Goal: Use online tool/utility: Utilize a website feature to perform a specific function

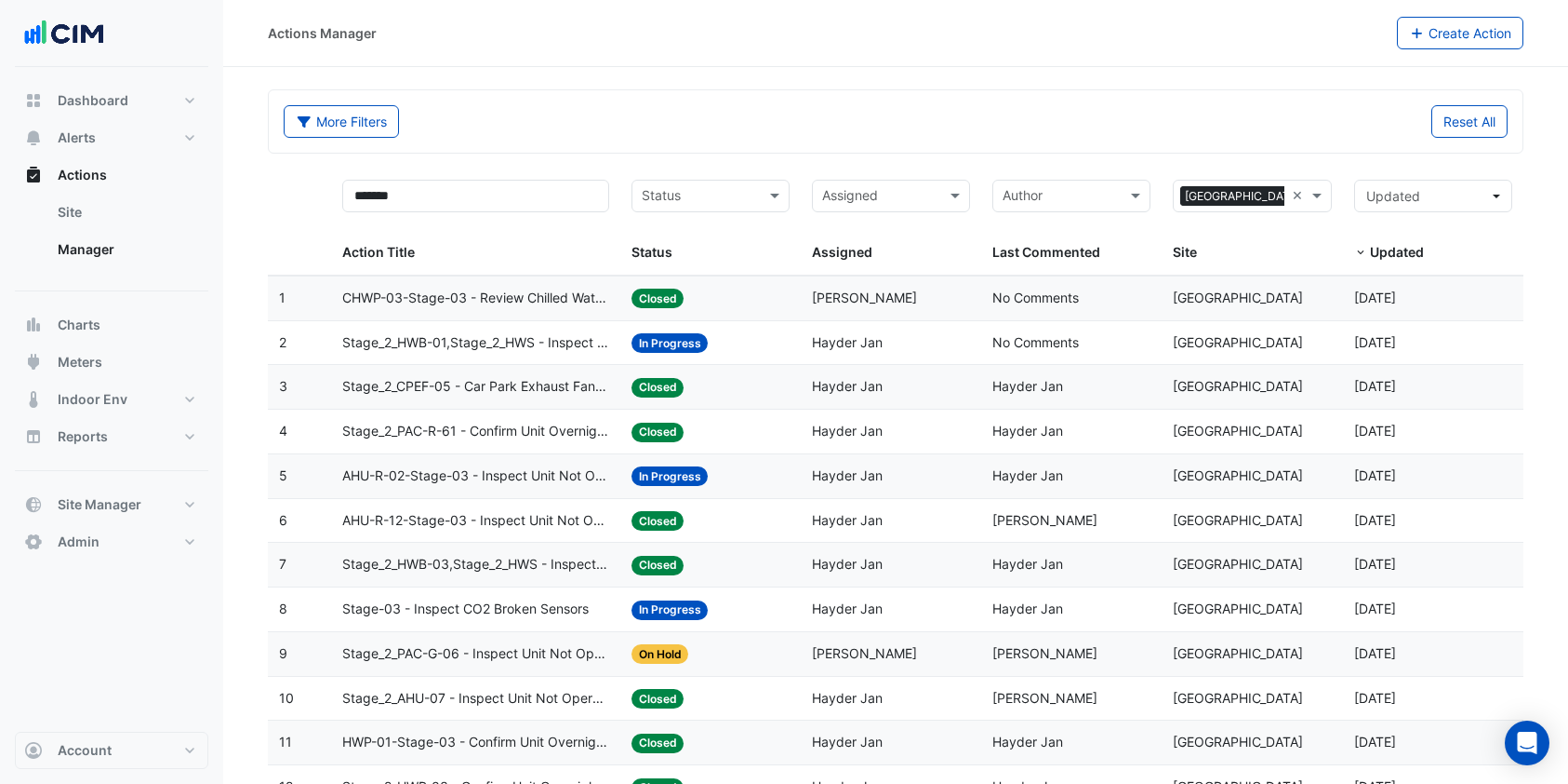
click at [88, 334] on button "Charts" at bounding box center [111, 324] width 194 height 37
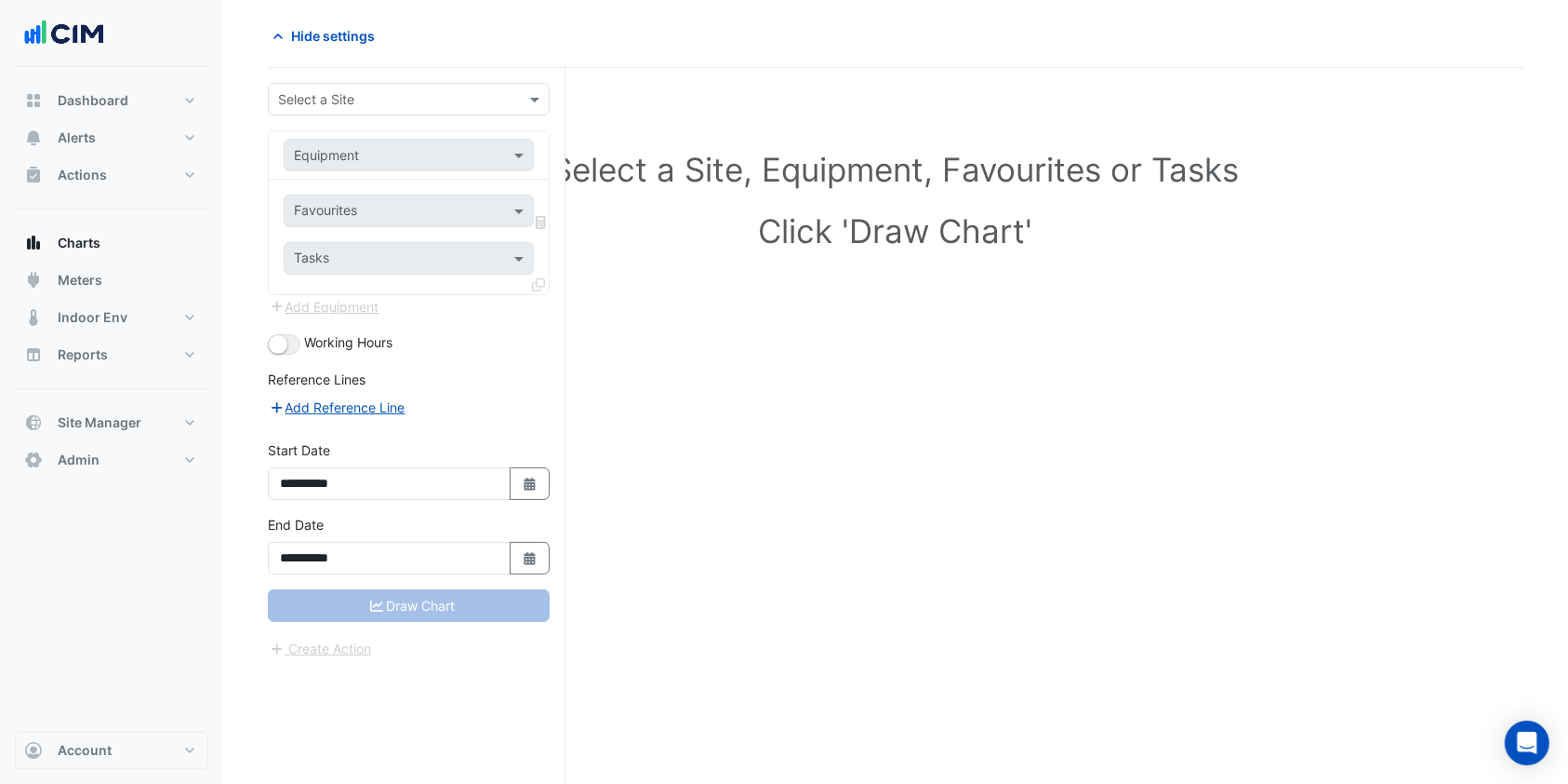
click at [355, 86] on div "Select a Site" at bounding box center [408, 98] width 281 height 33
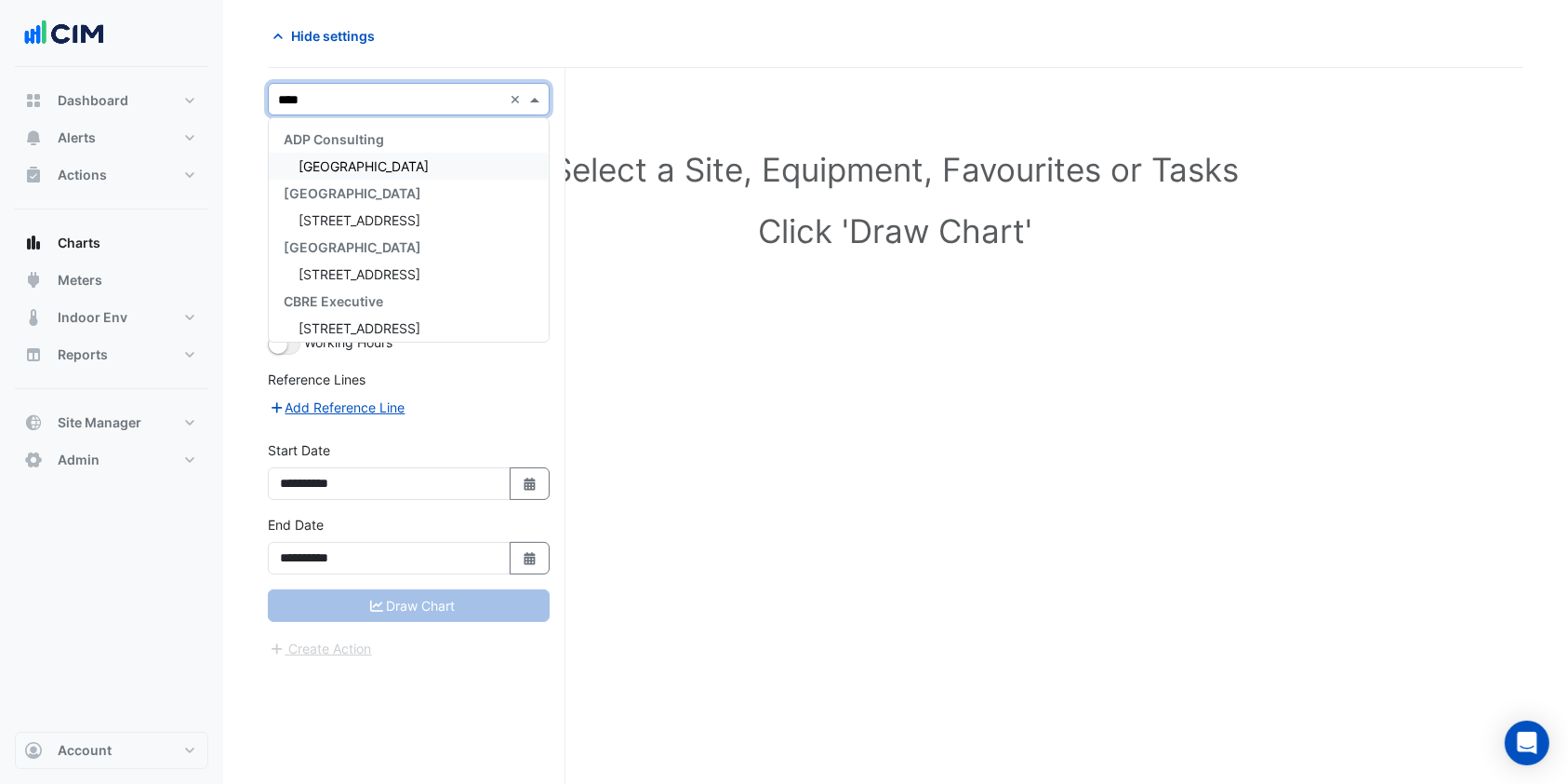
type input "*****"
click at [350, 162] on span "[GEOGRAPHIC_DATA]" at bounding box center [363, 166] width 130 height 16
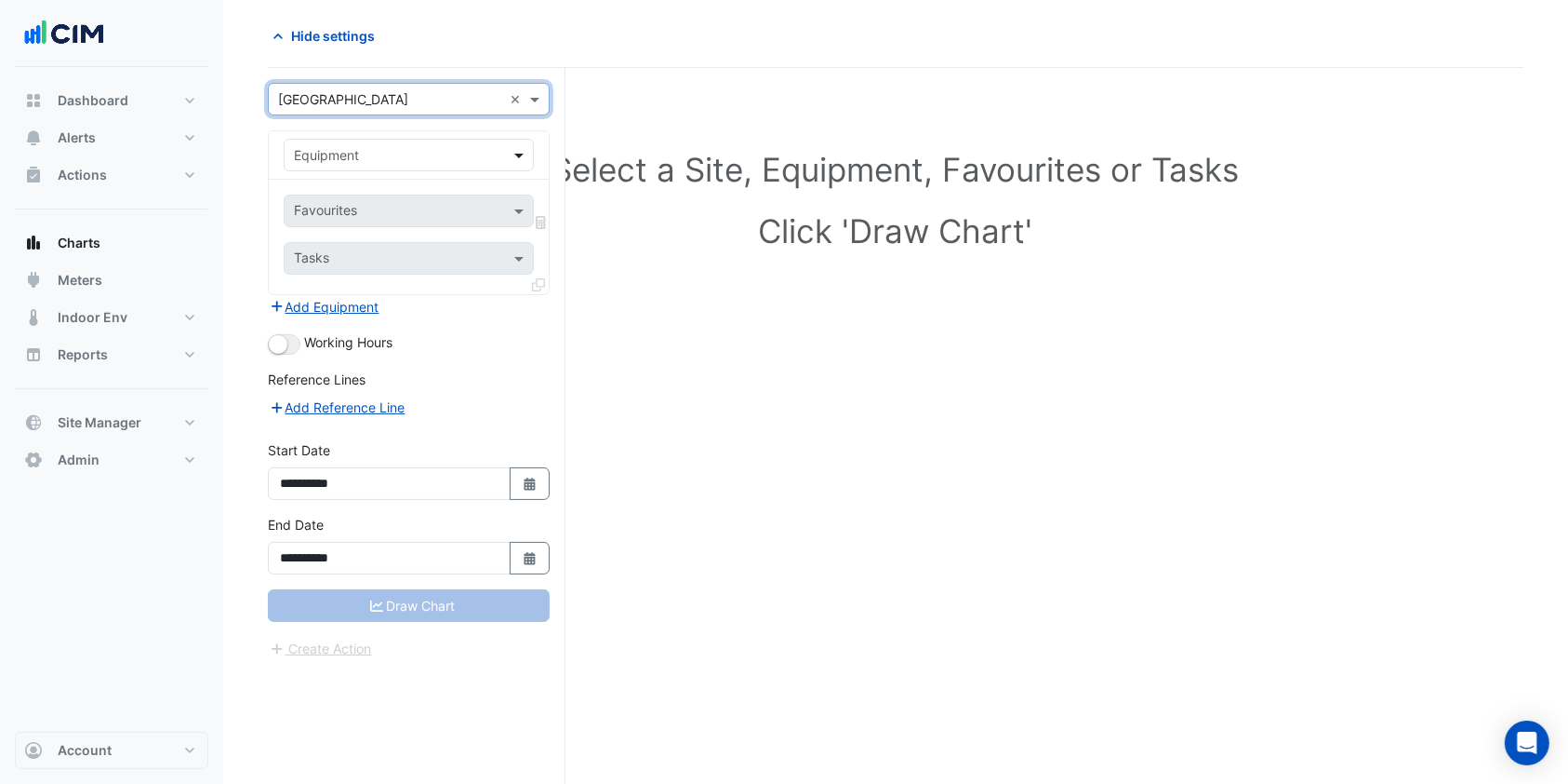
click at [525, 158] on span at bounding box center [521, 155] width 23 height 20
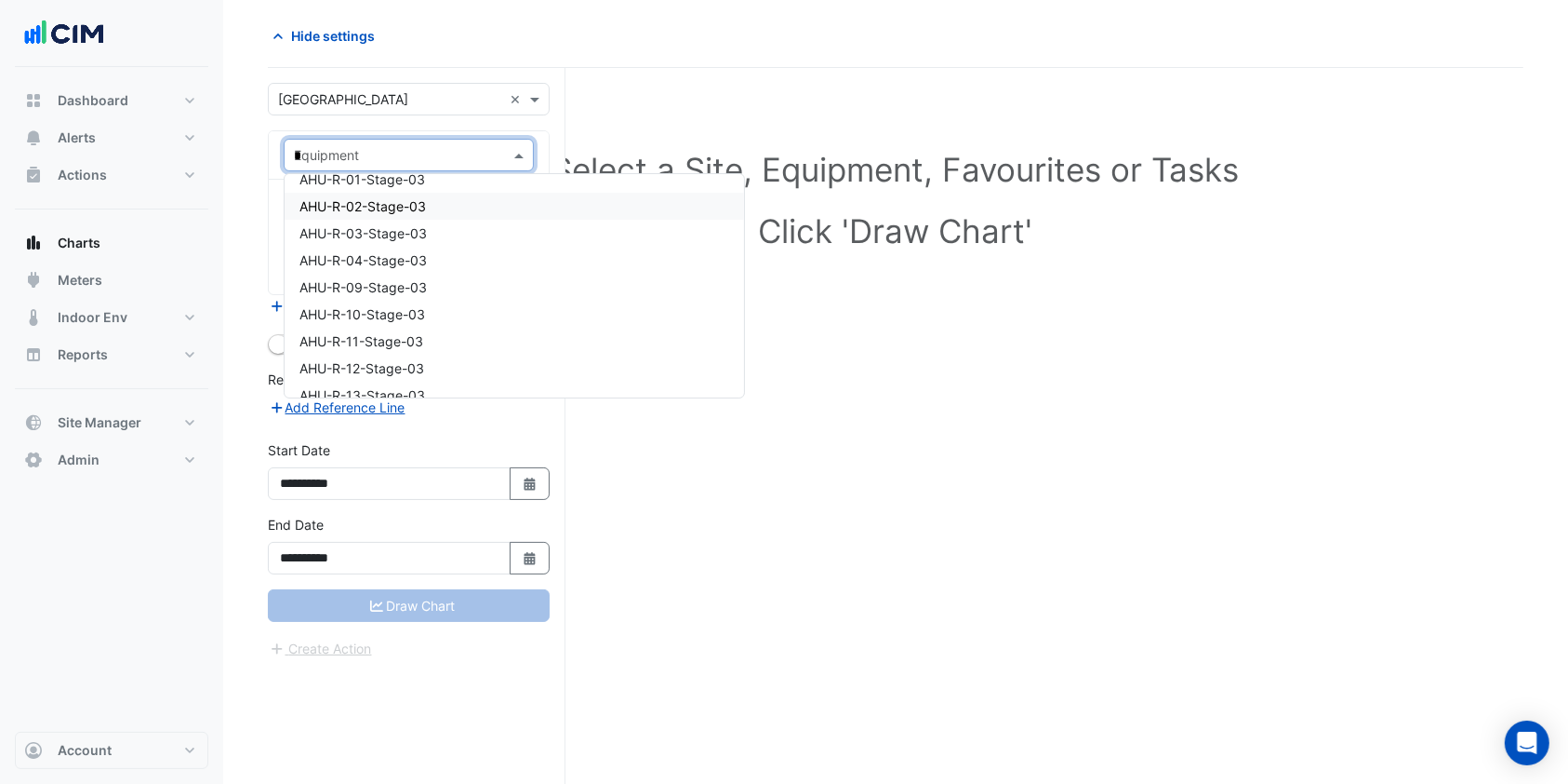
scroll to position [97, 0]
type input "*******"
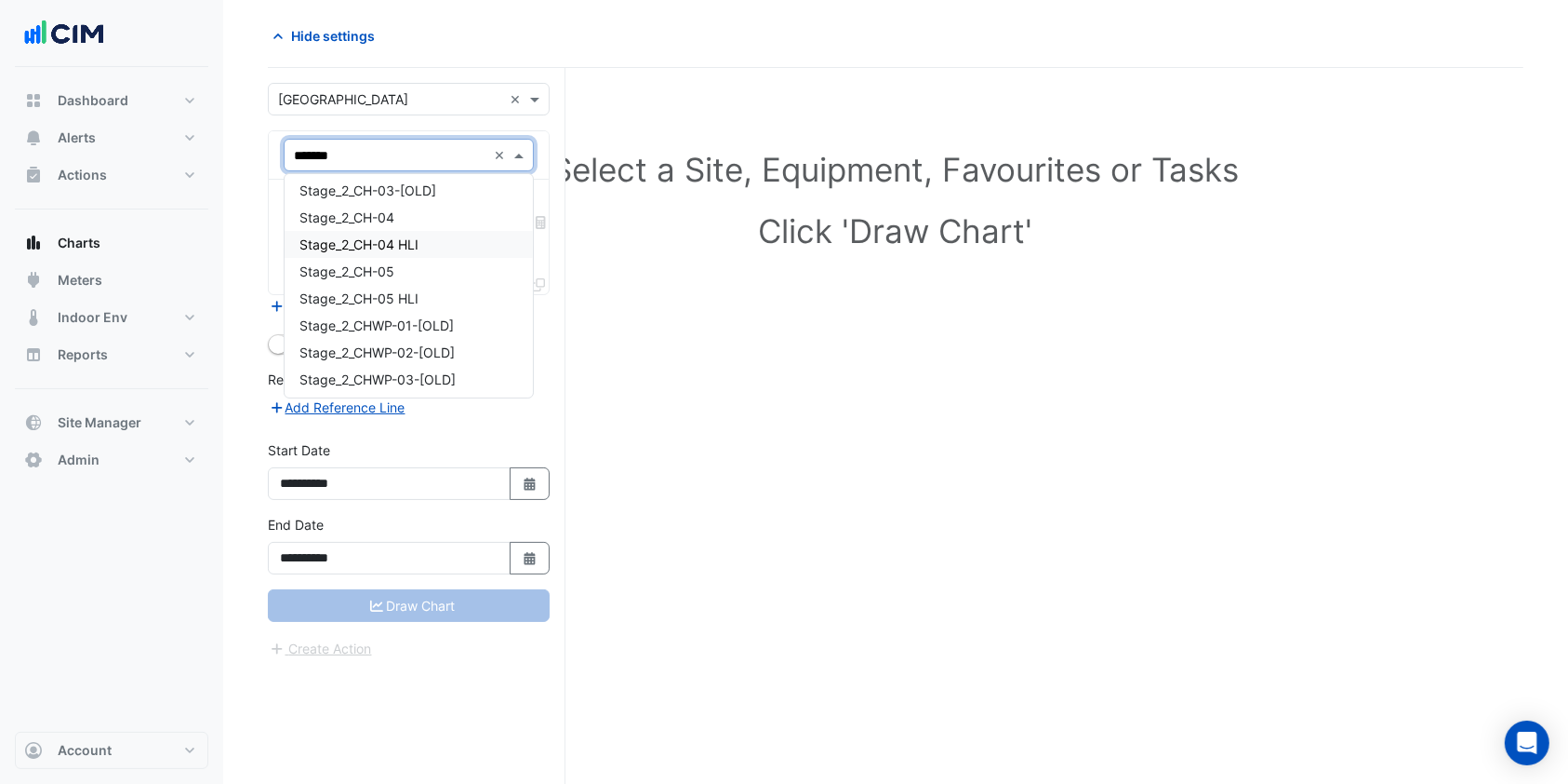
scroll to position [716, 0]
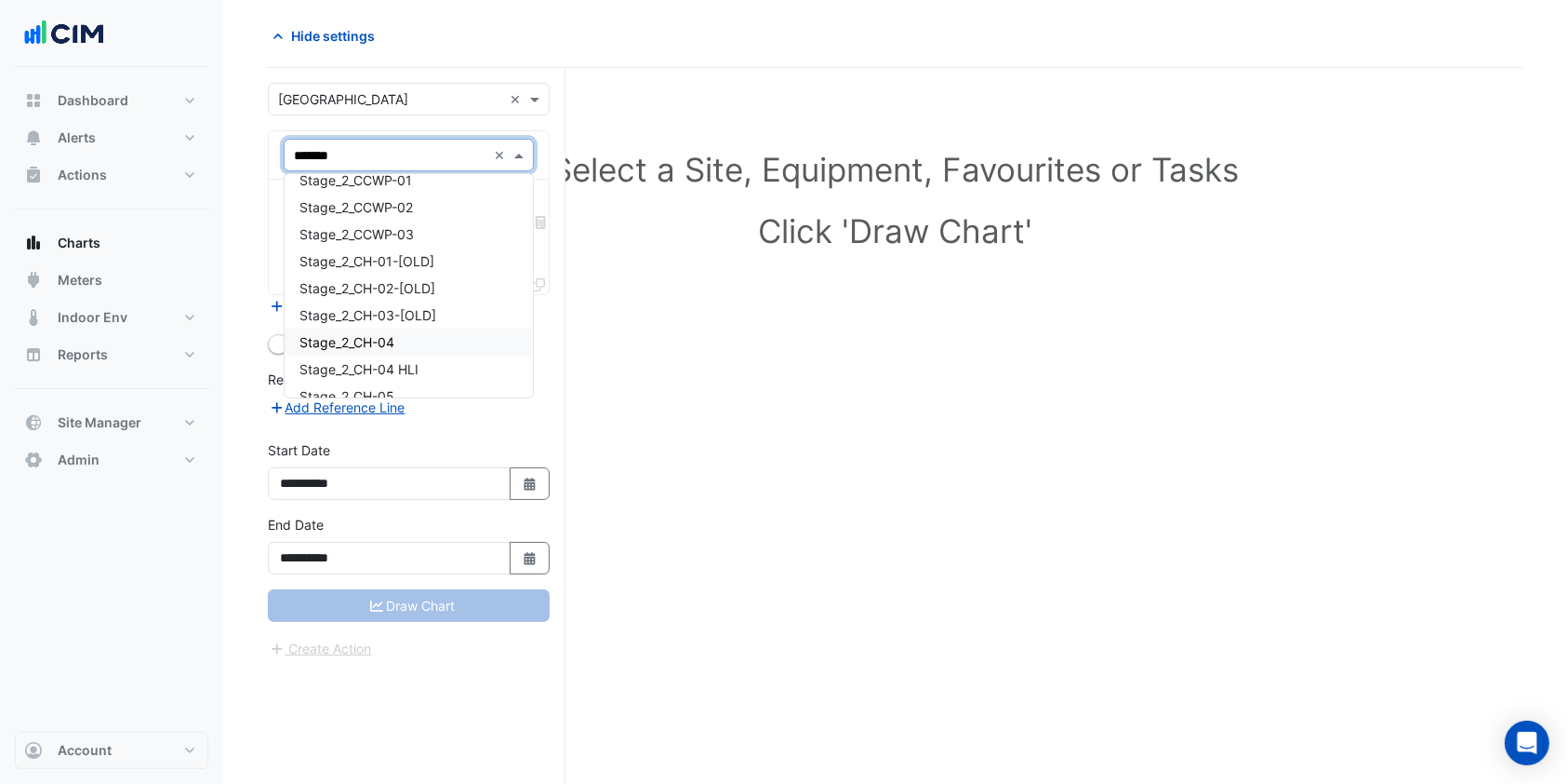
click at [376, 334] on span "Stage_2_CH-04" at bounding box center [346, 342] width 94 height 16
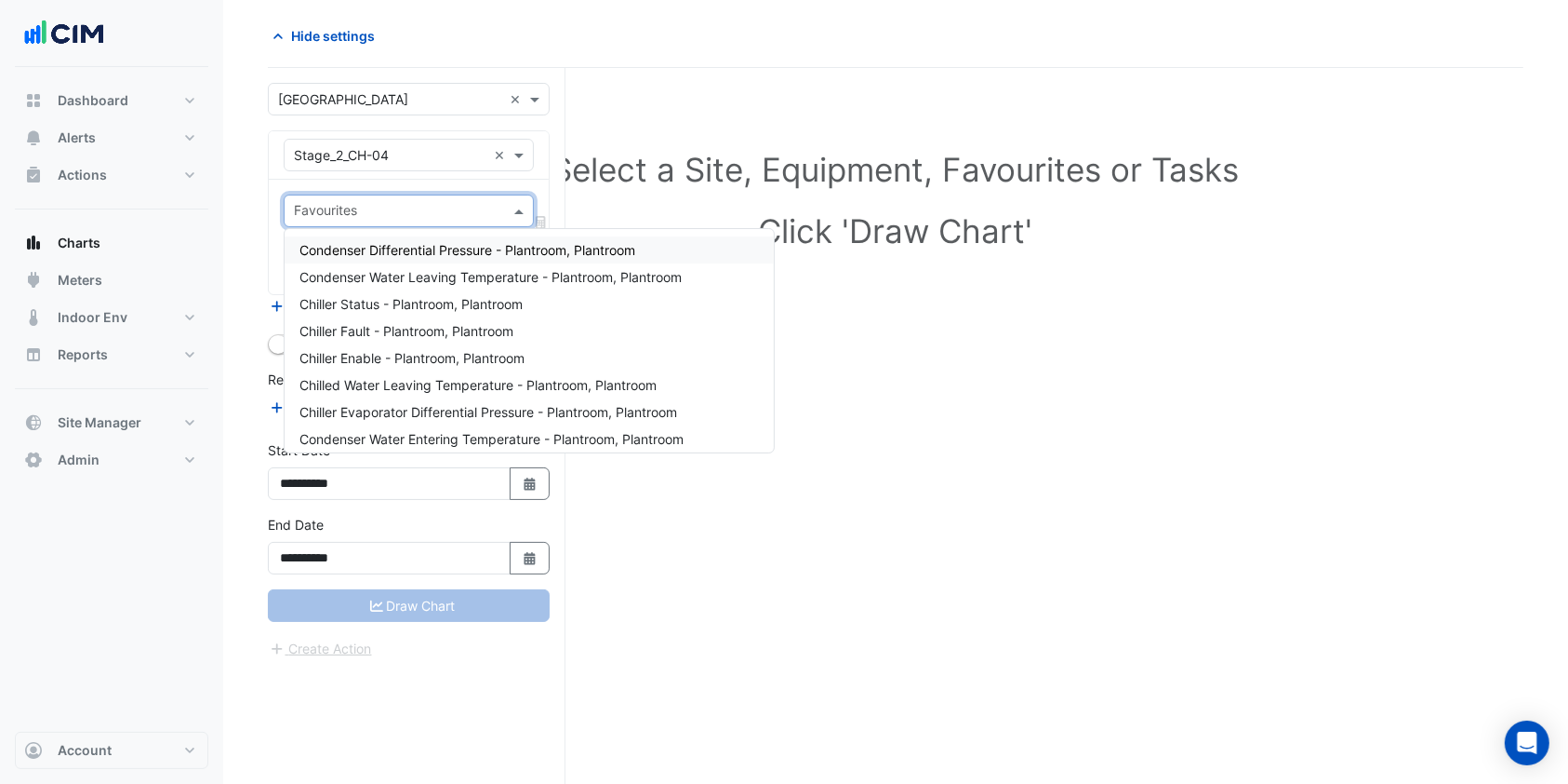
click at [319, 203] on input "text" at bounding box center [399, 213] width 209 height 20
type input "*"
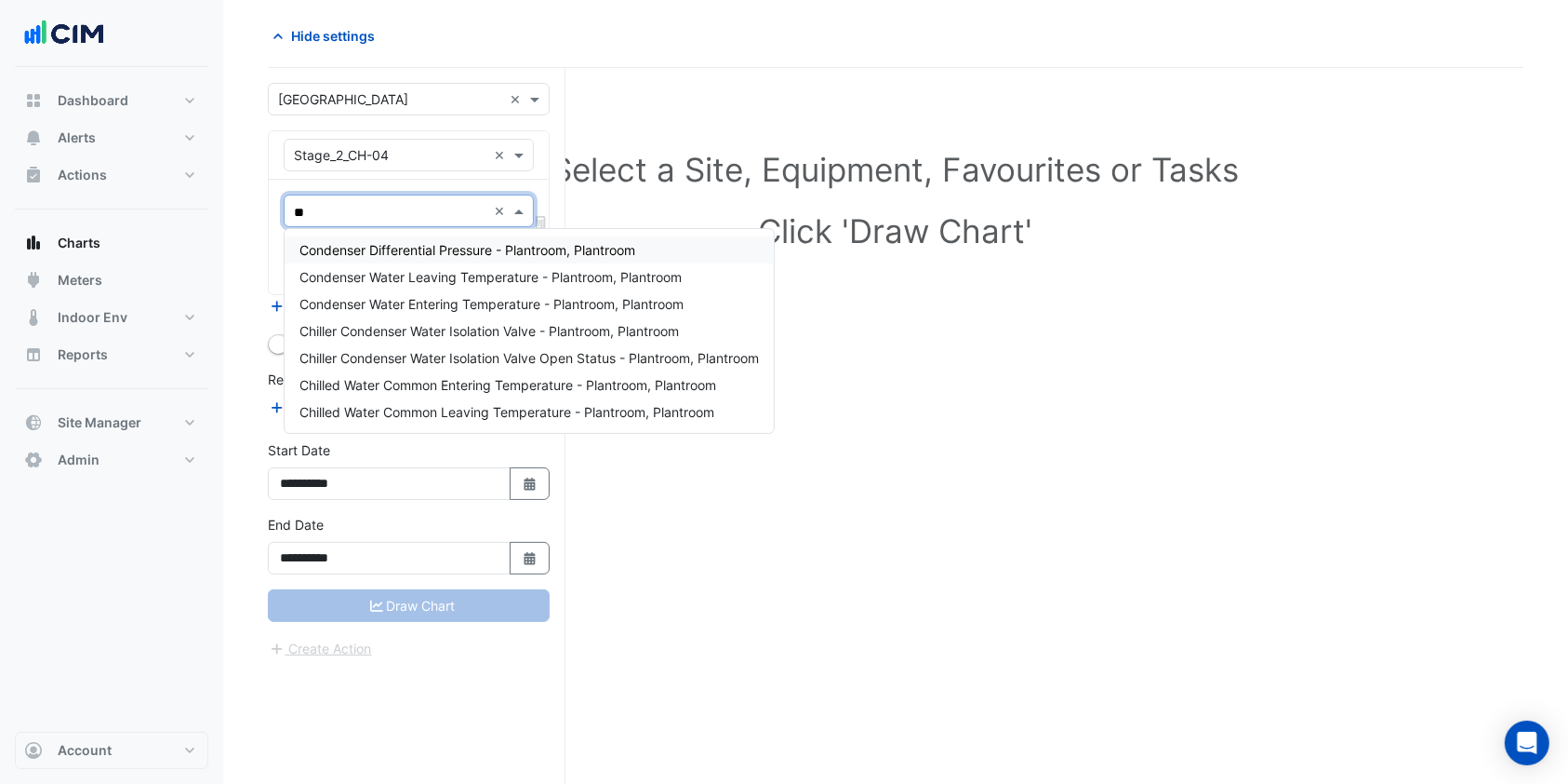
type input "*"
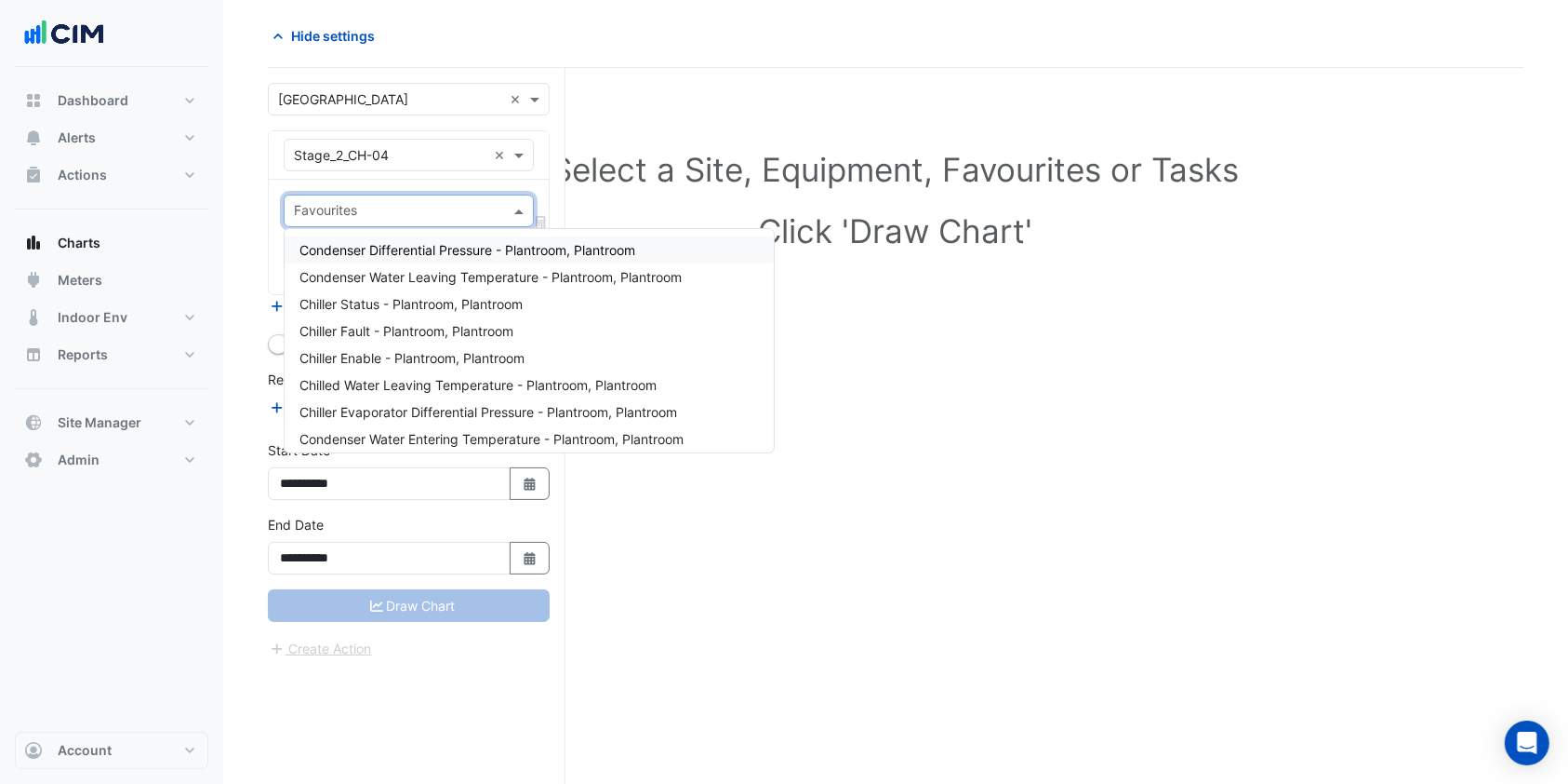
click at [657, 108] on div "Select a Site, Equipment, Favourites or Tasks Click 'Draw Chart'" at bounding box center [896, 204] width 1234 height 227
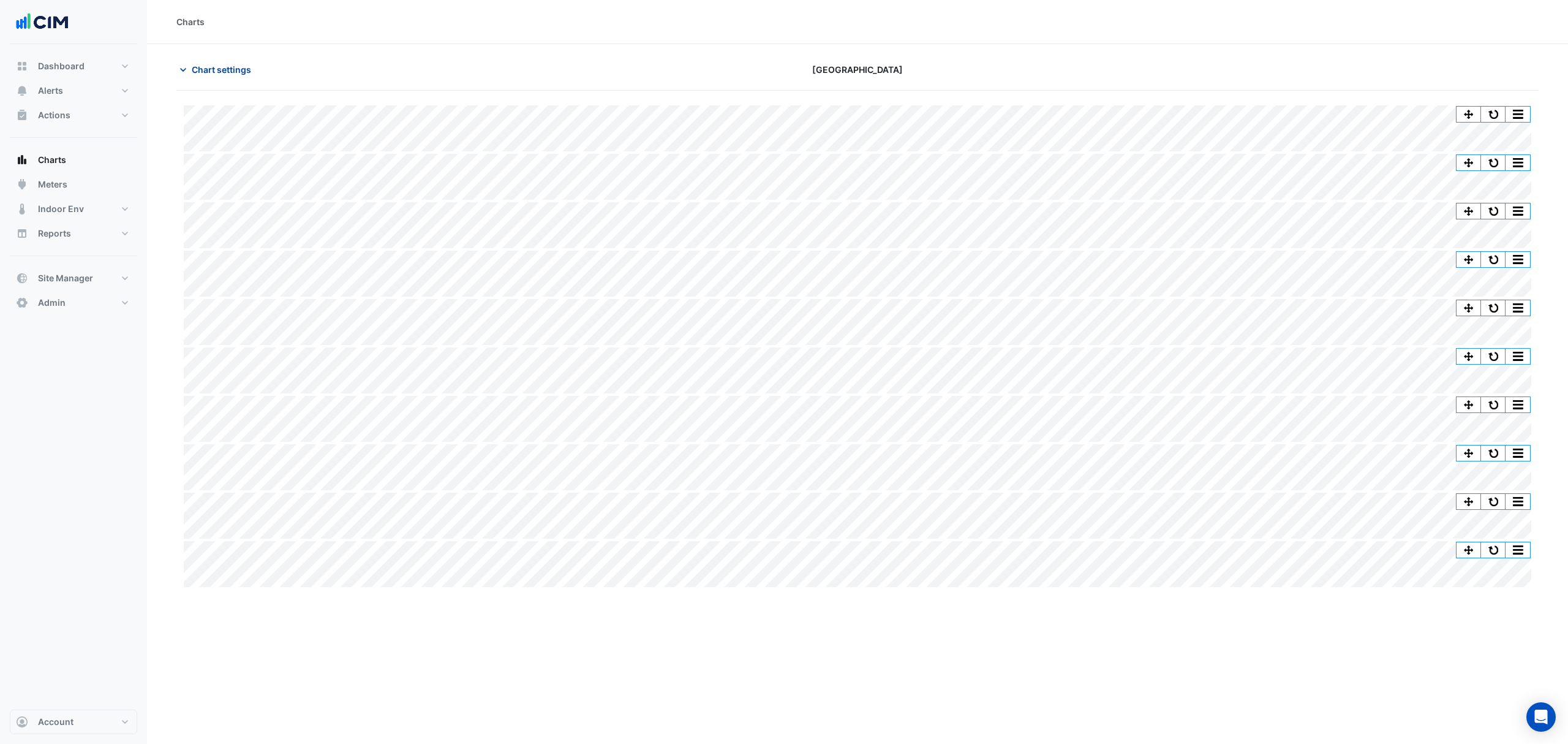
click at [233, 76] on span "Chart settings" at bounding box center [221, 69] width 60 height 13
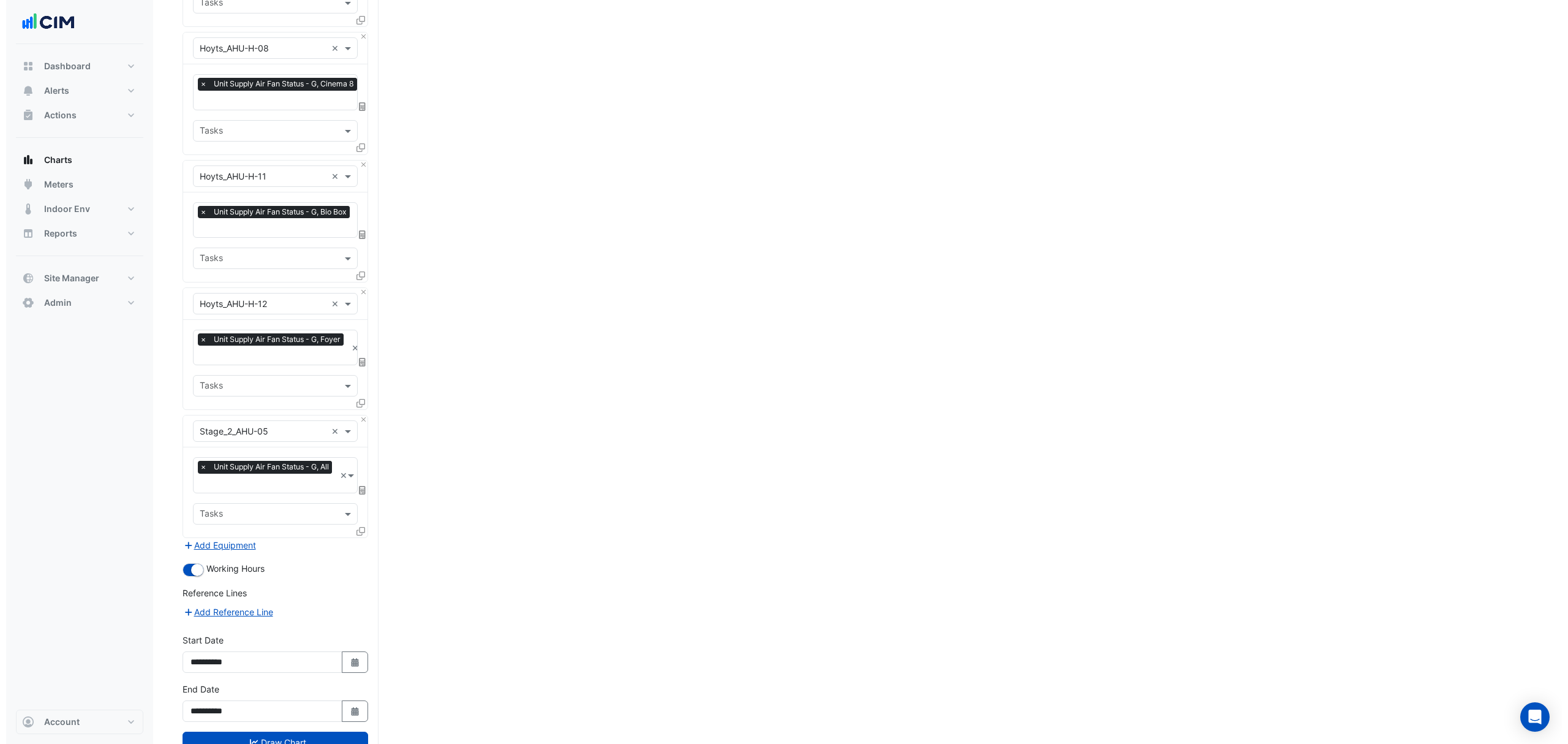
scroll to position [908, 0]
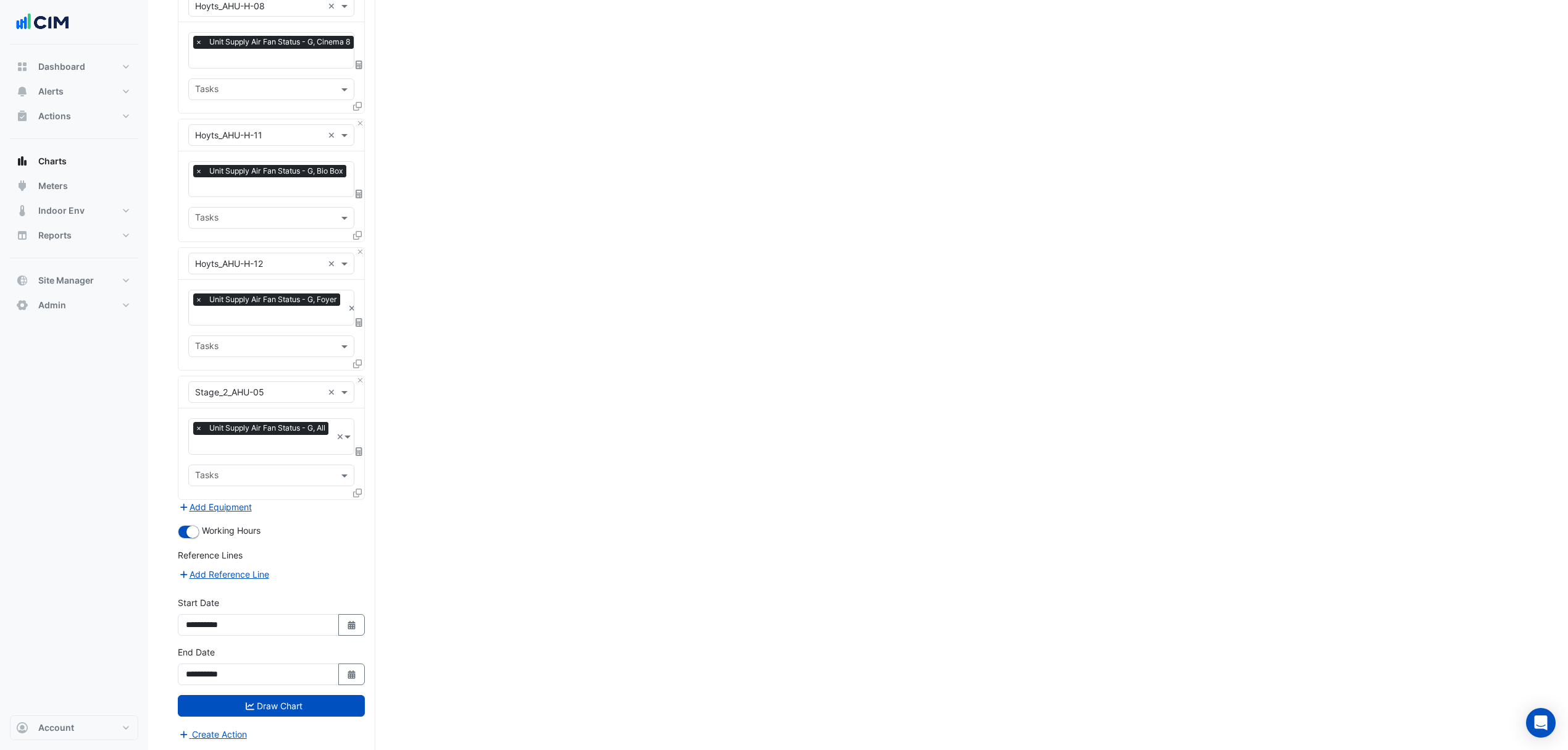
click at [357, 489] on icon at bounding box center [357, 493] width 9 height 9
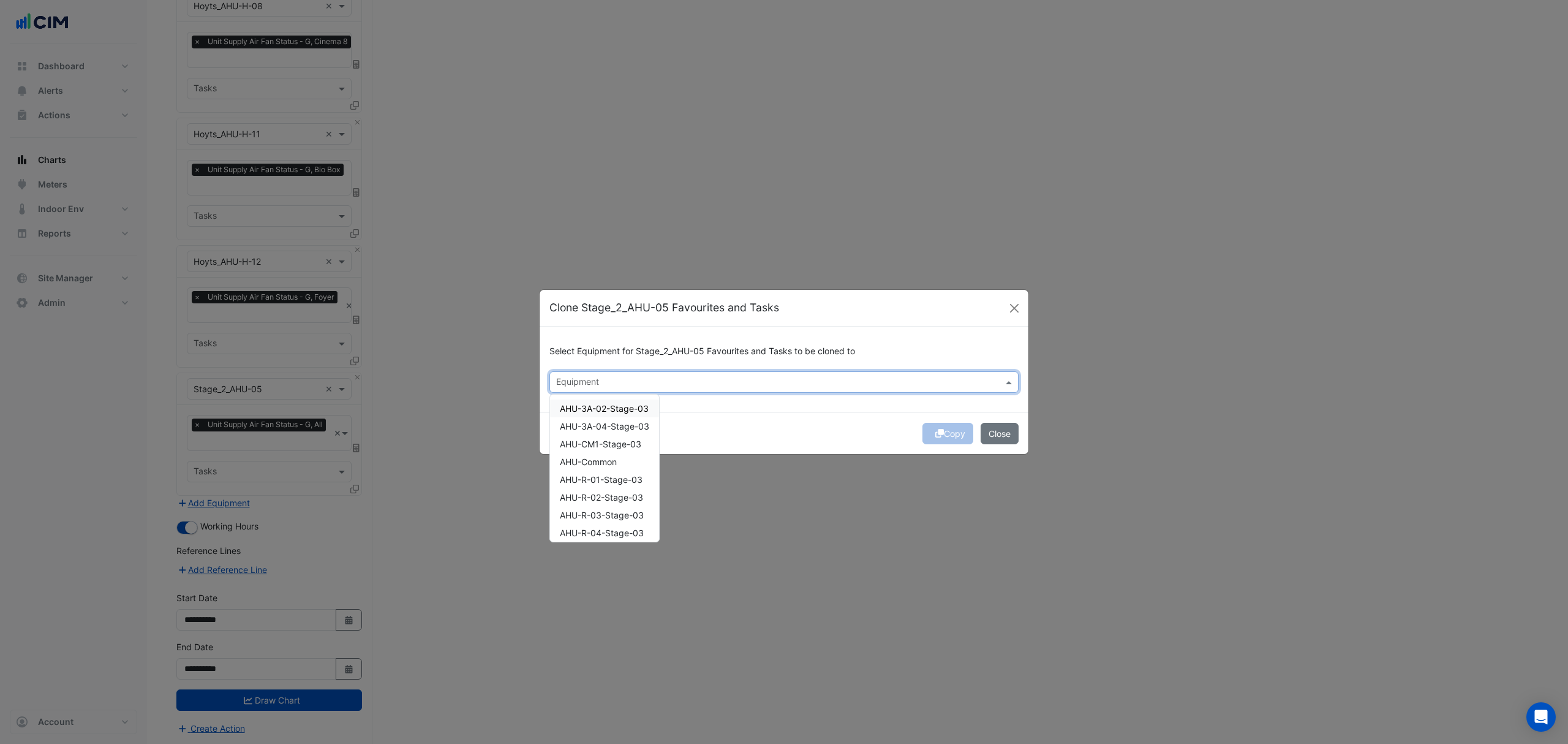
click at [598, 385] on input "text" at bounding box center [776, 383] width 442 height 13
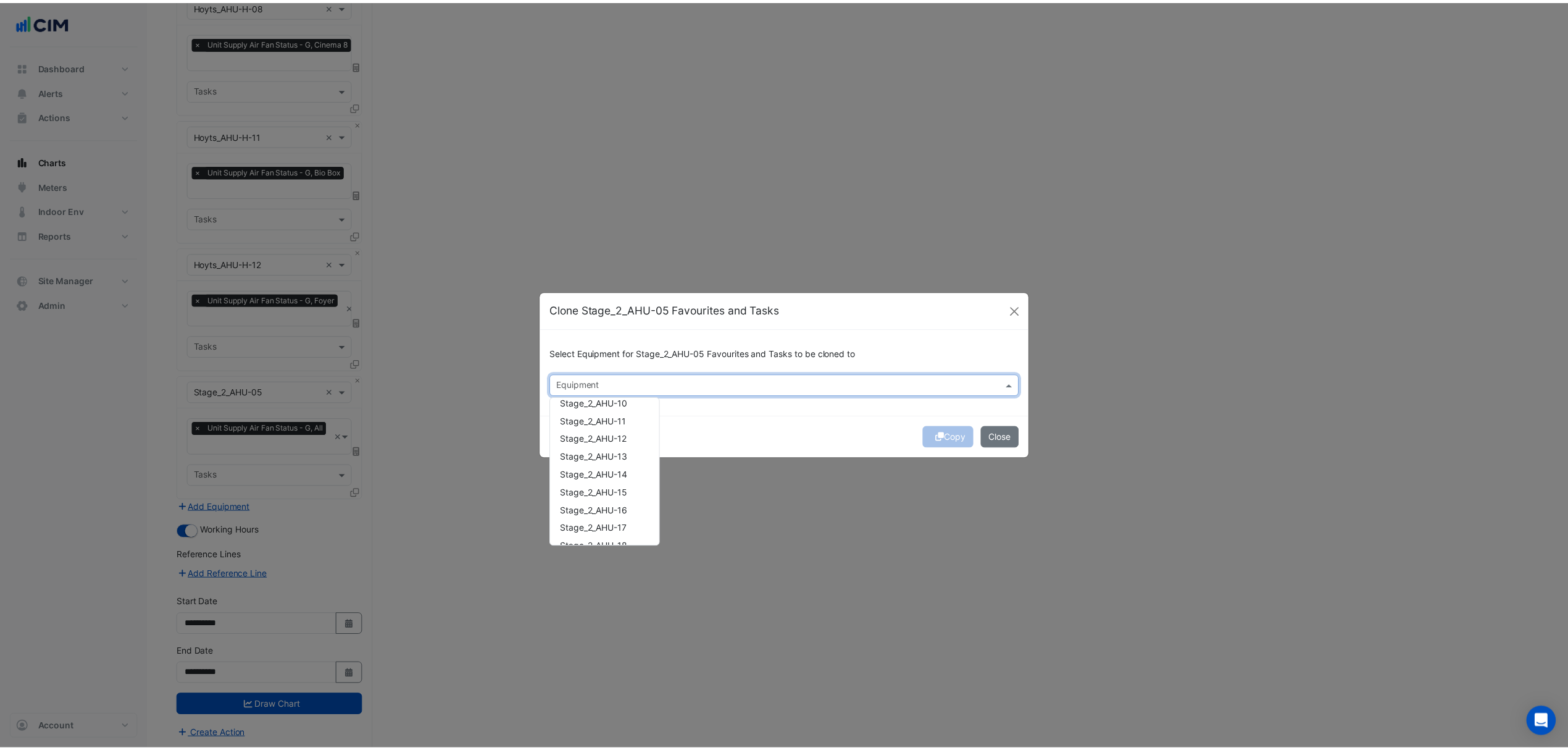
scroll to position [976, 0]
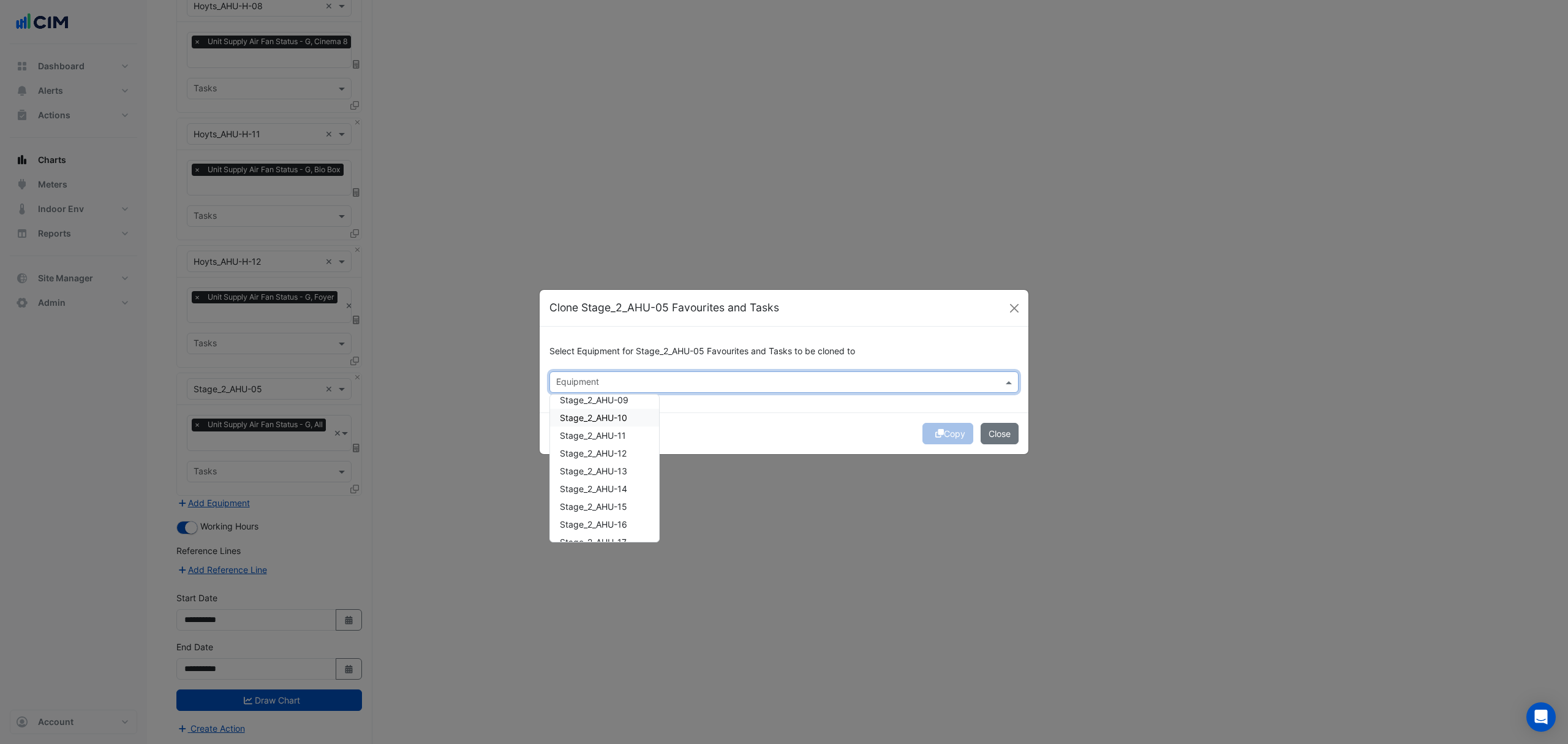
click at [600, 414] on span "Stage_2_AHU-10" at bounding box center [593, 418] width 67 height 10
click at [809, 442] on div "Copy Close" at bounding box center [784, 434] width 489 height 42
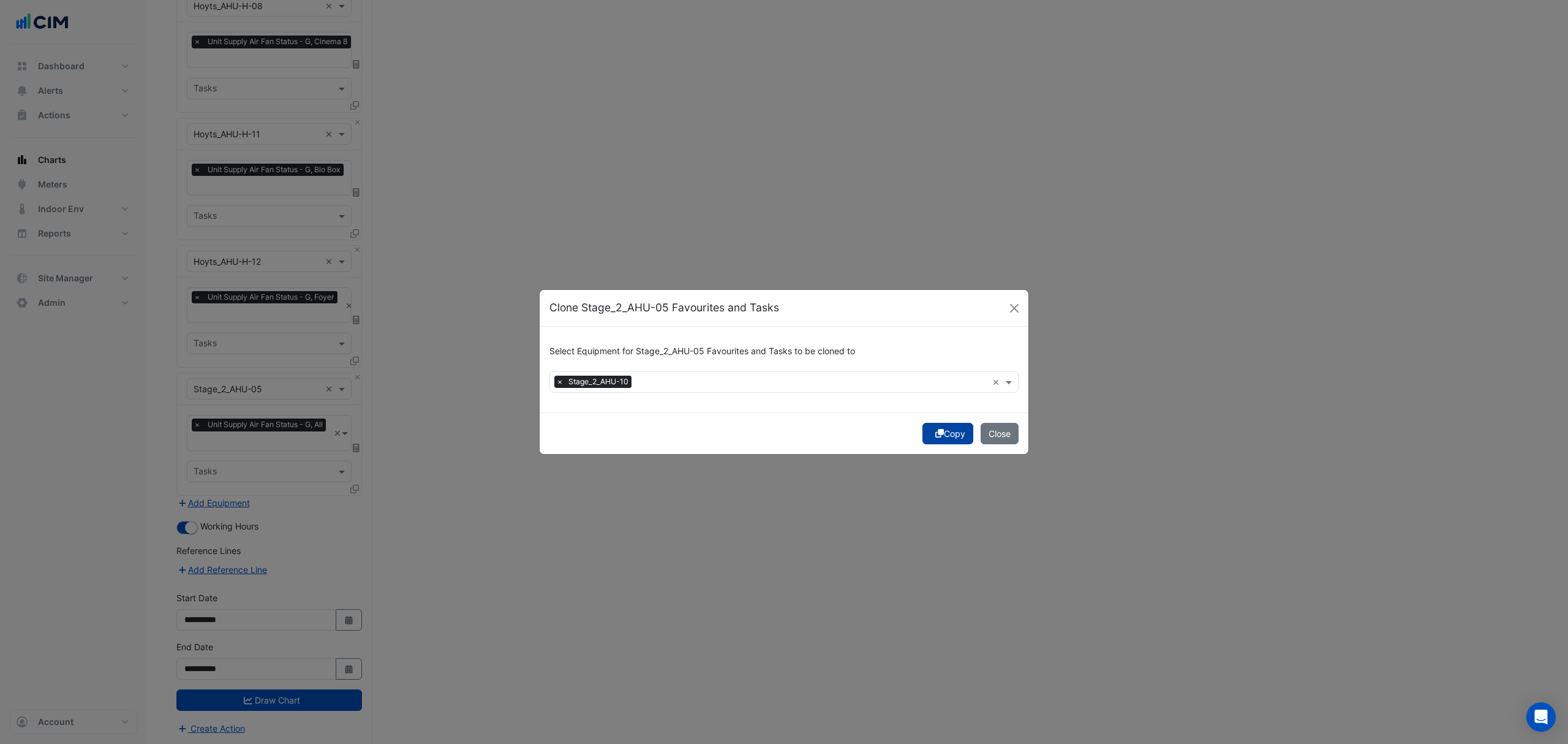
click at [942, 434] on button "Copy" at bounding box center [948, 434] width 51 height 22
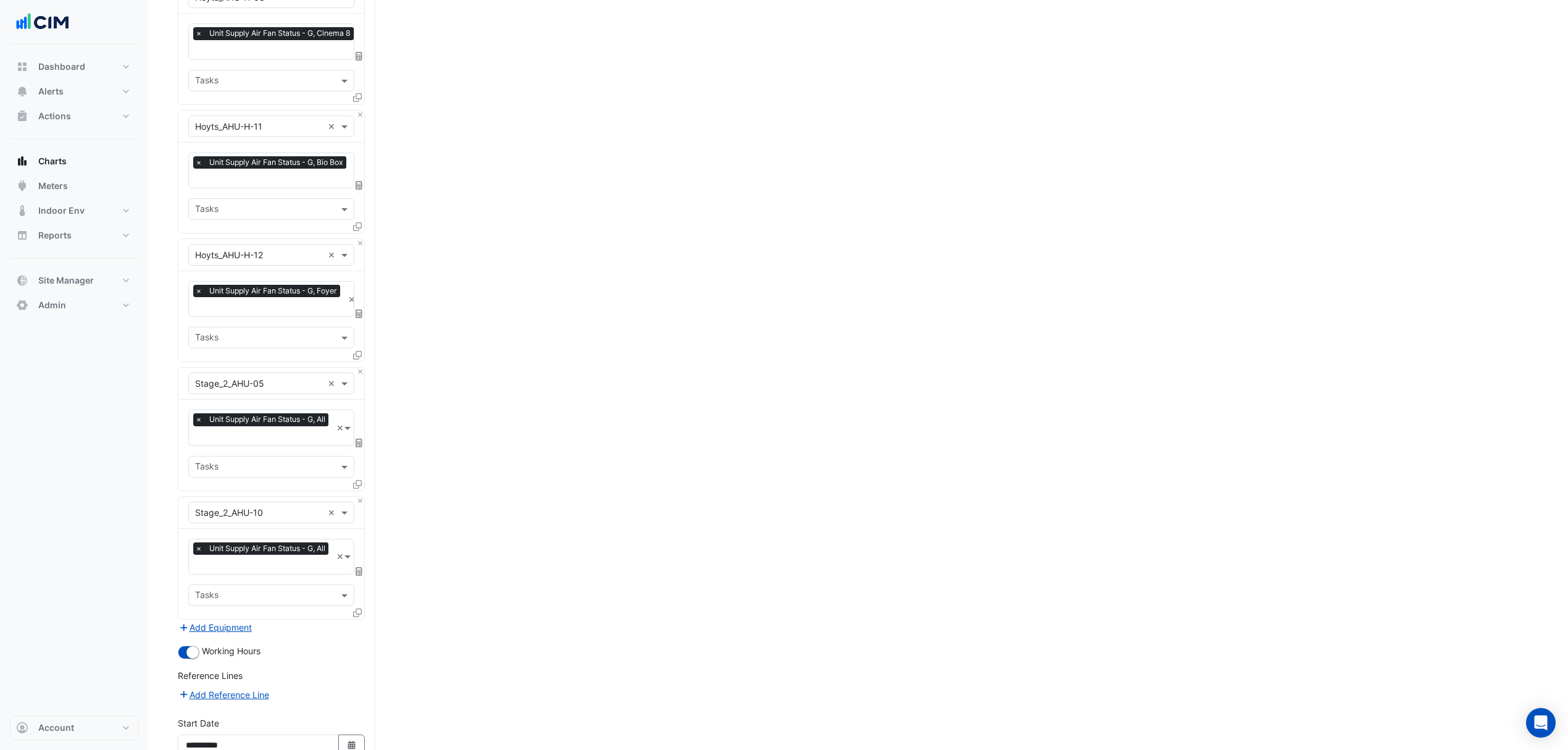
scroll to position [1044, 0]
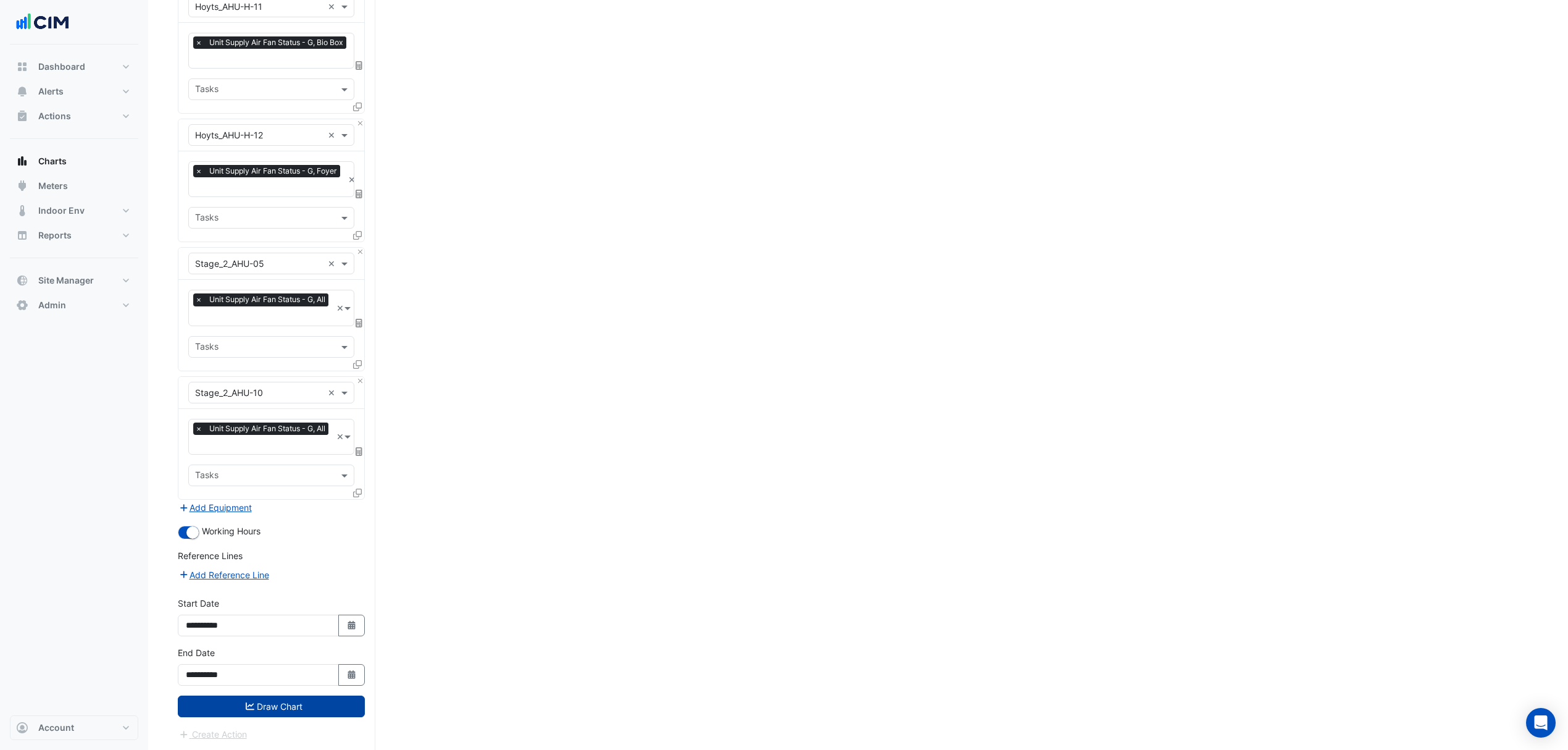
click at [261, 704] on button "Draw Chart" at bounding box center [271, 706] width 187 height 22
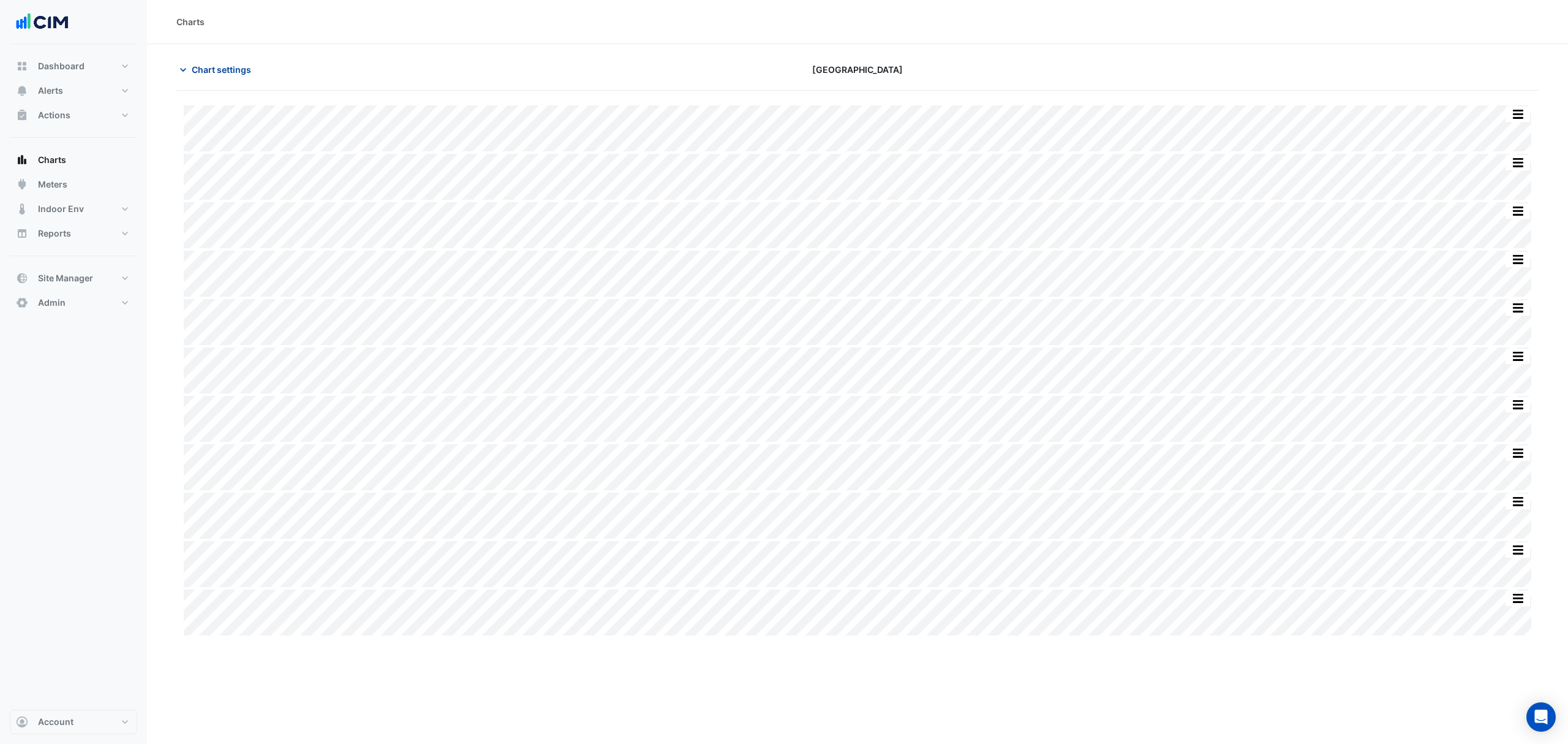
click at [196, 62] on button "Chart settings" at bounding box center [217, 69] width 82 height 22
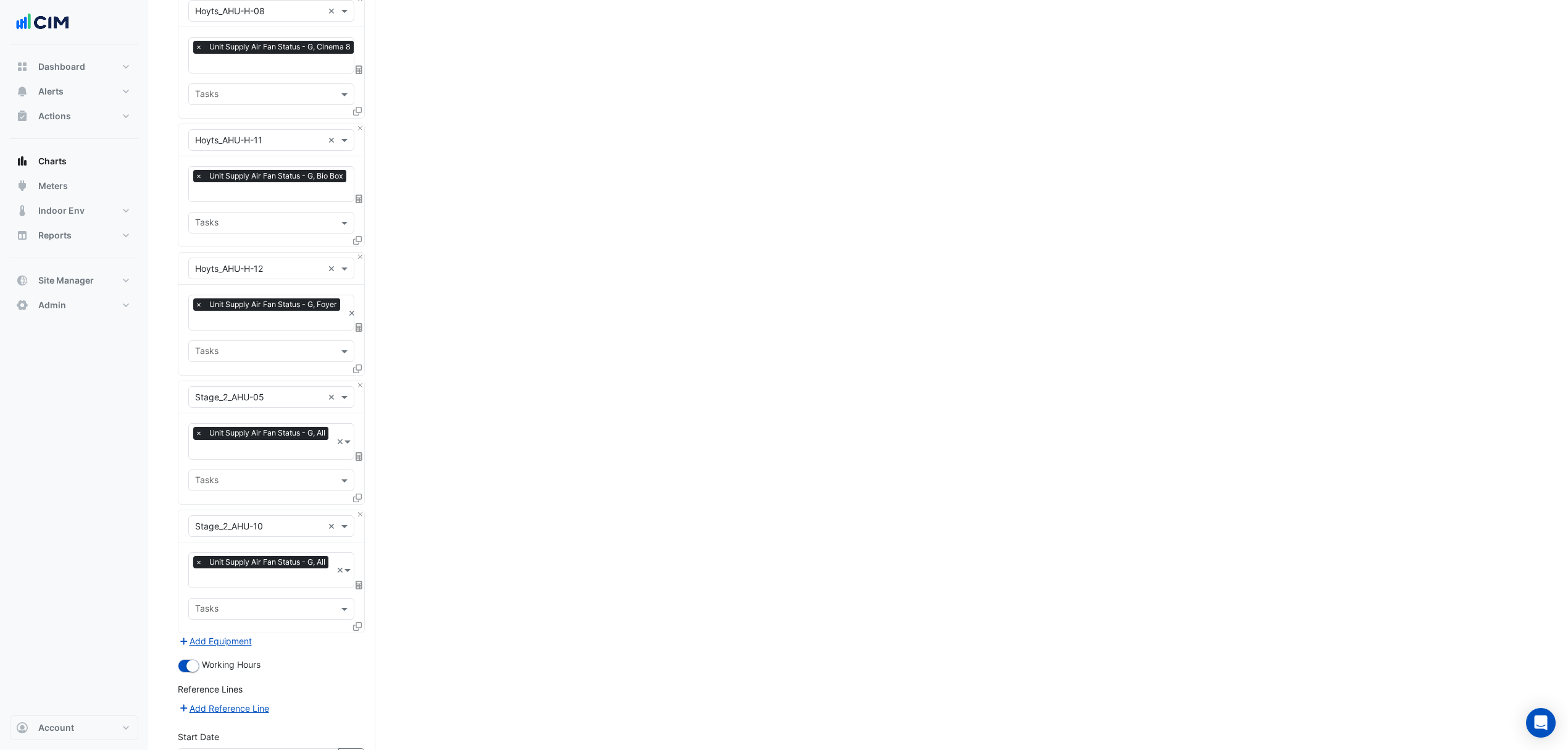
scroll to position [1044, 0]
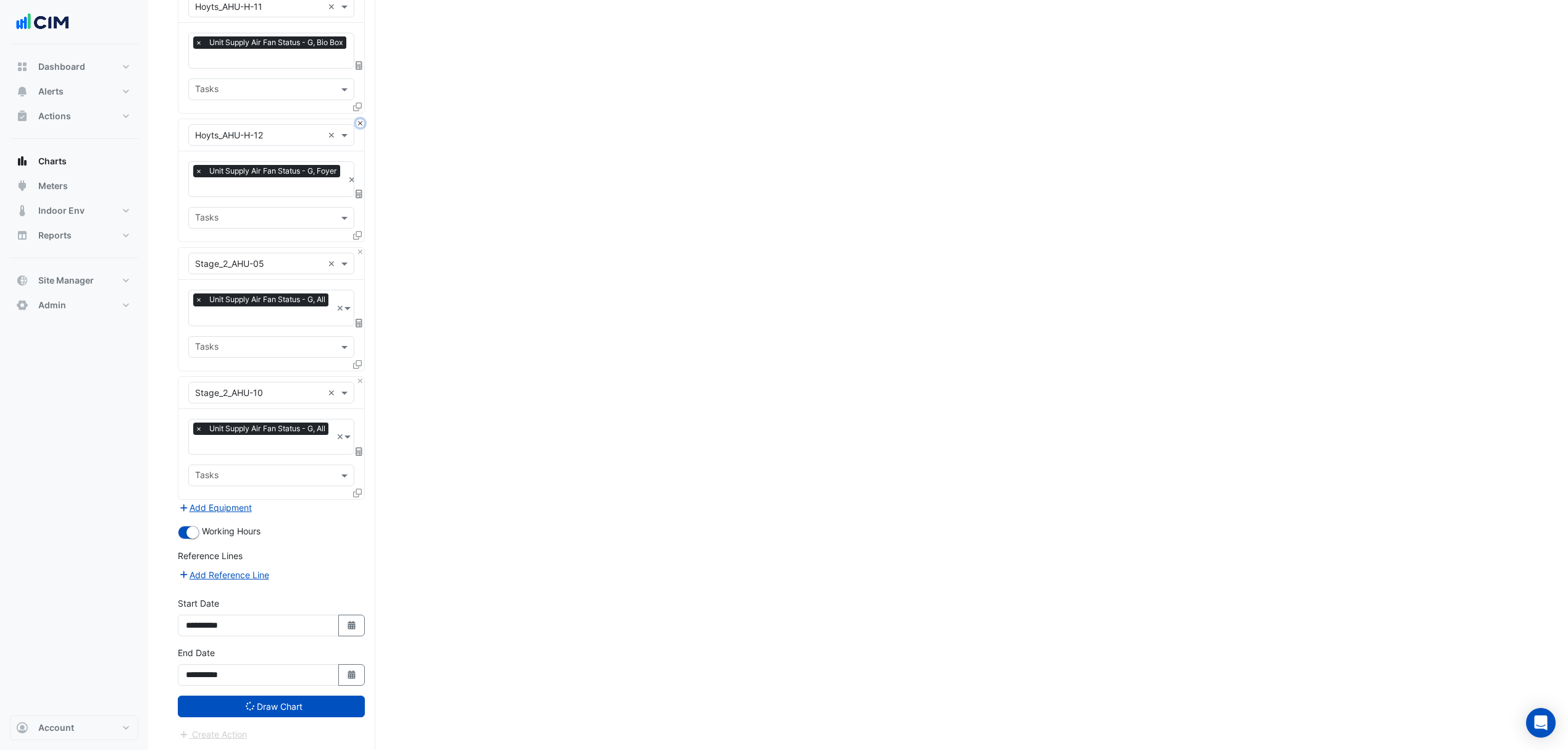
click at [360, 121] on button "Close" at bounding box center [360, 123] width 8 height 8
click at [357, 121] on button "Close" at bounding box center [360, 123] width 8 height 8
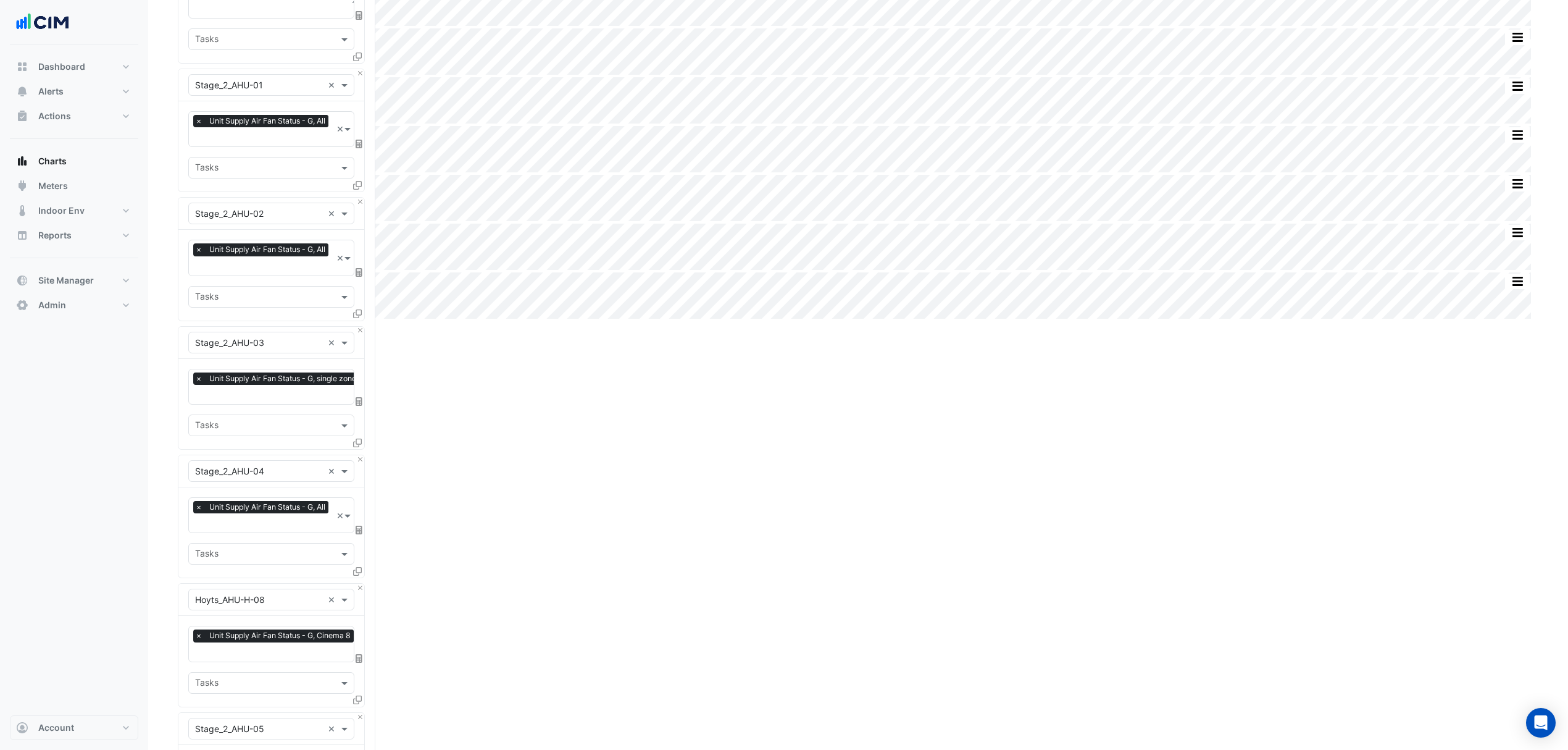
scroll to position [292, 0]
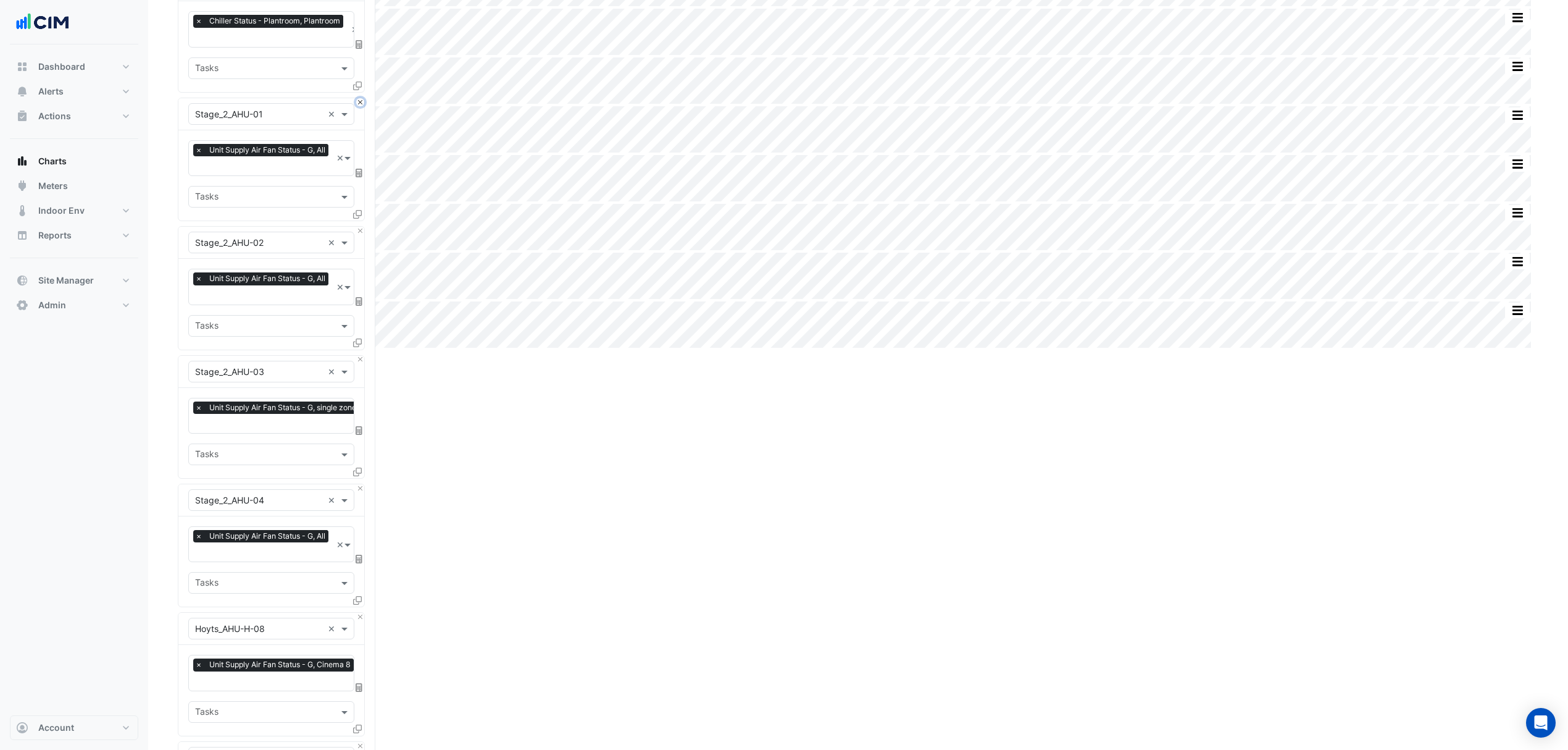
click at [359, 100] on button "Close" at bounding box center [360, 102] width 8 height 8
click at [359, 226] on button "Close" at bounding box center [360, 230] width 8 height 8
click at [359, 100] on button "Close" at bounding box center [360, 102] width 8 height 8
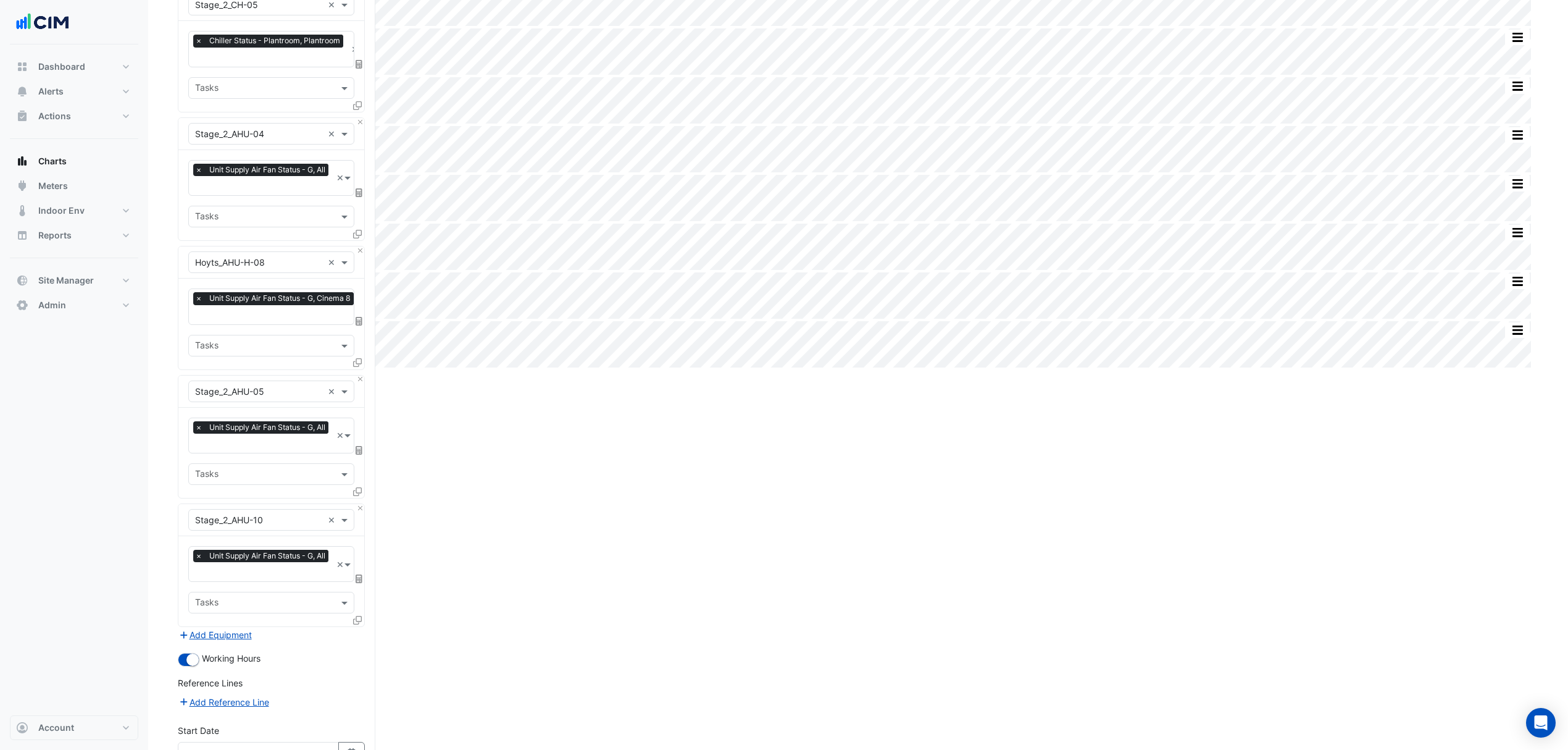
click at [359, 101] on icon at bounding box center [357, 105] width 9 height 9
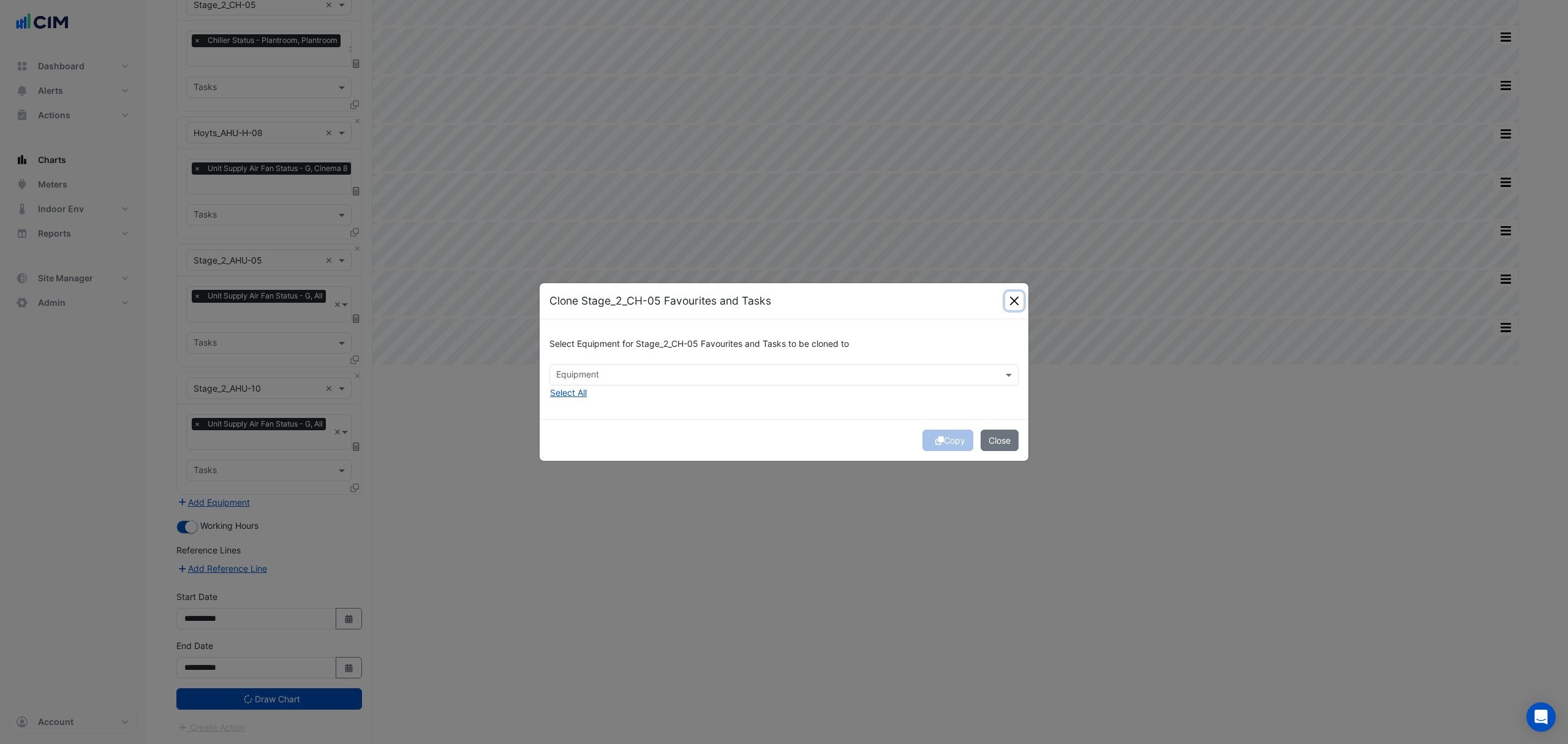
click at [1012, 299] on button "Close" at bounding box center [1014, 301] width 18 height 18
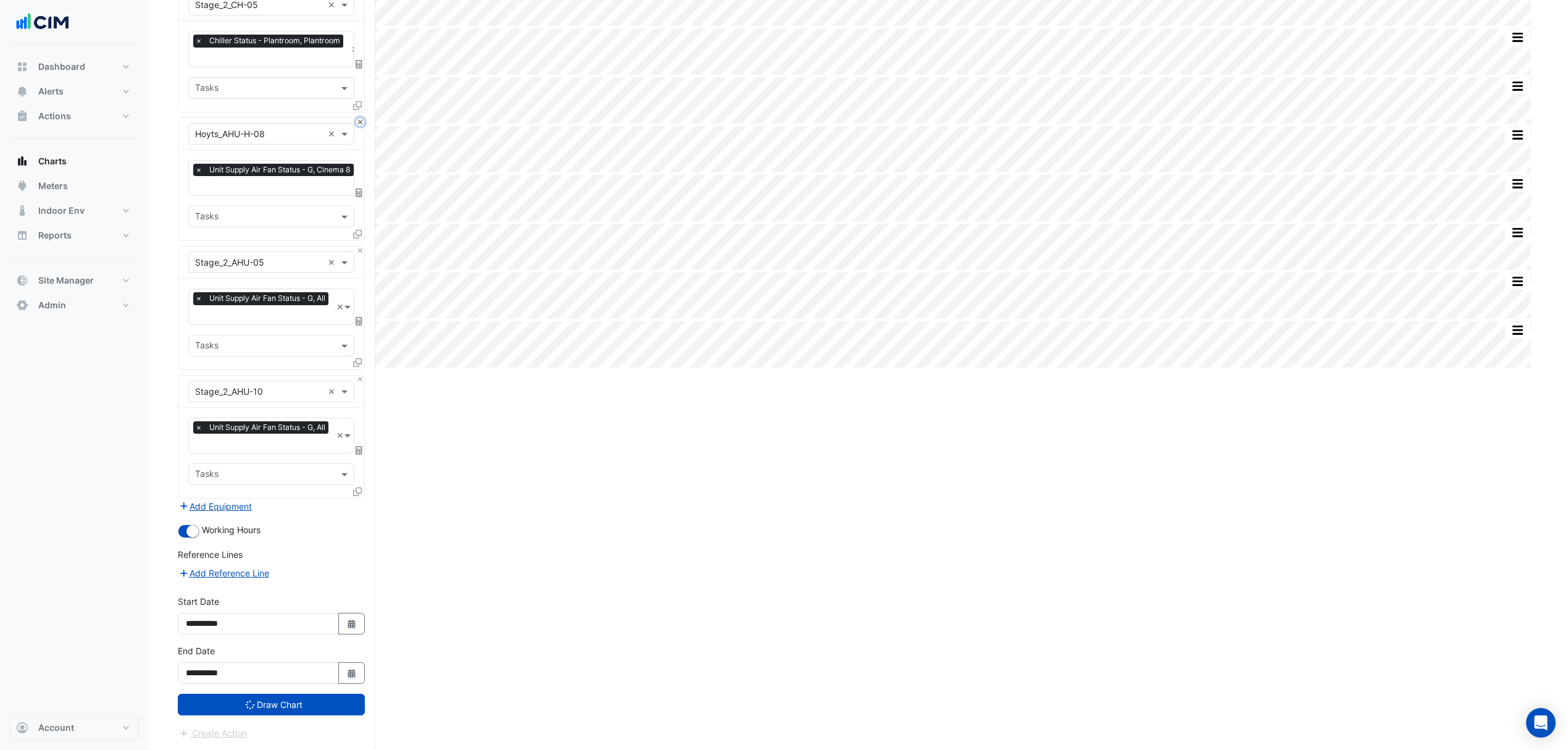
click at [359, 119] on button "Close" at bounding box center [360, 122] width 8 height 8
click at [357, 126] on div "Equipment × Stage_2_CH-05 ×" at bounding box center [271, 133] width 186 height 32
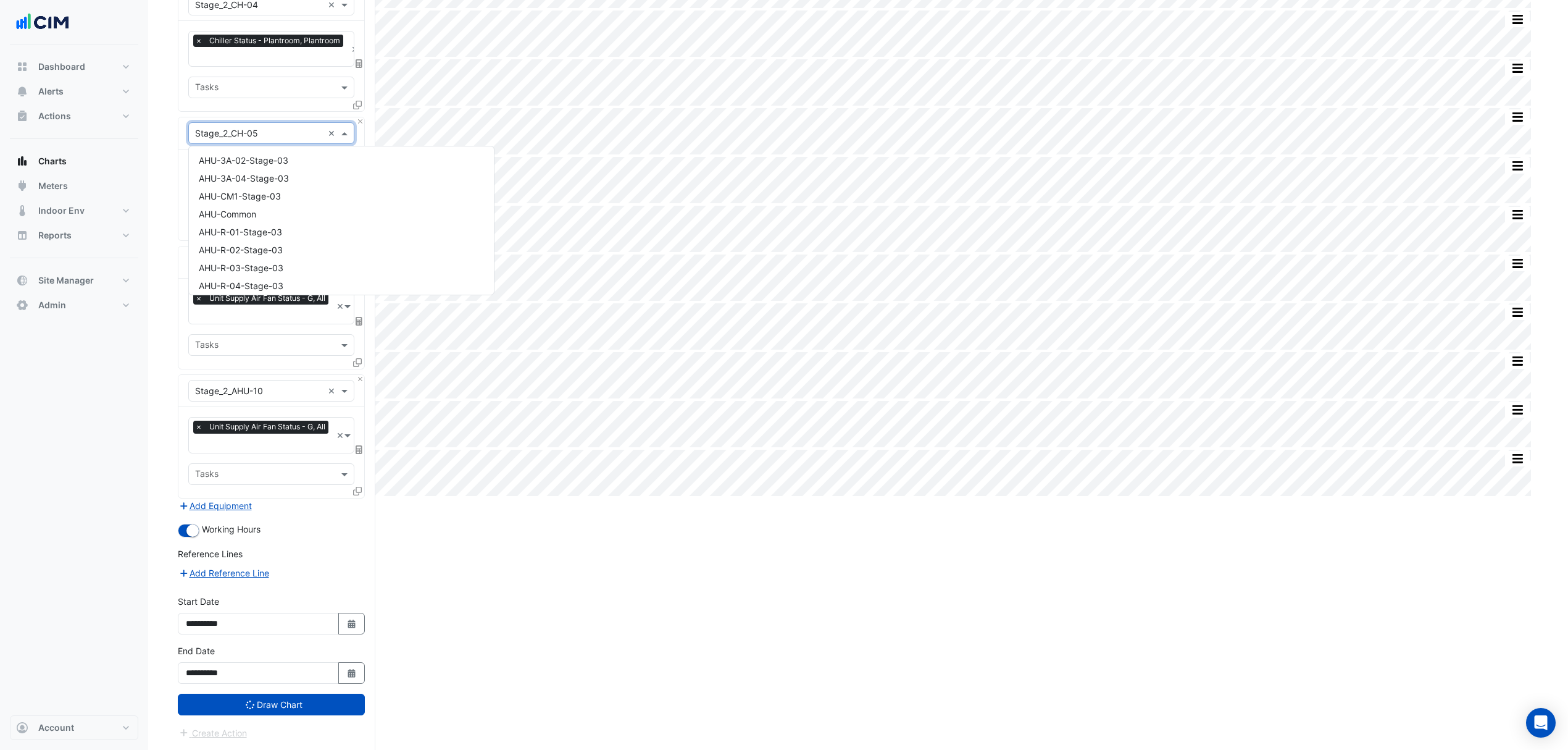
click at [282, 132] on input "text" at bounding box center [259, 134] width 128 height 13
click at [362, 248] on button "Close" at bounding box center [360, 250] width 8 height 8
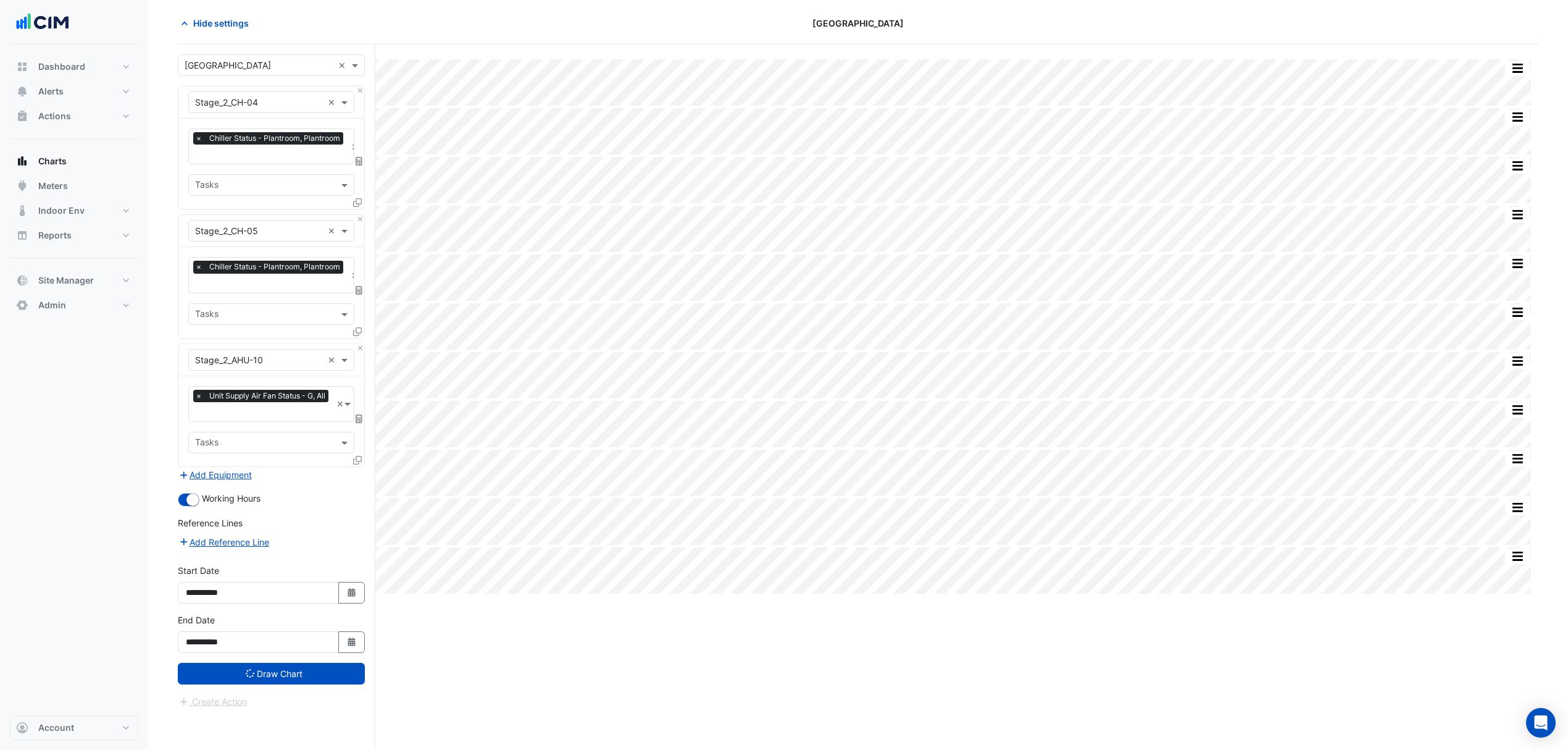
scroll to position [48, 0]
click at [360, 248] on div "Favourites × Chiller Status - Plantroom, Plantroom × Tasks" at bounding box center [271, 292] width 186 height 90
click at [310, 672] on button "Draw Chart" at bounding box center [271, 673] width 187 height 22
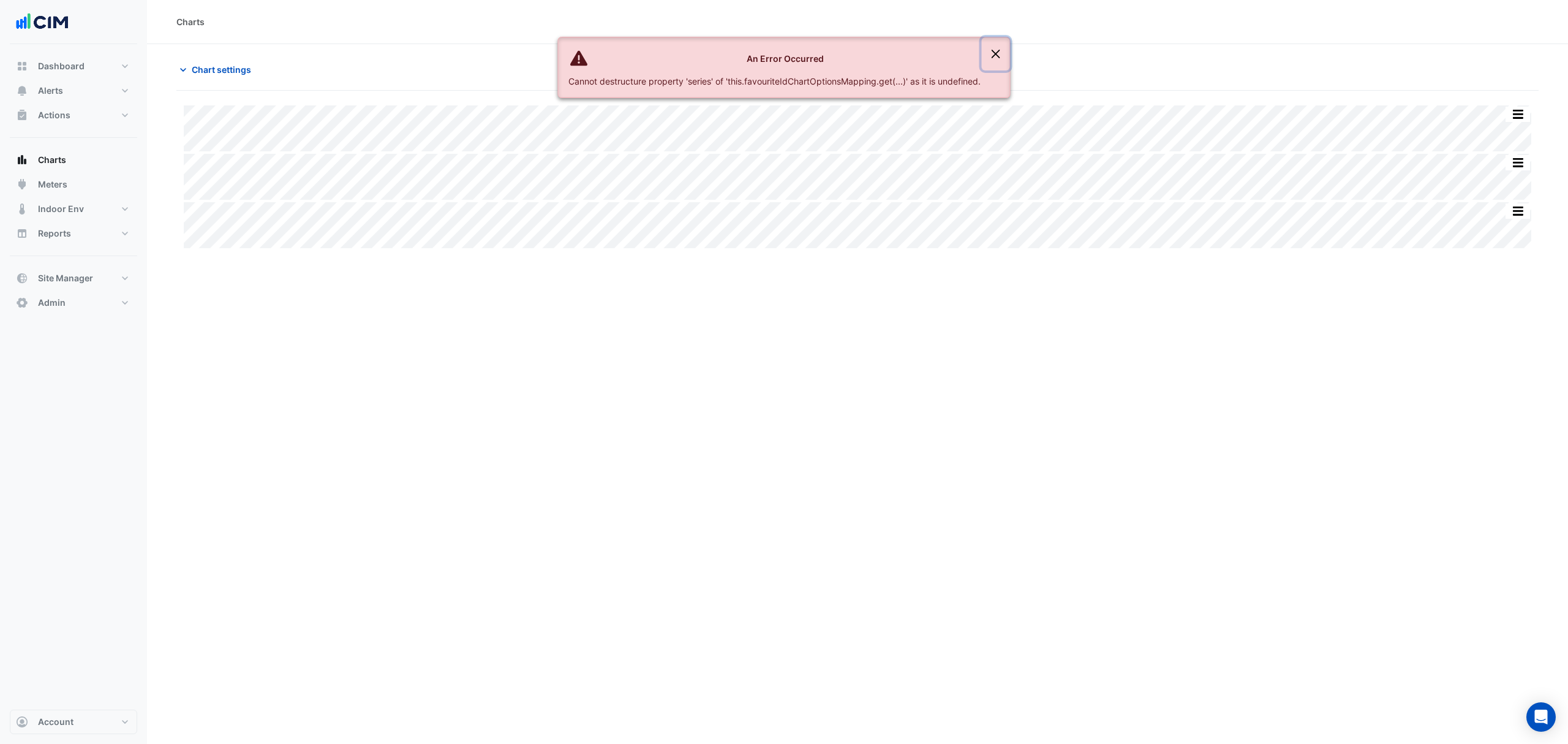
click at [1000, 50] on button "Close" at bounding box center [996, 54] width 28 height 33
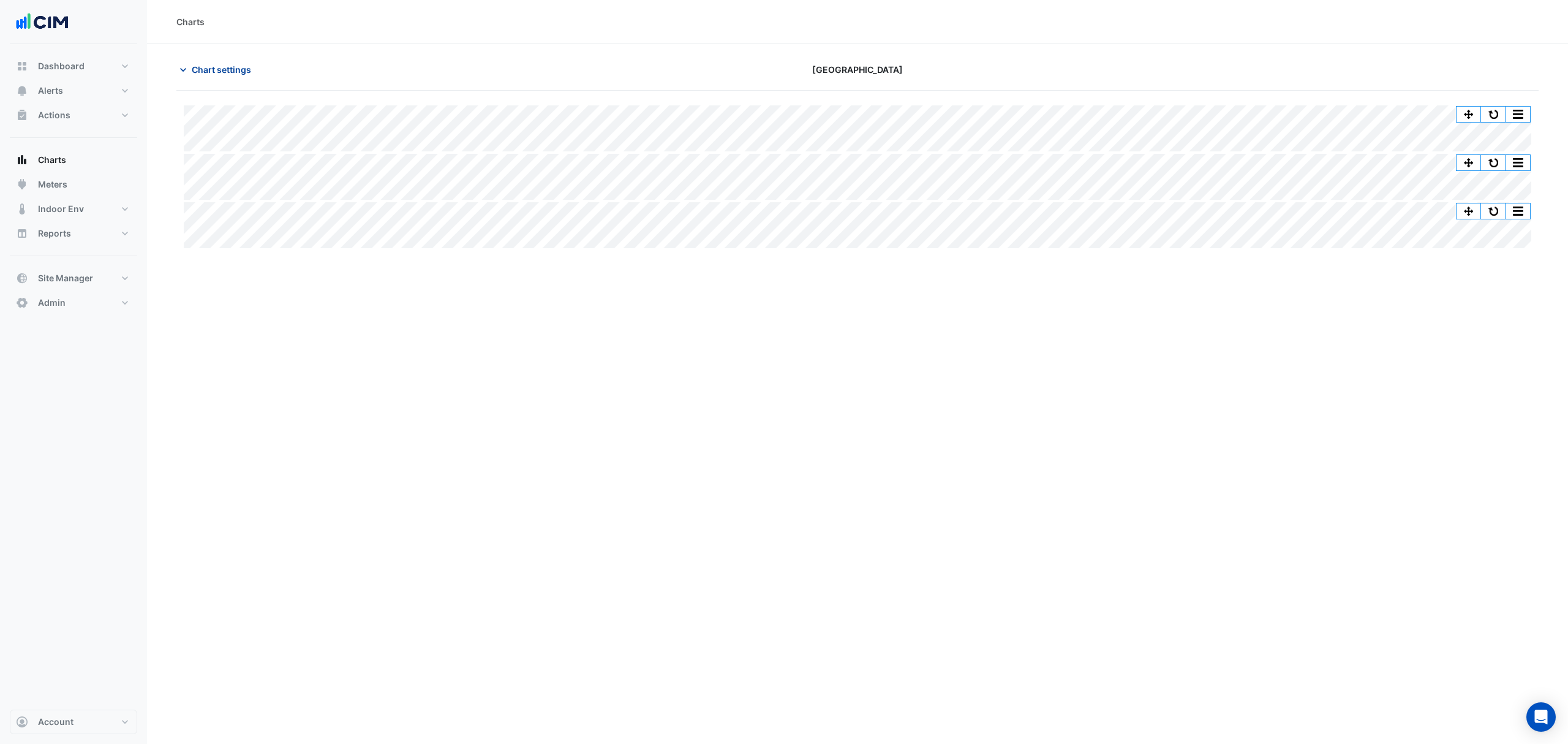
click at [192, 75] on span "Chart settings" at bounding box center [221, 69] width 60 height 13
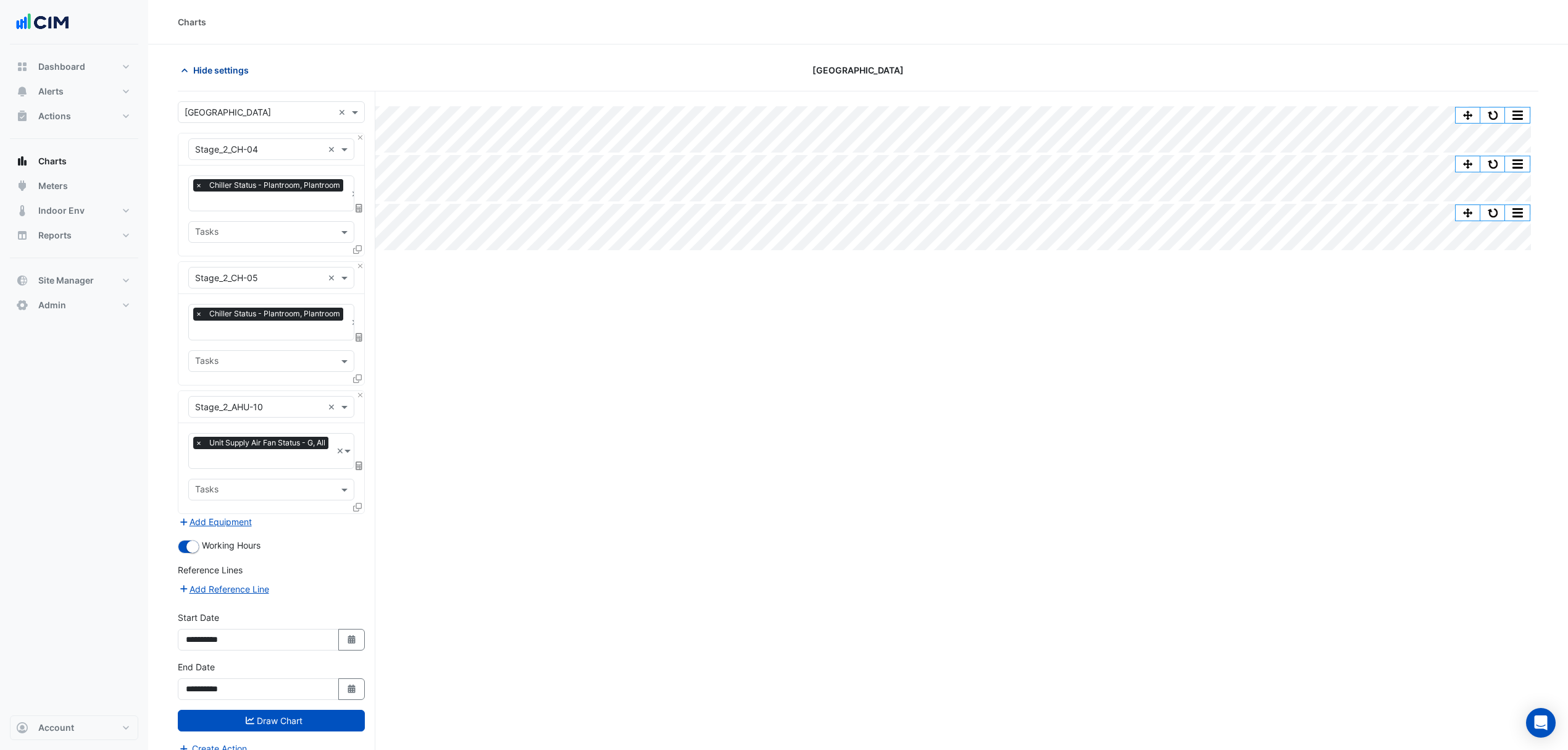
click at [200, 64] on span "Hide settings" at bounding box center [221, 70] width 55 height 13
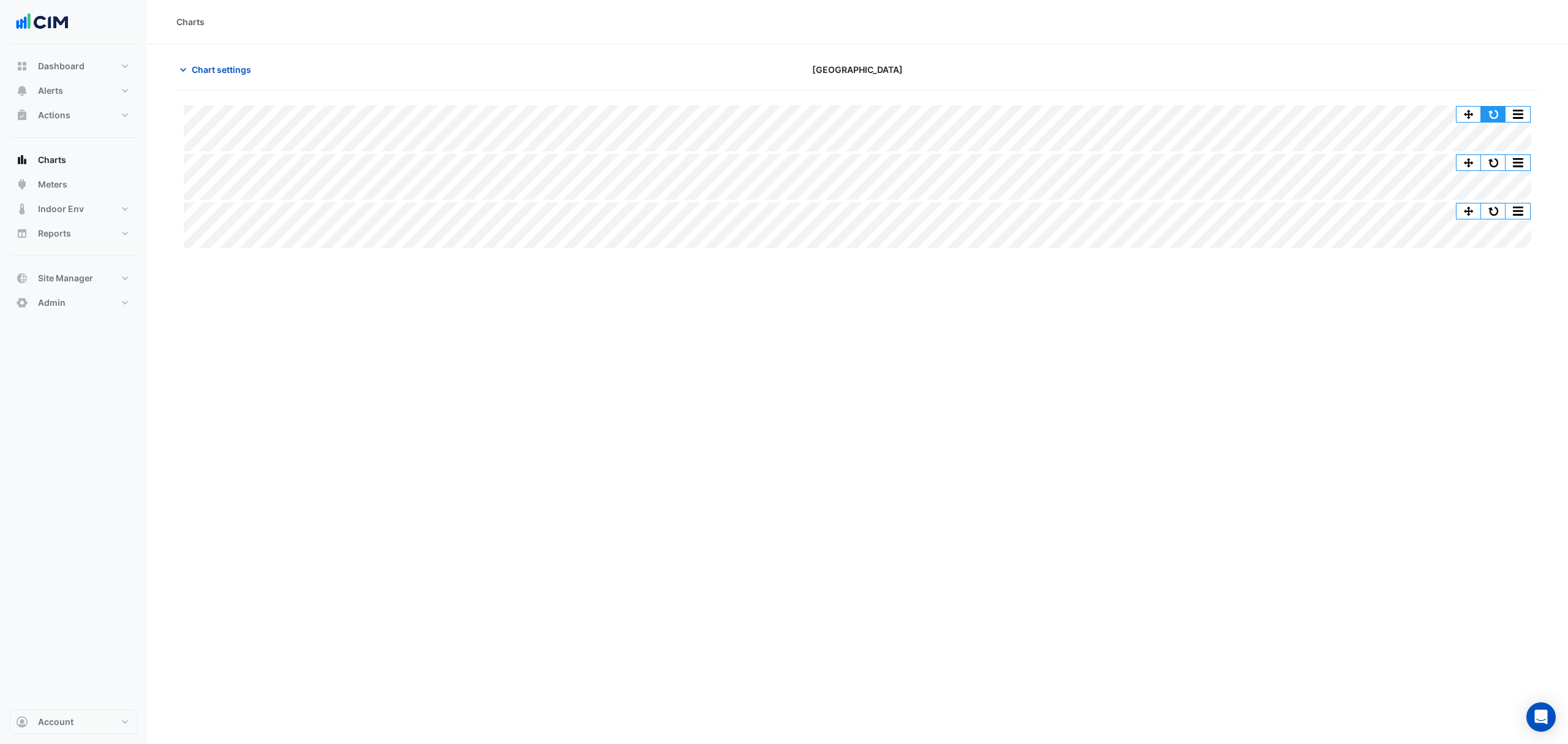
click at [1488, 116] on button "button" at bounding box center [1493, 114] width 24 height 15
click at [200, 69] on span "Chart settings" at bounding box center [221, 69] width 60 height 13
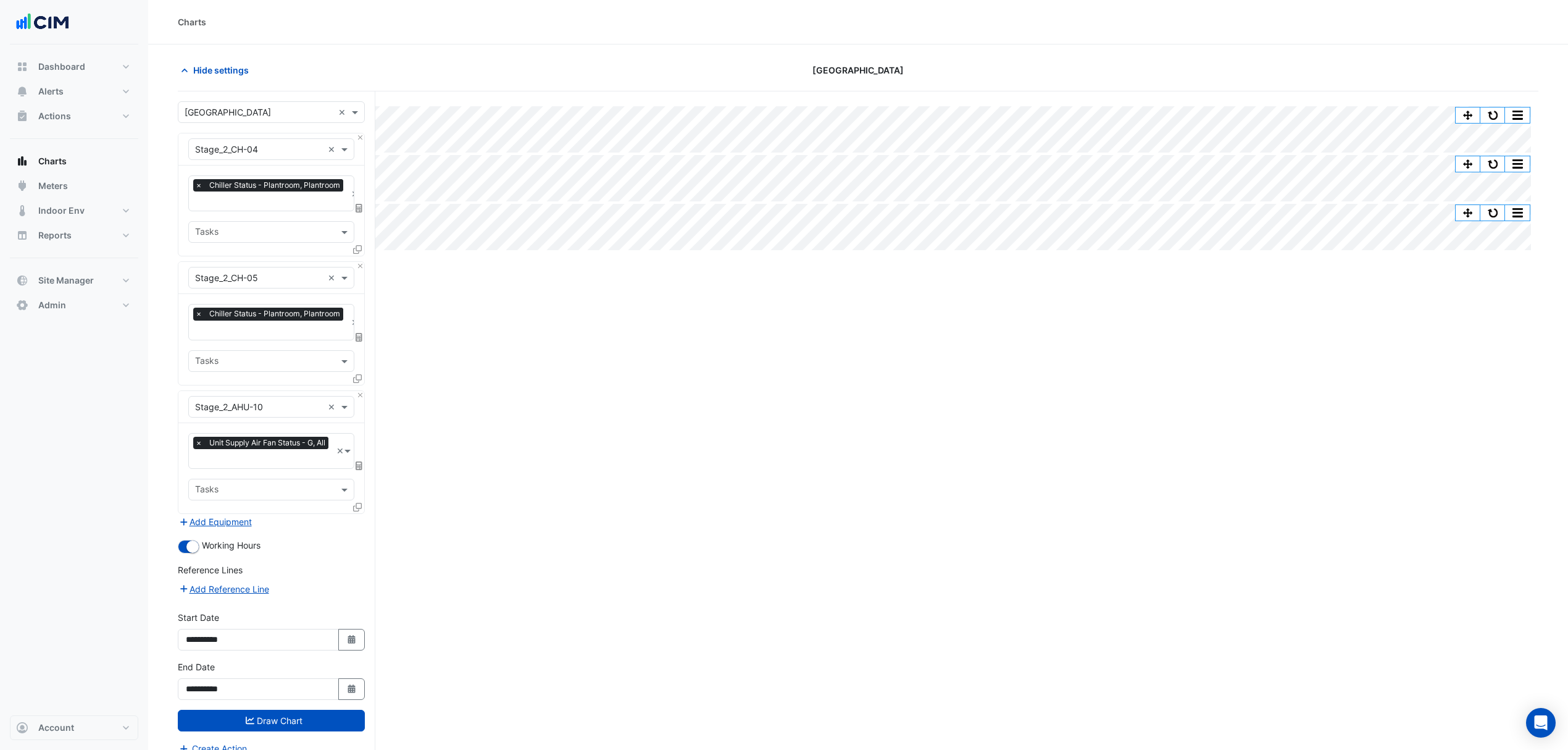
click at [358, 505] on icon at bounding box center [357, 507] width 9 height 9
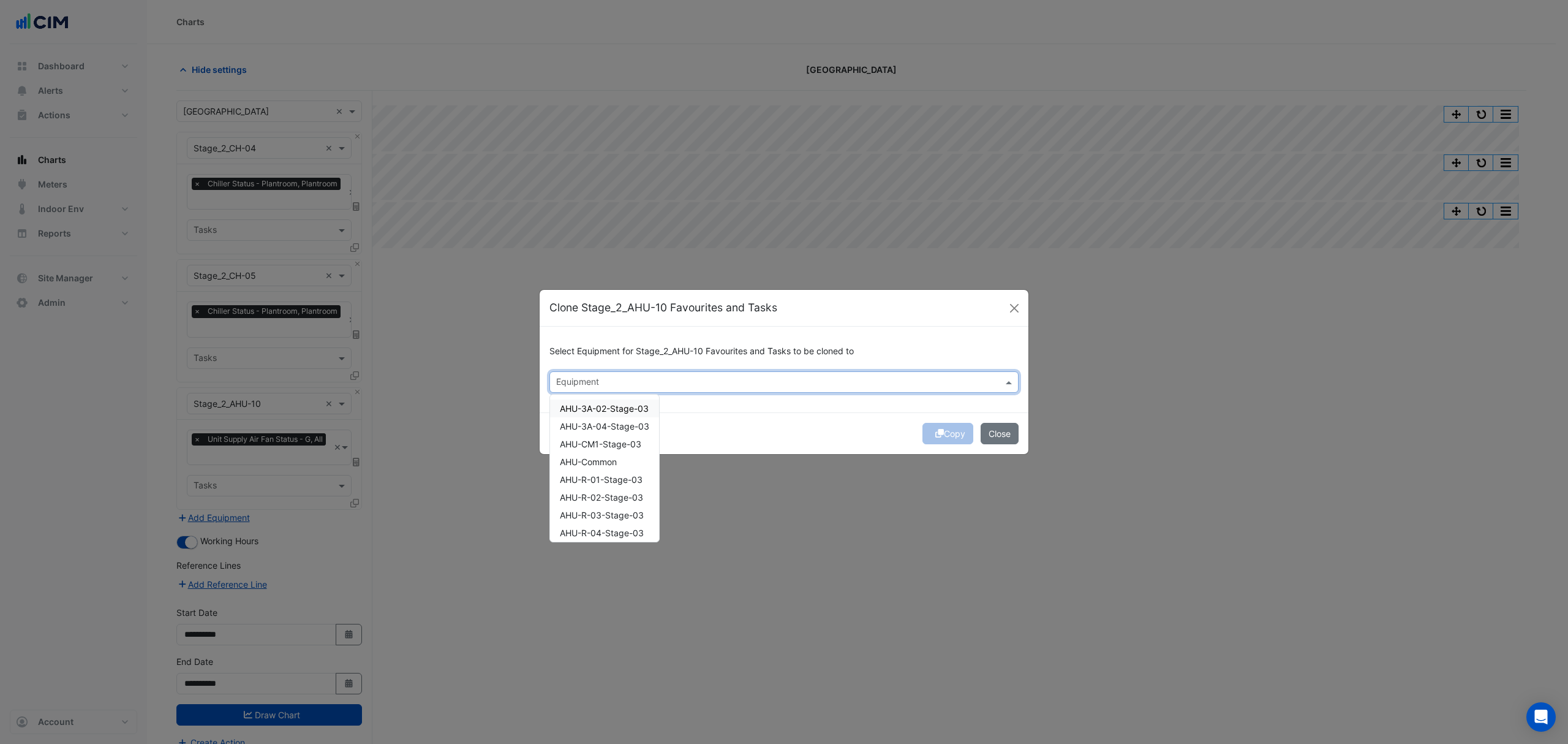
click at [577, 375] on div "Equipment" at bounding box center [577, 383] width 45 height 16
click at [621, 408] on span "Stage_2_AHU-01" at bounding box center [593, 405] width 67 height 10
click at [628, 423] on span "Stage_2_AHU-02" at bounding box center [594, 423] width 68 height 10
click at [608, 441] on span "Stage_2_AHU-03" at bounding box center [594, 441] width 69 height 10
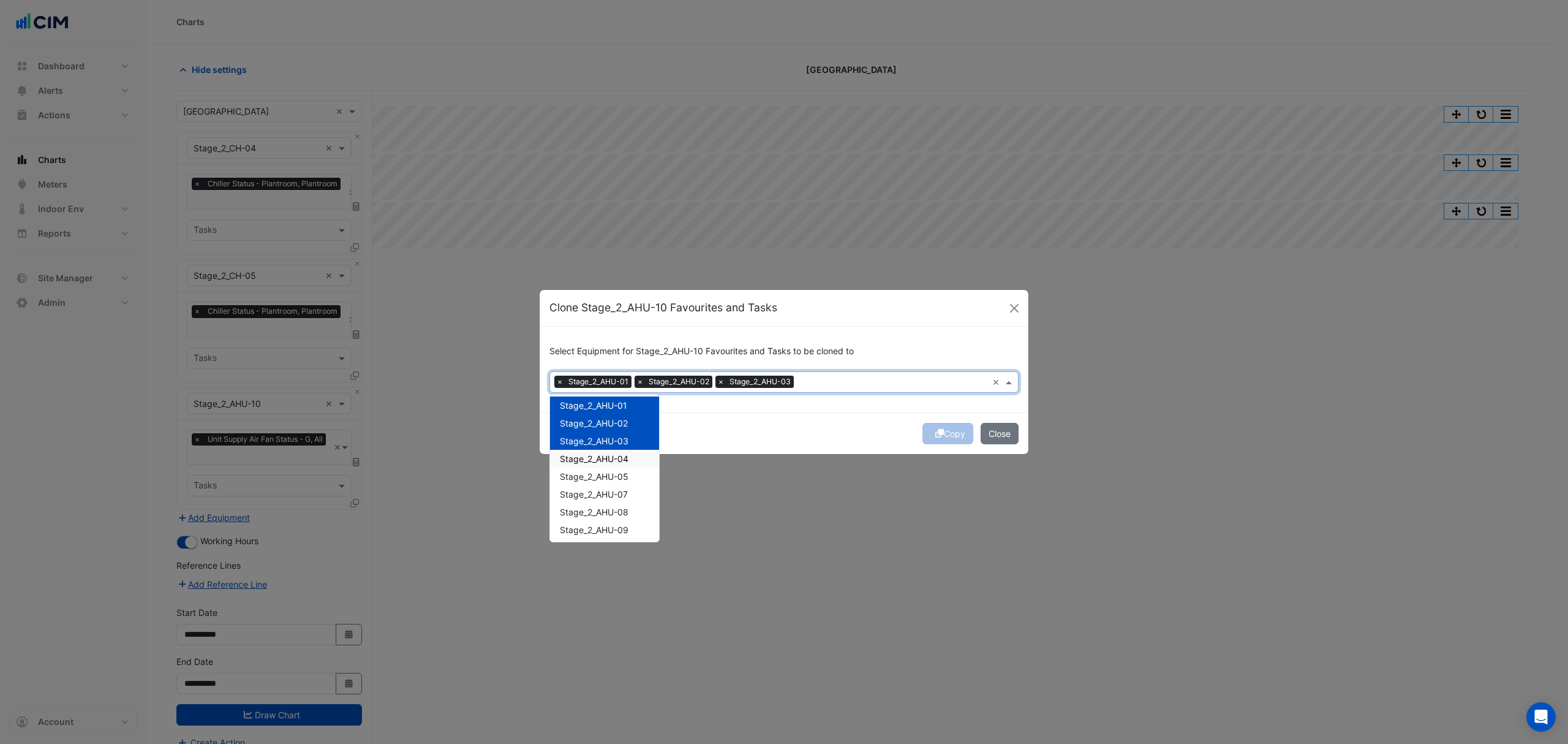
click at [599, 456] on span "Stage_2_AHU-04" at bounding box center [594, 458] width 69 height 10
click at [595, 472] on span "Stage_2_AHU-05" at bounding box center [594, 476] width 69 height 10
click at [588, 491] on span "Stage_2_AHU-07" at bounding box center [594, 494] width 68 height 10
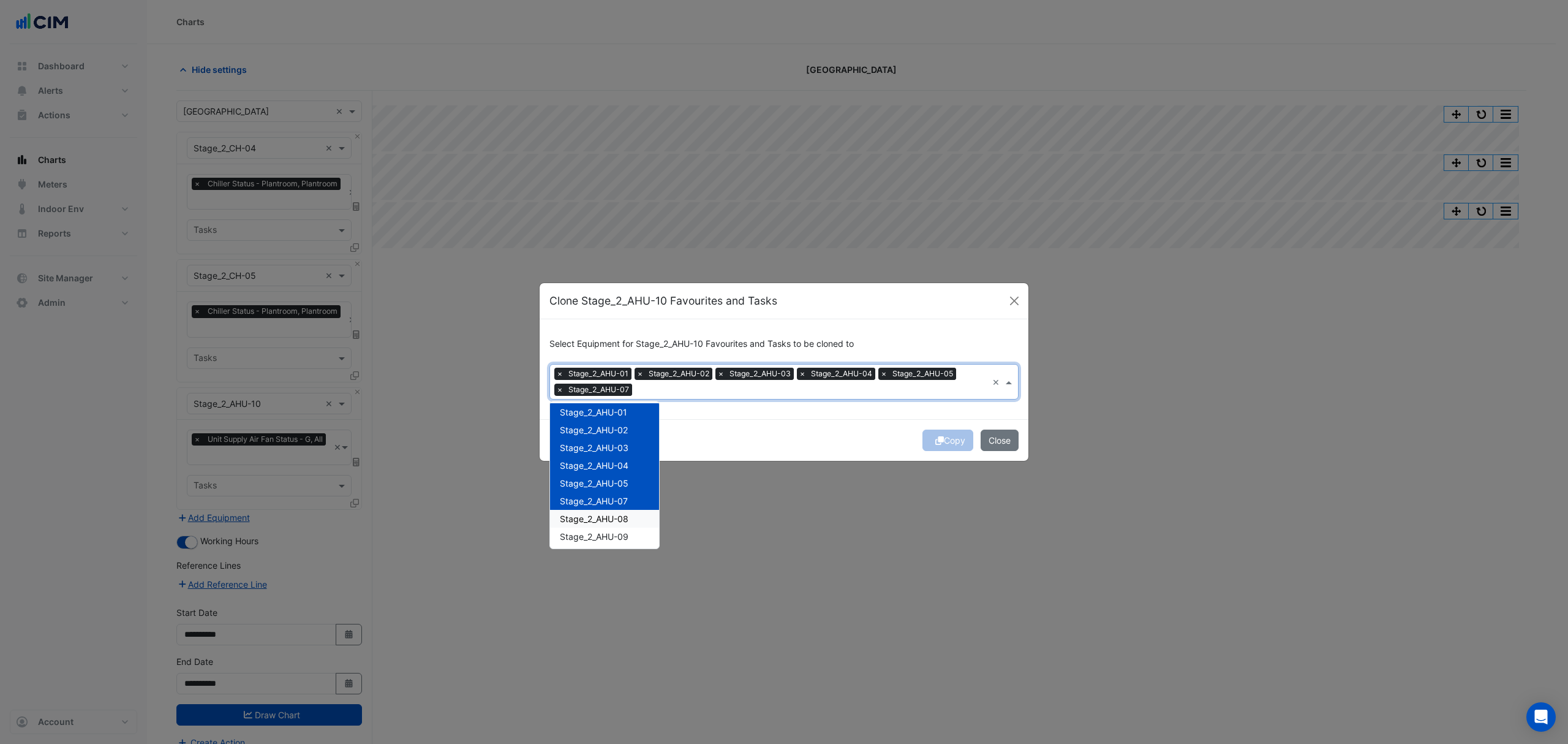
click at [583, 513] on span "Stage_2_AHU-08" at bounding box center [594, 519] width 69 height 10
click at [584, 528] on div "Stage_2_AHU-09" at bounding box center [604, 536] width 109 height 18
click at [608, 467] on div "AHU-3A-02-Stage-03 AHU-3A-04-Stage-03 AHU-CM1-Stage-03 AHU-Common AHU-R-01-Stag…" at bounding box center [604, 82] width 109 height 1475
click at [610, 481] on div "Stage_2_AHU-12" at bounding box center [604, 490] width 109 height 18
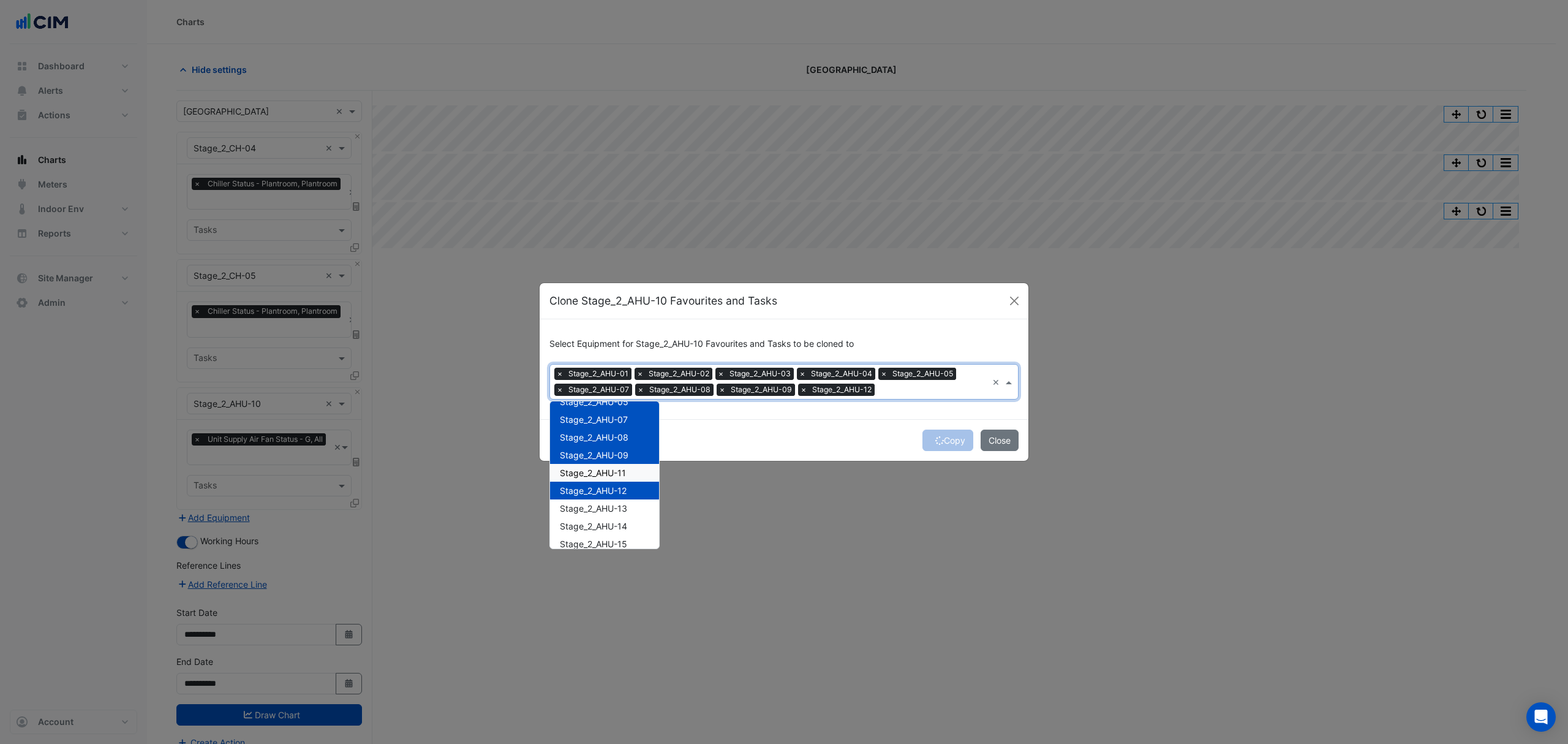
click at [611, 468] on span "Stage_2_AHU-11" at bounding box center [593, 473] width 66 height 10
click at [604, 501] on div "Stage_2_AHU-13" at bounding box center [604, 508] width 109 height 18
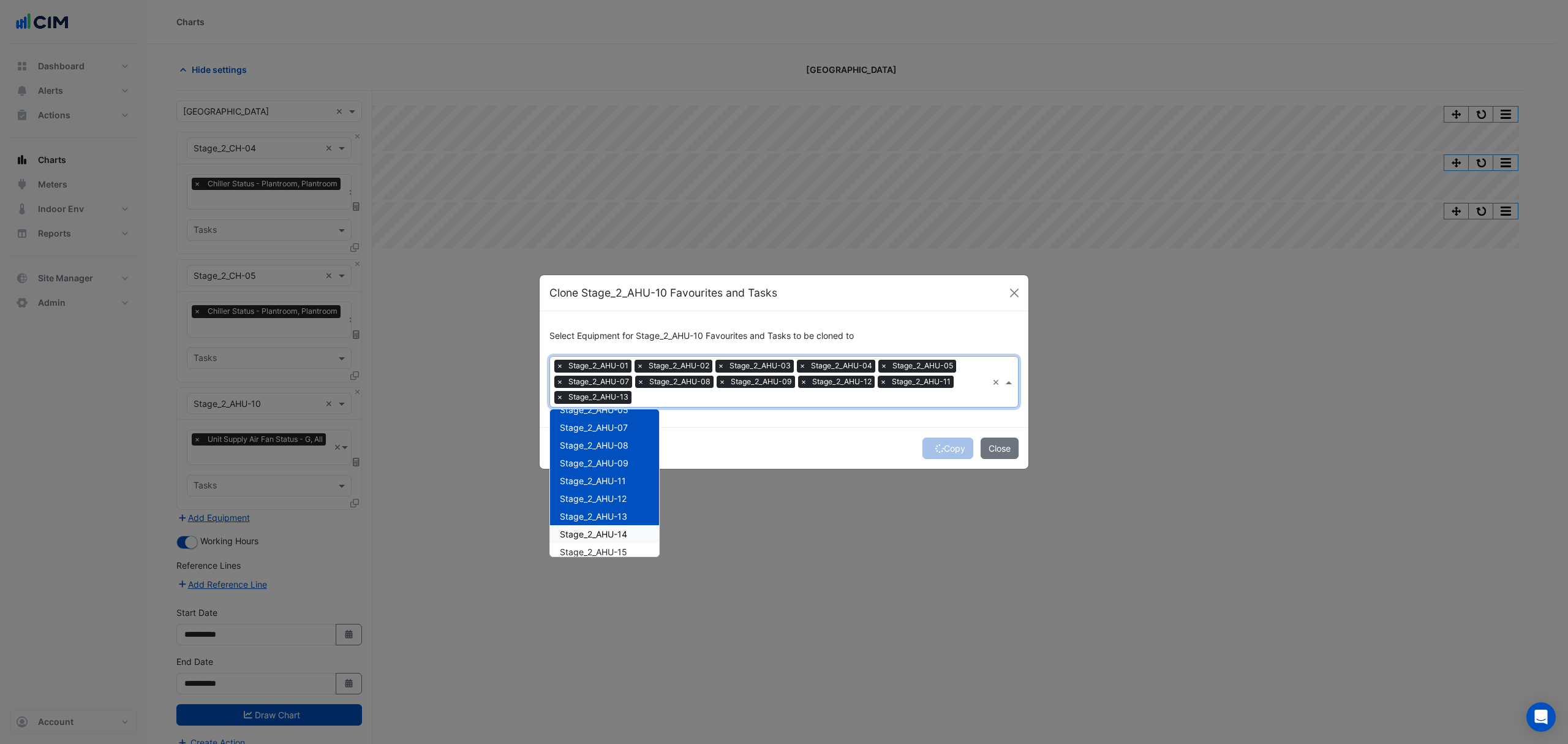
click at [595, 532] on span "Stage_2_AHU-14" at bounding box center [593, 534] width 67 height 10
click at [594, 545] on div "Stage_2_AHU-15" at bounding box center [604, 551] width 109 height 18
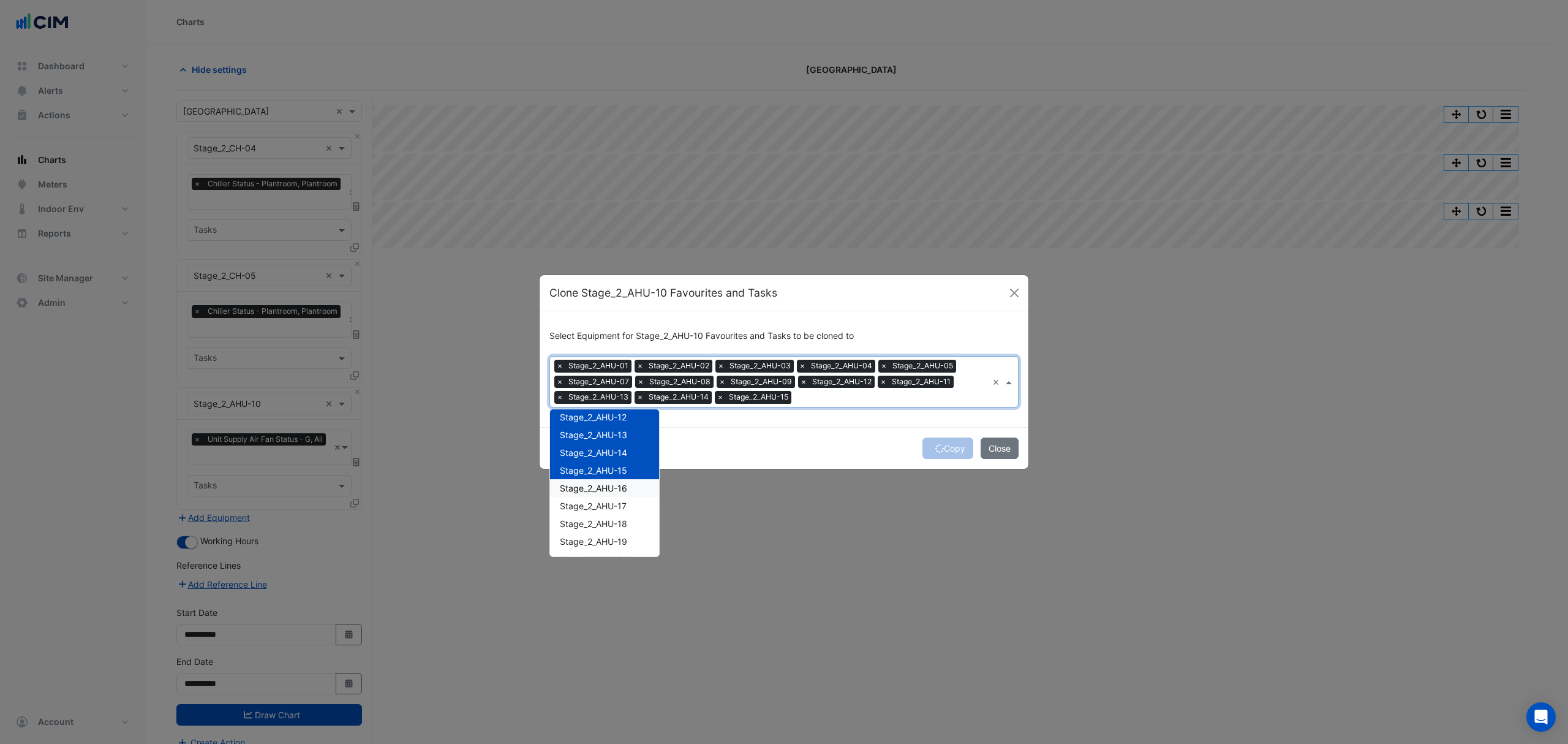
click at [609, 489] on span "Stage_2_AHU-16" at bounding box center [593, 488] width 67 height 10
click at [611, 510] on div "Stage_2_AHU-17" at bounding box center [604, 506] width 109 height 18
click at [610, 529] on div "Stage_2_AHU-18" at bounding box center [604, 523] width 109 height 18
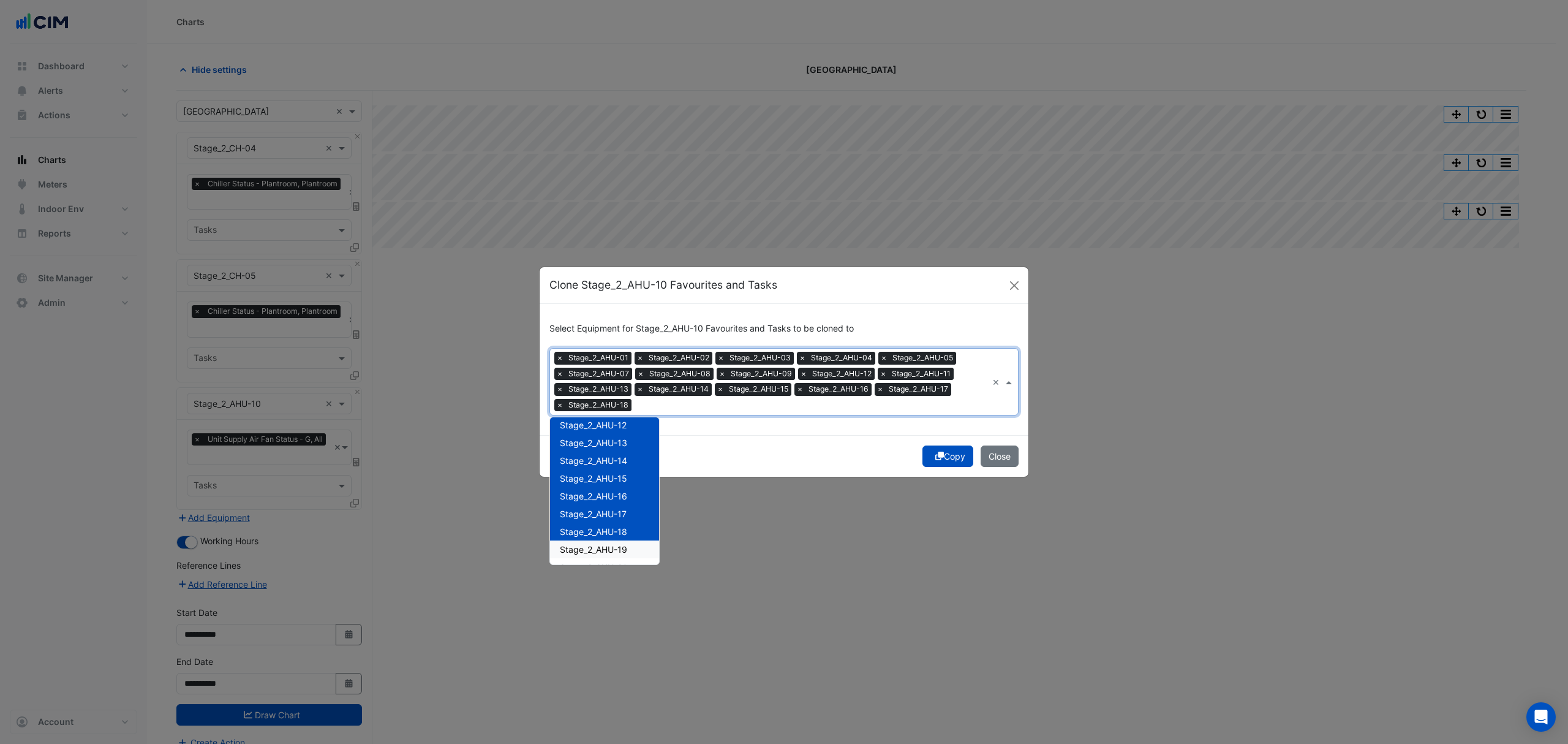
click at [606, 547] on span "Stage_2_AHU-19" at bounding box center [593, 549] width 67 height 10
click at [609, 478] on div "Stage_2_AHU-20" at bounding box center [604, 485] width 109 height 18
click at [610, 500] on span "Stage_2_AHU-21" at bounding box center [593, 503] width 67 height 10
click at [606, 518] on span "Stage_2_AHU-22" at bounding box center [593, 521] width 67 height 10
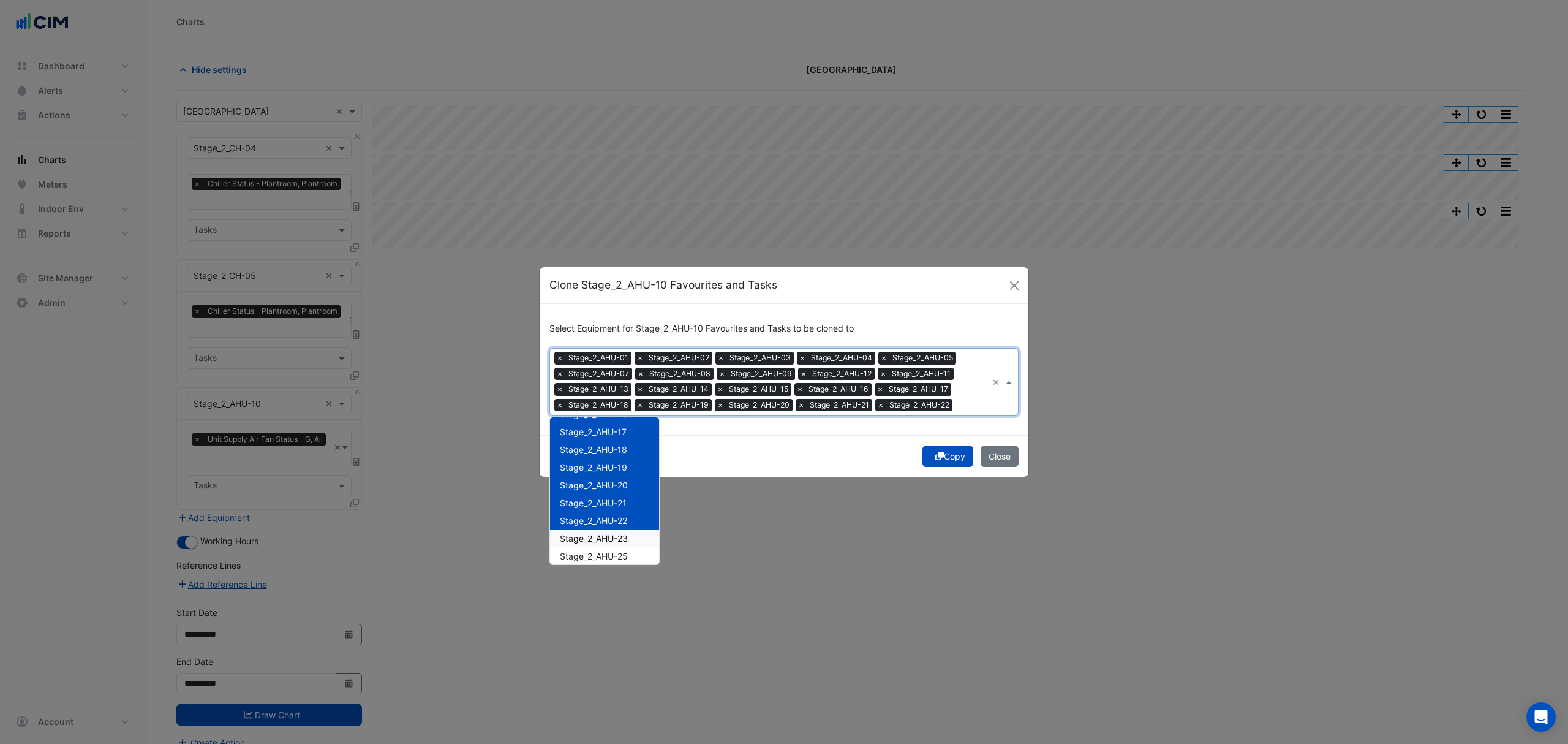
click at [601, 534] on span "Stage_2_AHU-23" at bounding box center [594, 538] width 68 height 10
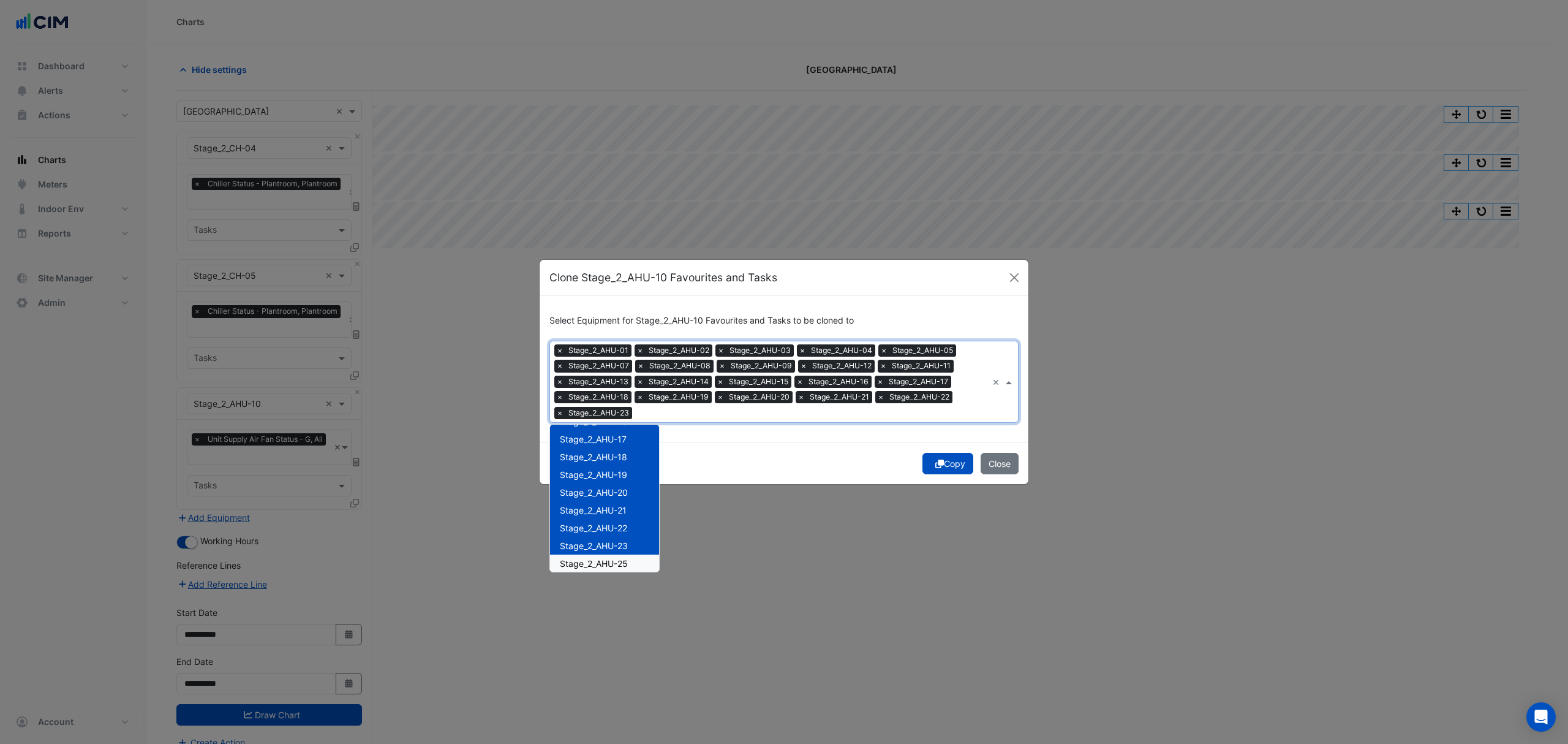
click at [591, 558] on span "Stage_2_AHU-25" at bounding box center [594, 563] width 68 height 10
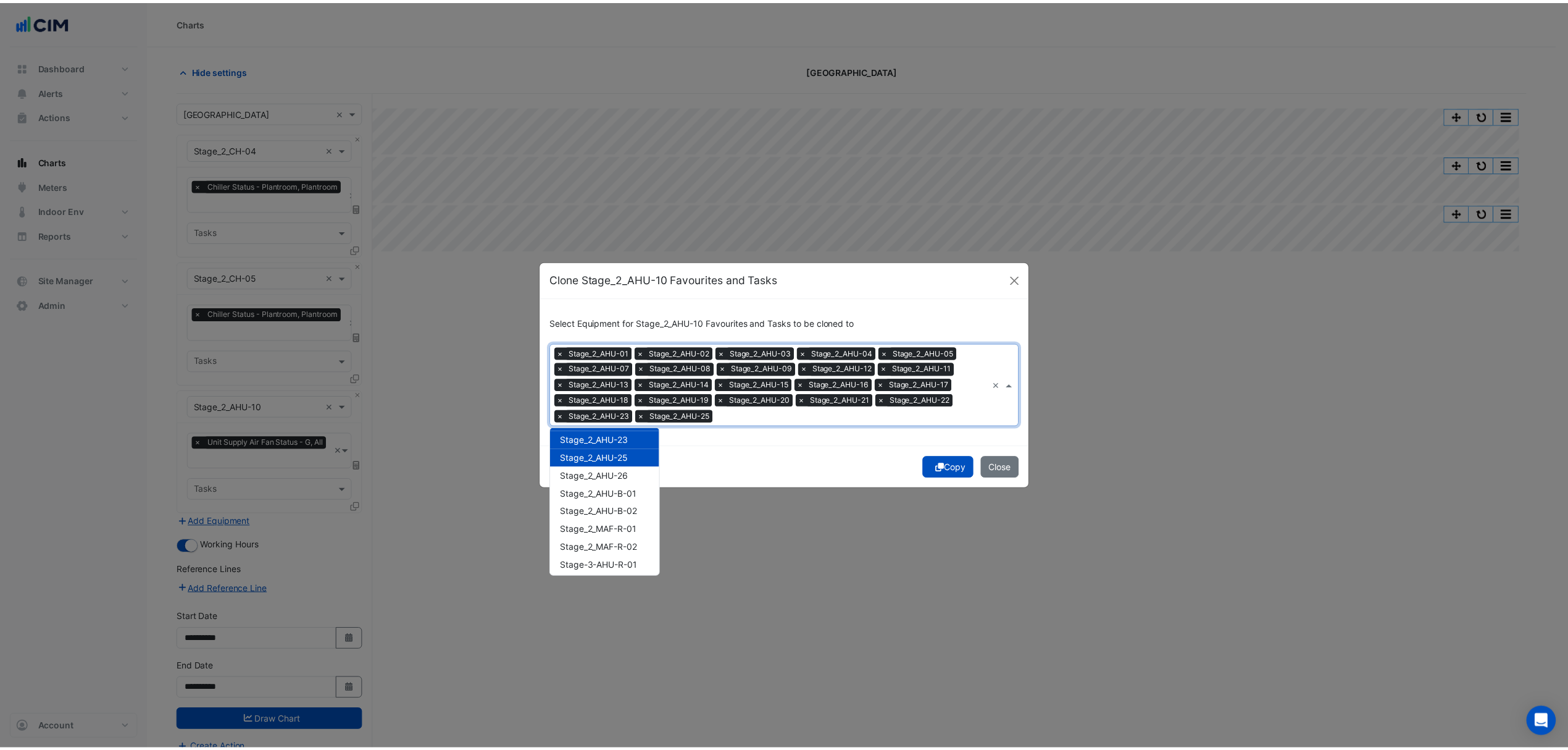
scroll to position [1347, 0]
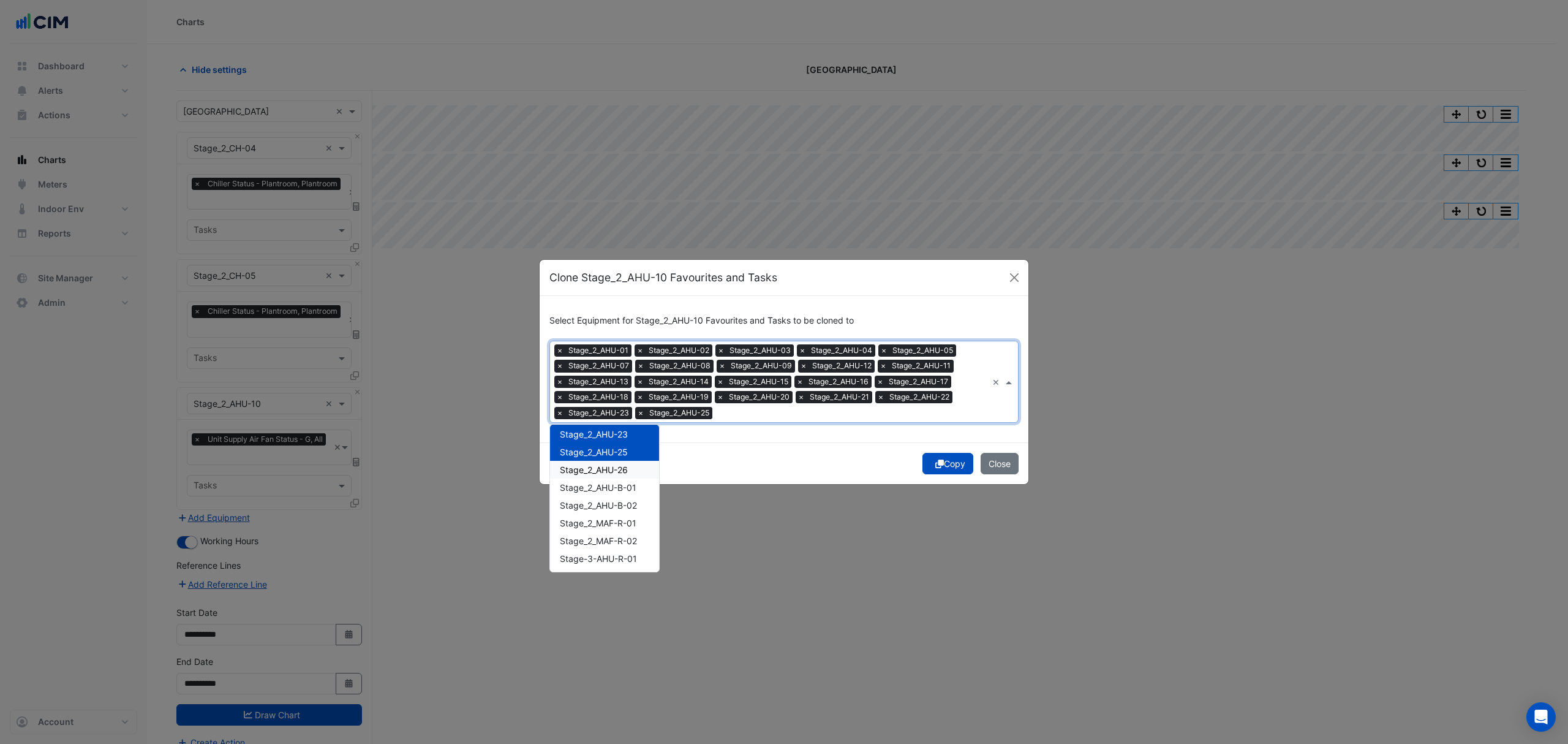
click at [609, 466] on span "Stage_2_AHU-26" at bounding box center [594, 470] width 68 height 10
drag, startPoint x: 603, startPoint y: 486, endPoint x: 604, endPoint y: 499, distance: 13.0
click at [603, 489] on span "Stage_2_AHU-B-01" at bounding box center [598, 487] width 77 height 10
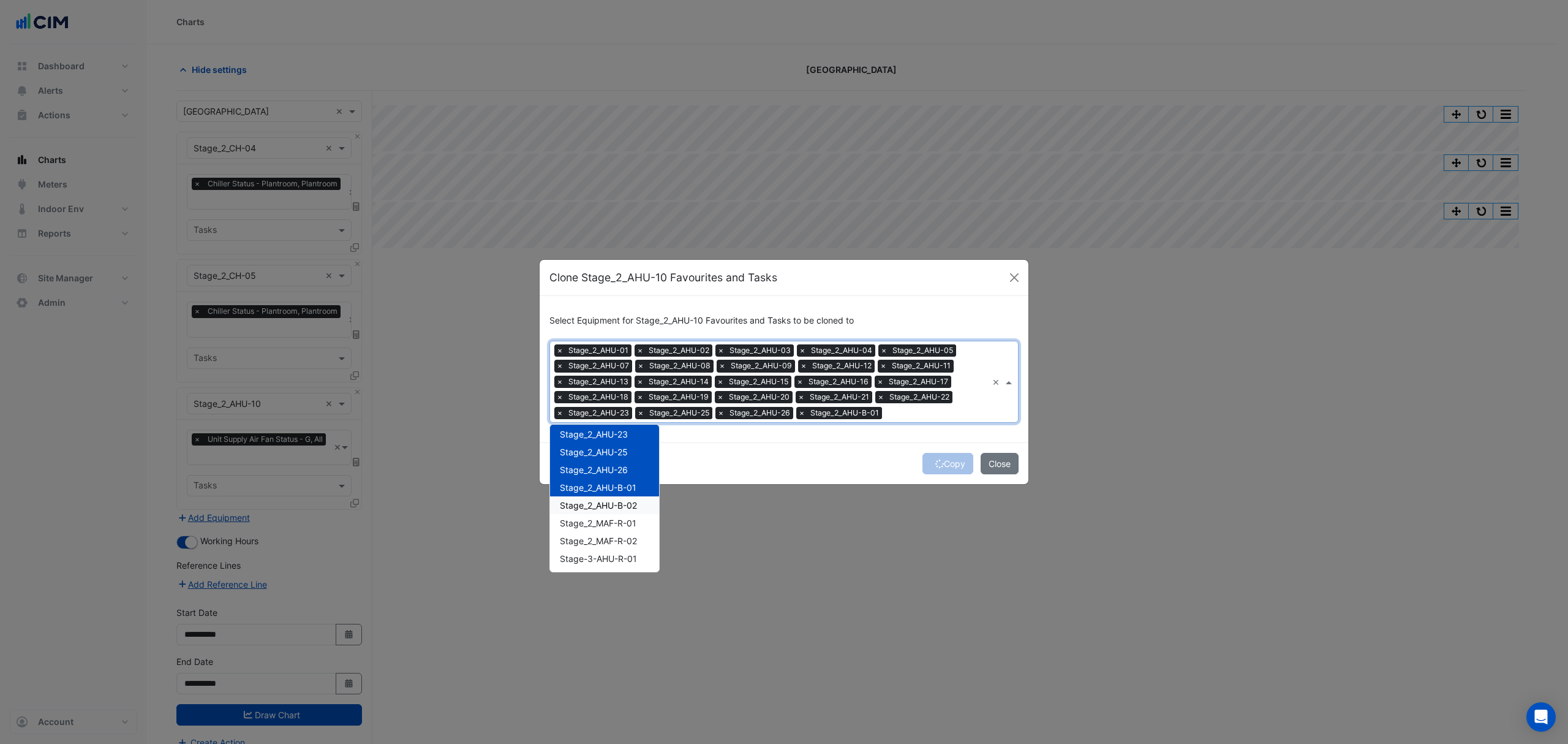
click at [605, 503] on span "Stage_2_AHU-B-02" at bounding box center [598, 505] width 77 height 10
click at [604, 522] on span "Stage_2_MAF-R-01" at bounding box center [598, 523] width 77 height 10
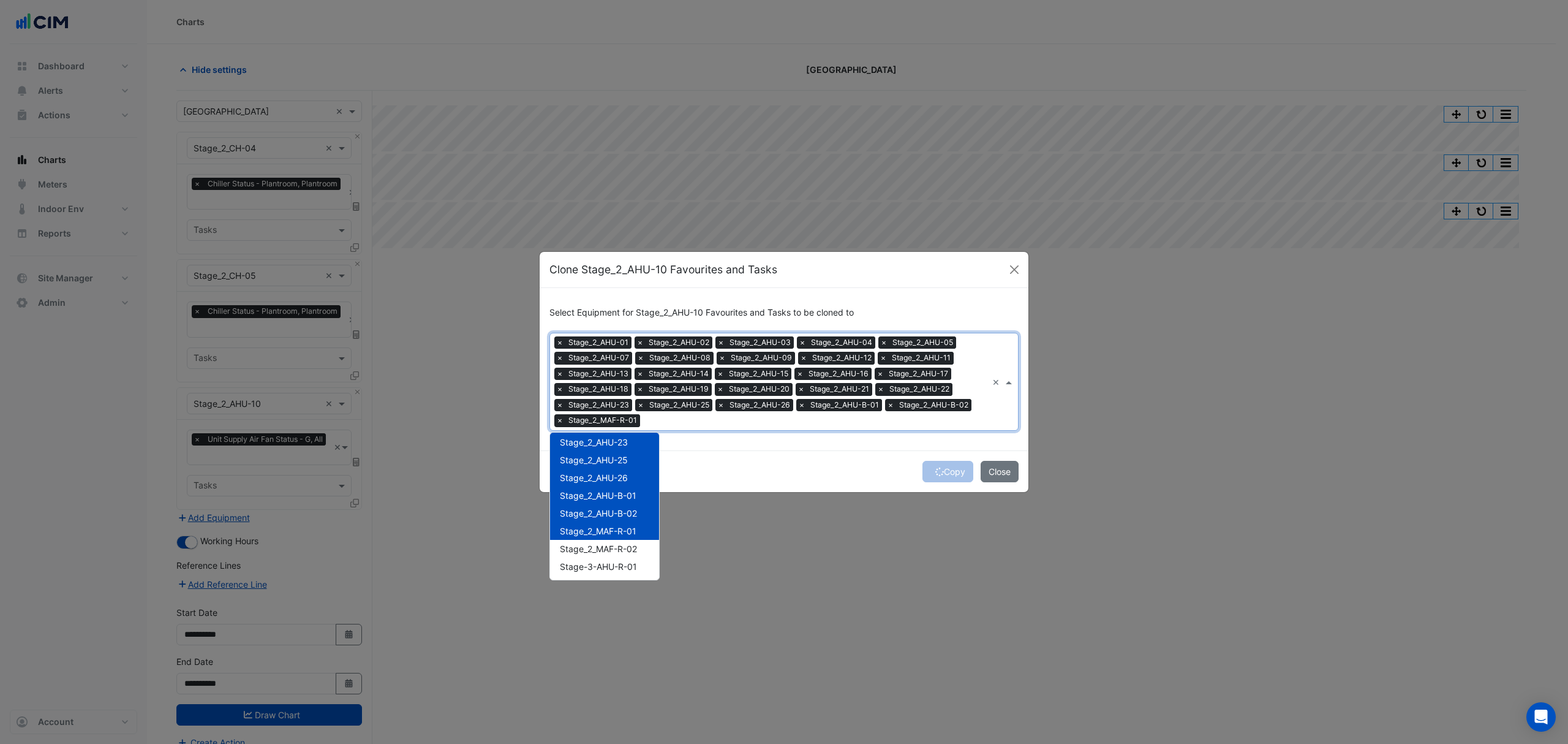
click at [606, 523] on div "Stage_2_MAF-R-01" at bounding box center [604, 530] width 109 height 18
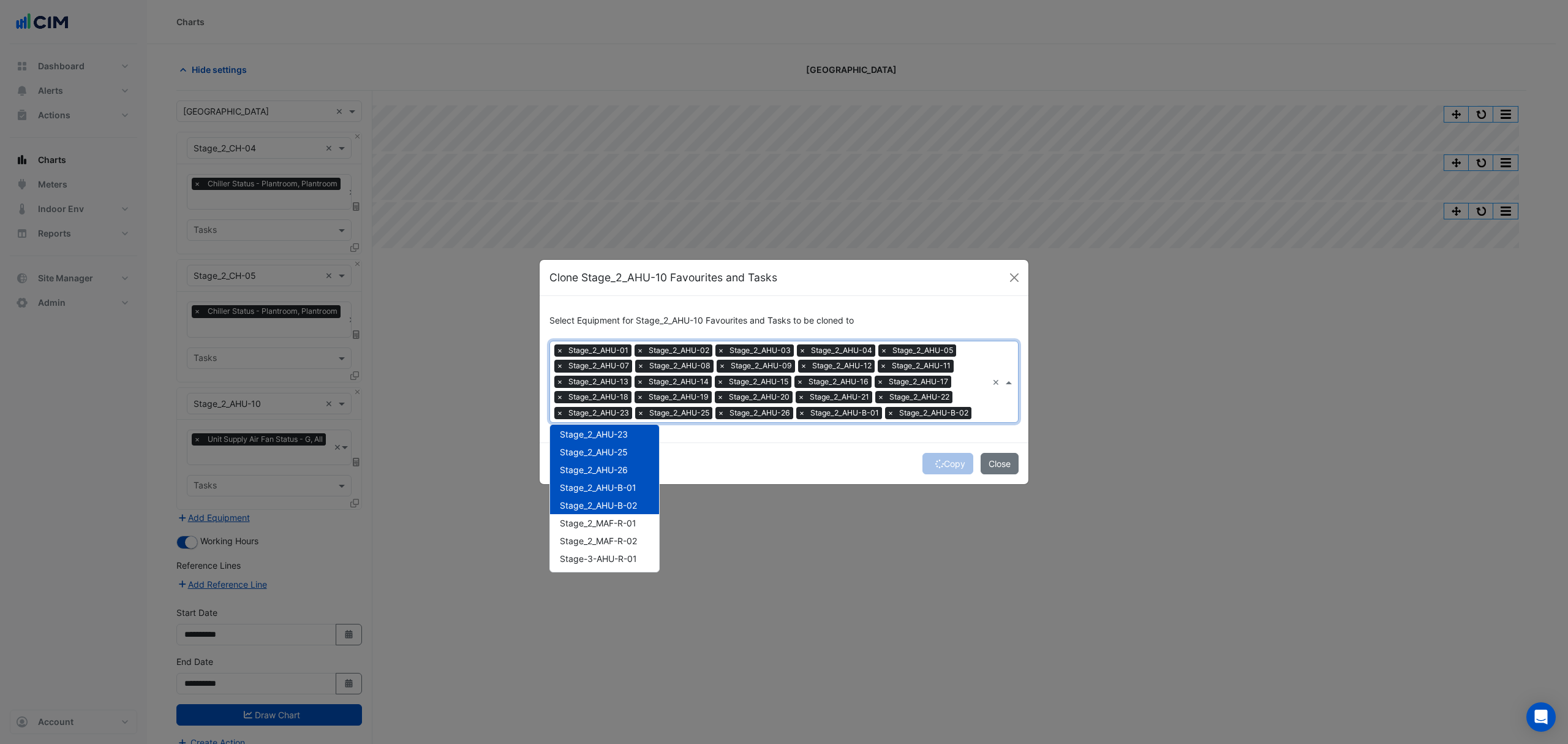
click at [746, 456] on div "Copy Close" at bounding box center [784, 463] width 489 height 42
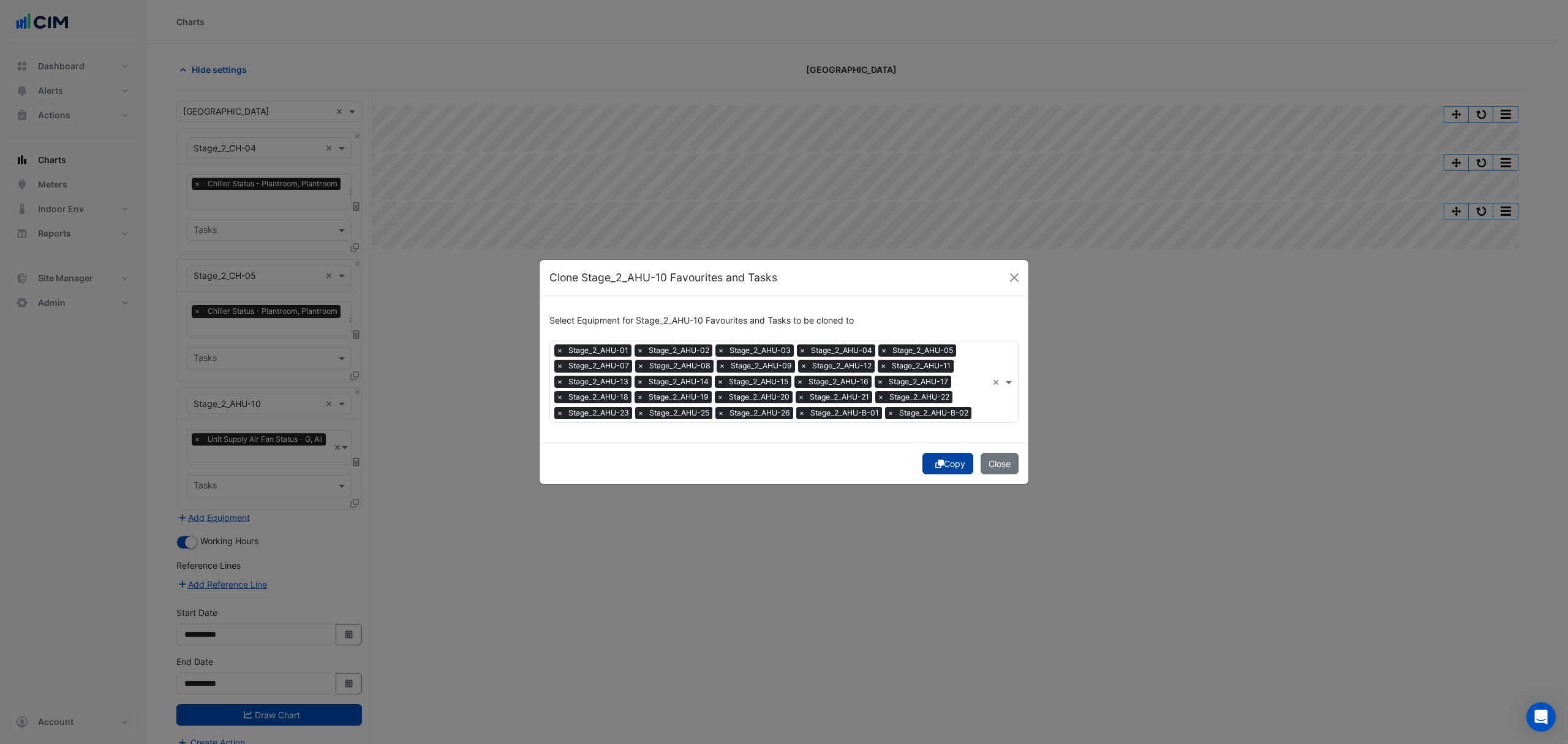
click at [936, 467] on icon "submit" at bounding box center [939, 464] width 9 height 9
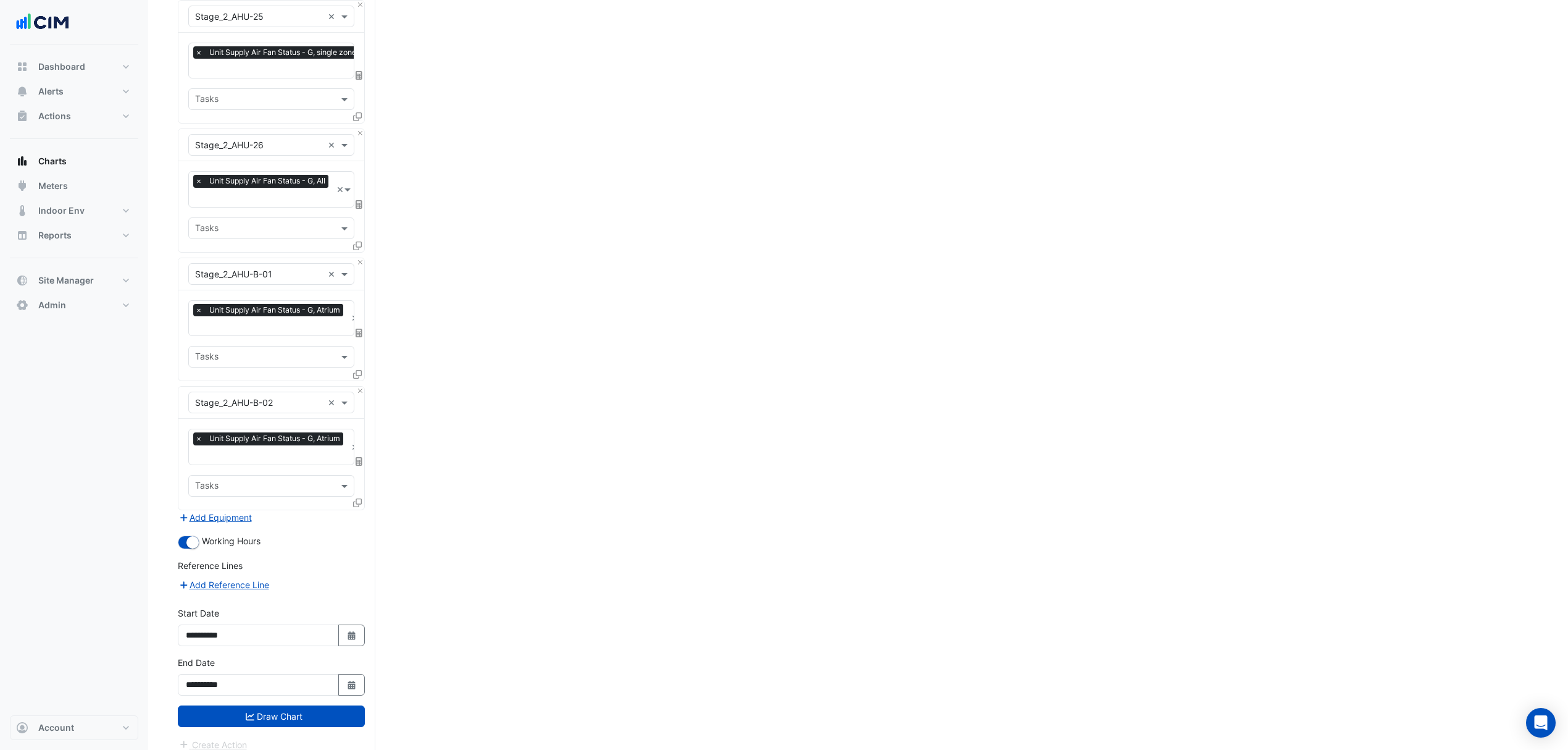
scroll to position [3229, 0]
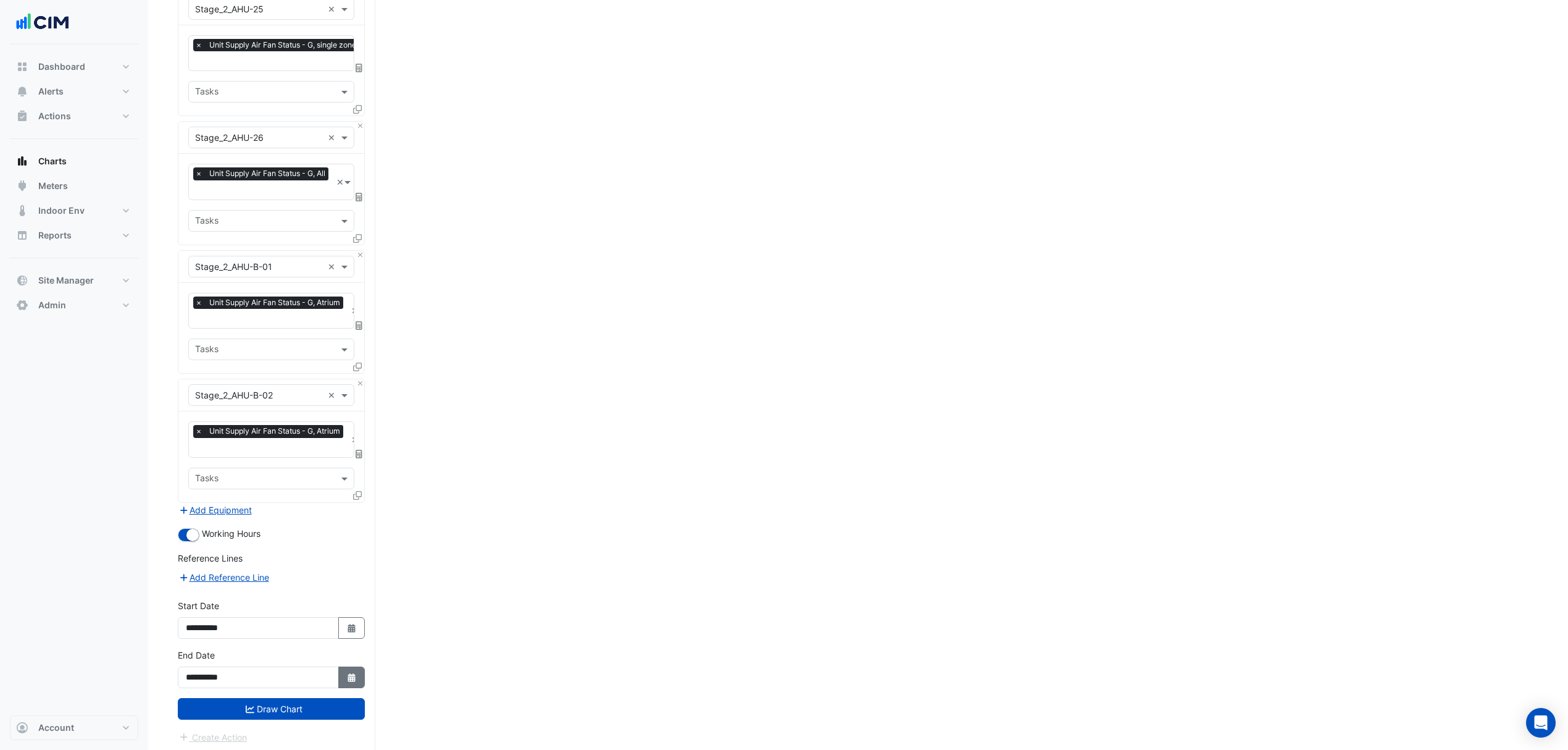
click at [356, 673] on icon "Select Date" at bounding box center [352, 677] width 11 height 9
click at [193, 508] on button "Previous month" at bounding box center [198, 508] width 15 height 20
select select "*"
click at [244, 624] on div "30" at bounding box center [238, 628] width 20 height 20
type input "**********"
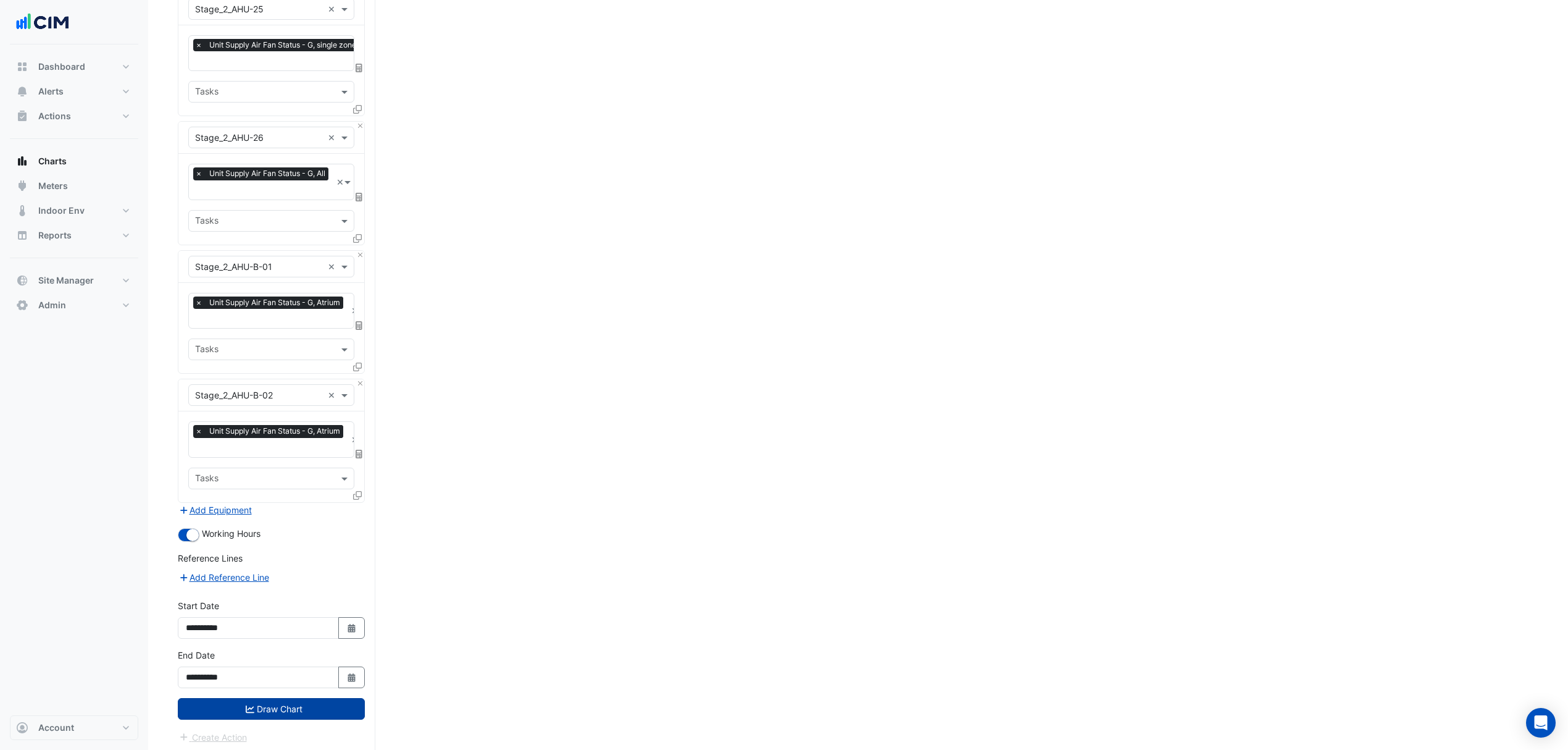
click at [230, 702] on button "Draw Chart" at bounding box center [271, 708] width 187 height 22
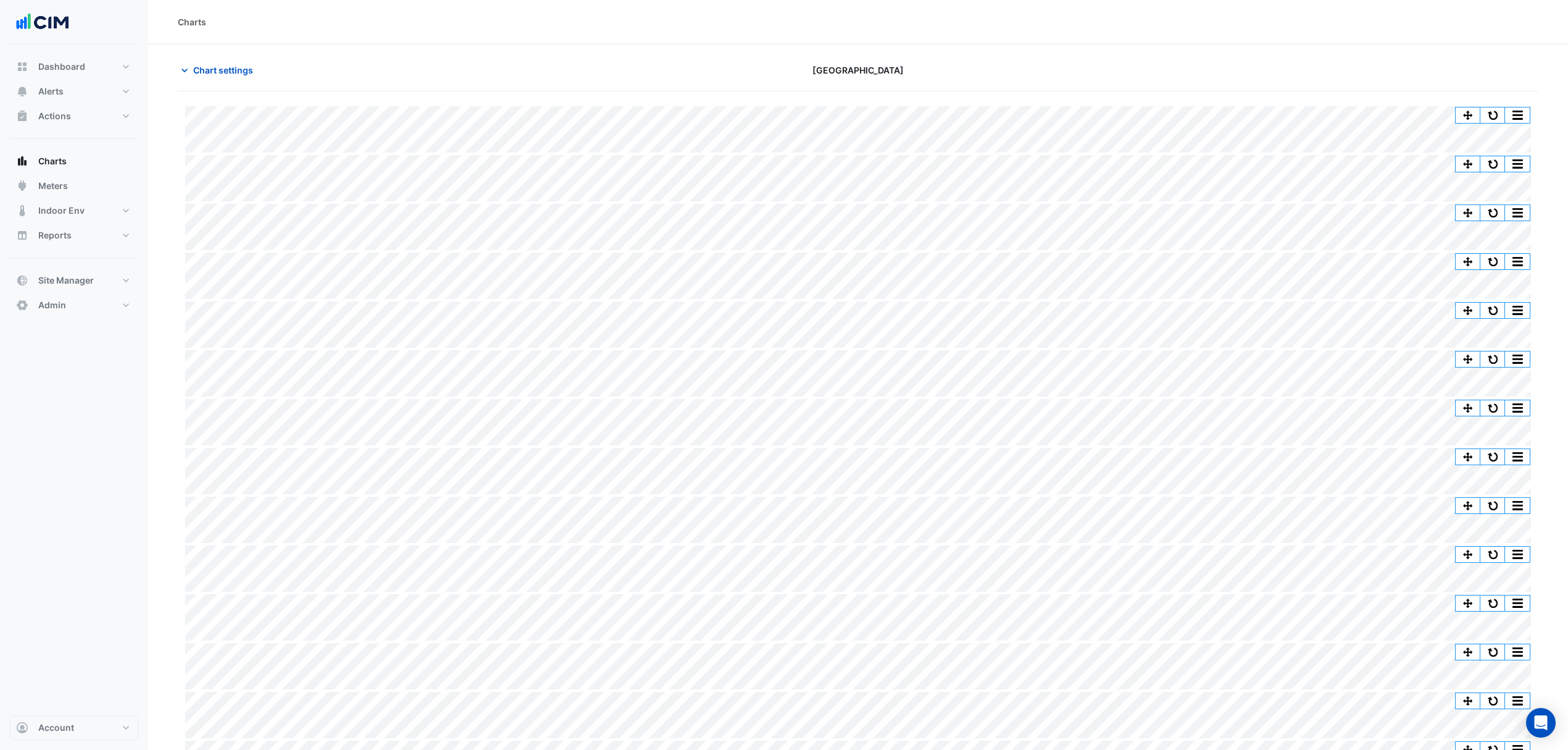
click at [1033, 67] on div "[GEOGRAPHIC_DATA]" at bounding box center [858, 70] width 459 height 22
click at [225, 59] on button "Chart settings" at bounding box center [219, 70] width 83 height 22
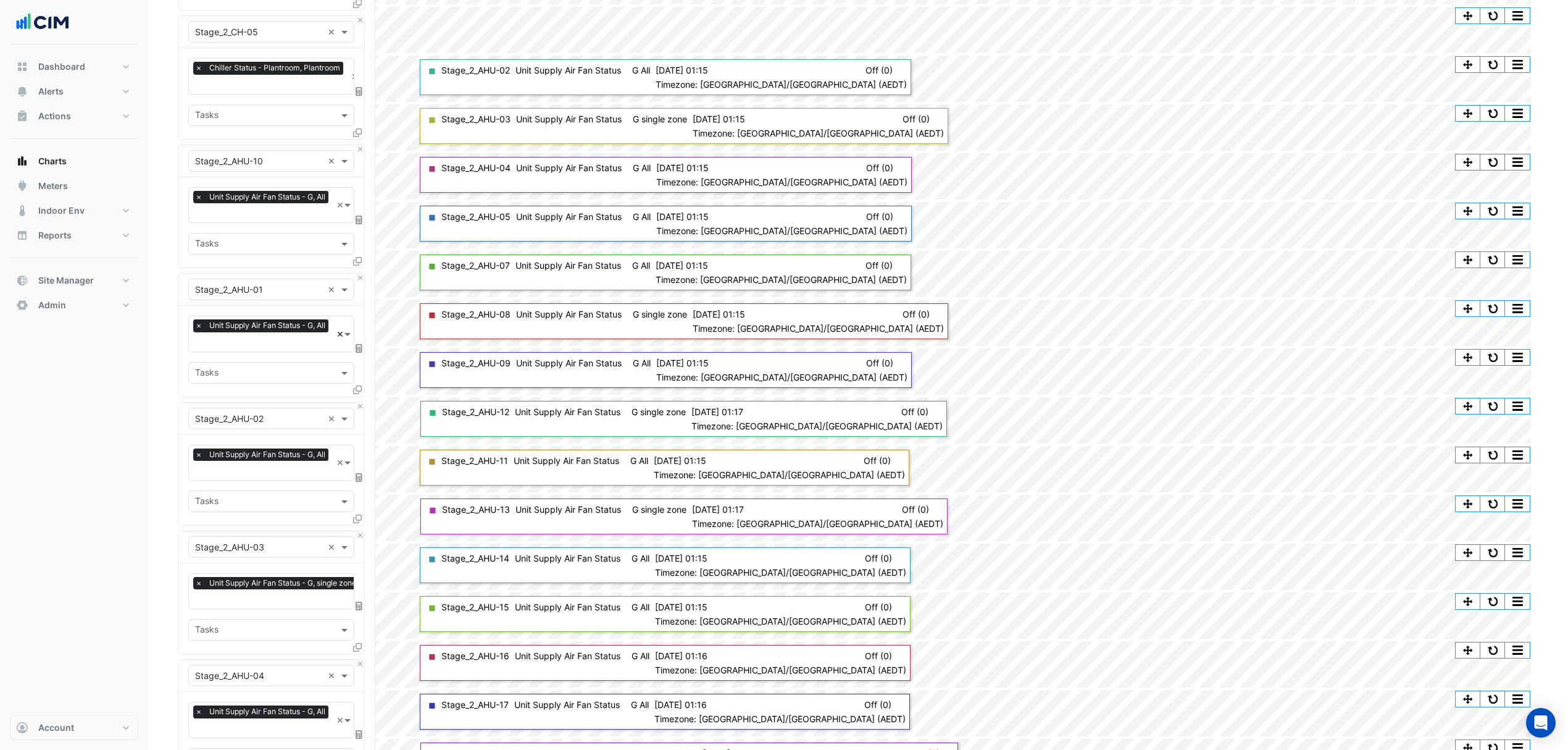
scroll to position [247, 0]
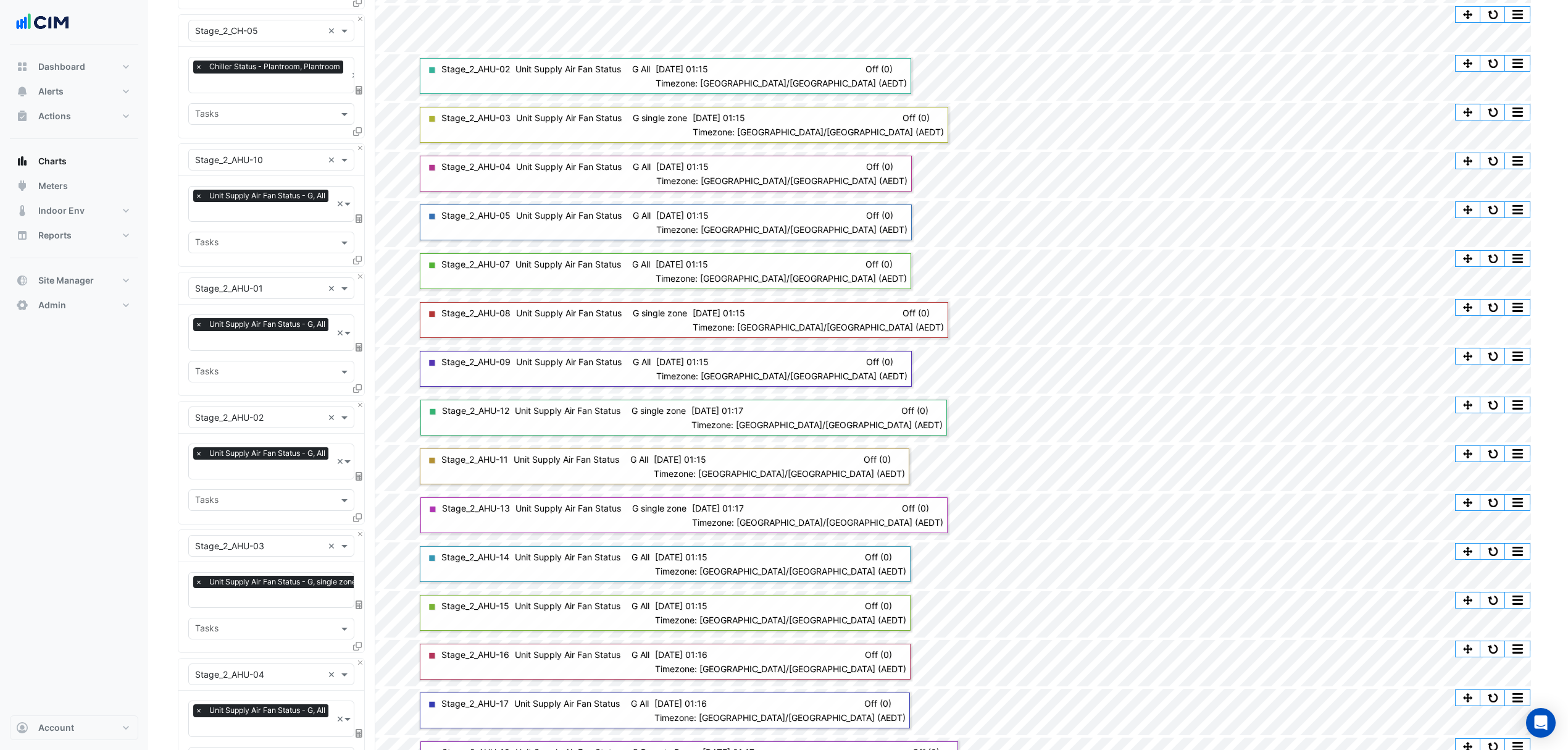
click at [359, 270] on div at bounding box center [358, 262] width 11 height 18
click at [363, 279] on button "Close" at bounding box center [360, 277] width 8 height 8
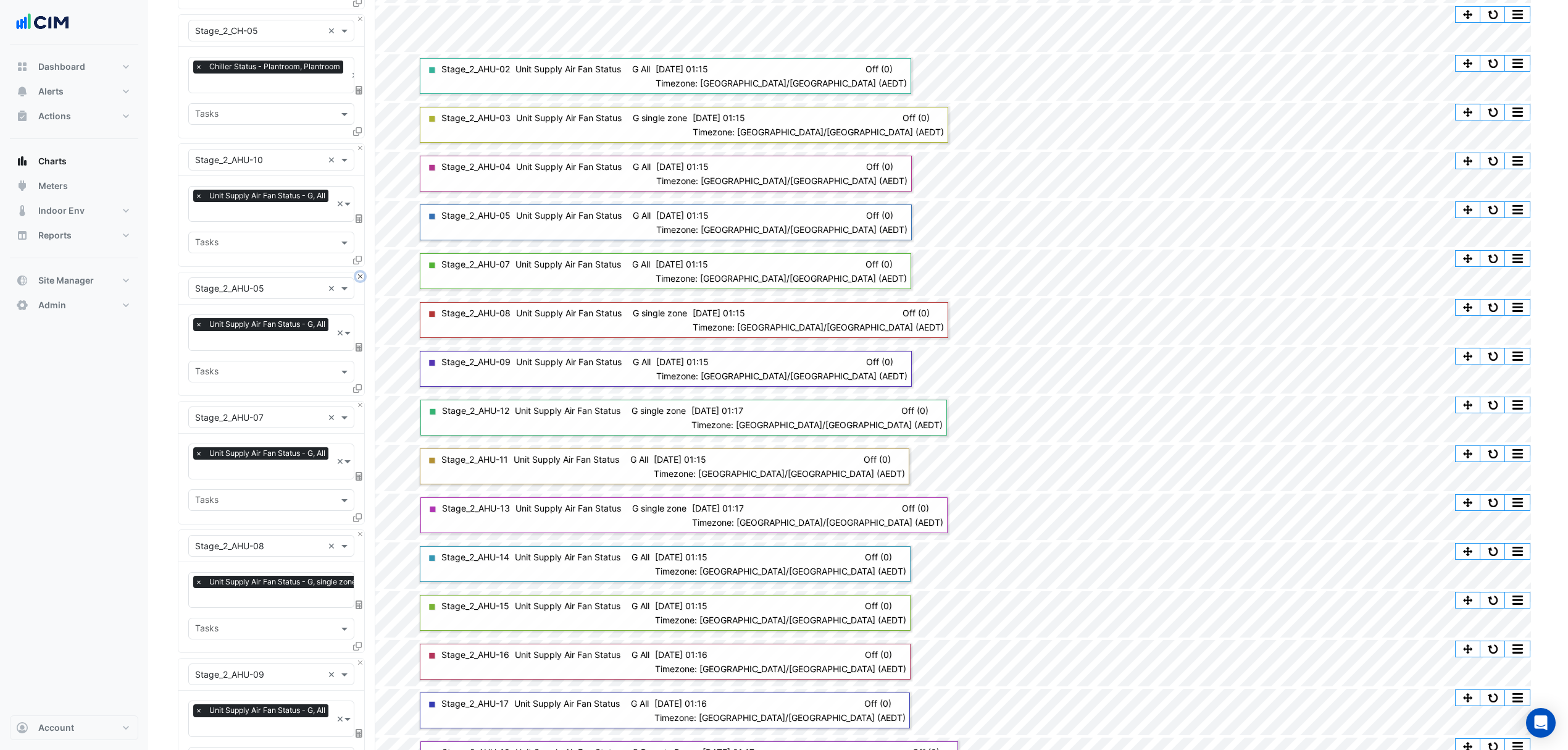
click at [363, 279] on button "Close" at bounding box center [360, 277] width 8 height 8
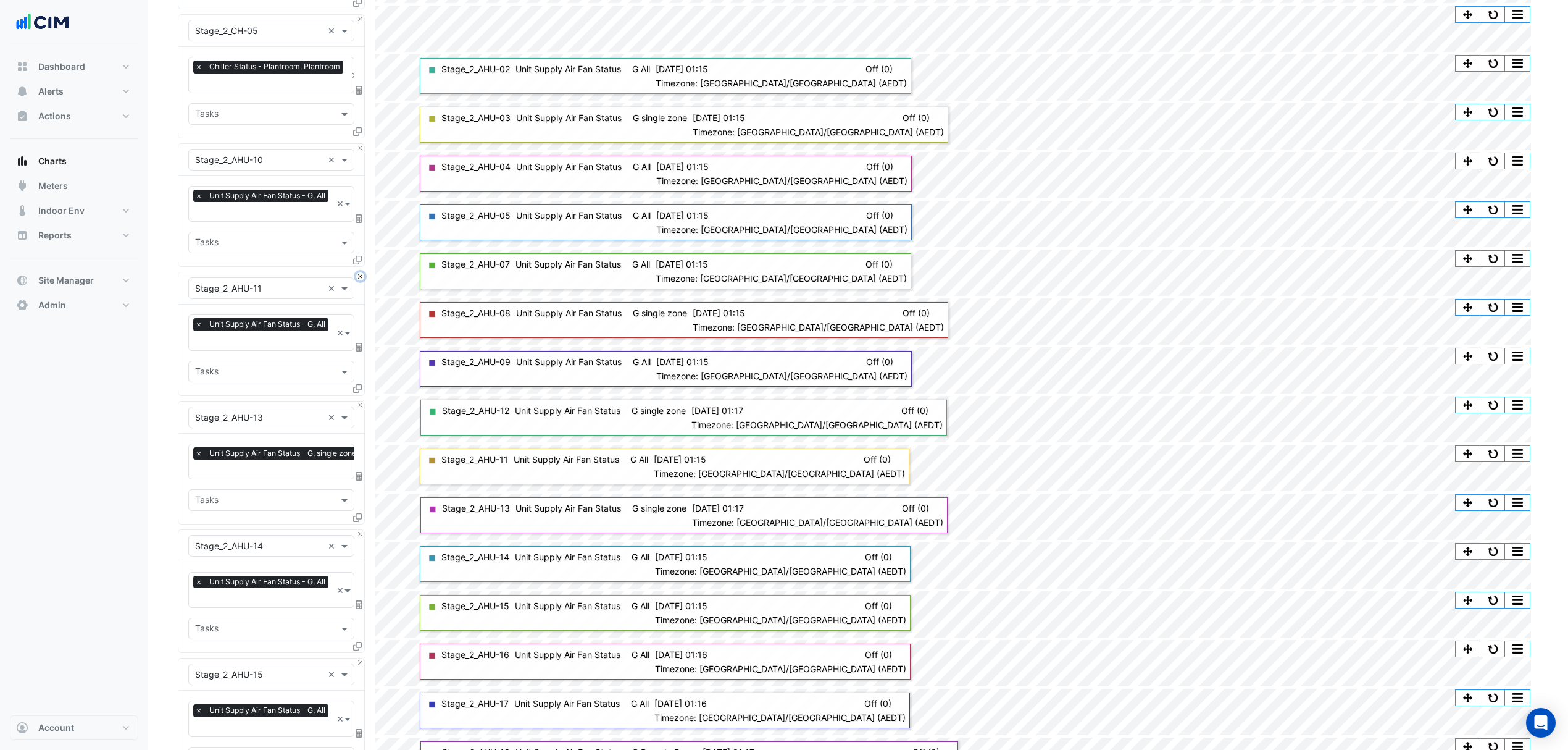
click at [363, 279] on button "Close" at bounding box center [360, 277] width 8 height 8
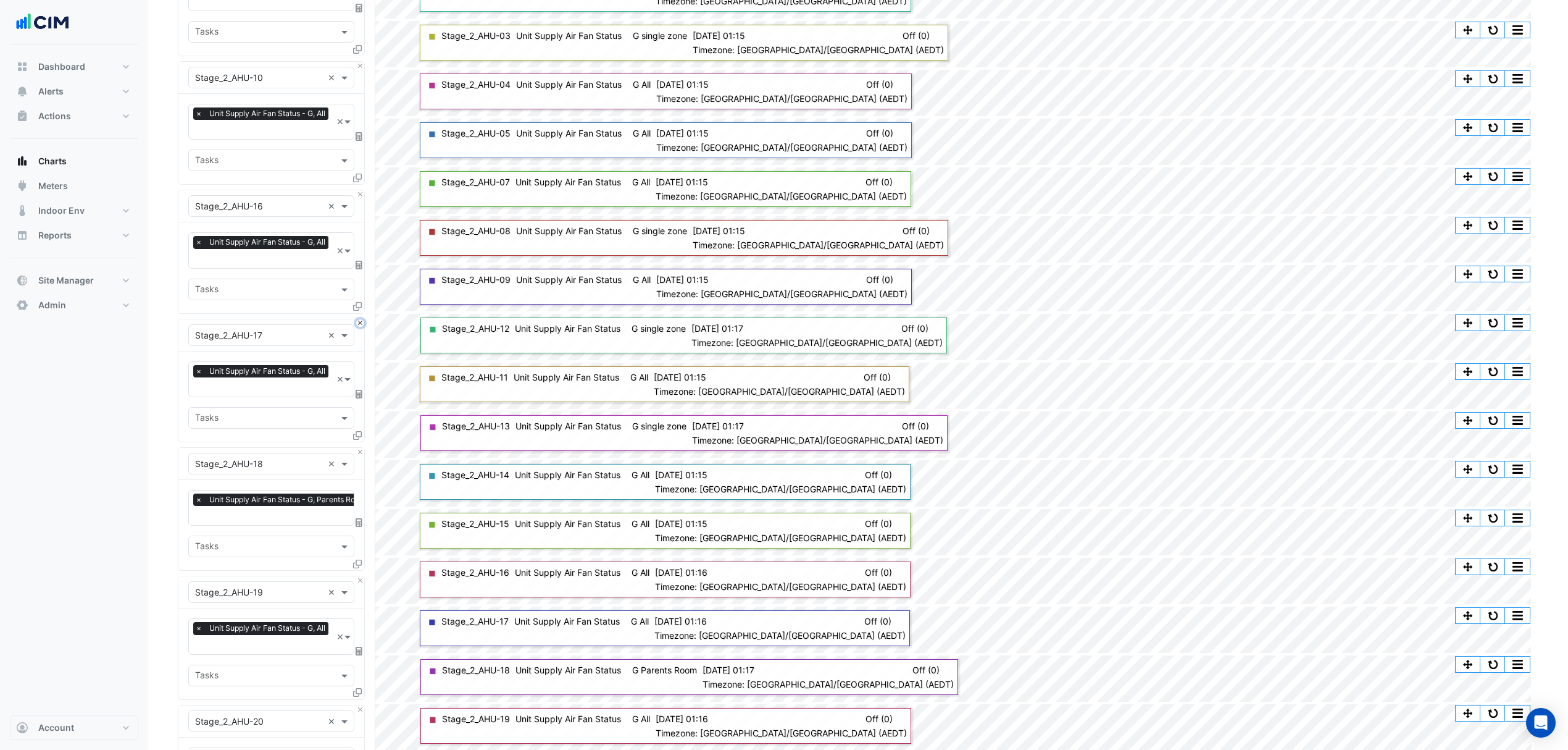
click at [359, 324] on button "Close" at bounding box center [360, 324] width 8 height 8
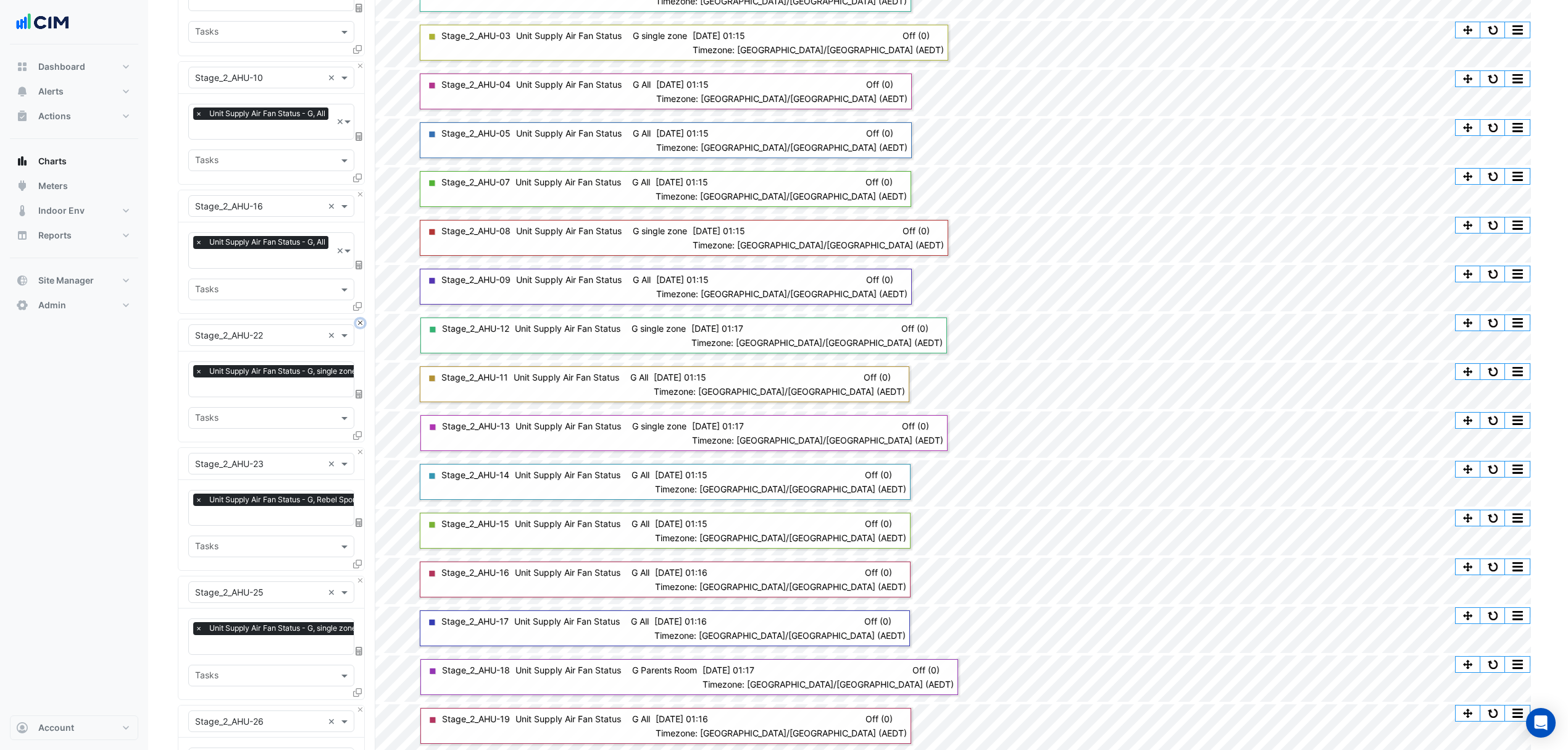
click at [359, 324] on button "Close" at bounding box center [360, 324] width 8 height 8
click at [359, 448] on button "Close" at bounding box center [360, 452] width 8 height 8
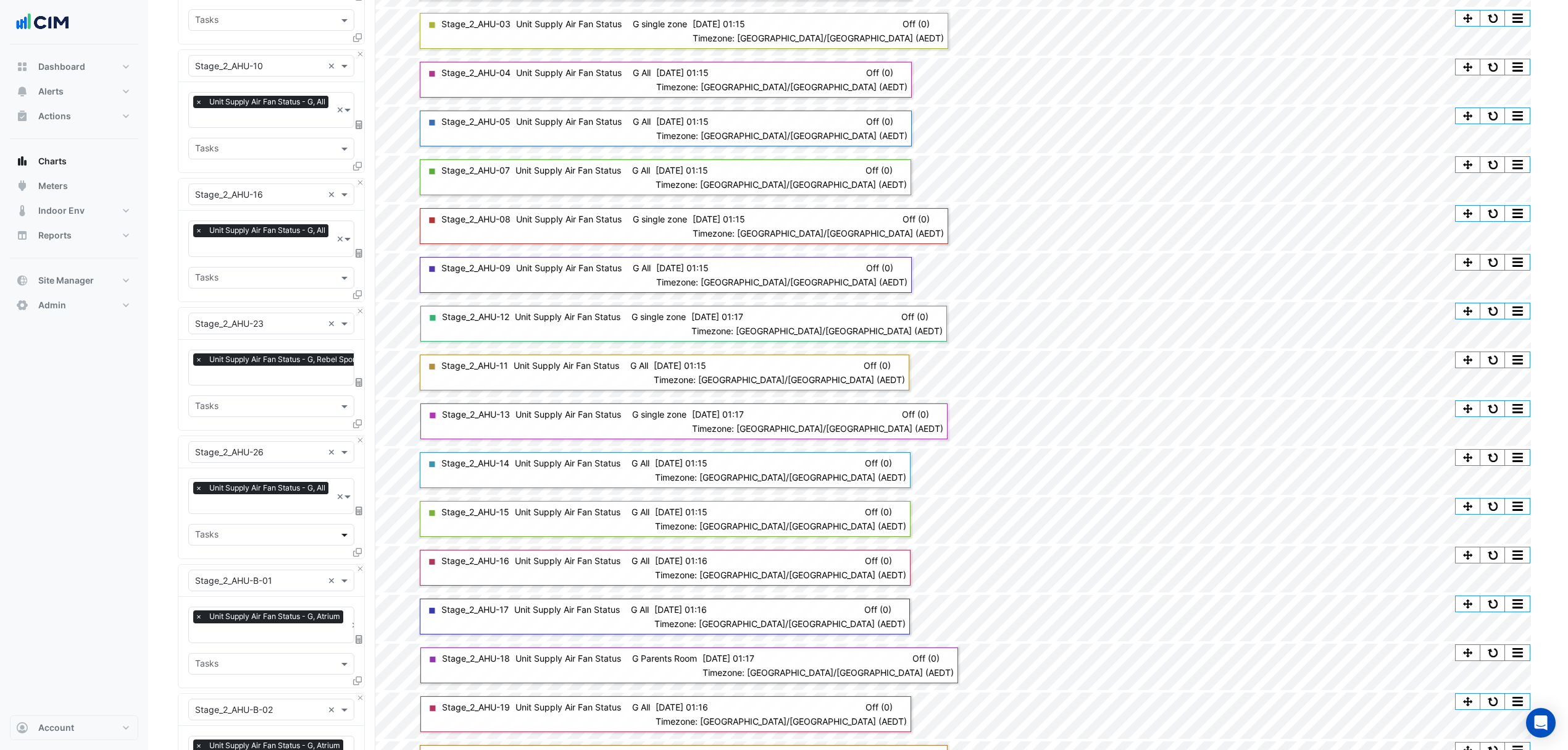
scroll to position [411, 0]
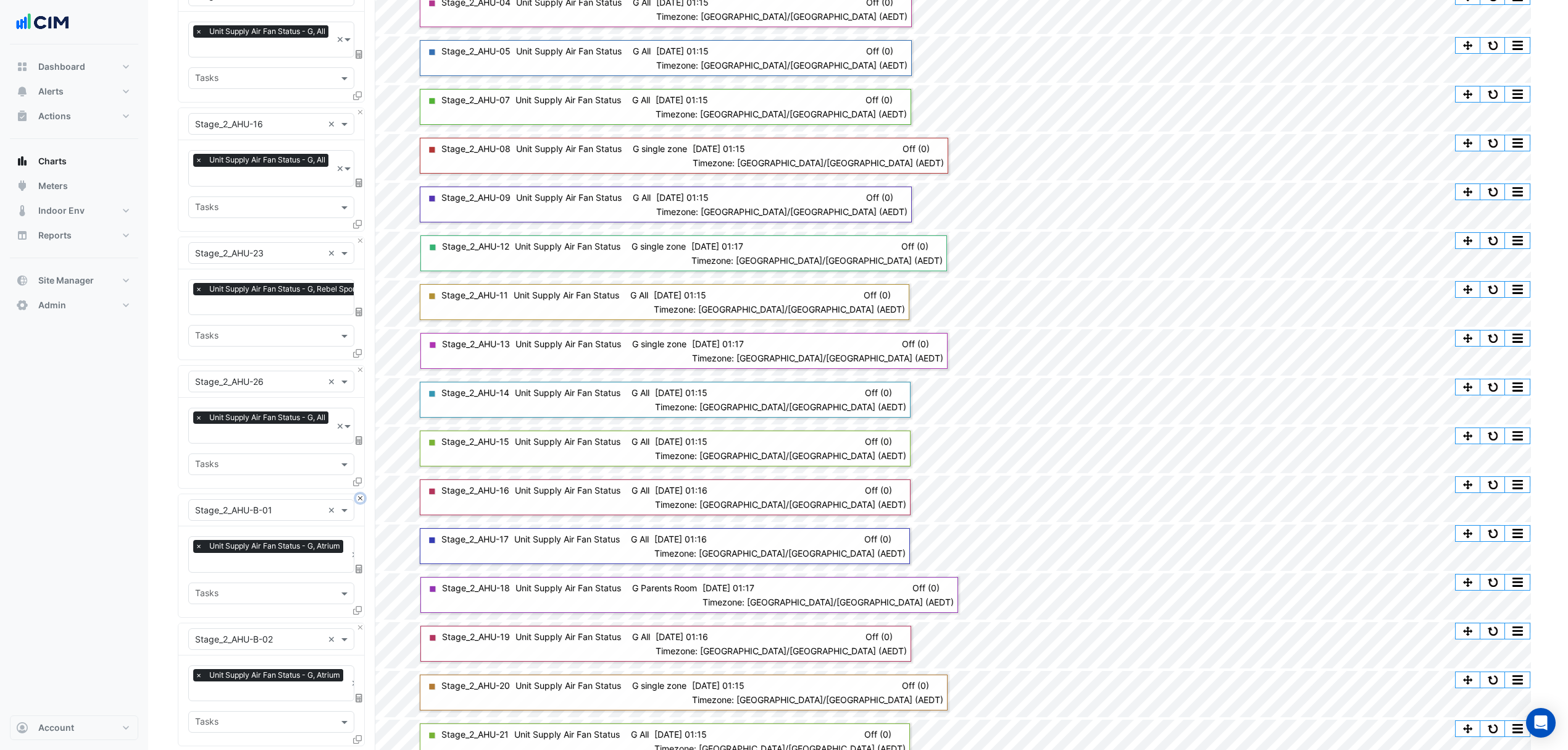
click at [361, 497] on button "Close" at bounding box center [360, 498] width 8 height 8
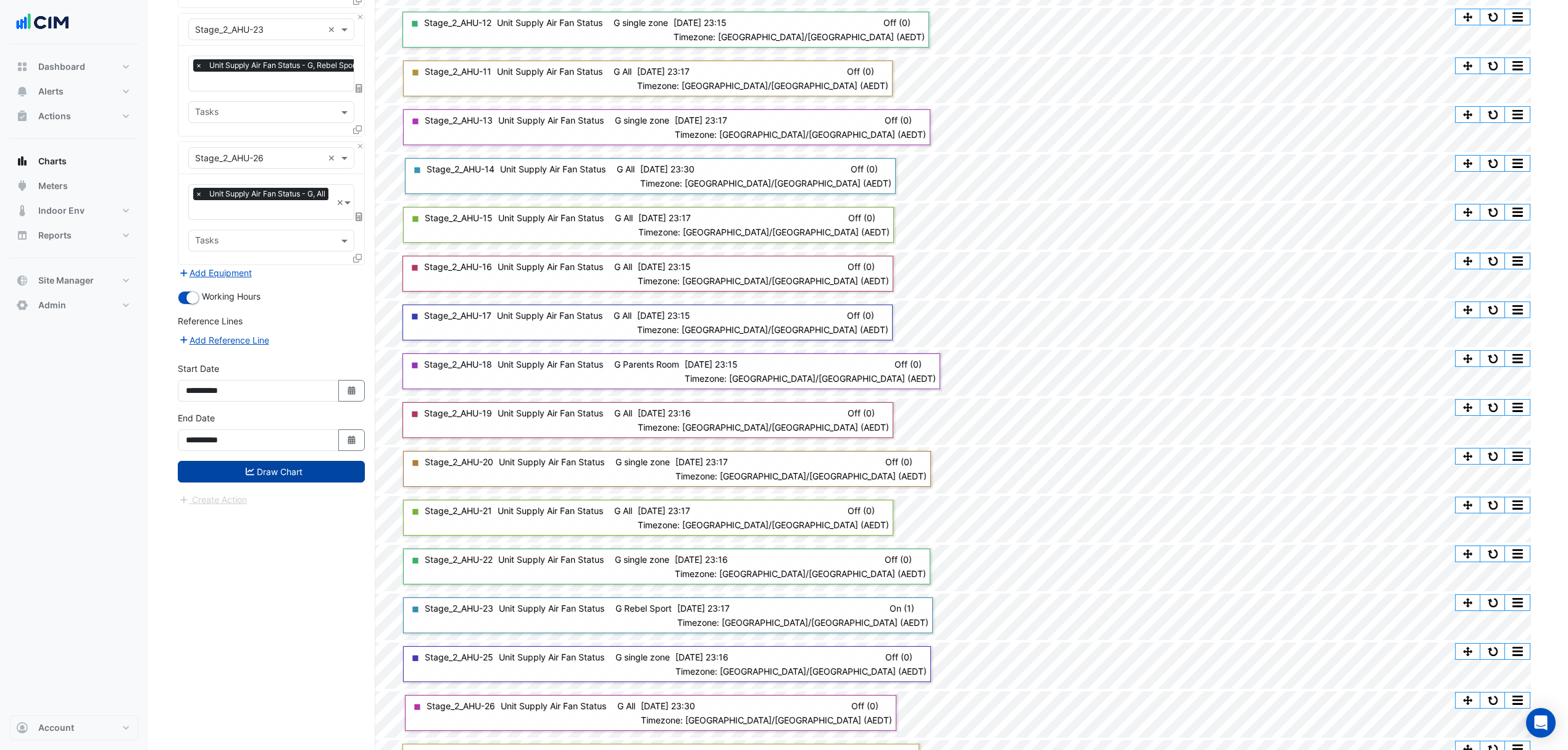
scroll to position [723, 0]
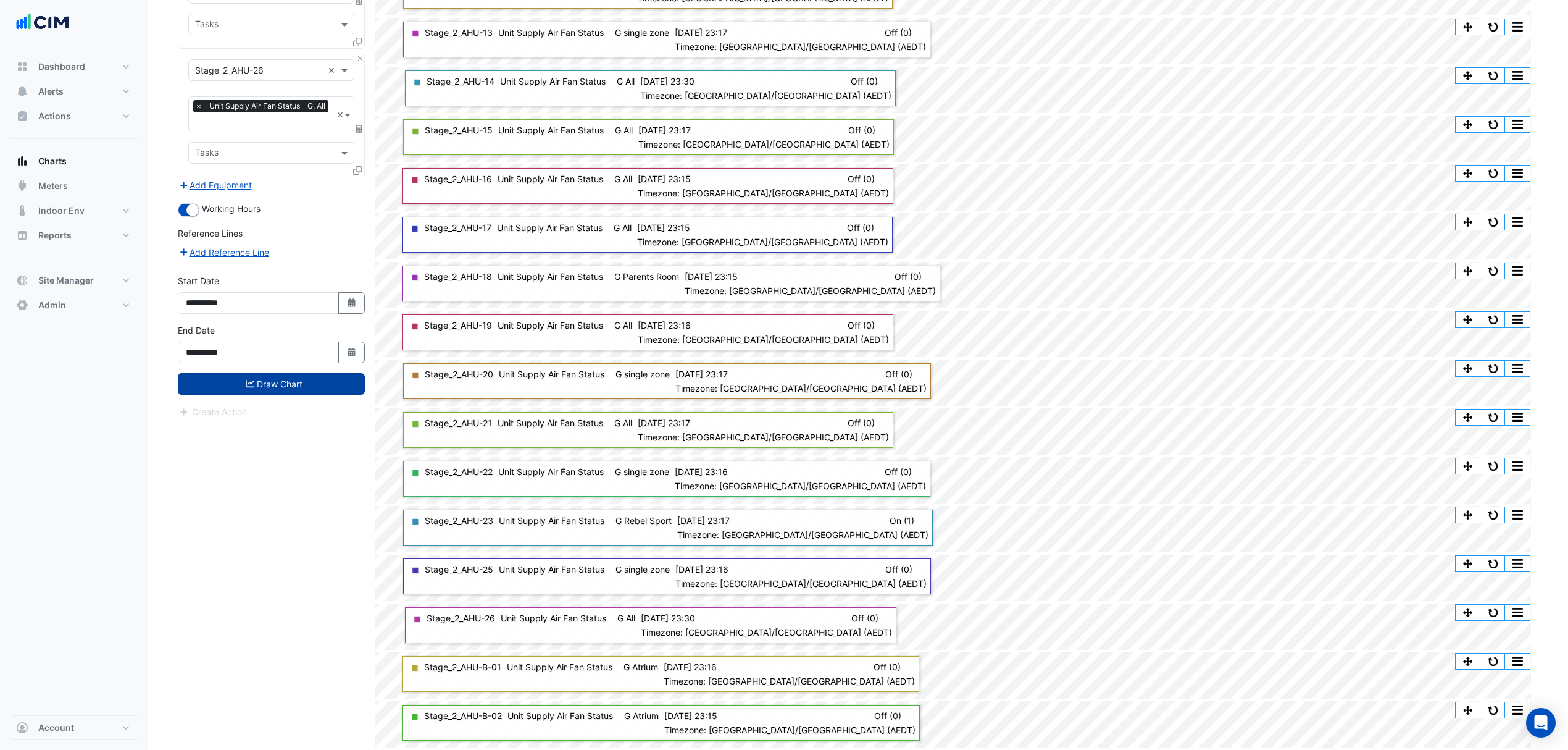
click at [297, 377] on button "Draw Chart" at bounding box center [271, 384] width 187 height 22
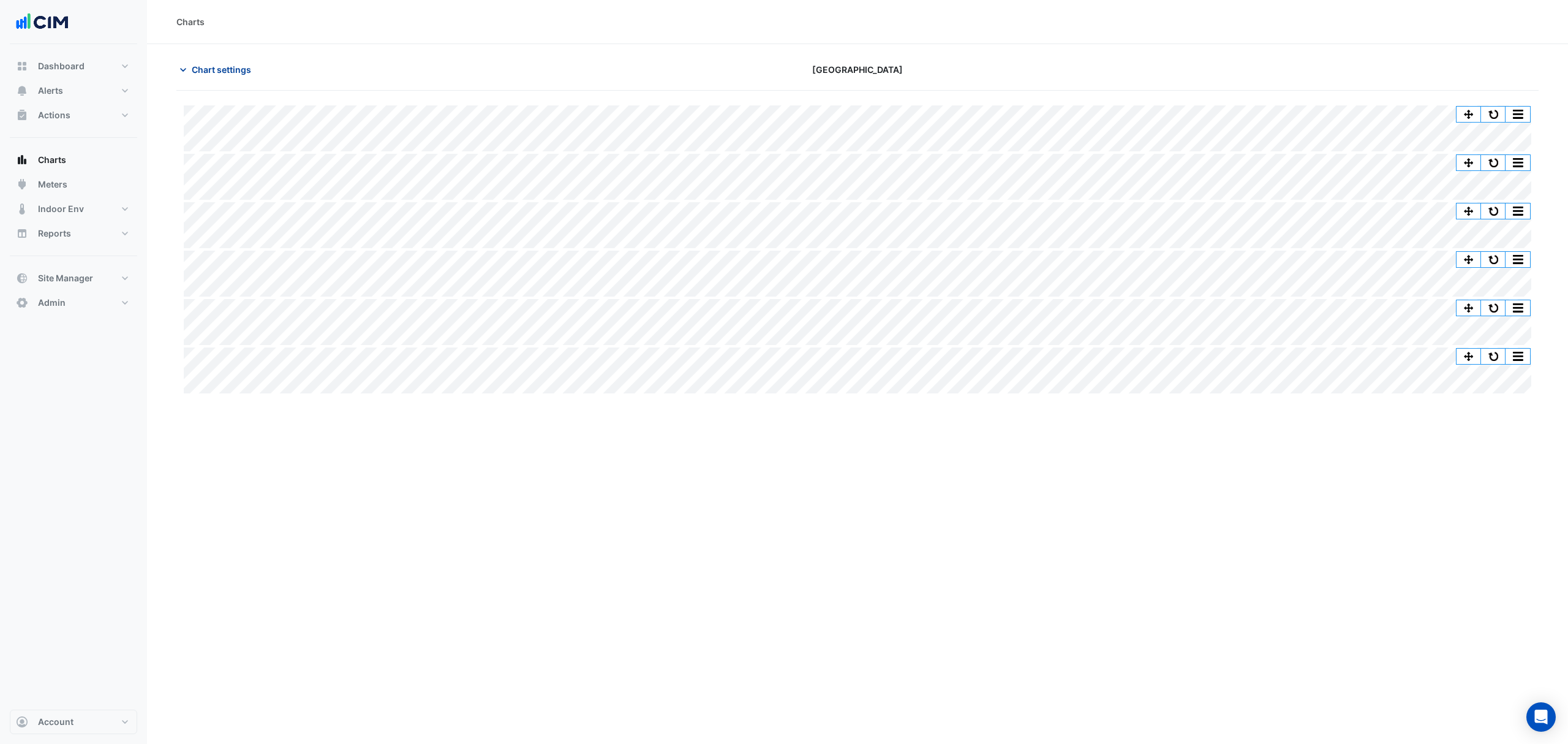
click at [219, 69] on span "Chart settings" at bounding box center [221, 69] width 60 height 13
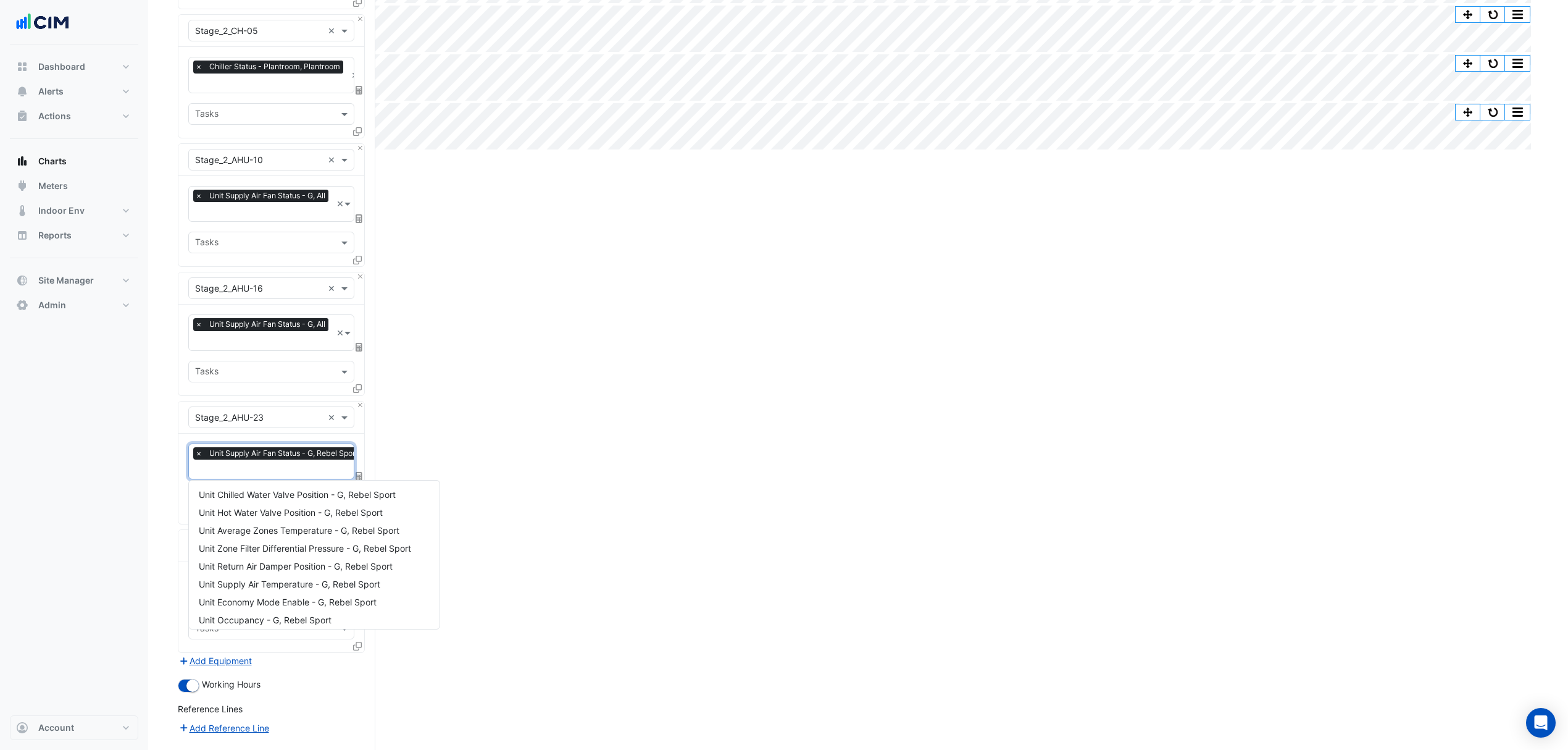
scroll to position [0, 6]
click at [254, 467] on input "text" at bounding box center [273, 471] width 169 height 13
click at [280, 529] on span "Unit Average Zones Temperature - G, Rebel Sport" at bounding box center [299, 530] width 201 height 11
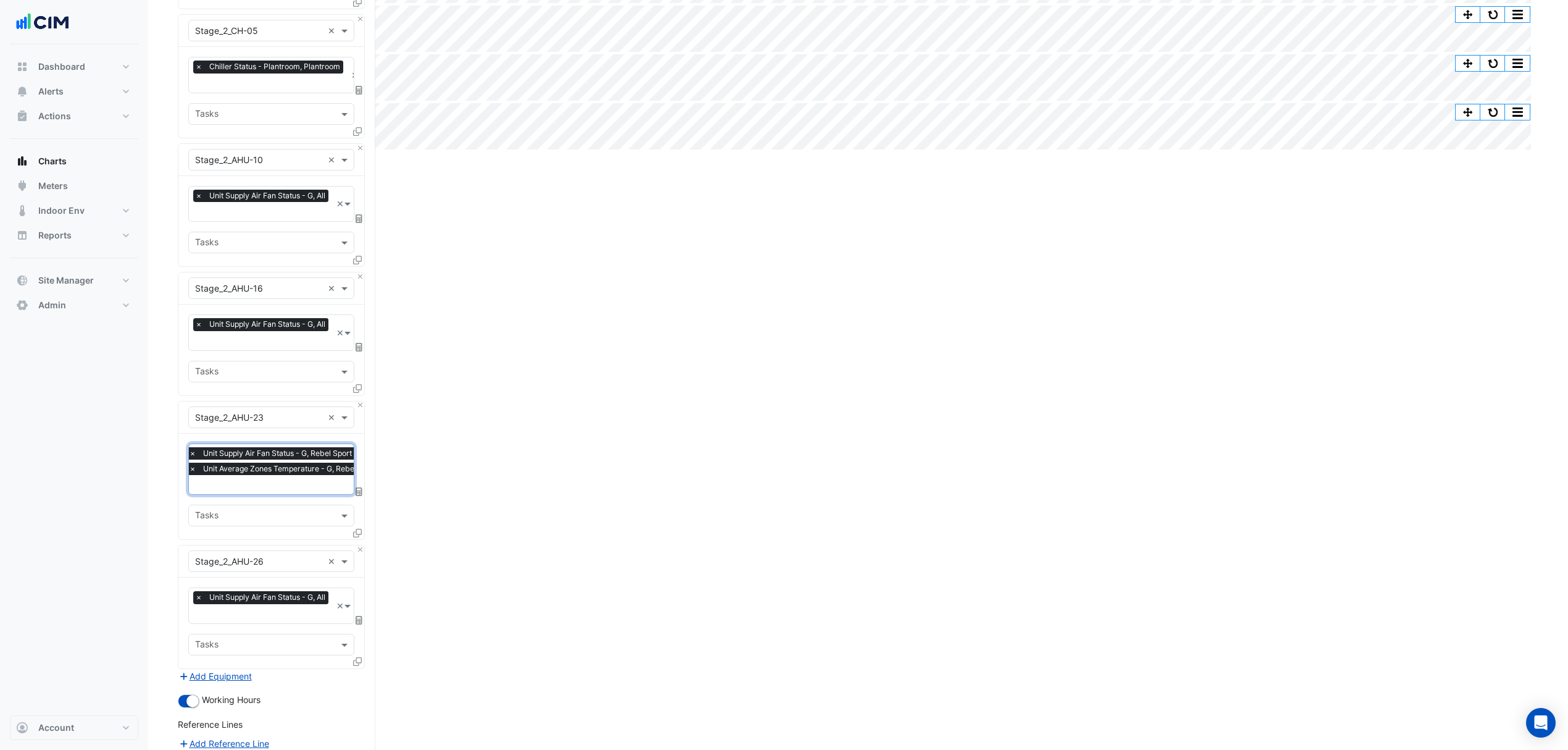
click at [280, 480] on input "text" at bounding box center [286, 486] width 195 height 13
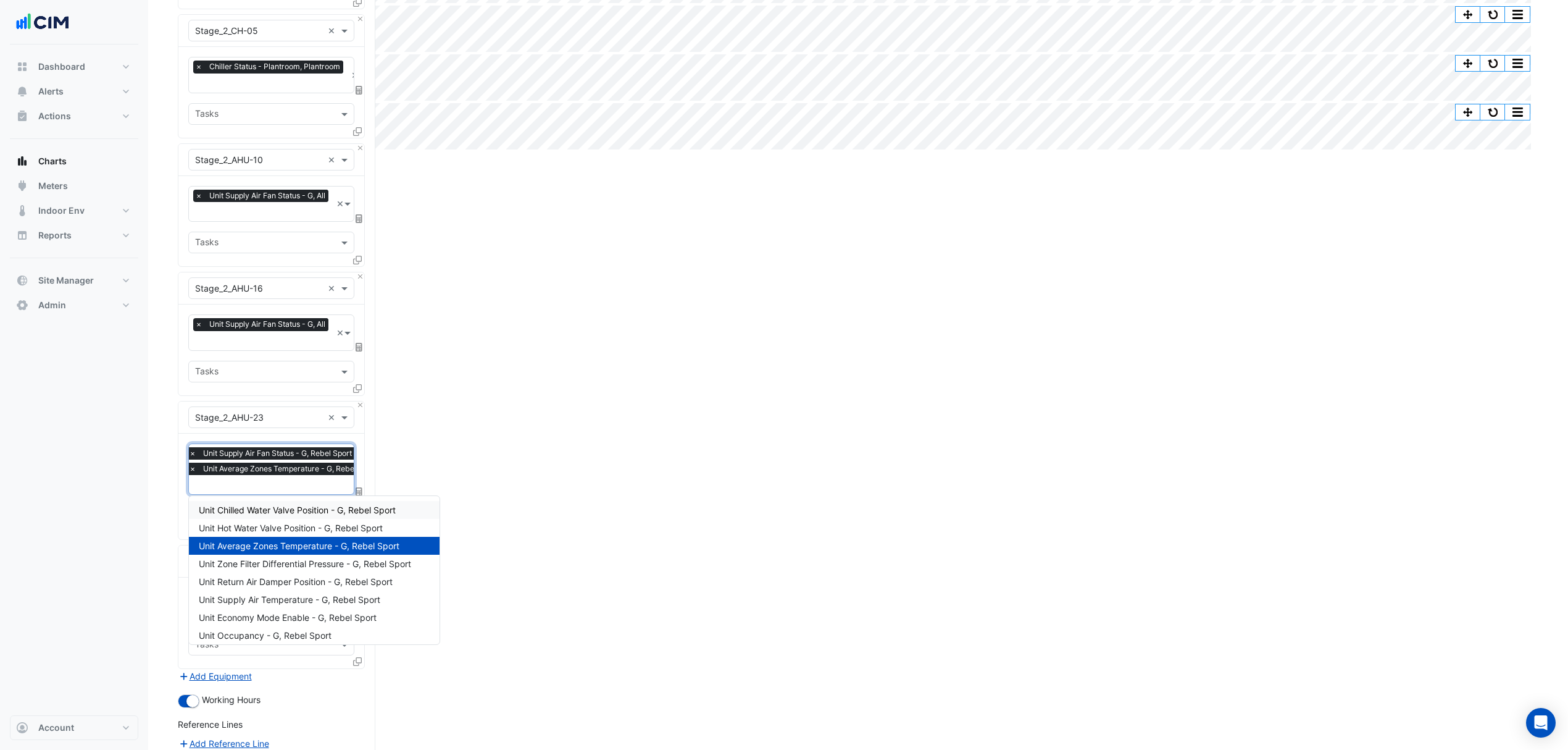
click at [279, 508] on span "Unit Chilled Water Valve Position - G, Rebel Sport" at bounding box center [297, 510] width 197 height 11
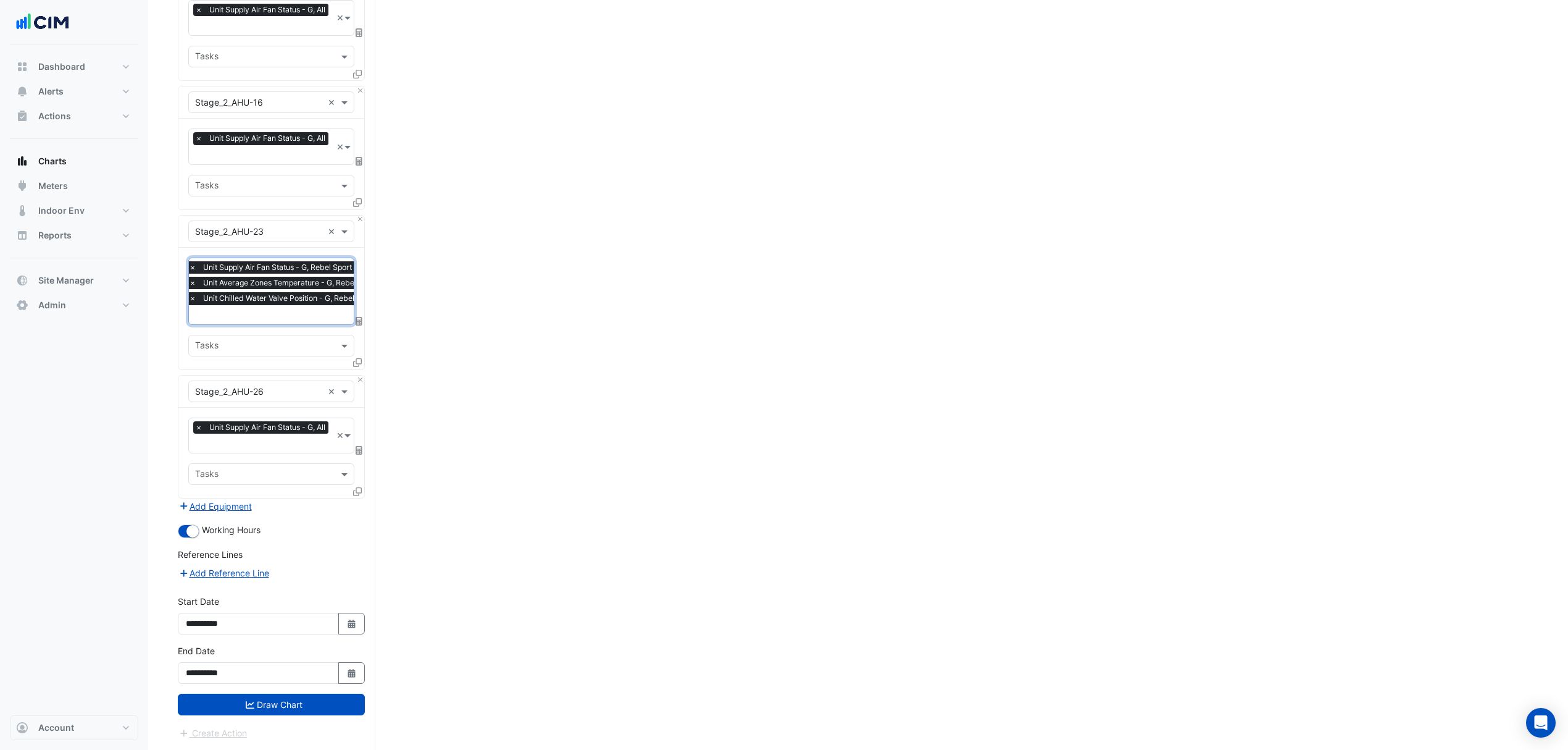
drag, startPoint x: 285, startPoint y: 704, endPoint x: 381, endPoint y: 671, distance: 101.5
click at [287, 703] on button "Draw Chart" at bounding box center [271, 704] width 187 height 22
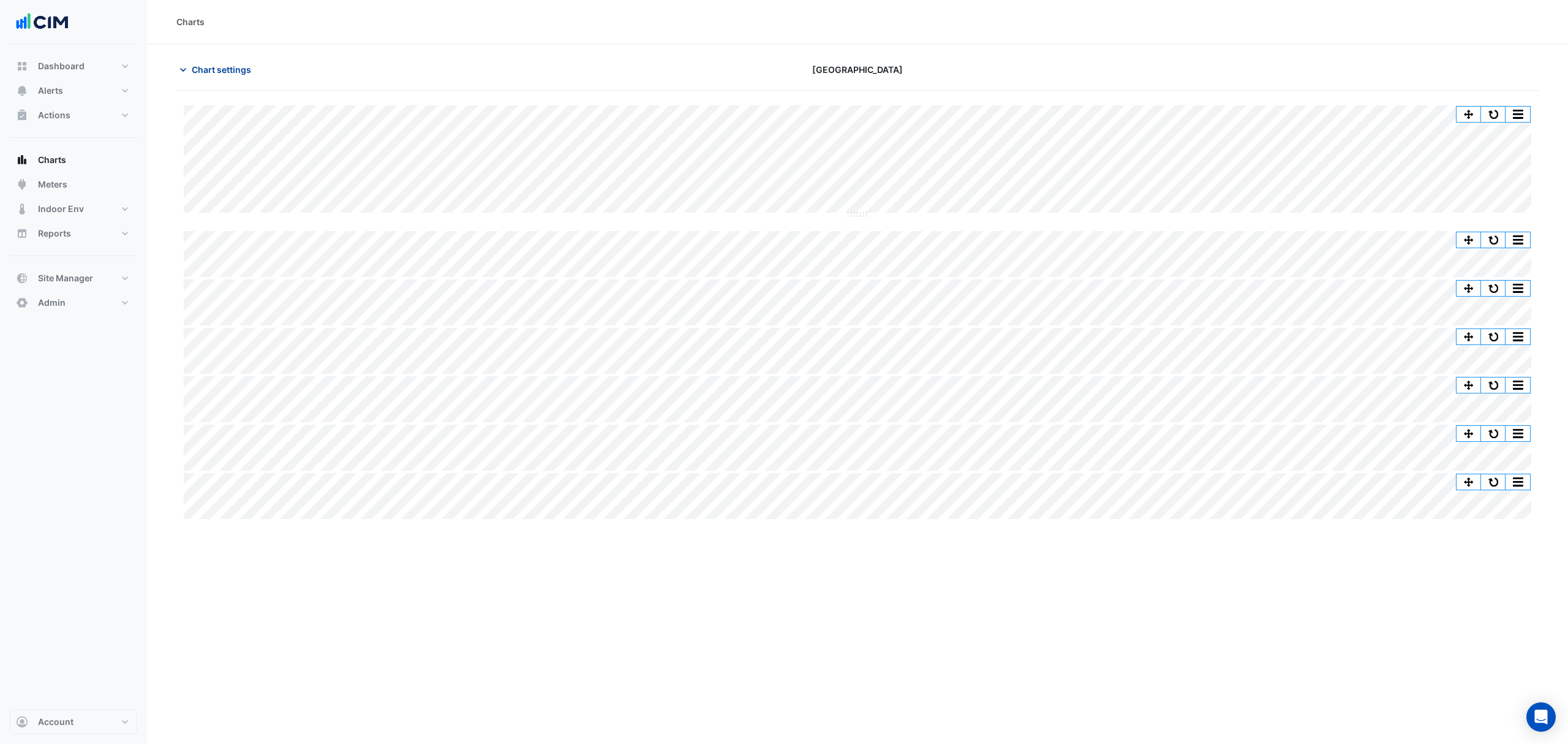
click at [221, 59] on button "Chart settings" at bounding box center [217, 69] width 82 height 22
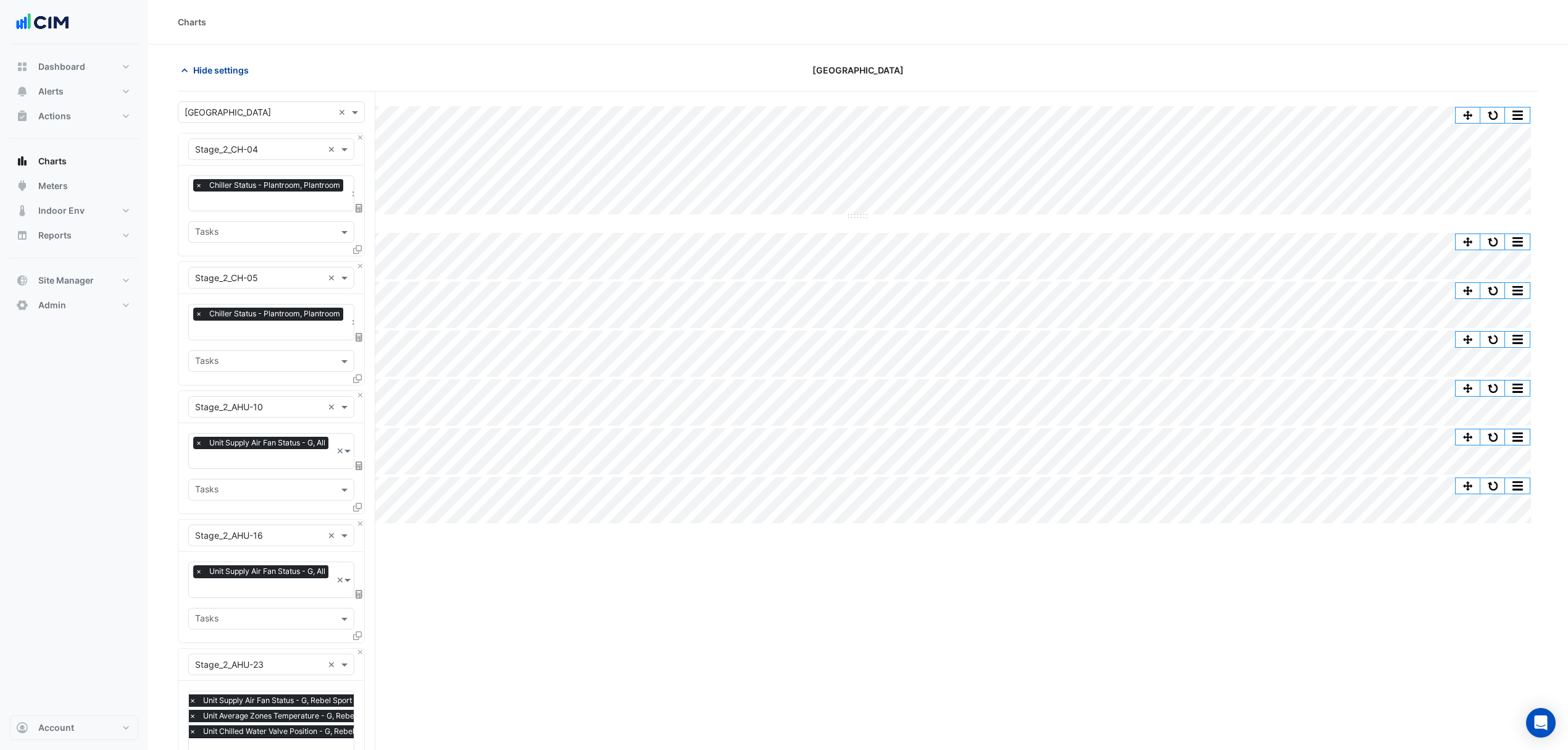
click at [200, 75] on span "Hide settings" at bounding box center [221, 70] width 55 height 13
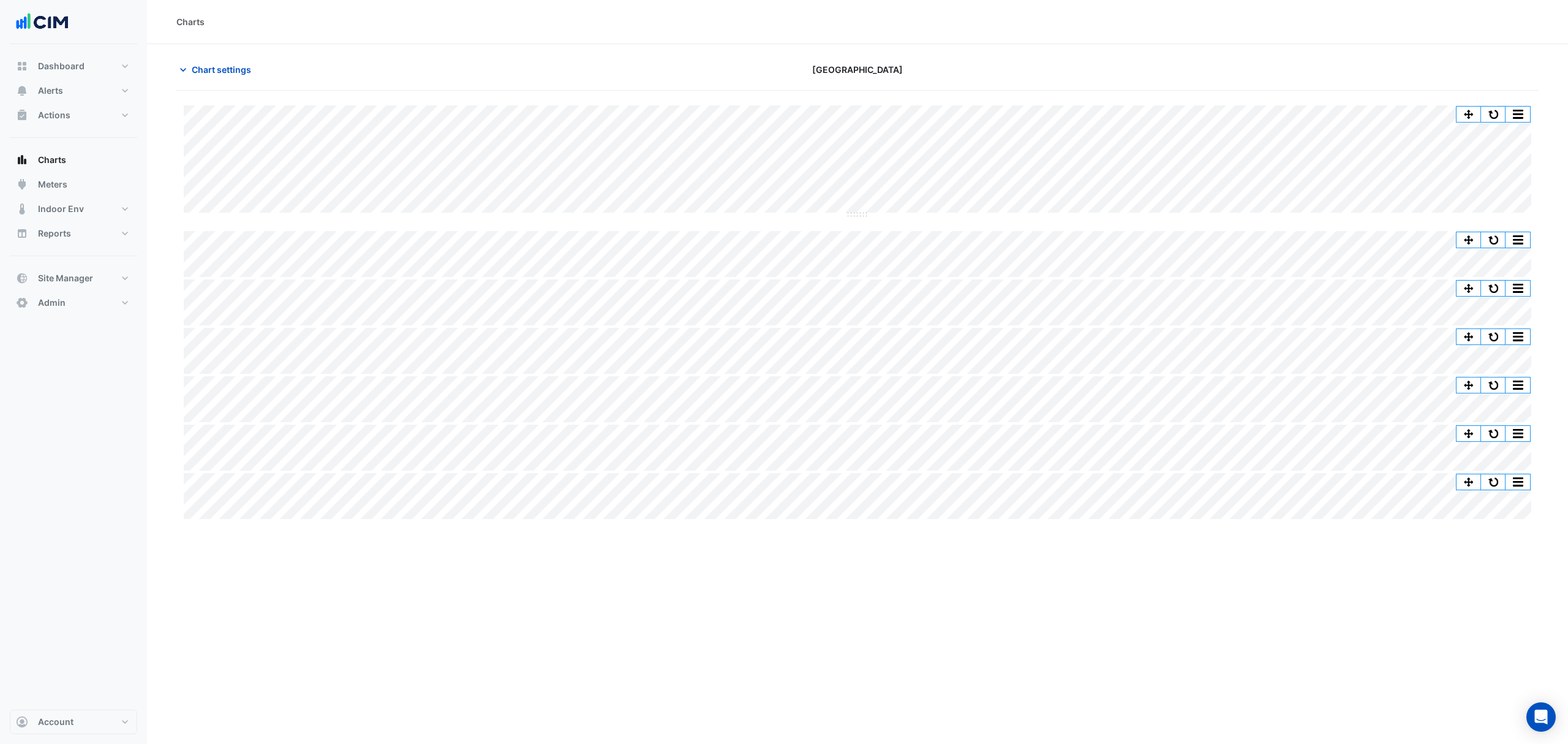
click at [204, 46] on section "Chart settings Watergardens Town Centre Split by Unit Split All Split None Prin…" at bounding box center [858, 282] width 1421 height 477
click at [204, 66] on span "Chart settings" at bounding box center [221, 69] width 60 height 13
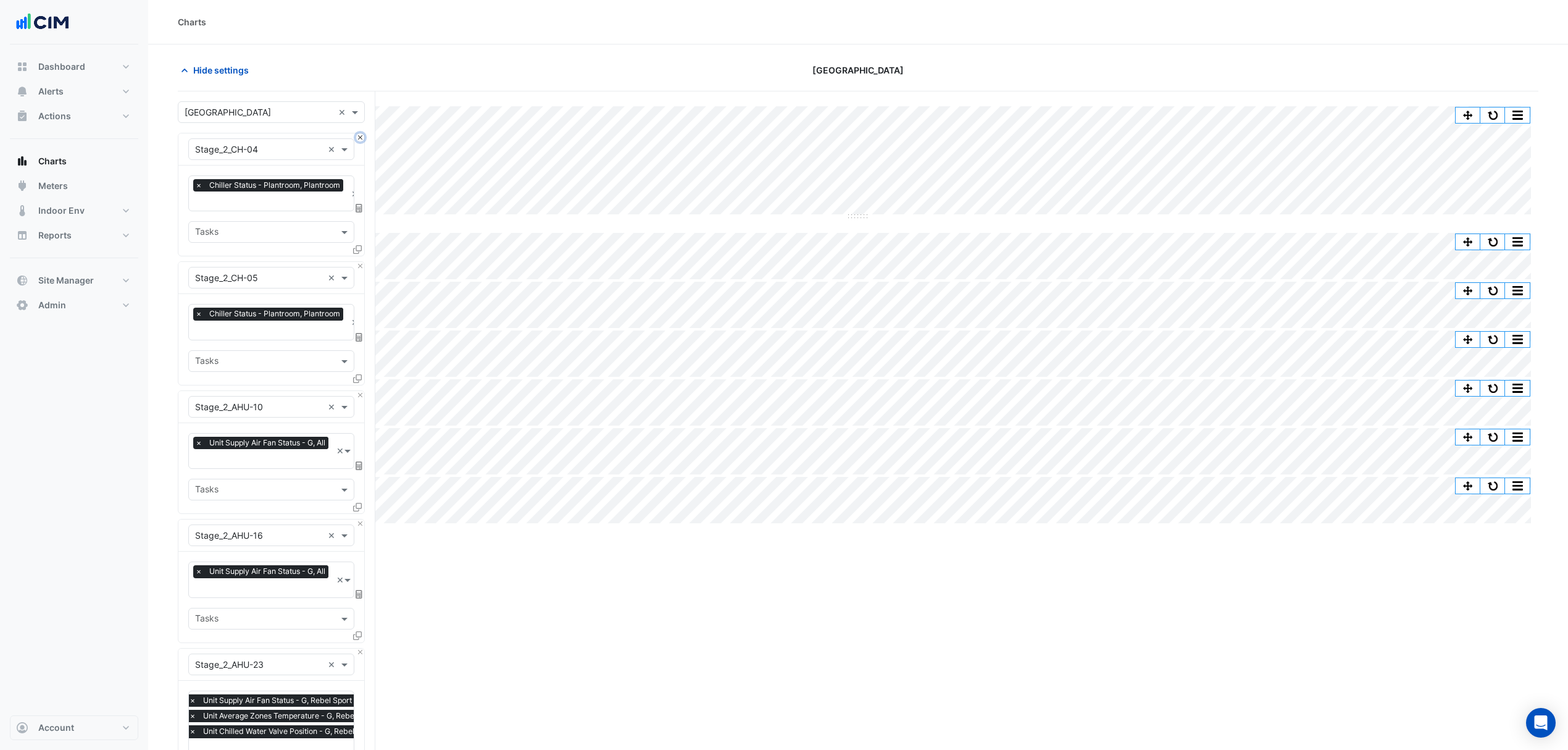
click at [359, 139] on button "Close" at bounding box center [360, 137] width 8 height 8
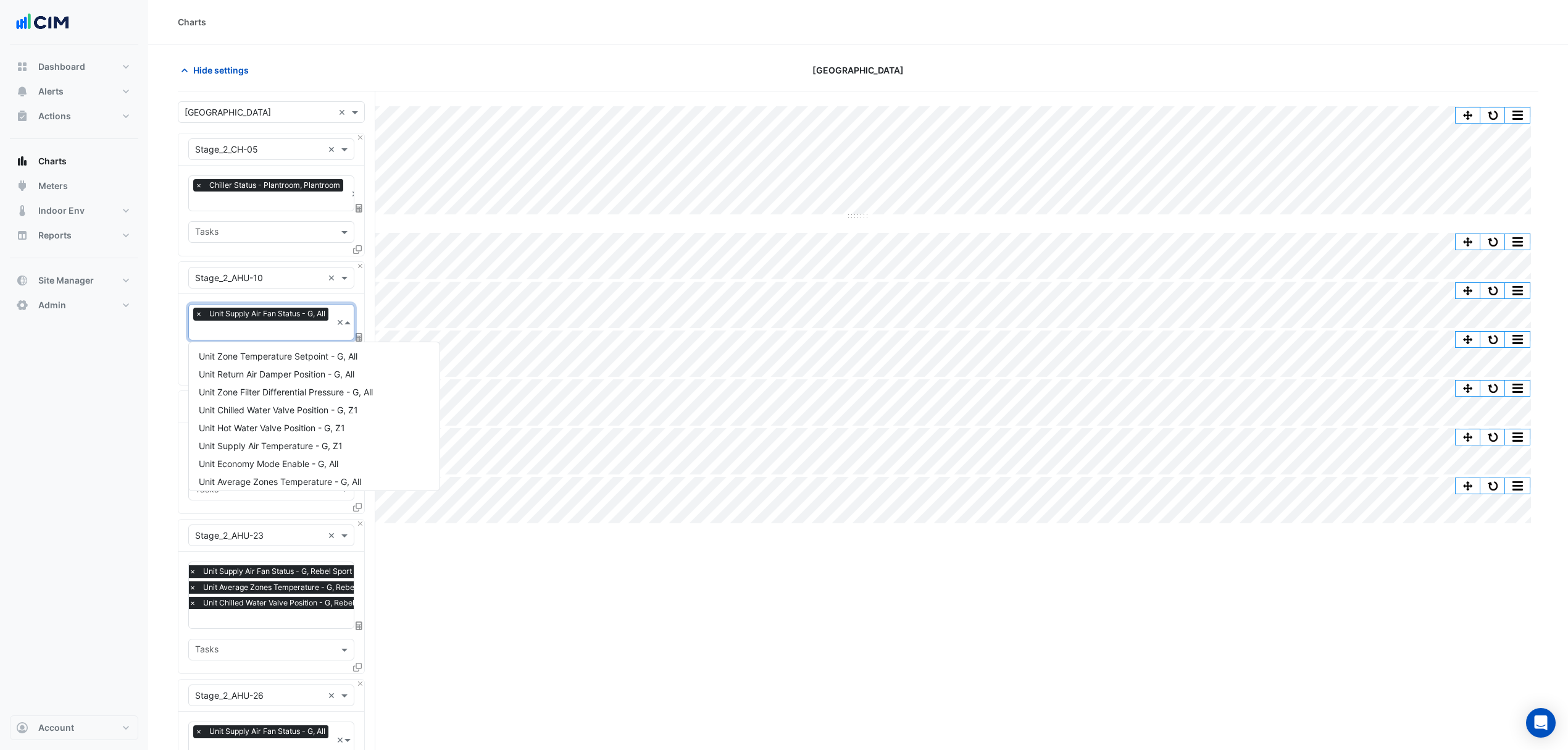
click at [248, 330] on input "text" at bounding box center [263, 331] width 137 height 13
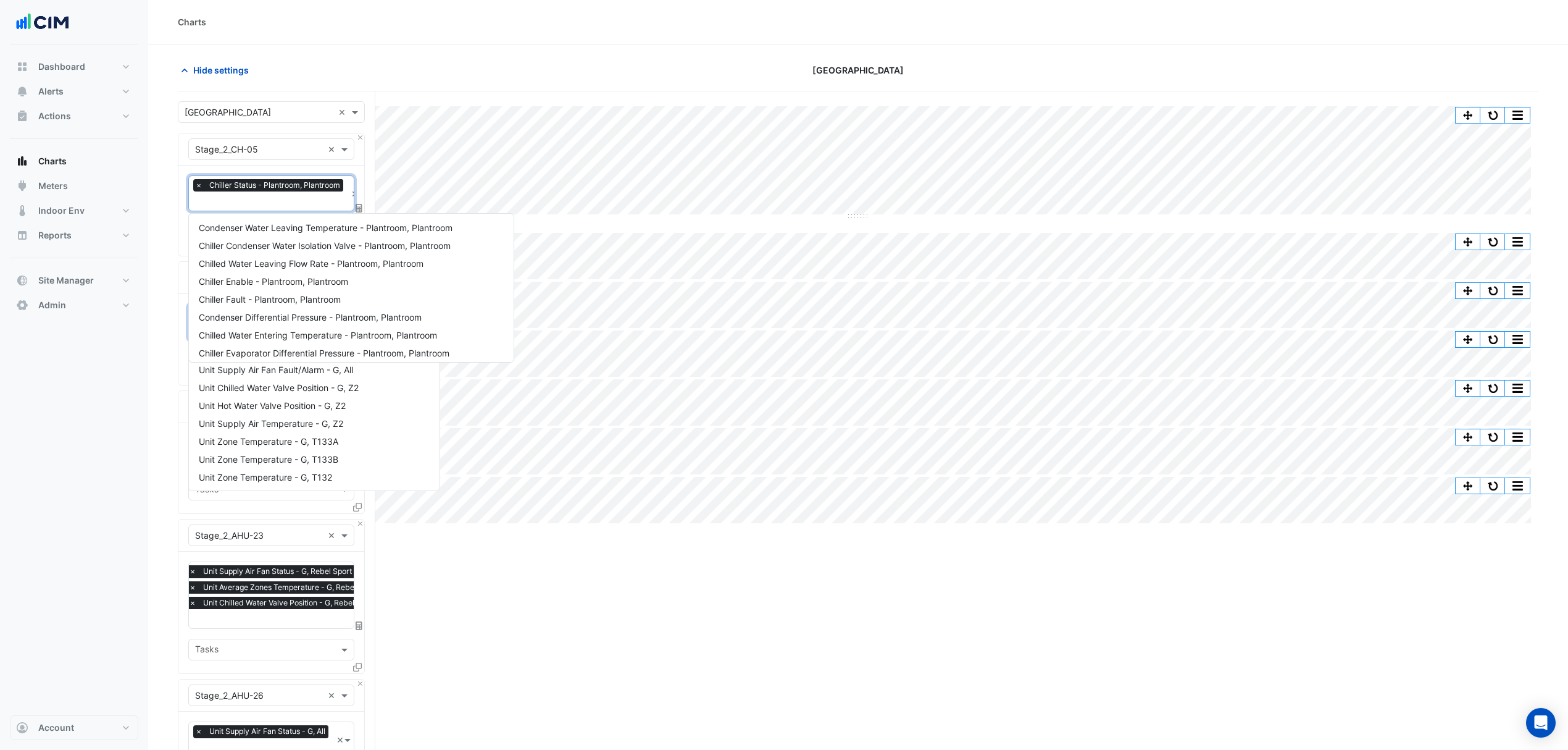
scroll to position [166, 0]
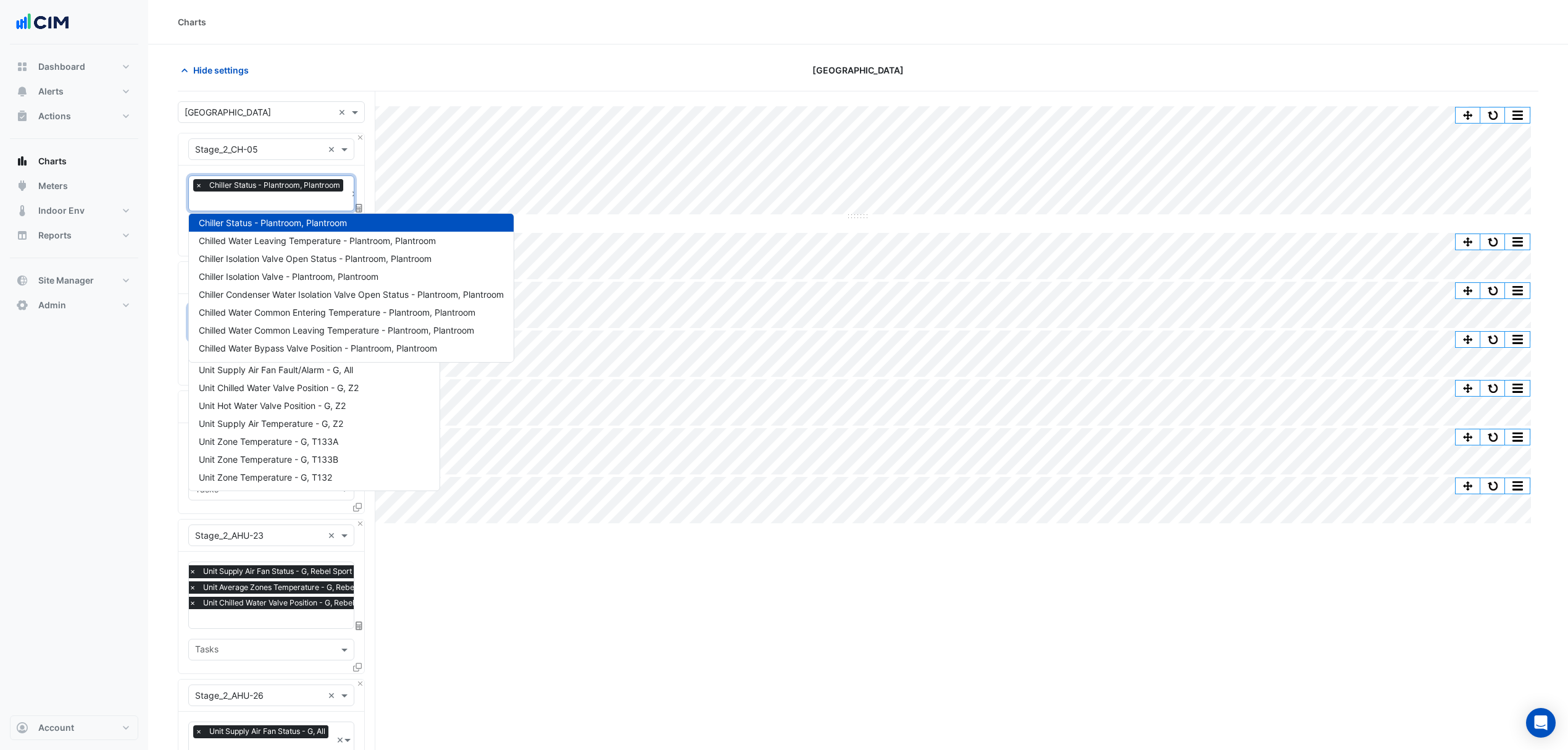
click at [237, 206] on input "text" at bounding box center [271, 203] width 151 height 13
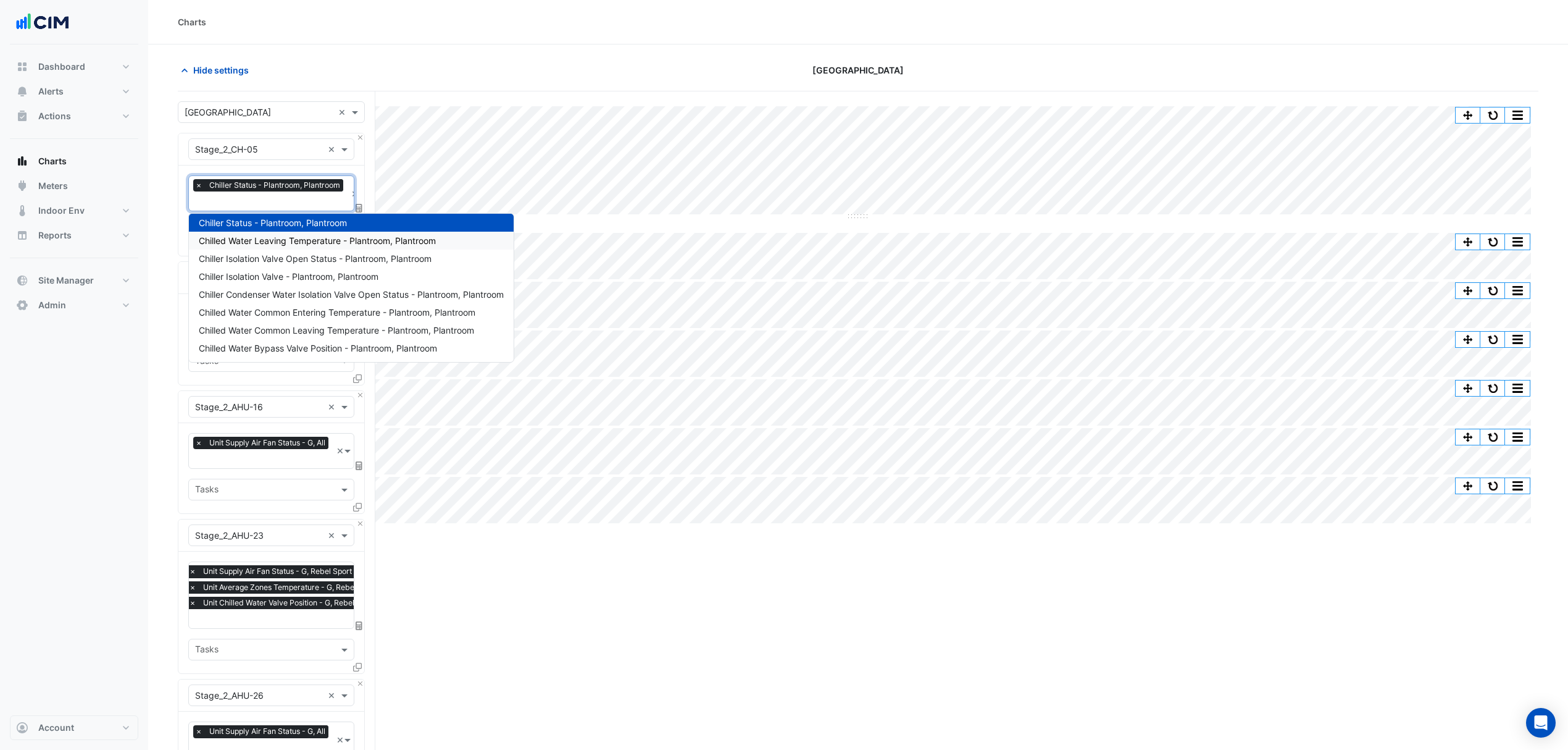
click at [280, 240] on span "Chilled Water Leaving Temperature - Plantroom, Plantroom" at bounding box center [317, 240] width 237 height 11
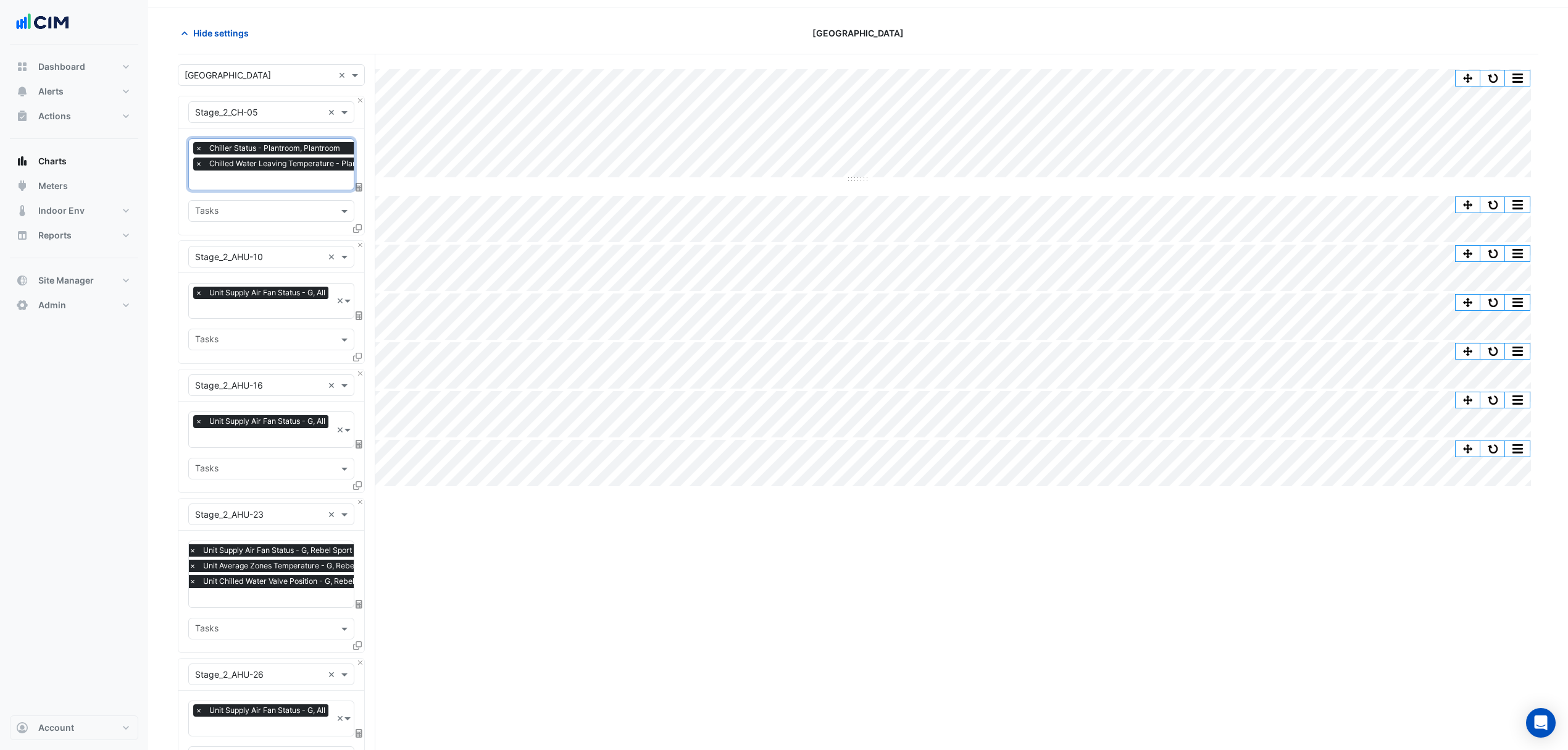
scroll to position [0, 0]
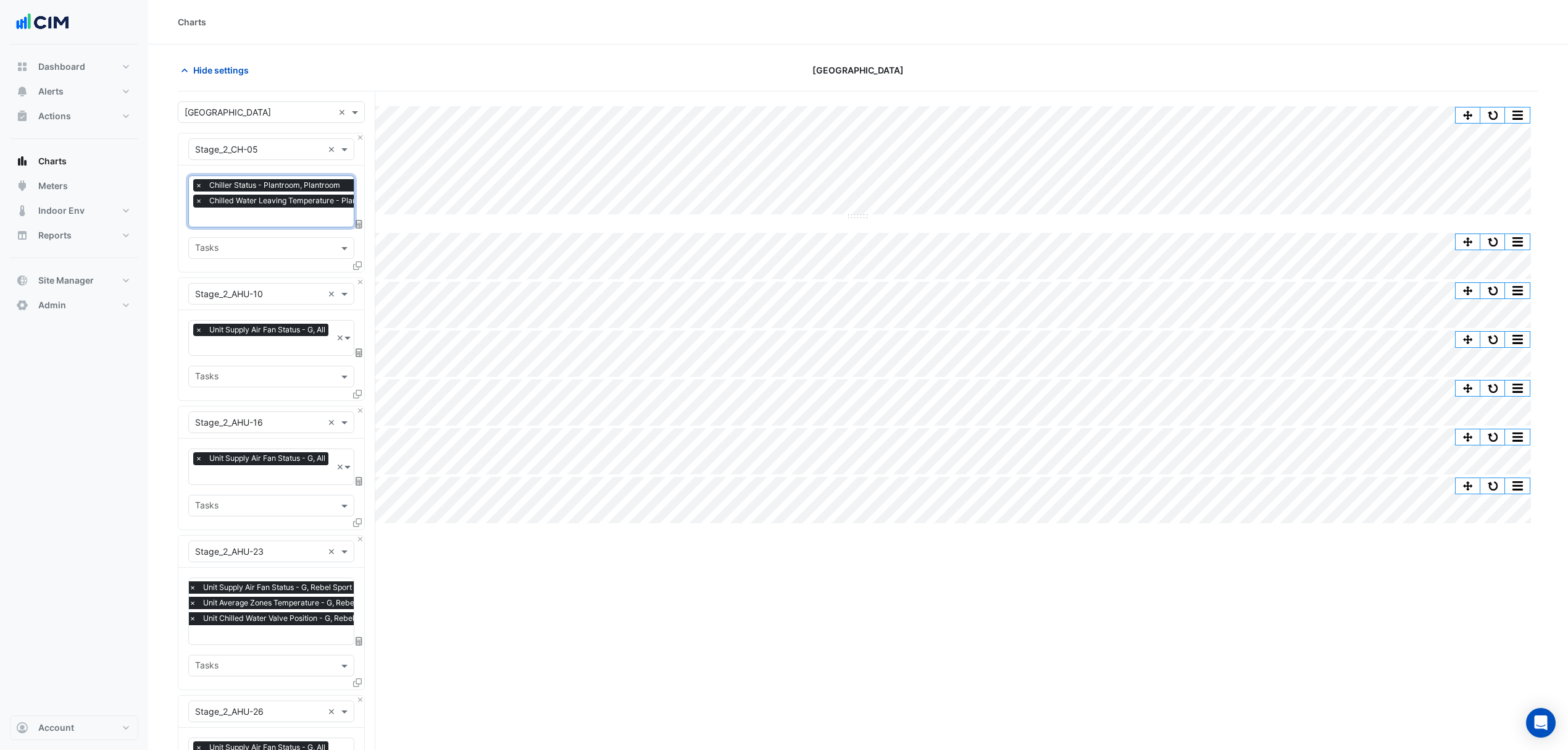
click at [286, 221] on input "text" at bounding box center [310, 219] width 229 height 13
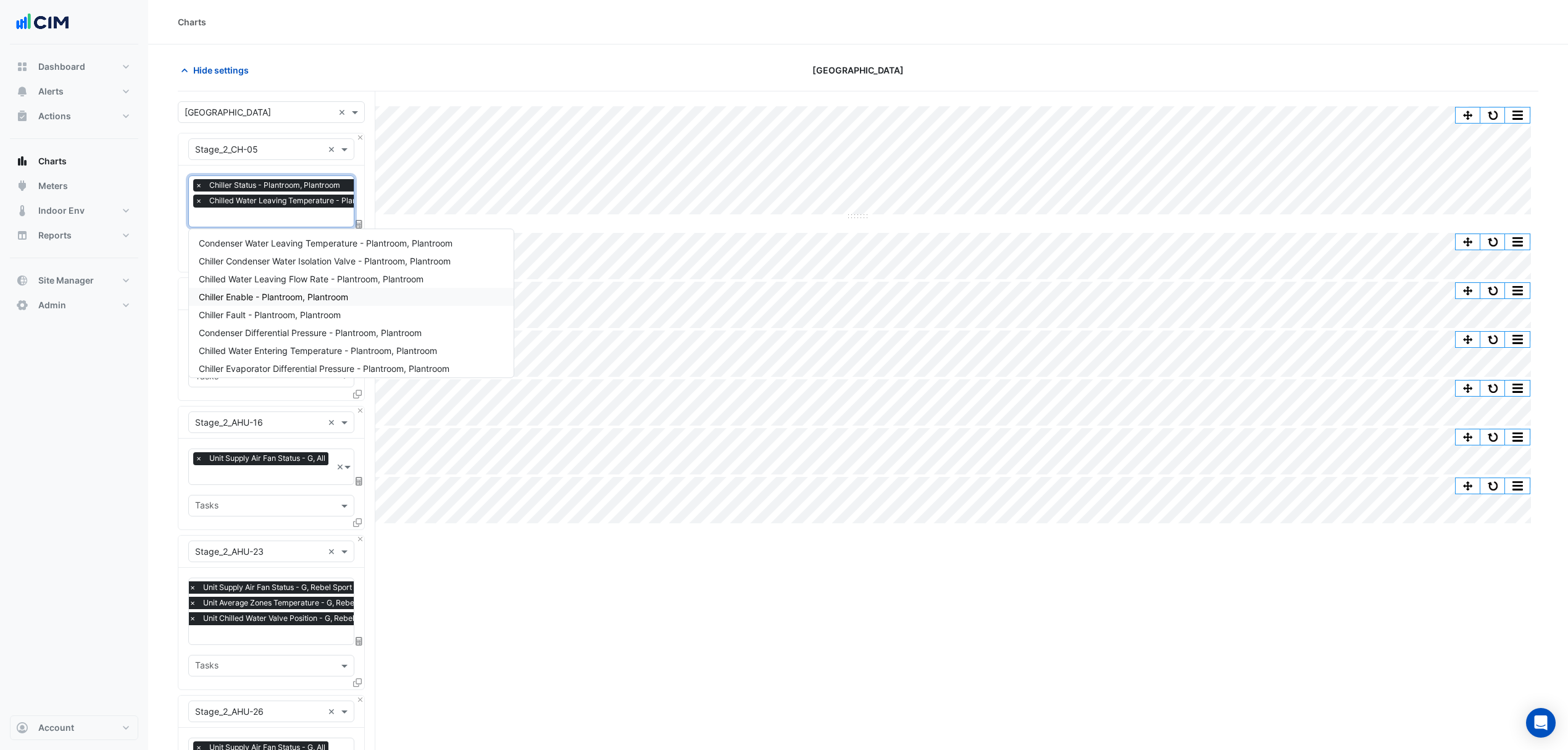
click at [252, 294] on span "Chiller Enable - Plantroom, Plantroom" at bounding box center [273, 297] width 149 height 11
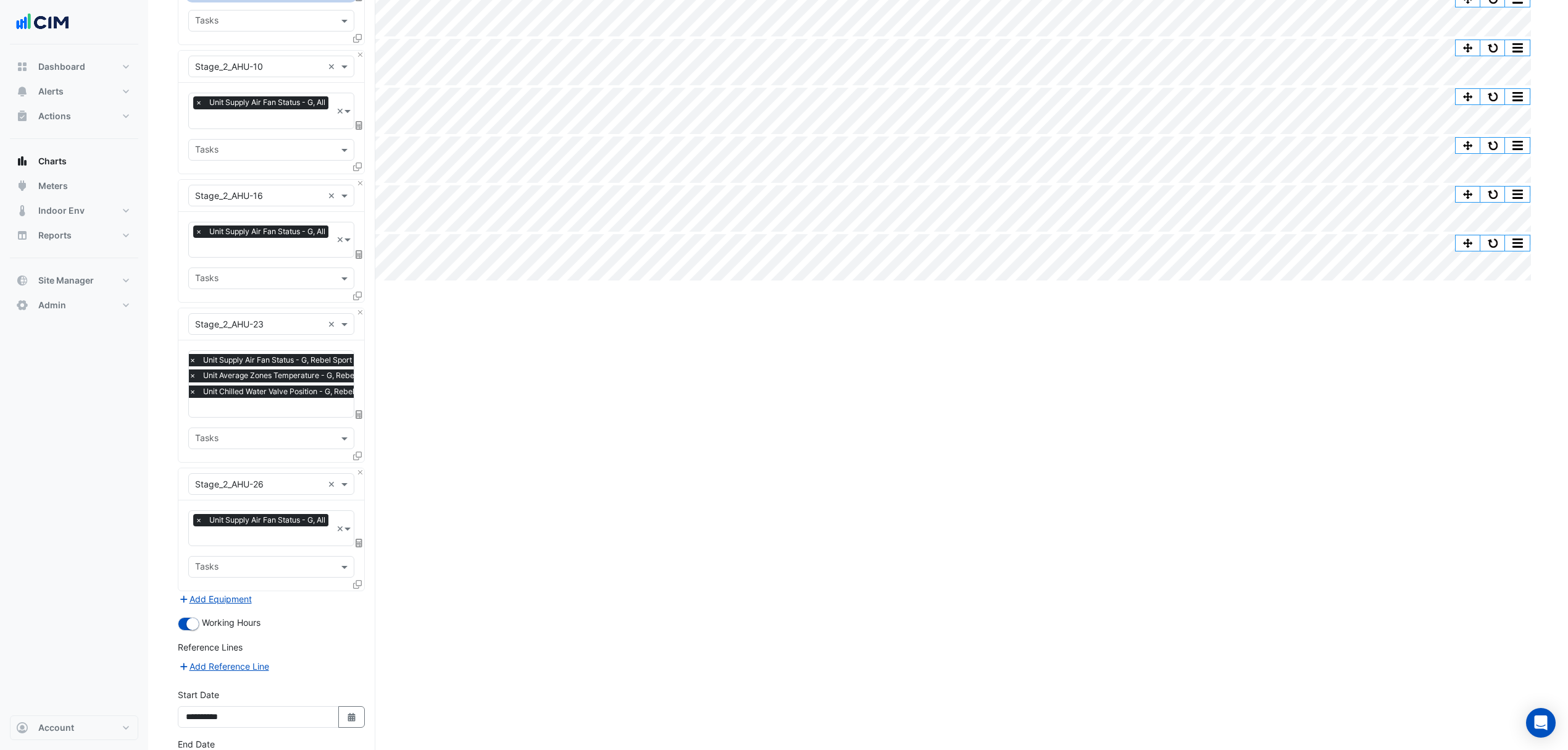
scroll to position [336, 0]
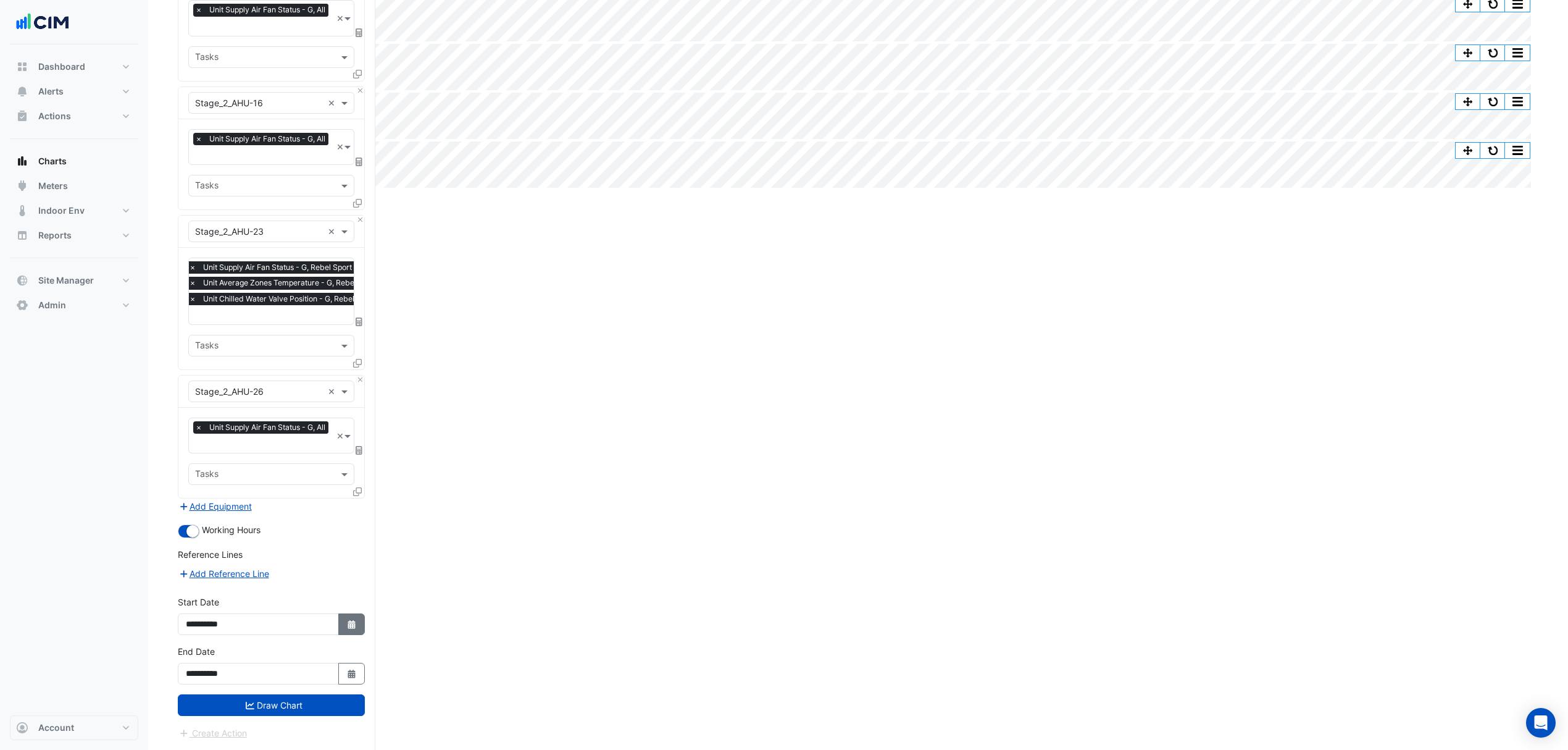
click at [356, 621] on button "Select Date" at bounding box center [352, 624] width 27 height 22
select select "****"
click at [346, 675] on icon "Select Date" at bounding box center [352, 673] width 11 height 9
click at [193, 510] on button "Previous month" at bounding box center [198, 510] width 15 height 20
click at [194, 508] on span "Previous month" at bounding box center [199, 510] width 9 height 9
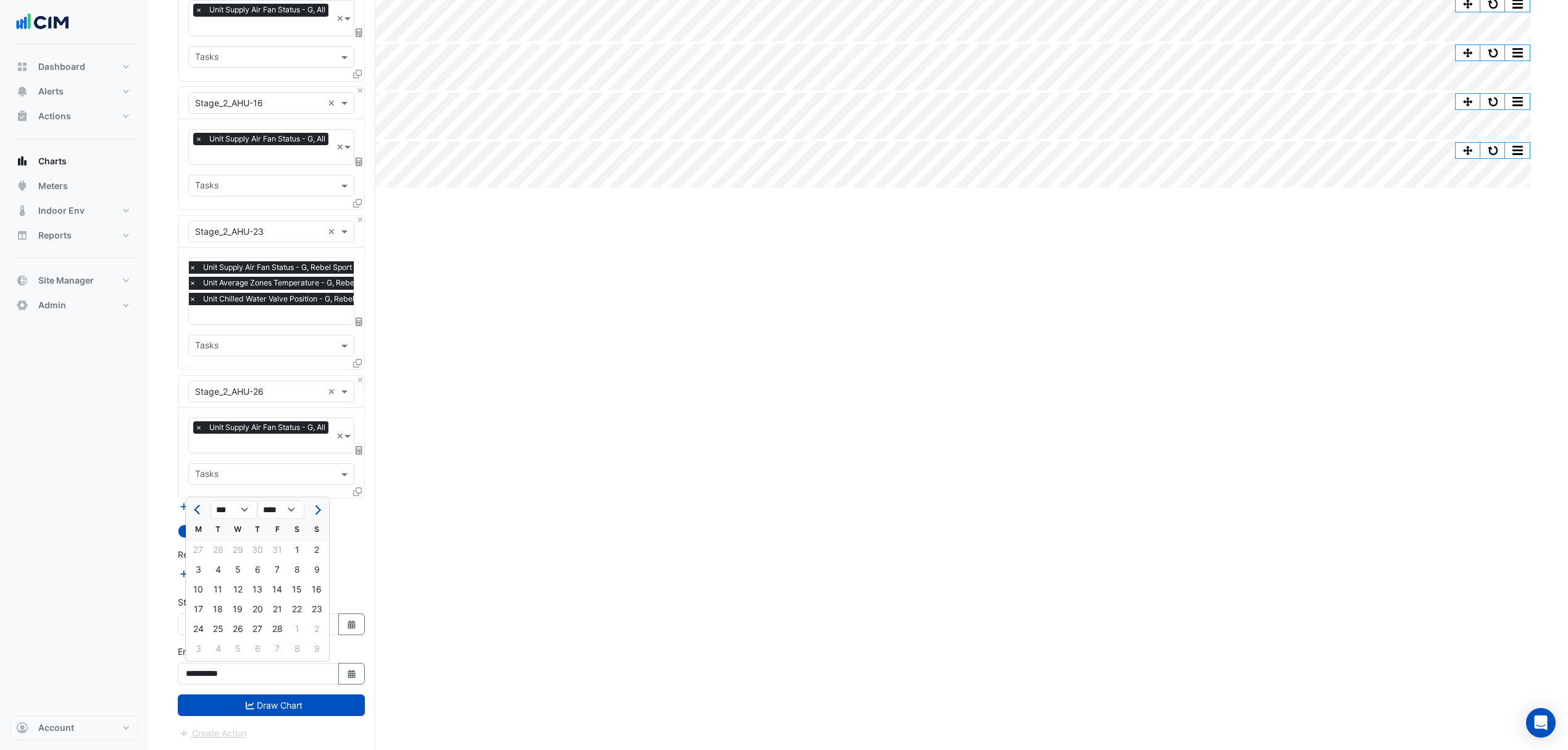
click at [194, 508] on span "Previous month" at bounding box center [199, 510] width 9 height 9
select select "*"
click at [201, 566] on div "6" at bounding box center [198, 570] width 20 height 20
click at [353, 666] on button "Select Date" at bounding box center [352, 673] width 27 height 22
click at [319, 572] on div "12" at bounding box center [317, 570] width 20 height 20
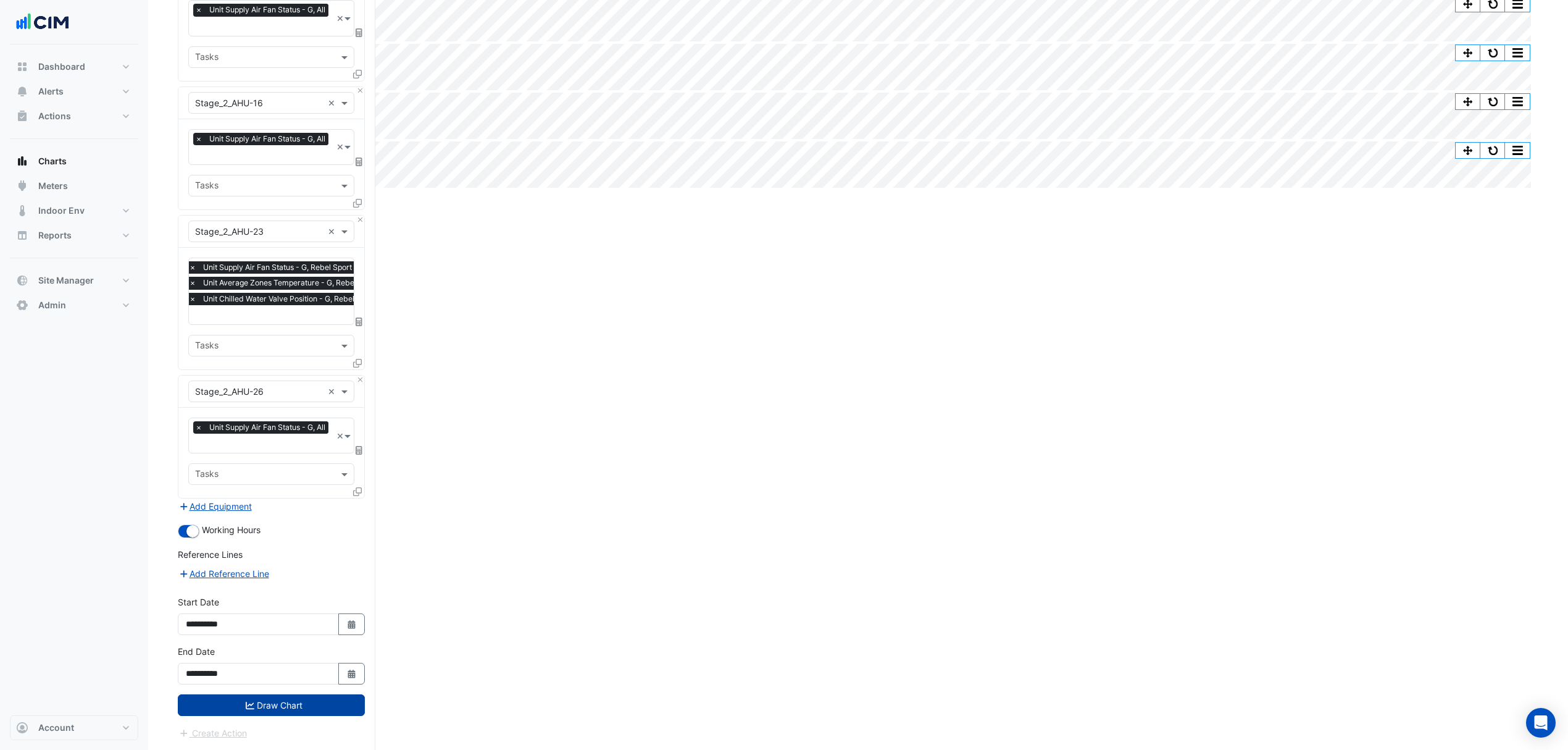
click at [294, 702] on button "Draw Chart" at bounding box center [271, 705] width 187 height 22
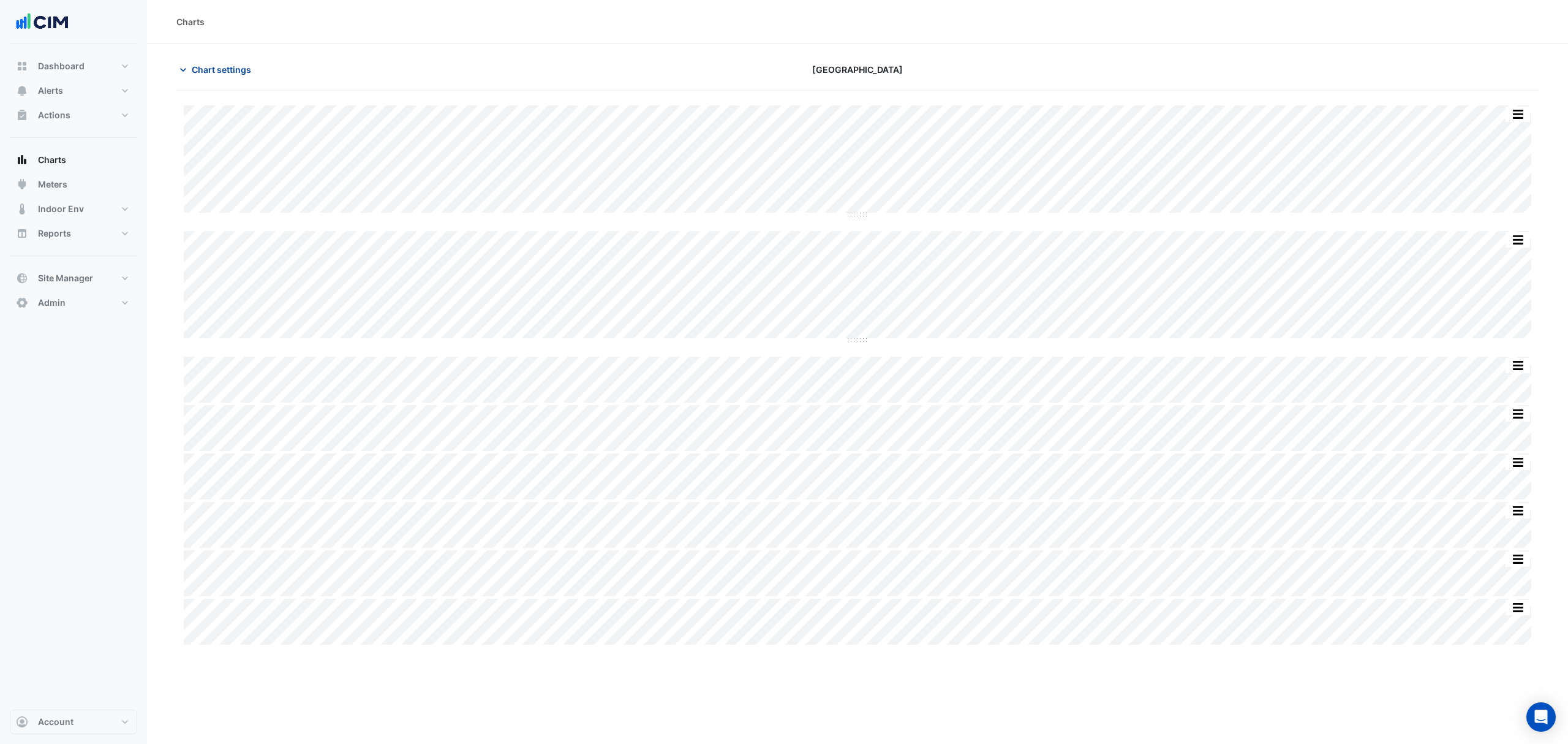
click at [228, 71] on span "Chart settings" at bounding box center [221, 69] width 60 height 13
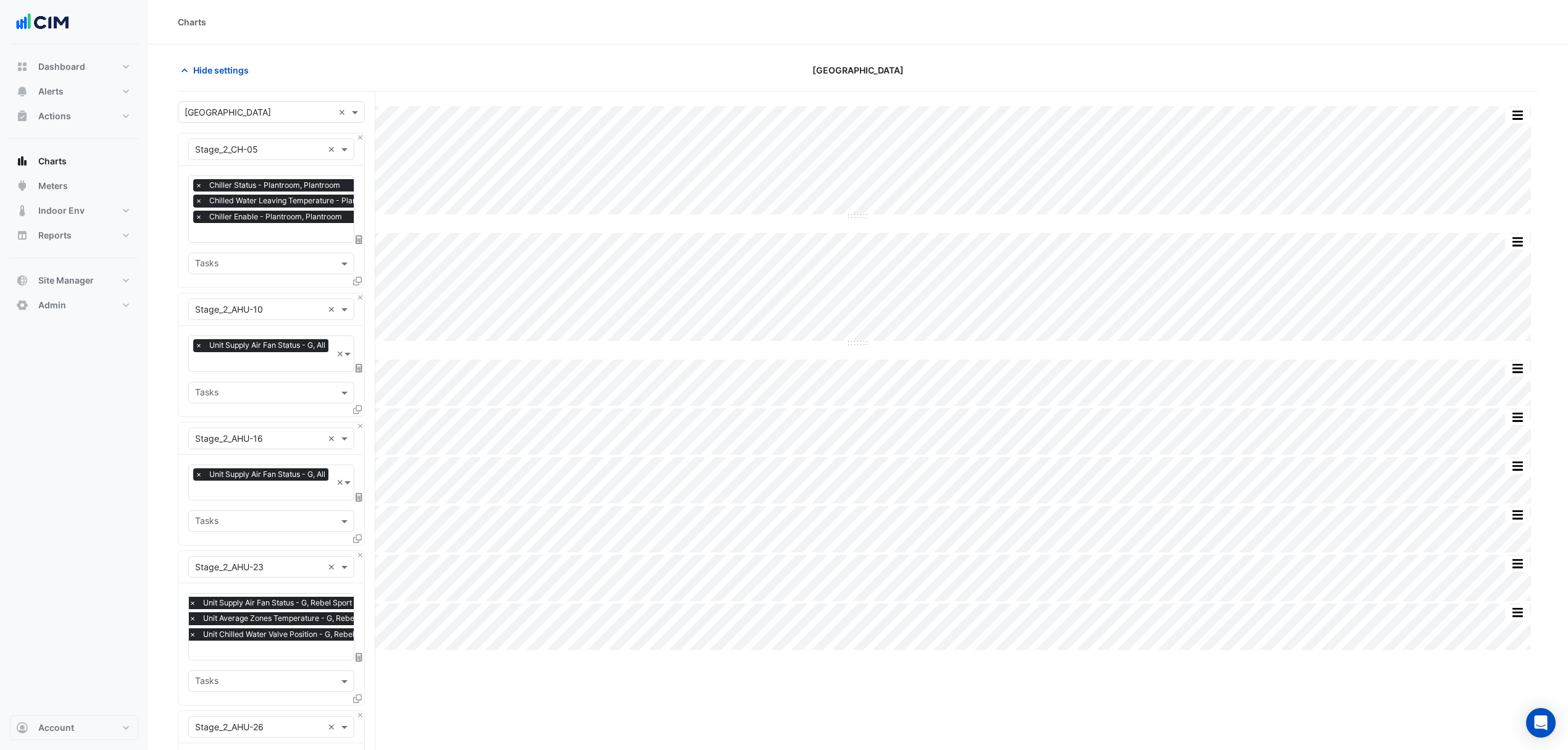
scroll to position [0, 6]
click at [290, 231] on input "text" at bounding box center [303, 234] width 229 height 13
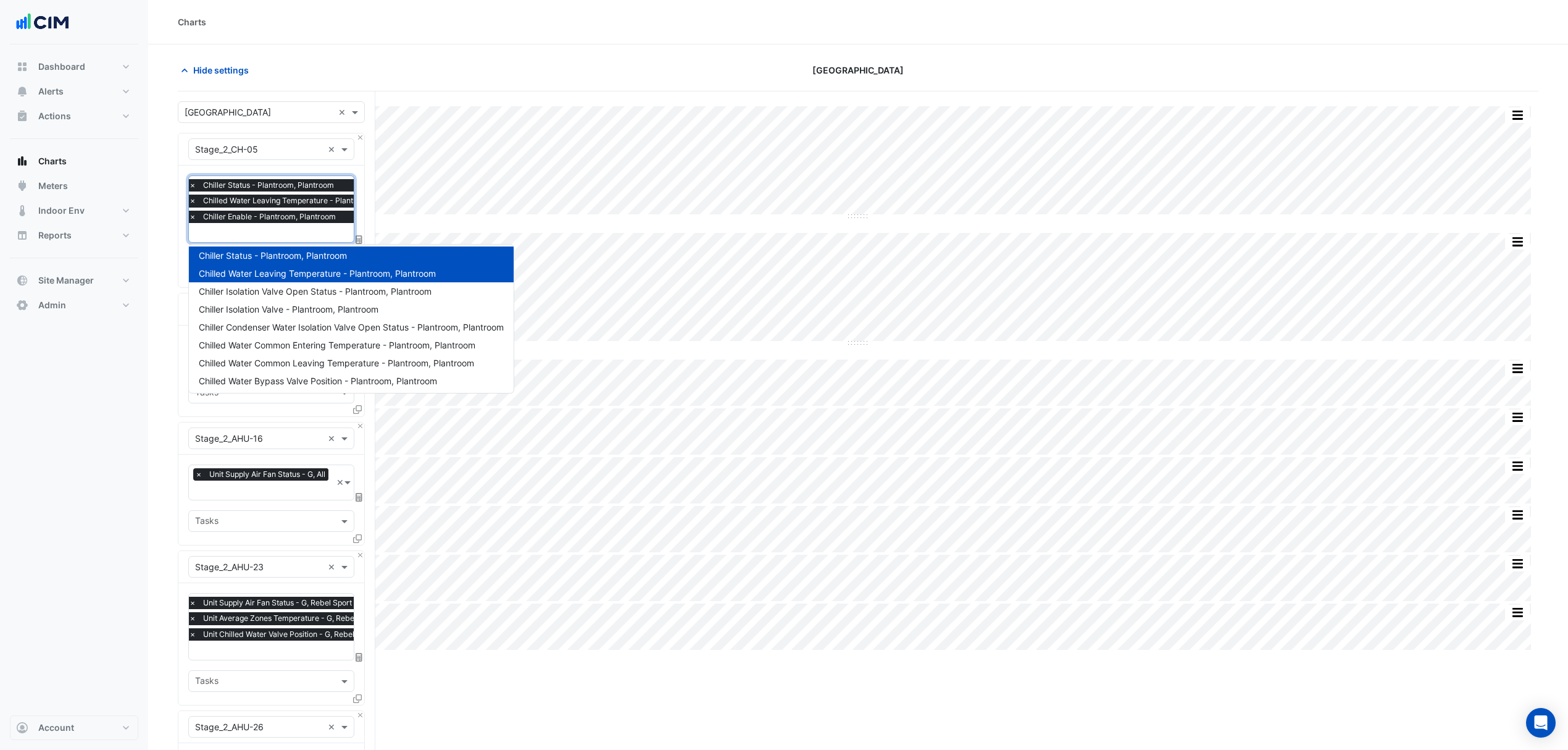
scroll to position [166, 0]
click at [220, 67] on span "Hide settings" at bounding box center [221, 70] width 55 height 13
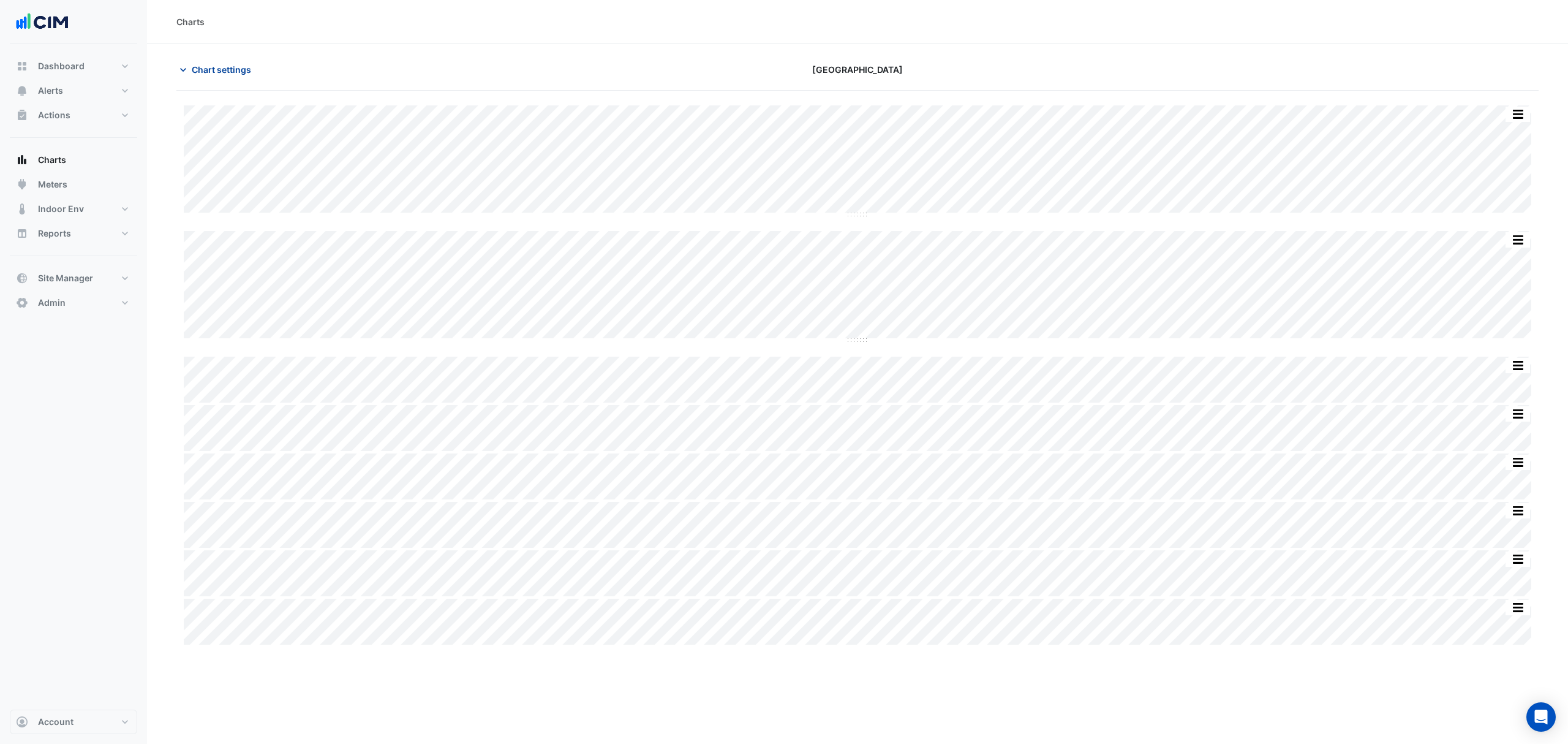
click at [202, 62] on button "Chart settings" at bounding box center [217, 69] width 82 height 22
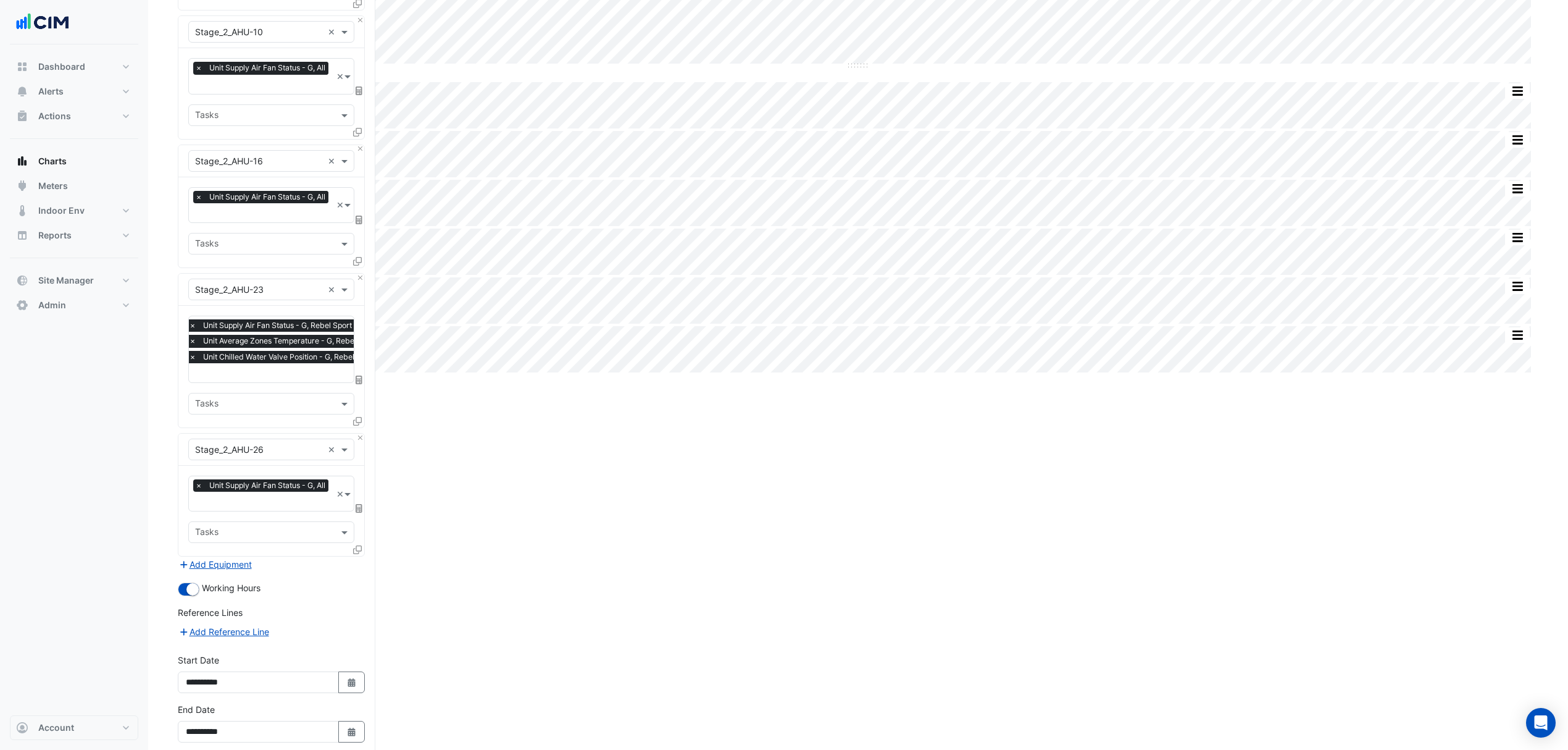
scroll to position [336, 0]
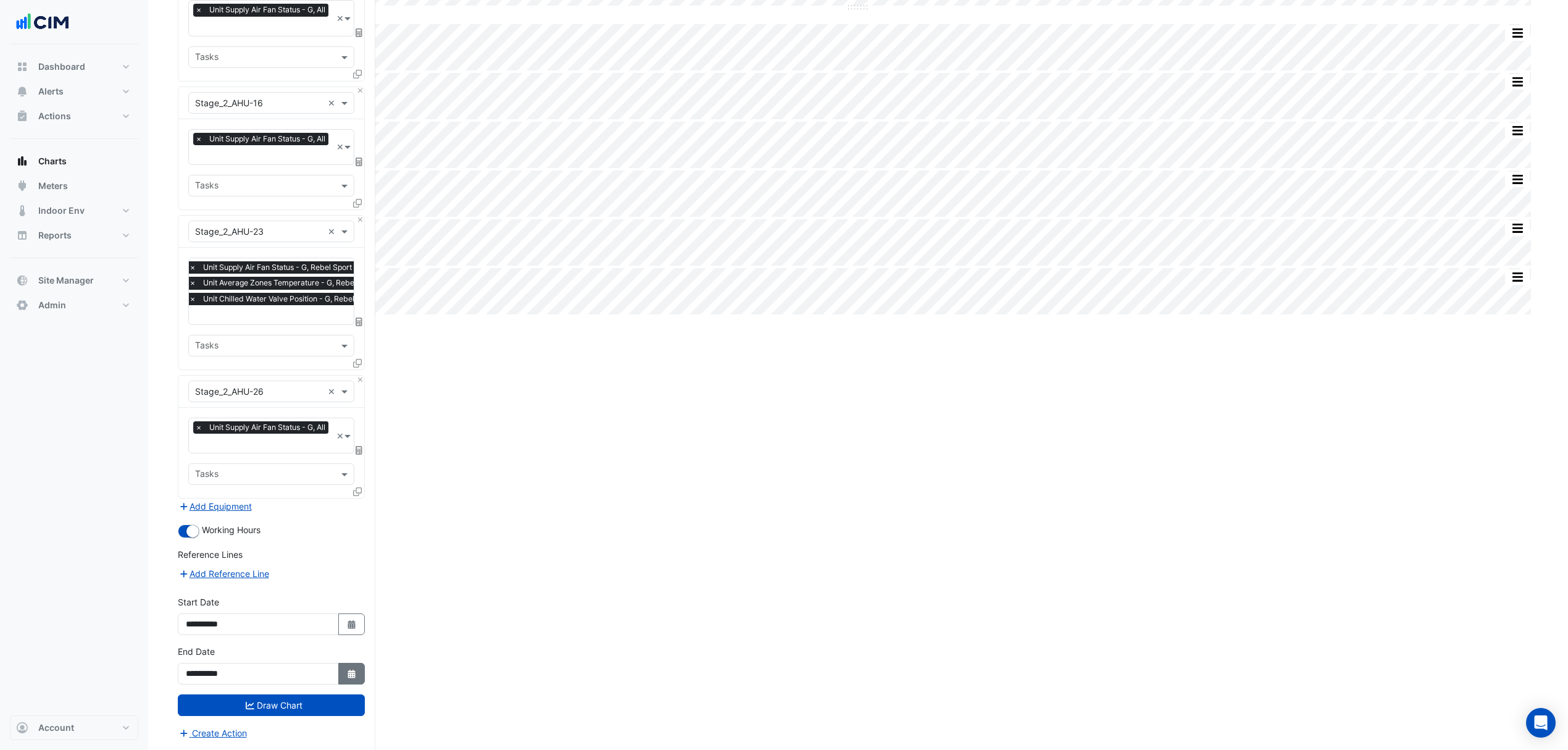
click at [357, 669] on button "Select Date" at bounding box center [352, 673] width 27 height 22
click at [316, 587] on div "19" at bounding box center [317, 590] width 20 height 20
type input "**********"
click at [300, 706] on button "Draw Chart" at bounding box center [271, 705] width 187 height 22
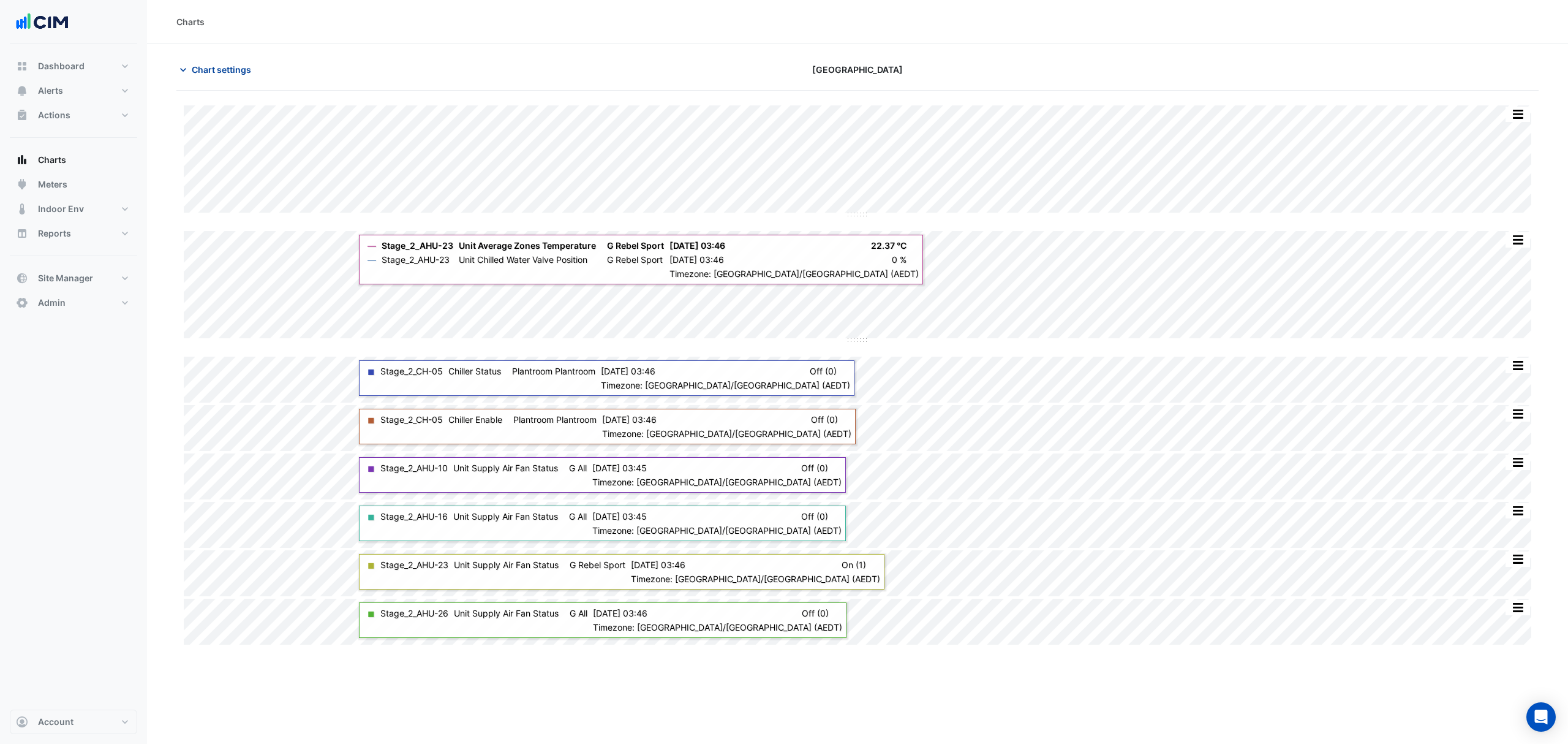
click at [210, 65] on span "Chart settings" at bounding box center [221, 69] width 60 height 13
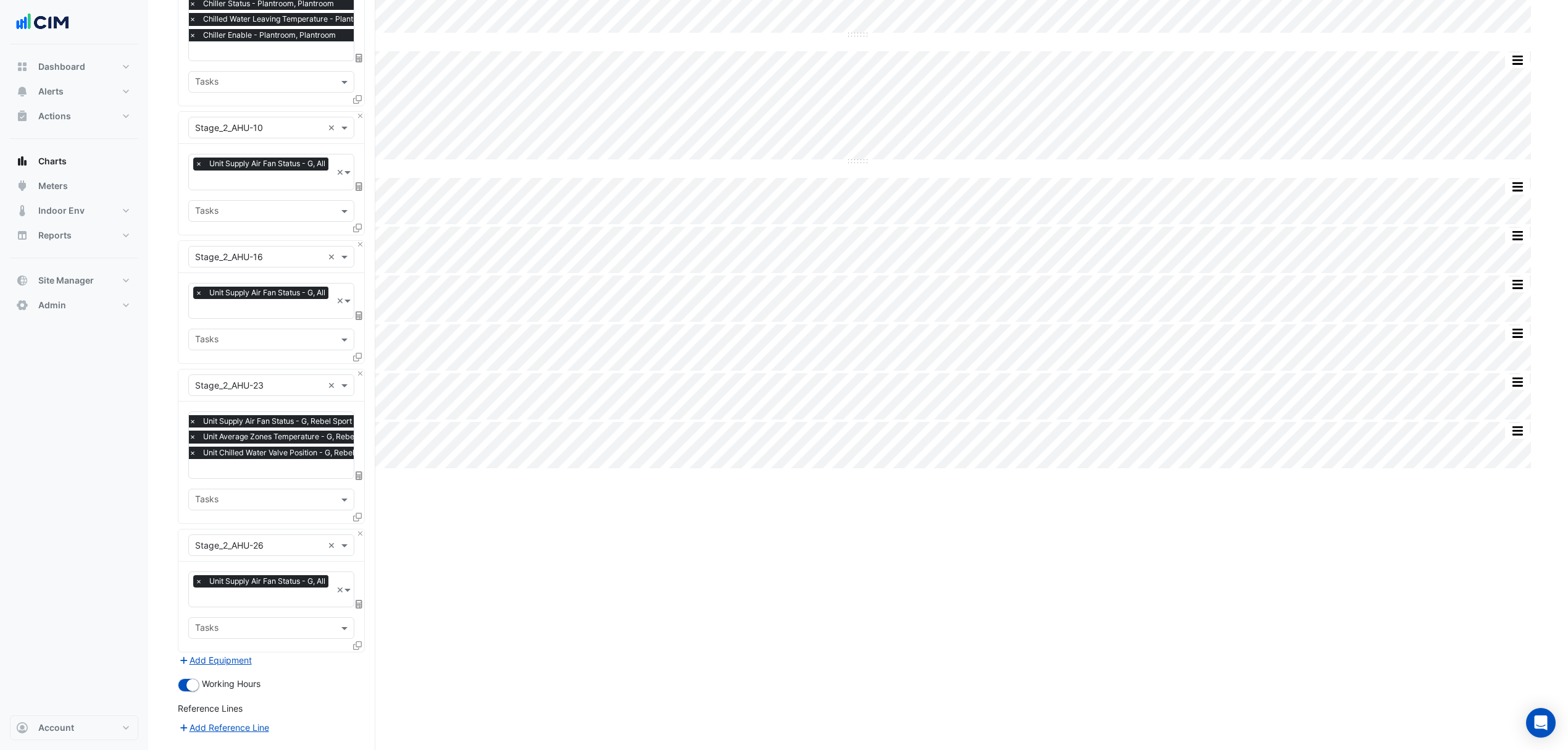
scroll to position [336, 0]
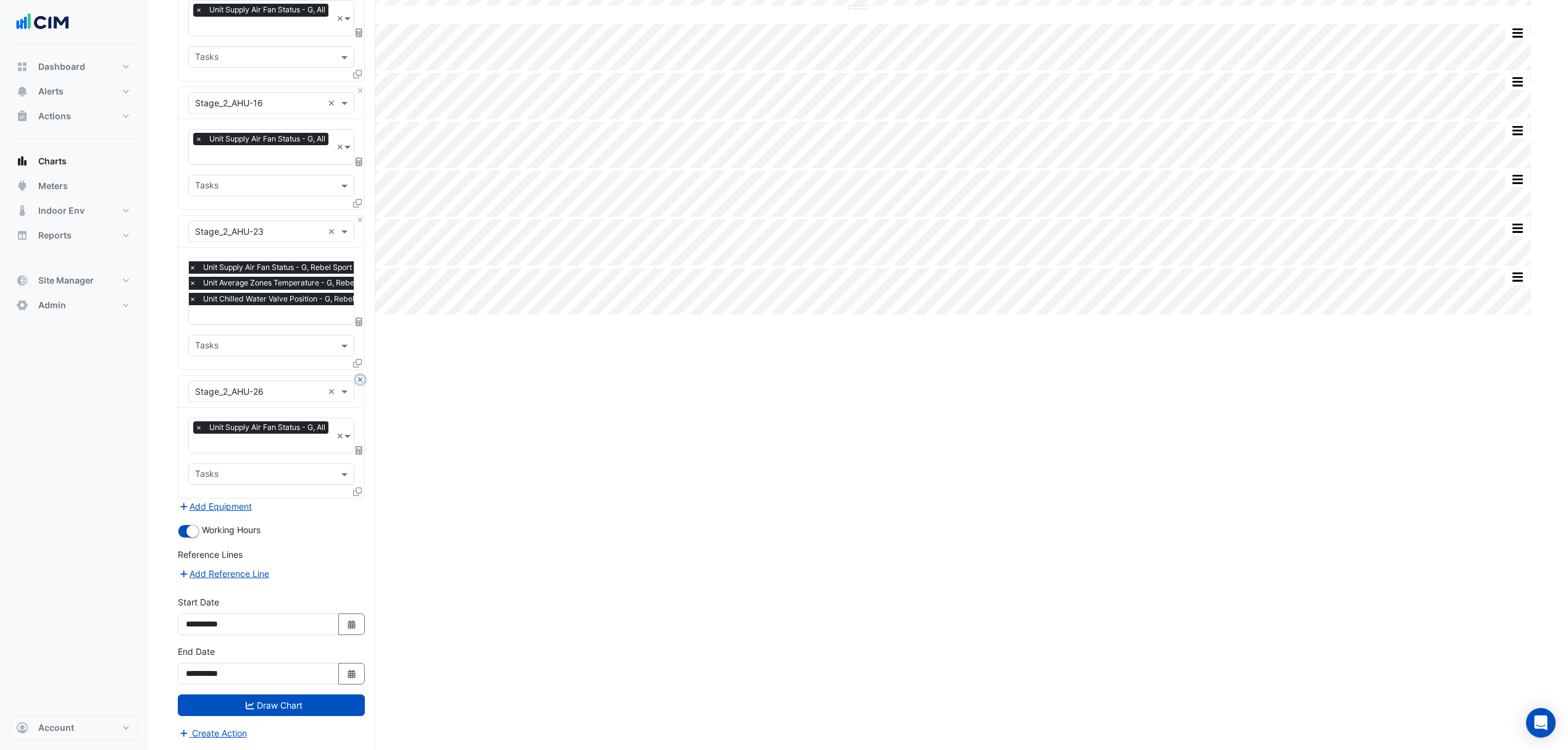
click at [359, 376] on button "Close" at bounding box center [360, 380] width 8 height 8
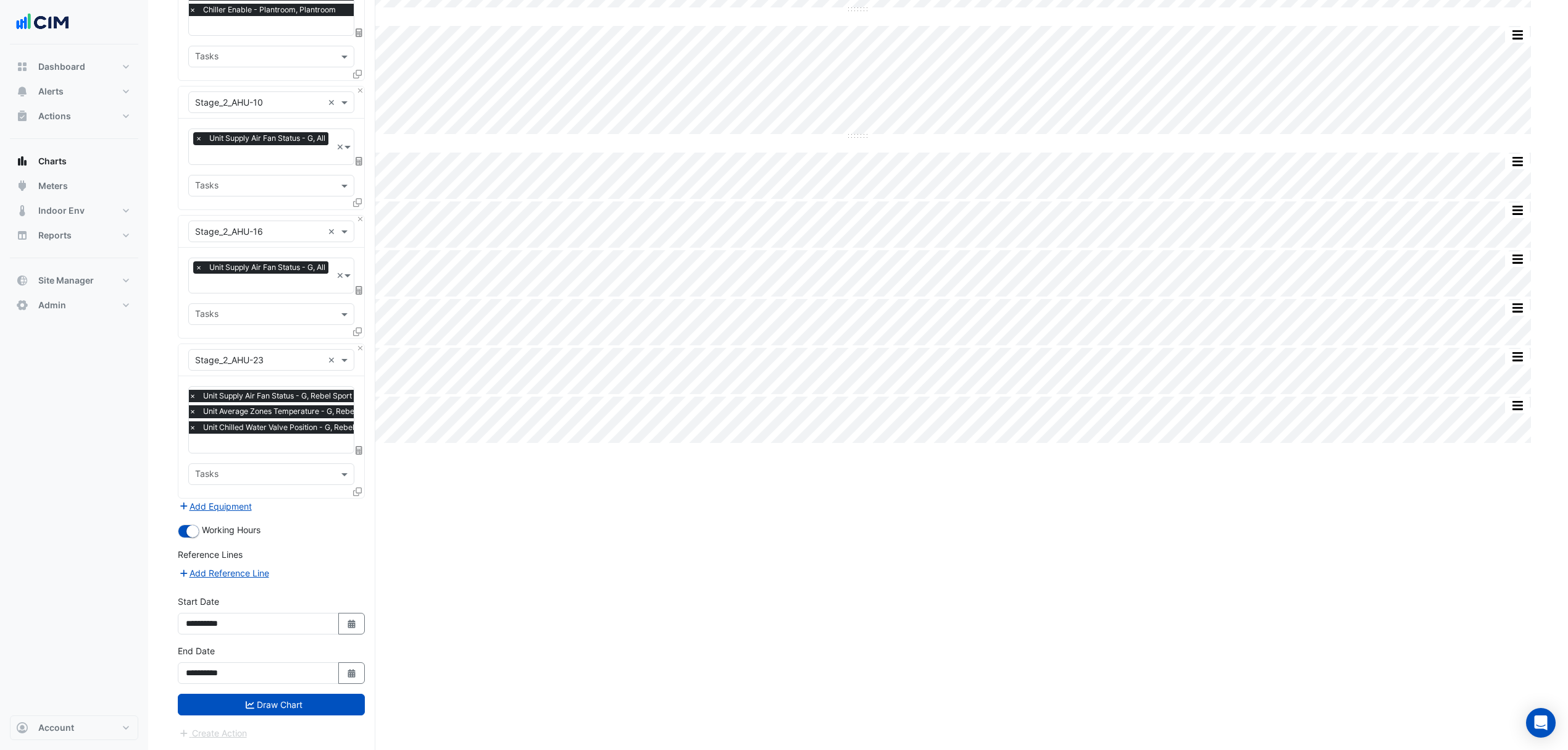
click at [353, 488] on icon at bounding box center [357, 491] width 9 height 9
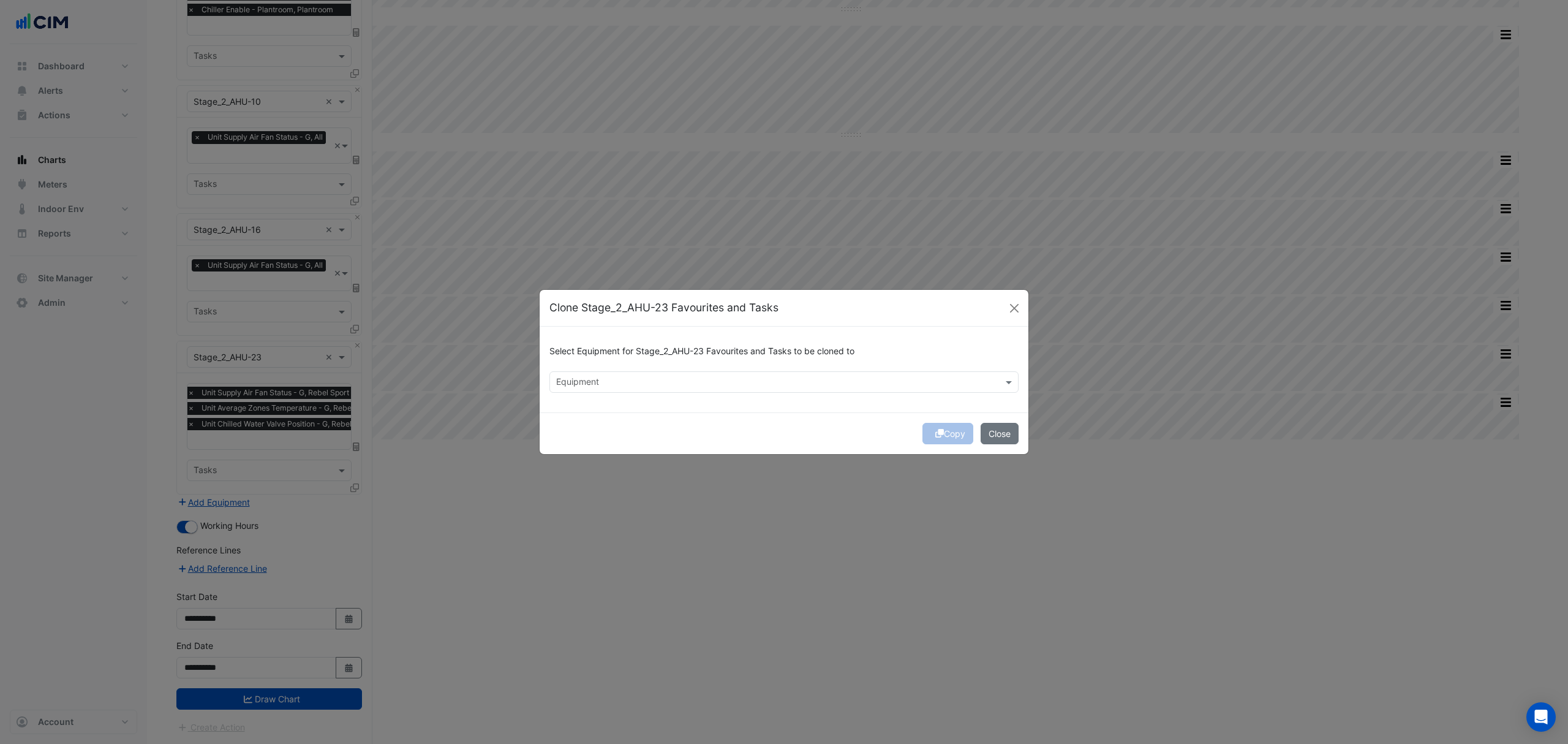
click at [591, 377] on input "text" at bounding box center [776, 383] width 442 height 13
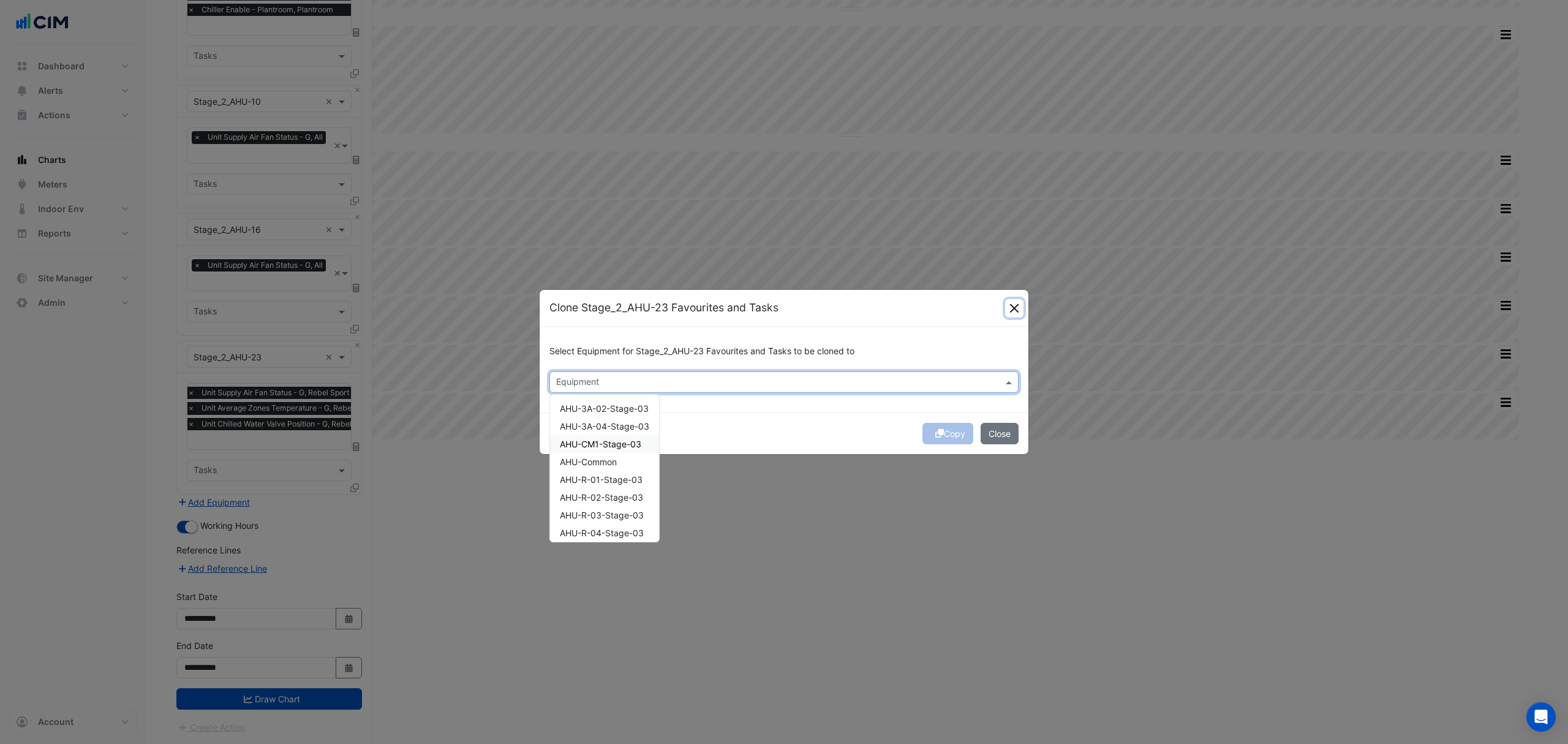
click at [1011, 307] on button "Close" at bounding box center [1014, 308] width 18 height 18
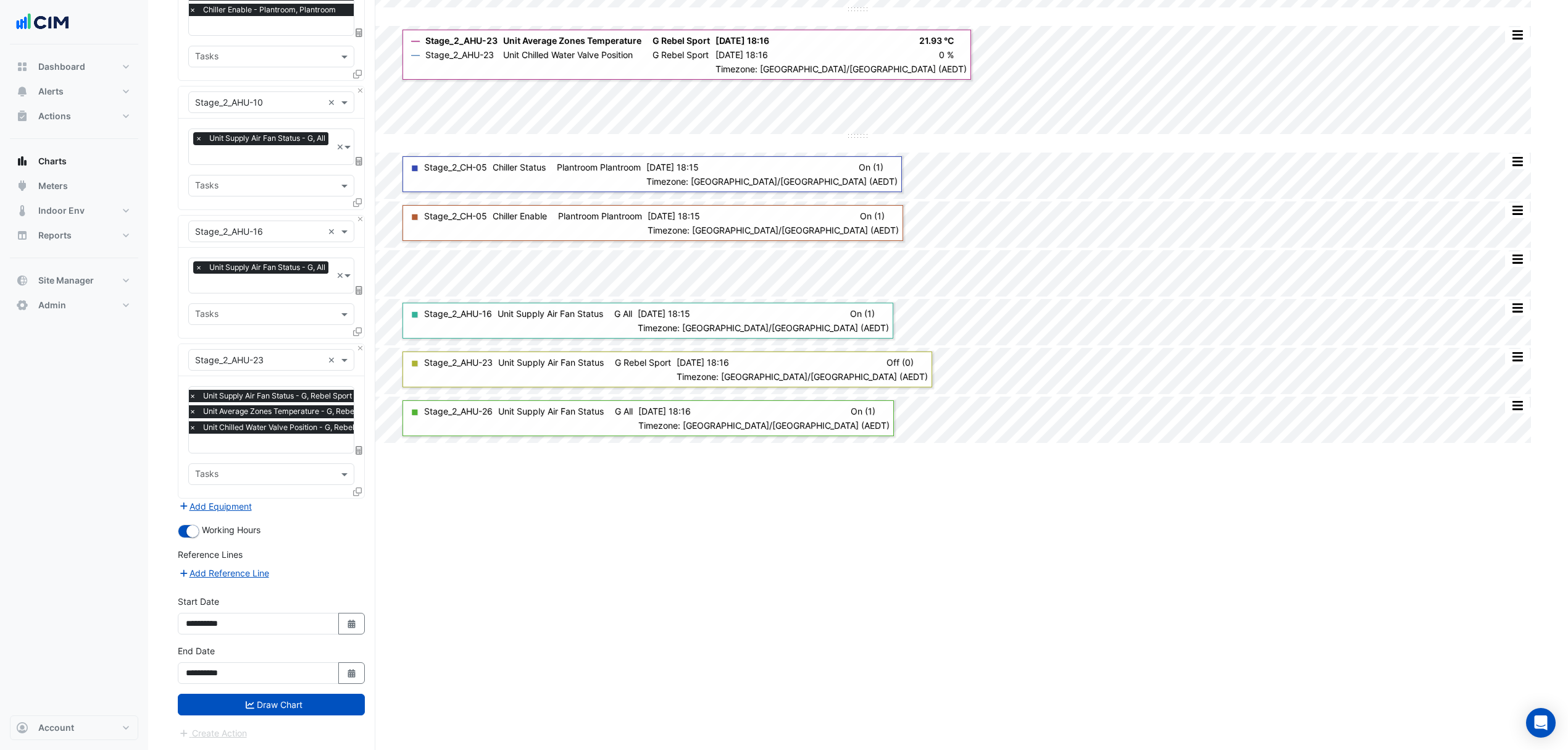
click at [193, 411] on span "×" at bounding box center [192, 411] width 11 height 13
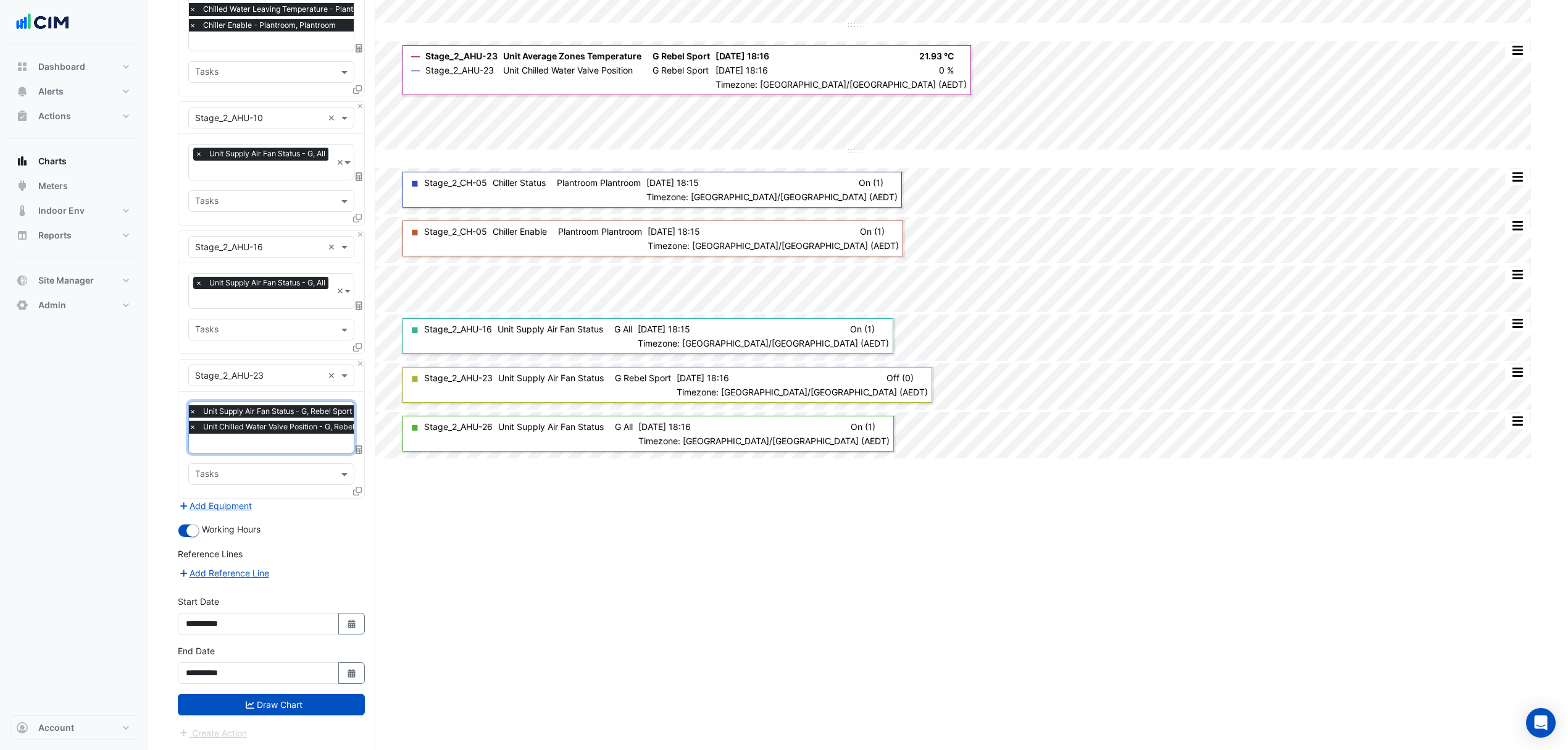
click at [356, 485] on div at bounding box center [358, 493] width 11 height 18
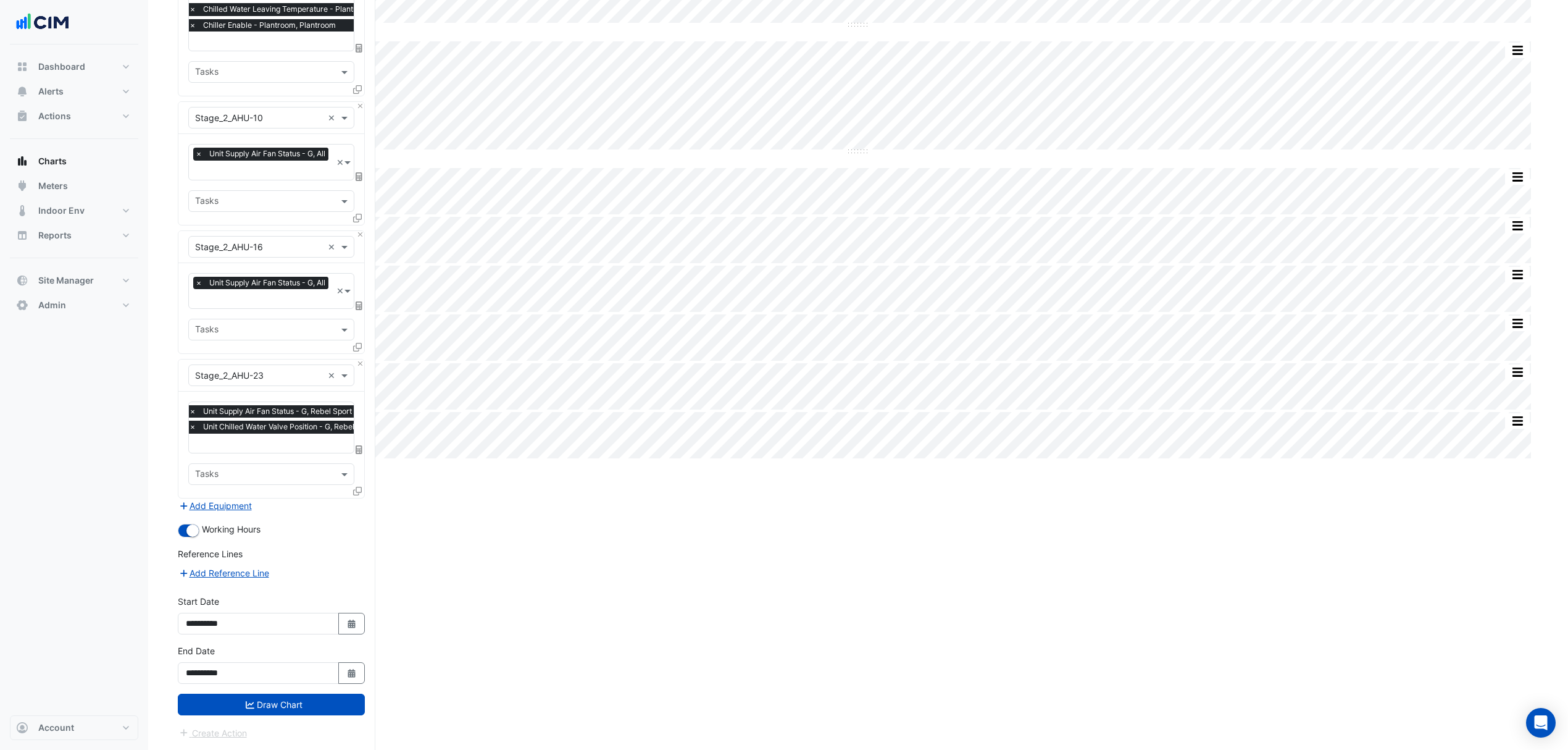
click at [357, 487] on icon at bounding box center [357, 491] width 9 height 9
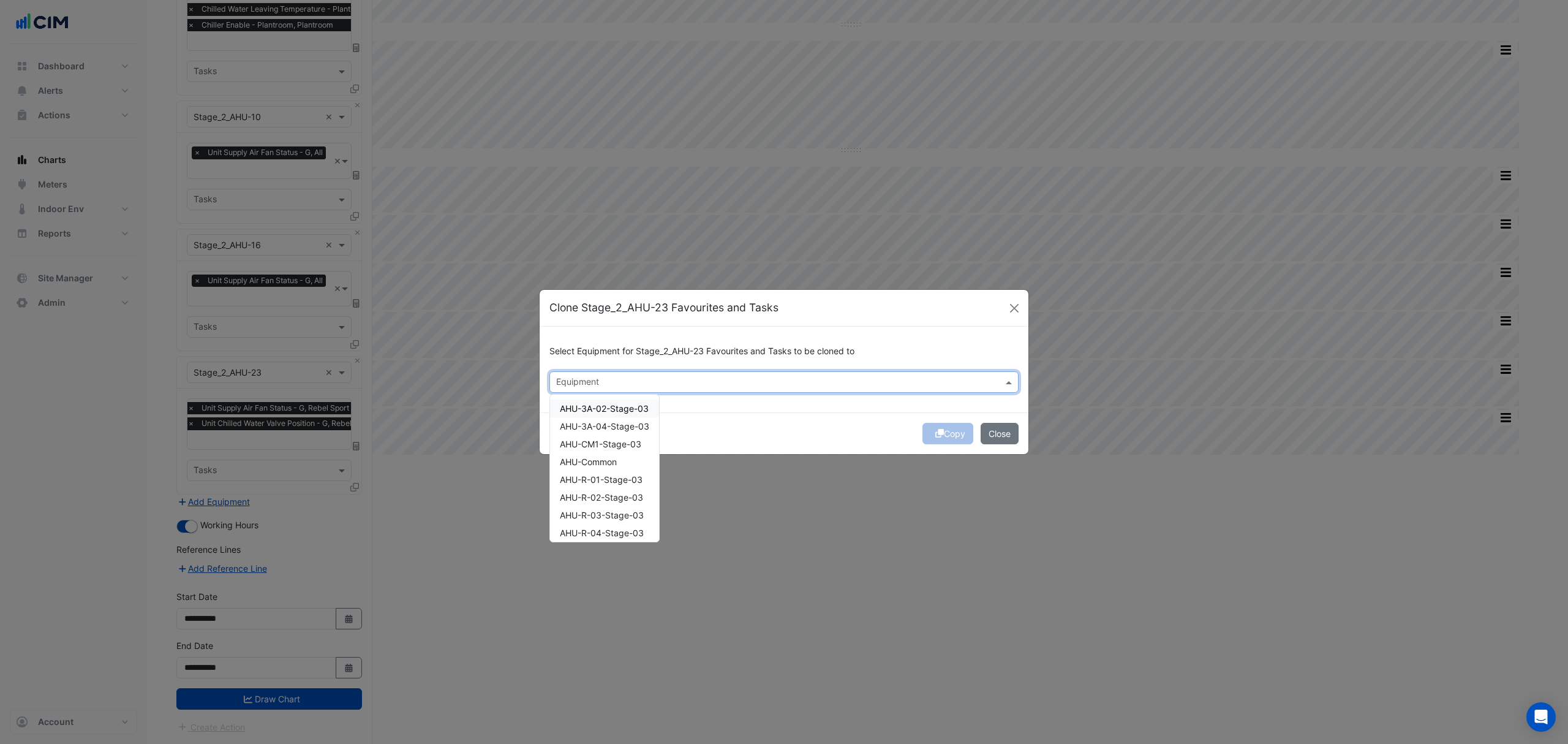
click at [599, 380] on input "text" at bounding box center [776, 383] width 442 height 13
click at [596, 486] on span "Stage_2_AHU-01" at bounding box center [593, 487] width 67 height 10
click at [594, 498] on div "Stage_2_AHU-02" at bounding box center [604, 505] width 109 height 18
click at [587, 518] on span "Stage_2_AHU-03" at bounding box center [594, 523] width 69 height 10
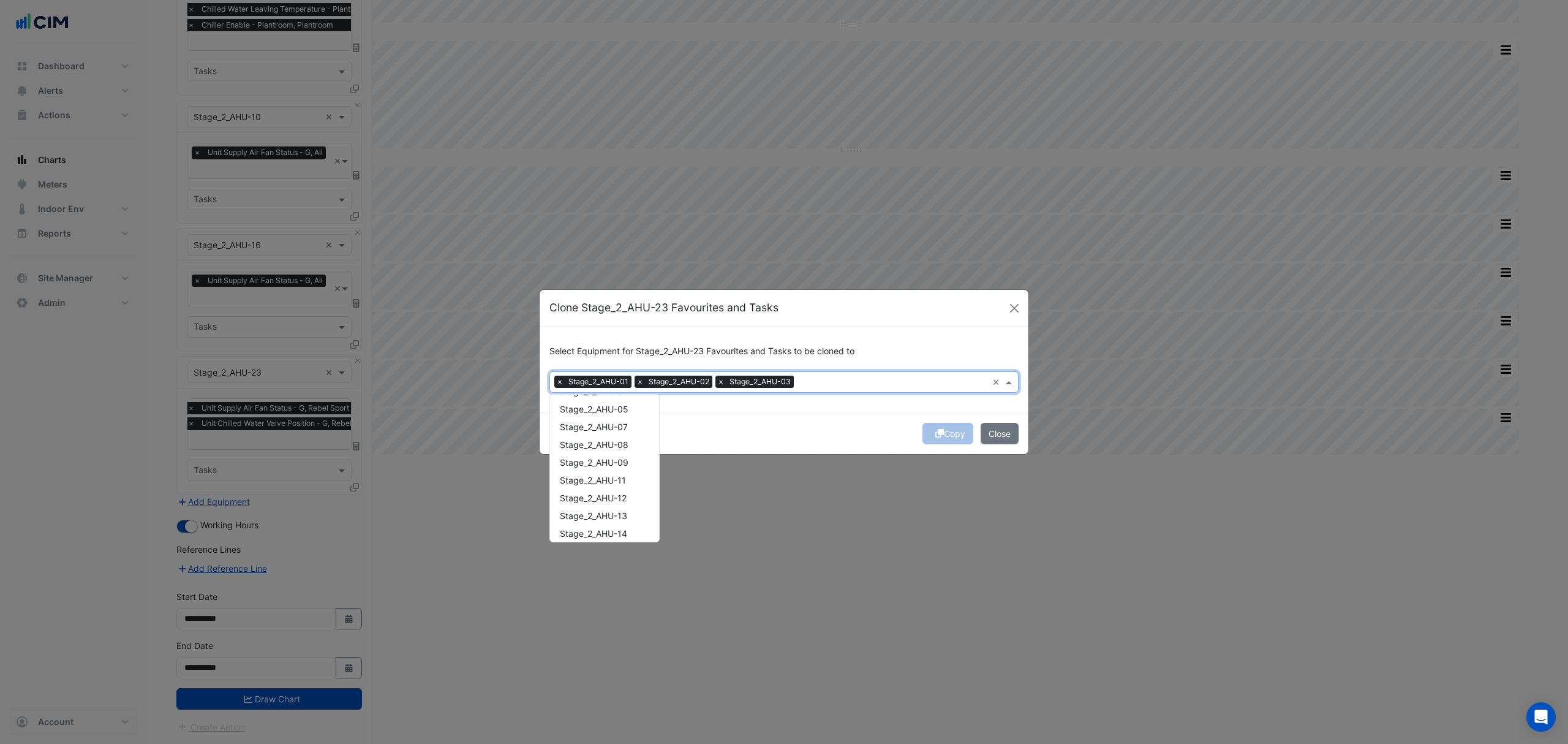
scroll to position [1062, 0]
click at [608, 400] on span "Stage_2_AHU-05" at bounding box center [594, 395] width 69 height 10
click at [609, 412] on span "Stage_2_AHU-07" at bounding box center [594, 413] width 68 height 10
click at [605, 425] on span "Stage_2_AHU-08" at bounding box center [594, 430] width 69 height 10
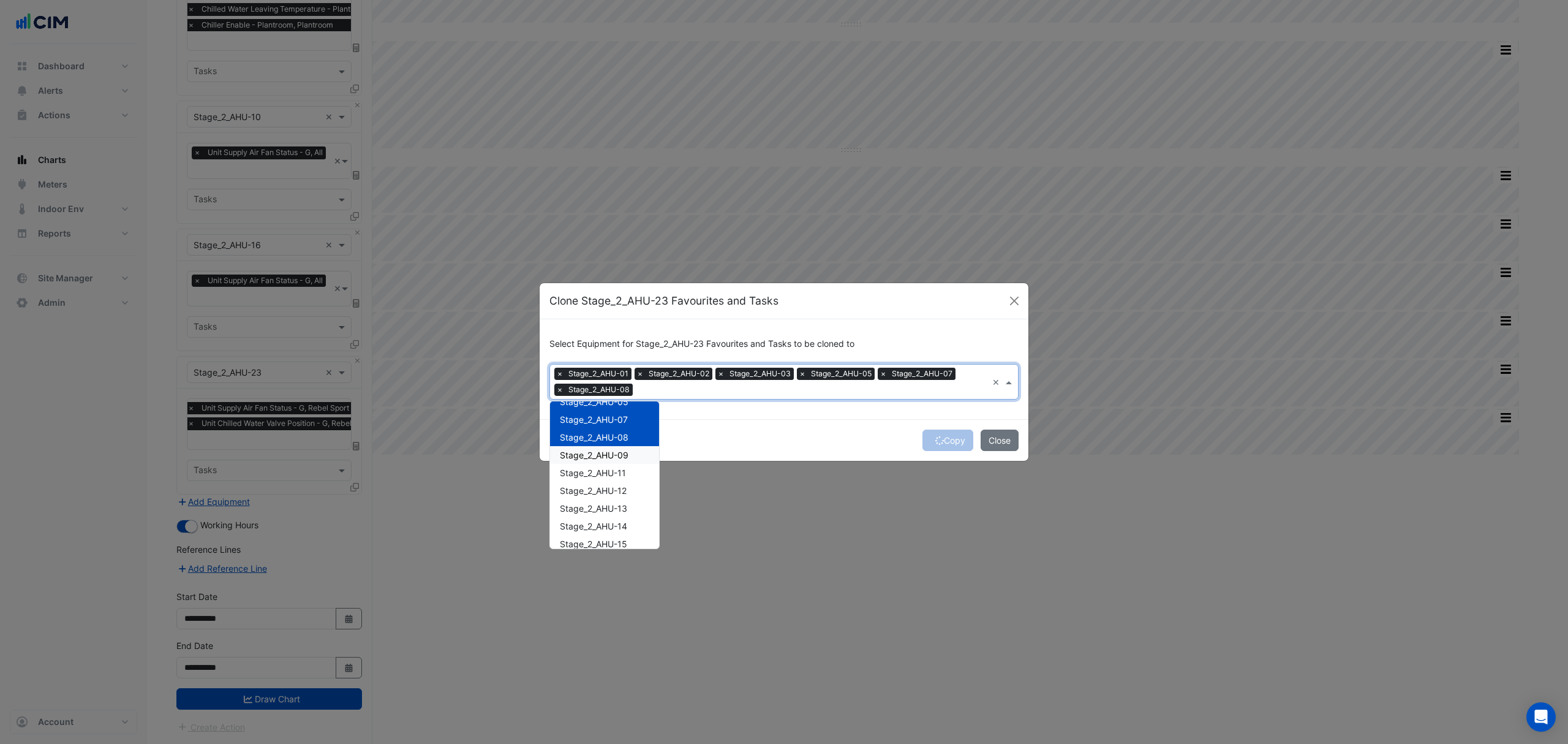
click at [592, 457] on span "Stage_2_AHU-09" at bounding box center [594, 455] width 69 height 10
click at [591, 474] on span "Stage_2_AHU-11" at bounding box center [593, 473] width 66 height 10
drag, startPoint x: 589, startPoint y: 488, endPoint x: 592, endPoint y: 499, distance: 11.4
click at [589, 489] on span "Stage_2_AHU-12" at bounding box center [593, 491] width 67 height 10
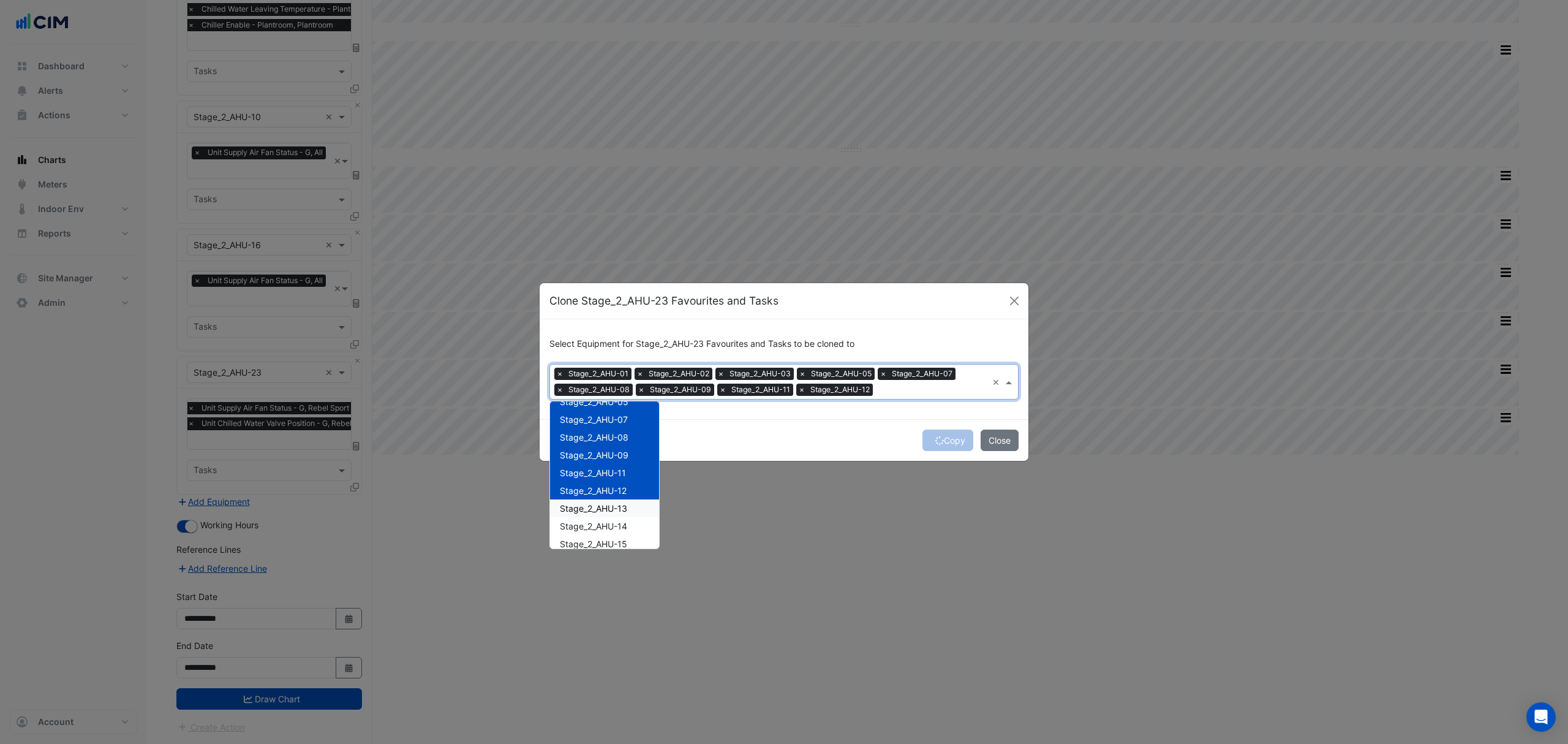
drag, startPoint x: 592, startPoint y: 508, endPoint x: 592, endPoint y: 517, distance: 9.0
click at [592, 510] on span "Stage_2_AHU-13" at bounding box center [593, 508] width 67 height 10
click at [587, 525] on span "Stage_2_AHU-14" at bounding box center [593, 526] width 67 height 10
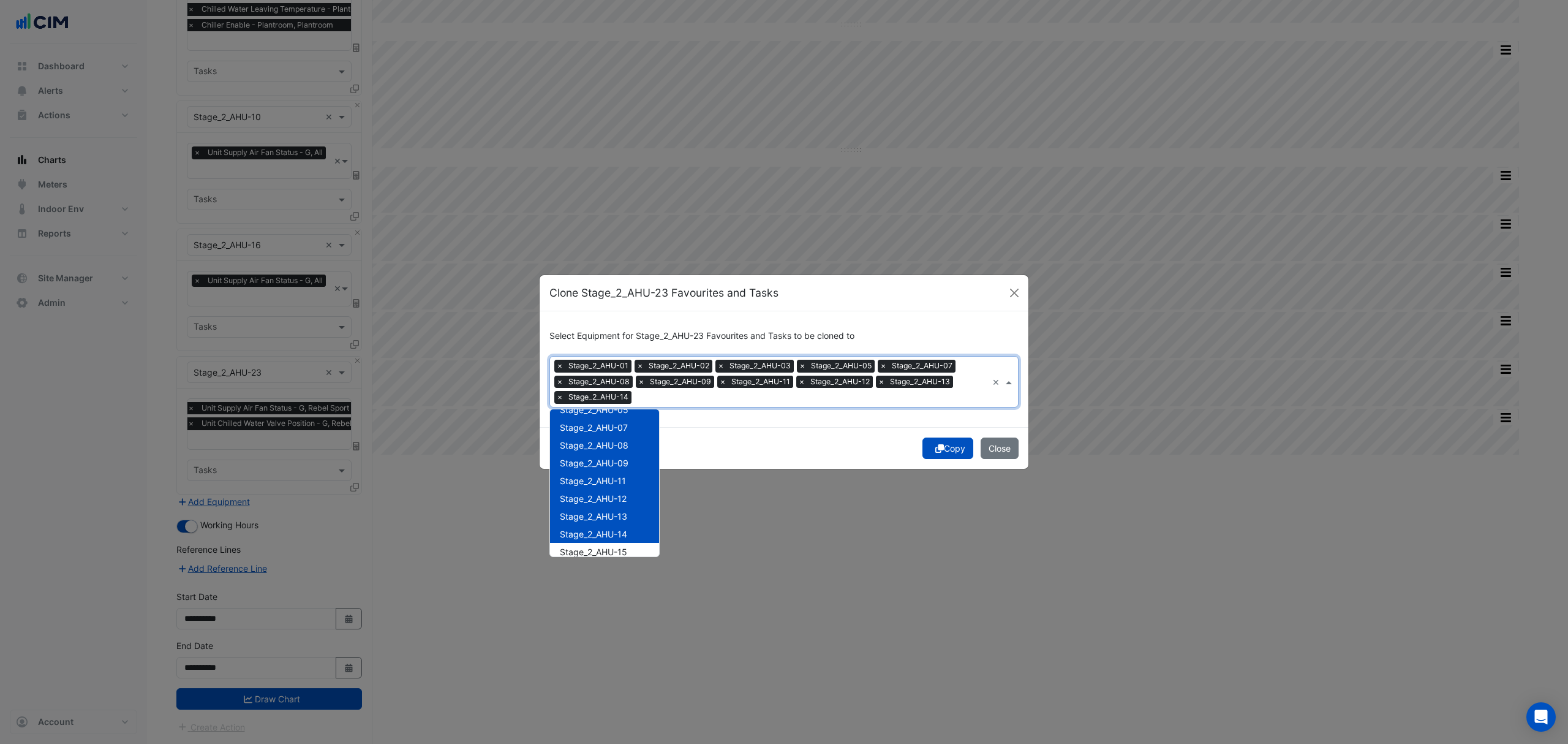
click at [577, 543] on div "Stage_2_AHU-15" at bounding box center [604, 551] width 109 height 18
click at [606, 491] on span "Stage_2_AHU-17" at bounding box center [593, 488] width 67 height 10
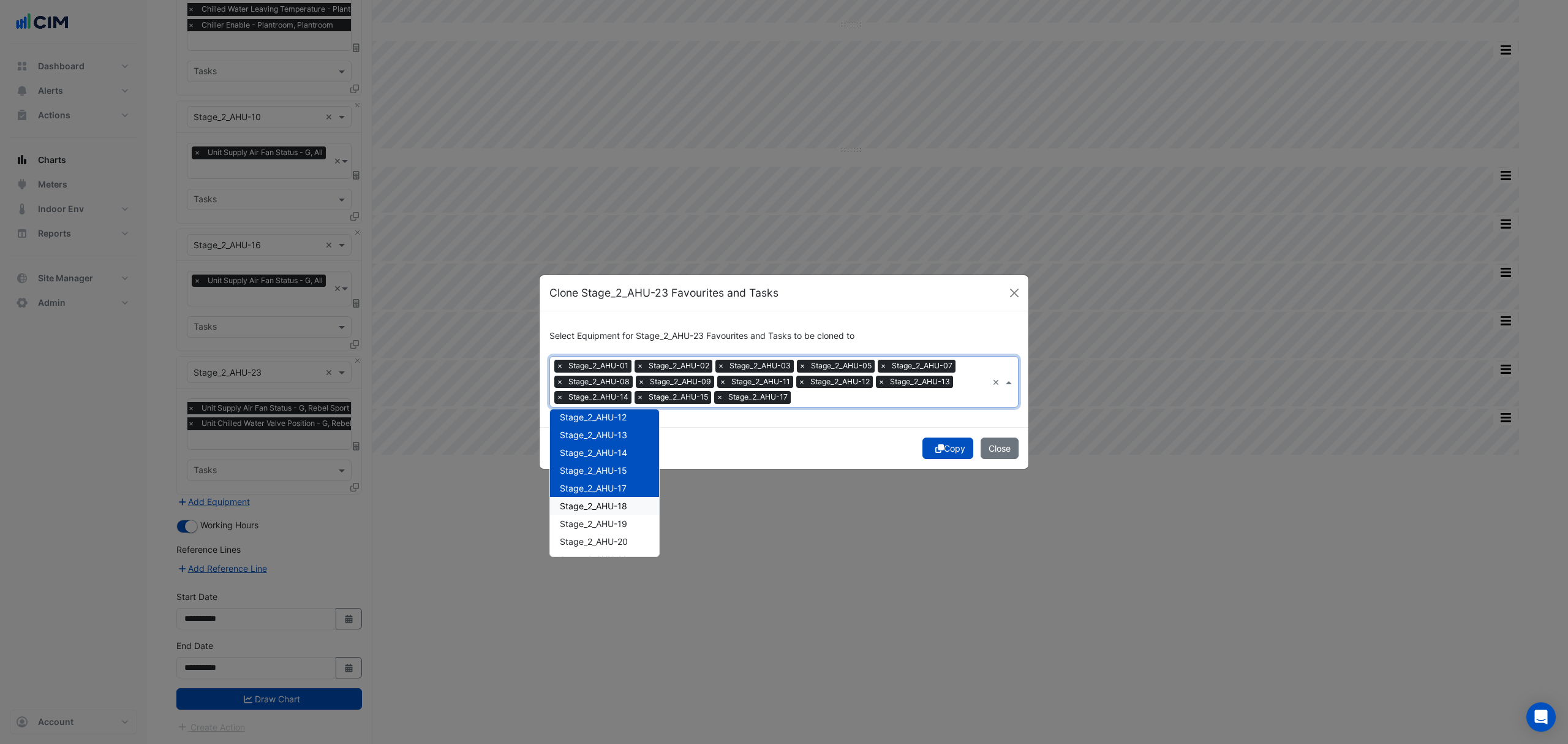
click at [604, 506] on span "Stage_2_AHU-18" at bounding box center [593, 506] width 67 height 10
click at [596, 520] on span "Stage_2_AHU-19" at bounding box center [593, 523] width 67 height 10
click at [589, 536] on span "Stage_2_AHU-20" at bounding box center [594, 542] width 68 height 10
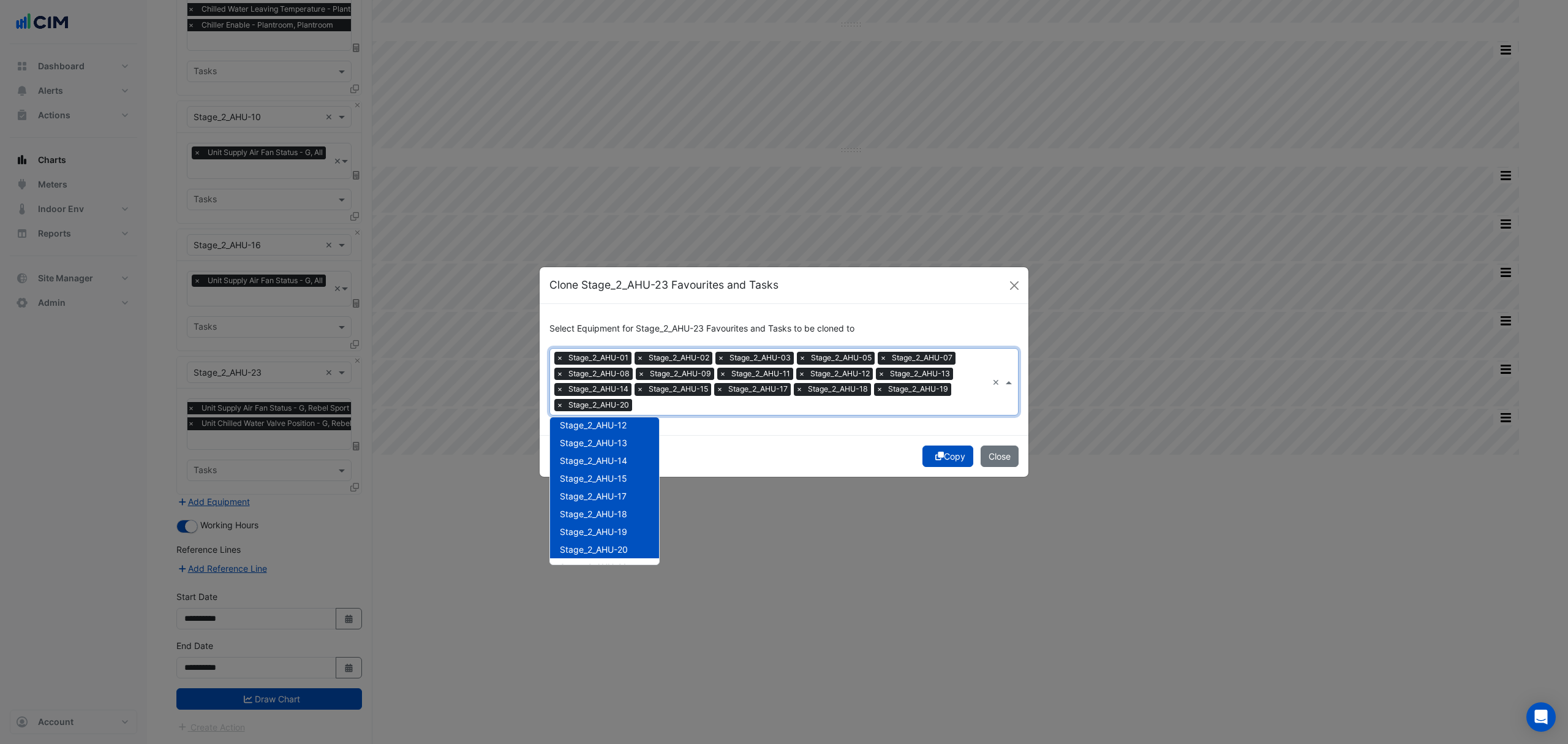
scroll to position [1225, 0]
click at [615, 486] on span "Stage_2_AHU-21" at bounding box center [593, 485] width 67 height 10
click at [611, 494] on div "Stage_2_AHU-22" at bounding box center [604, 502] width 109 height 18
click at [601, 515] on span "Stage_2_AHU-25" at bounding box center [594, 521] width 68 height 10
drag, startPoint x: 591, startPoint y: 532, endPoint x: 591, endPoint y: 547, distance: 15.0
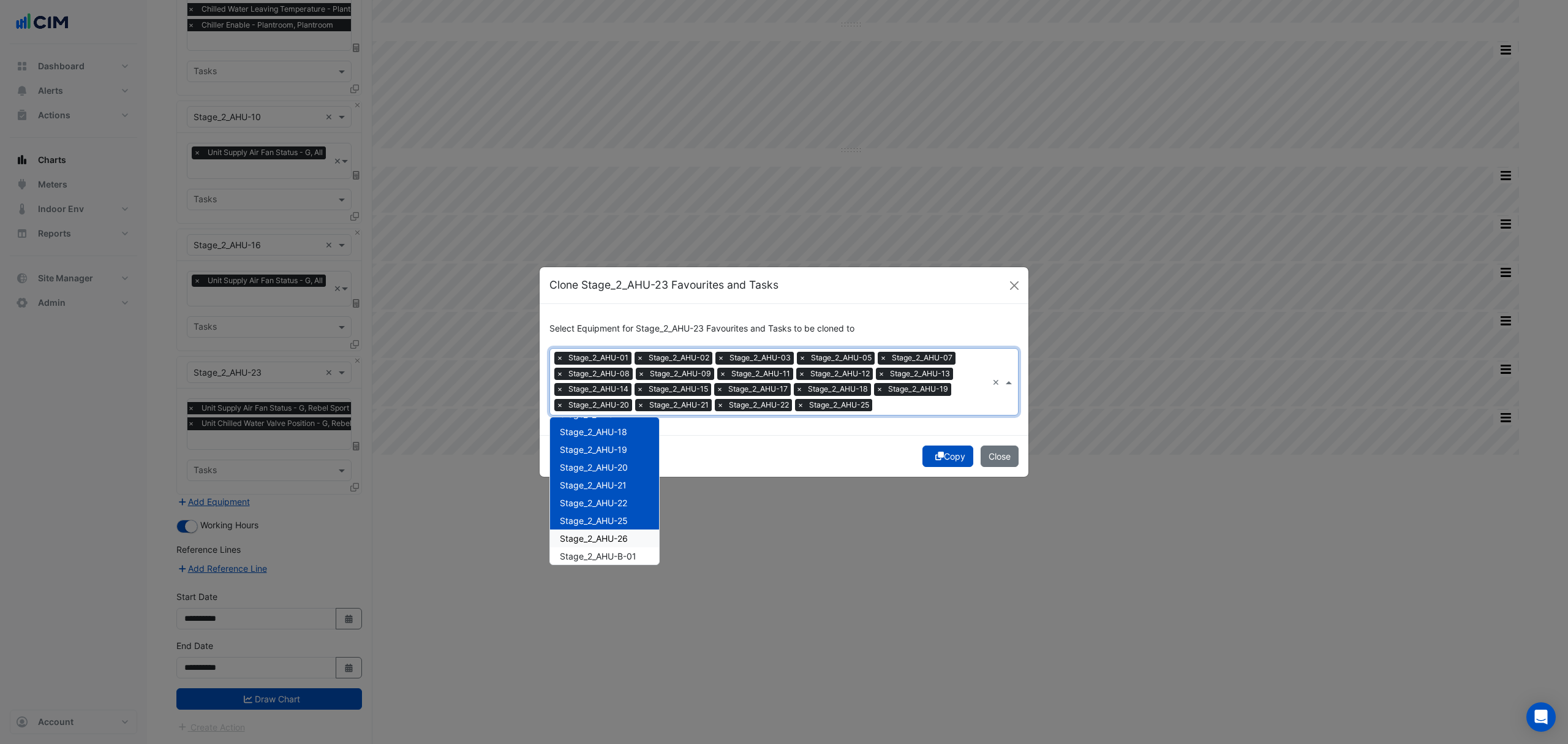
click at [591, 533] on span "Stage_2_AHU-26" at bounding box center [594, 538] width 68 height 10
click at [585, 555] on span "Stage_2_AHU-B-01" at bounding box center [598, 556] width 77 height 10
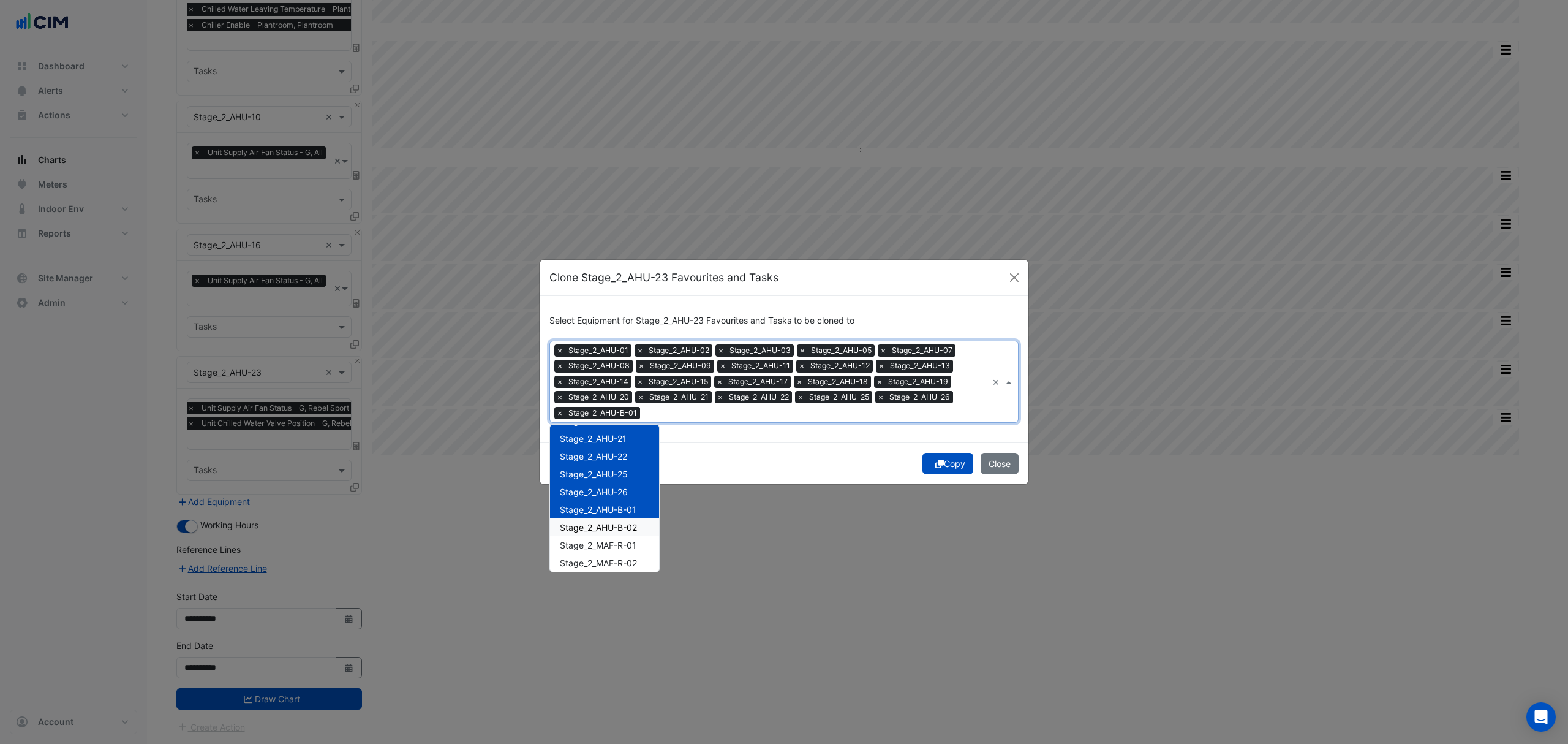
scroll to position [1302, 0]
click at [609, 506] on span "Stage_2_AHU-B-02" at bounding box center [598, 504] width 77 height 10
drag, startPoint x: 604, startPoint y: 519, endPoint x: 599, endPoint y: 532, distance: 13.9
click at [604, 521] on span "Stage_2_MAF-R-01" at bounding box center [598, 523] width 77 height 10
click at [594, 539] on span "Stage_2_MAF-R-02" at bounding box center [598, 540] width 77 height 10
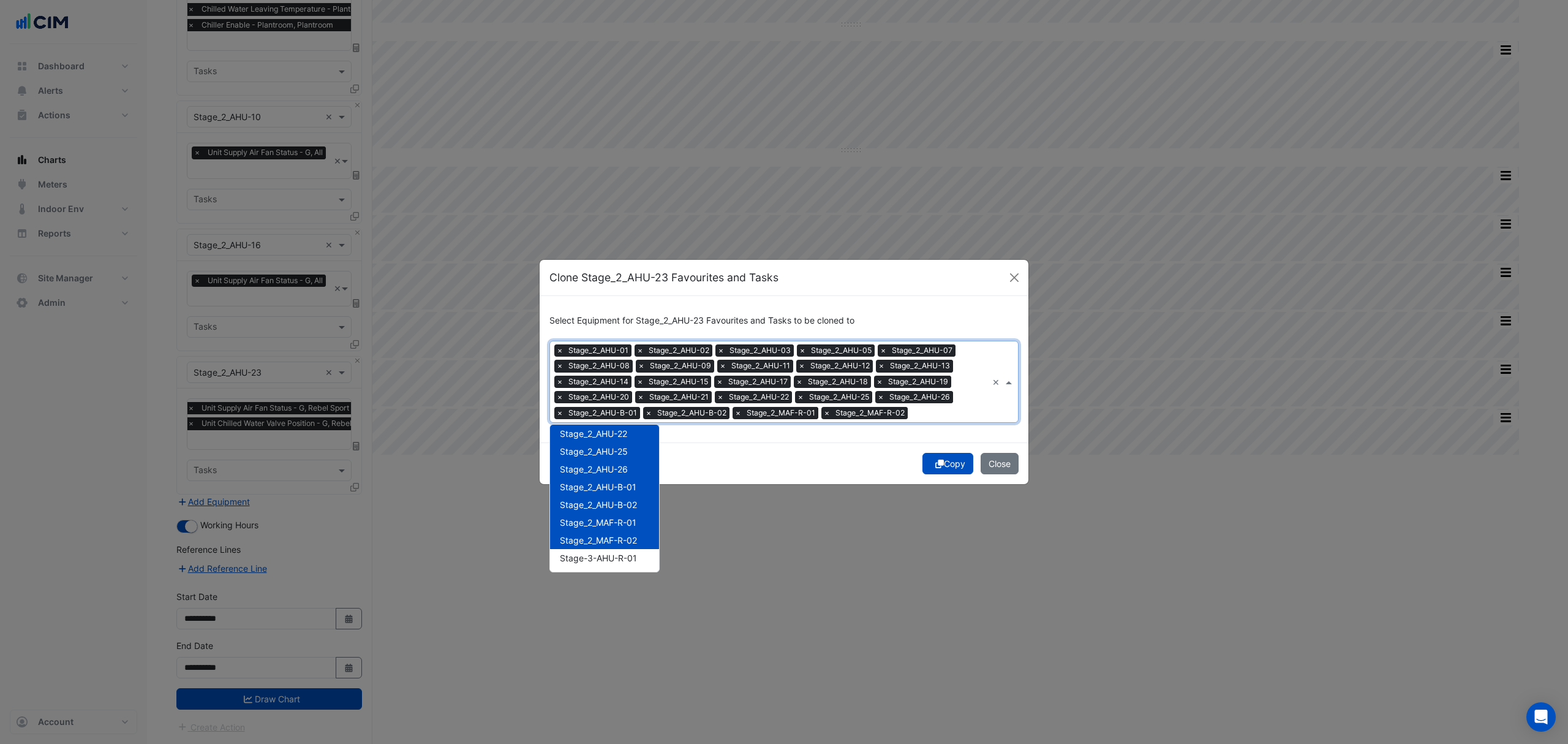
drag, startPoint x: 812, startPoint y: 461, endPoint x: 833, endPoint y: 460, distance: 21.0
click at [812, 461] on div "Copy Close" at bounding box center [784, 463] width 489 height 42
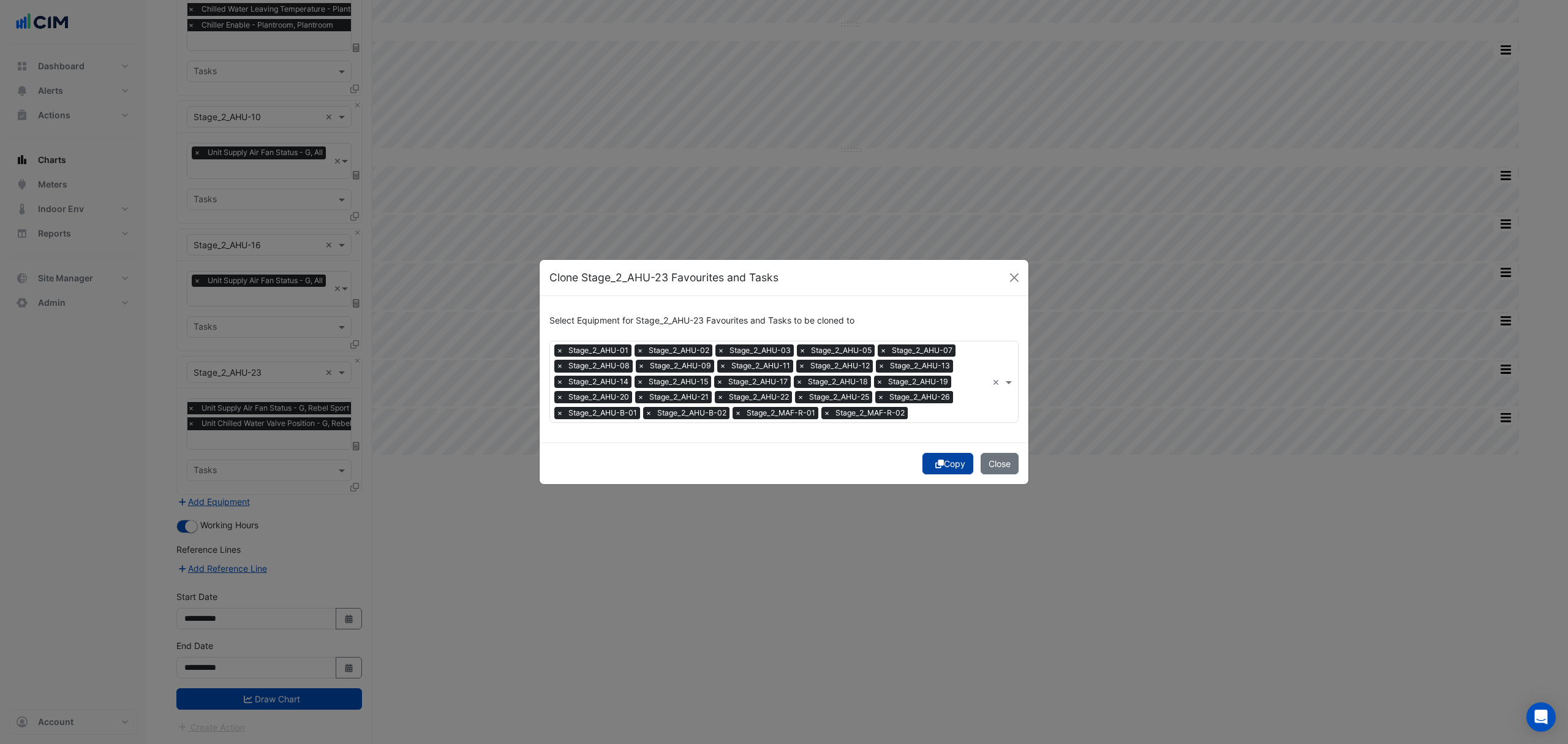
click at [964, 464] on button "Copy" at bounding box center [948, 463] width 51 height 22
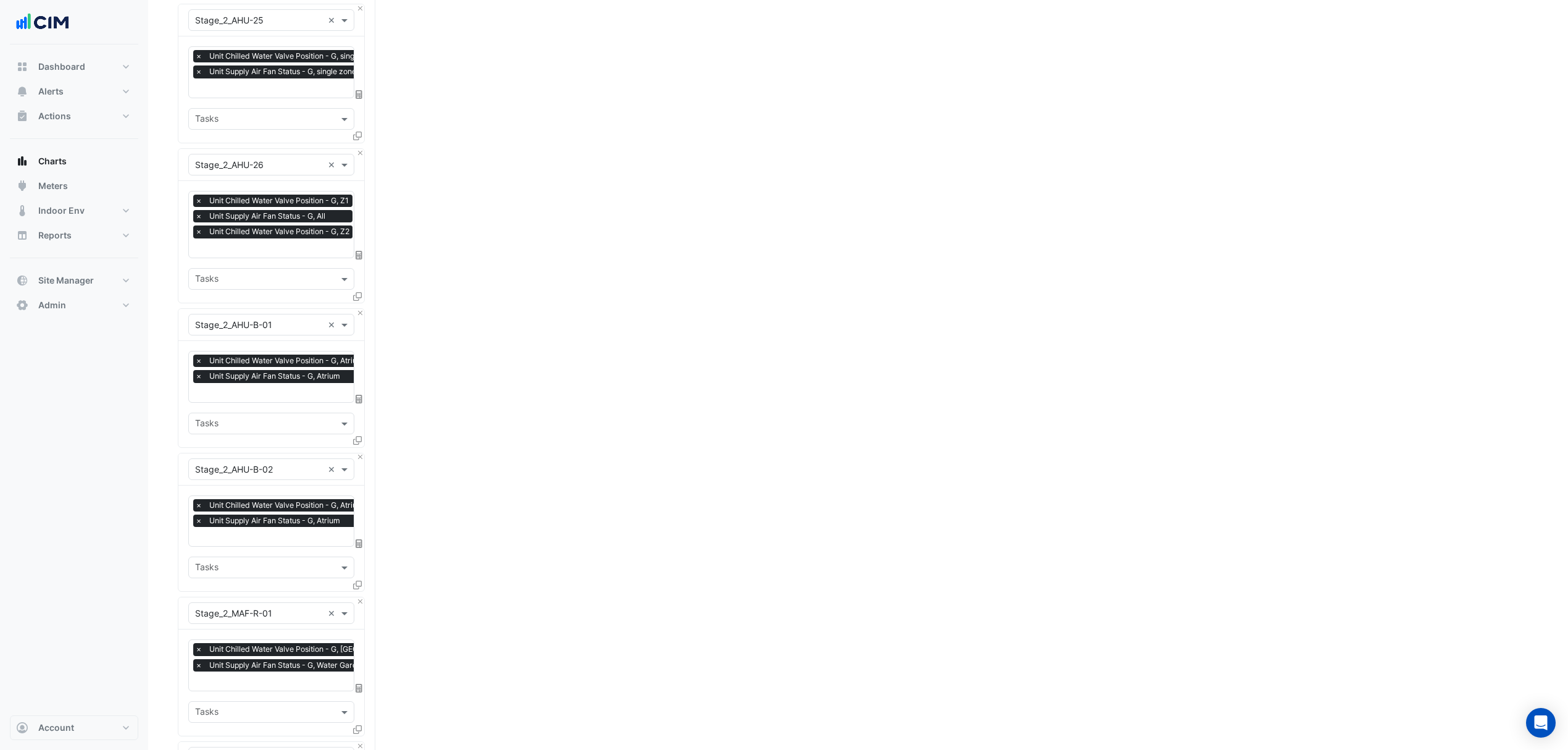
scroll to position [3699, 0]
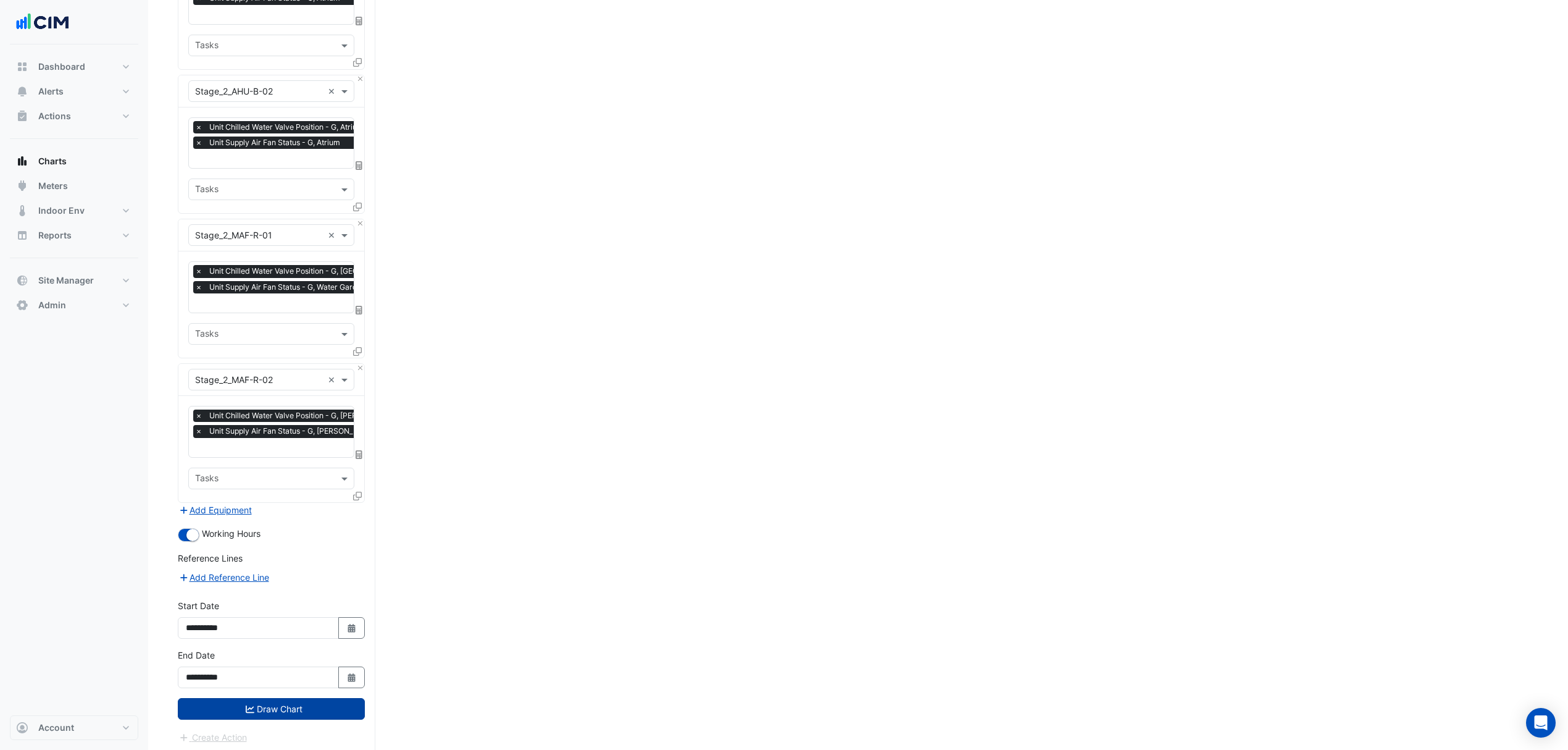
click at [251, 698] on button "Draw Chart" at bounding box center [271, 708] width 187 height 22
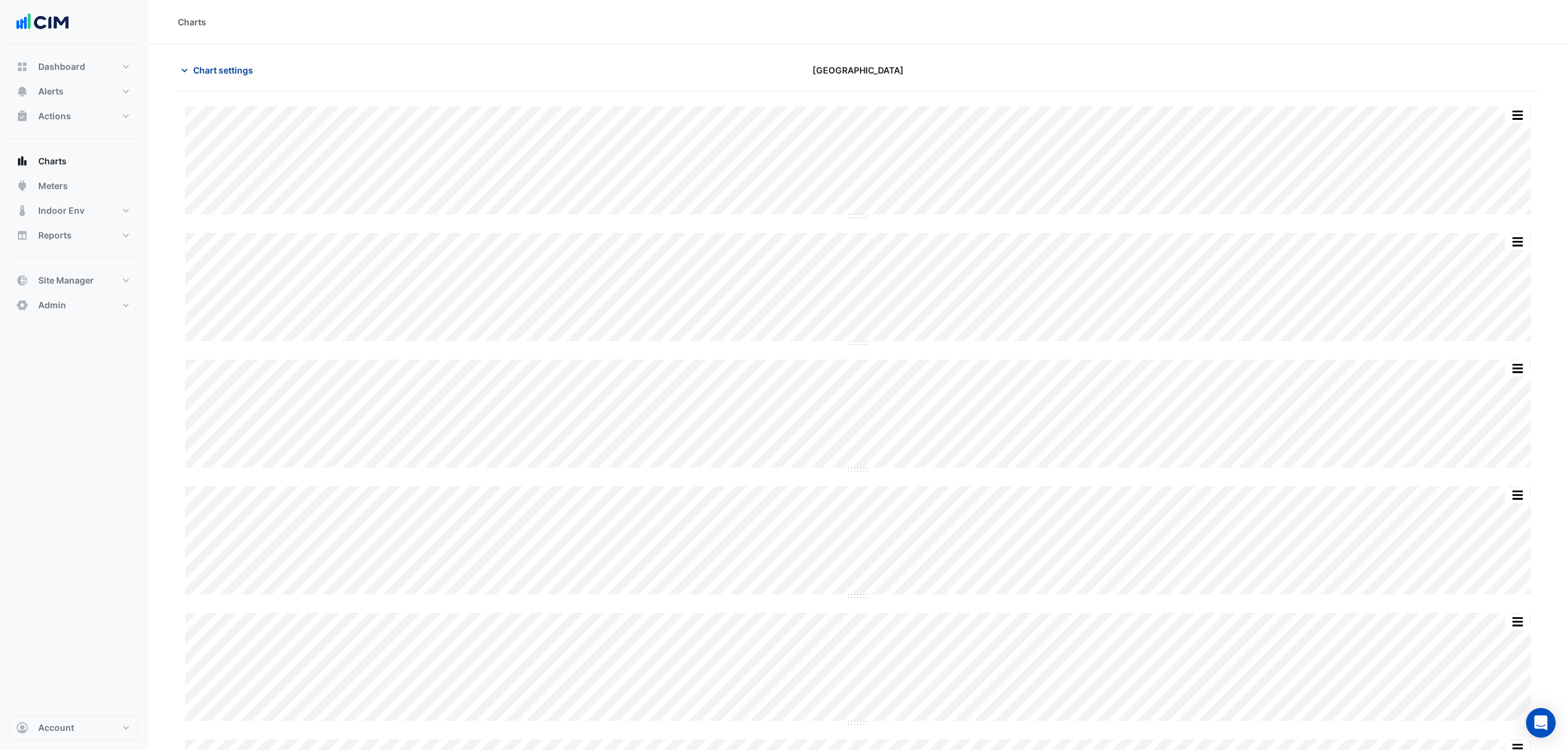
click at [201, 68] on span "Chart settings" at bounding box center [223, 70] width 60 height 13
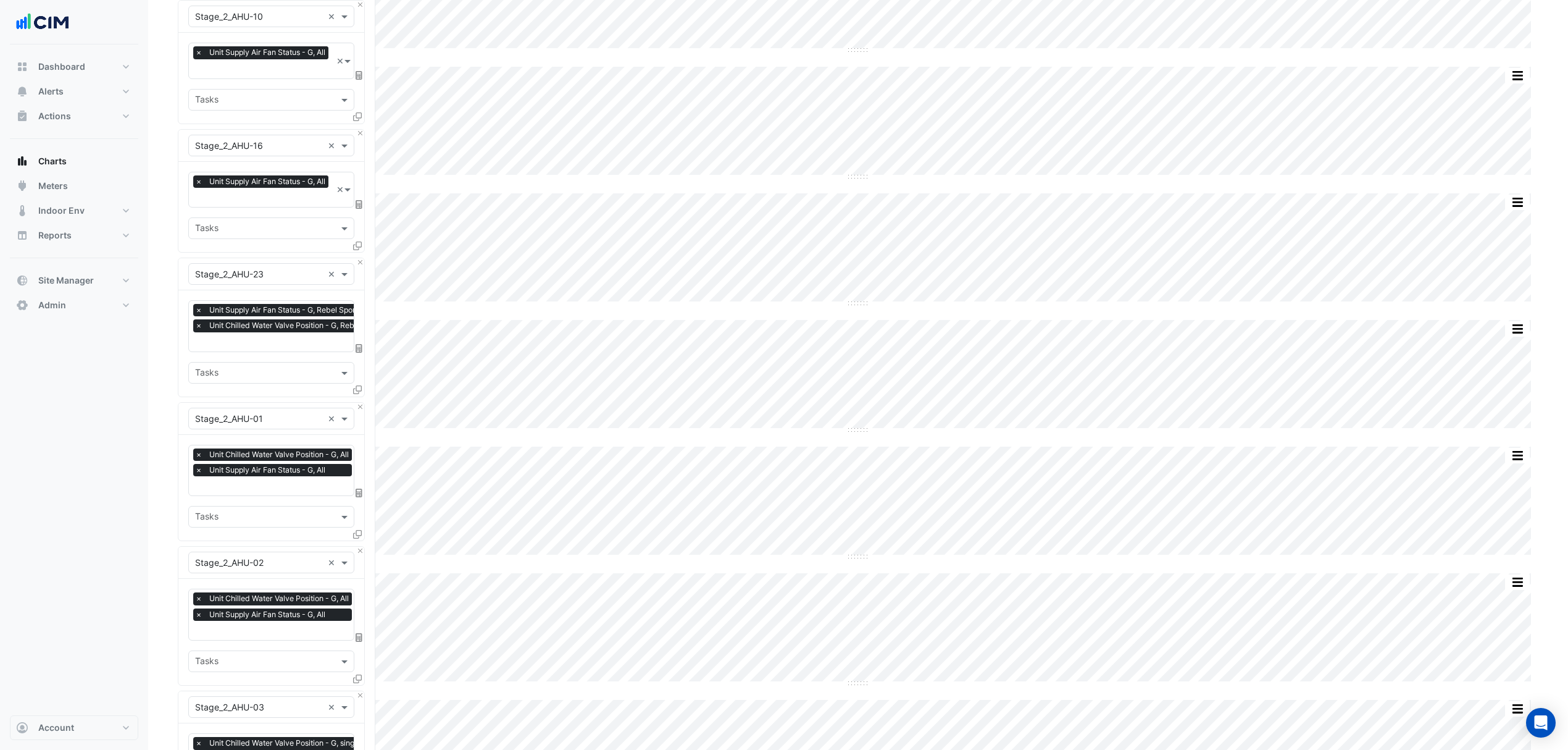
scroll to position [329, 0]
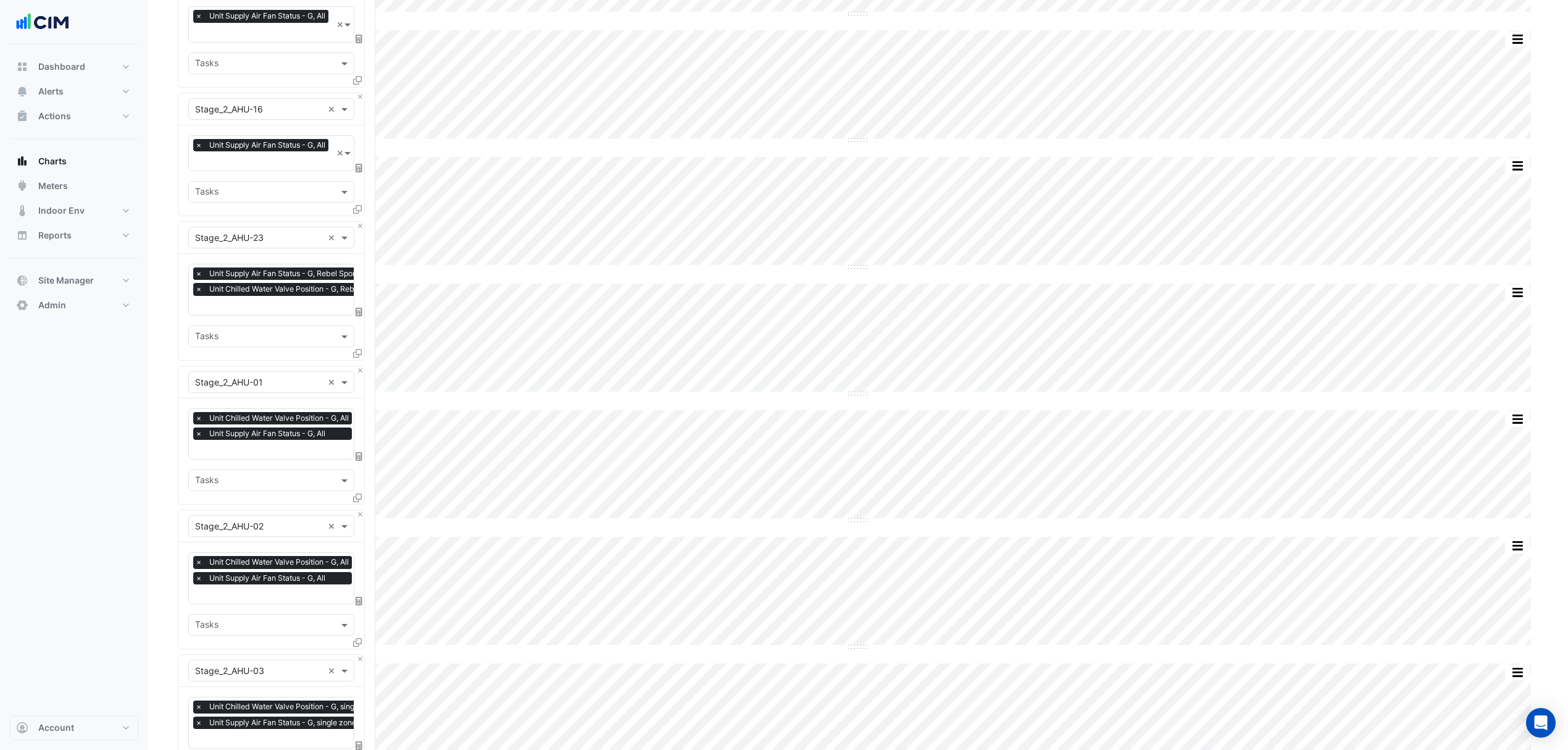
click at [194, 273] on span "×" at bounding box center [199, 273] width 11 height 13
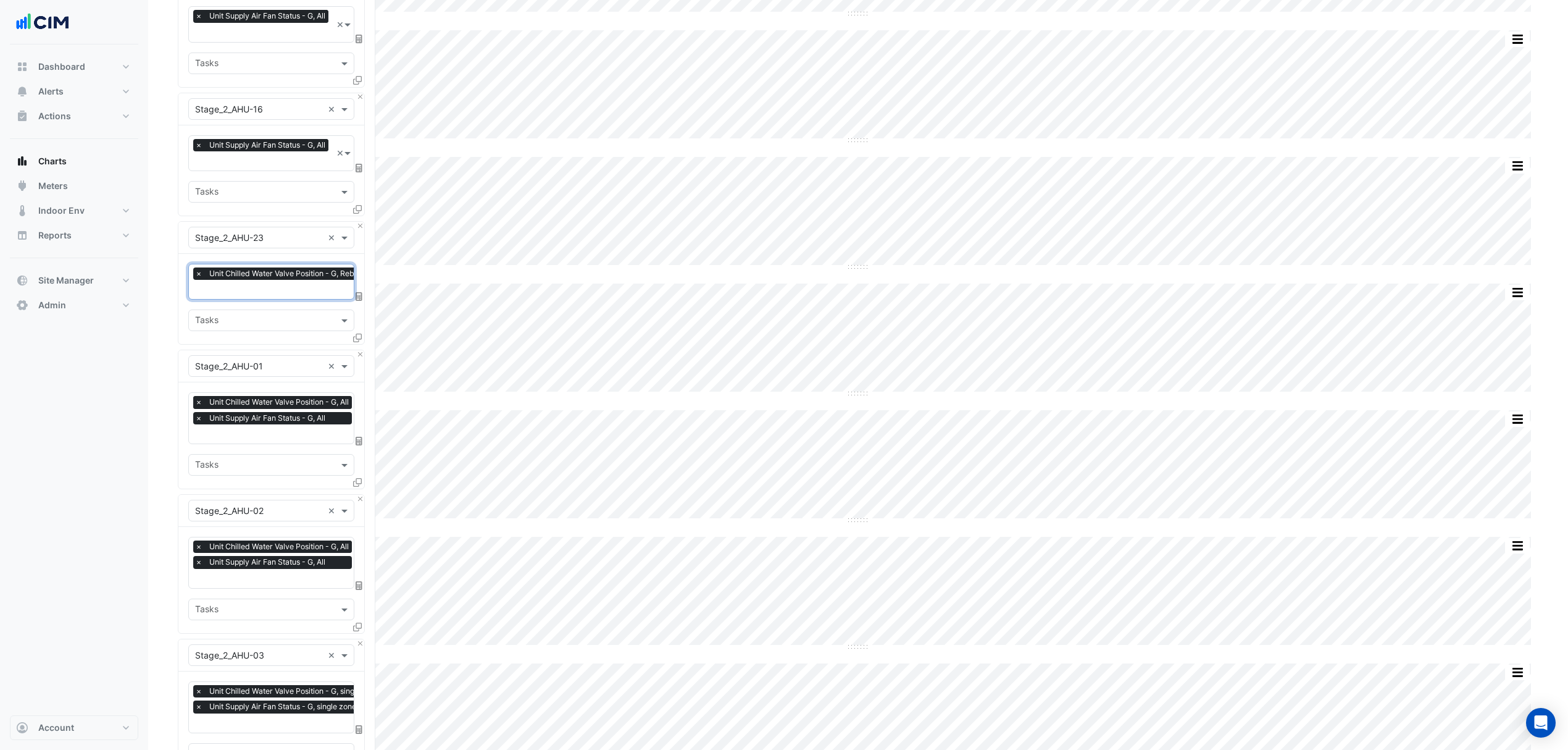
click at [196, 399] on span "×" at bounding box center [199, 402] width 11 height 13
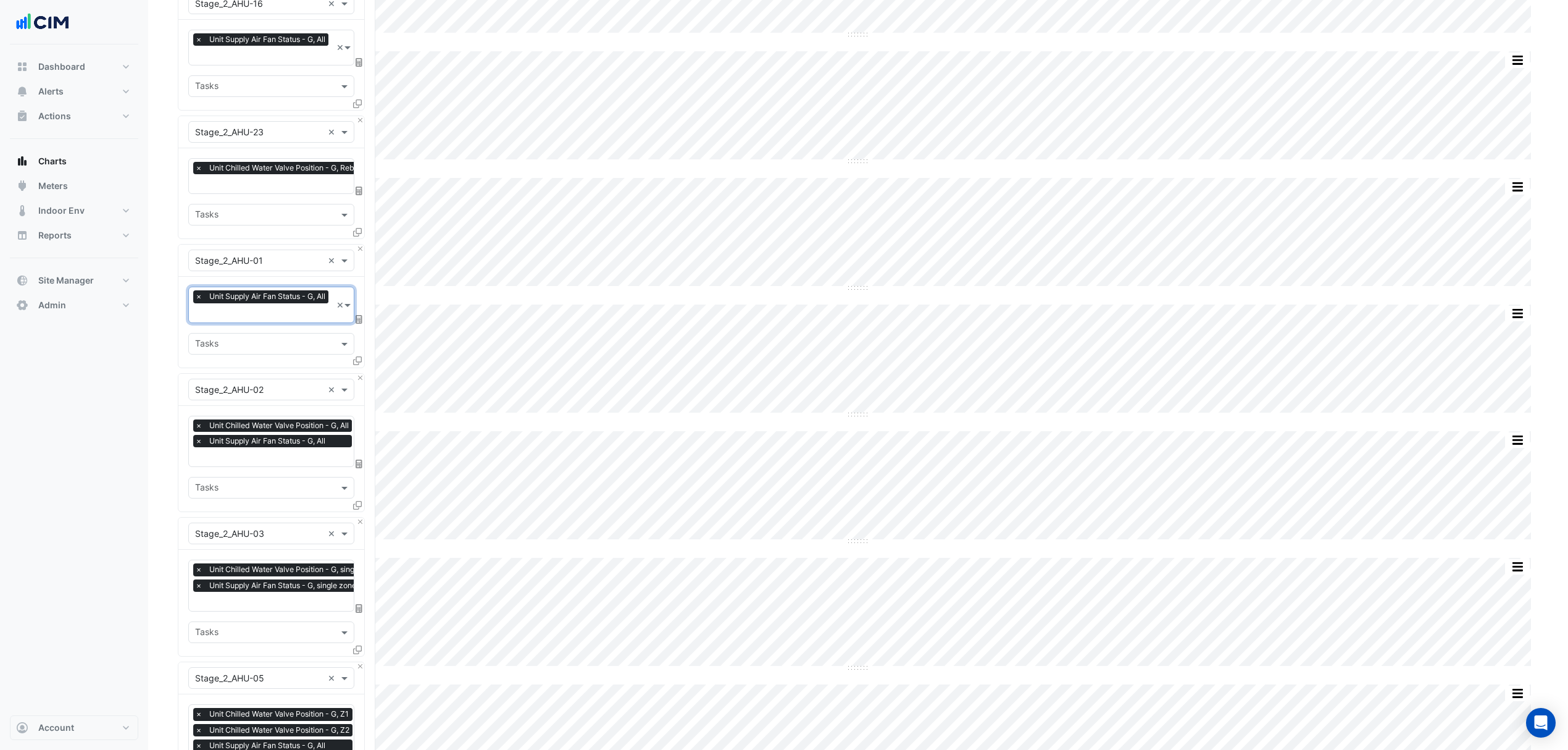
scroll to position [411, 0]
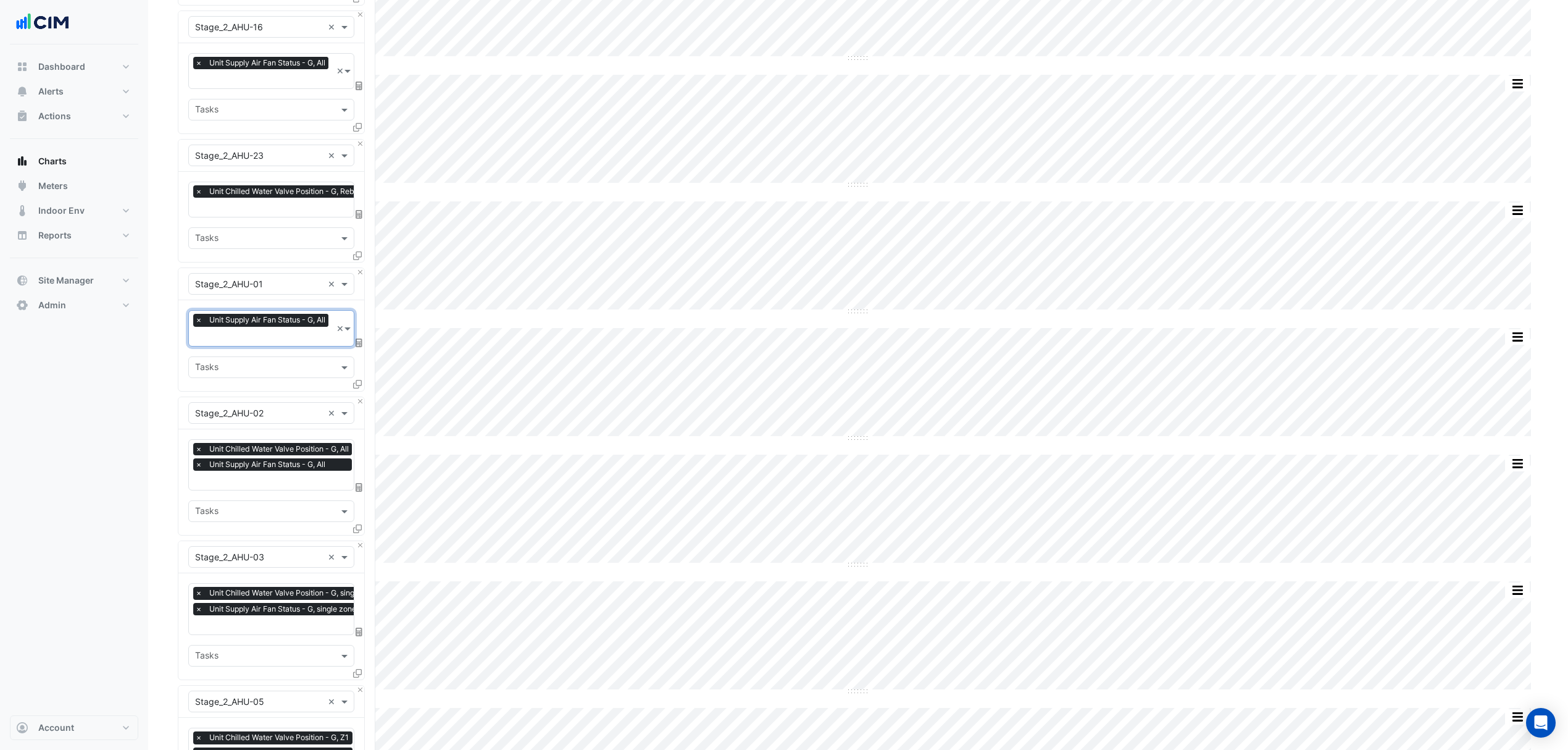
click at [207, 326] on span "Unit Supply Air Fan Status - G, All" at bounding box center [267, 320] width 122 height 13
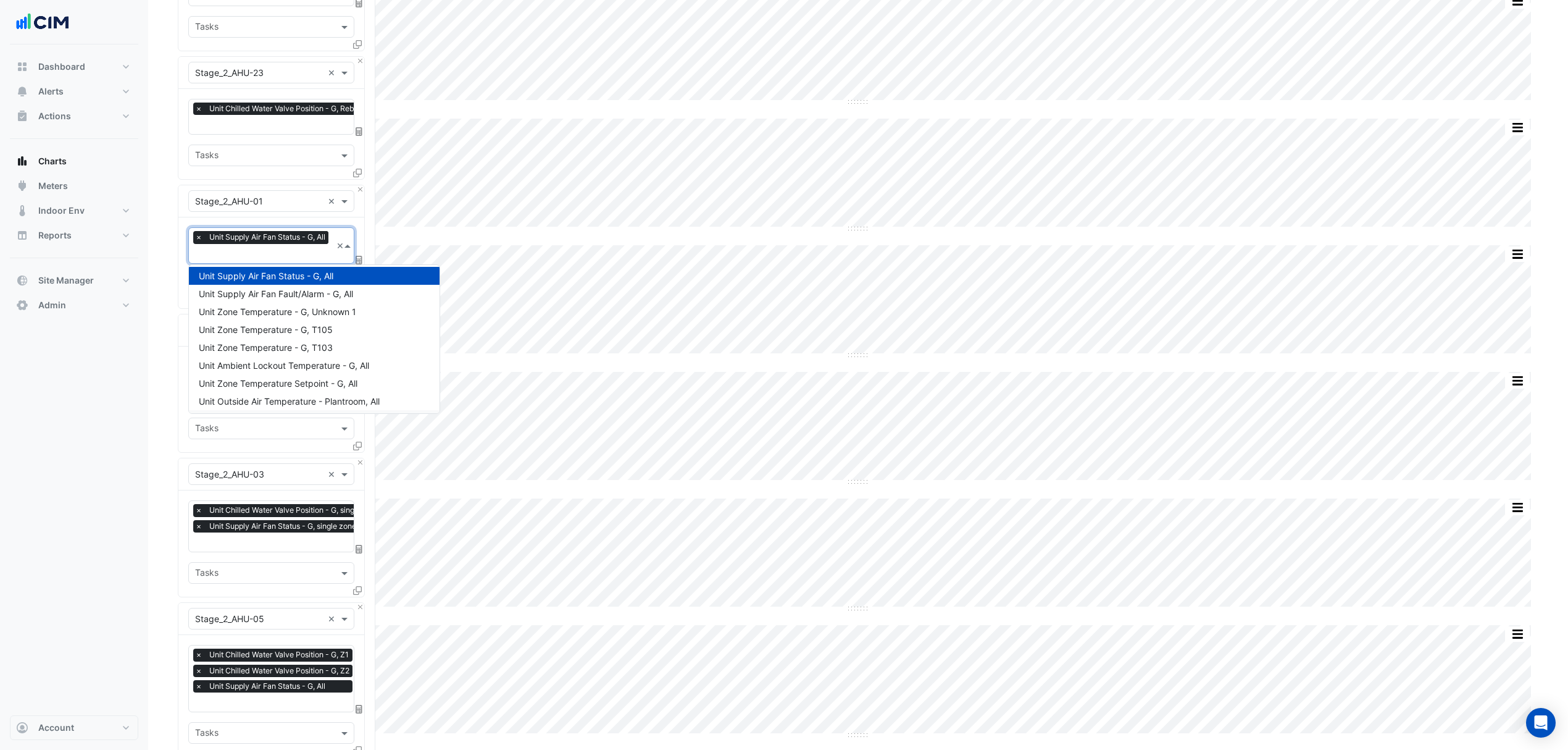
scroll to position [0, 0]
click at [269, 283] on span "Unit Chilled Water Valve Position - G, All" at bounding box center [278, 279] width 158 height 11
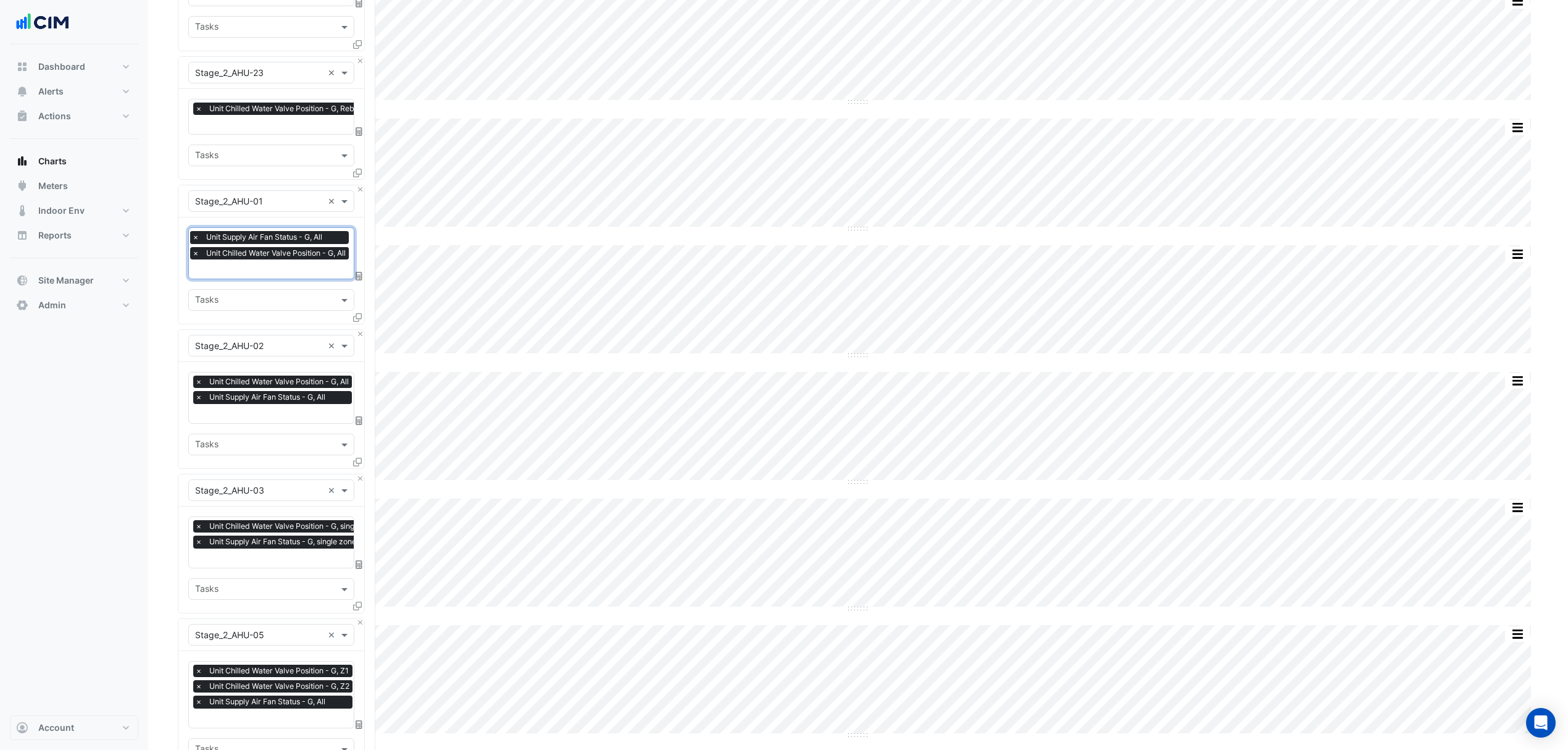
click at [195, 234] on span "×" at bounding box center [195, 237] width 11 height 13
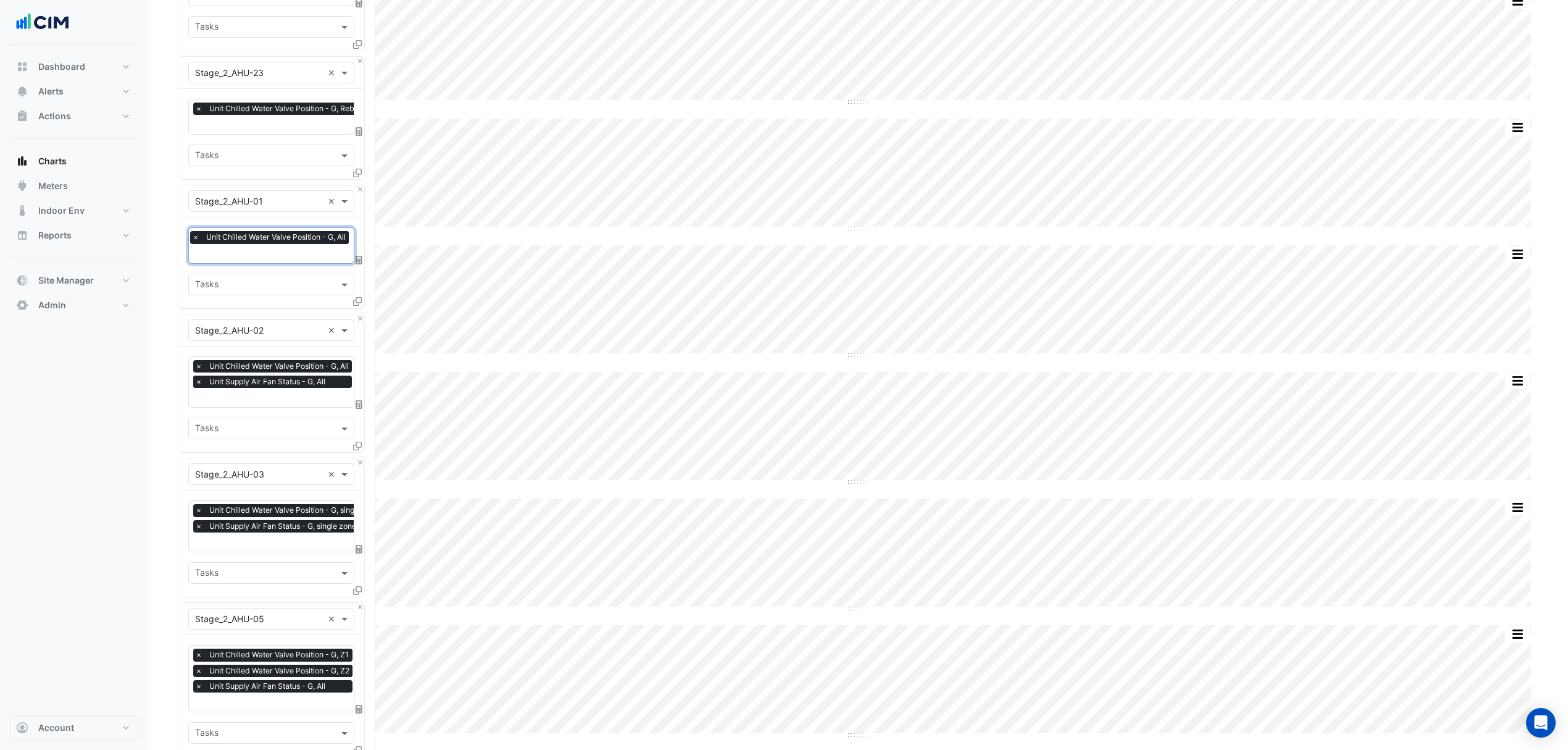
click at [199, 381] on span "×" at bounding box center [199, 382] width 11 height 13
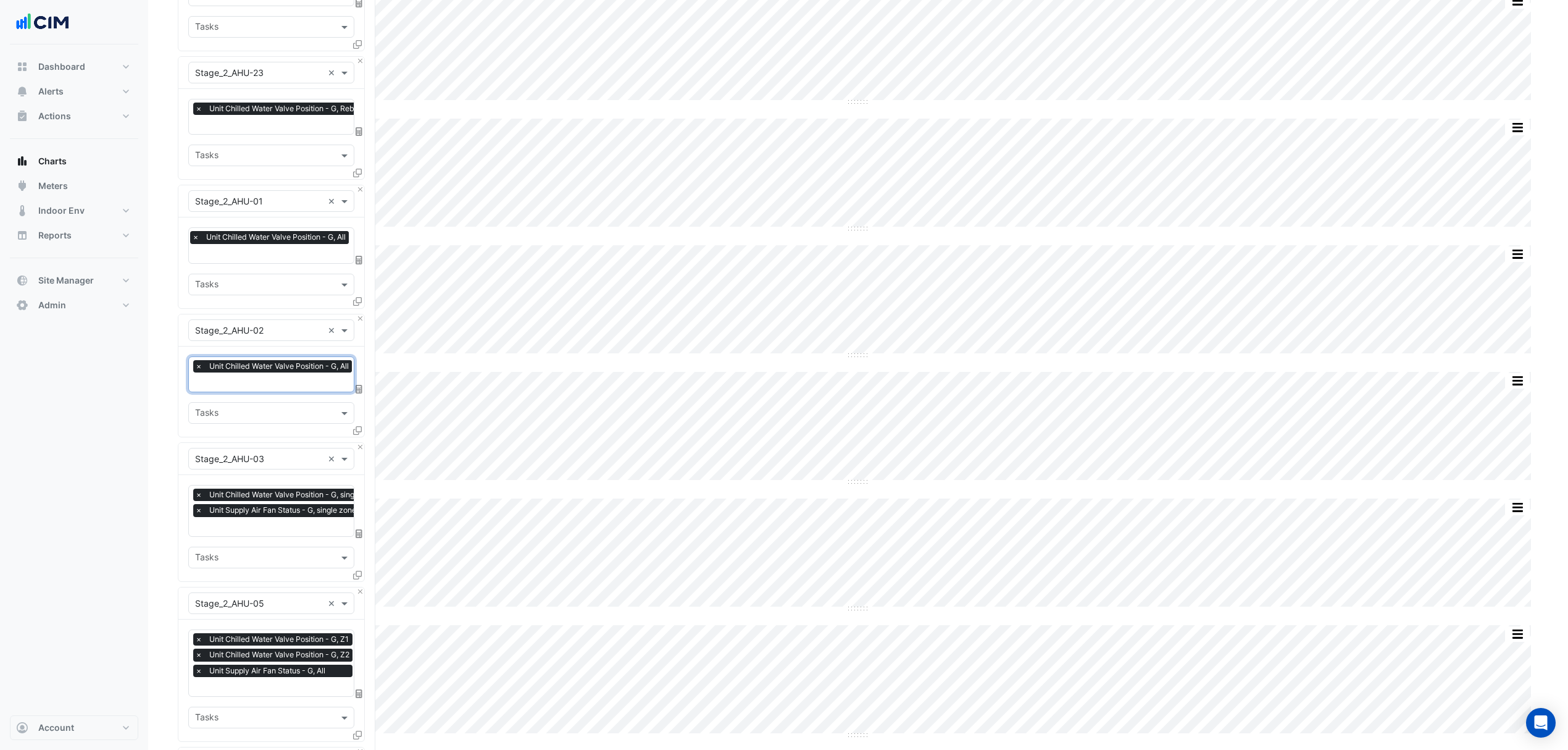
scroll to position [0, 5]
click at [201, 510] on span "×" at bounding box center [199, 510] width 11 height 13
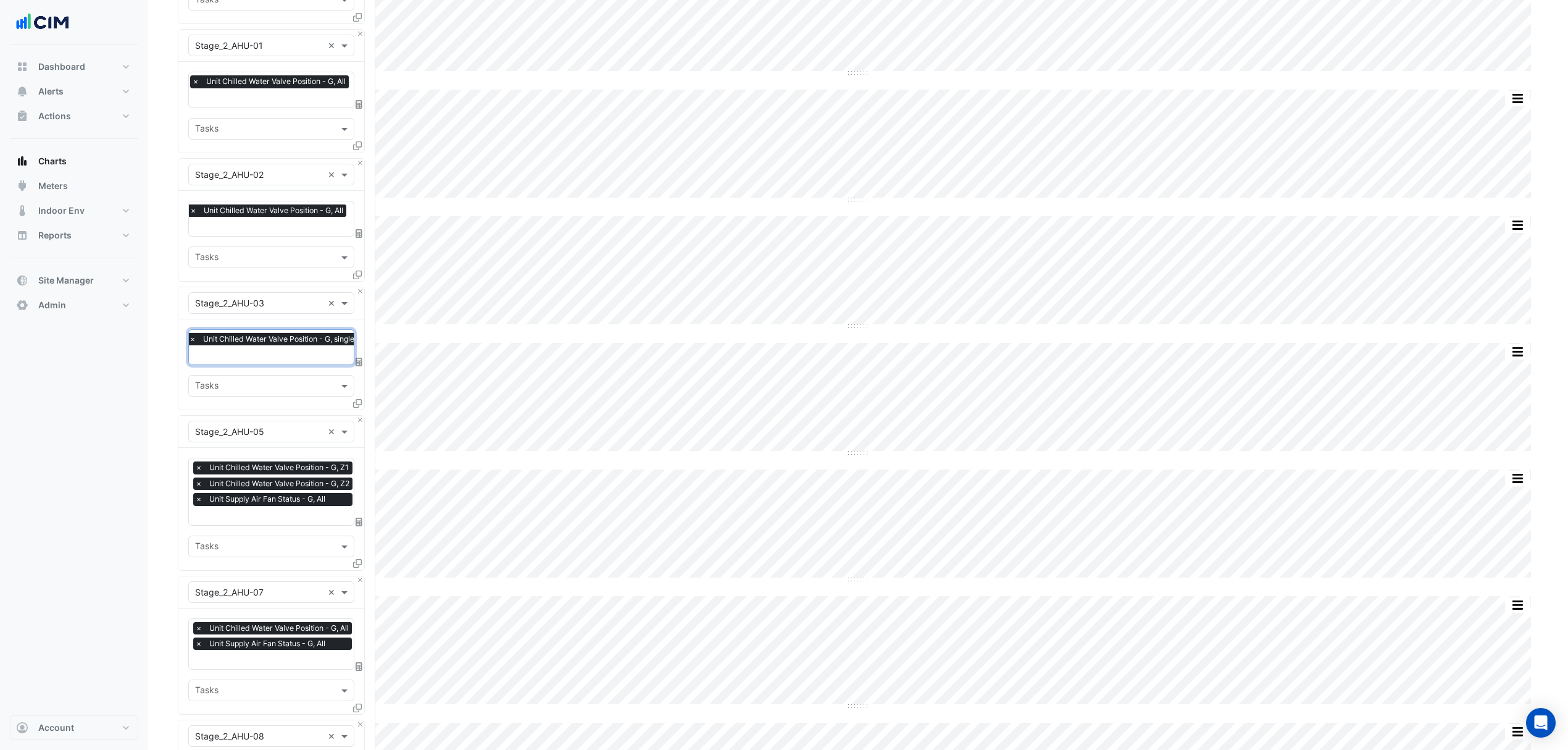
scroll to position [658, 0]
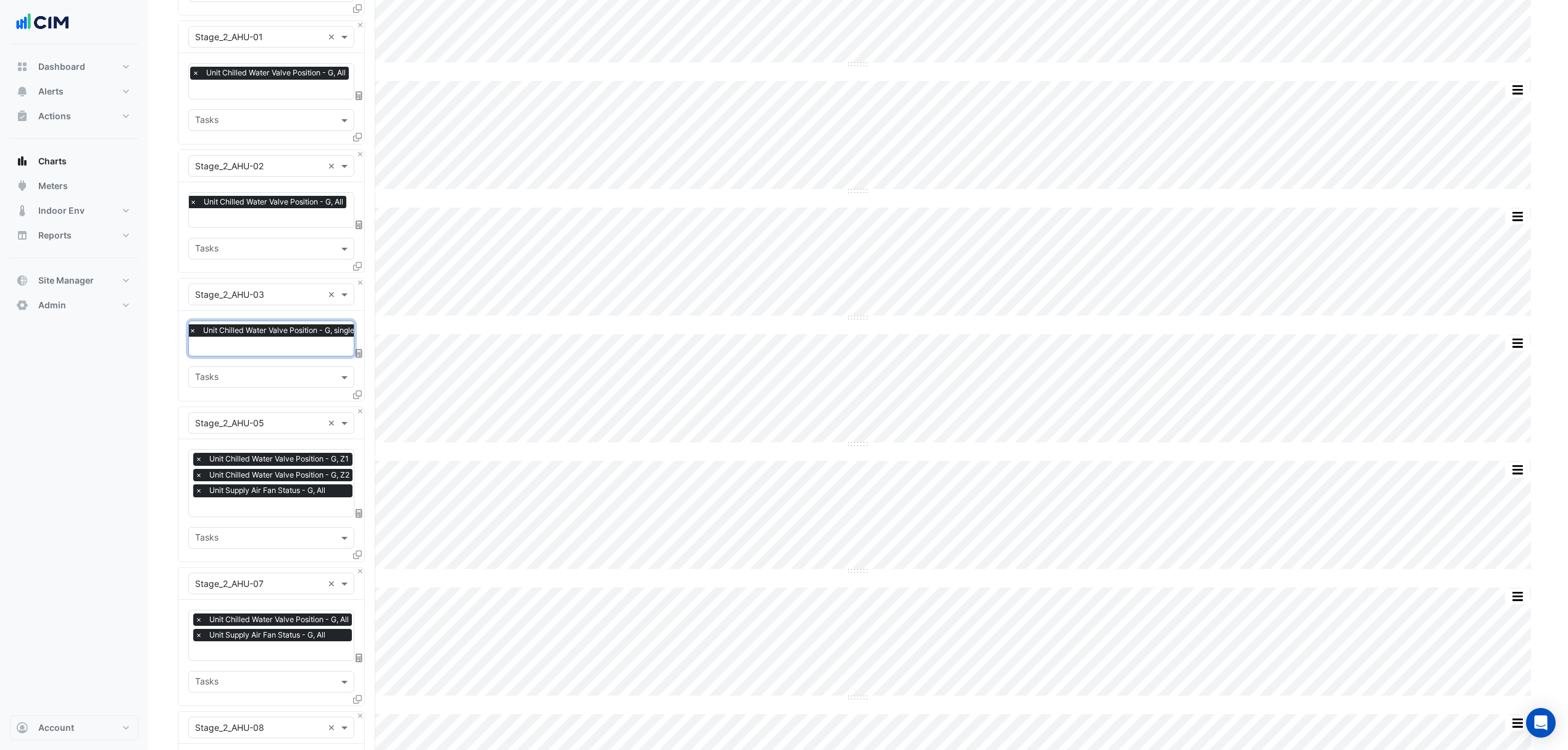
click at [194, 487] on span "×" at bounding box center [199, 490] width 11 height 13
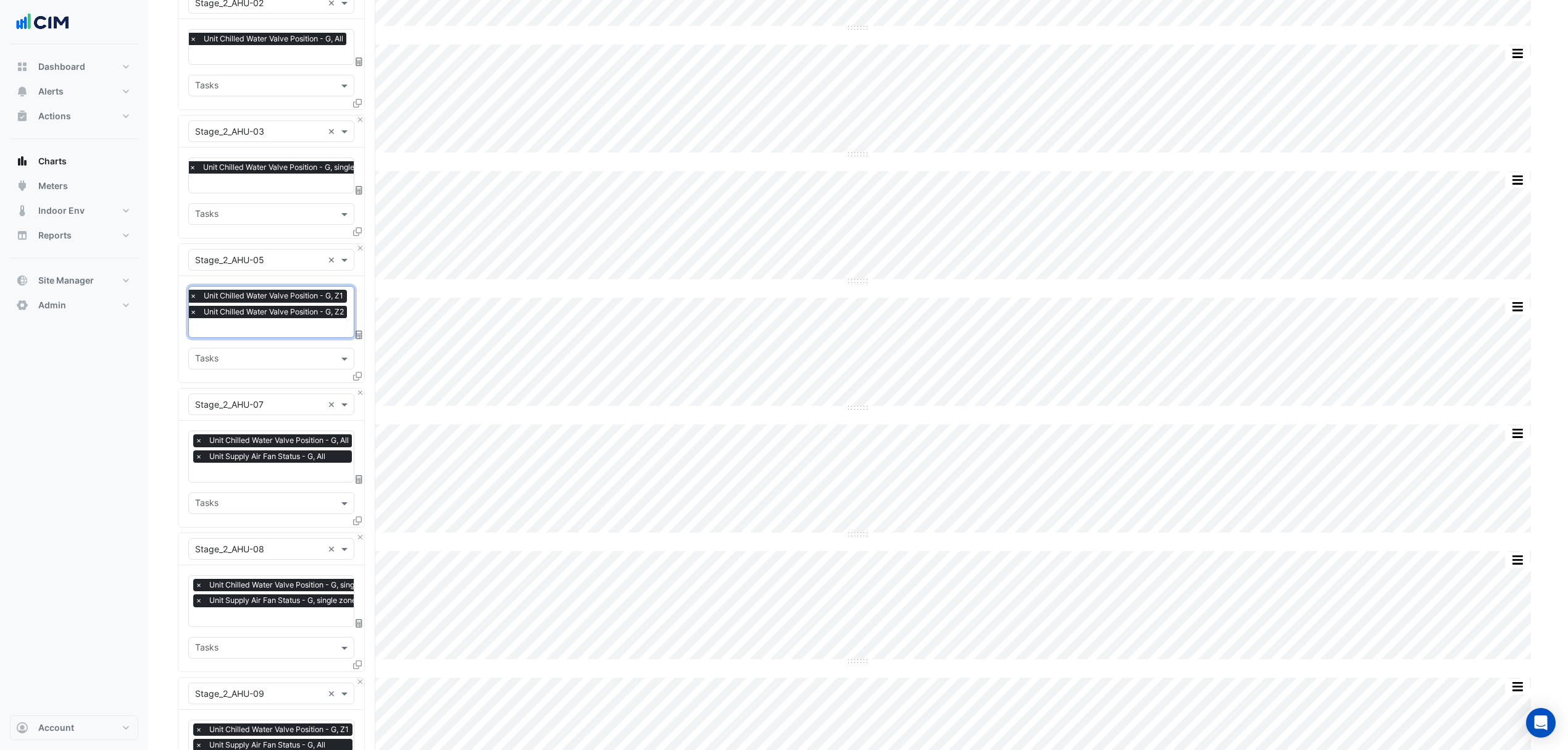
scroll to position [823, 0]
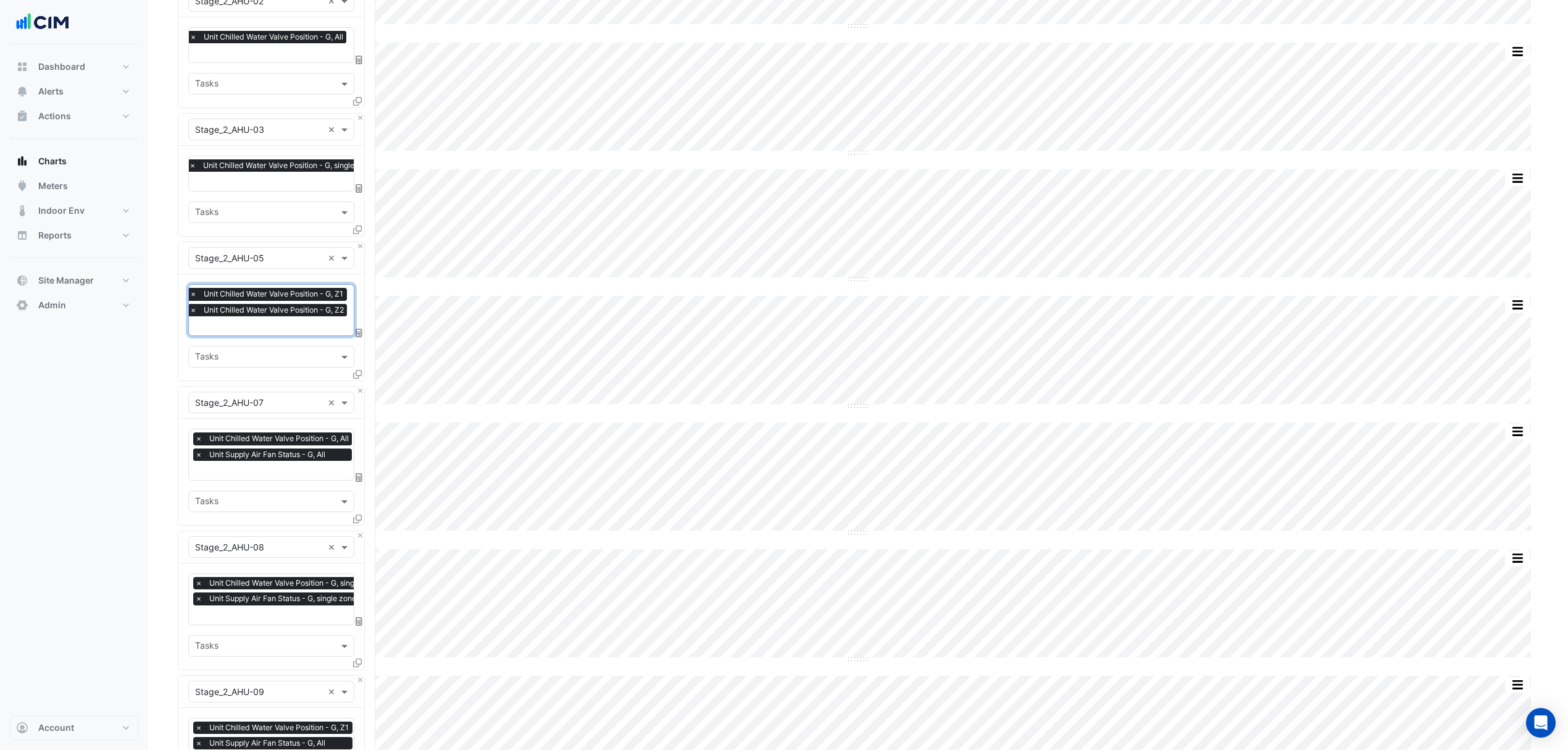
click at [197, 456] on span "×" at bounding box center [199, 454] width 11 height 13
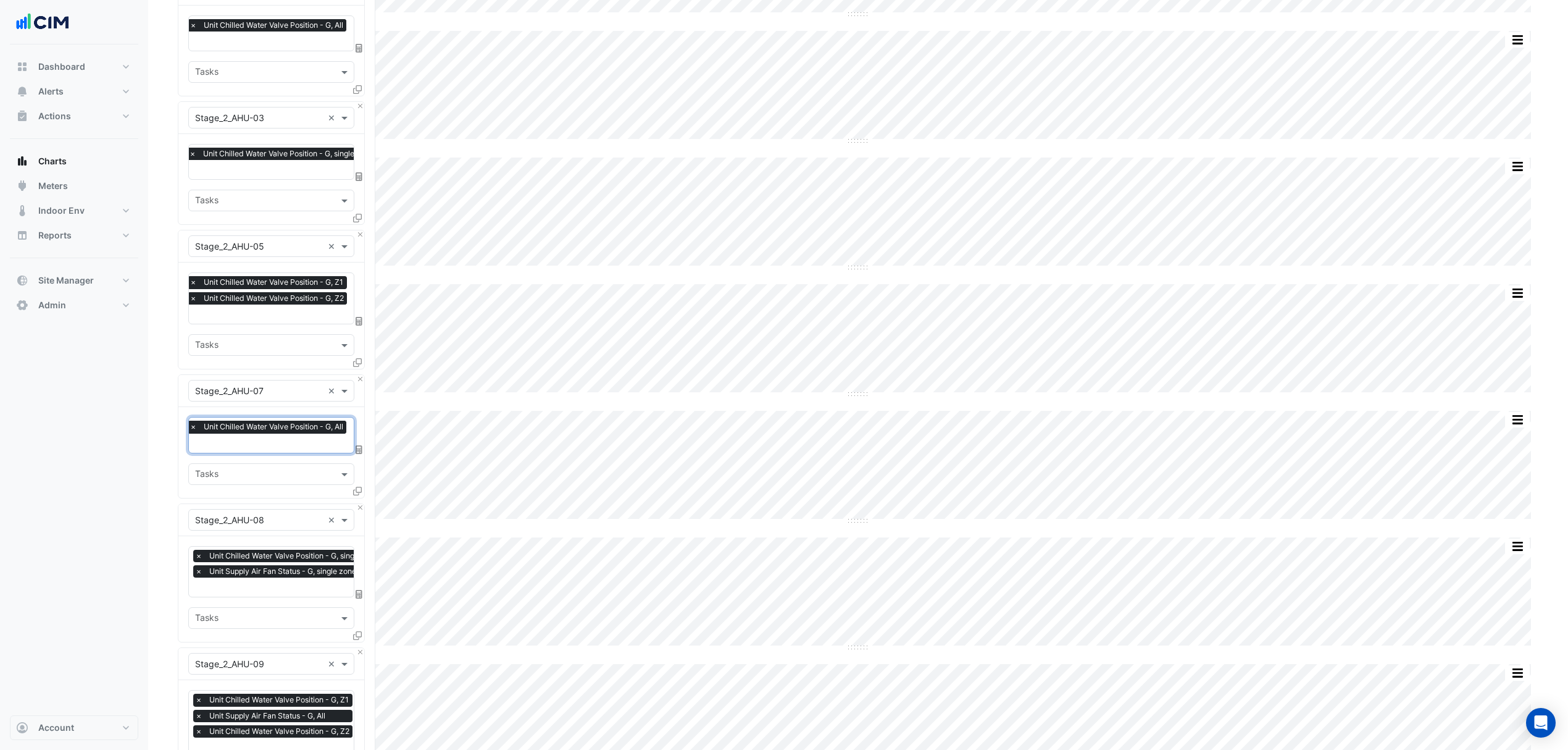
scroll to position [906, 0]
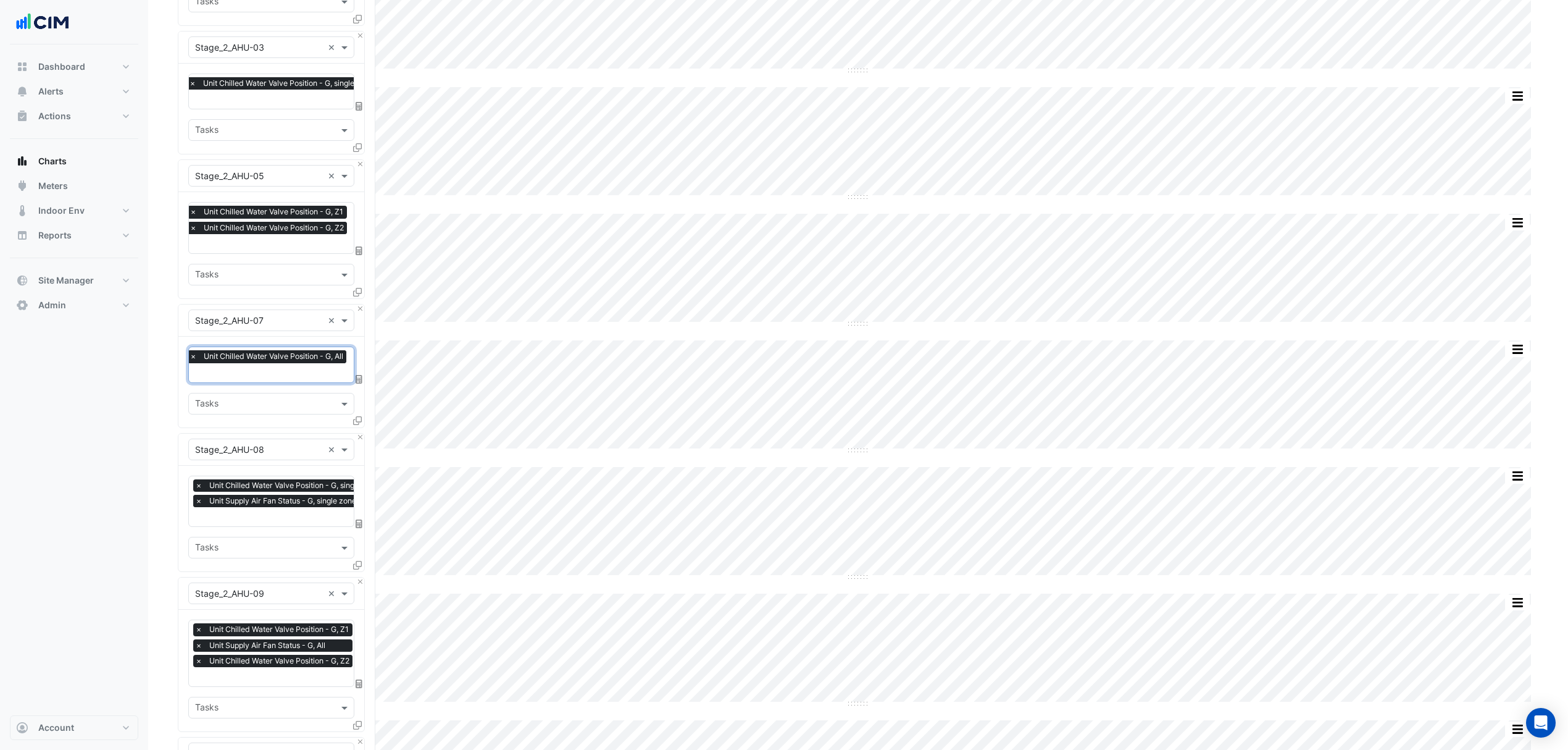
click at [201, 502] on span "×" at bounding box center [199, 500] width 11 height 13
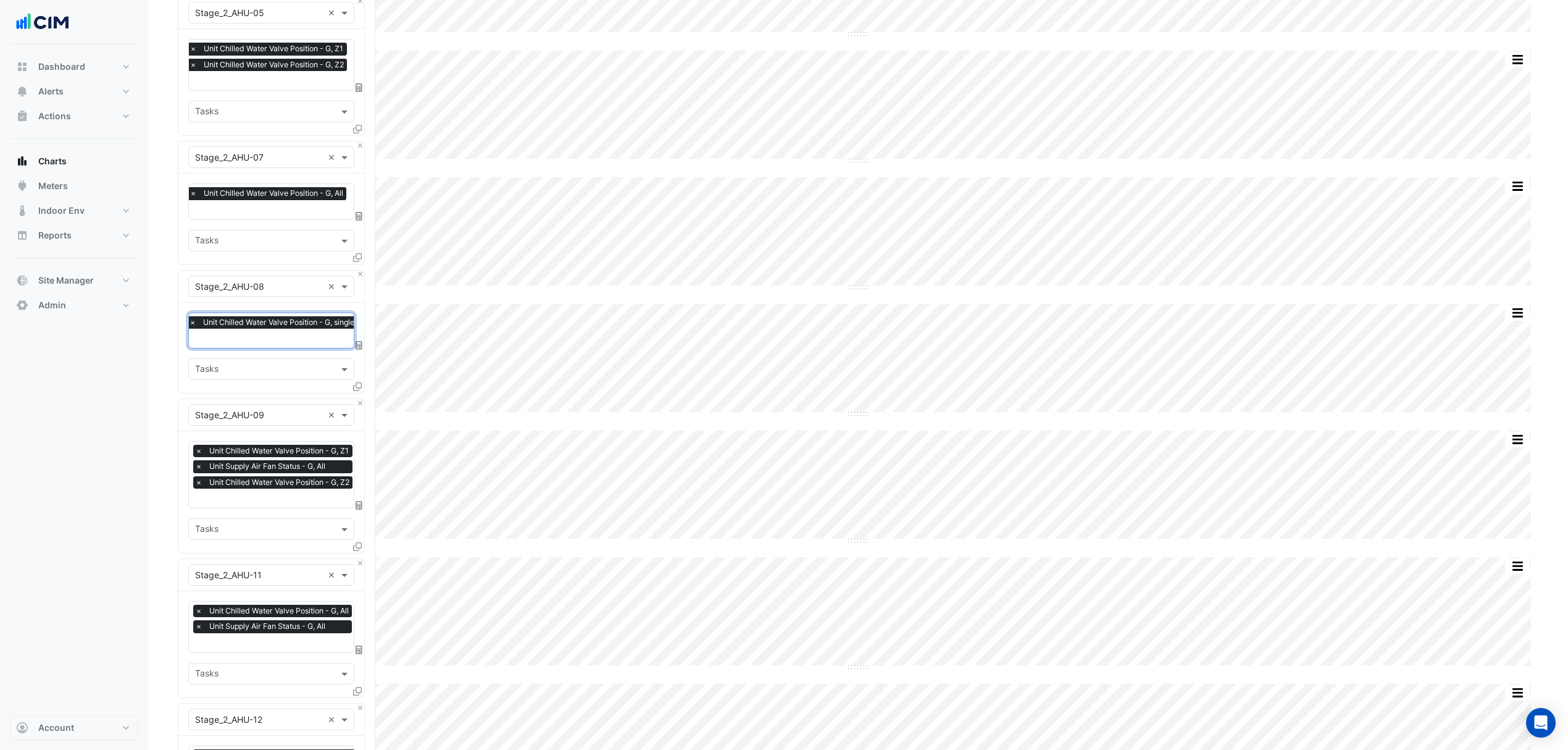
scroll to position [1070, 0]
click at [197, 463] on span "×" at bounding box center [199, 464] width 11 height 13
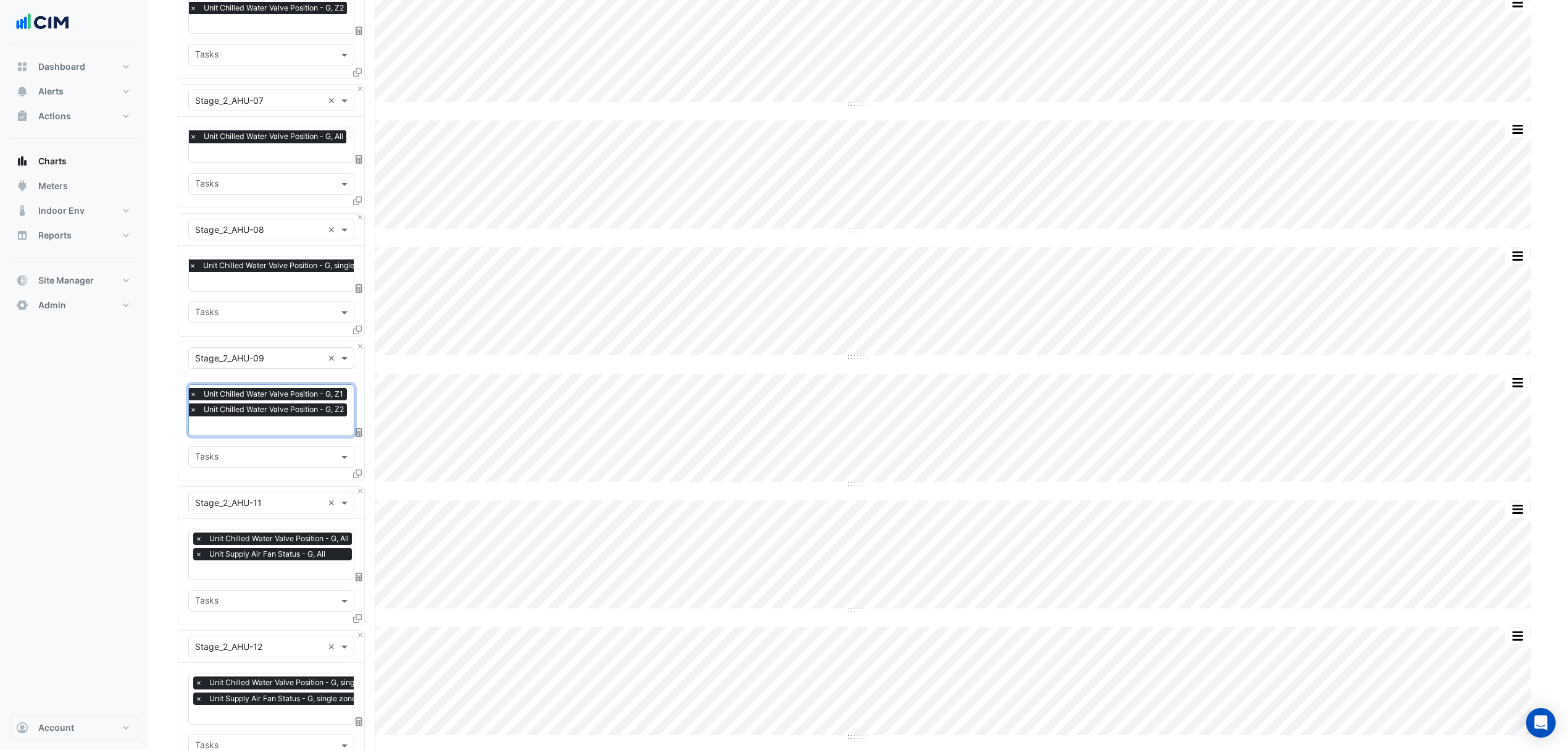
scroll to position [1153, 0]
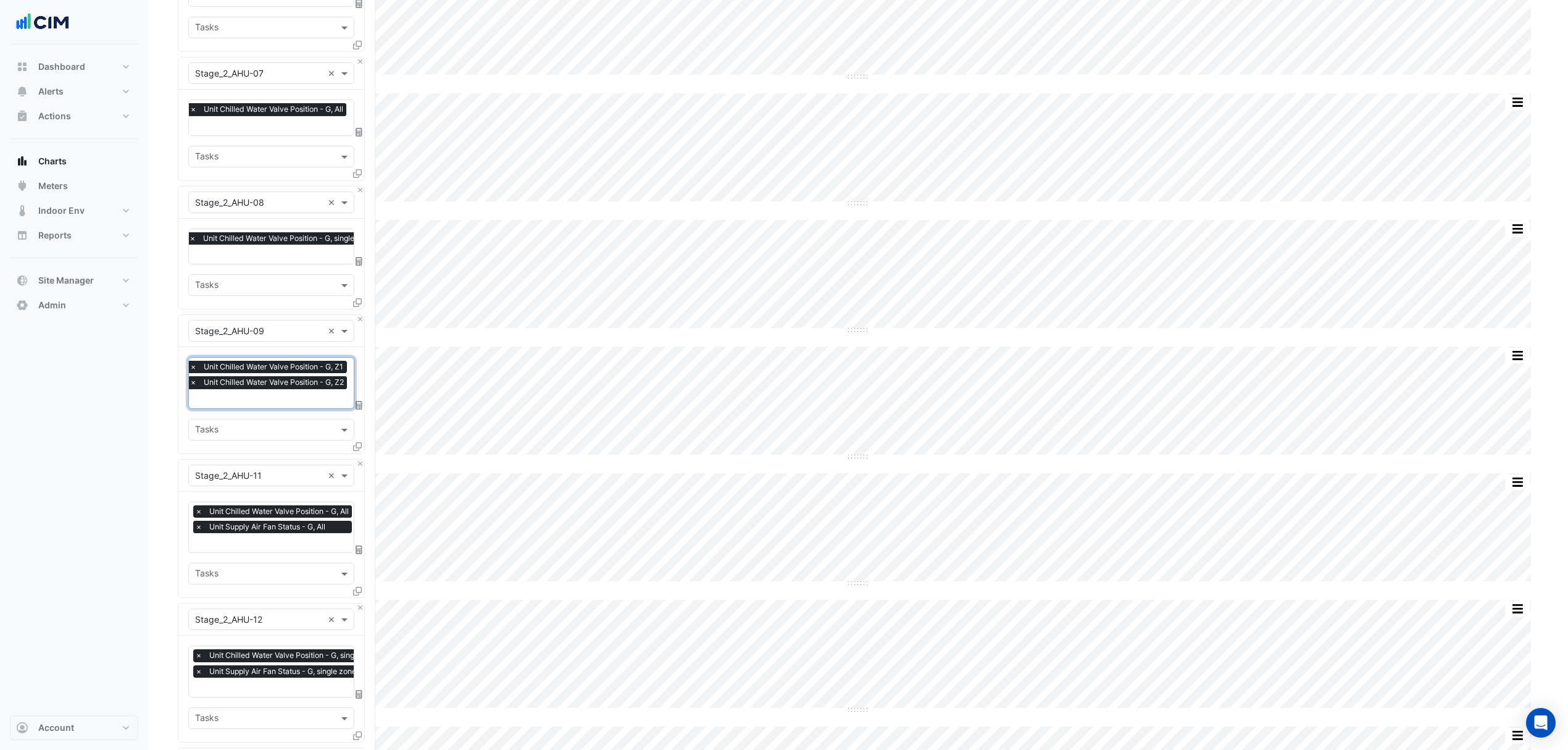
click at [203, 522] on span "×" at bounding box center [199, 527] width 11 height 13
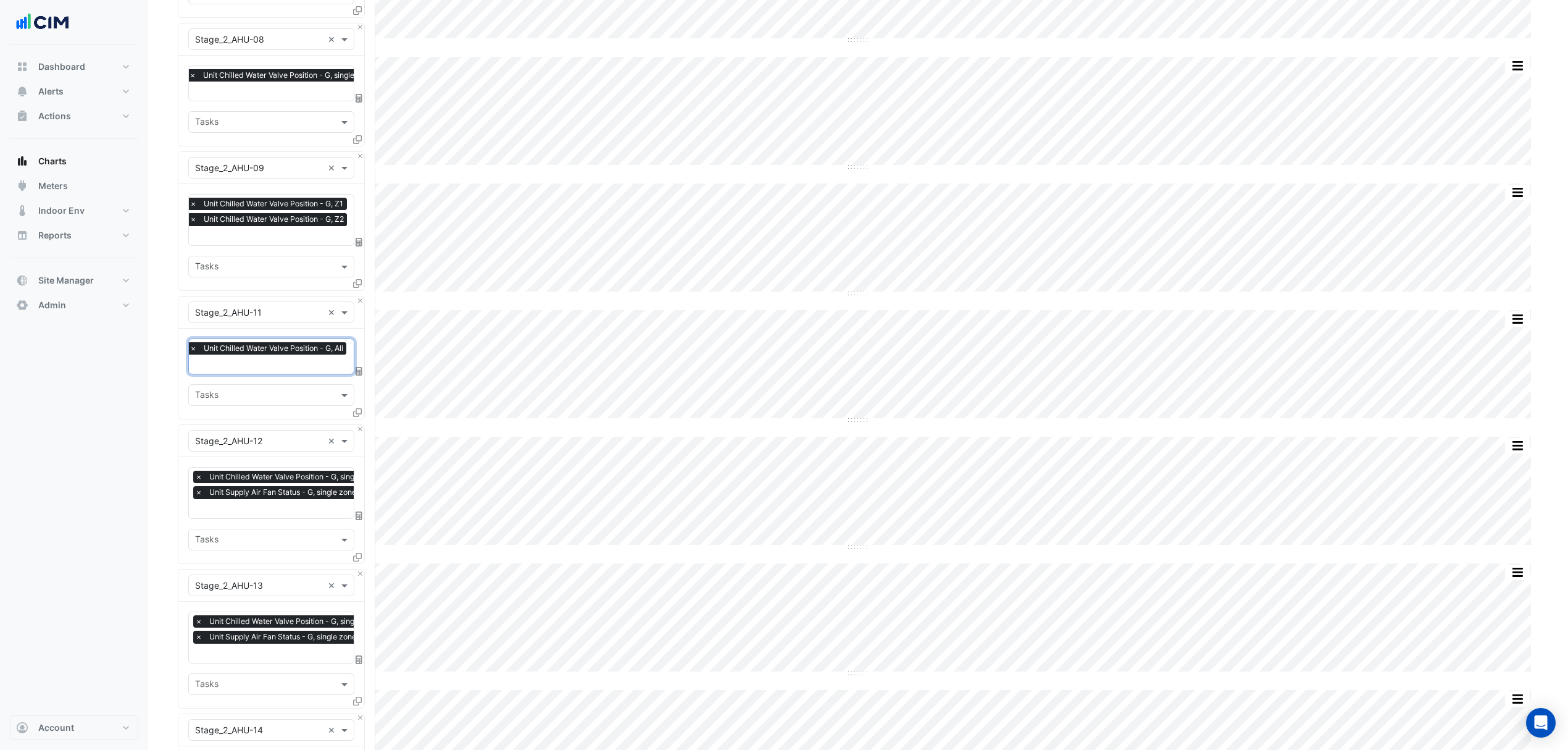
scroll to position [1318, 0]
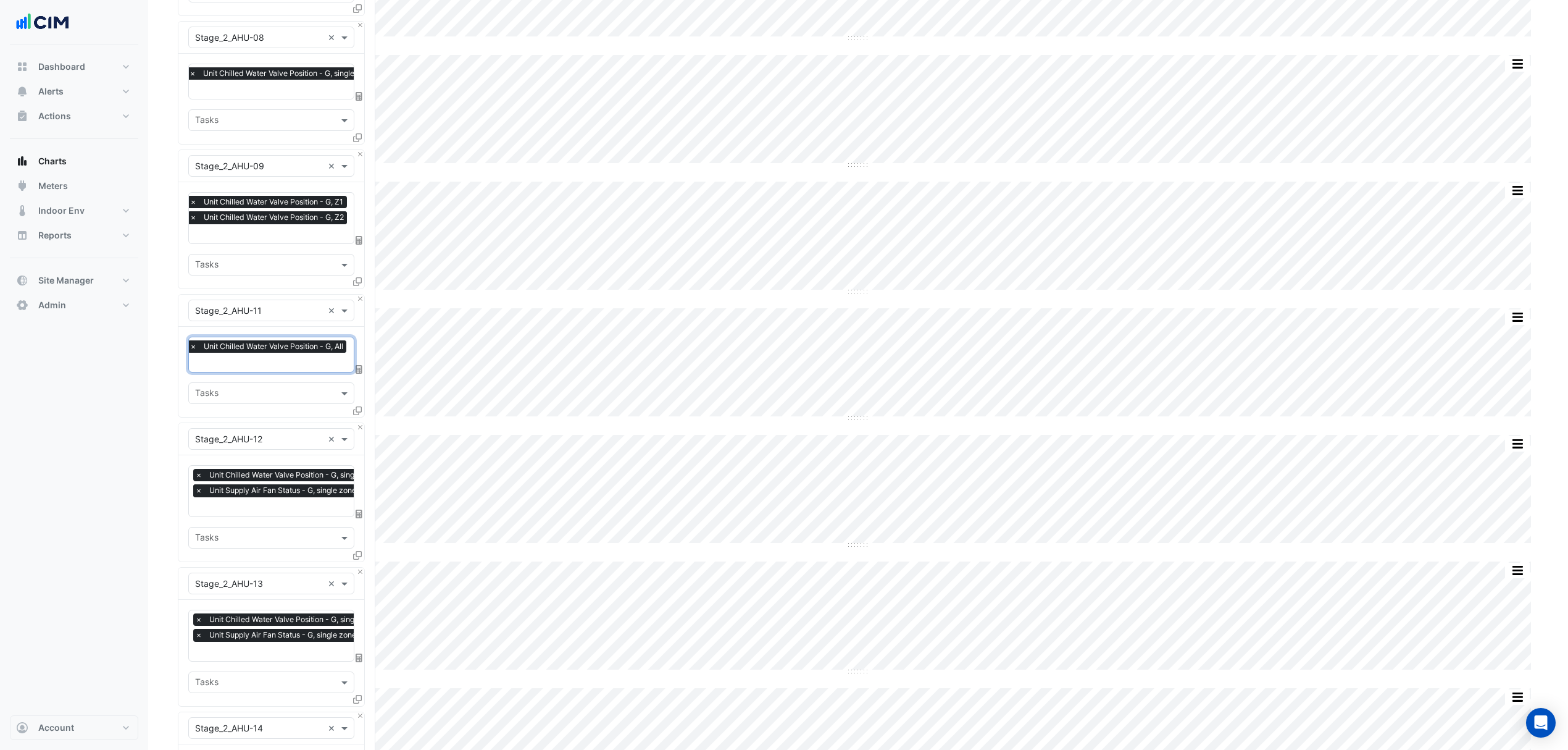
click at [197, 493] on span "×" at bounding box center [199, 490] width 11 height 13
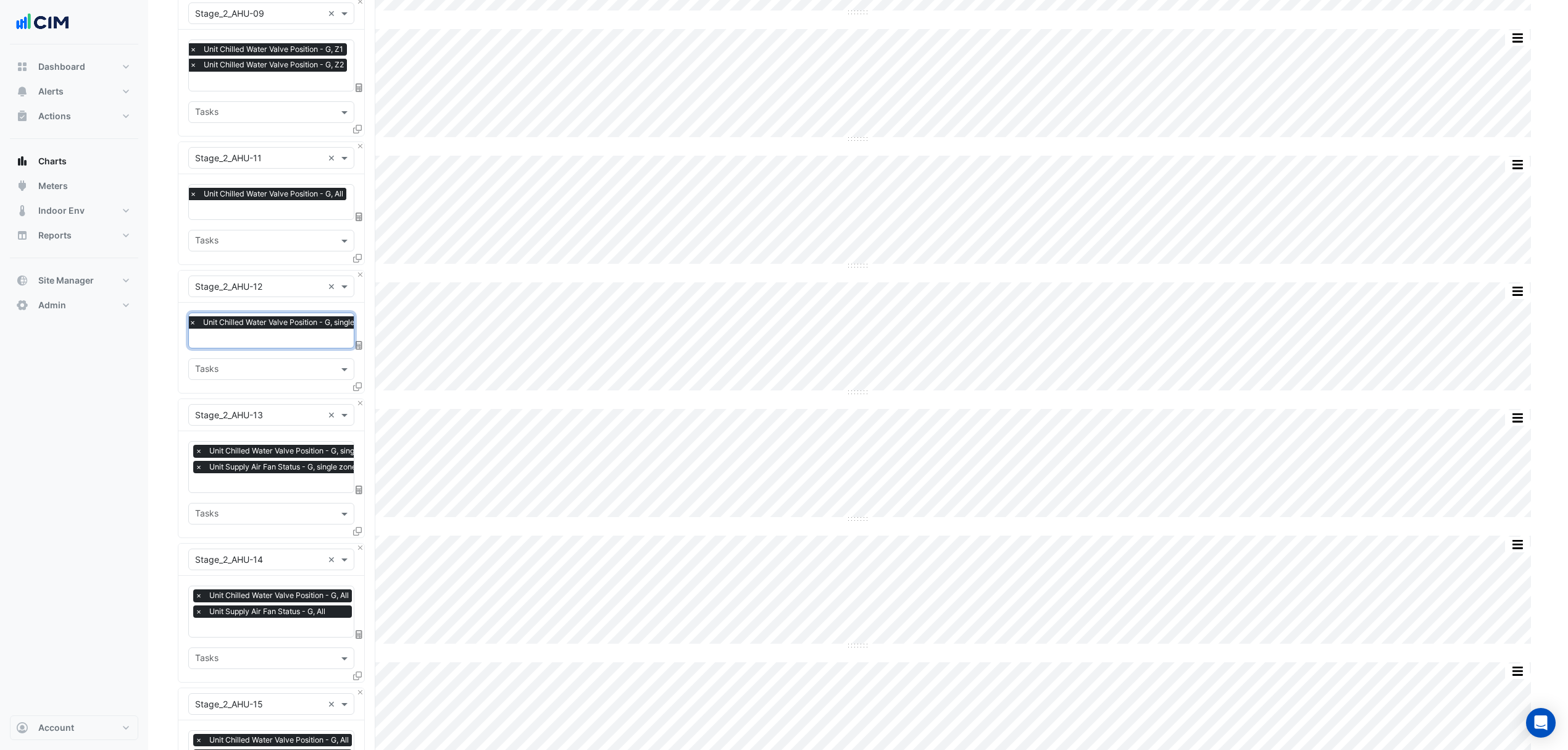
scroll to position [1482, 0]
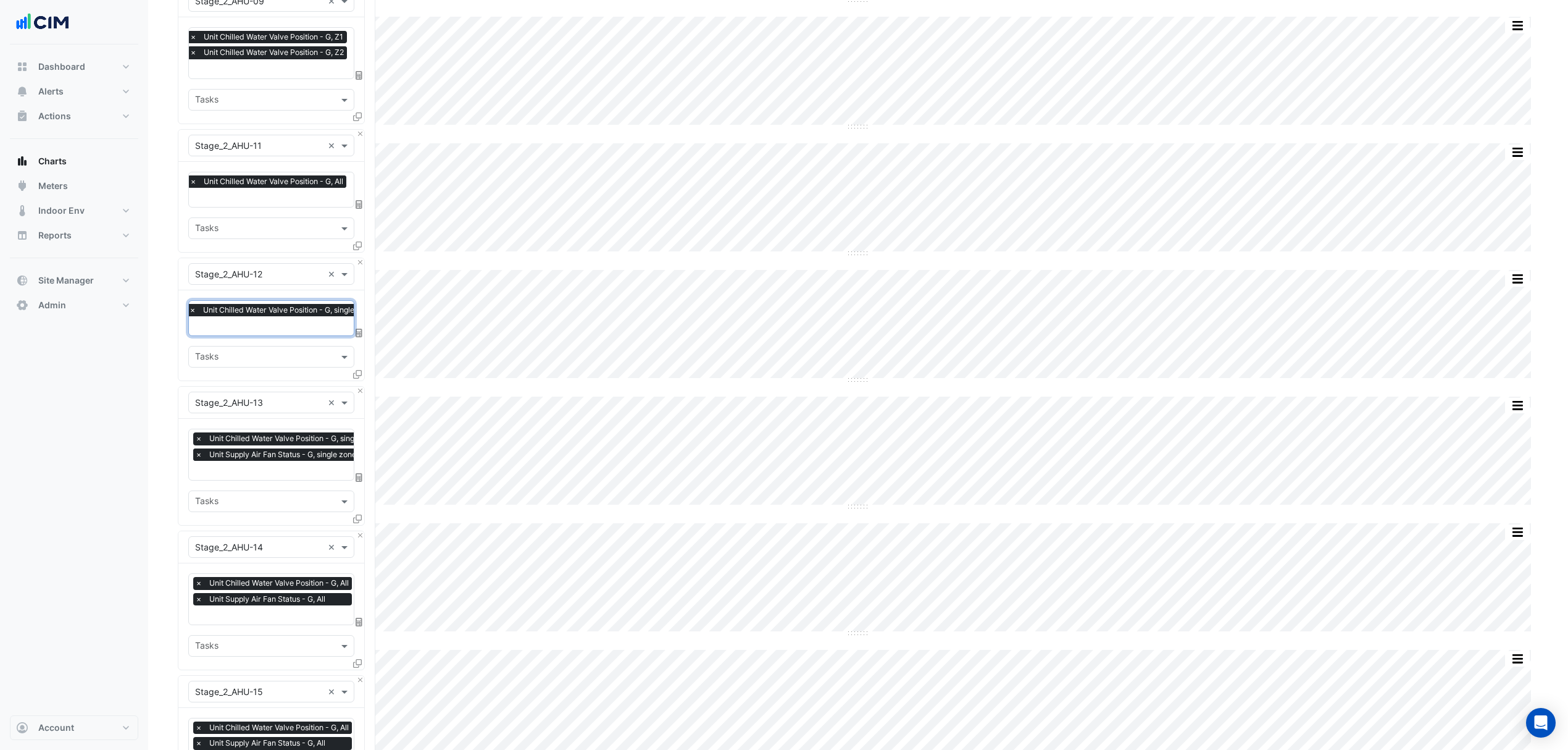
click at [197, 456] on span "×" at bounding box center [199, 454] width 11 height 13
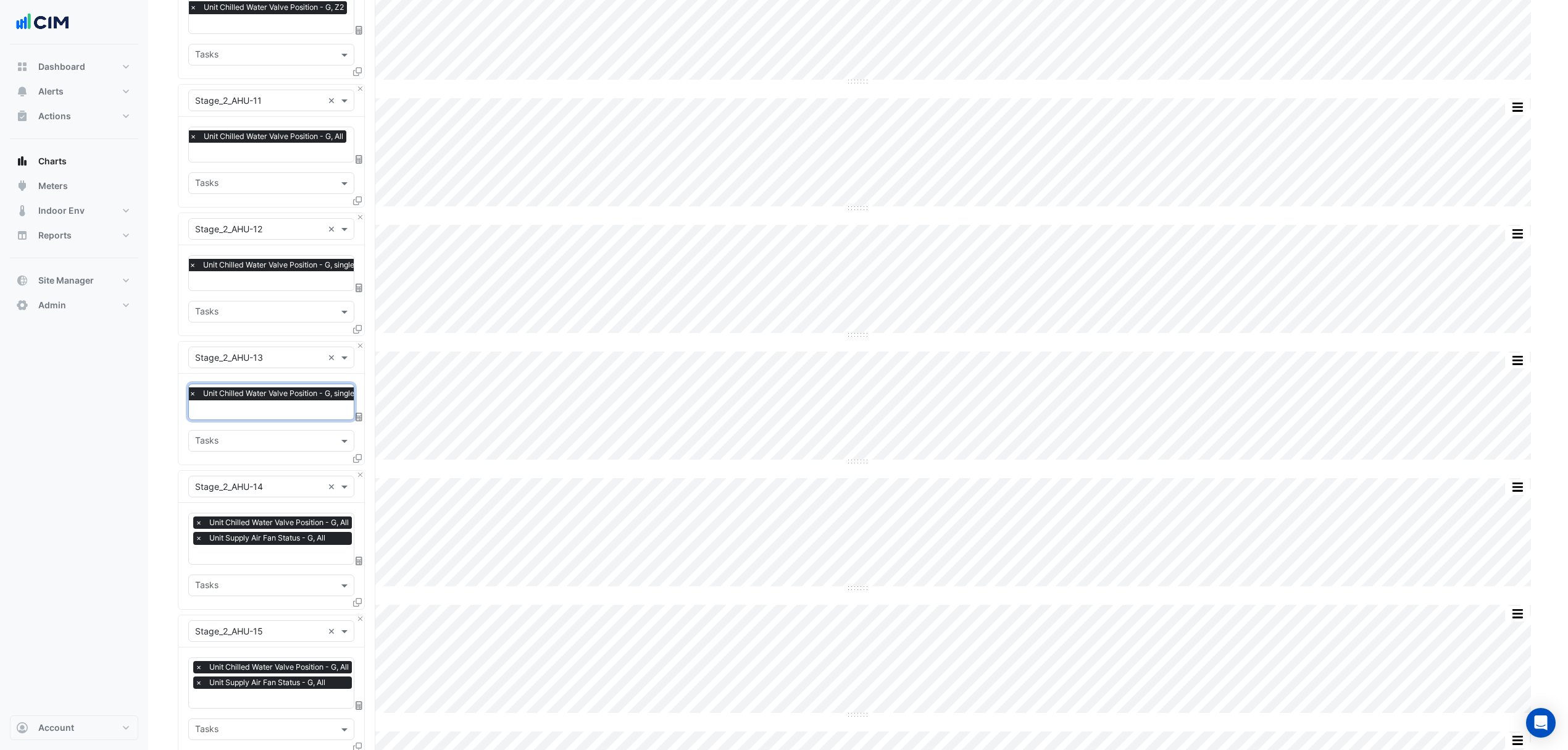
scroll to position [1565, 0]
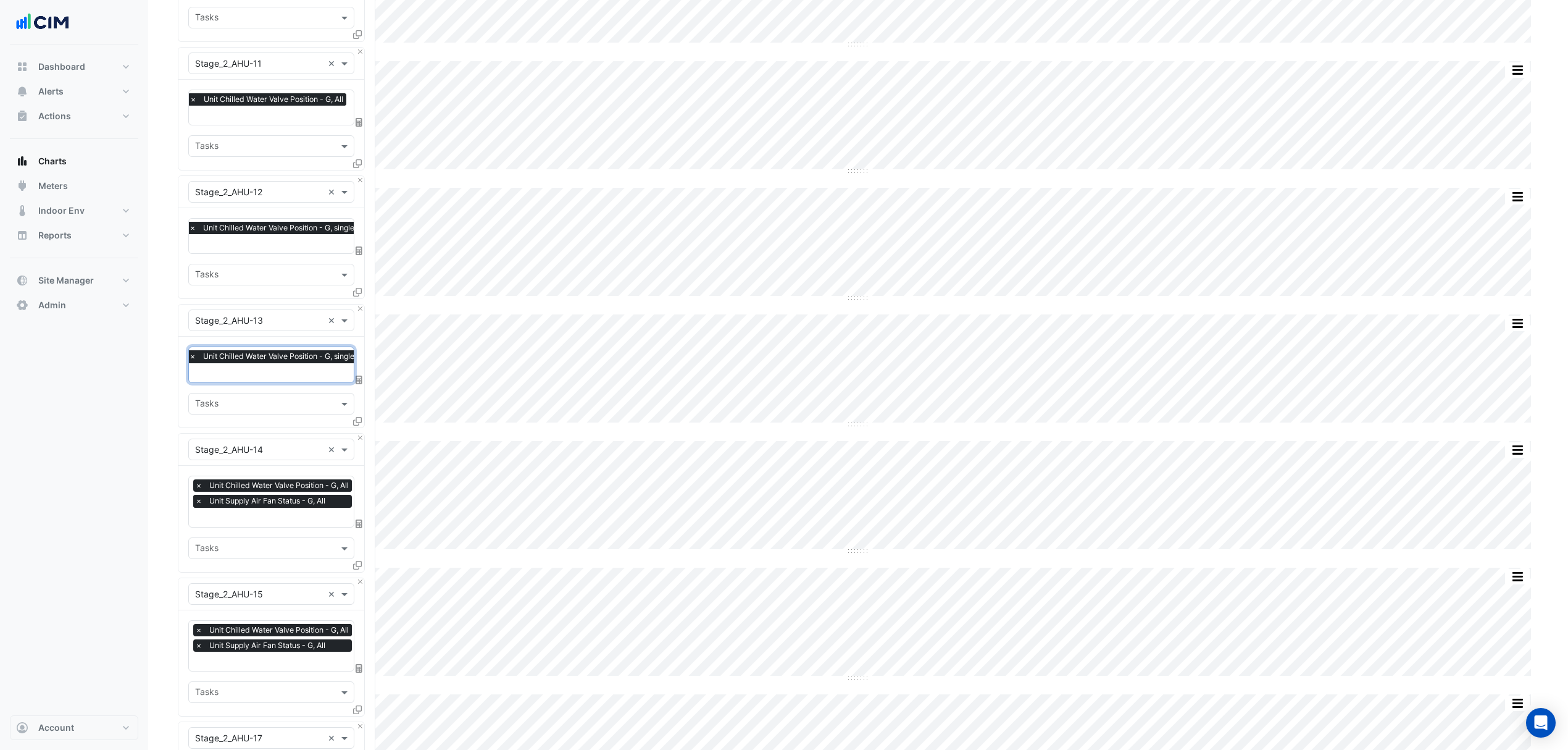
click at [201, 500] on span "×" at bounding box center [199, 500] width 11 height 13
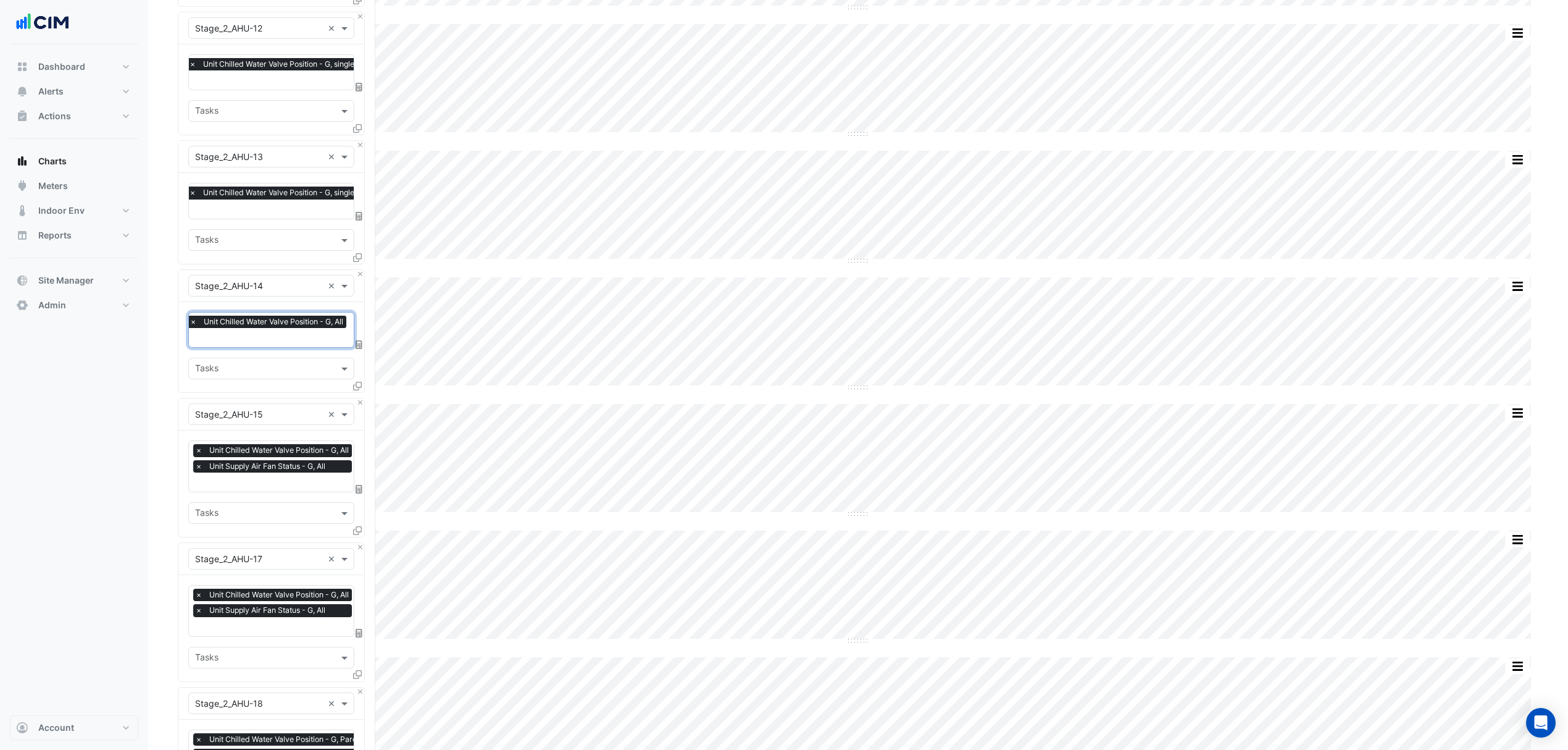
scroll to position [1730, 0]
click at [197, 467] on span "×" at bounding box center [199, 465] width 11 height 13
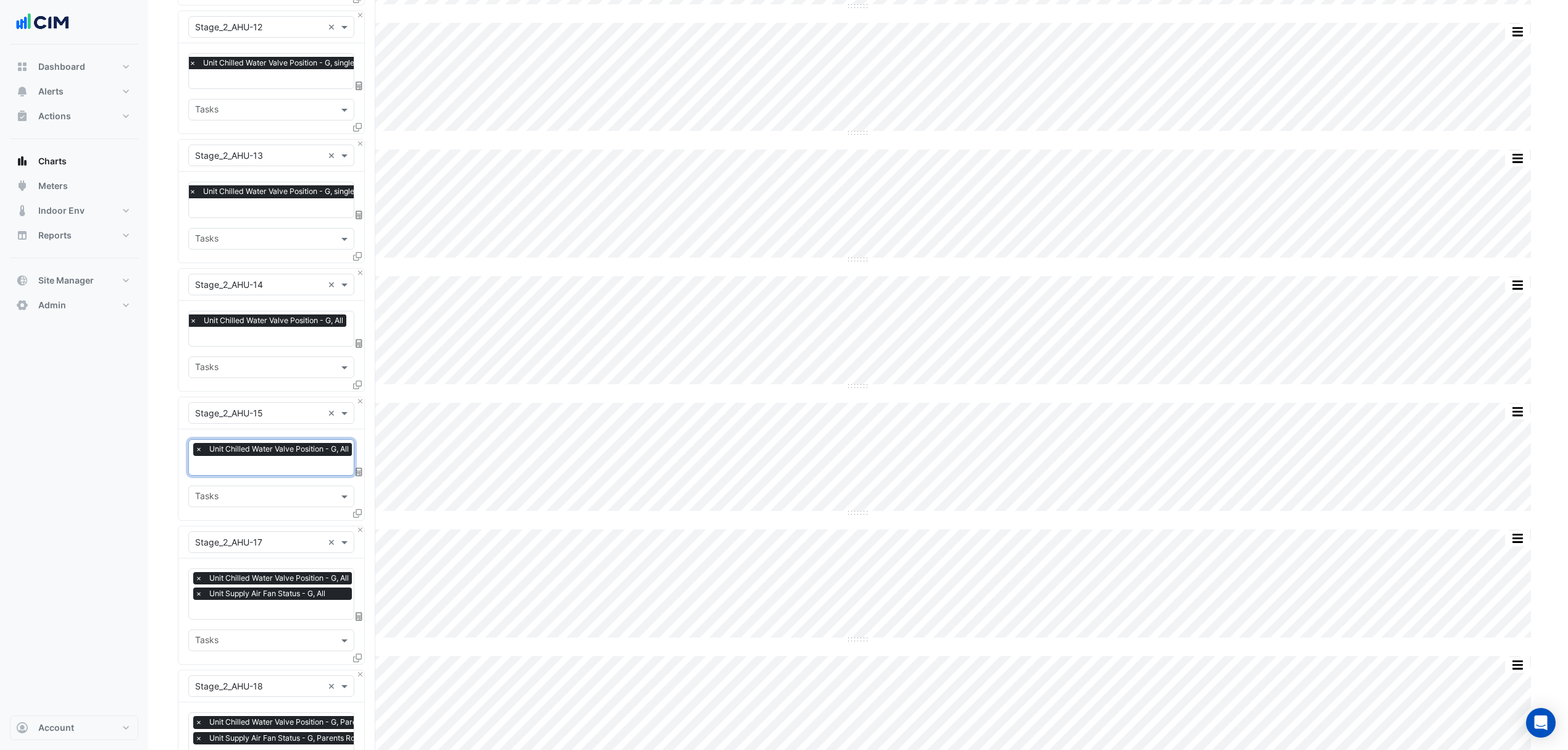
scroll to position [0, 0]
click at [198, 592] on span "×" at bounding box center [199, 594] width 11 height 13
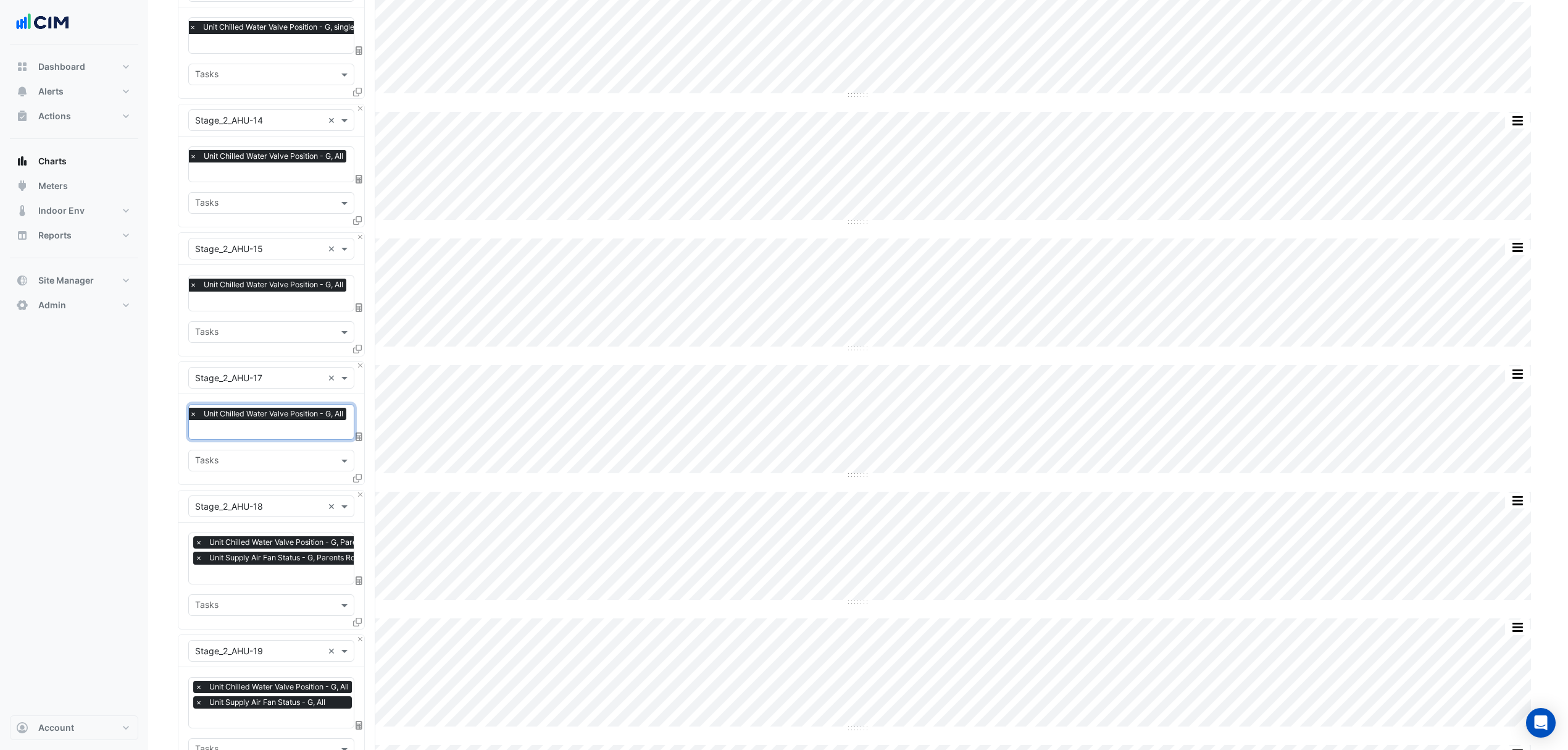
click at [195, 555] on span "×" at bounding box center [199, 557] width 11 height 13
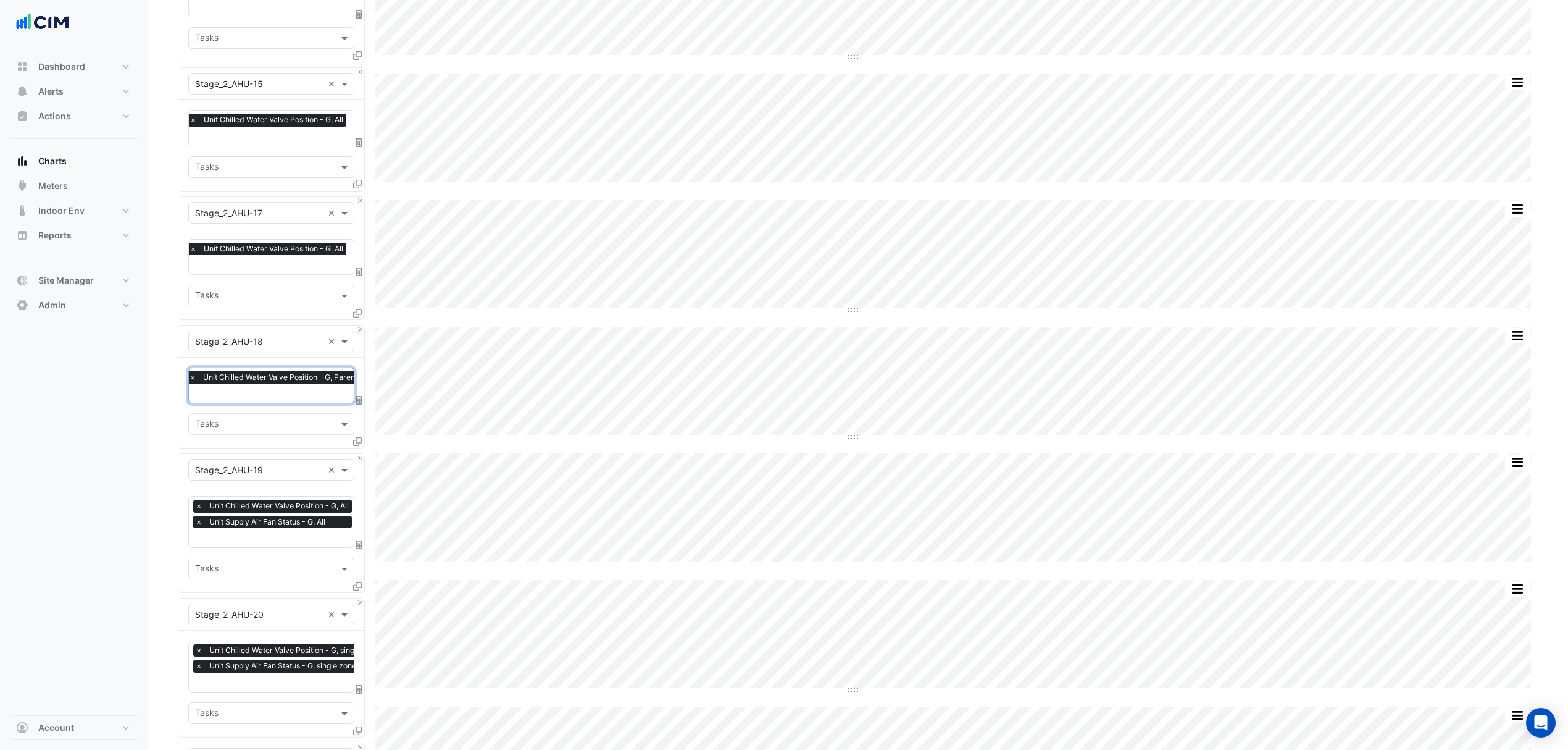
click at [197, 520] on span "×" at bounding box center [199, 522] width 11 height 13
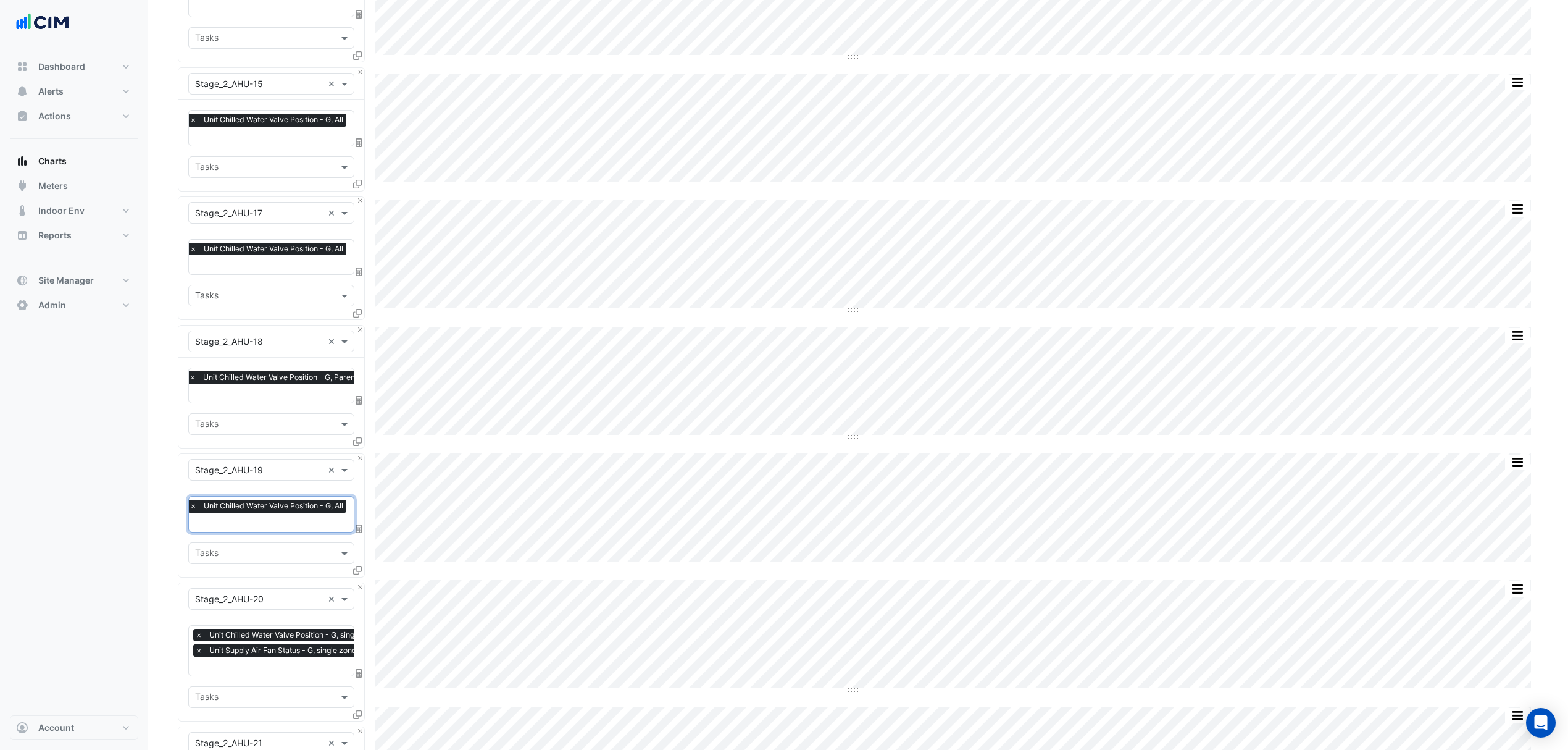
click at [195, 644] on span "×" at bounding box center [199, 650] width 11 height 13
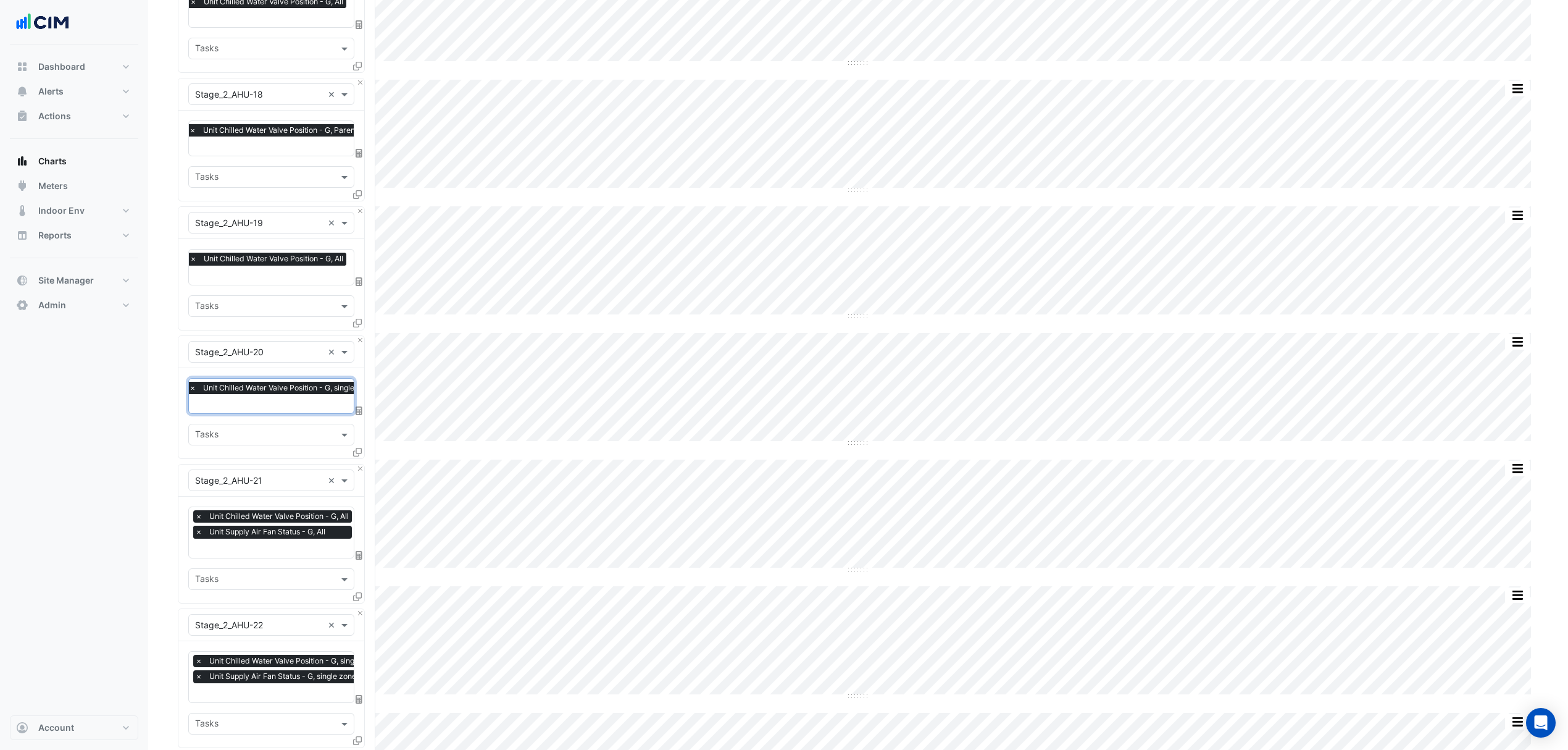
click at [197, 529] on span "×" at bounding box center [199, 531] width 11 height 13
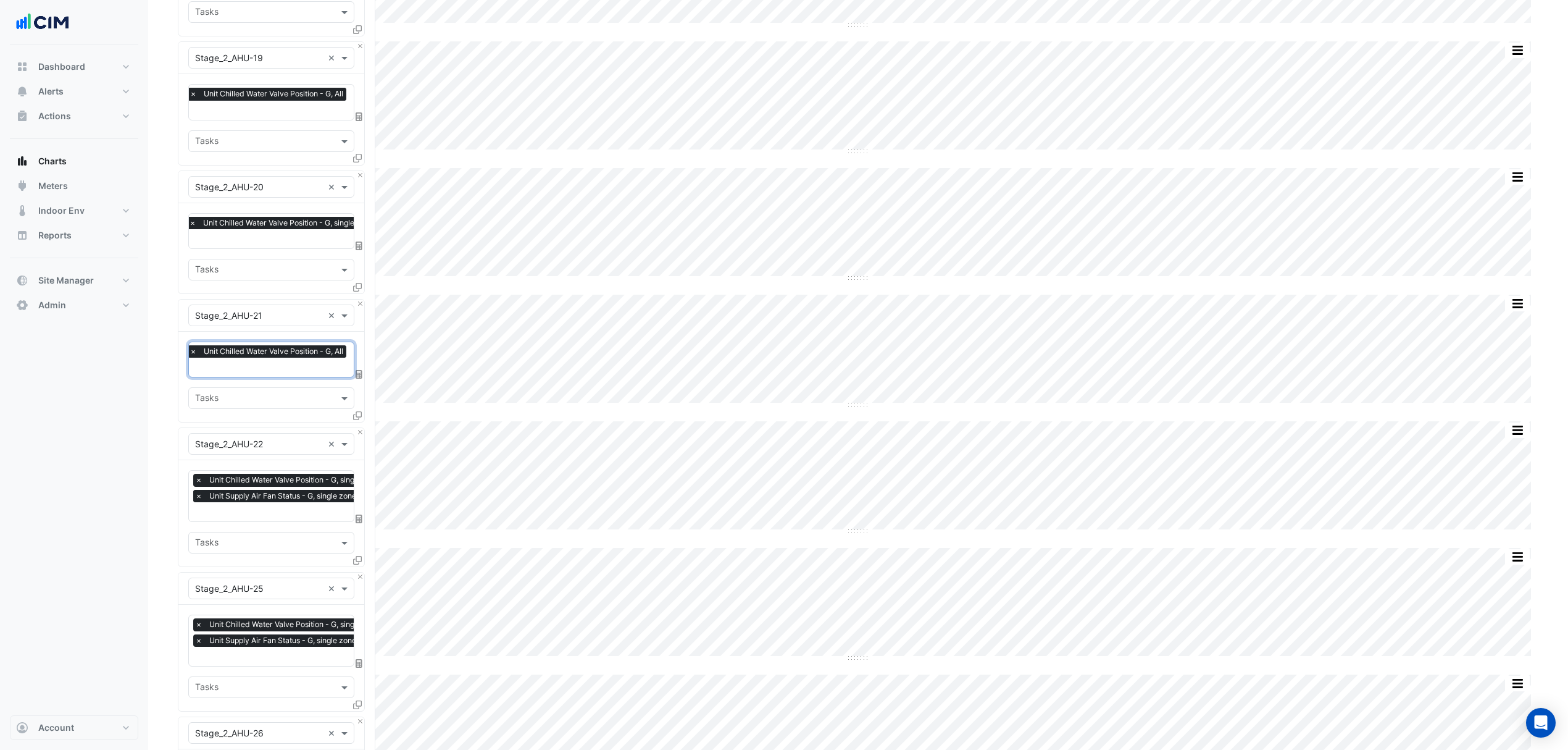
click at [198, 494] on span "×" at bounding box center [199, 496] width 11 height 13
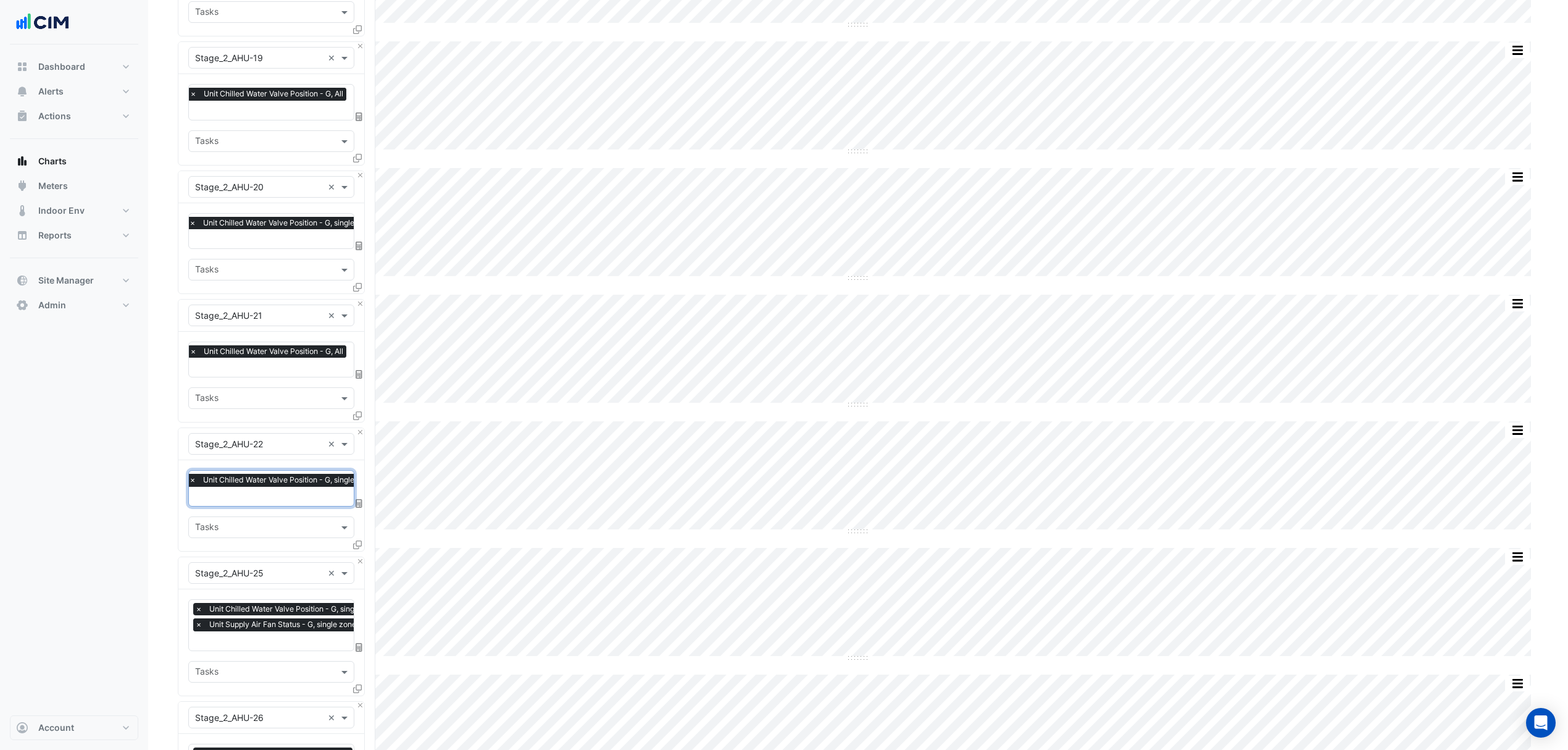
click at [201, 620] on span "×" at bounding box center [199, 624] width 11 height 13
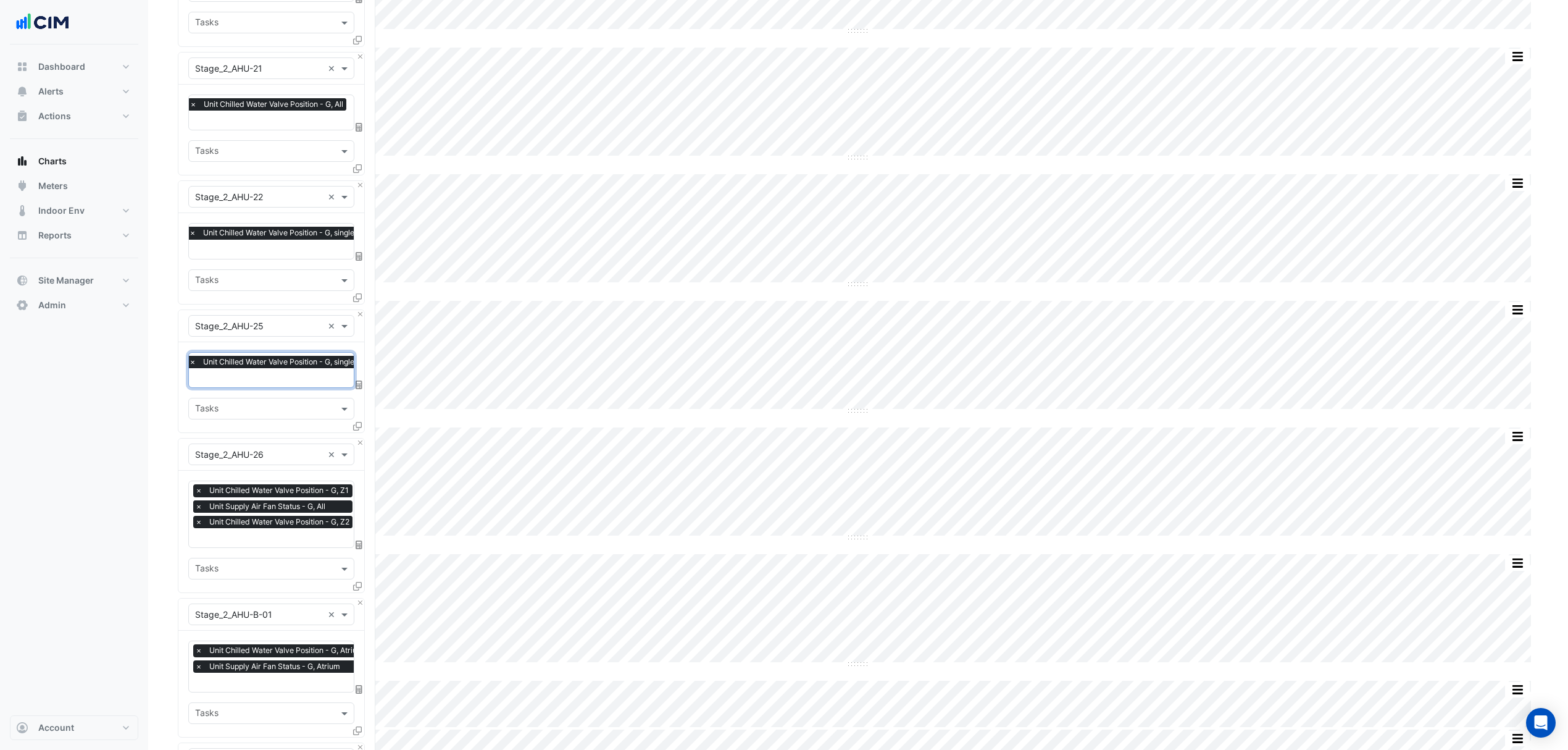
click at [197, 503] on span "×" at bounding box center [199, 506] width 11 height 13
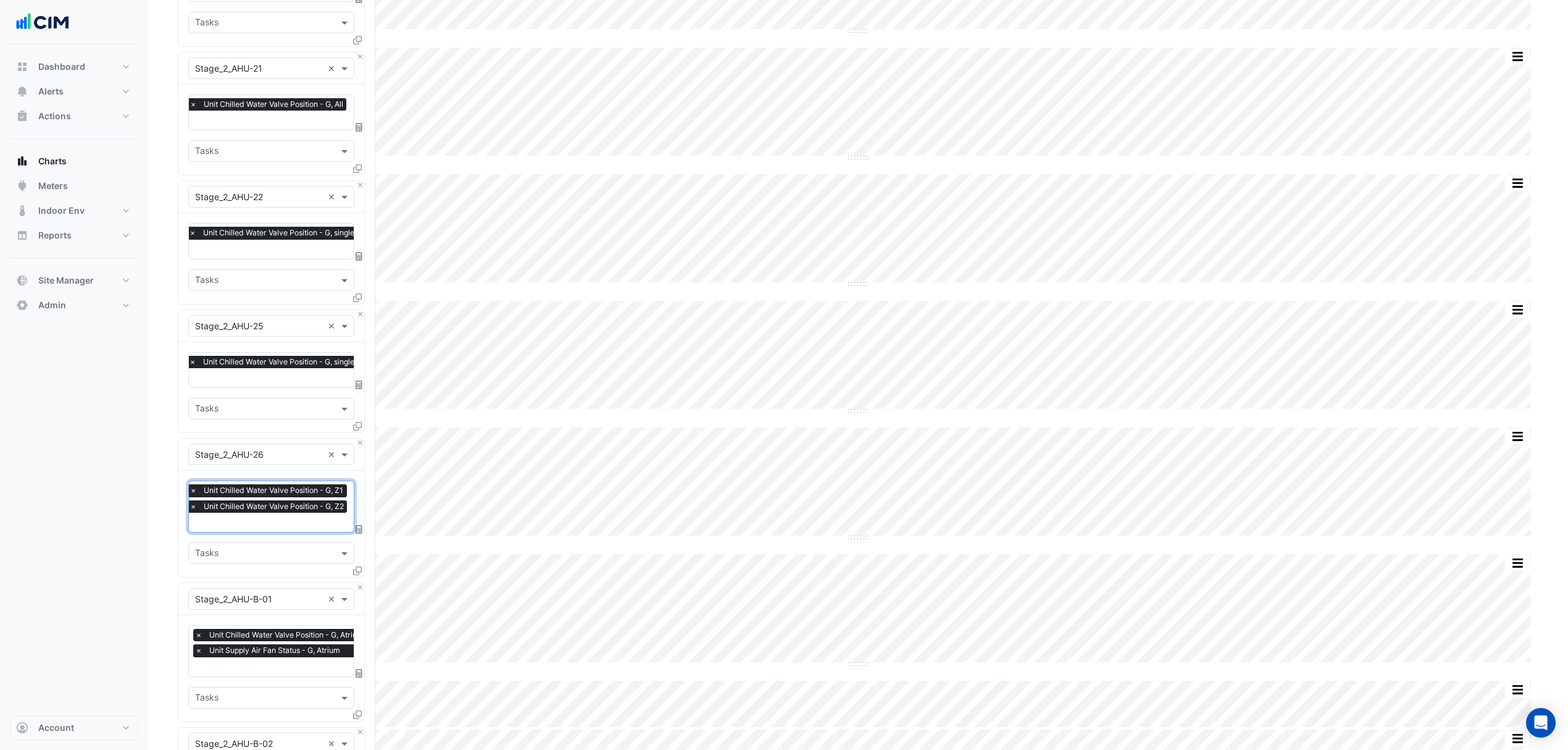
click at [200, 644] on span "×" at bounding box center [199, 650] width 11 height 13
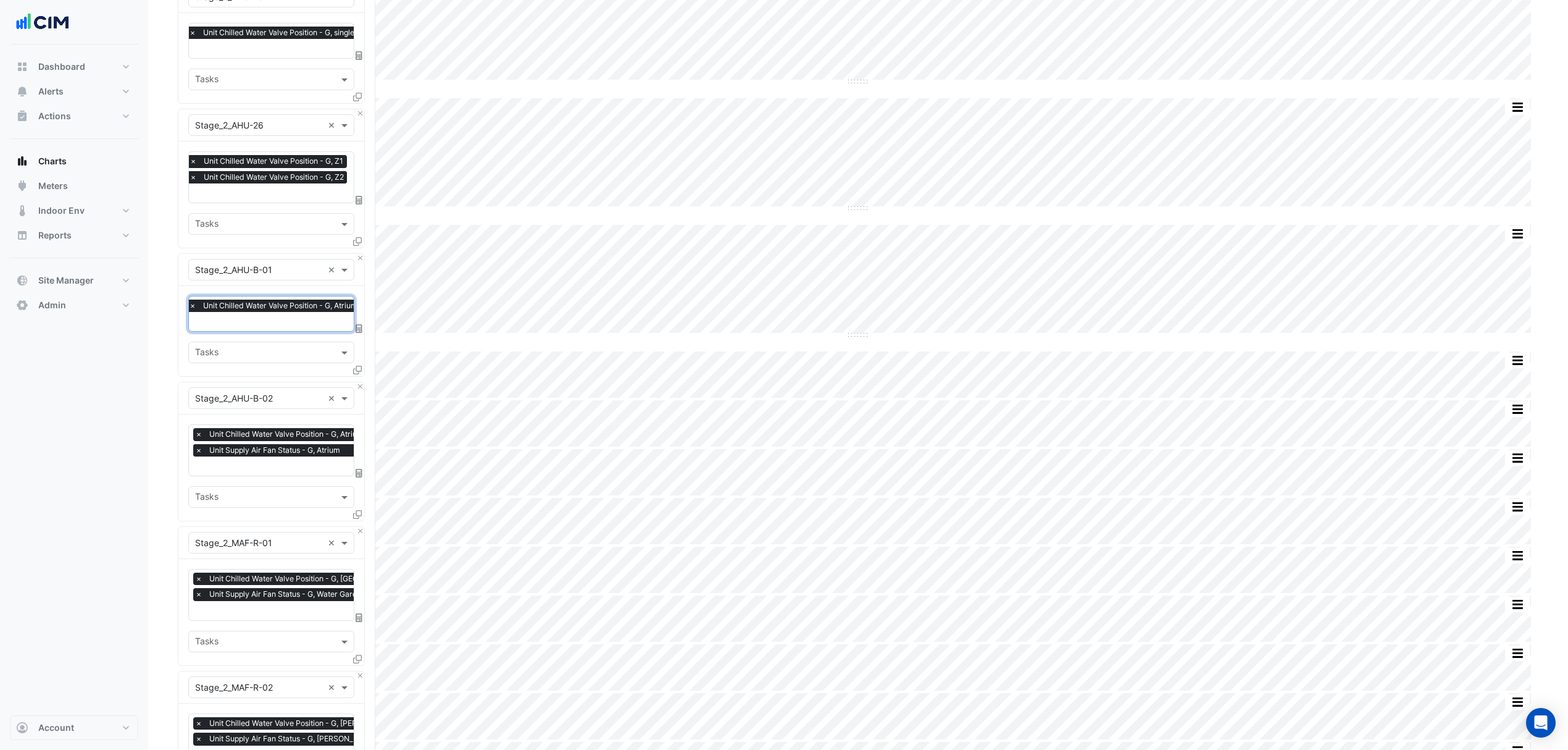
click at [195, 444] on span "×" at bounding box center [199, 450] width 11 height 13
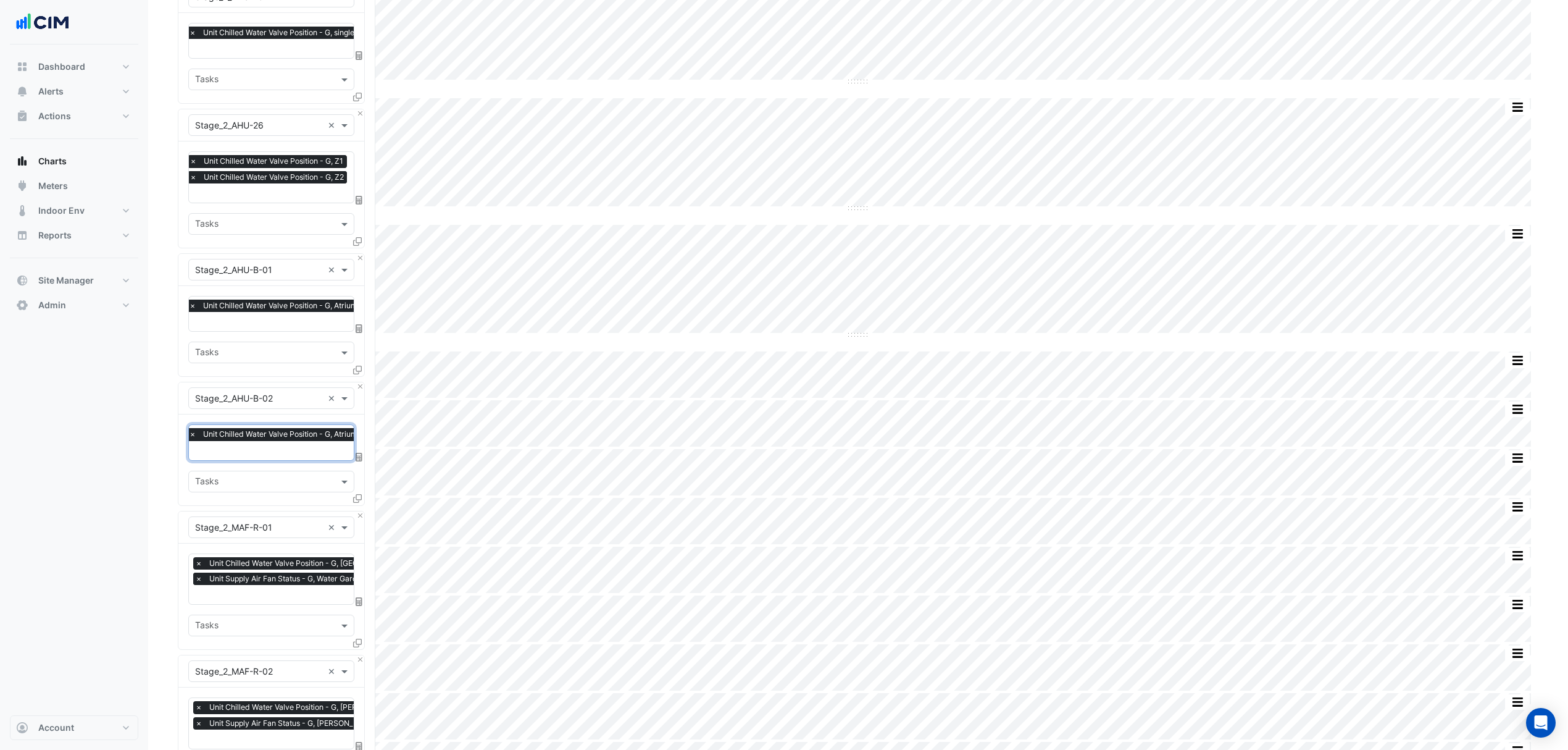
click at [195, 572] on span "×" at bounding box center [199, 578] width 11 height 13
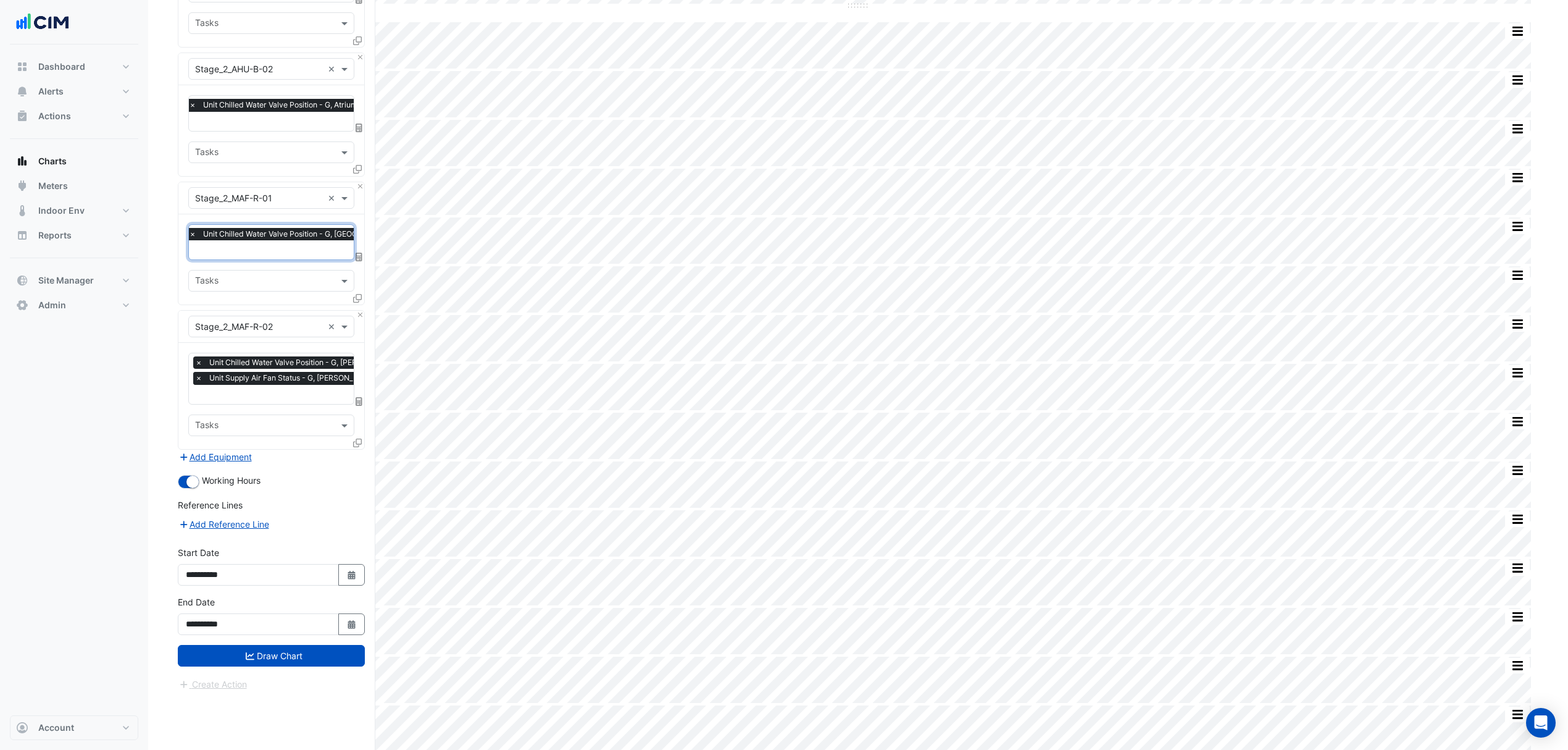
click at [198, 373] on span "×" at bounding box center [199, 378] width 11 height 13
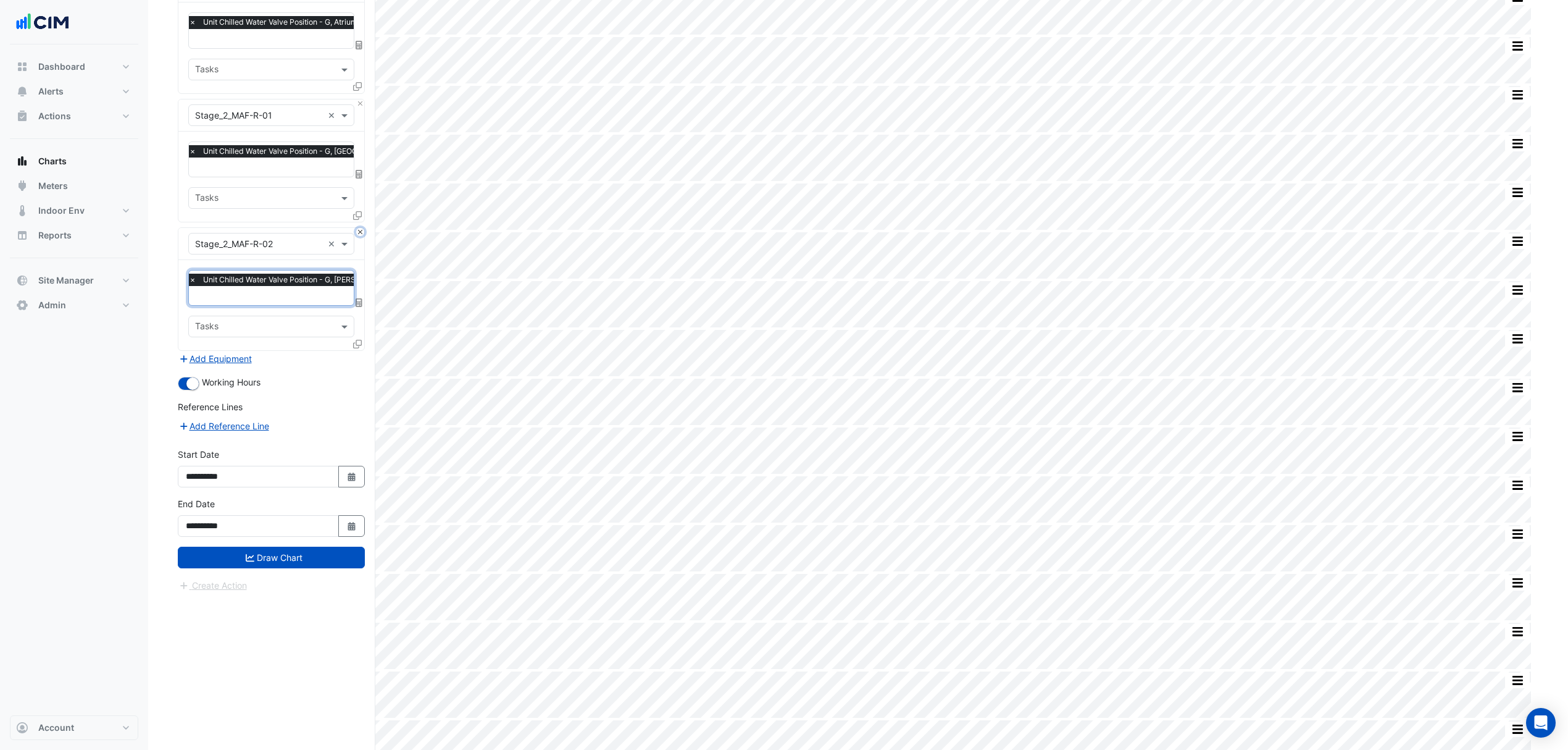
click at [358, 228] on button "Close" at bounding box center [360, 232] width 8 height 8
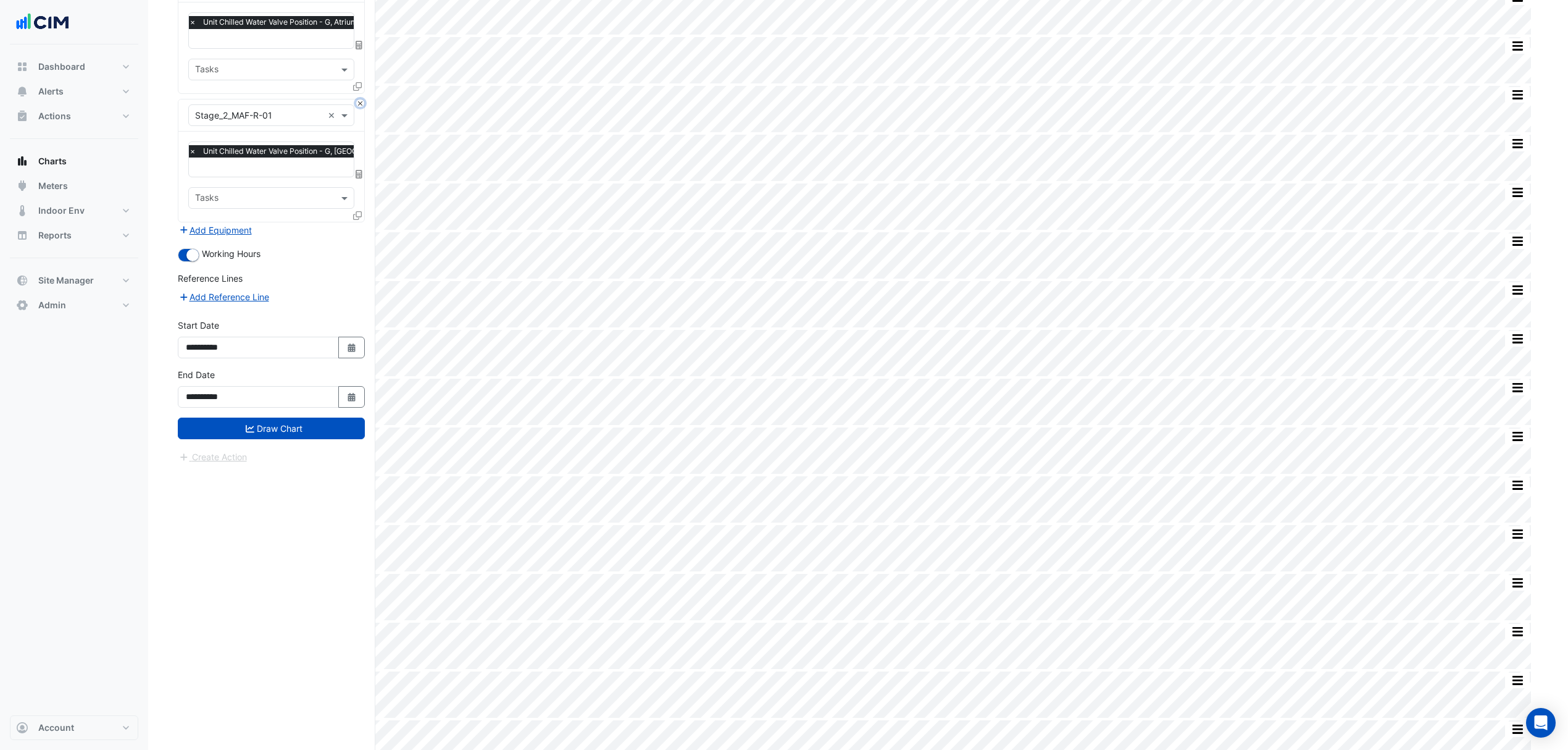
click at [358, 100] on button "Close" at bounding box center [360, 104] width 8 height 8
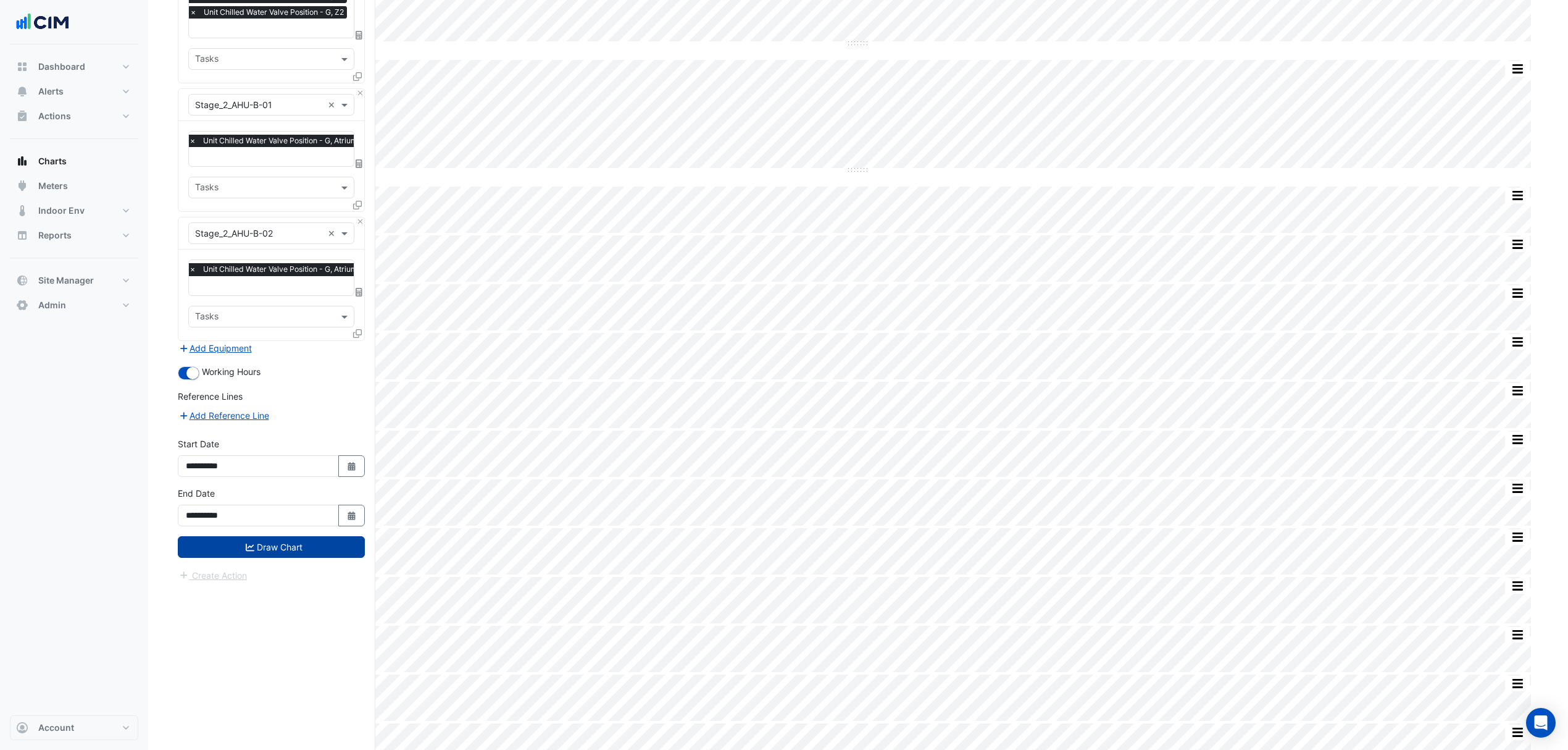
click at [282, 540] on button "Draw Chart" at bounding box center [271, 547] width 187 height 22
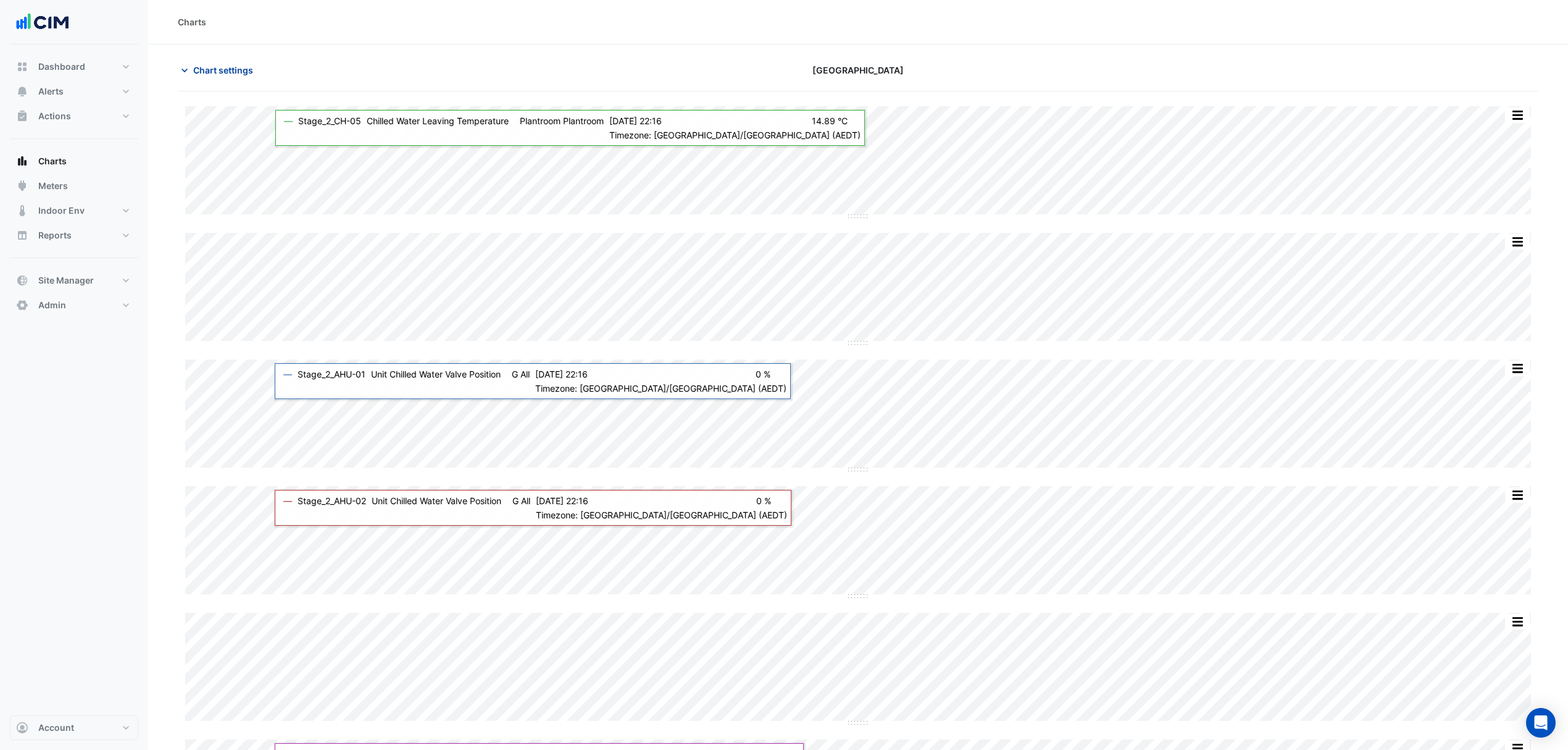
click at [230, 75] on span "Chart settings" at bounding box center [223, 70] width 60 height 13
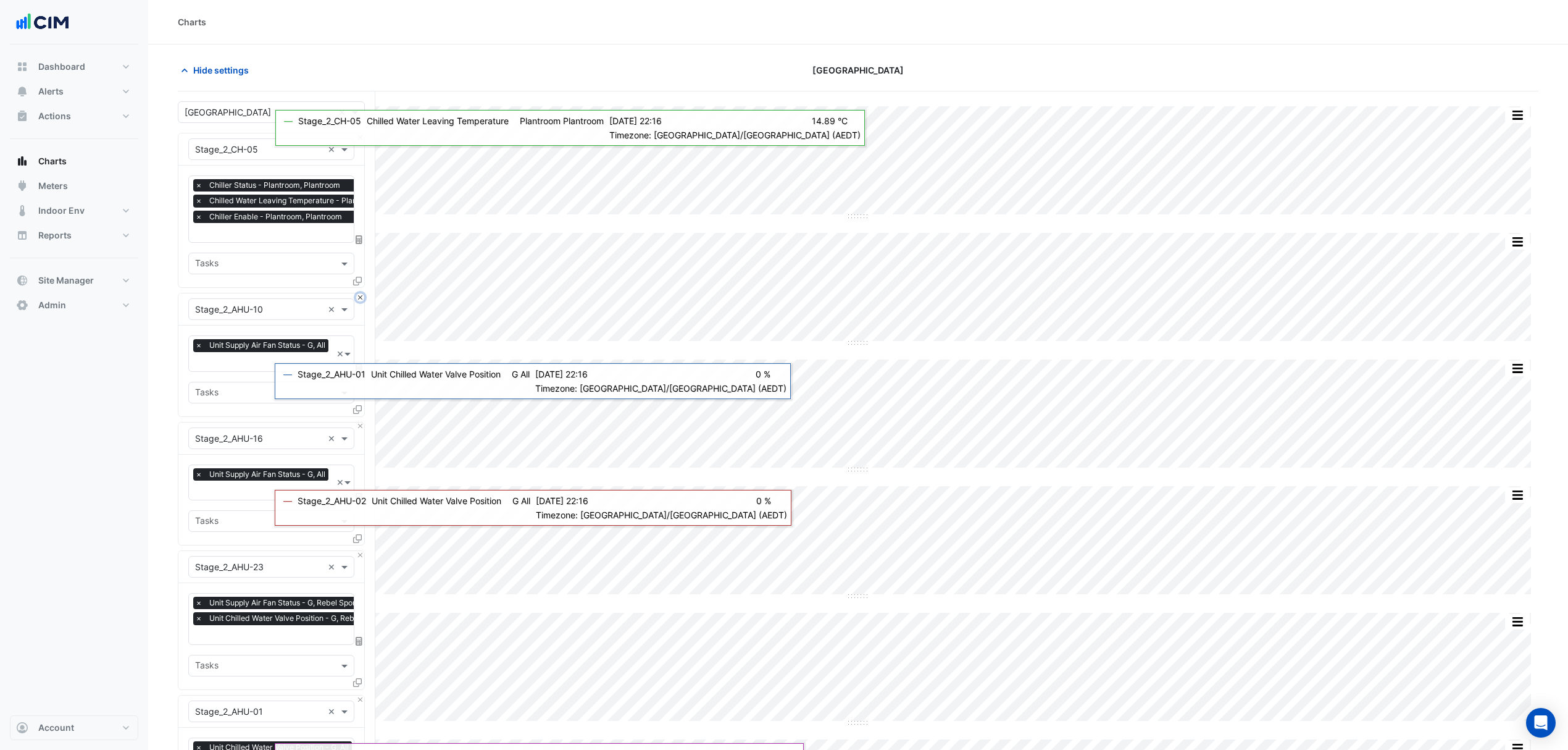
click at [359, 298] on button "Close" at bounding box center [360, 297] width 8 height 8
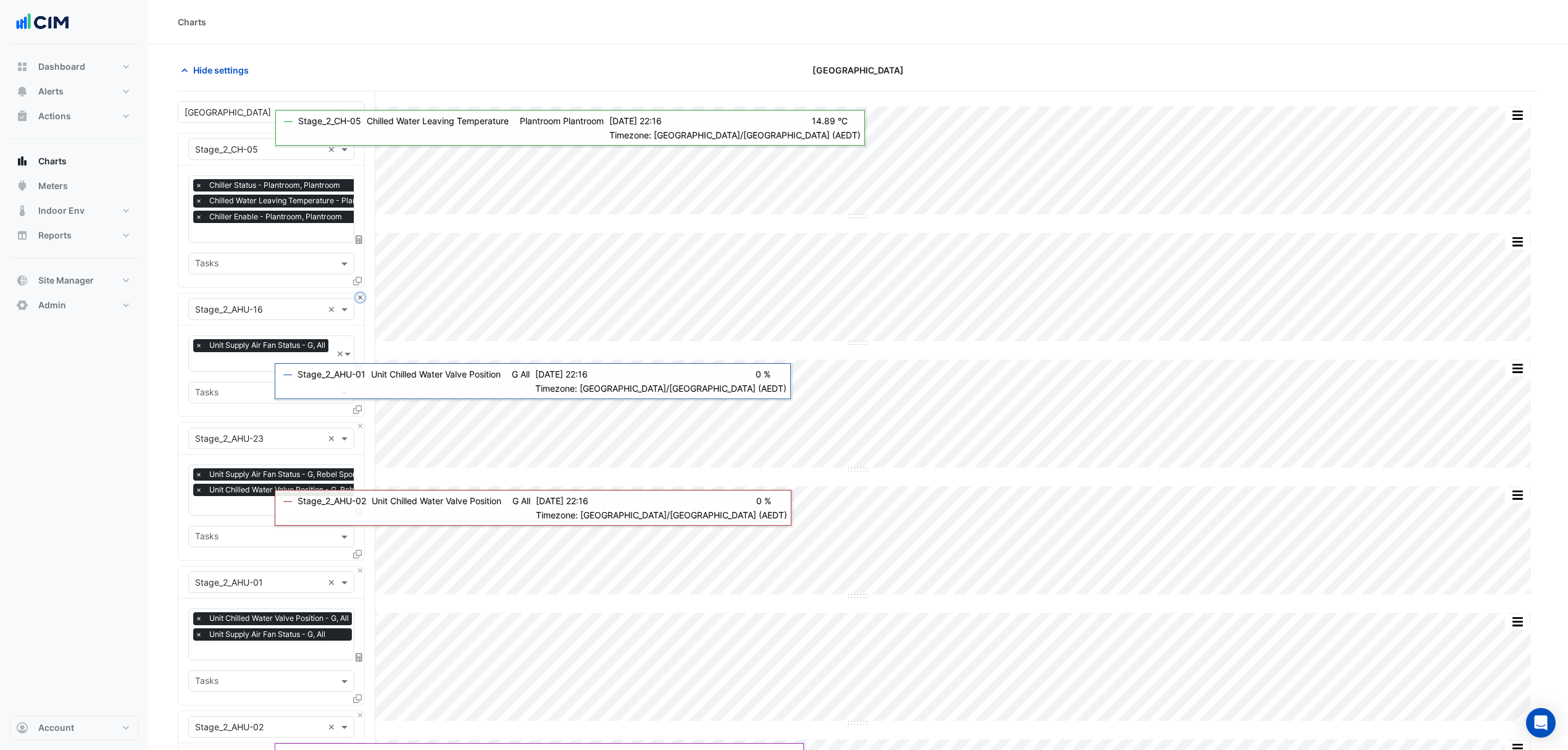
click at [359, 298] on button "Close" at bounding box center [360, 297] width 8 height 8
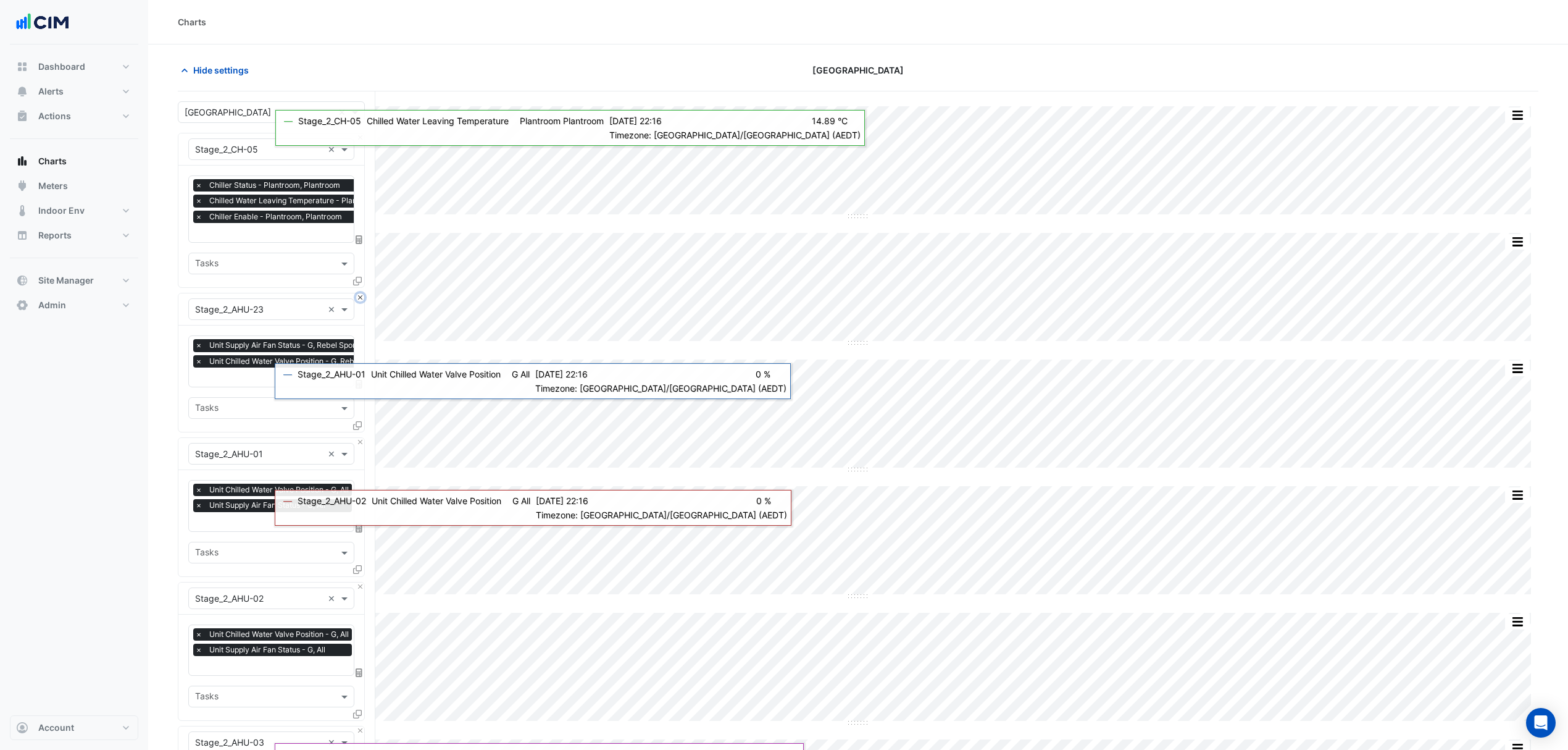
click at [359, 298] on button "Close" at bounding box center [360, 297] width 8 height 8
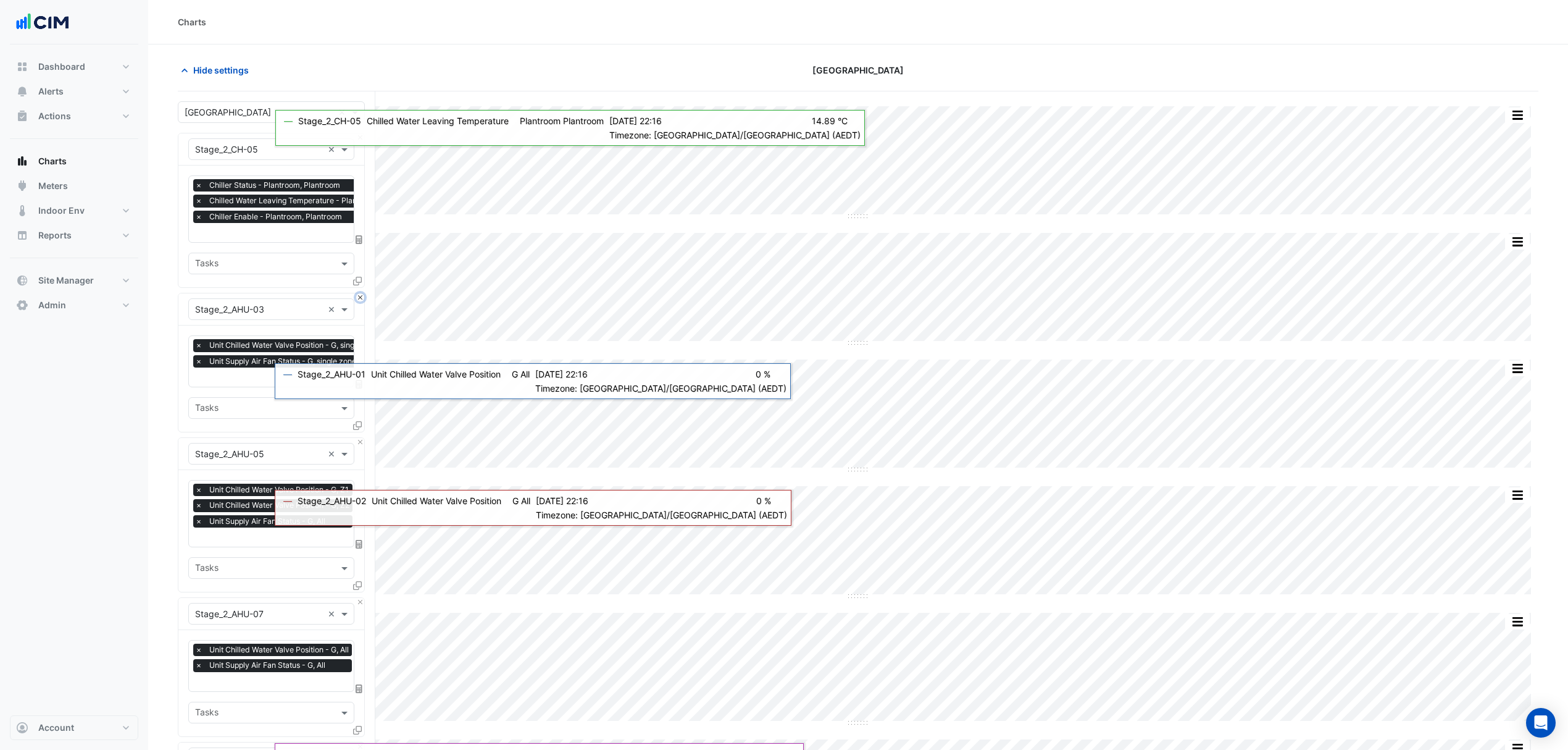
click at [359, 298] on button "Close" at bounding box center [360, 297] width 8 height 8
click at [359, 458] on button "Close" at bounding box center [360, 458] width 8 height 8
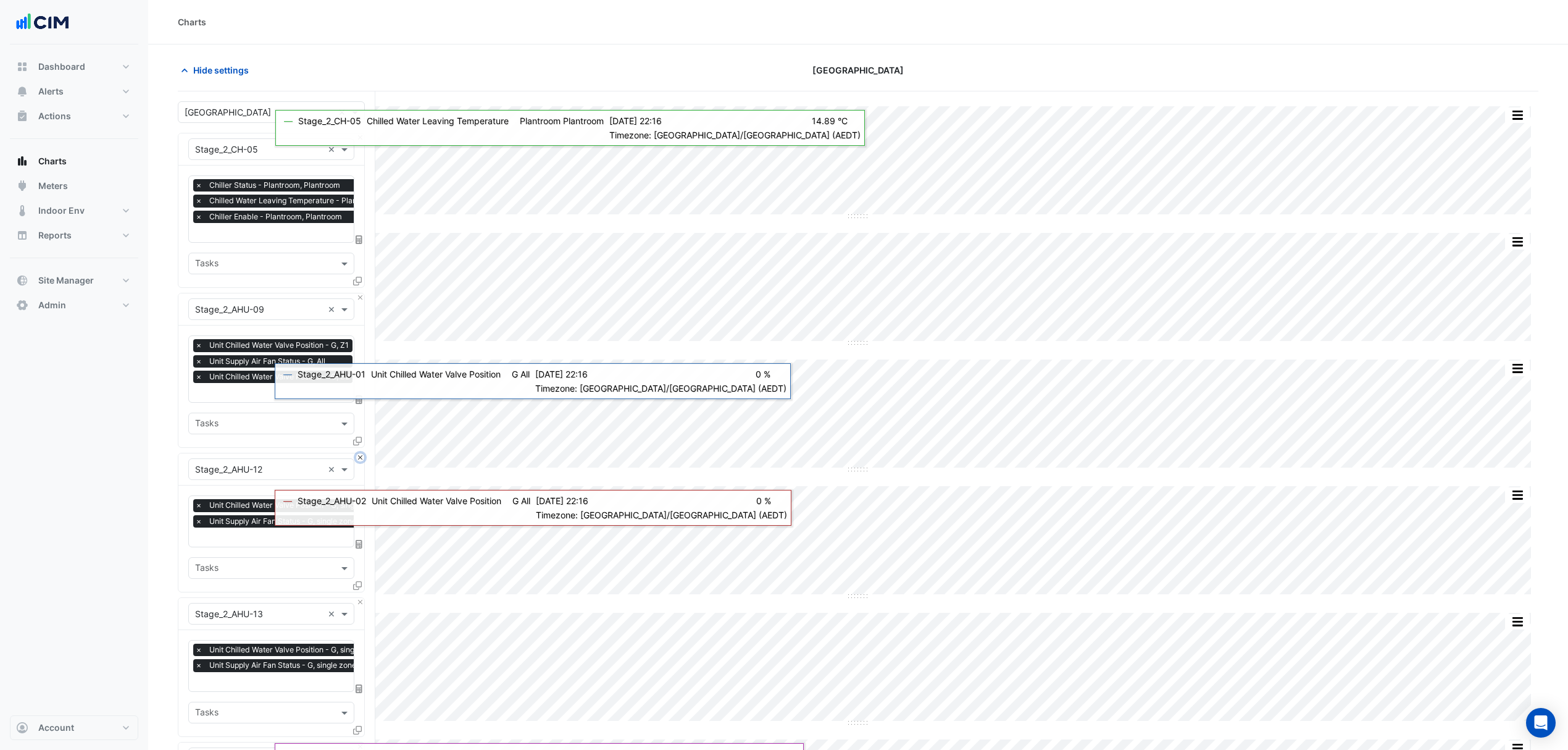
click at [359, 458] on button "Close" at bounding box center [360, 458] width 8 height 8
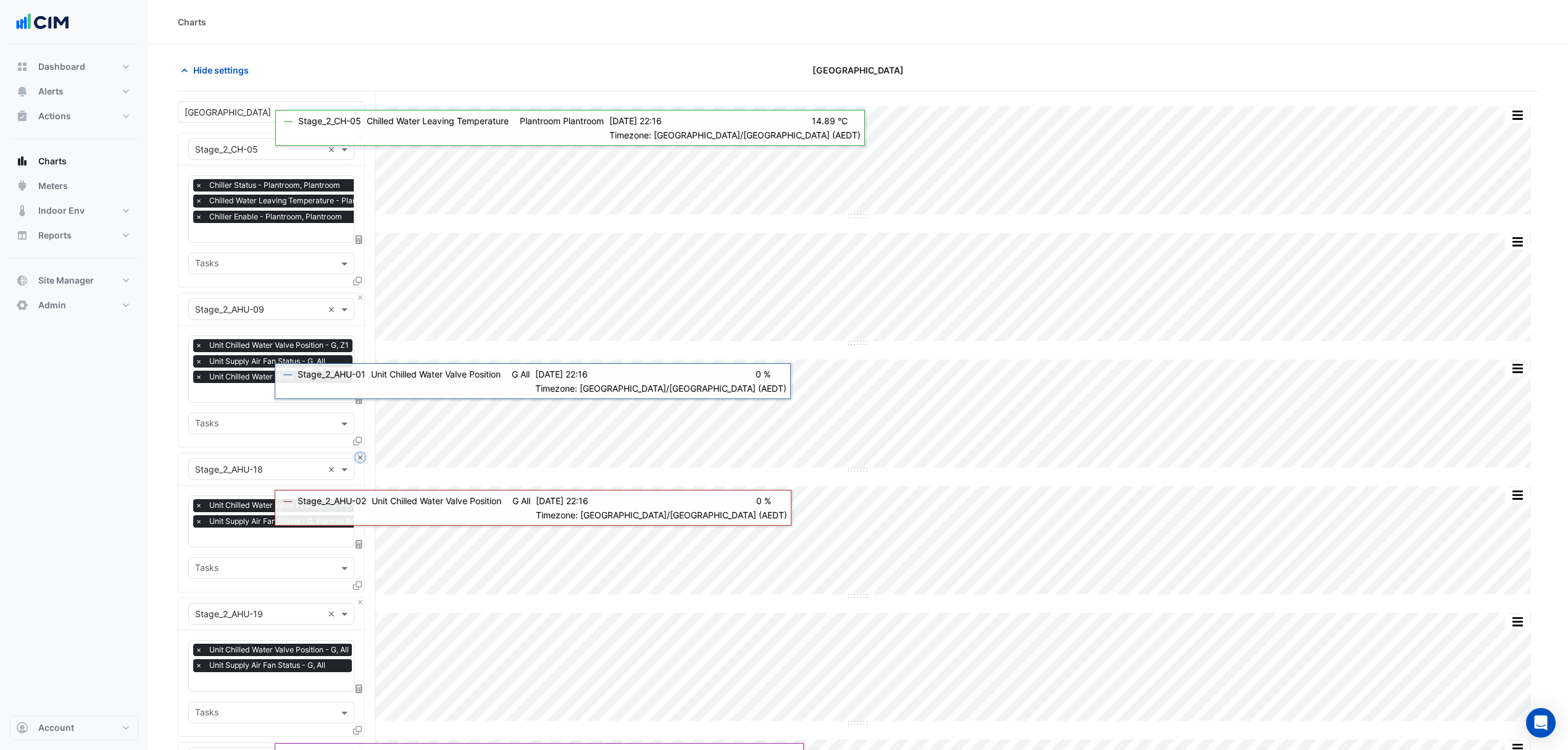
click at [359, 458] on button "Close" at bounding box center [360, 458] width 8 height 8
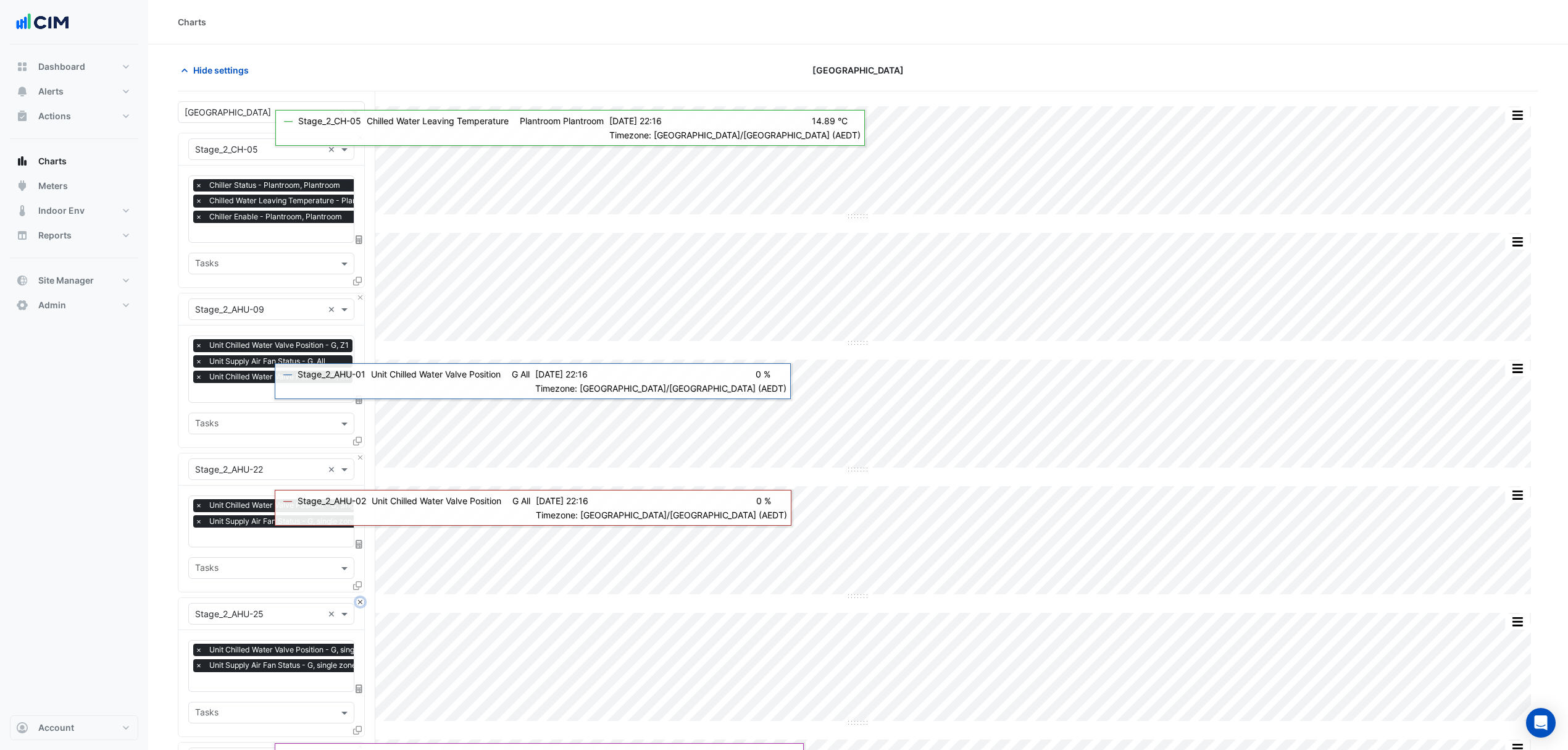
click at [359, 598] on button "Close" at bounding box center [360, 602] width 8 height 8
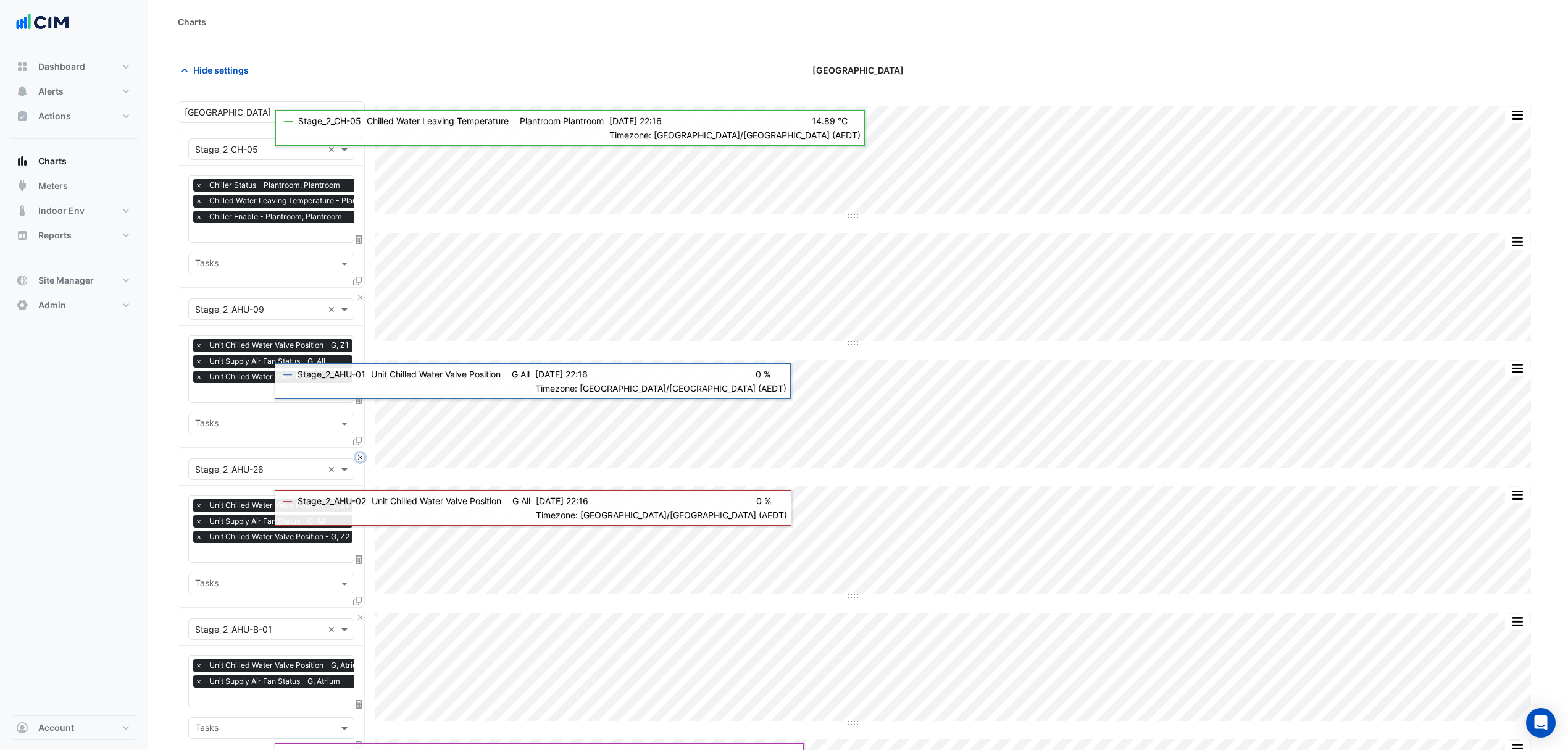
click at [359, 458] on button "Close" at bounding box center [360, 458] width 8 height 8
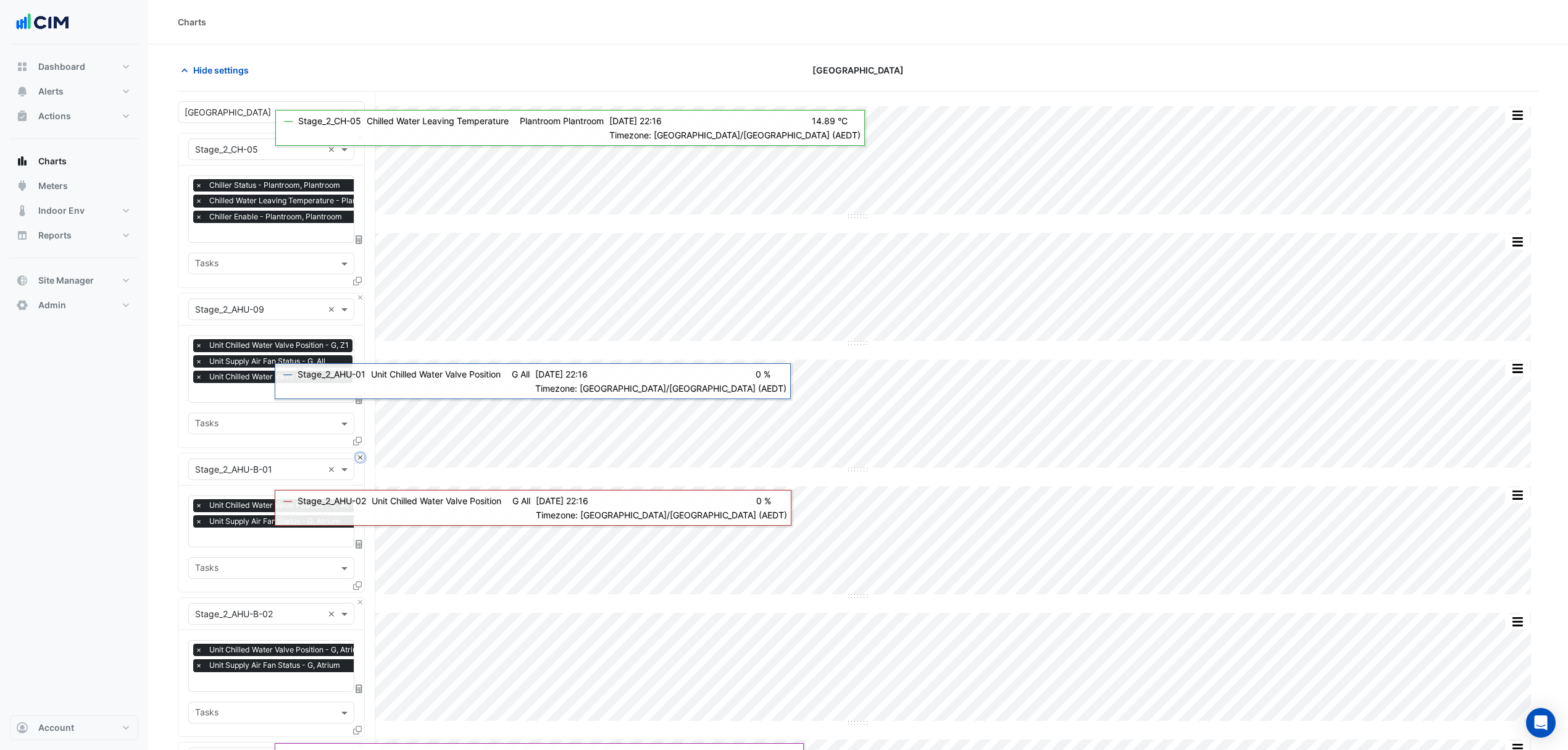
click at [359, 458] on button "Close" at bounding box center [360, 458] width 8 height 8
click at [359, 592] on div "Add Equipment" at bounding box center [271, 599] width 187 height 15
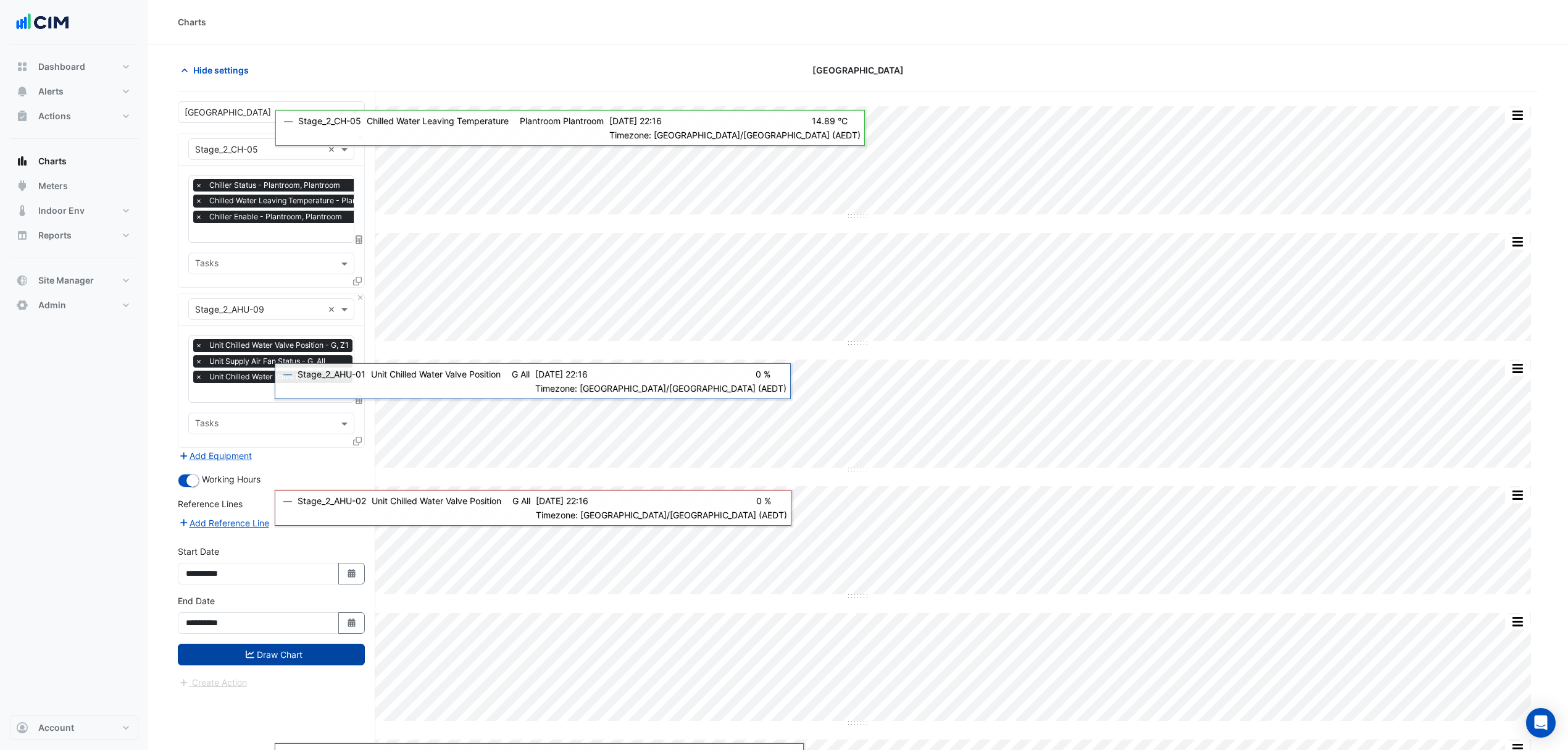
click at [273, 652] on button "Draw Chart" at bounding box center [271, 654] width 187 height 22
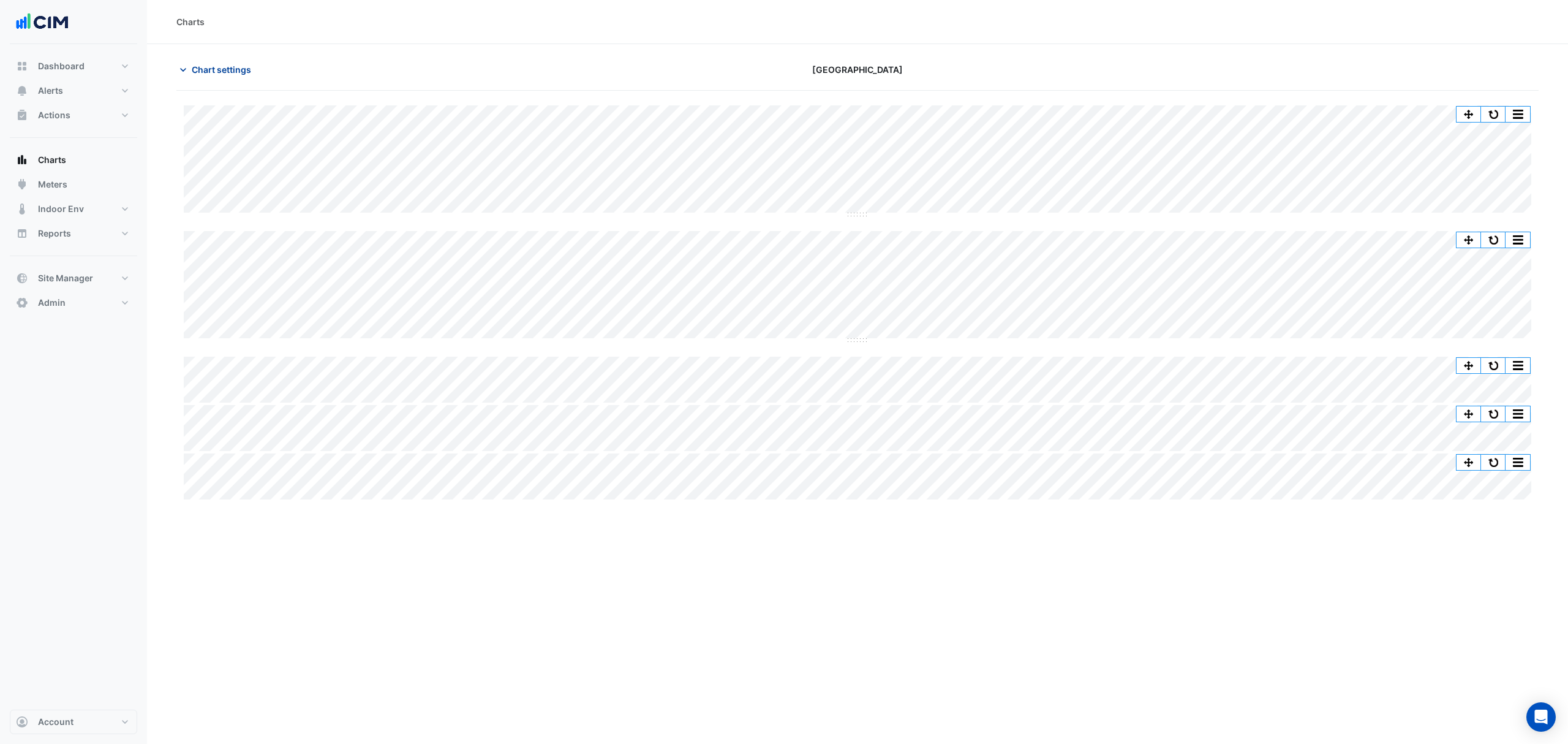
click at [231, 60] on button "Chart settings" at bounding box center [217, 69] width 82 height 22
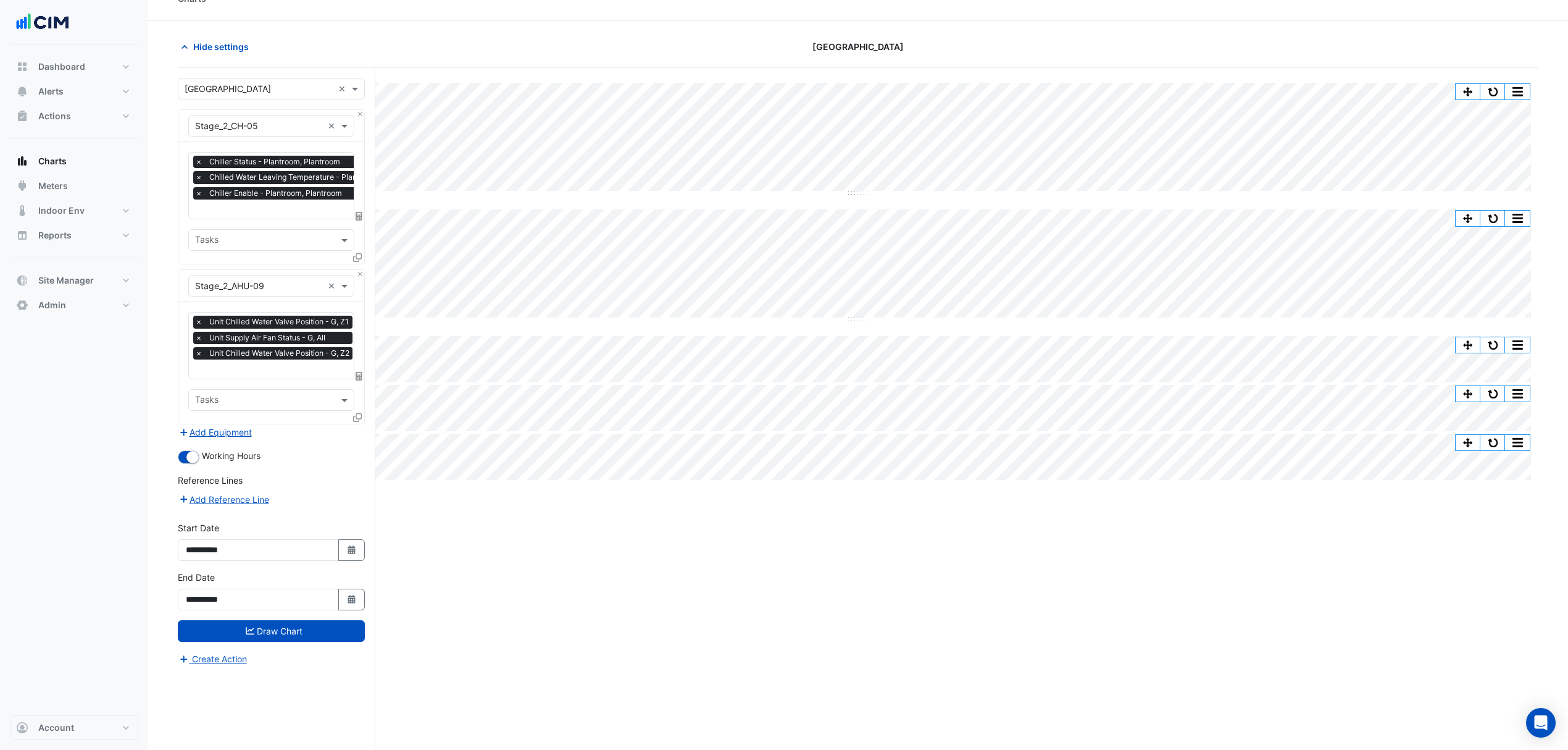
scroll to position [48, 0]
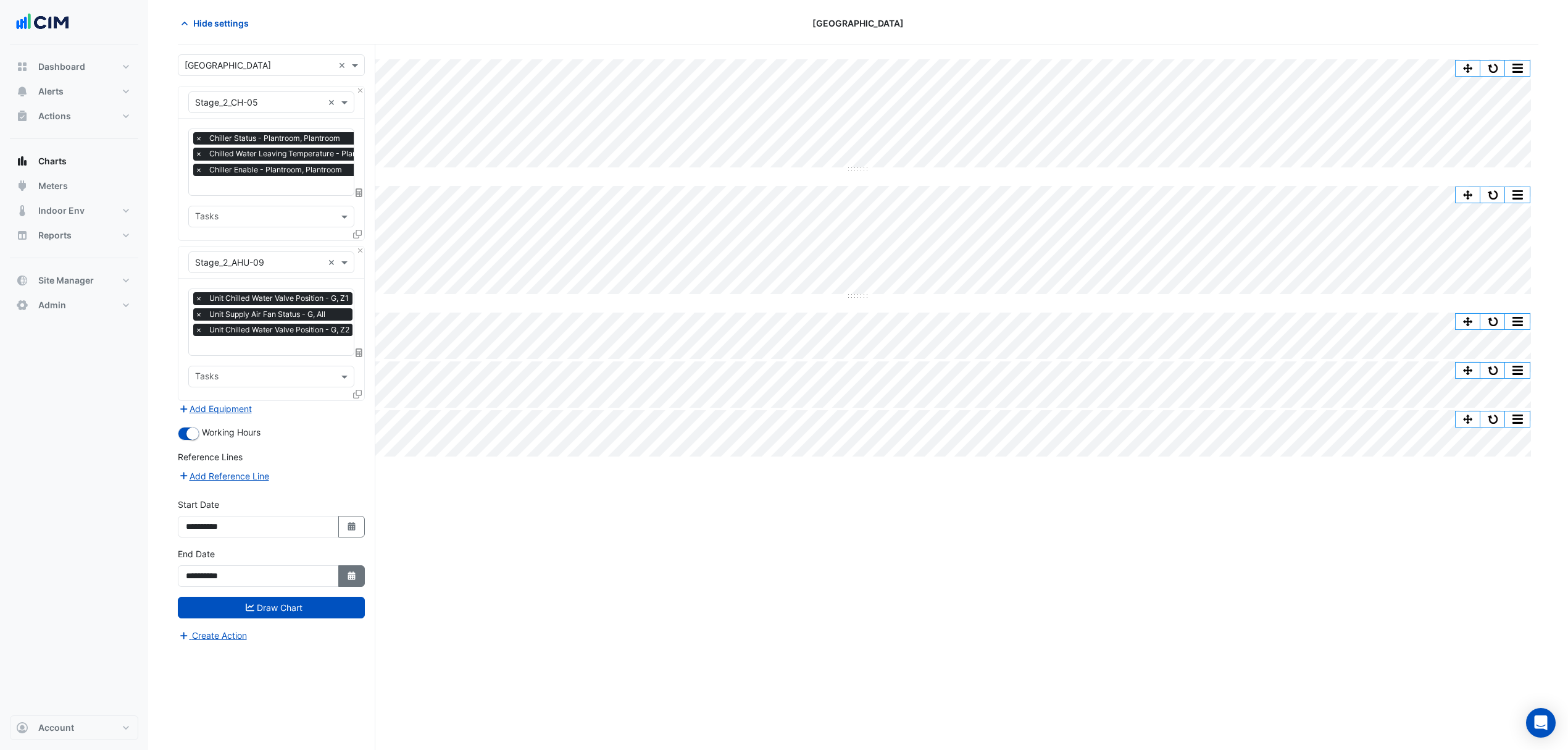
click at [350, 580] on fa-icon "Select Date" at bounding box center [352, 576] width 11 height 11
click at [317, 411] on span "Next month" at bounding box center [316, 413] width 9 height 9
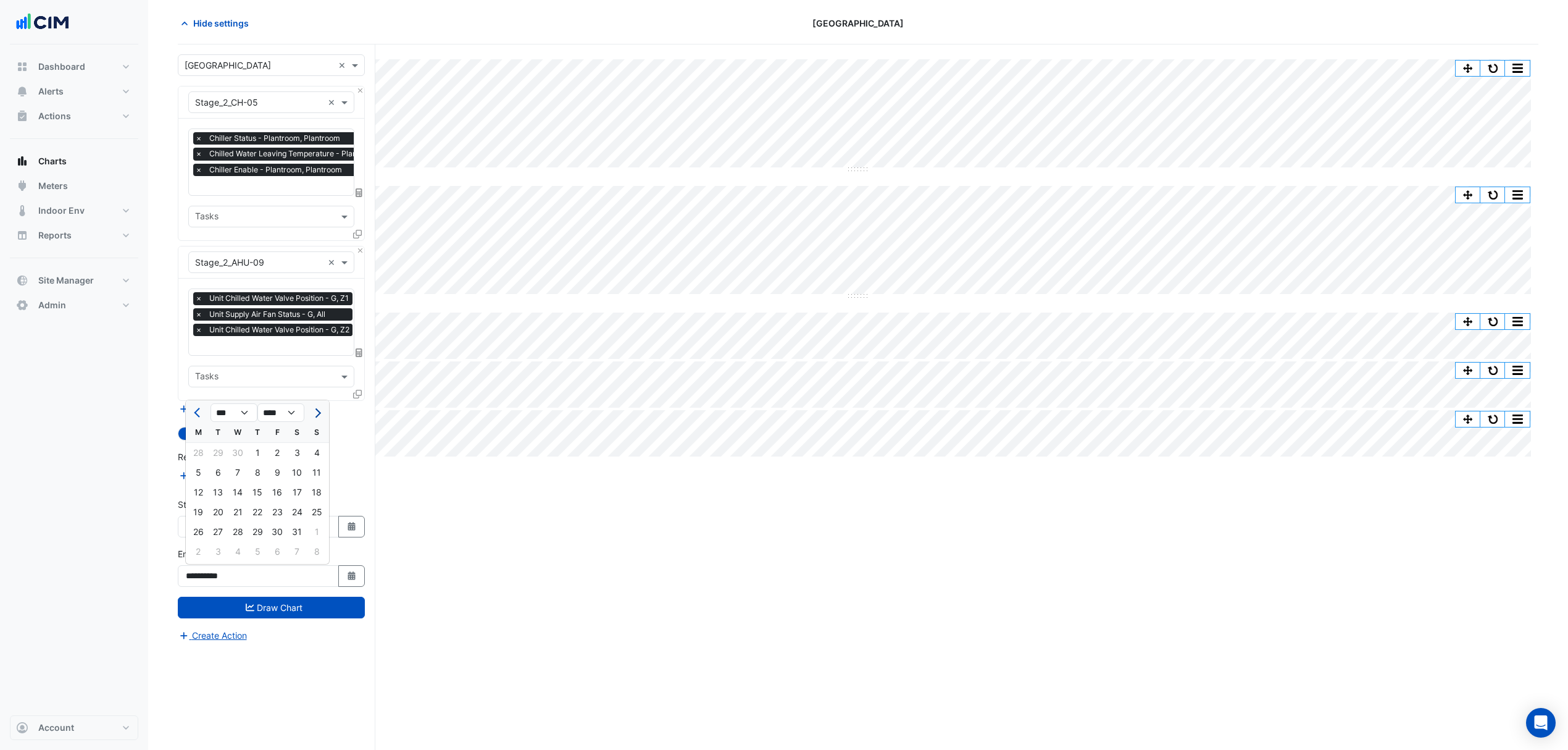
click at [317, 411] on span "Next month" at bounding box center [316, 413] width 9 height 9
click at [197, 411] on span "Previous month" at bounding box center [199, 413] width 9 height 9
select select "*"
click at [236, 532] on div "30" at bounding box center [238, 532] width 20 height 20
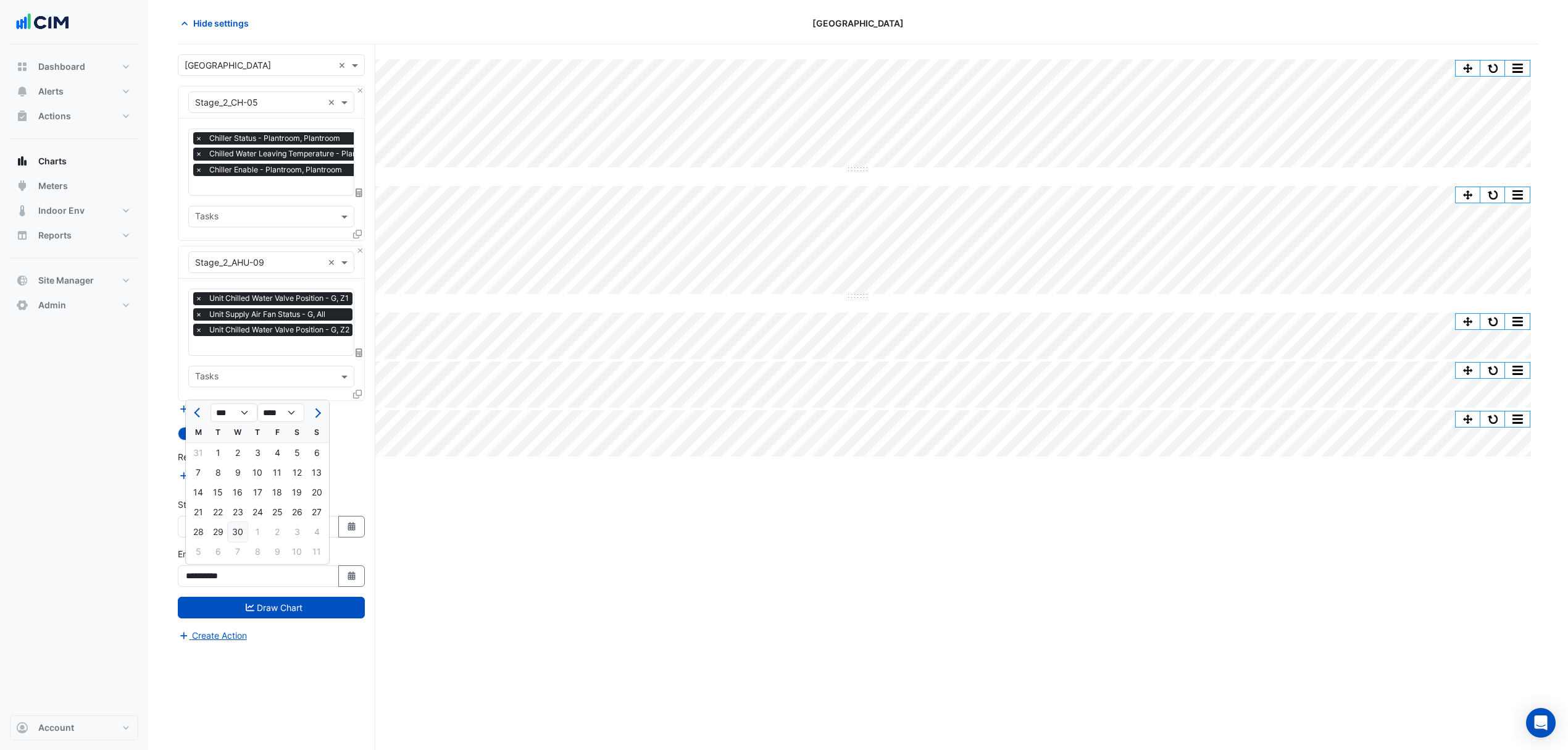
type input "**********"
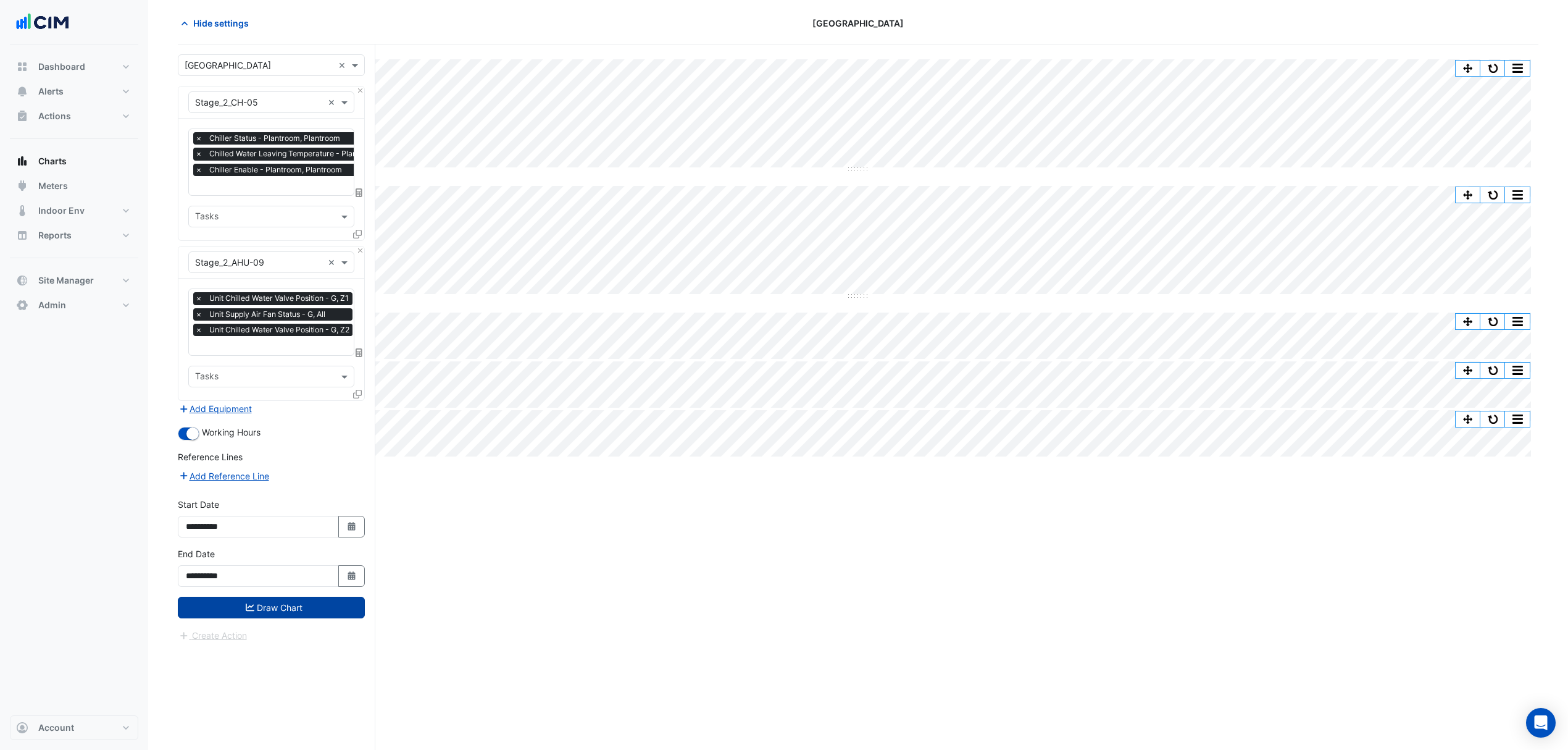
click at [245, 609] on icon "submit" at bounding box center [249, 607] width 9 height 7
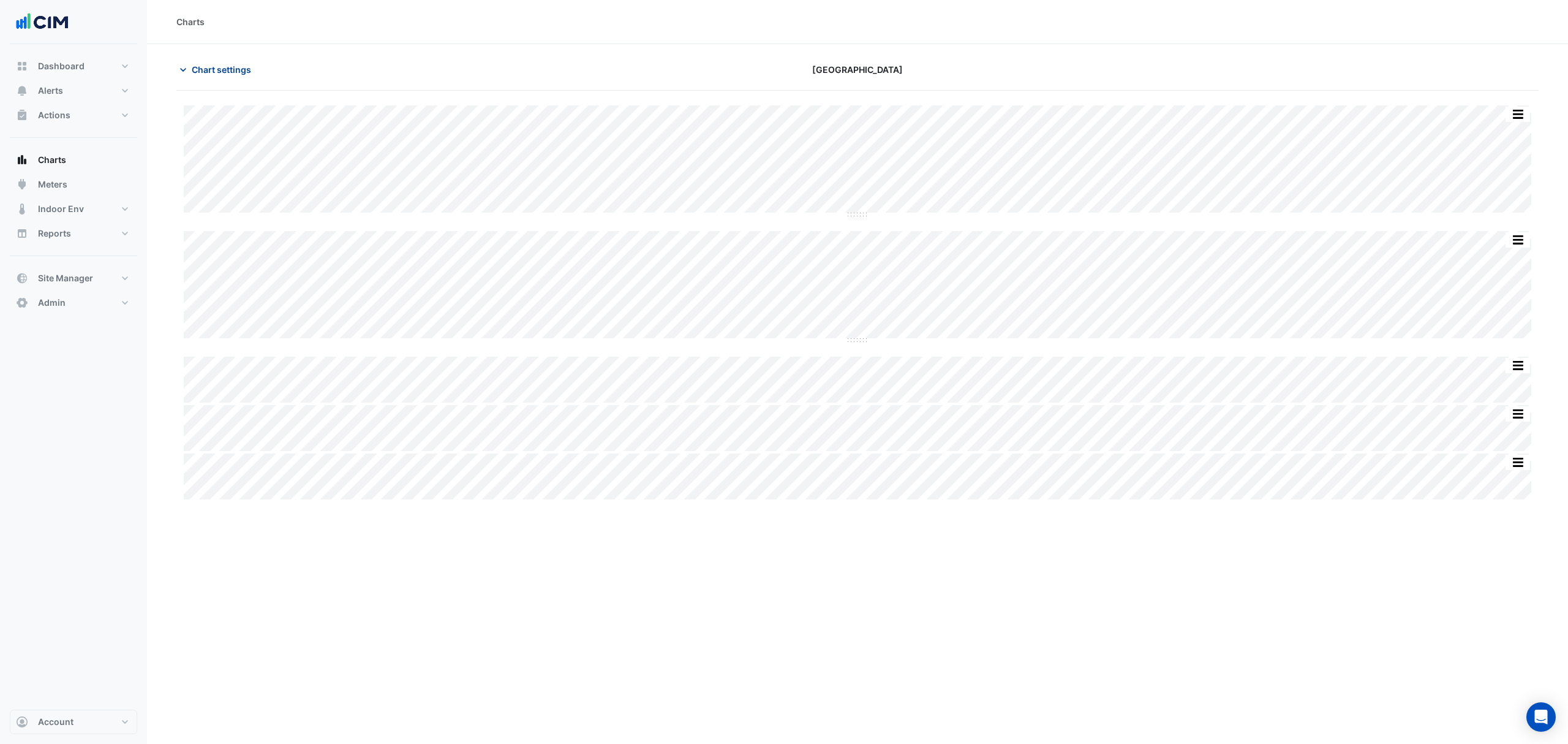
click at [229, 71] on span "Chart settings" at bounding box center [221, 69] width 60 height 13
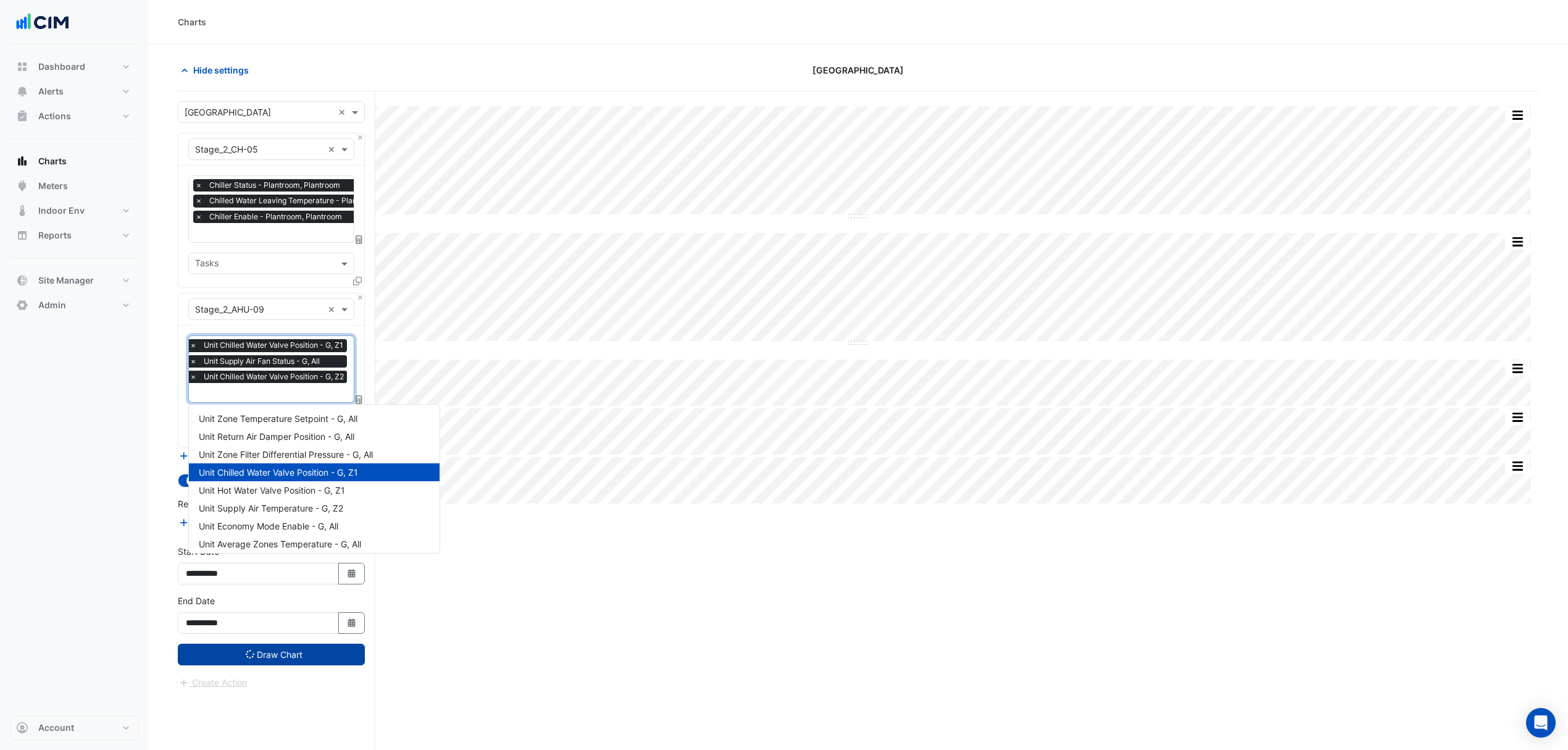
scroll to position [256, 0]
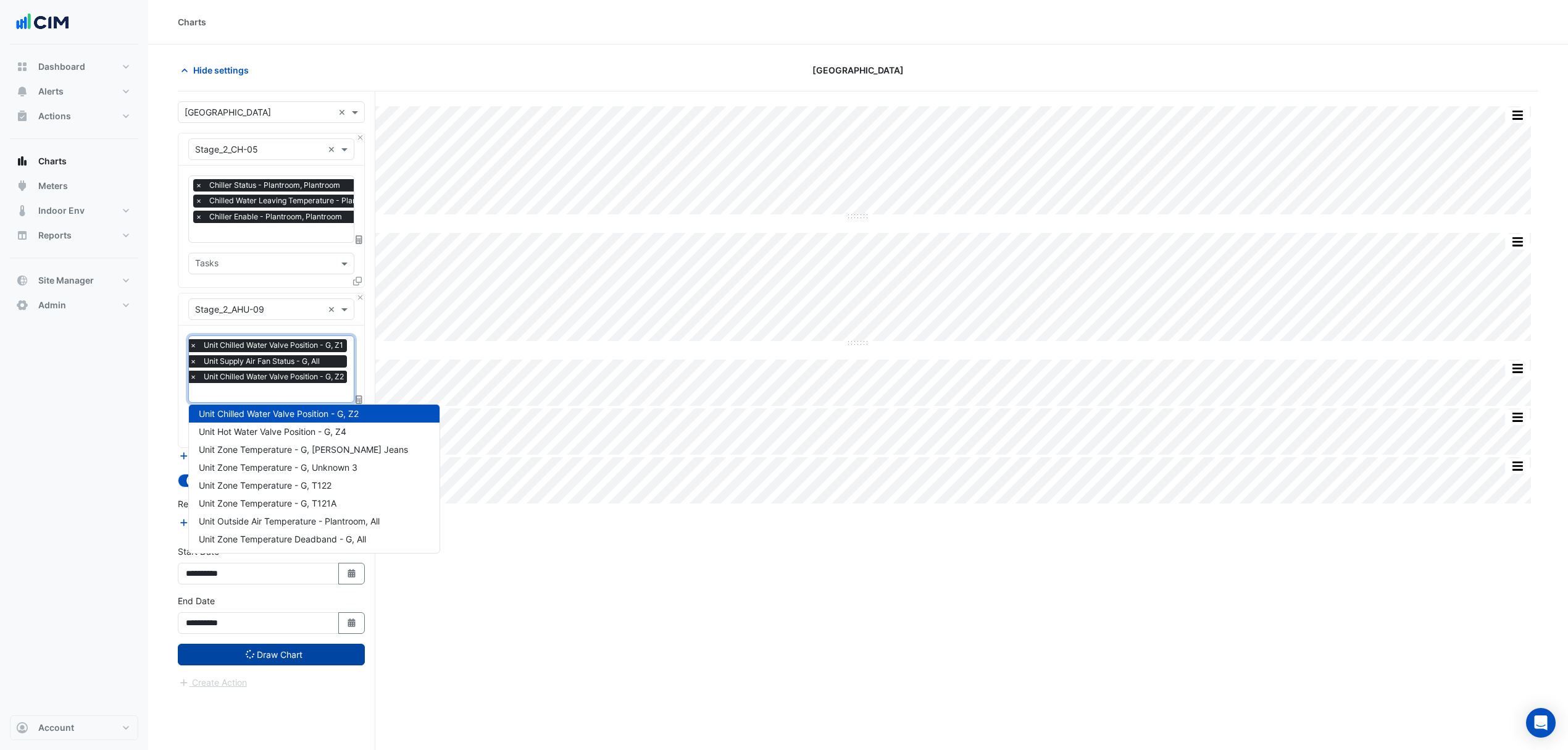
click at [244, 403] on div "Favourites × Unit Chilled Water Valve Position - G, Z1 × Unit Supply Air Fan St…" at bounding box center [271, 369] width 166 height 67
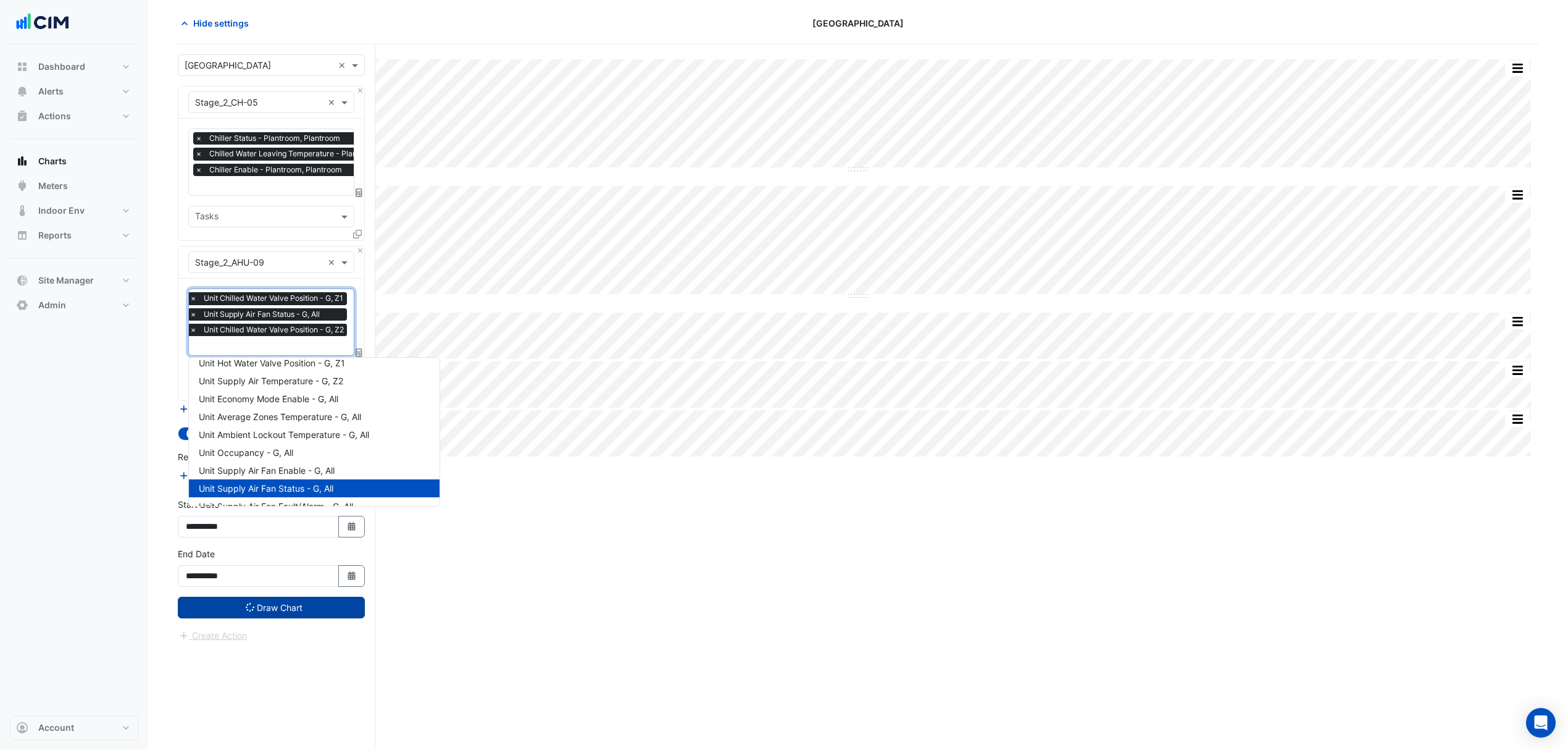
scroll to position [109, 0]
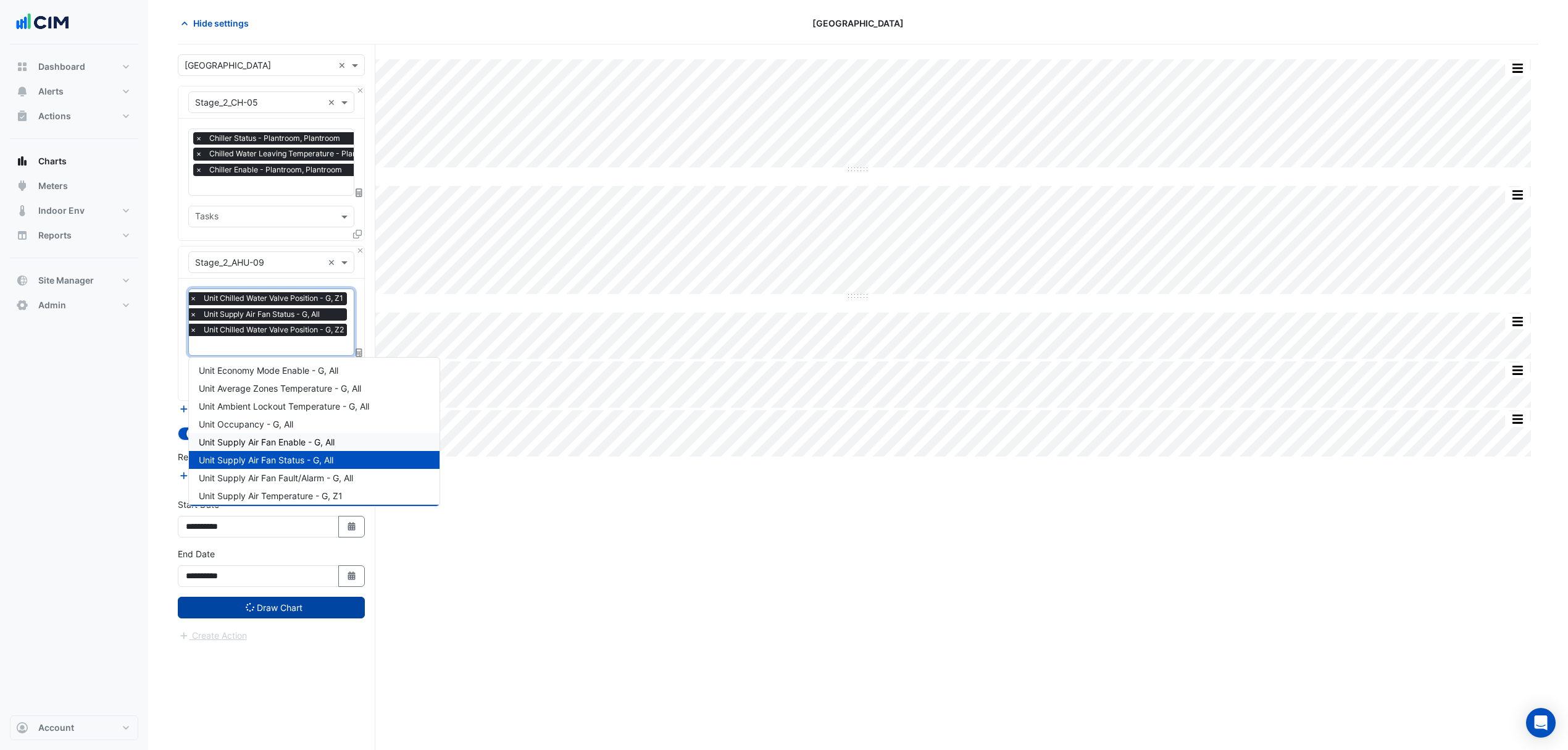
click at [278, 446] on span "Unit Supply Air Fan Enable - G, All" at bounding box center [267, 442] width 136 height 11
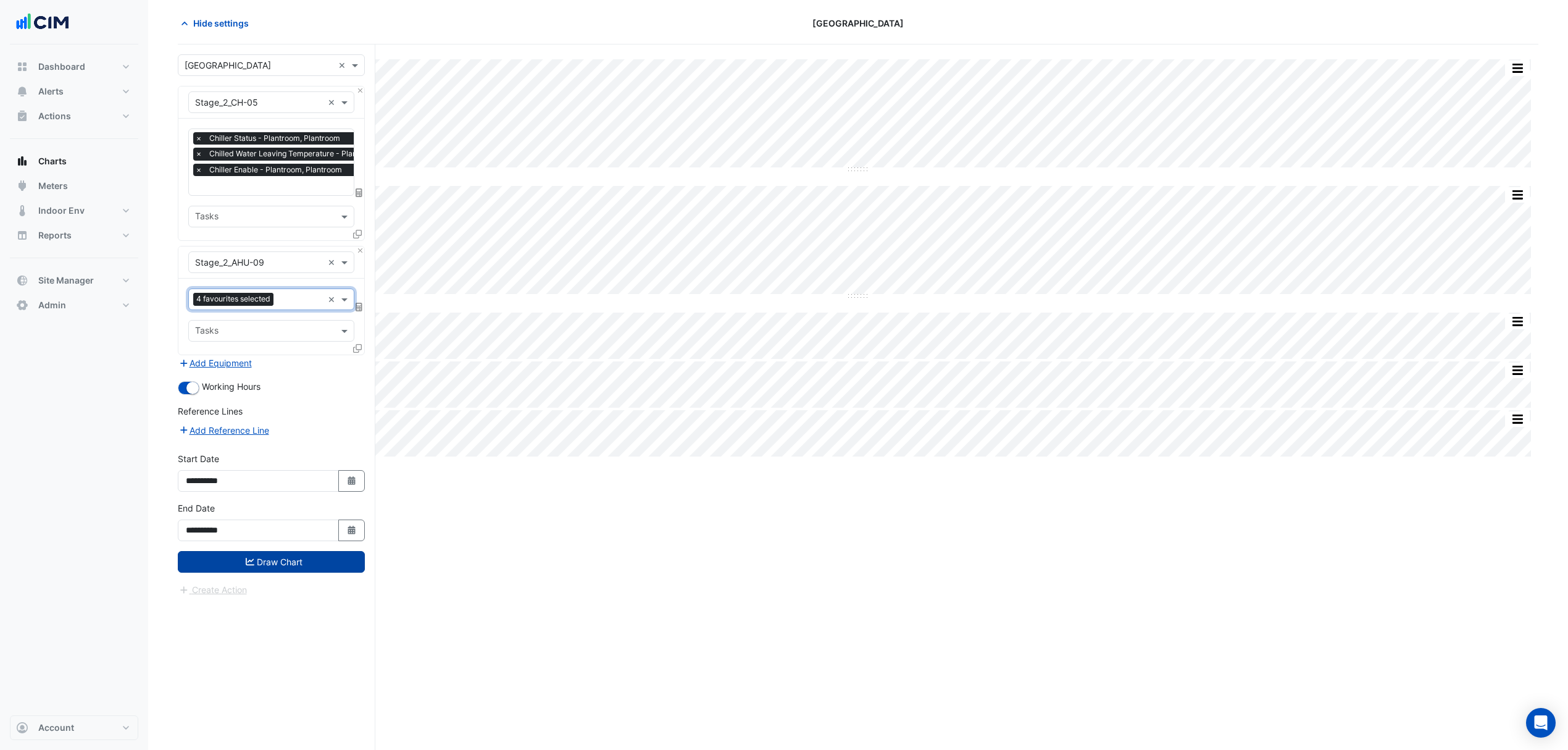
scroll to position [0, 0]
click at [294, 566] on button "Draw Chart" at bounding box center [271, 562] width 187 height 22
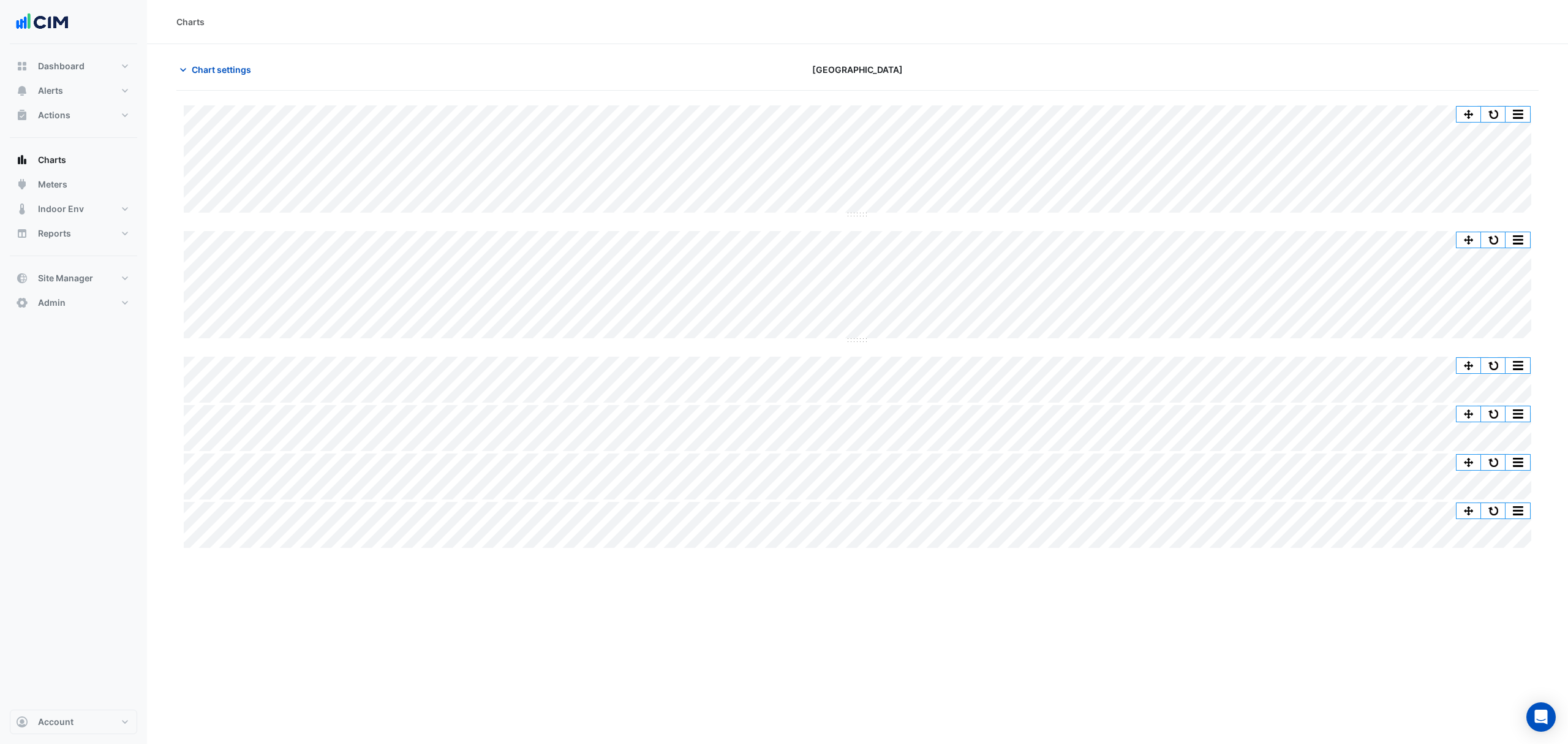
click at [1467, 26] on div "Charts" at bounding box center [857, 22] width 1362 height 13
click at [1502, 120] on button "button" at bounding box center [1493, 114] width 24 height 15
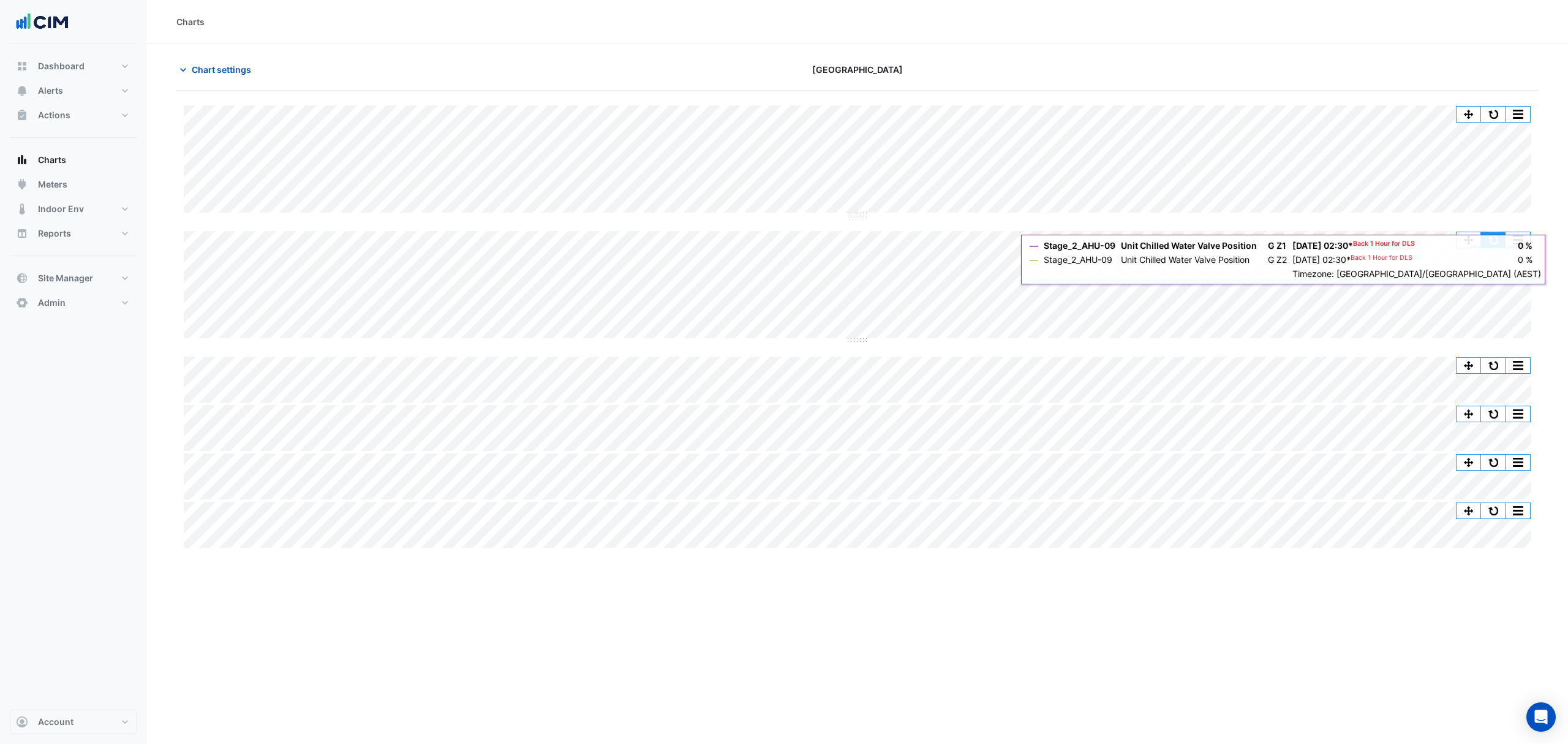
click at [1495, 236] on button "button" at bounding box center [1493, 240] width 24 height 15
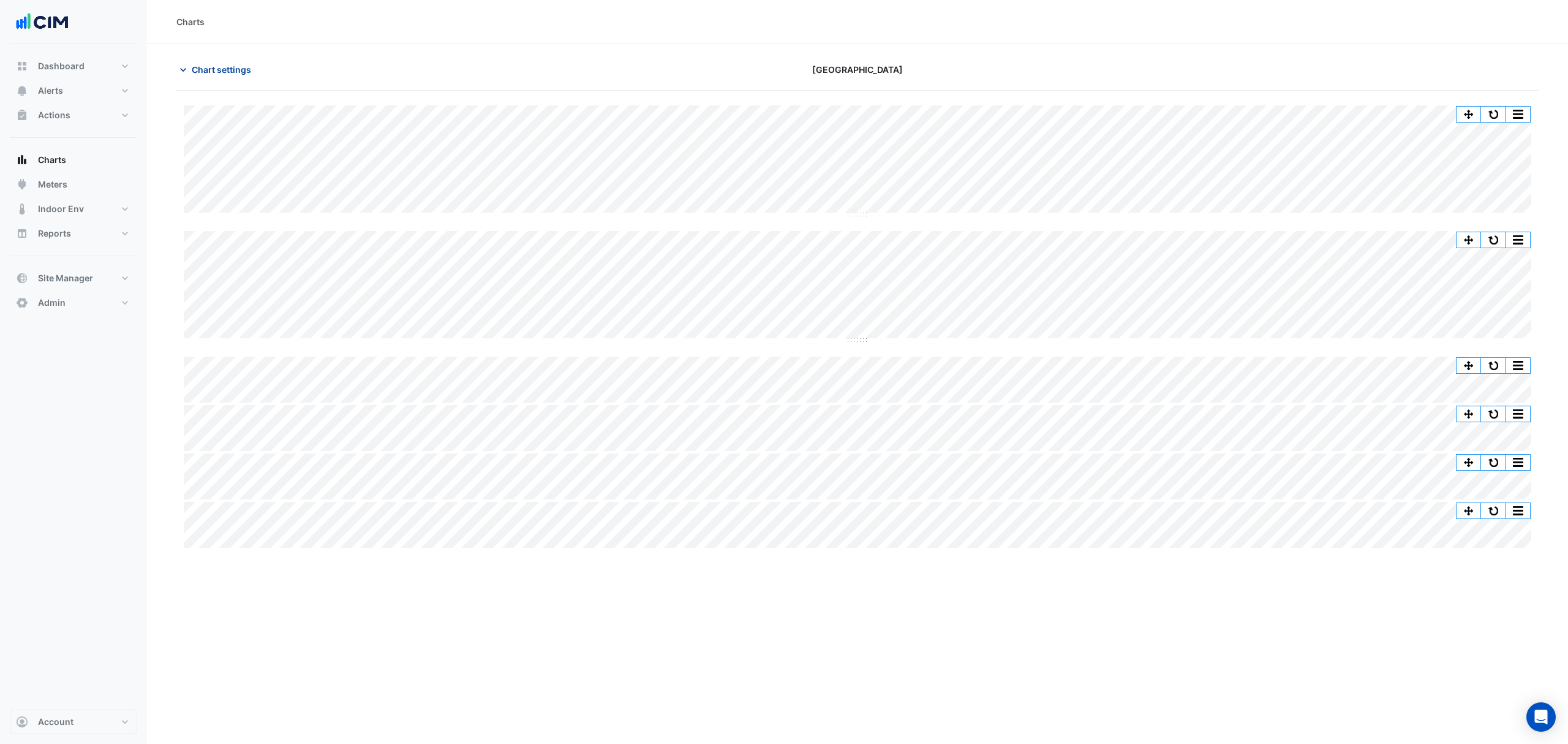
click at [244, 71] on span "Chart settings" at bounding box center [221, 69] width 60 height 13
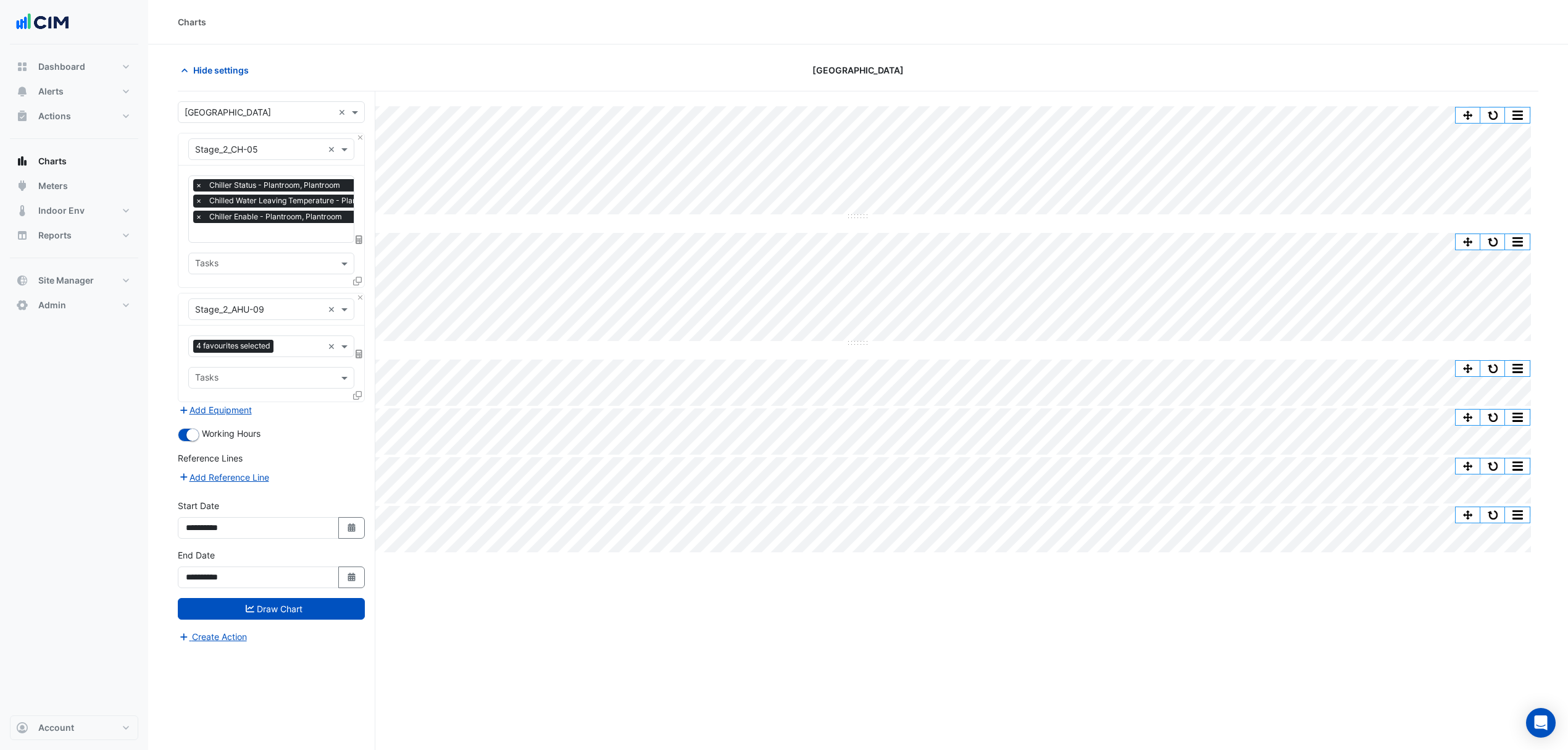
click at [354, 394] on icon at bounding box center [357, 395] width 9 height 9
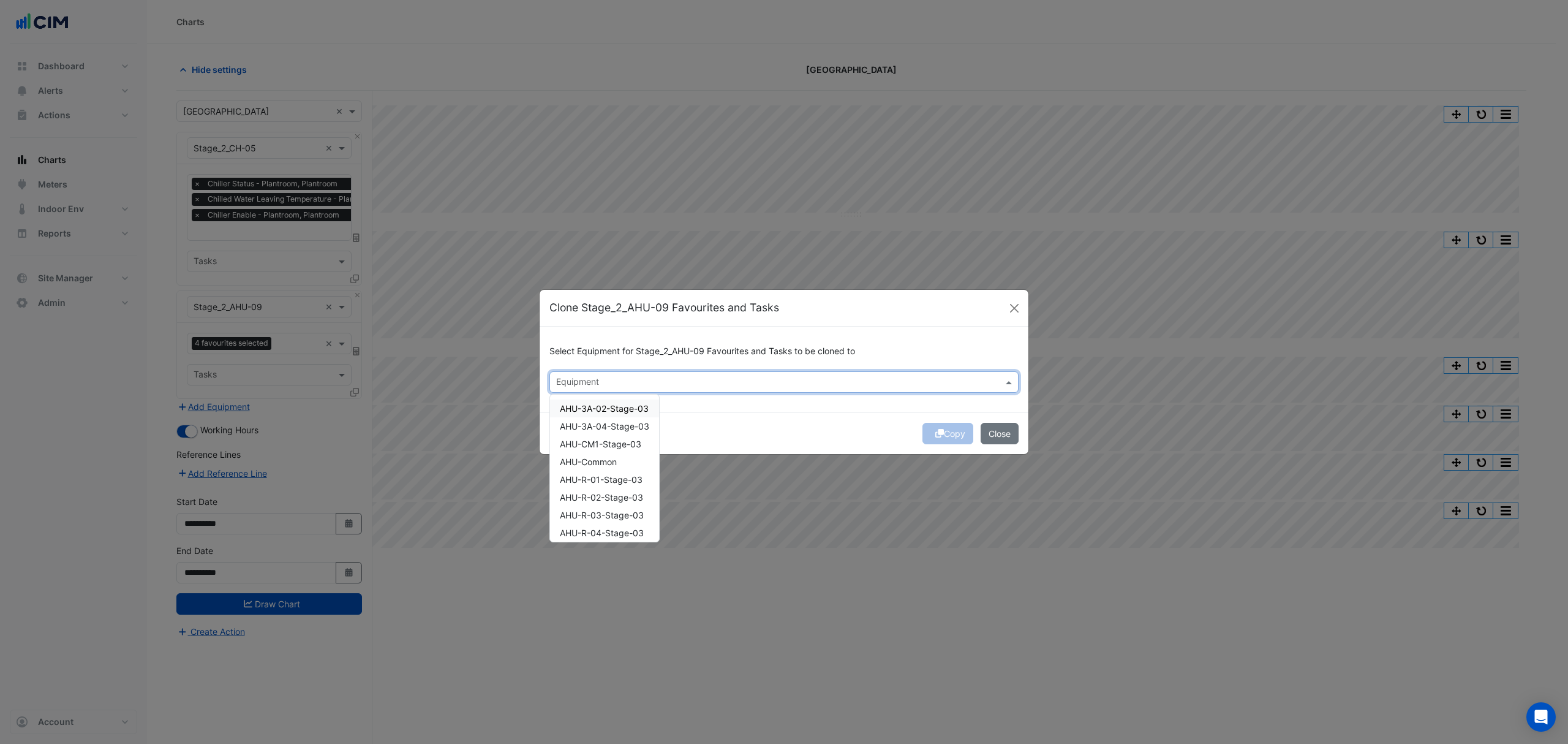
click at [595, 387] on input "text" at bounding box center [776, 383] width 442 height 13
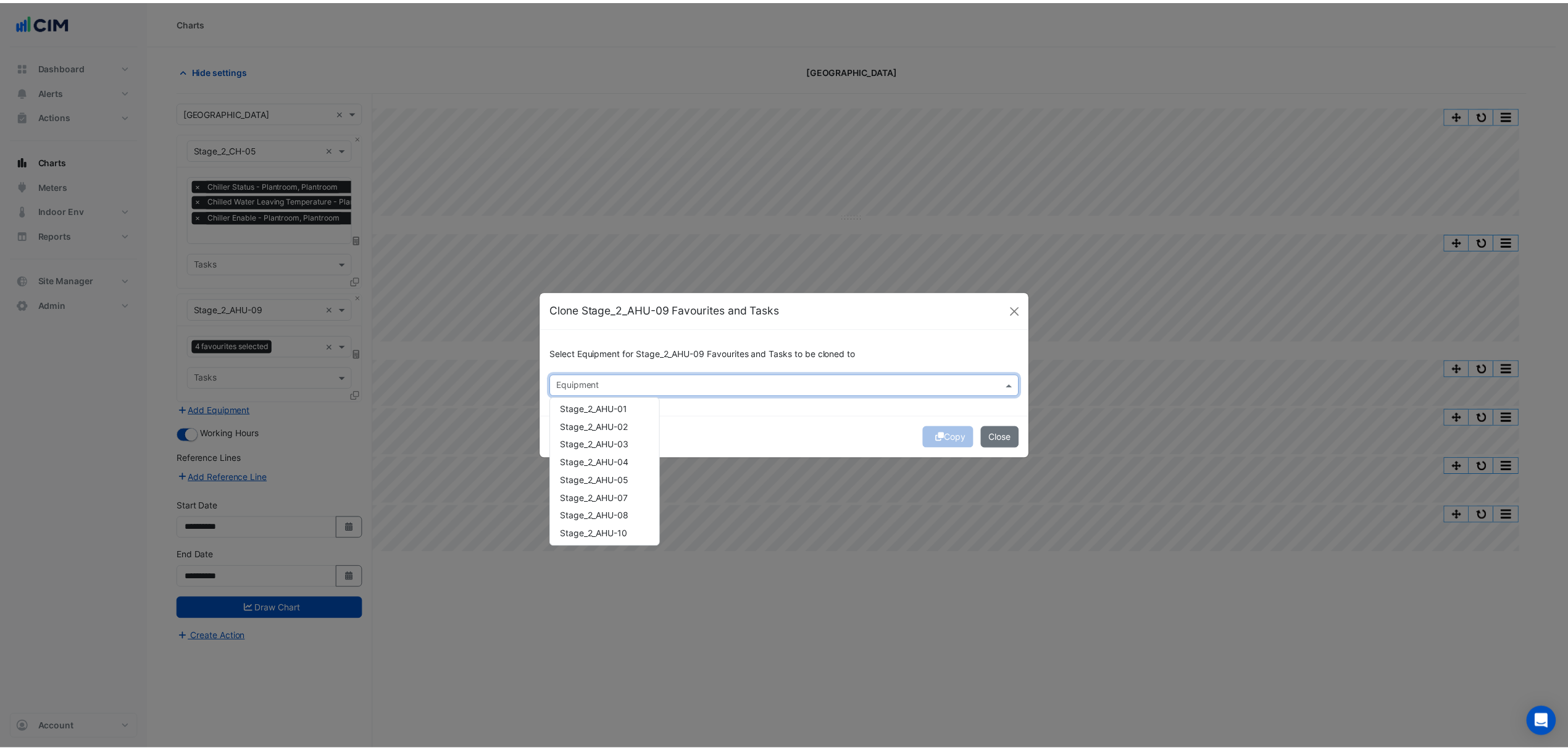
scroll to position [1318, 0]
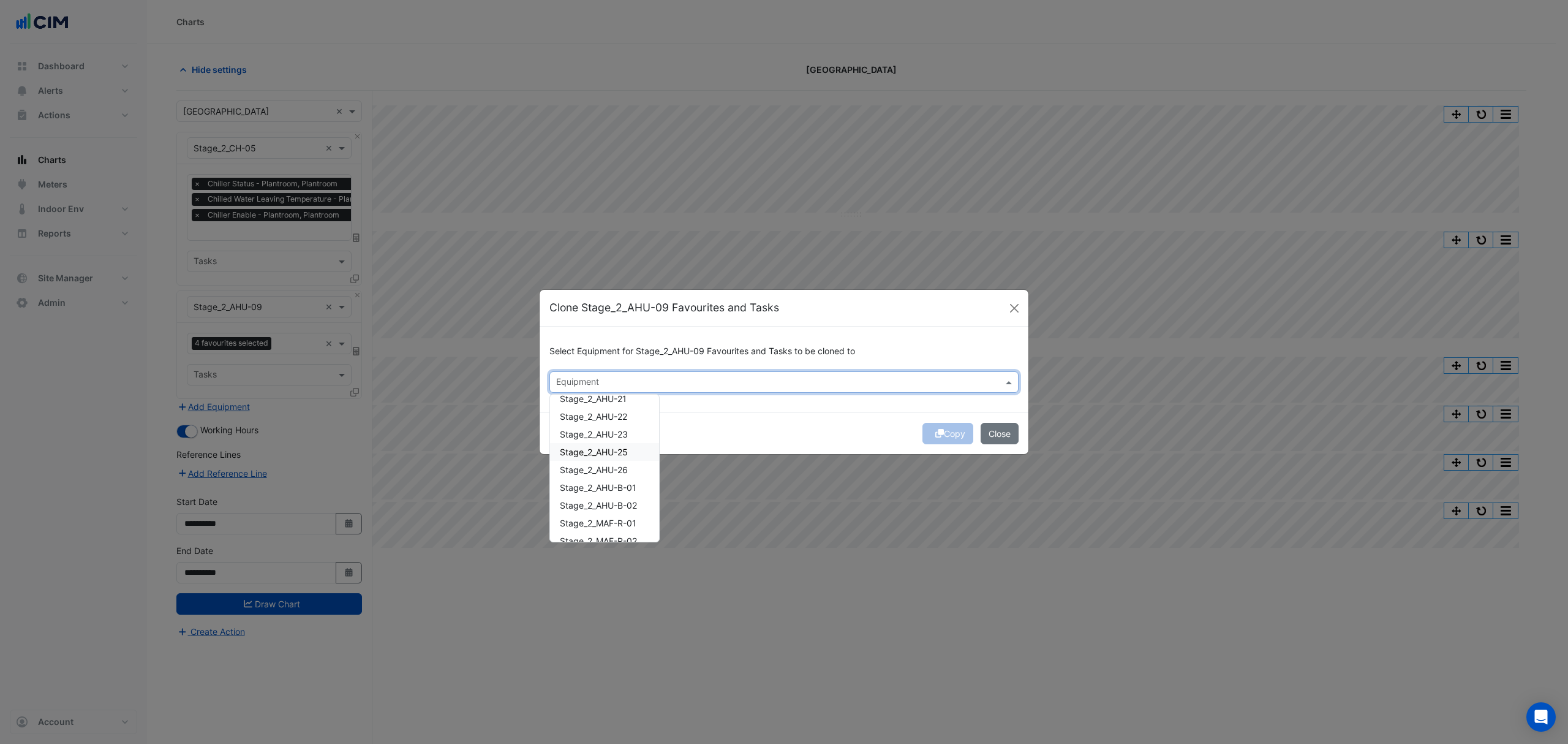
click at [626, 451] on span "Stage_2_AHU-25" at bounding box center [594, 452] width 68 height 10
click at [822, 439] on div "Copy Close" at bounding box center [784, 434] width 489 height 42
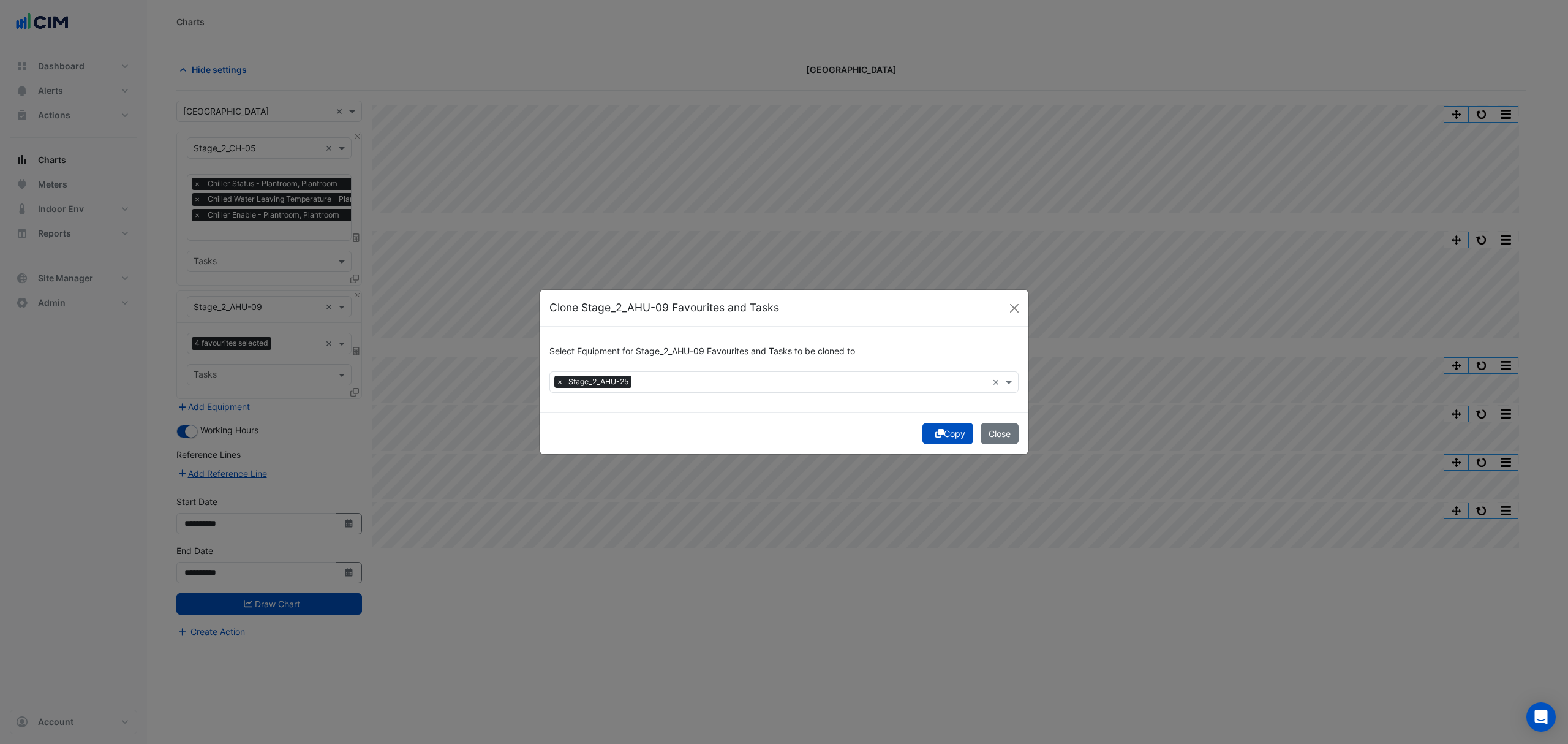
click at [936, 432] on icon "submit" at bounding box center [939, 433] width 9 height 9
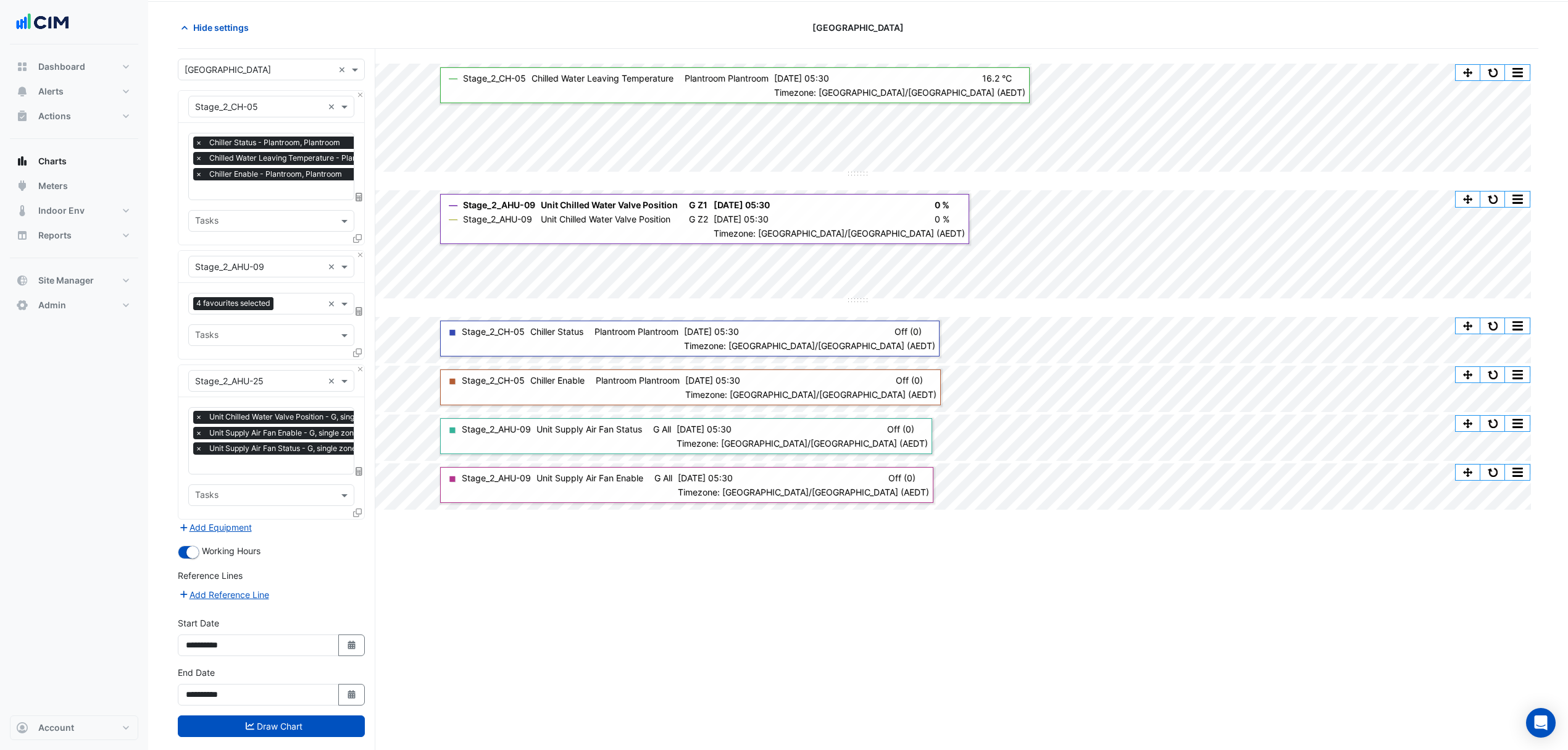
scroll to position [65, 0]
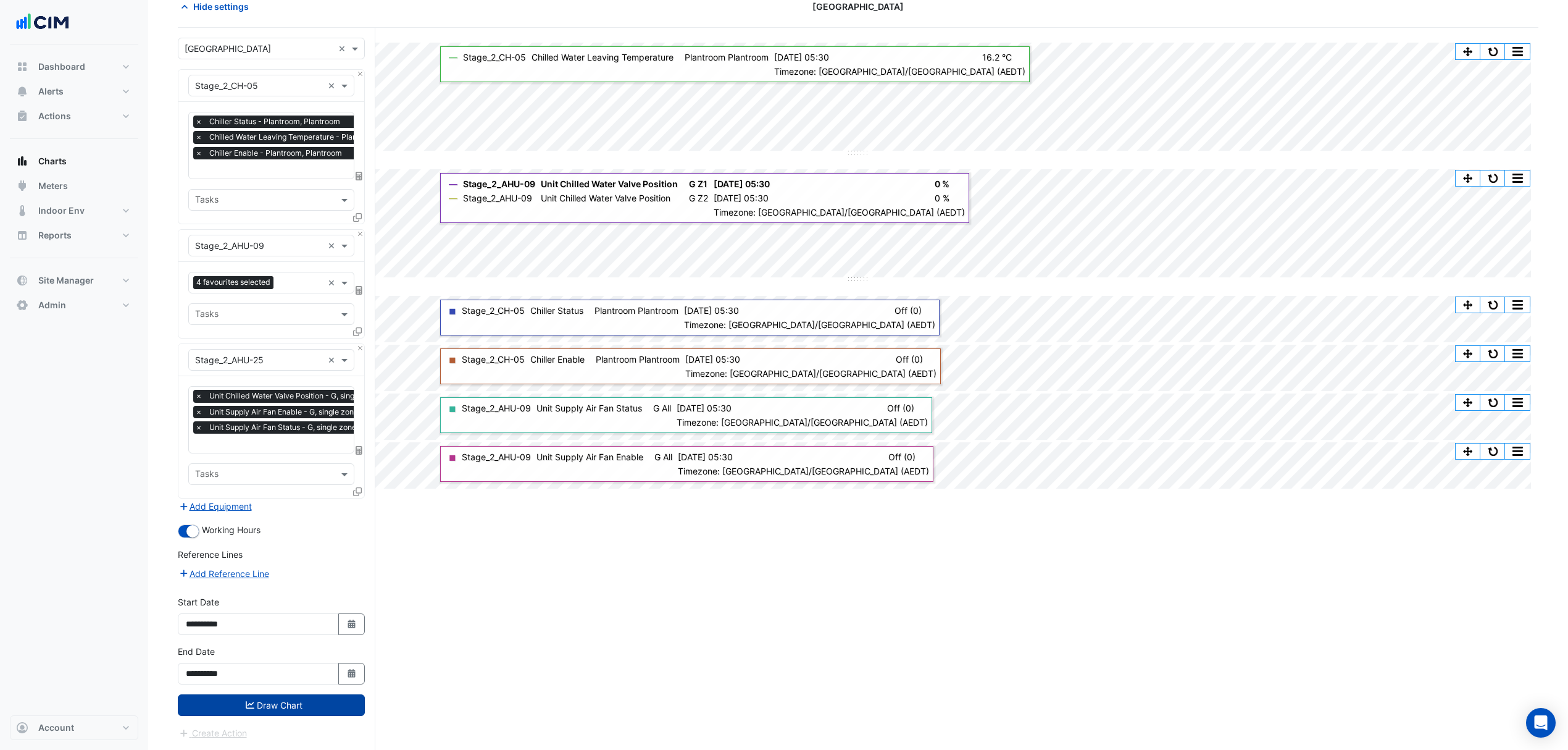
click at [255, 695] on button "Draw Chart" at bounding box center [271, 705] width 187 height 22
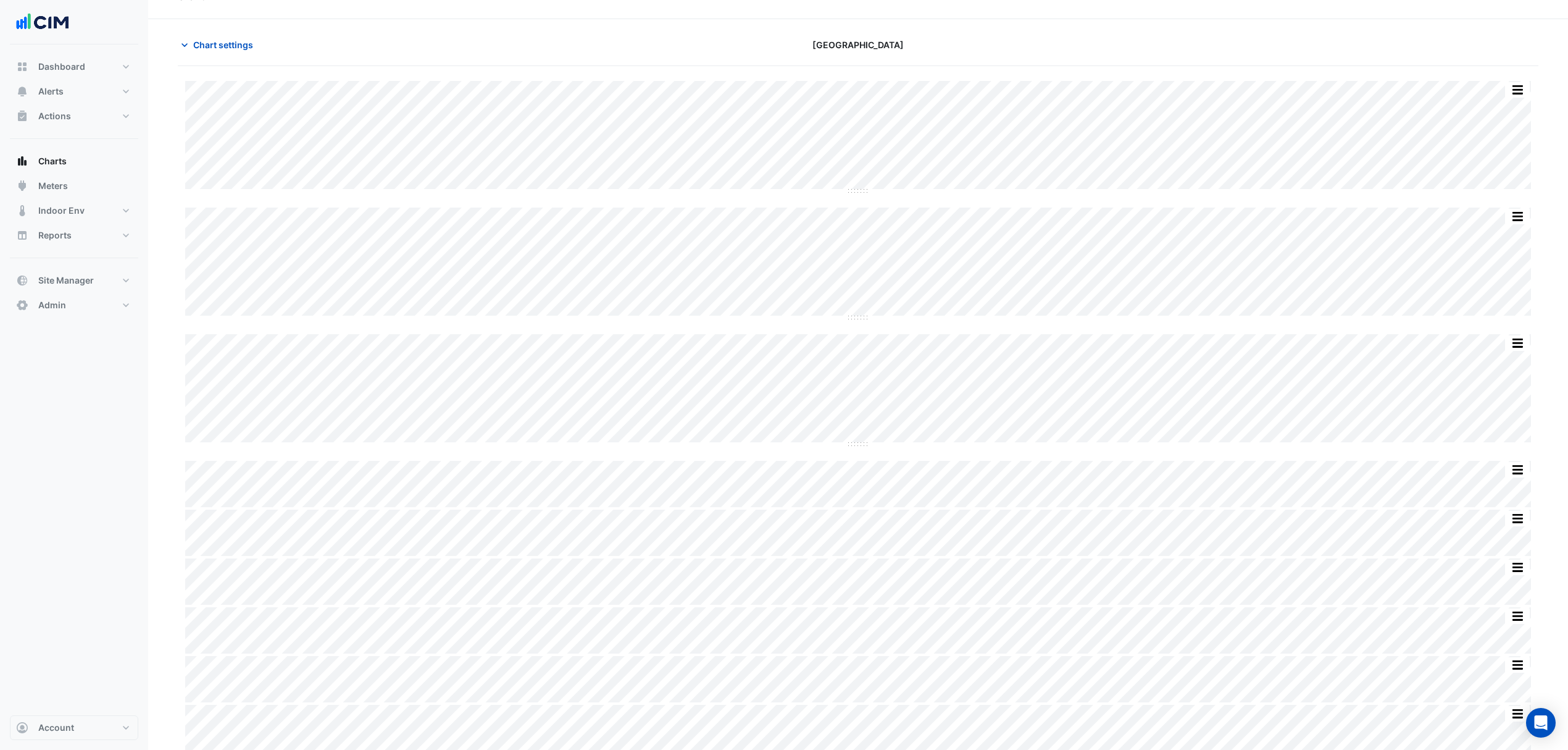
scroll to position [30, 0]
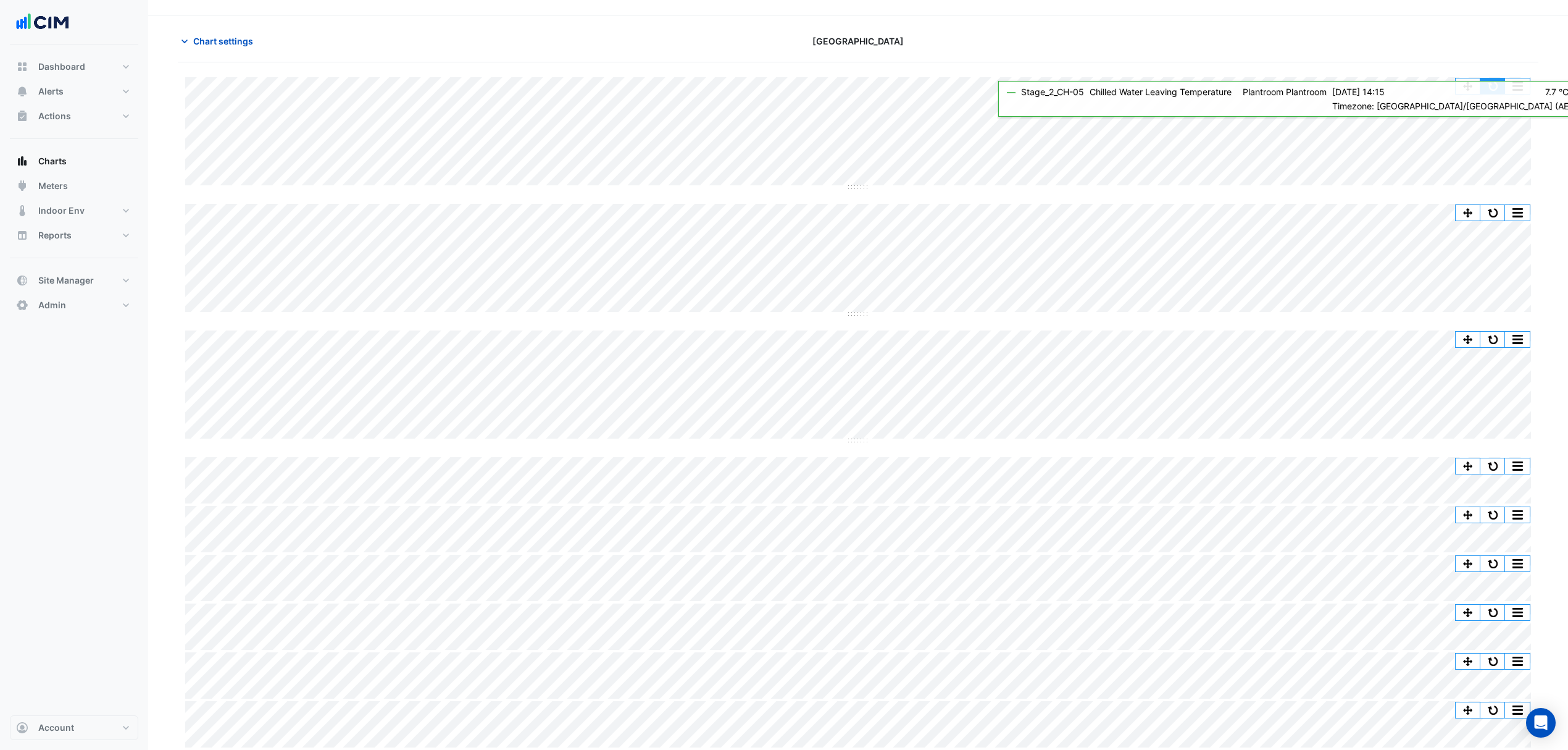
click at [1497, 79] on button "button" at bounding box center [1492, 86] width 24 height 15
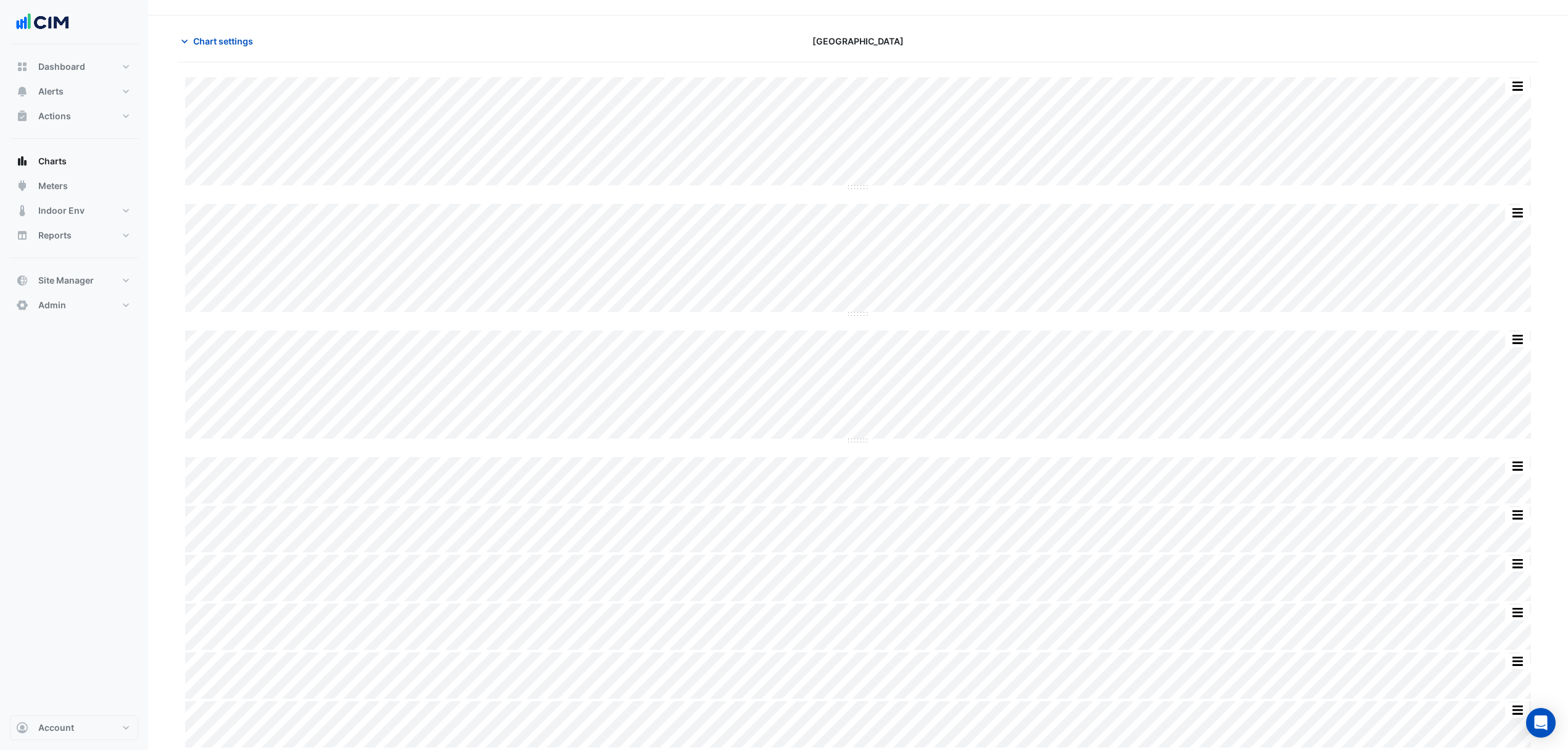
click at [584, 533] on div "Split by Unit Split All Split None Print Save as JPEG Save as PNG Pivot Data Ta…" at bounding box center [858, 412] width 1361 height 670
click at [1493, 81] on button "button" at bounding box center [1492, 86] width 24 height 15
click at [235, 40] on span "Chart settings" at bounding box center [223, 41] width 60 height 13
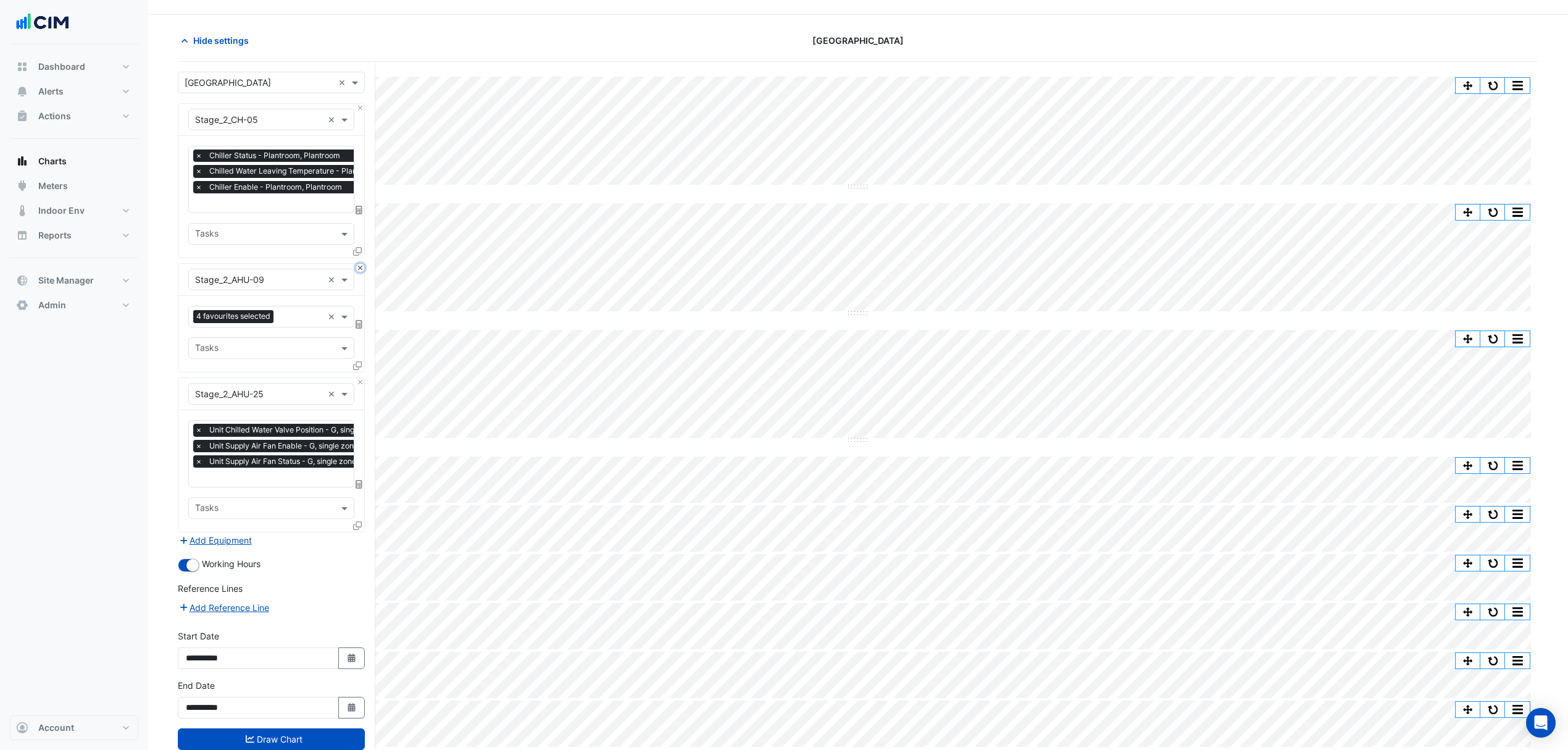
click at [359, 269] on button "Close" at bounding box center [360, 267] width 8 height 8
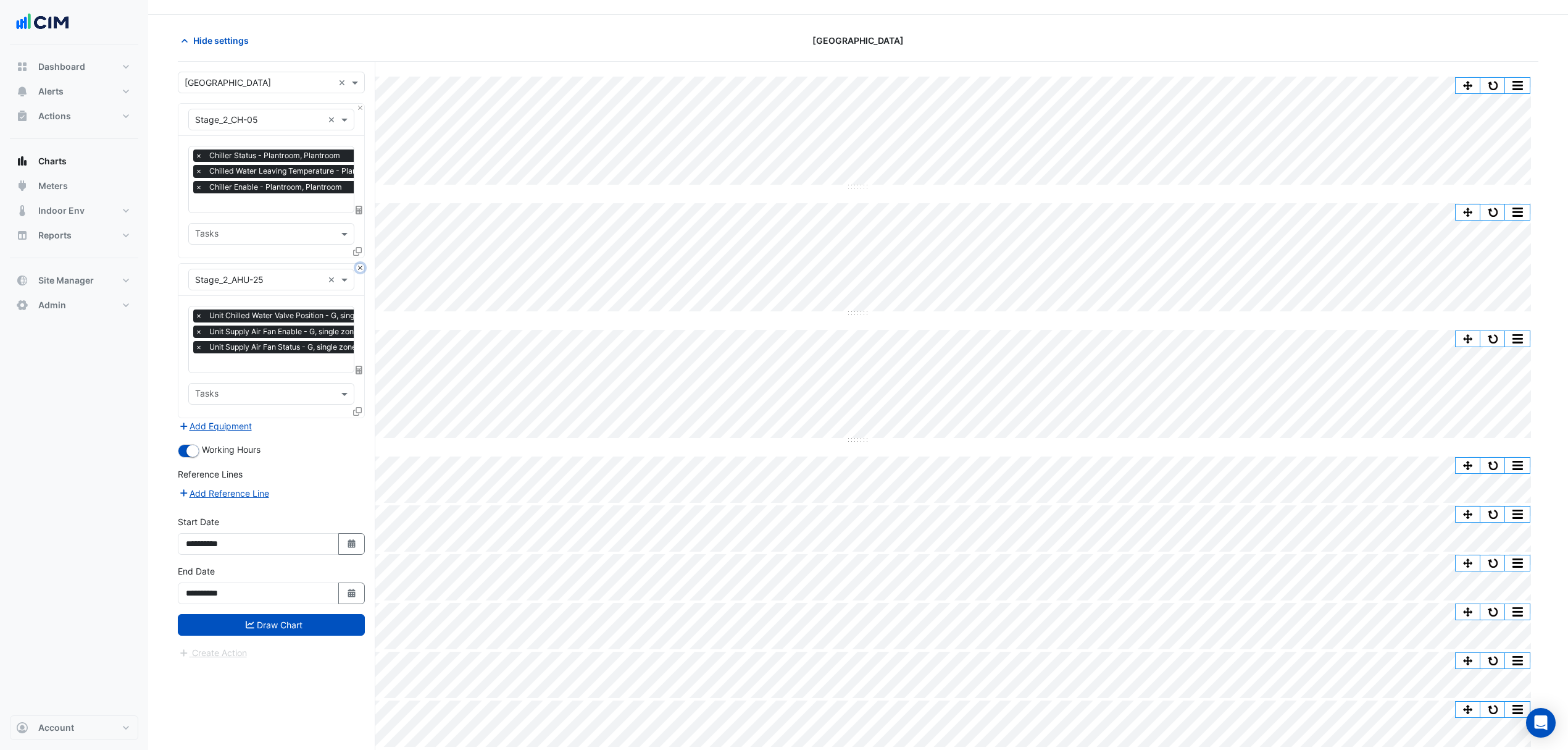
click at [359, 269] on button "Close" at bounding box center [360, 267] width 8 height 8
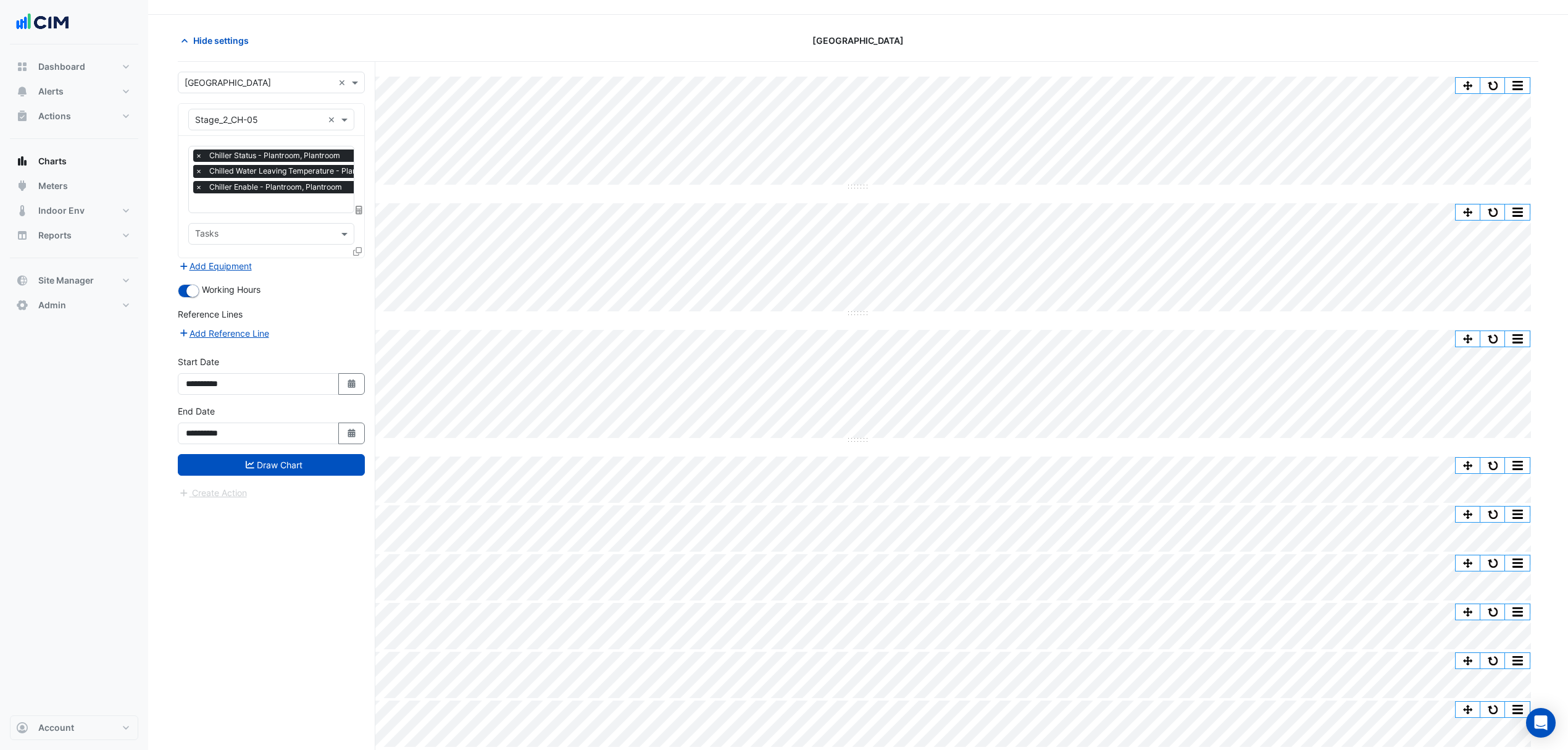
click at [201, 172] on span "×" at bounding box center [199, 171] width 11 height 13
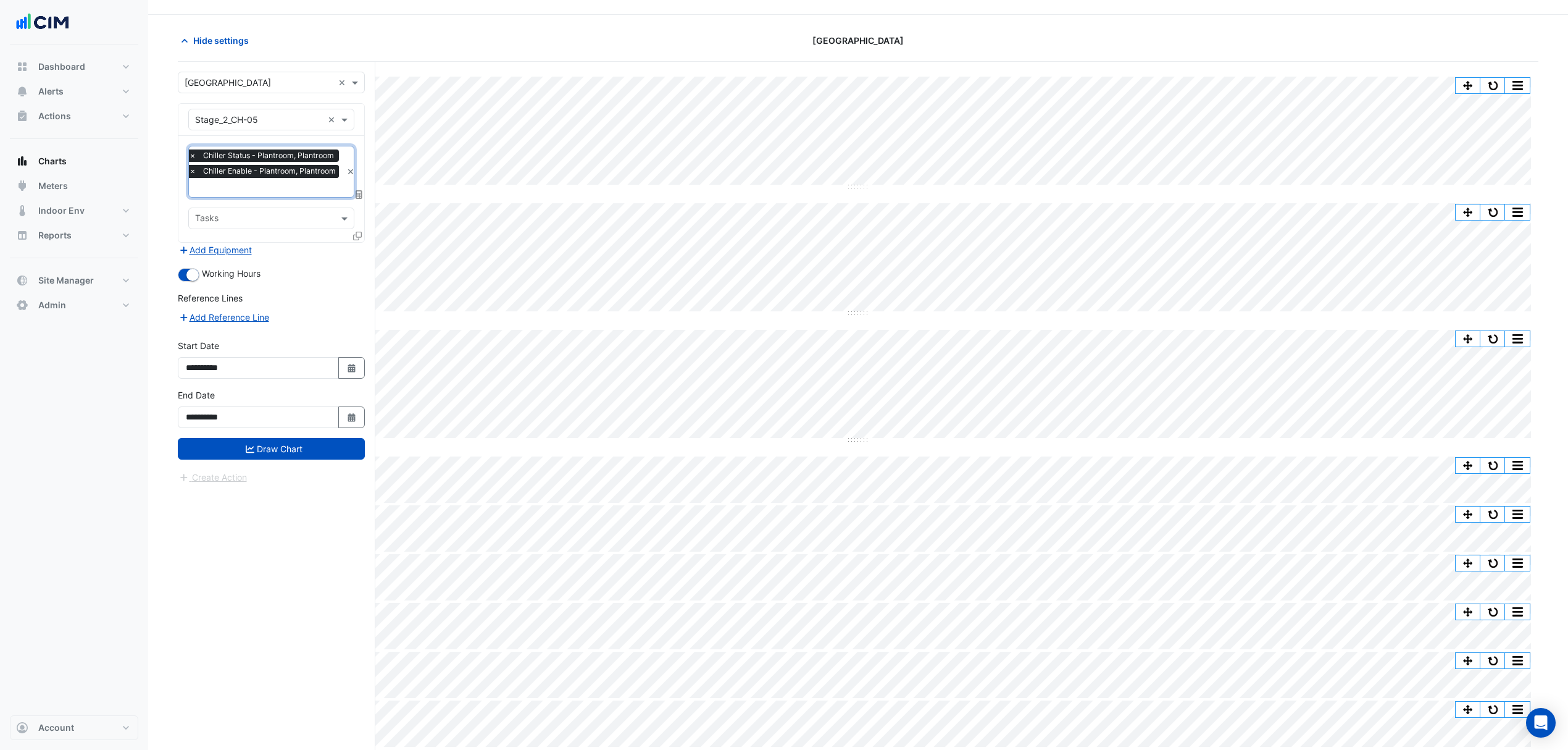
click at [193, 156] on span "×" at bounding box center [192, 155] width 11 height 13
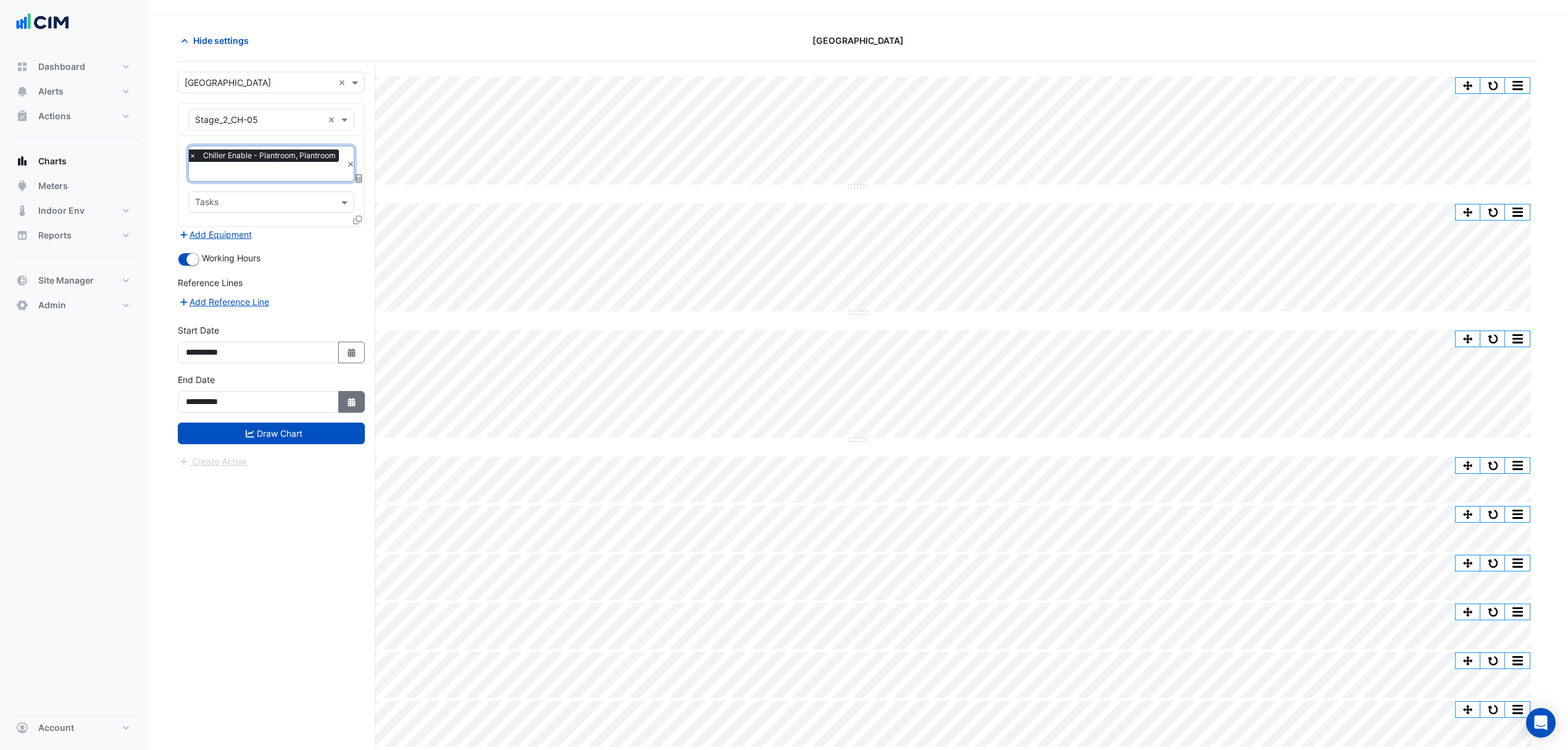
click at [349, 411] on button "Select Date" at bounding box center [352, 401] width 27 height 22
click at [198, 238] on span "Previous month" at bounding box center [199, 239] width 9 height 9
select select "*"
click at [200, 376] on div "31" at bounding box center [198, 378] width 20 height 20
type input "**********"
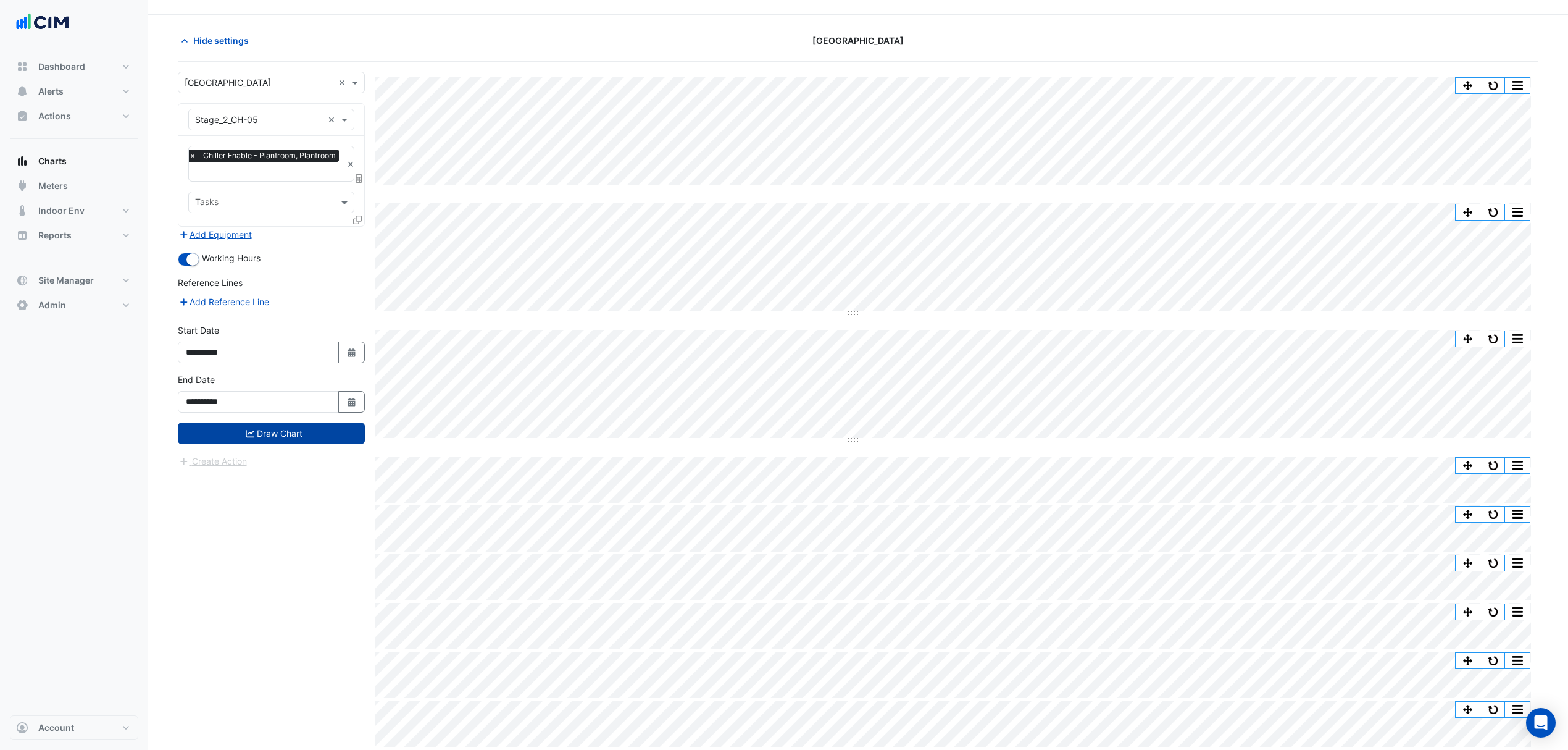
click at [270, 441] on button "Draw Chart" at bounding box center [271, 433] width 187 height 22
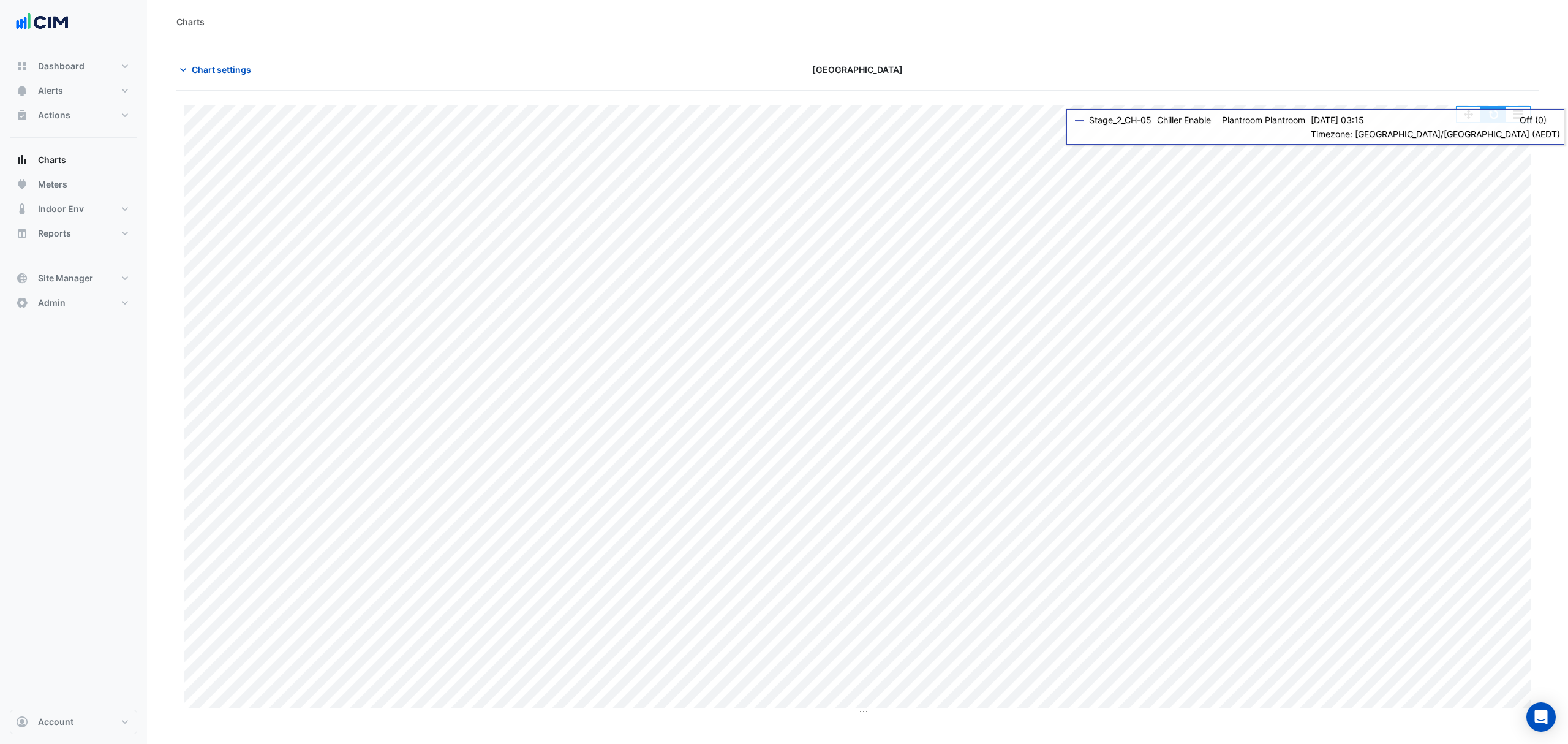
click at [1497, 114] on button "button" at bounding box center [1493, 114] width 24 height 15
click at [185, 64] on icon "button" at bounding box center [183, 69] width 12 height 12
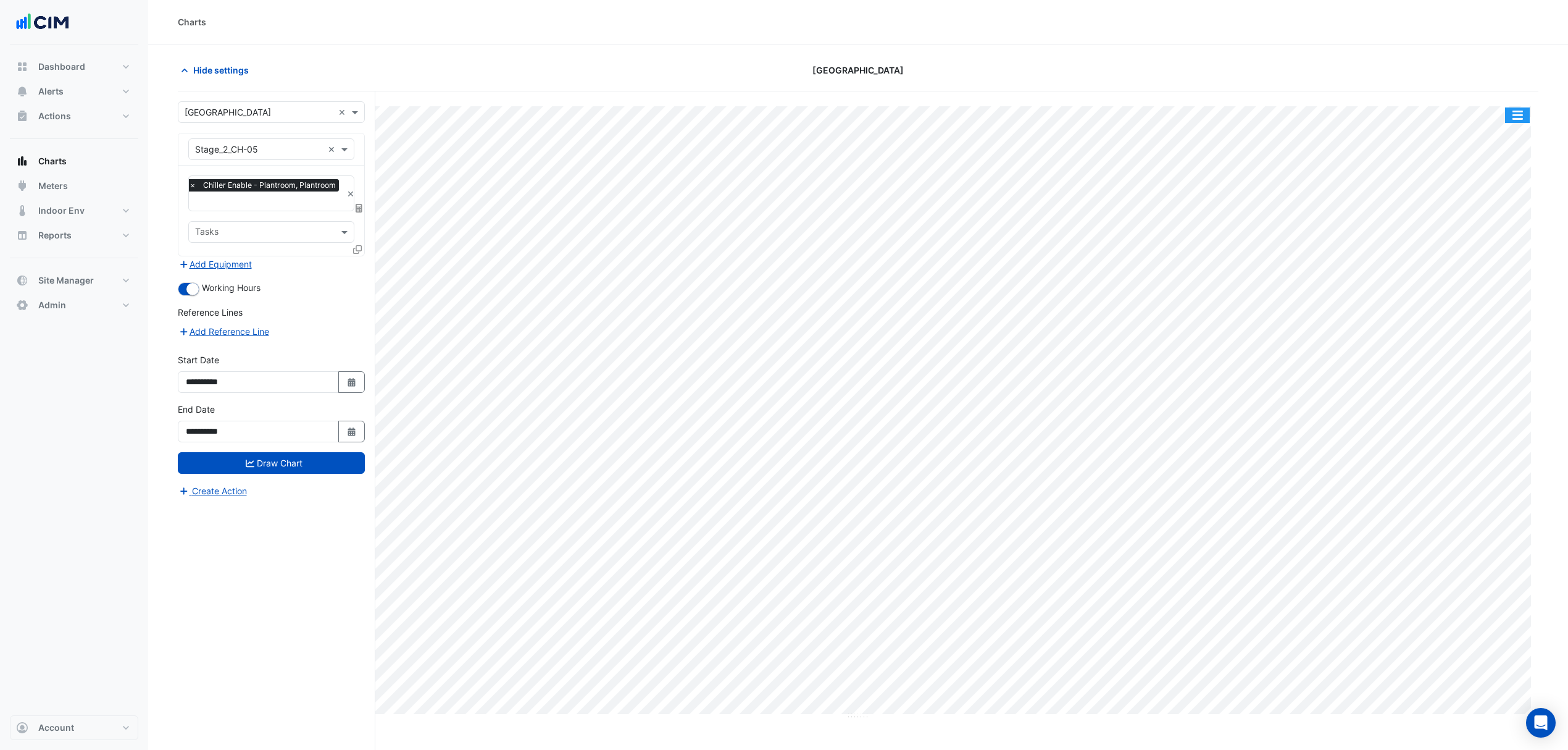
click at [1515, 112] on button "button" at bounding box center [1517, 115] width 24 height 15
click at [1480, 268] on div "Export CSV - Pivot" at bounding box center [1493, 263] width 74 height 30
click at [356, 246] on icon at bounding box center [357, 249] width 9 height 9
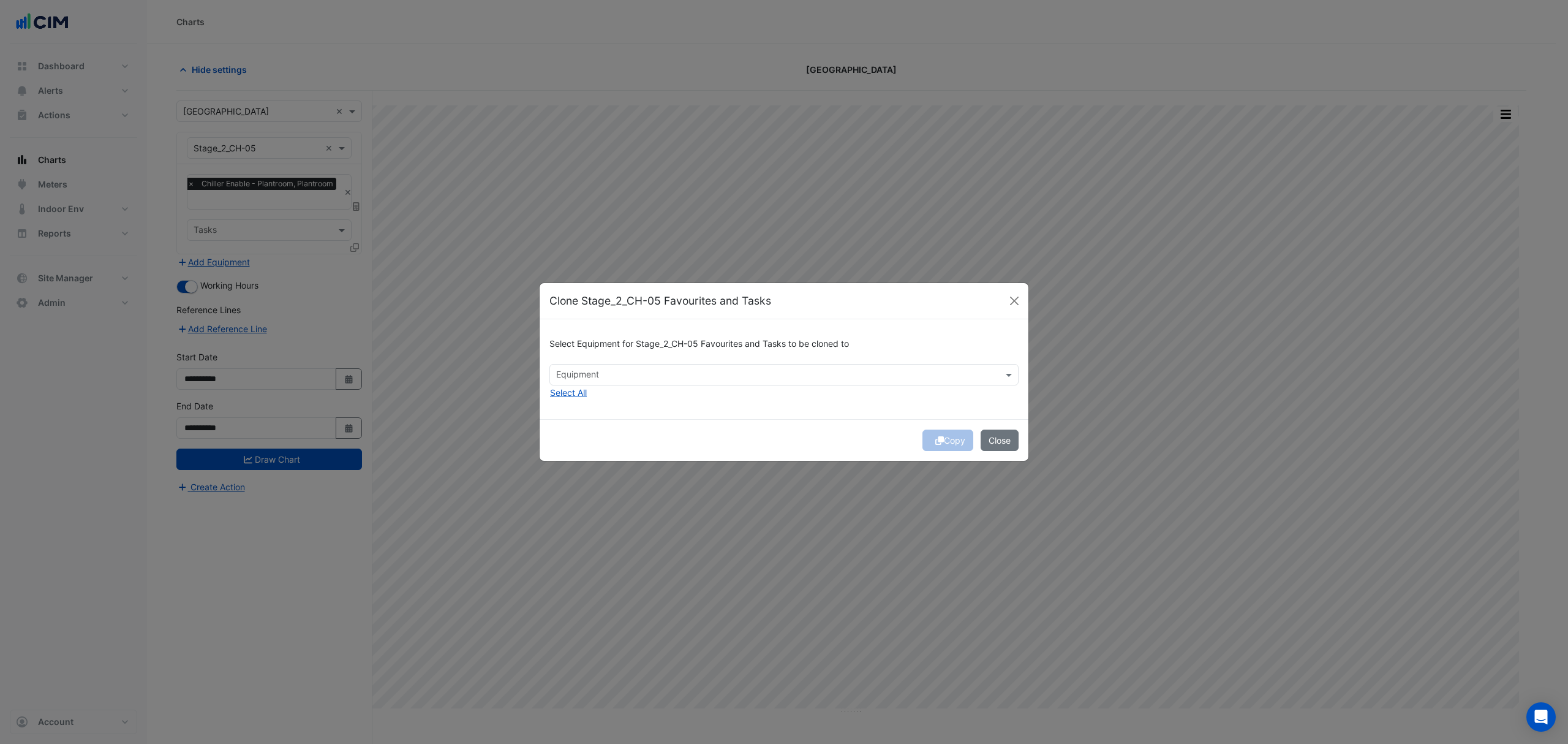
click at [589, 370] on input "text" at bounding box center [776, 376] width 442 height 13
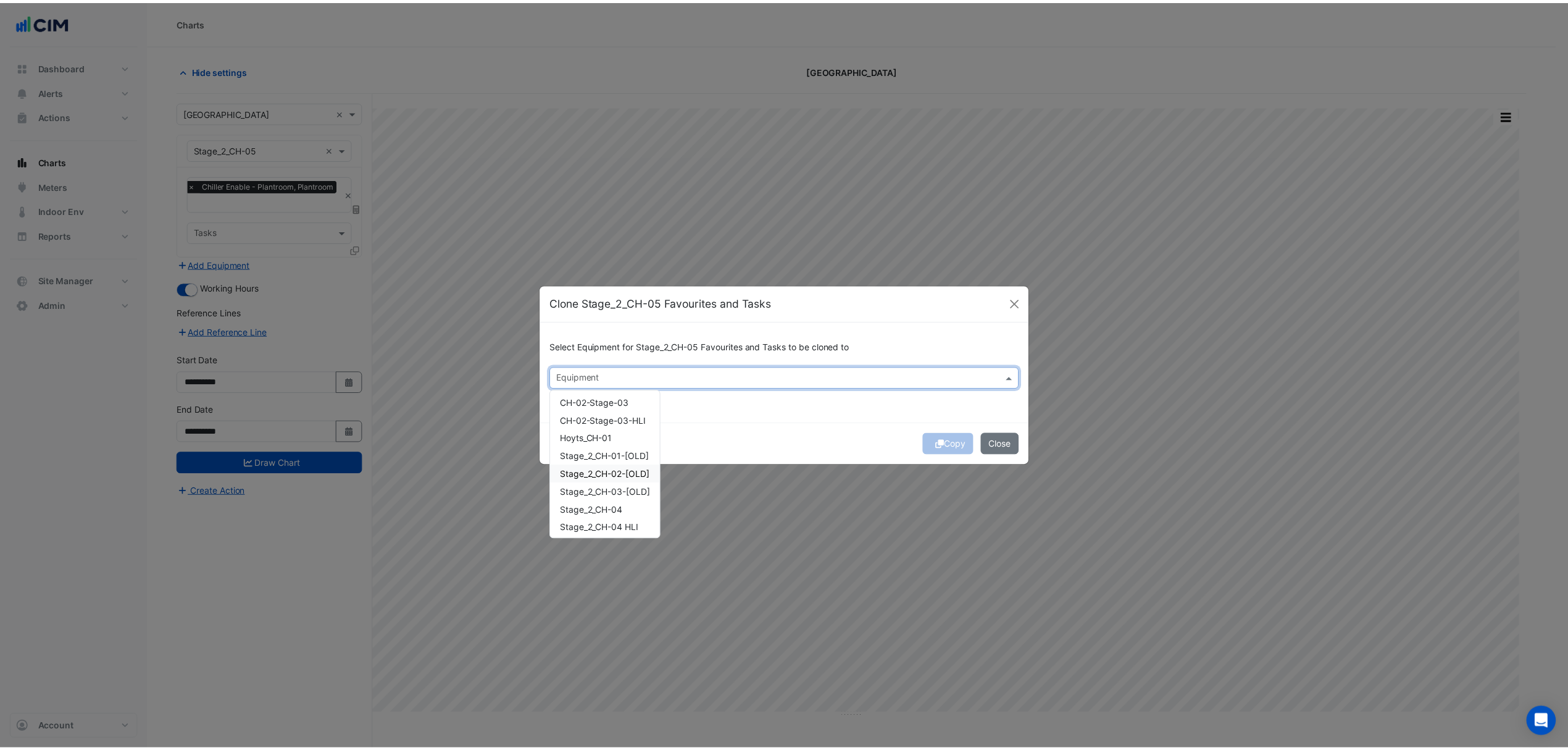
scroll to position [58, 0]
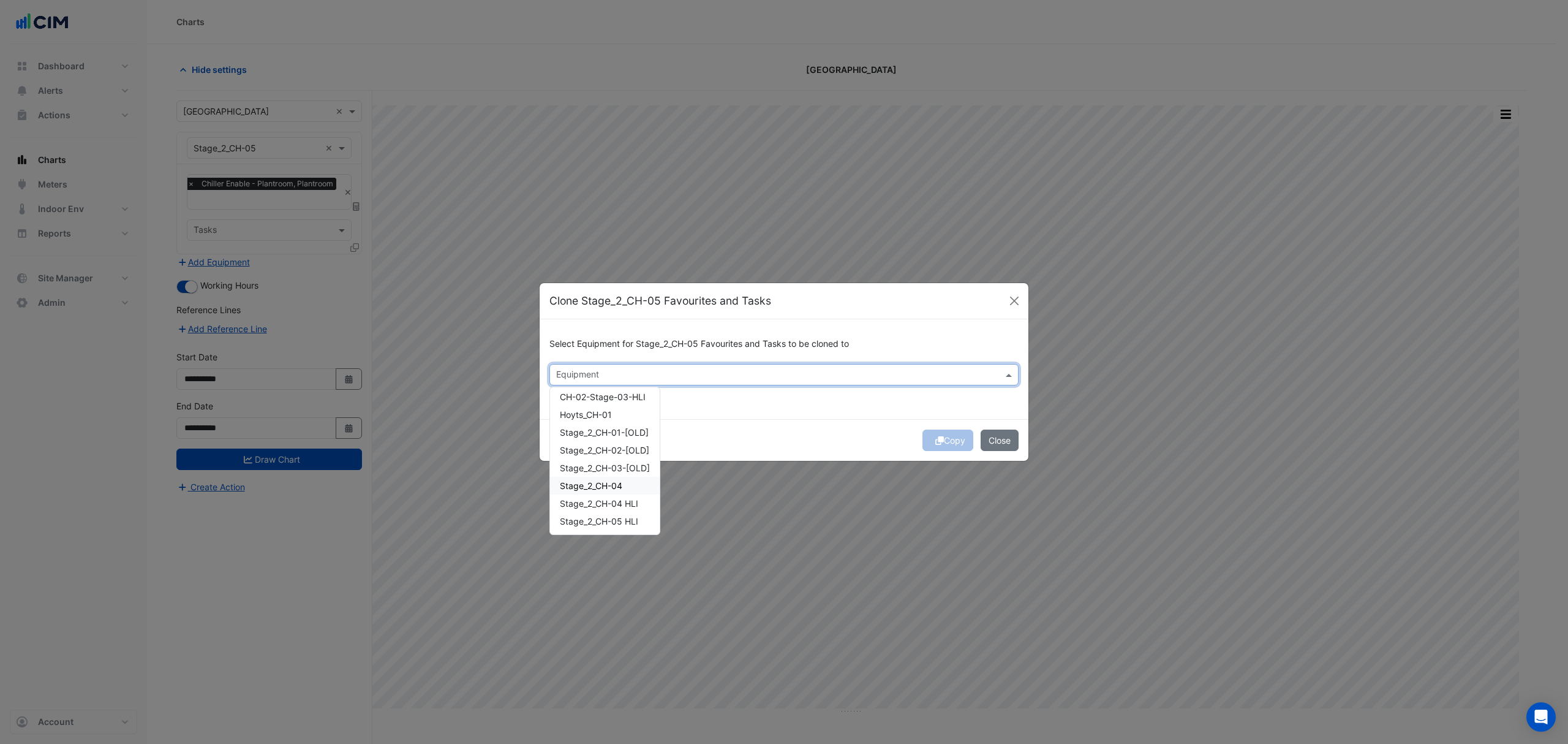
click at [604, 488] on span "Stage_2_CH-04" at bounding box center [591, 485] width 62 height 10
click at [767, 442] on div "Copy Close" at bounding box center [784, 440] width 489 height 42
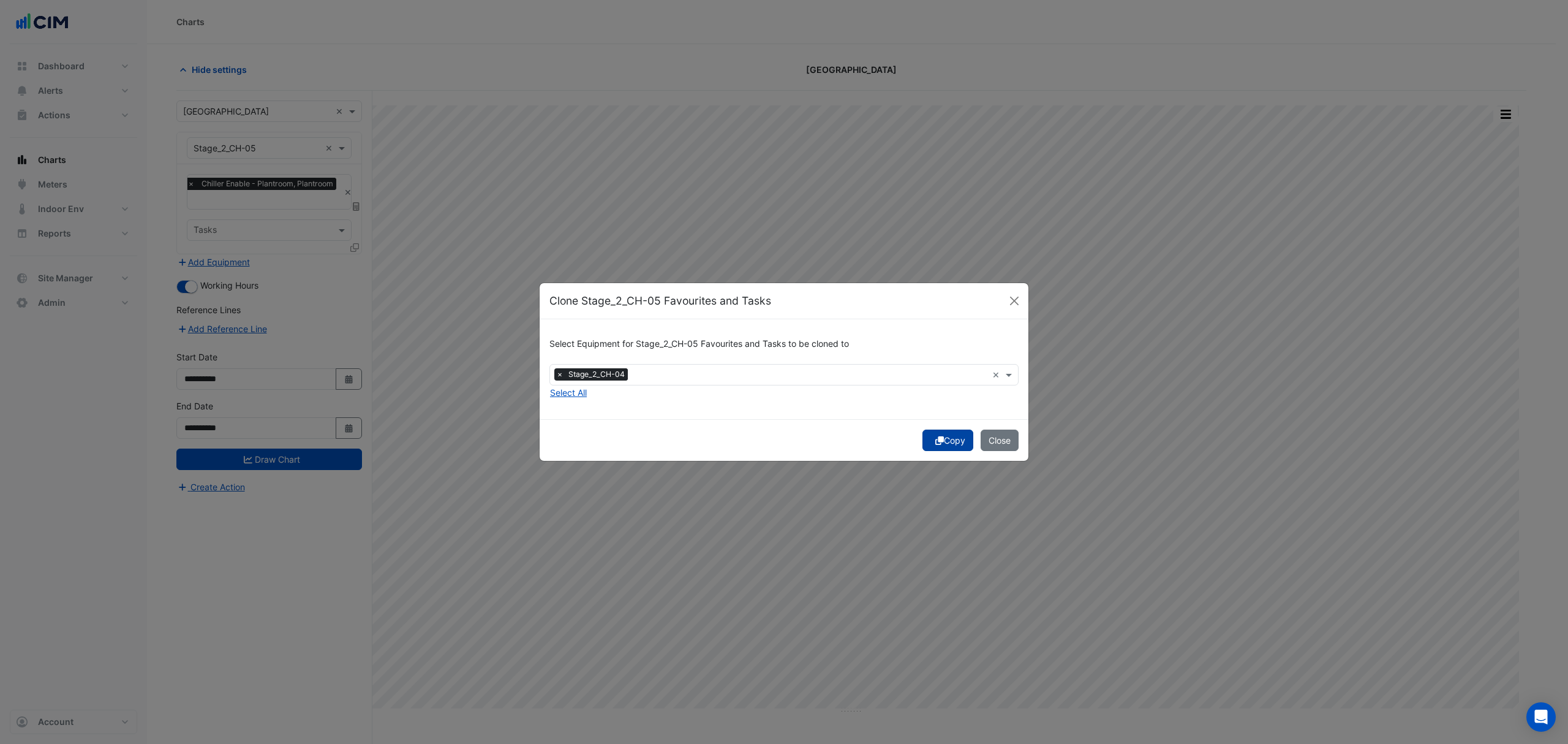
click at [936, 439] on icon "submit" at bounding box center [939, 440] width 9 height 9
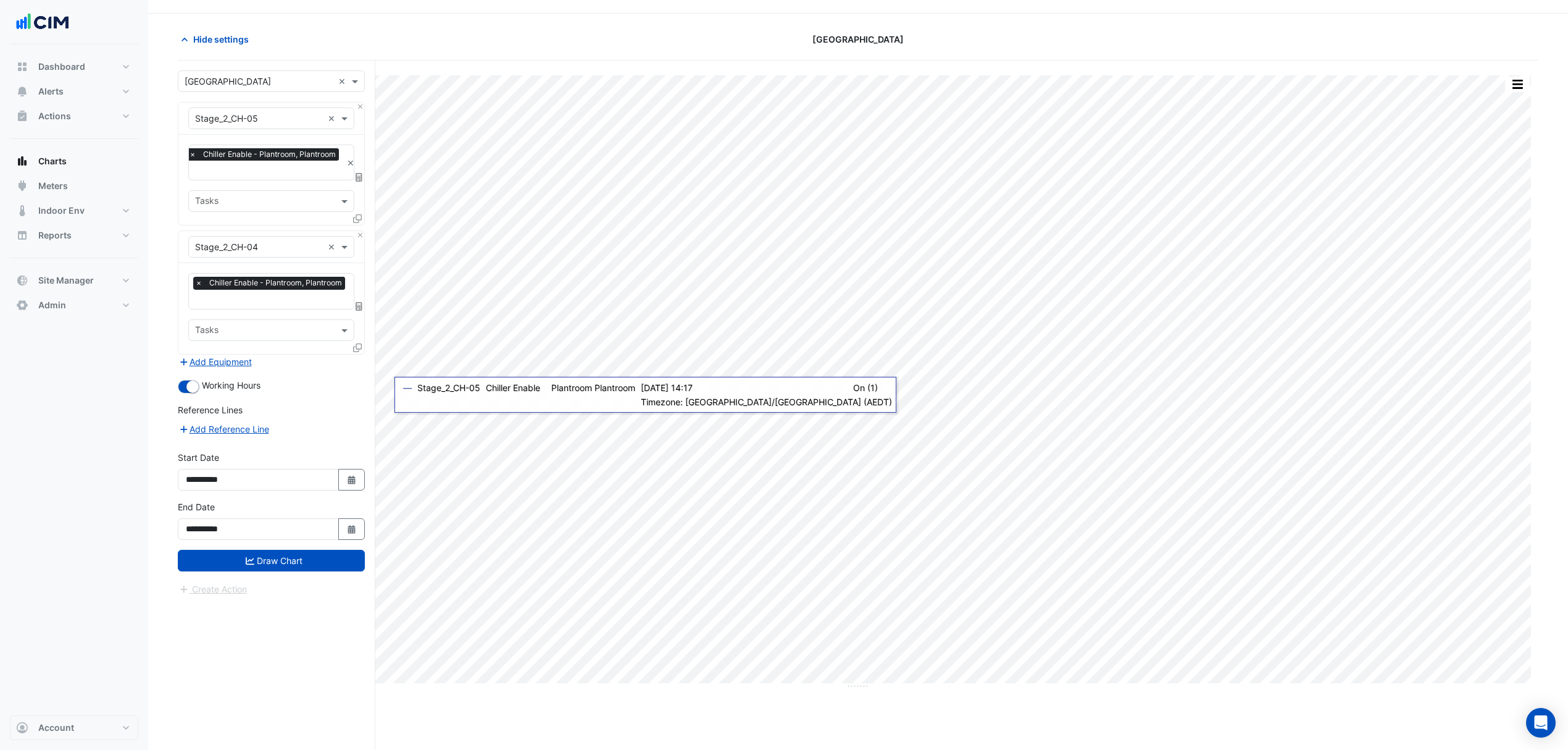
scroll to position [48, 0]
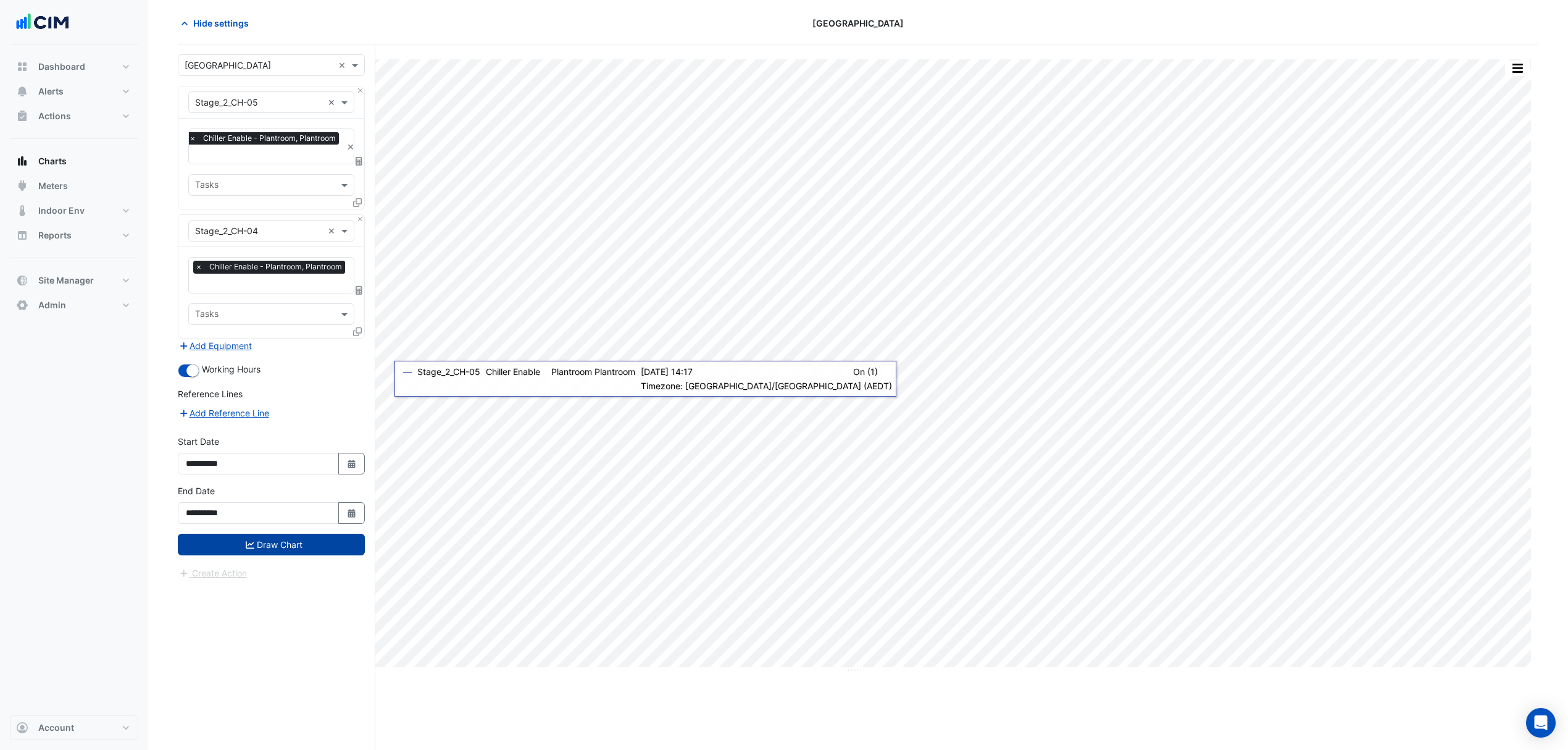
click at [288, 545] on button "Draw Chart" at bounding box center [271, 544] width 187 height 22
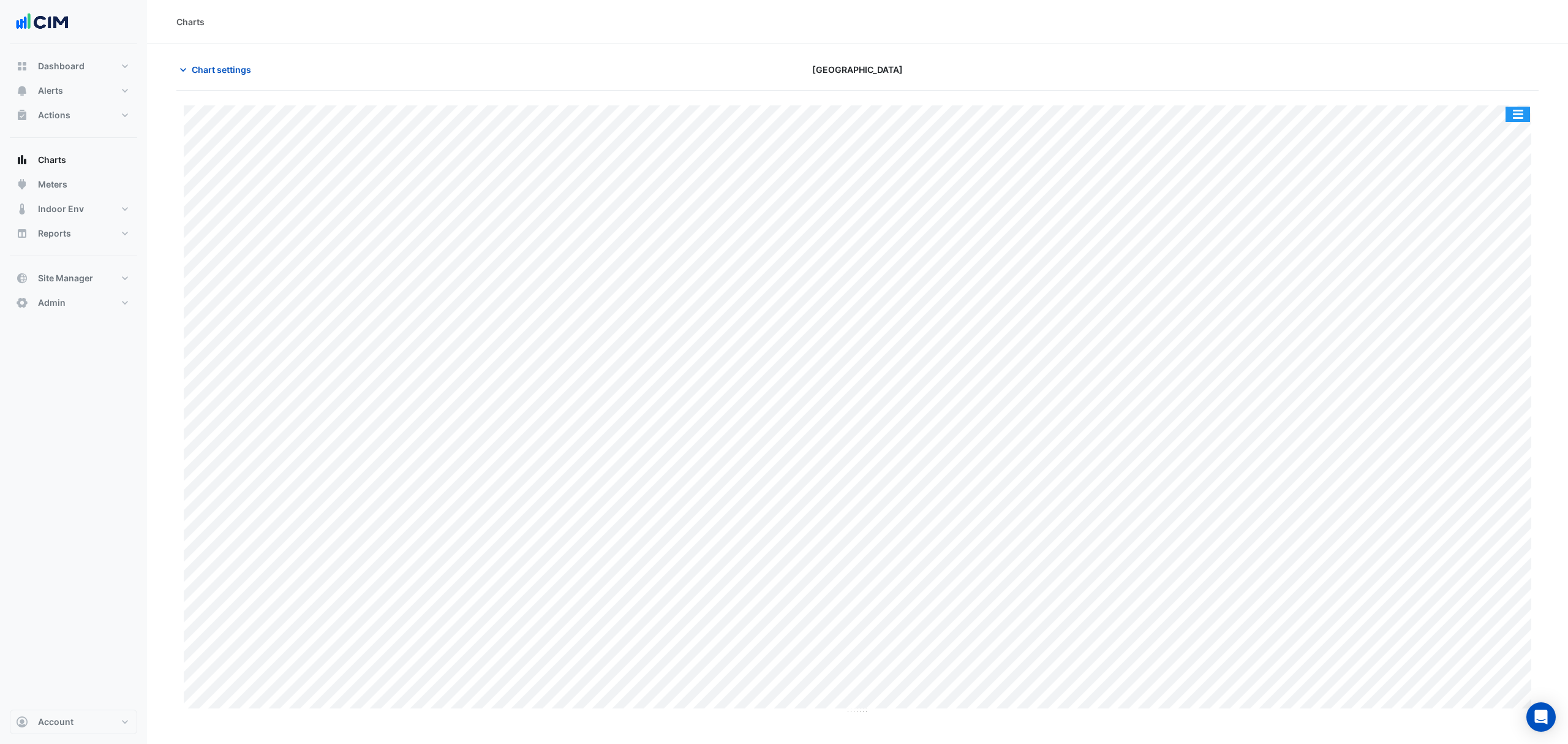
click at [1514, 113] on button "button" at bounding box center [1518, 114] width 24 height 15
click at [1468, 307] on div "Export CSV - Pivot" at bounding box center [1493, 305] width 73 height 29
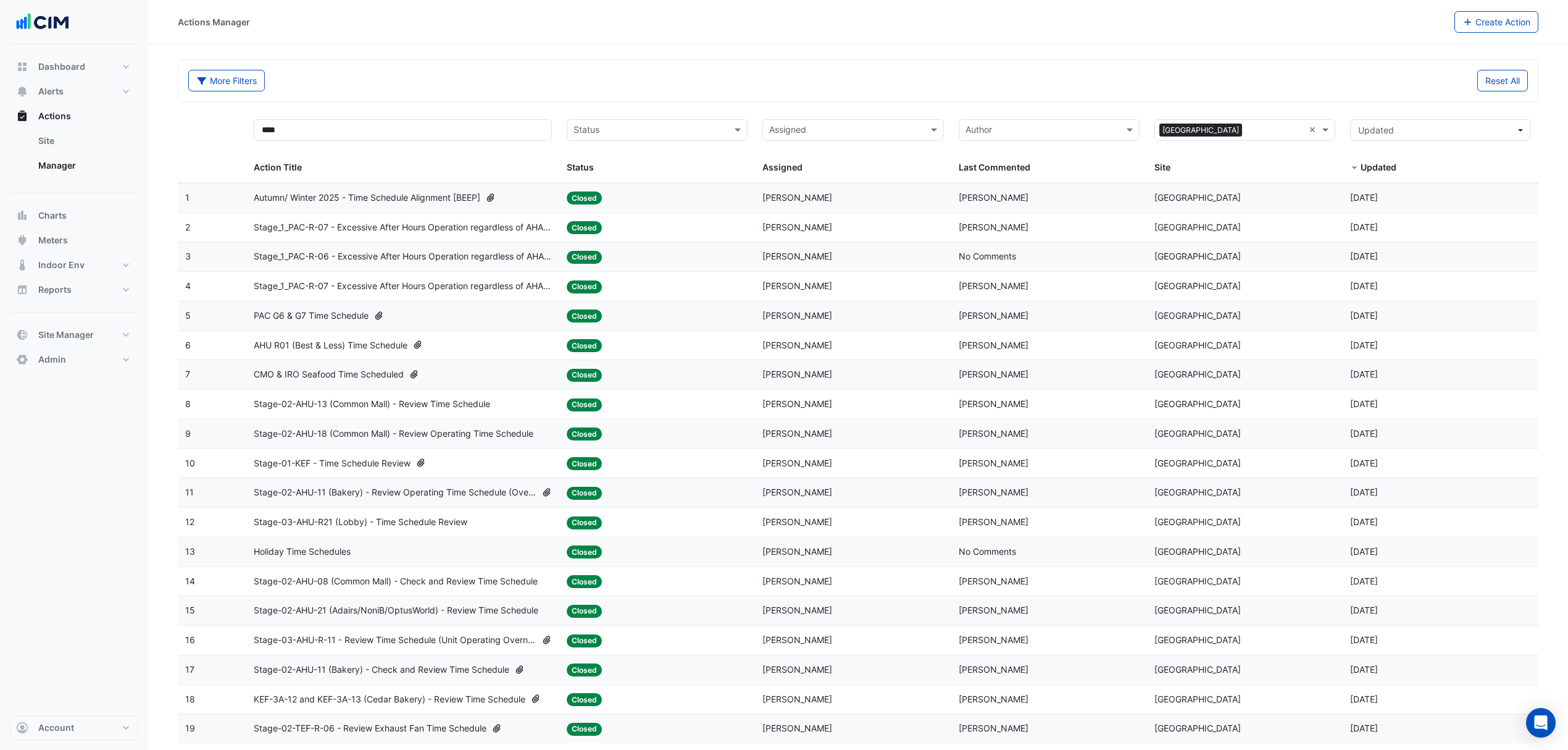
select select "***"
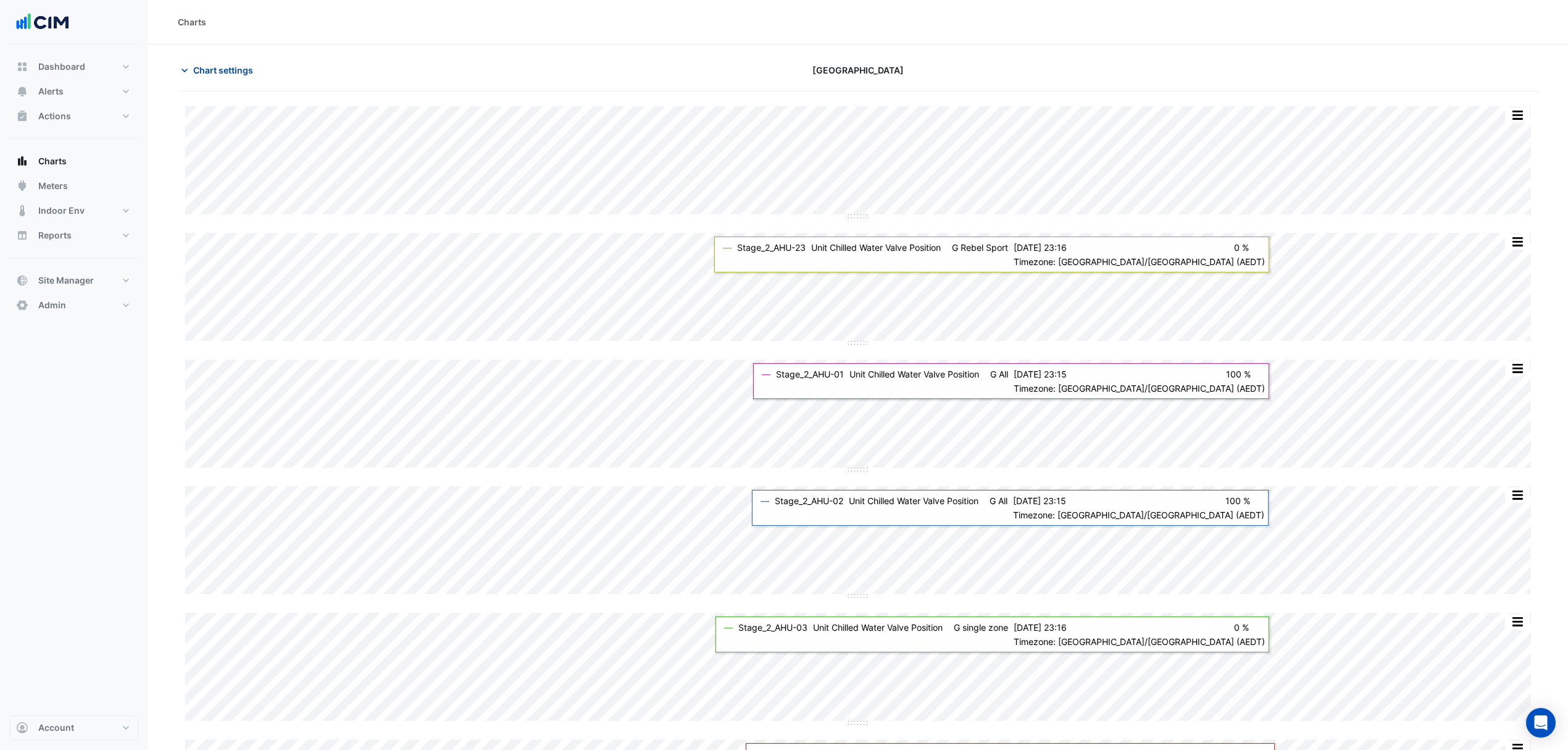
click at [233, 81] on button "Chart settings" at bounding box center [219, 70] width 83 height 22
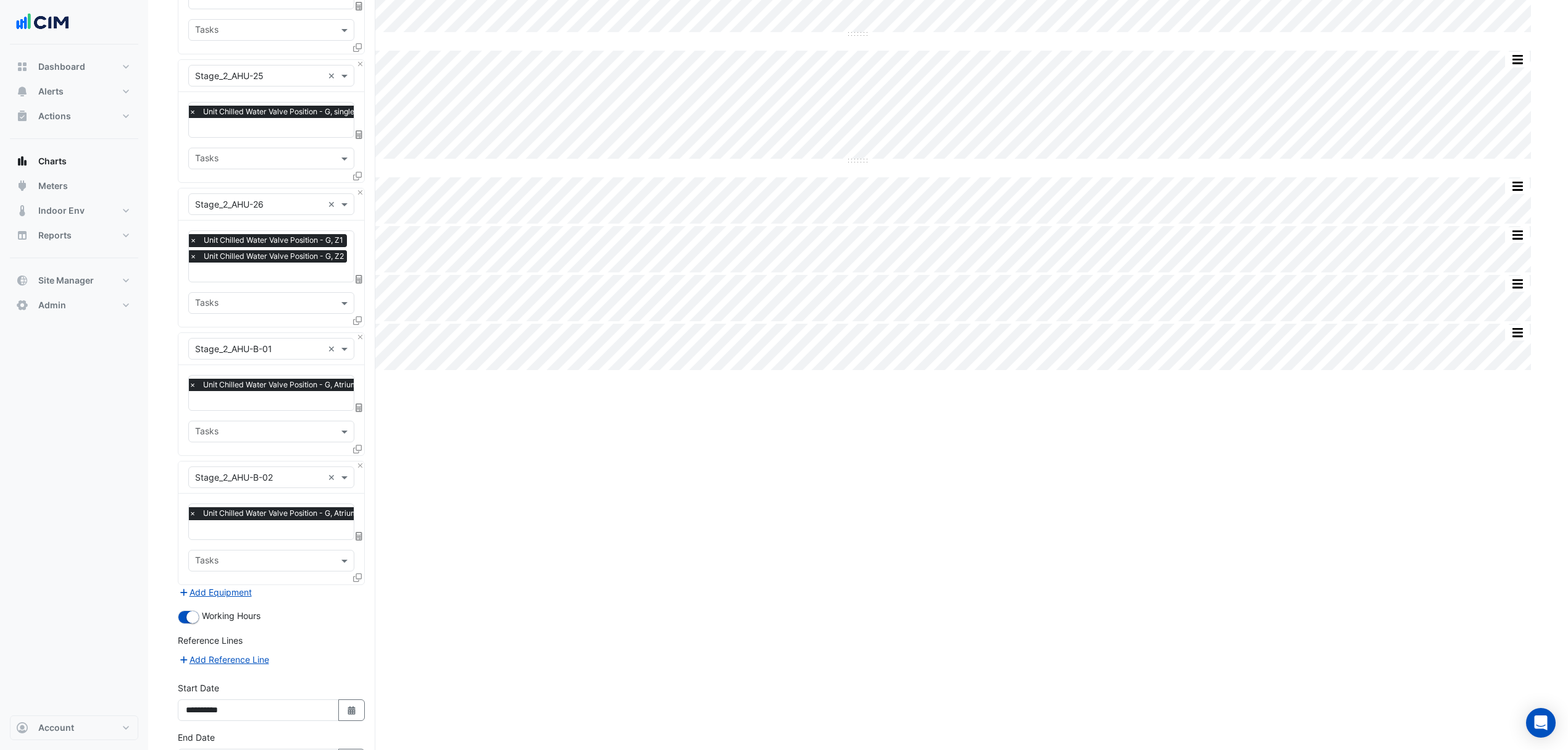
scroll to position [3050, 0]
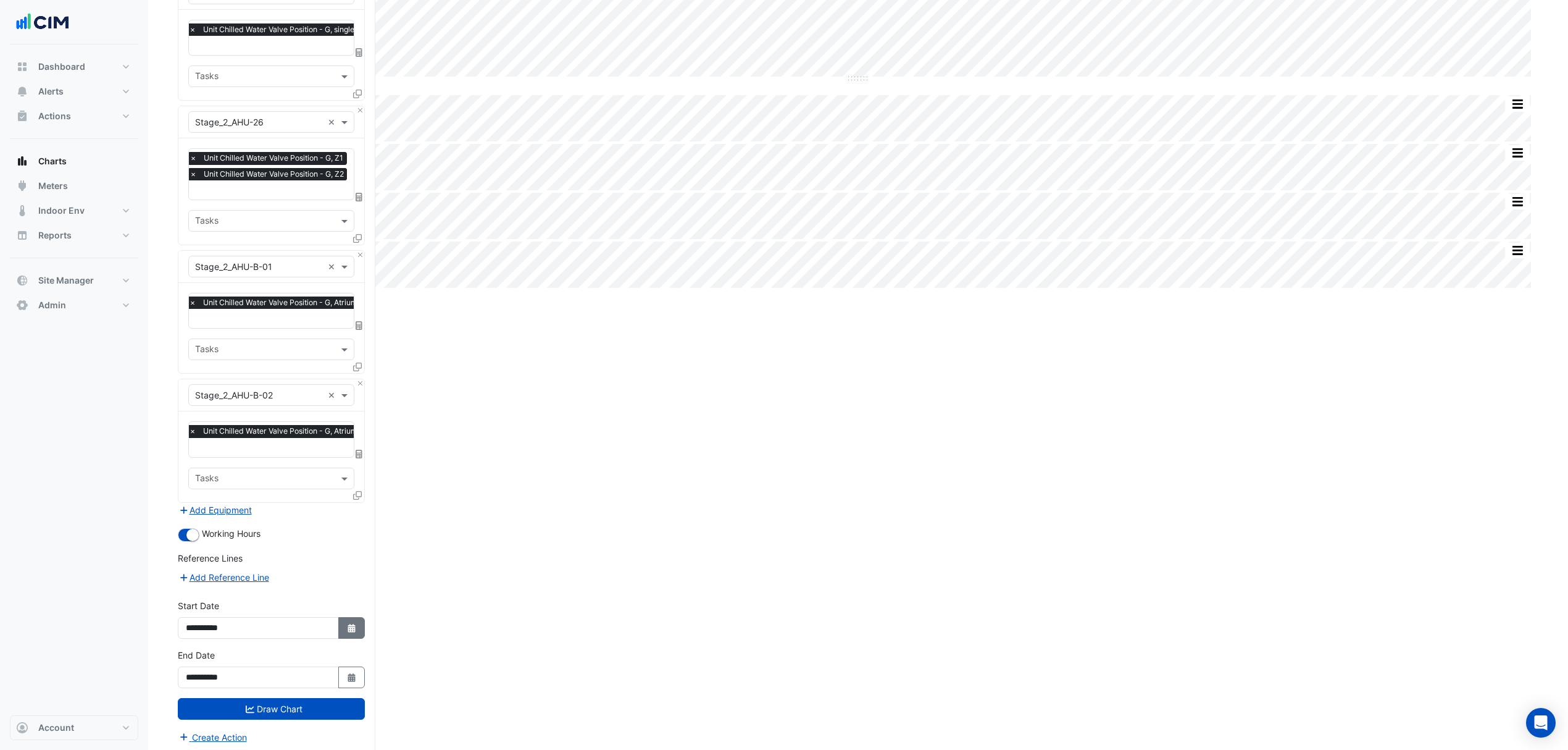
click at [356, 626] on button "Select Date" at bounding box center [352, 628] width 27 height 22
select select "****"
click at [203, 516] on div "6" at bounding box center [198, 519] width 20 height 20
type input "**********"
click at [349, 677] on fa-icon "Select Date" at bounding box center [352, 677] width 11 height 11
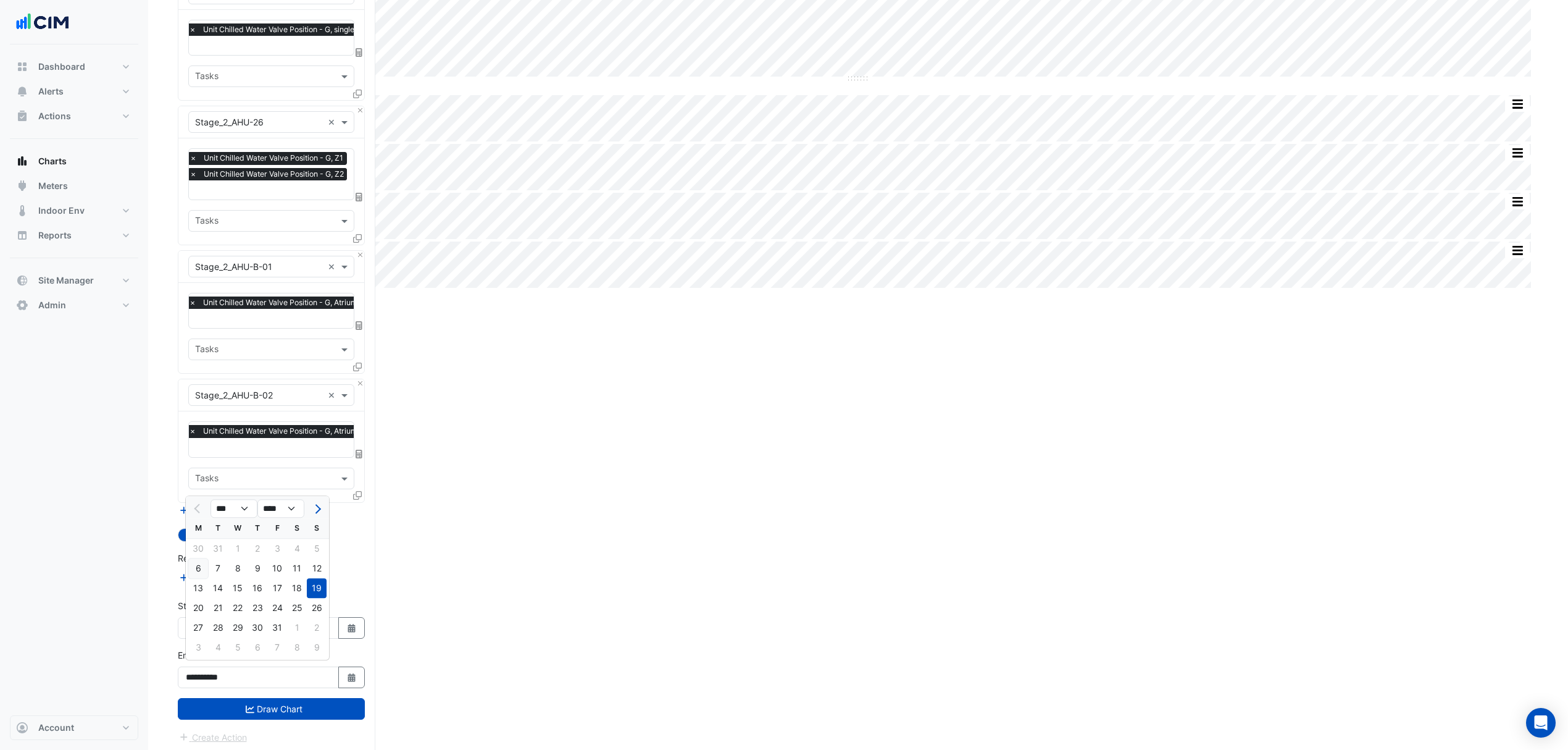
click at [197, 568] on div "6" at bounding box center [198, 568] width 20 height 20
type input "**********"
click at [267, 710] on button "Draw Chart" at bounding box center [271, 708] width 187 height 22
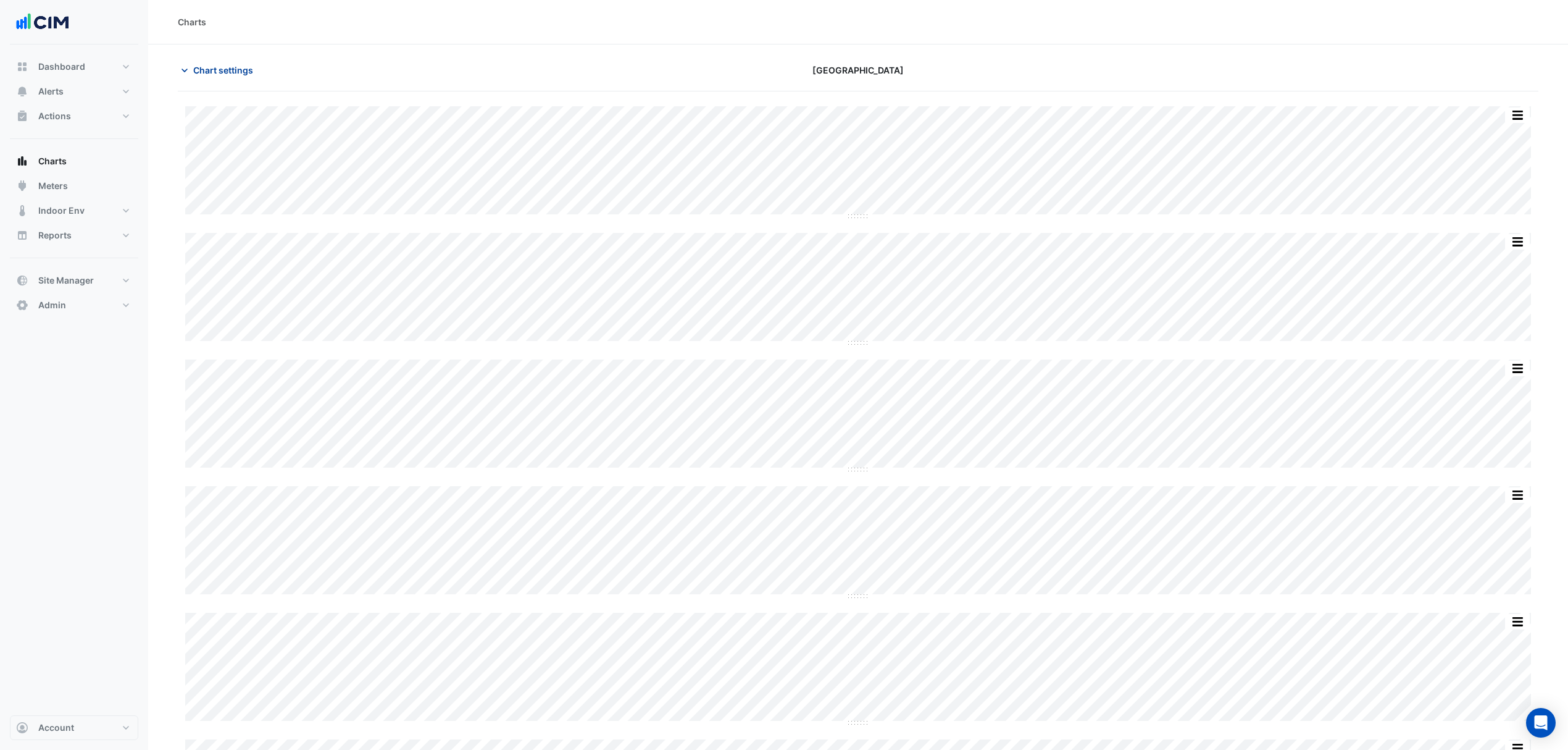
click at [225, 70] on span "Chart settings" at bounding box center [223, 70] width 60 height 13
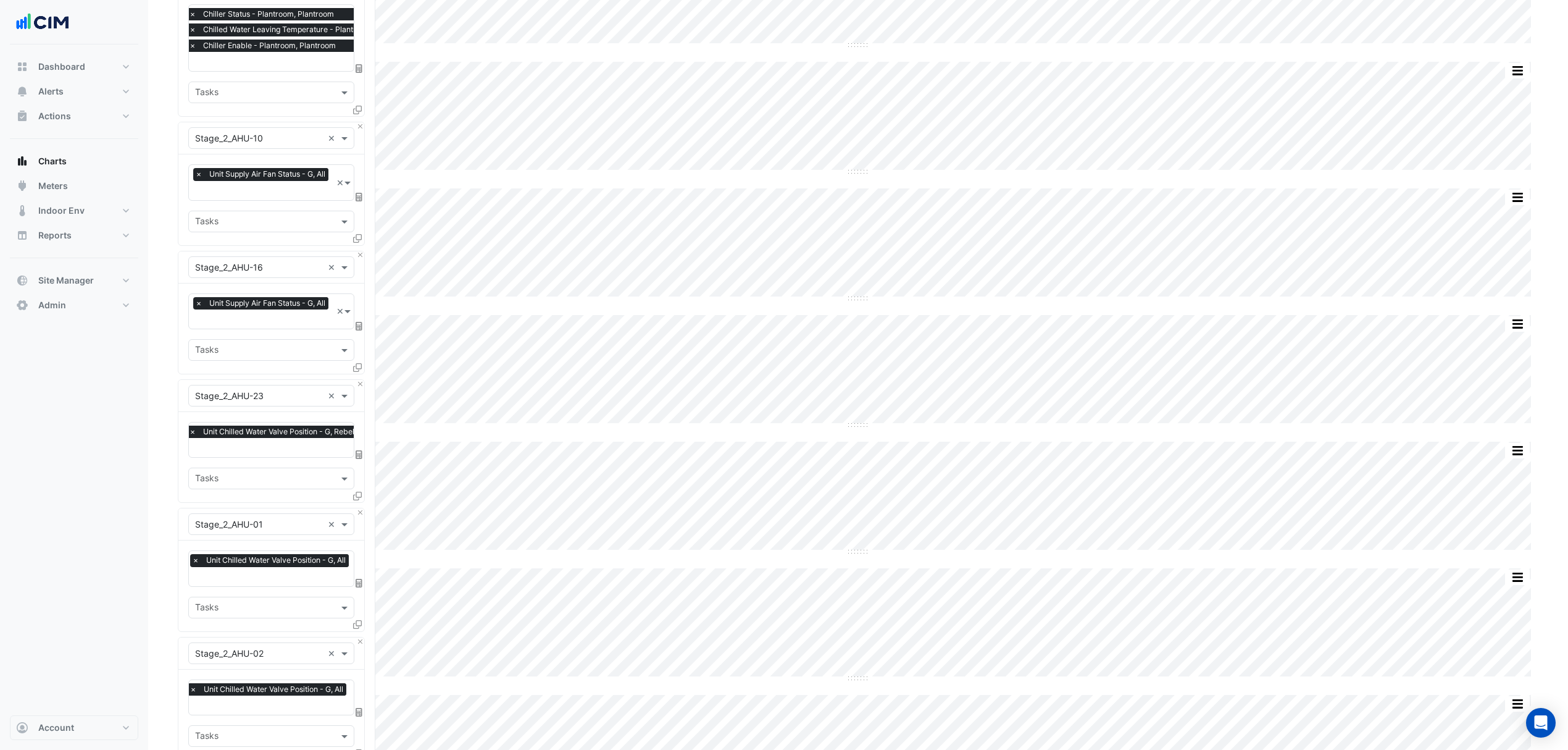
scroll to position [164, 0]
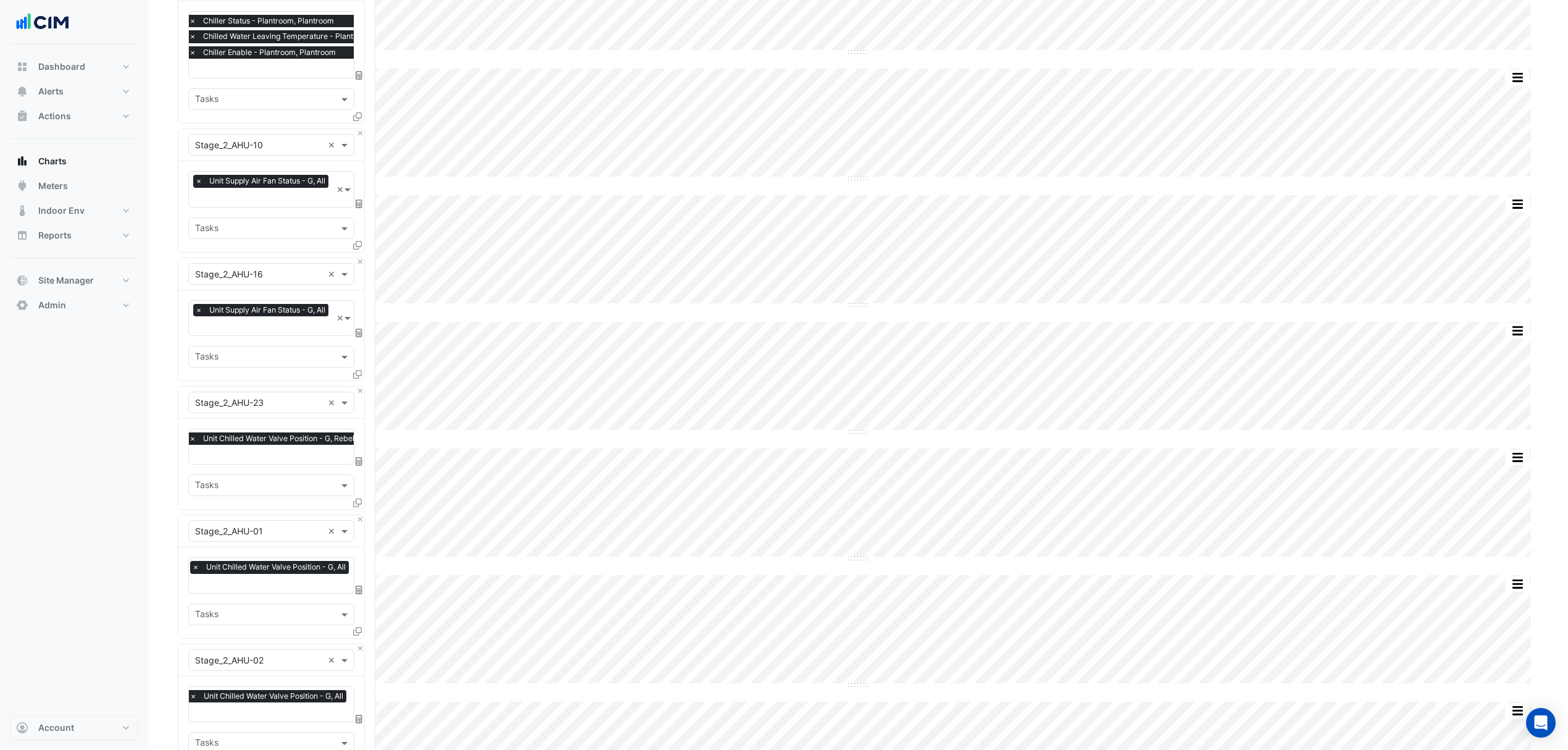
click at [297, 190] on div "× Unit Supply Air Fan Status - G, All" at bounding box center [263, 182] width 139 height 15
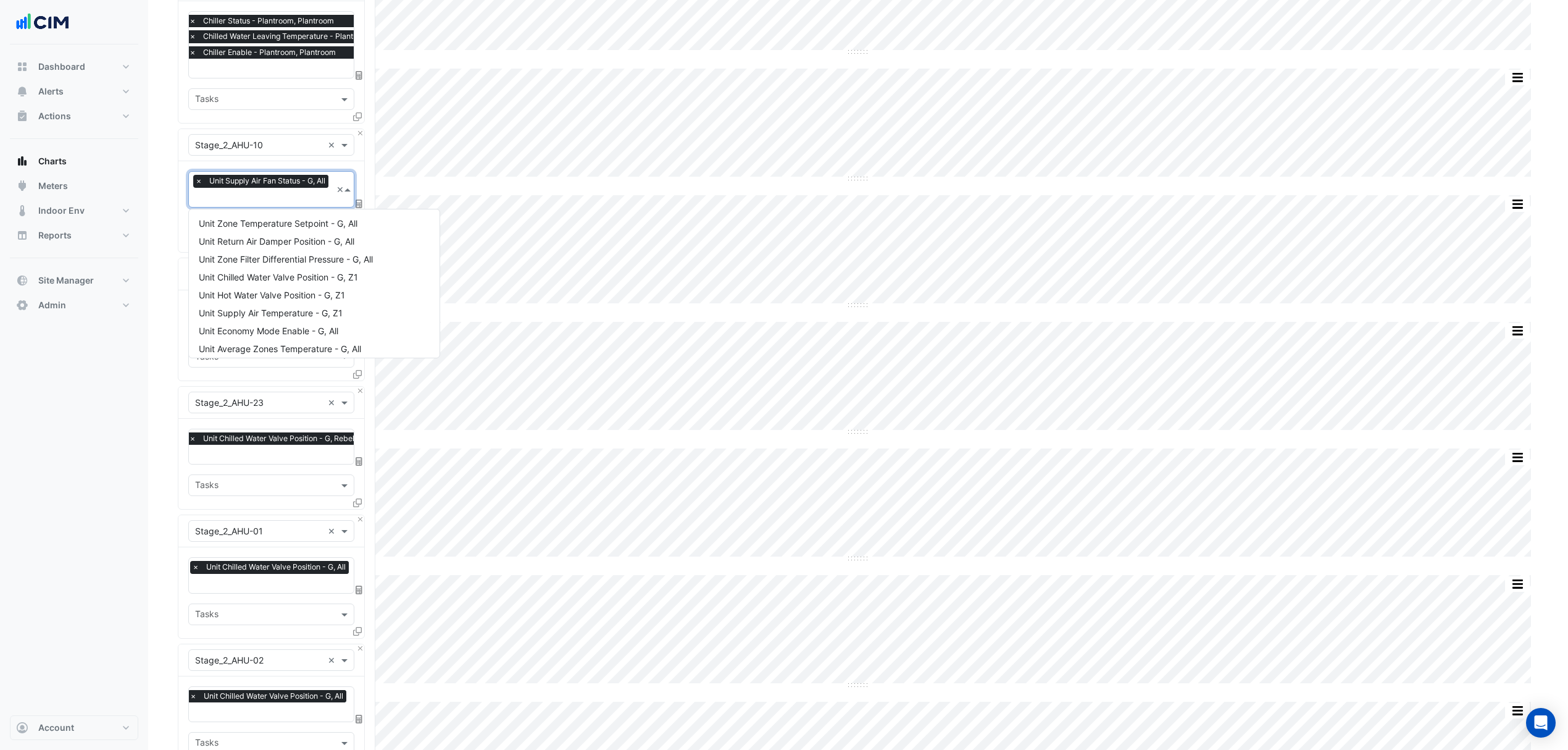
scroll to position [201, 0]
click at [272, 252] on span "Unit Chilled Water Valve Position - G, Z2" at bounding box center [278, 255] width 160 height 11
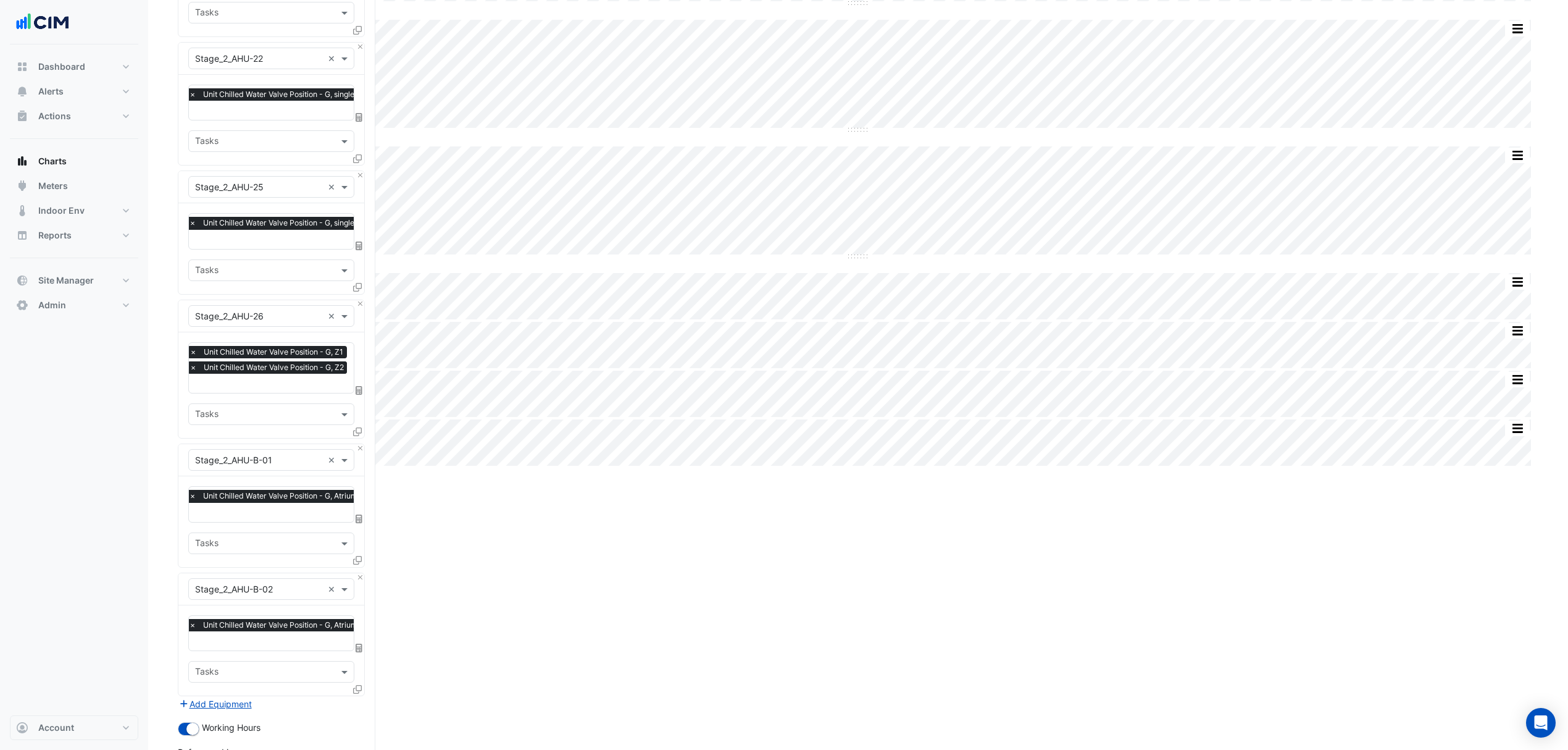
scroll to position [3066, 0]
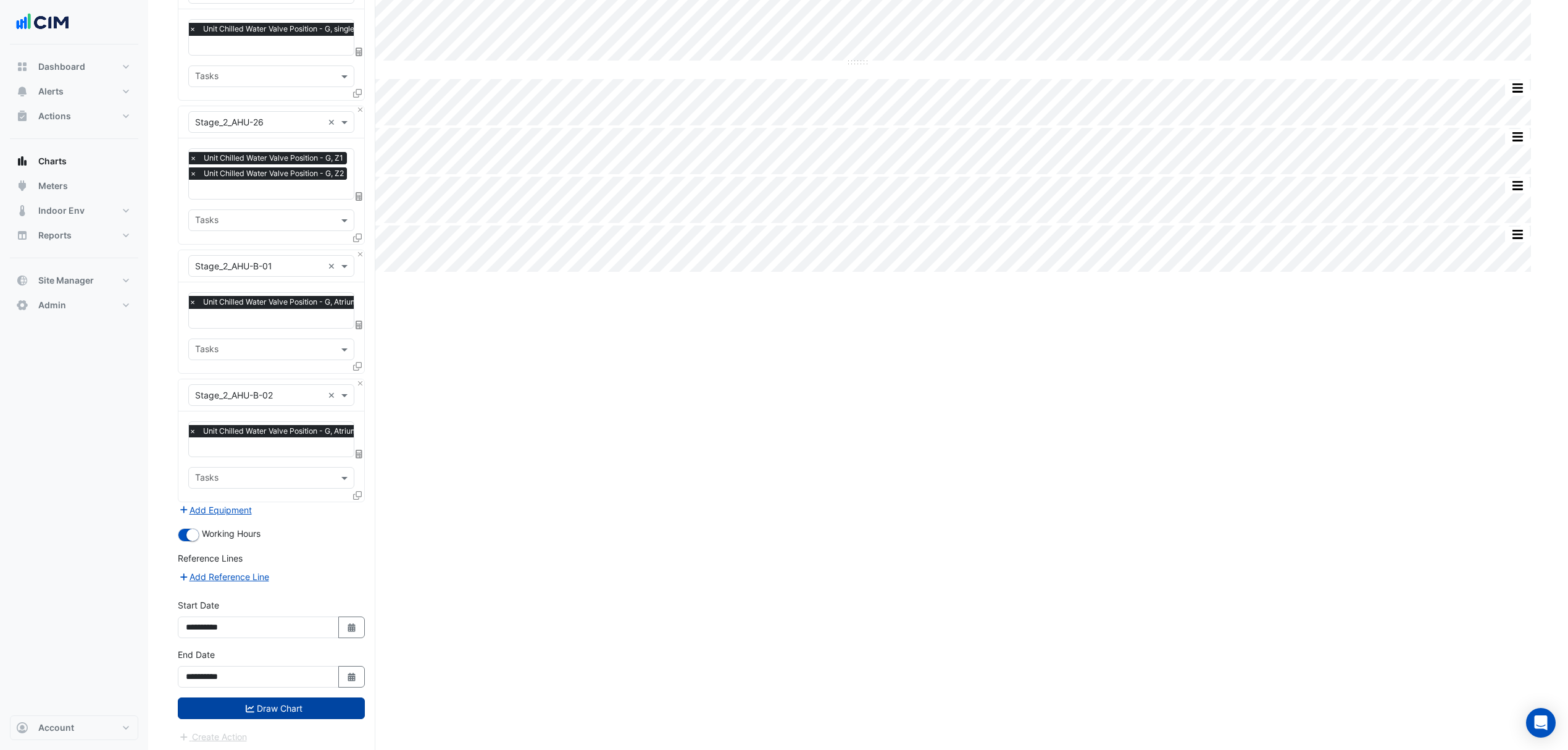
click at [232, 703] on button "Draw Chart" at bounding box center [271, 708] width 187 height 22
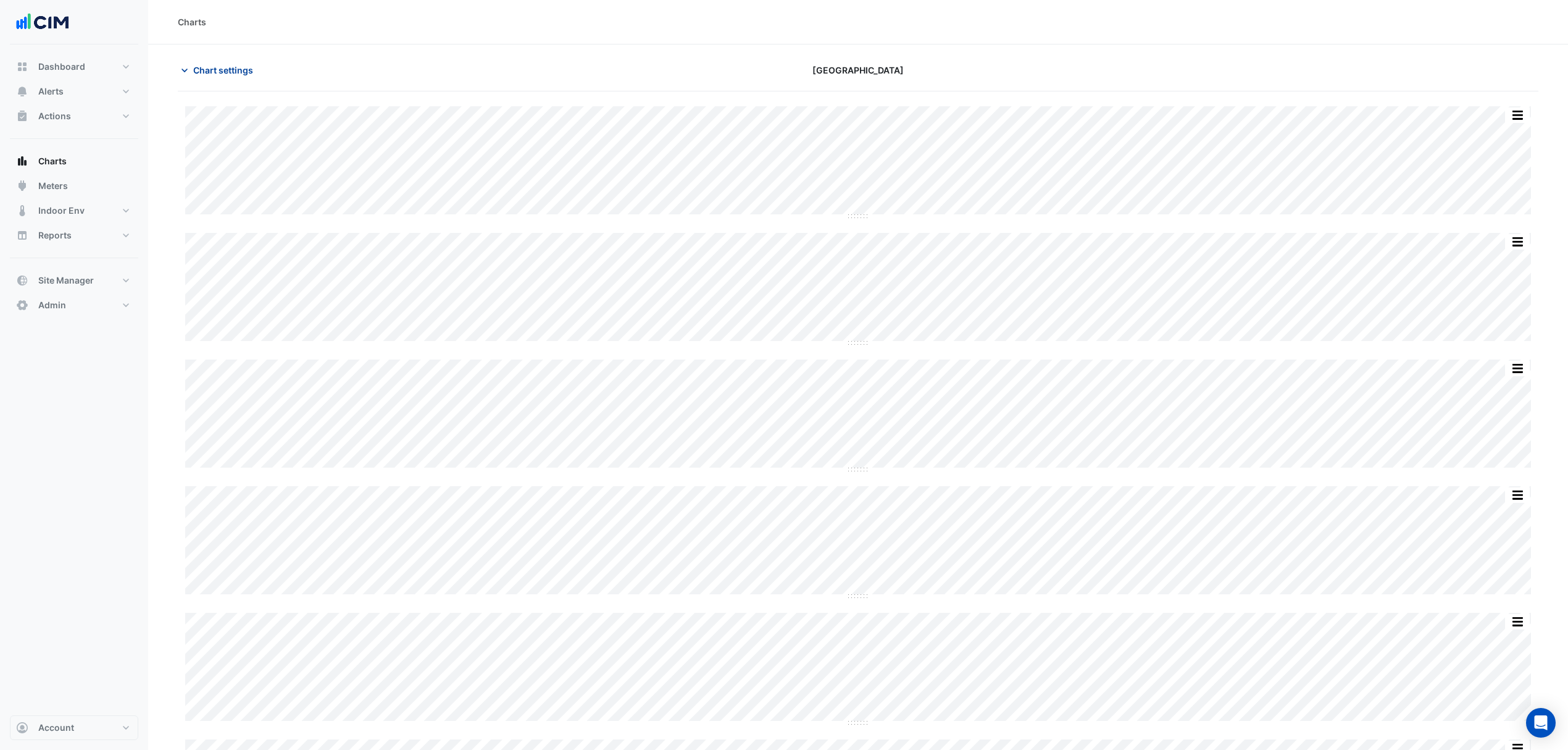
click at [205, 73] on span "Chart settings" at bounding box center [223, 70] width 60 height 13
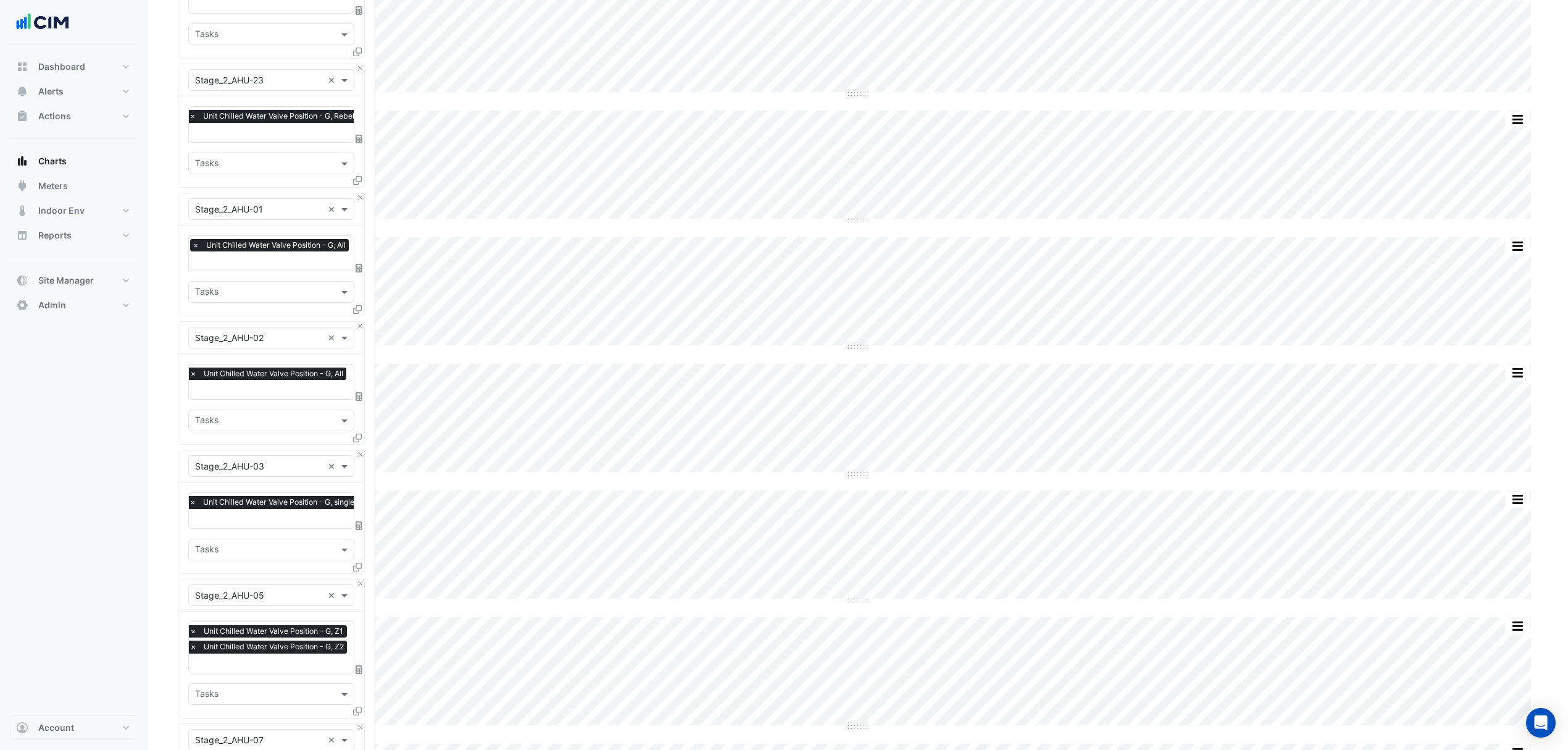
scroll to position [247, 0]
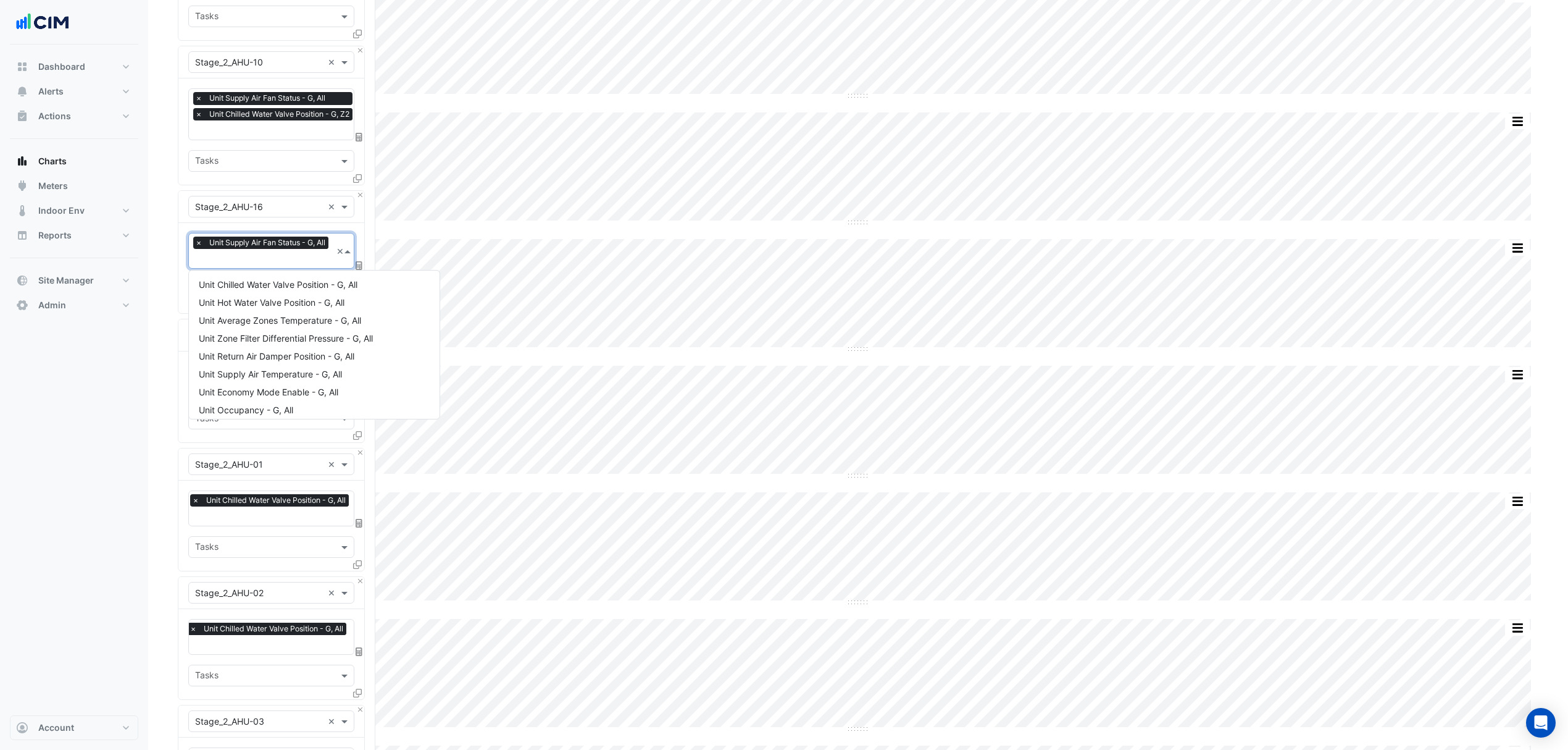
click at [262, 259] on input "text" at bounding box center [263, 260] width 137 height 13
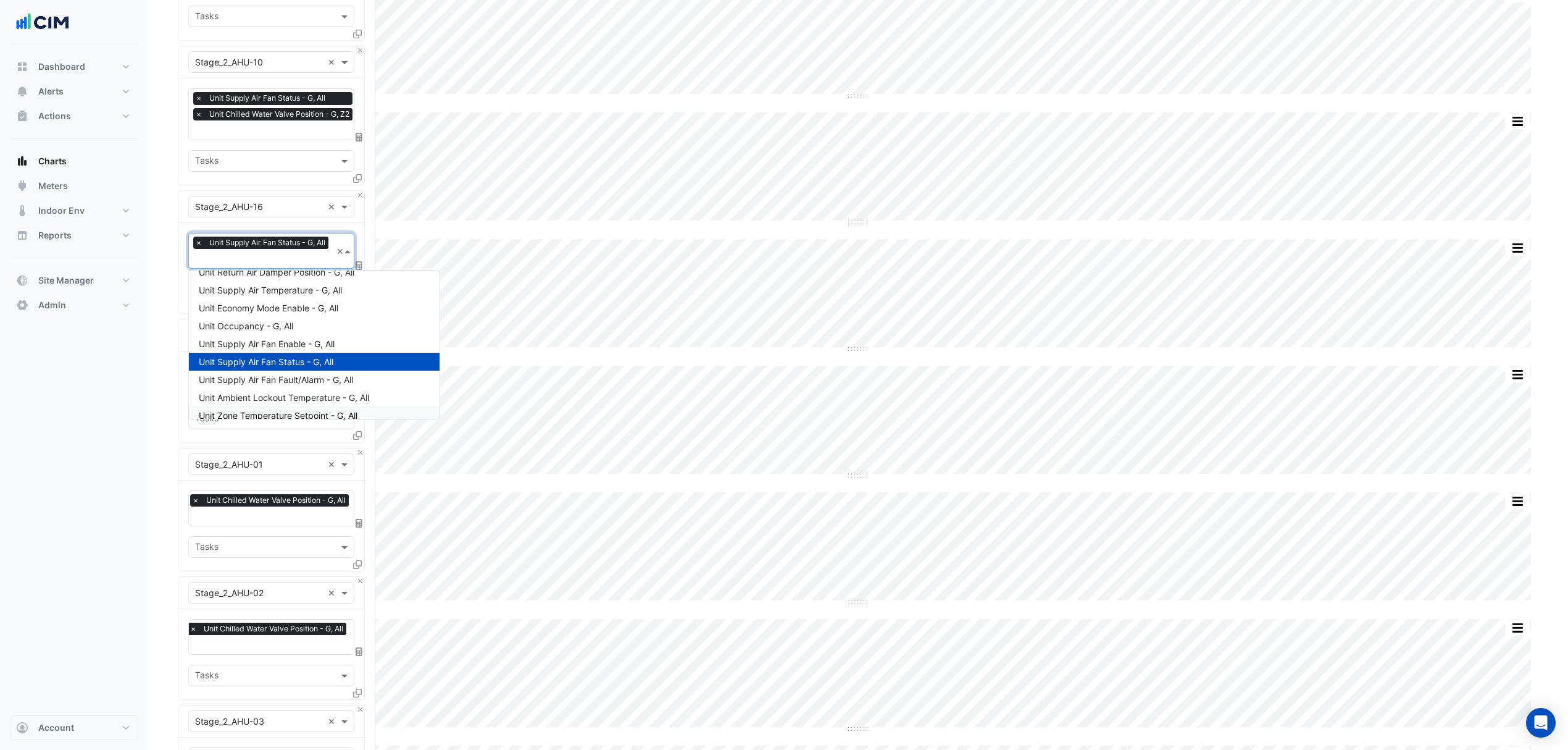
scroll to position [1, 0]
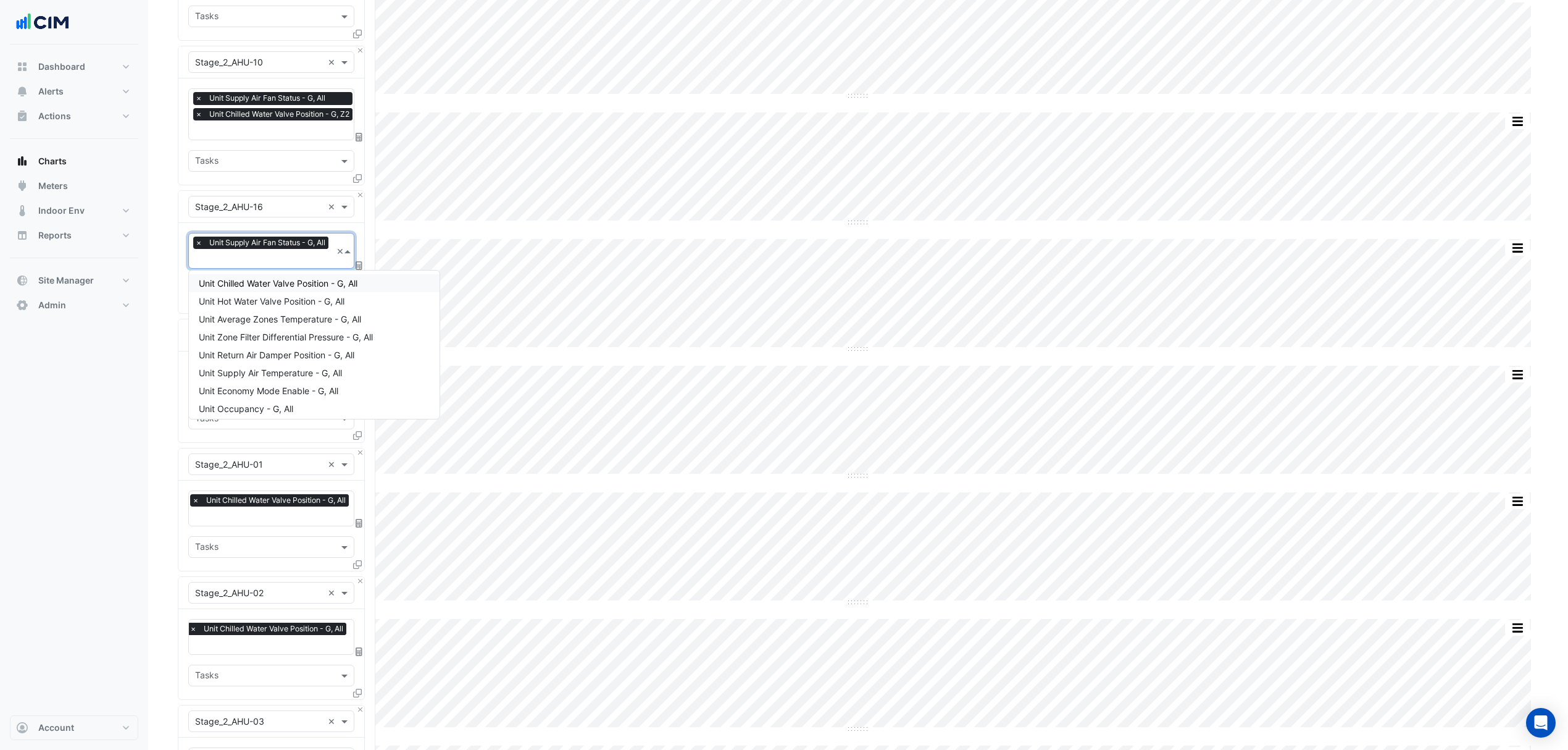
click at [292, 285] on span "Unit Chilled Water Valve Position - G, All" at bounding box center [278, 283] width 158 height 11
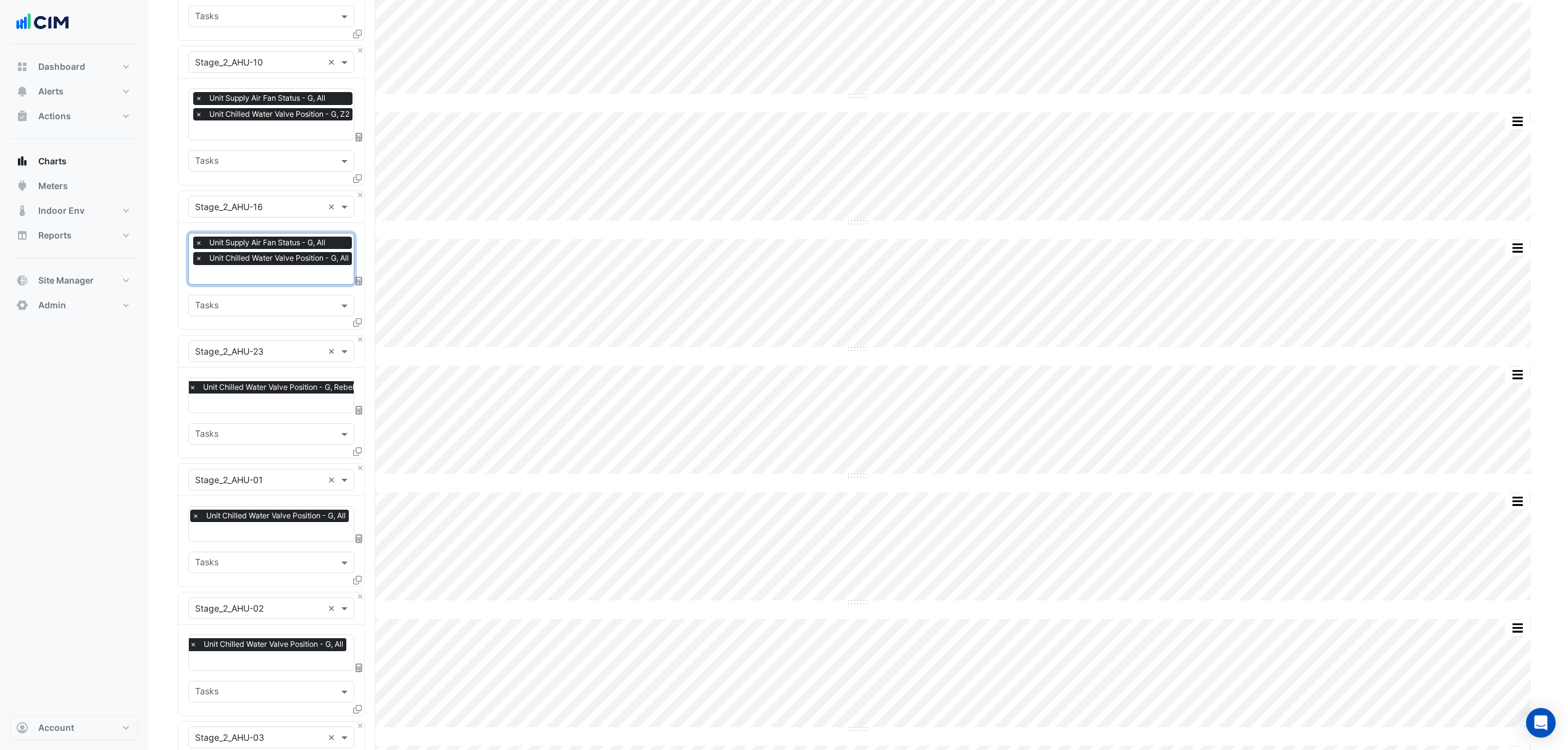
click at [198, 240] on span "×" at bounding box center [199, 242] width 11 height 13
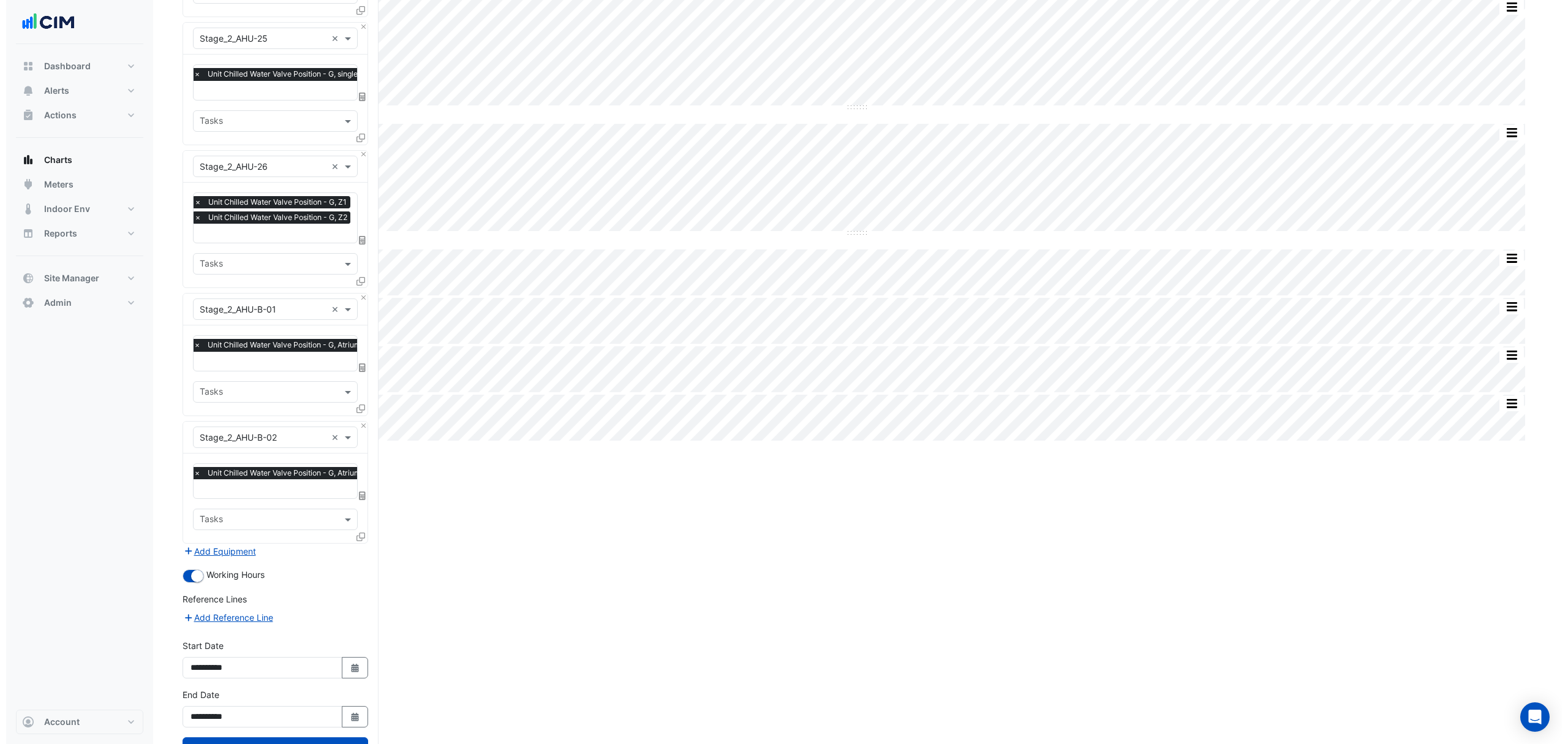
scroll to position [3041, 0]
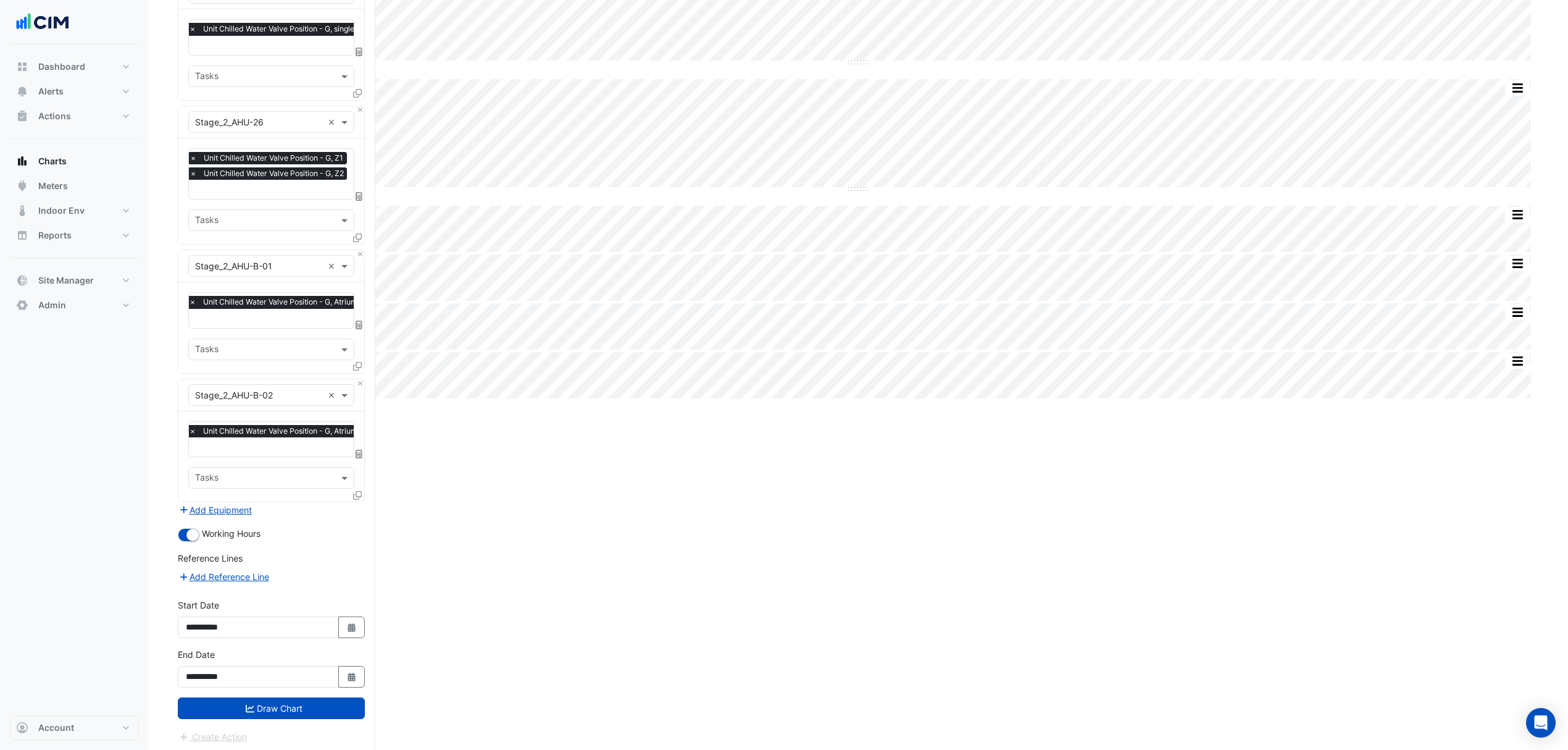
click at [354, 491] on icon at bounding box center [357, 495] width 9 height 9
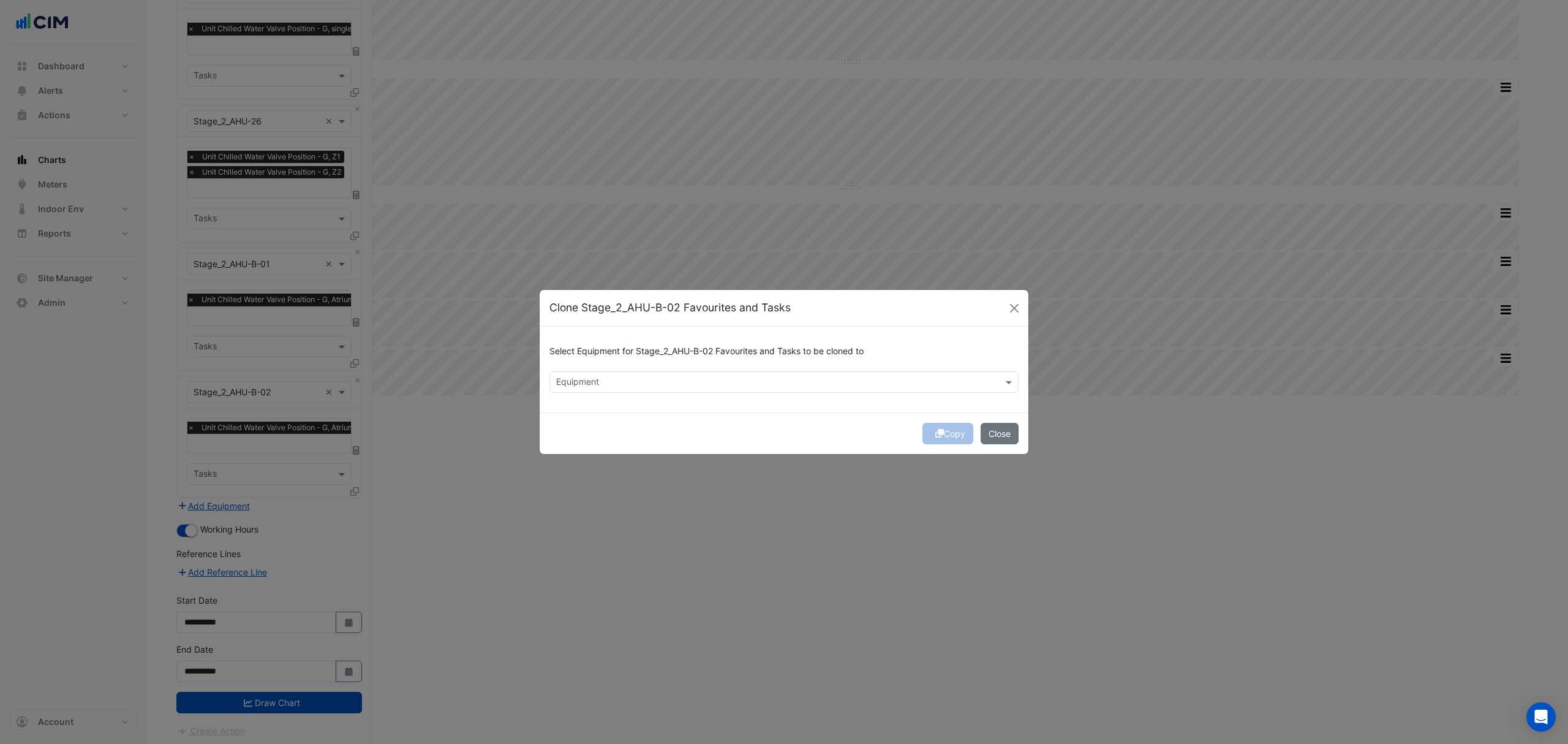
click at [591, 394] on div "Select Equipment for Stage_2_AHU-B-02 Favourites and Tasks to be cloned to Equi…" at bounding box center [784, 369] width 489 height 86
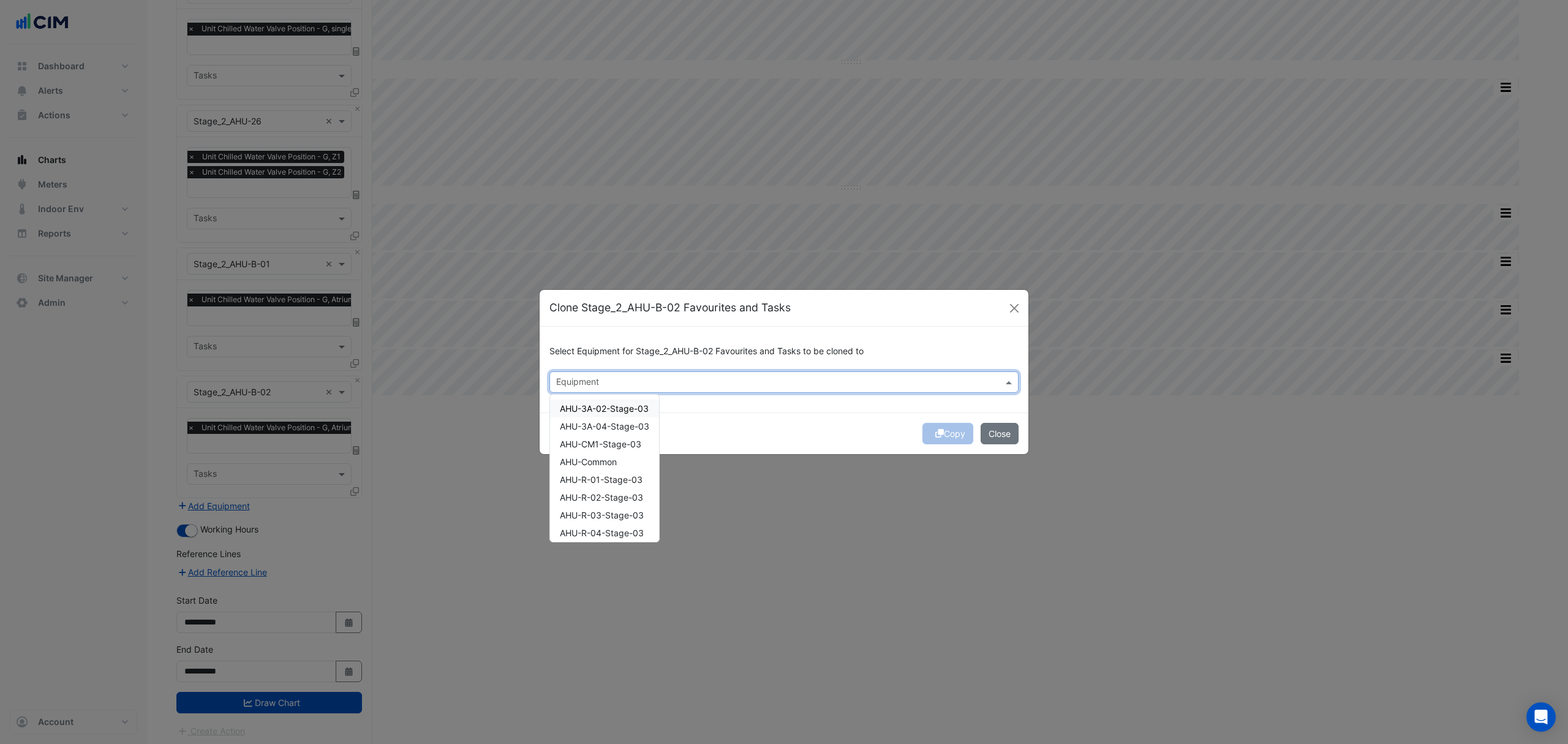
click at [591, 385] on input "text" at bounding box center [776, 383] width 442 height 13
click at [594, 436] on span "FCU-3A-01" at bounding box center [582, 434] width 45 height 10
click at [593, 451] on span "FCU-3A-02" at bounding box center [583, 451] width 46 height 10
click at [591, 469] on span "FCU-3A-03" at bounding box center [583, 469] width 46 height 10
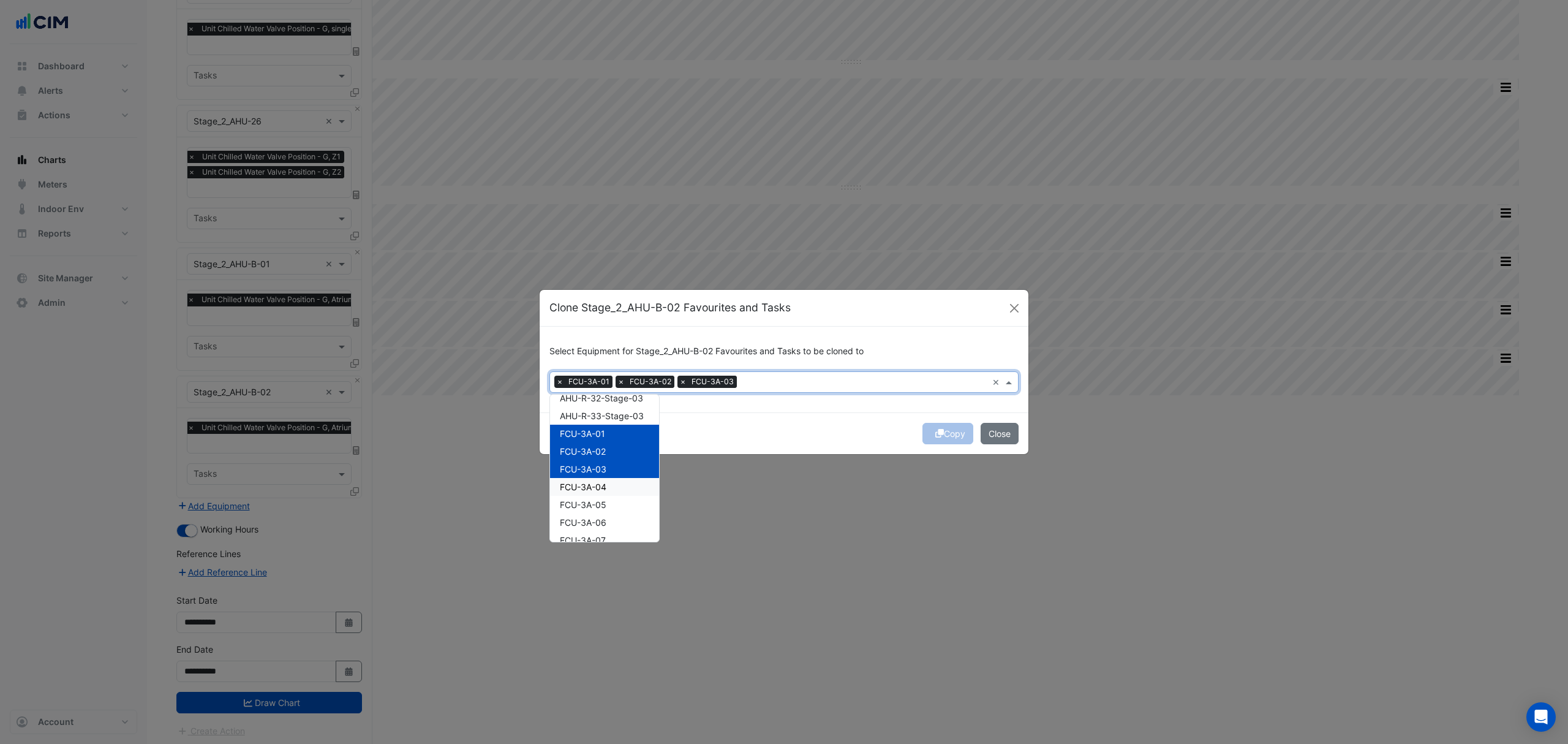
click at [586, 484] on span "FCU-3A-04" at bounding box center [583, 487] width 46 height 10
click at [581, 502] on span "FCU-3A-05" at bounding box center [583, 504] width 46 height 10
click at [598, 445] on span "FCU-3A-06" at bounding box center [583, 441] width 46 height 10
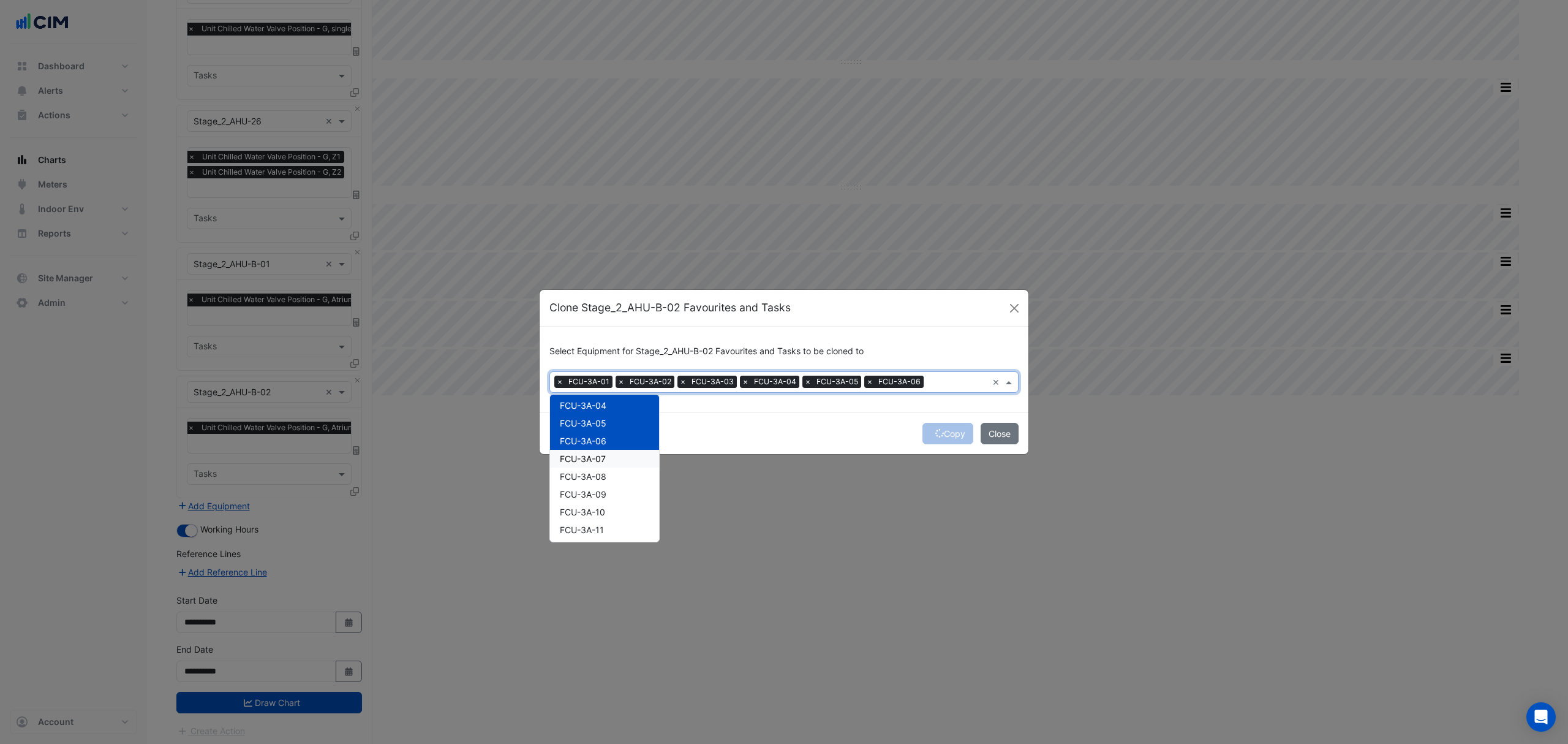
click at [596, 459] on span "FCU-3A-07" at bounding box center [583, 458] width 46 height 10
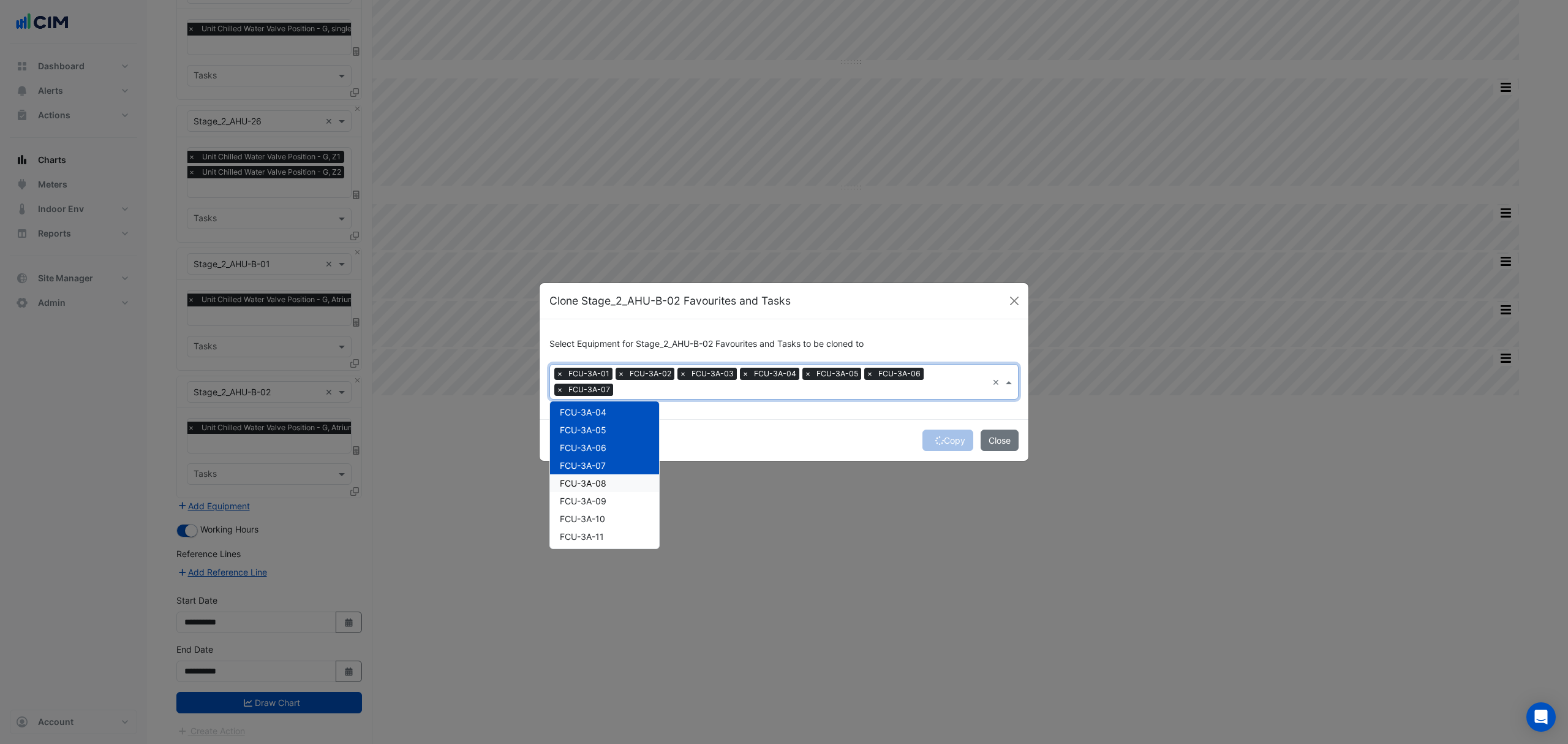
click at [593, 478] on span "FCU-3A-08" at bounding box center [583, 483] width 46 height 10
click at [584, 505] on span "FCU-3A-09" at bounding box center [583, 501] width 46 height 10
click at [582, 520] on span "FCU-3A-10" at bounding box center [582, 519] width 45 height 10
click at [591, 450] on span "FCU-3A-11" at bounding box center [581, 455] width 44 height 10
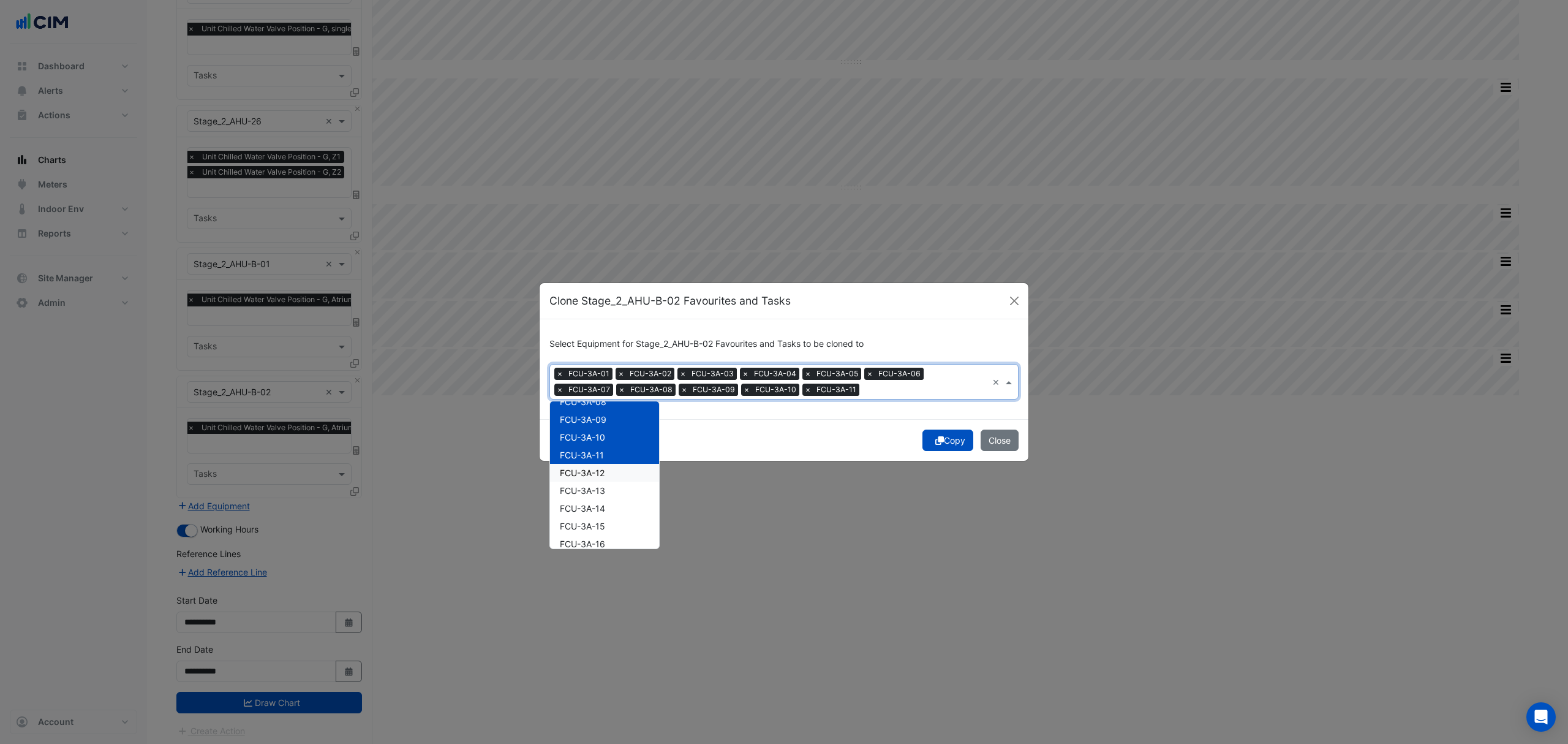
drag, startPoint x: 589, startPoint y: 471, endPoint x: 589, endPoint y: 485, distance: 14.0
click at [589, 474] on span "FCU-3A-12" at bounding box center [582, 473] width 45 height 10
click at [588, 491] on span "FCU-3A-13" at bounding box center [582, 491] width 45 height 10
click at [581, 504] on span "FCU-3A-14" at bounding box center [582, 508] width 45 height 10
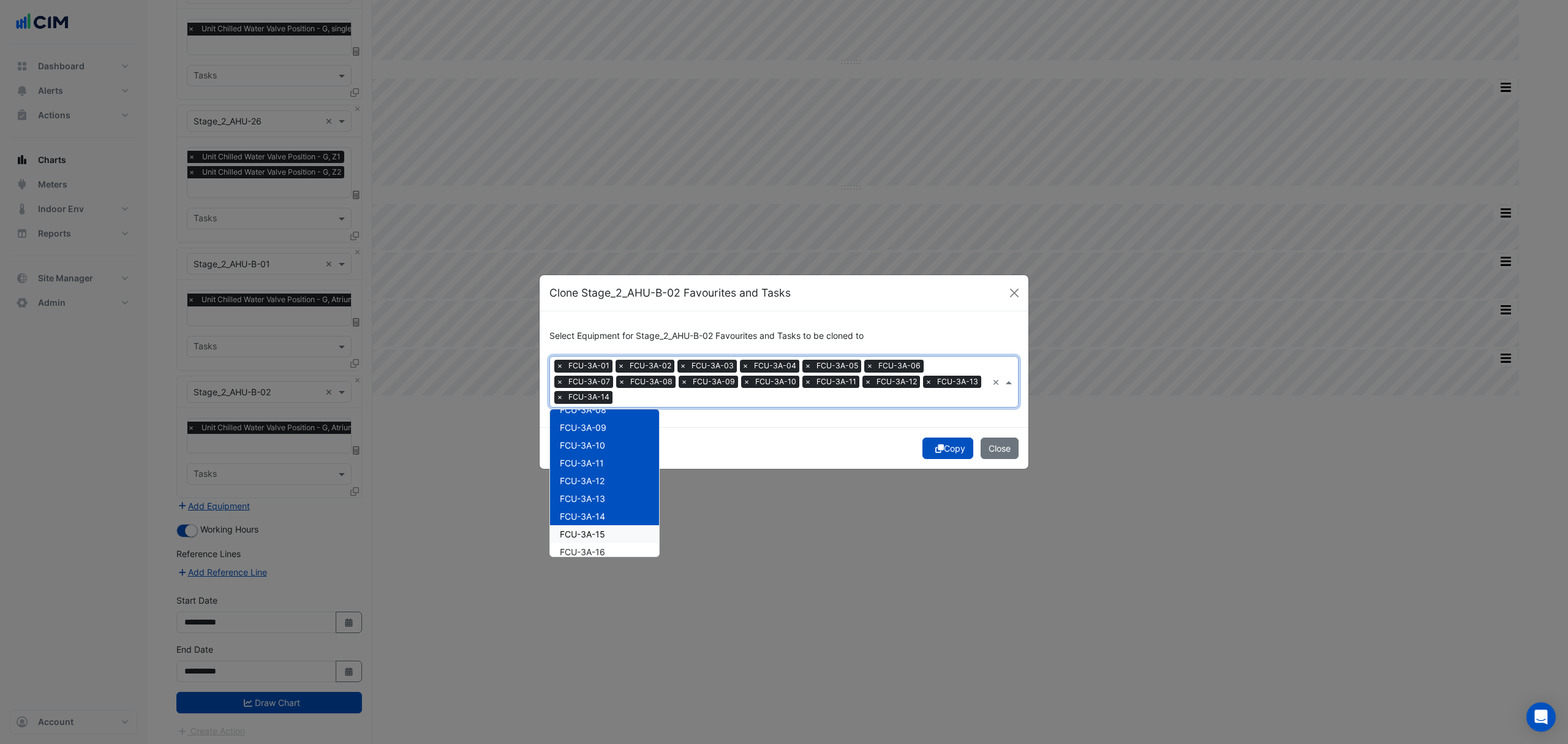
click at [576, 529] on span "FCU-3A-15" at bounding box center [582, 534] width 45 height 10
click at [582, 468] on span "FCU-3A-16" at bounding box center [582, 470] width 45 height 10
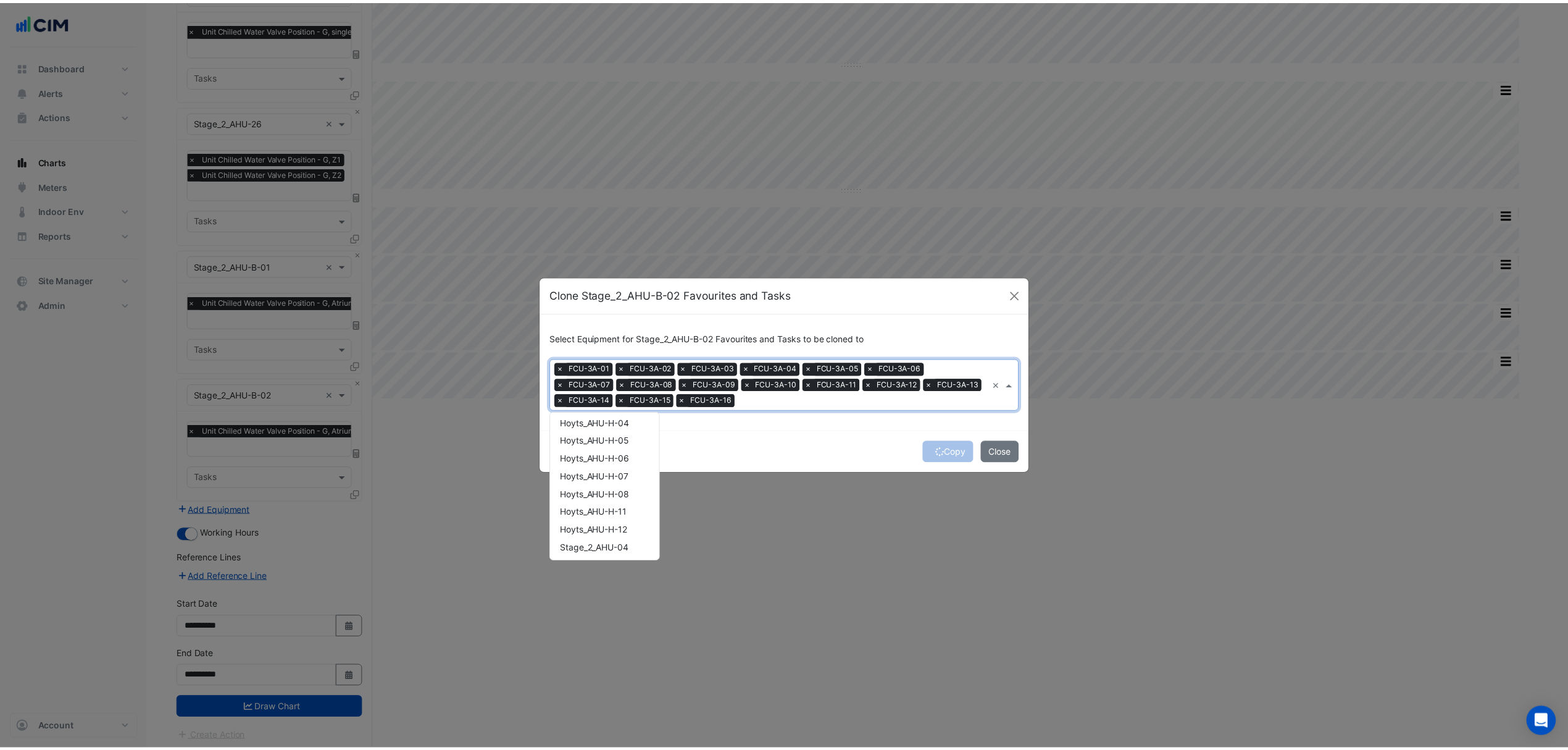
scroll to position [918, 0]
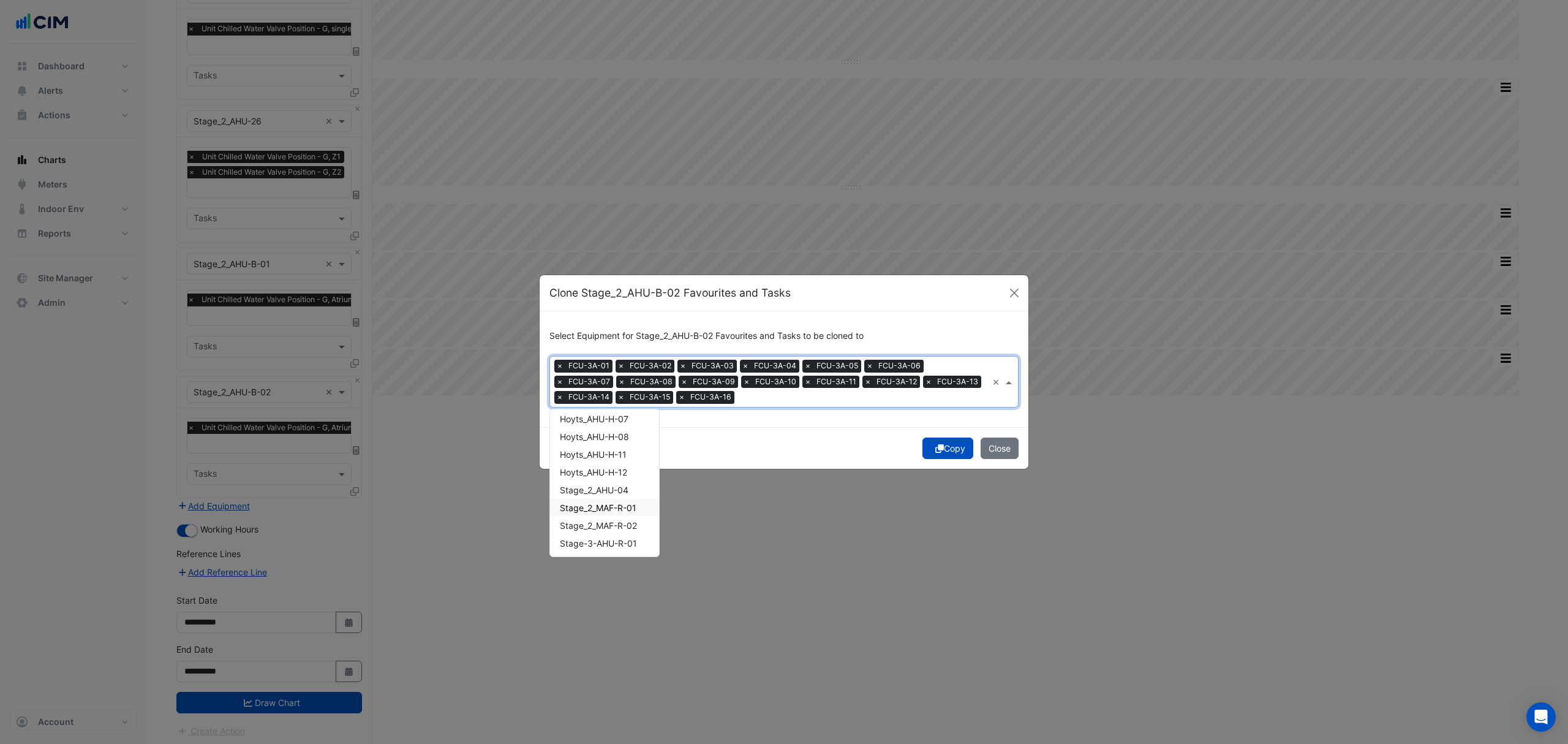
click at [757, 474] on ngb-modal-window "Clone Stage_2_AHU-B-02 Favourites and Tasks Select Equipment for Stage_2_AHU-B-…" at bounding box center [784, 372] width 1568 height 744
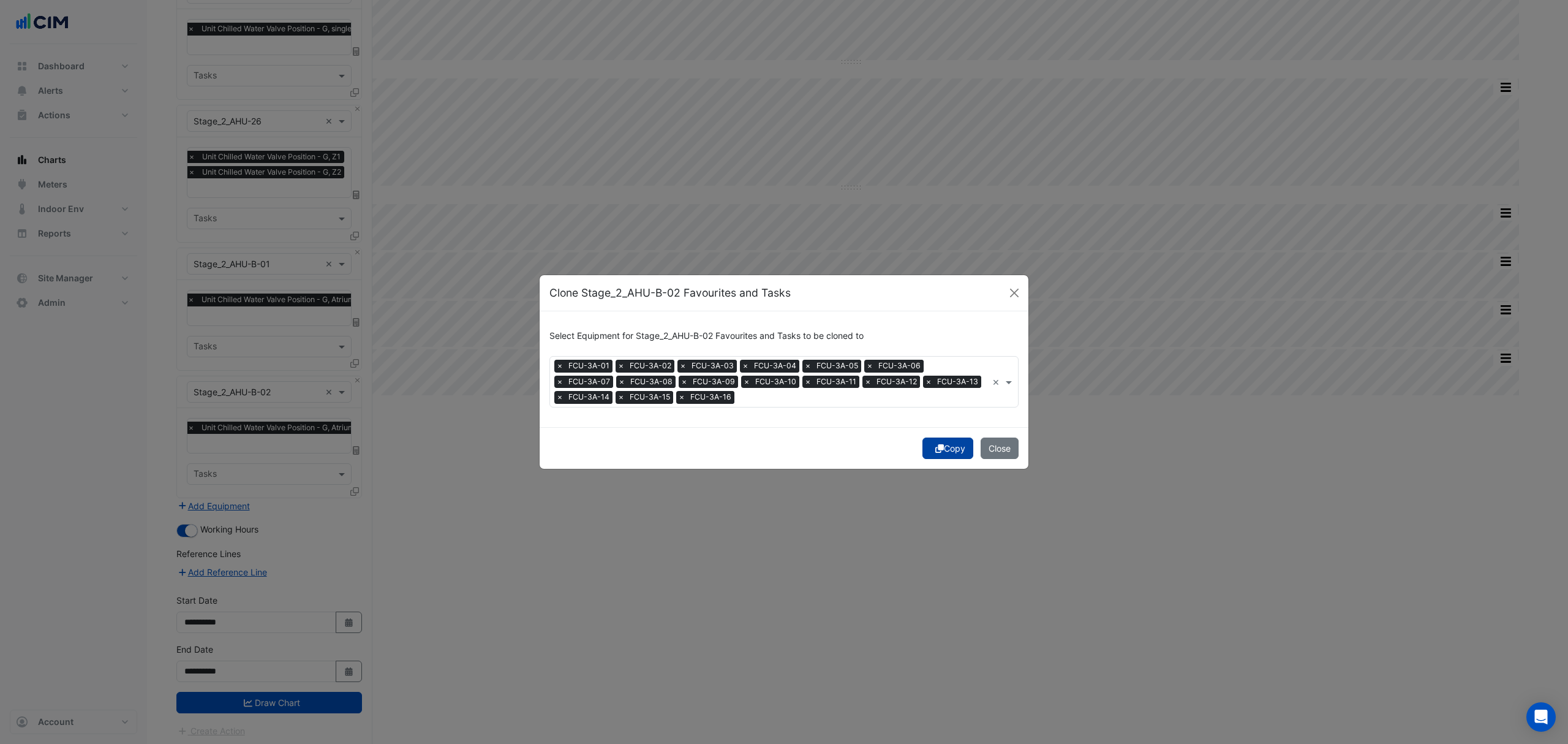
click at [945, 452] on button "Copy" at bounding box center [948, 448] width 51 height 22
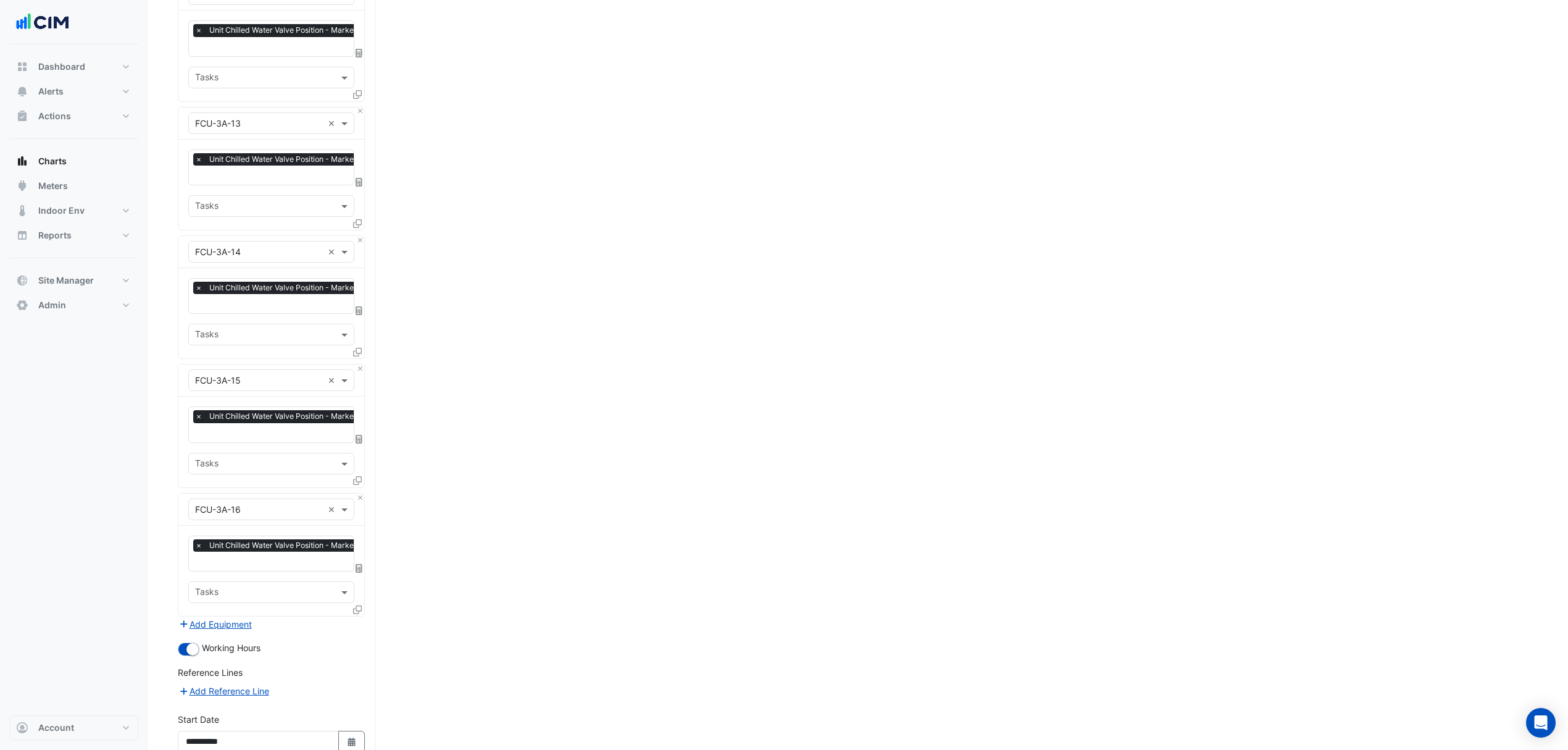
scroll to position [5122, 0]
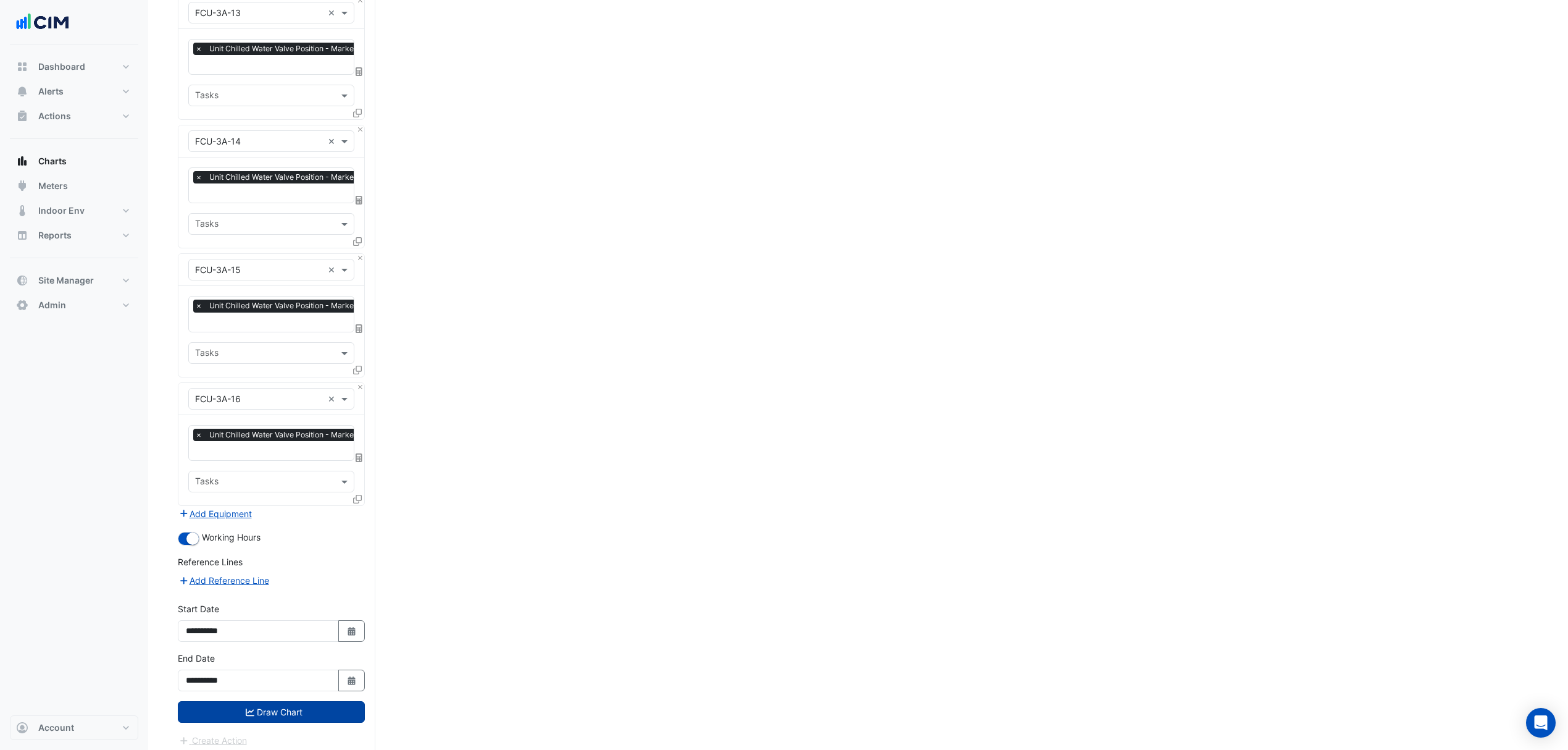
click at [271, 701] on button "Draw Chart" at bounding box center [271, 712] width 187 height 22
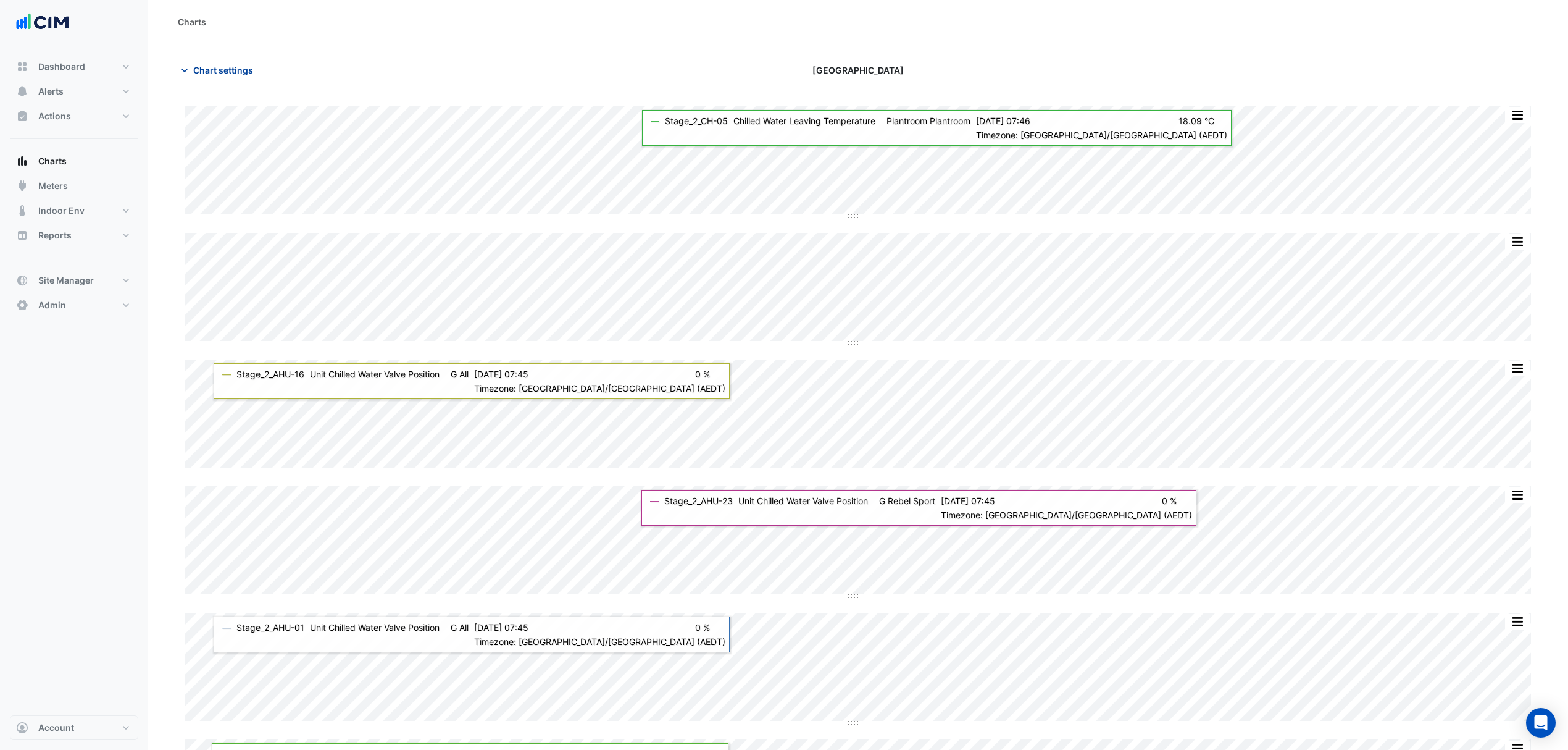
click at [198, 70] on span "Chart settings" at bounding box center [223, 70] width 60 height 13
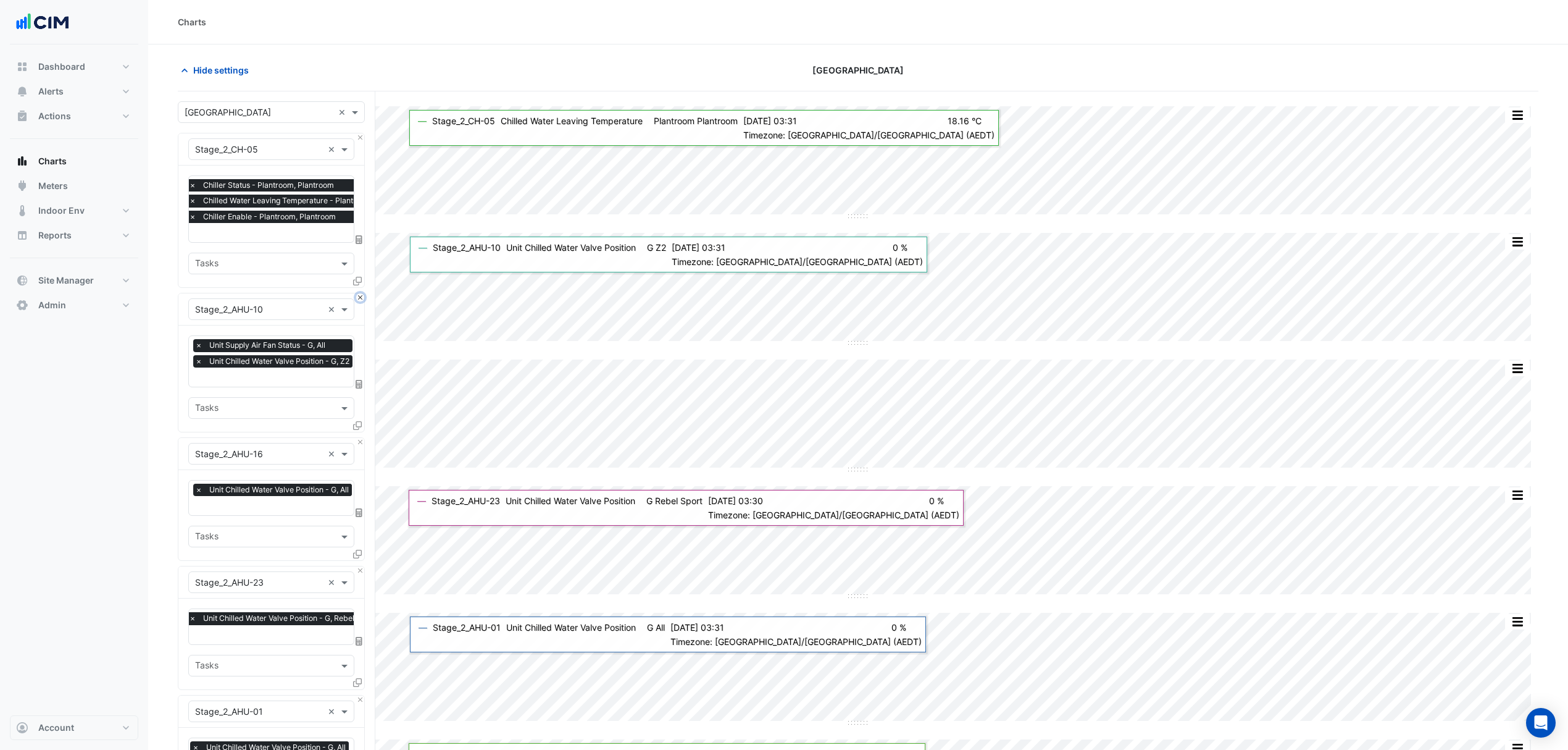
click at [359, 295] on button "Close" at bounding box center [360, 297] width 8 height 8
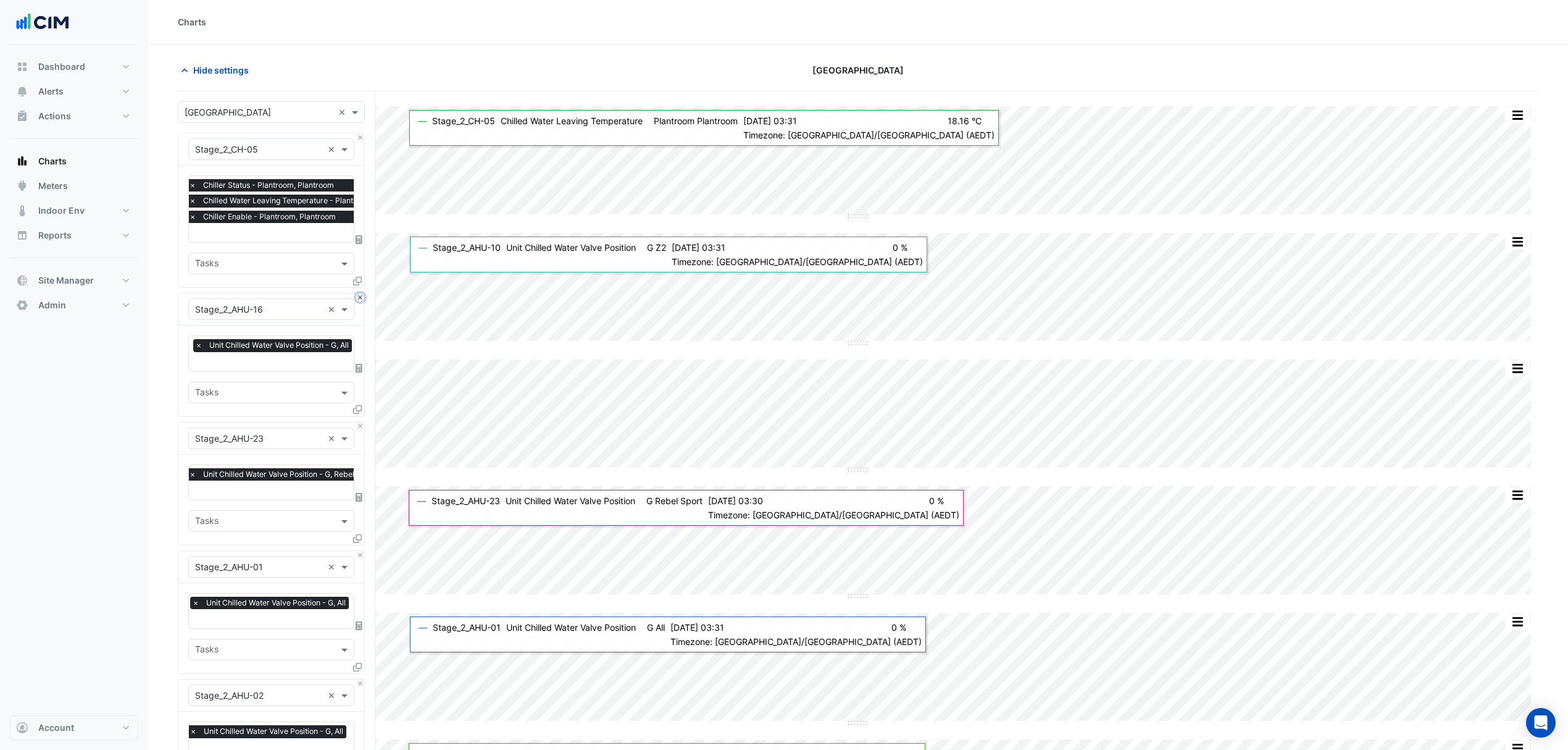
click at [359, 295] on button "Close" at bounding box center [360, 297] width 8 height 8
click at [359, 423] on button "Close" at bounding box center [360, 426] width 8 height 8
click at [359, 295] on button "Close" at bounding box center [360, 297] width 8 height 8
click at [359, 423] on button "Close" at bounding box center [360, 426] width 8 height 8
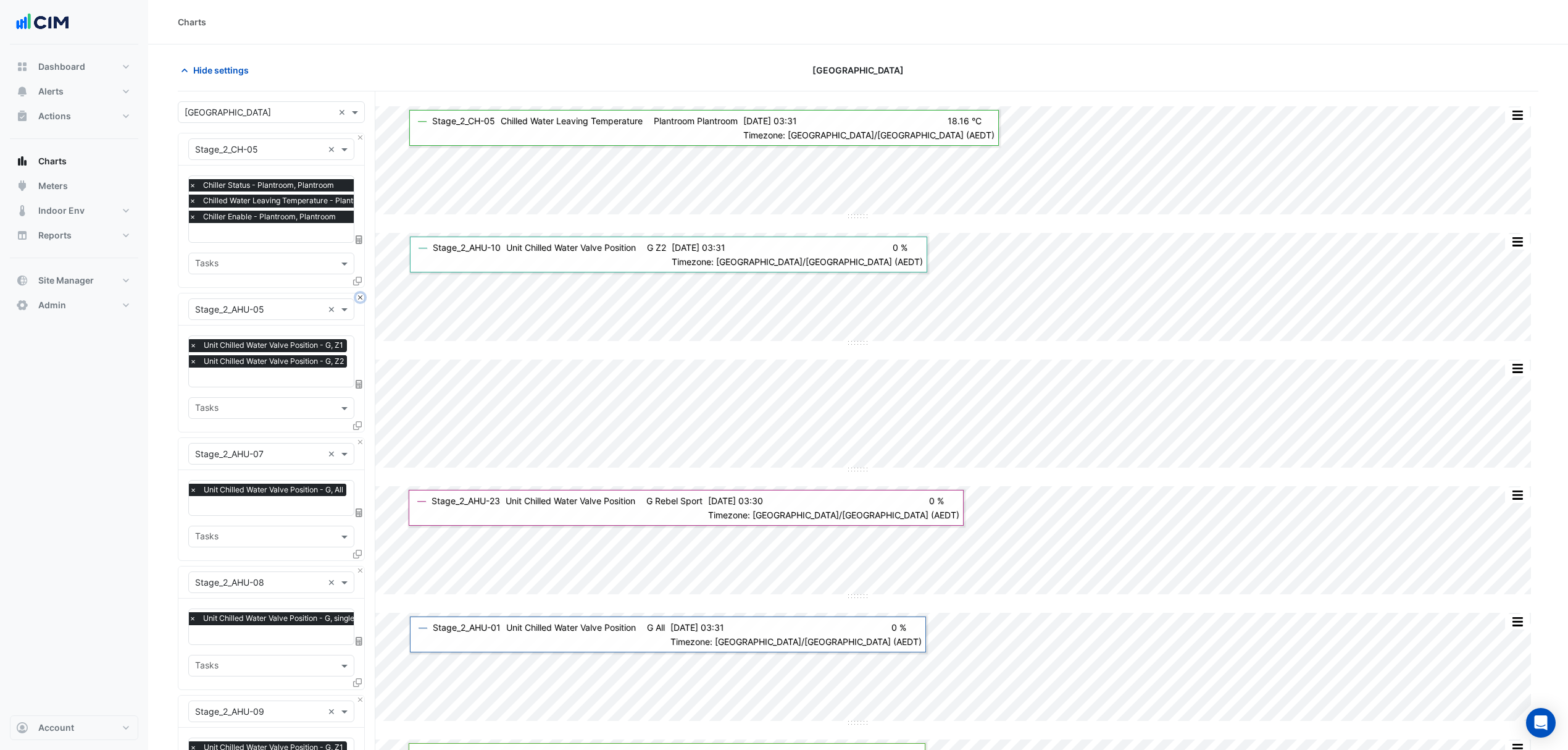
click at [359, 295] on button "Close" at bounding box center [360, 297] width 8 height 8
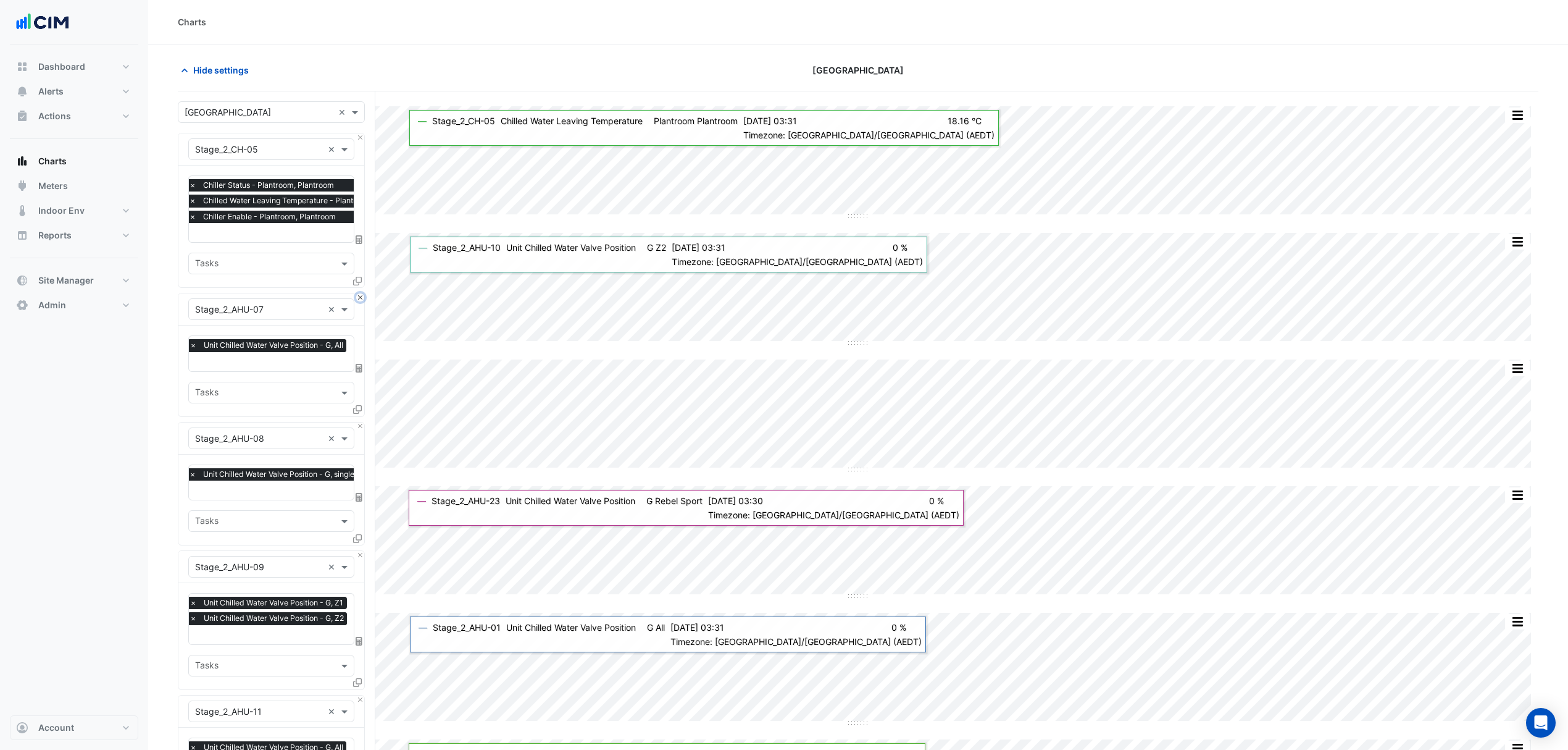
click at [359, 295] on button "Close" at bounding box center [360, 297] width 8 height 8
click at [359, 423] on button "Close" at bounding box center [360, 426] width 8 height 8
click at [359, 295] on button "Close" at bounding box center [360, 297] width 8 height 8
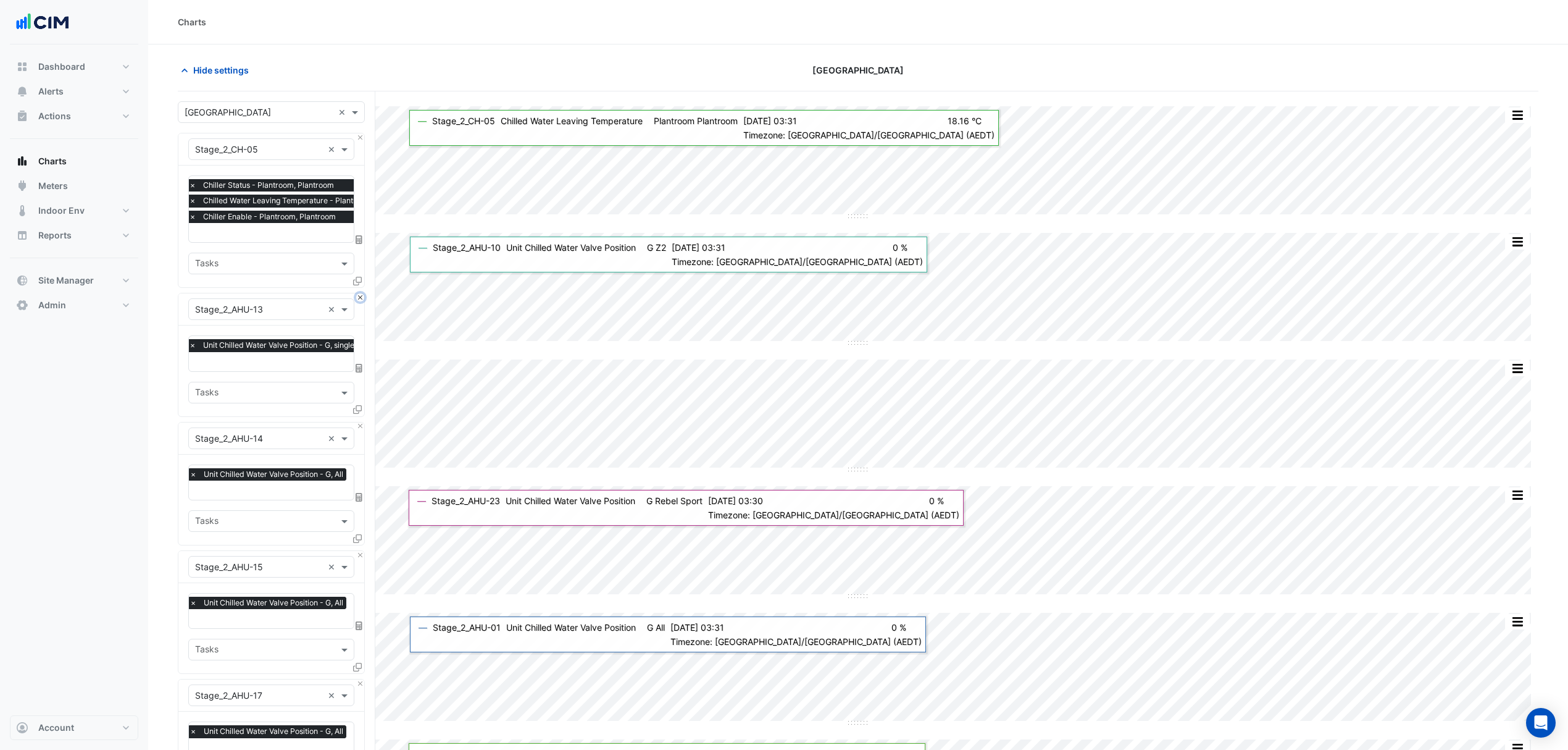
click at [359, 295] on button "Close" at bounding box center [360, 297] width 8 height 8
click at [359, 423] on button "Close" at bounding box center [360, 426] width 8 height 8
click at [359, 295] on button "Close" at bounding box center [360, 297] width 8 height 8
click at [359, 423] on button "Close" at bounding box center [360, 426] width 8 height 8
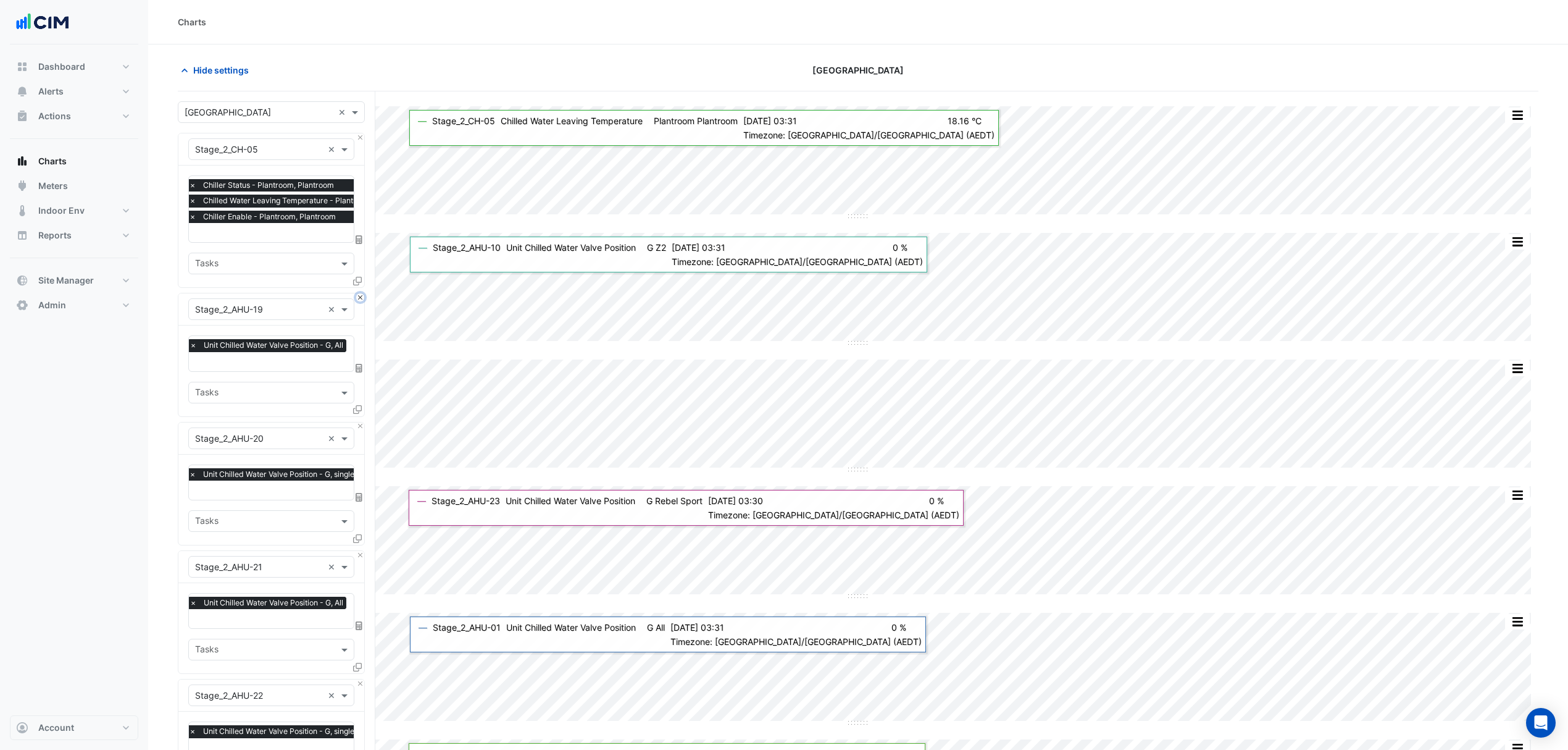
click at [359, 295] on button "Close" at bounding box center [360, 297] width 8 height 8
click at [359, 423] on button "Close" at bounding box center [360, 426] width 8 height 8
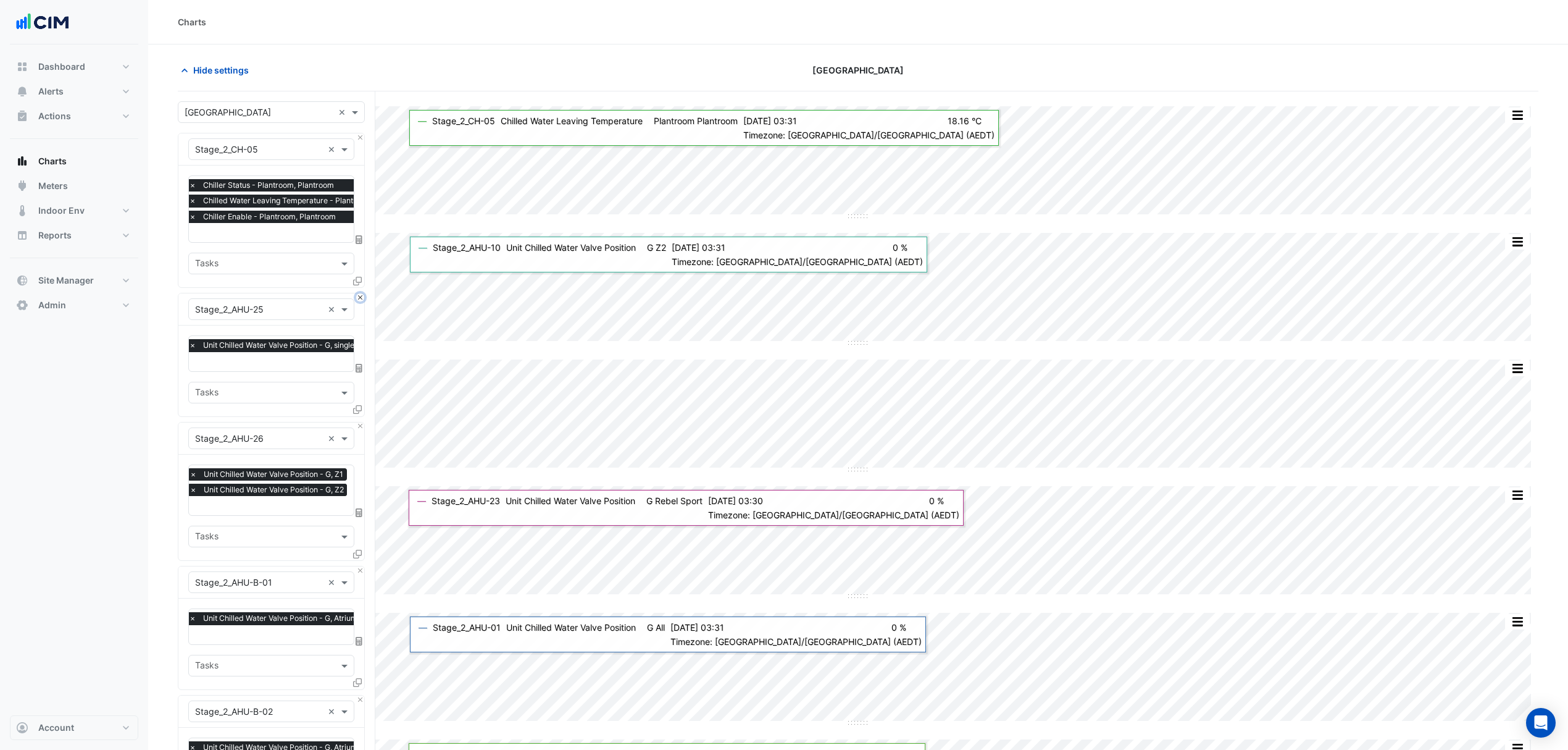
click at [359, 295] on button "Close" at bounding box center [360, 297] width 8 height 8
click at [360, 137] on button "Close" at bounding box center [360, 137] width 8 height 8
click at [360, 293] on button "Close" at bounding box center [360, 297] width 8 height 8
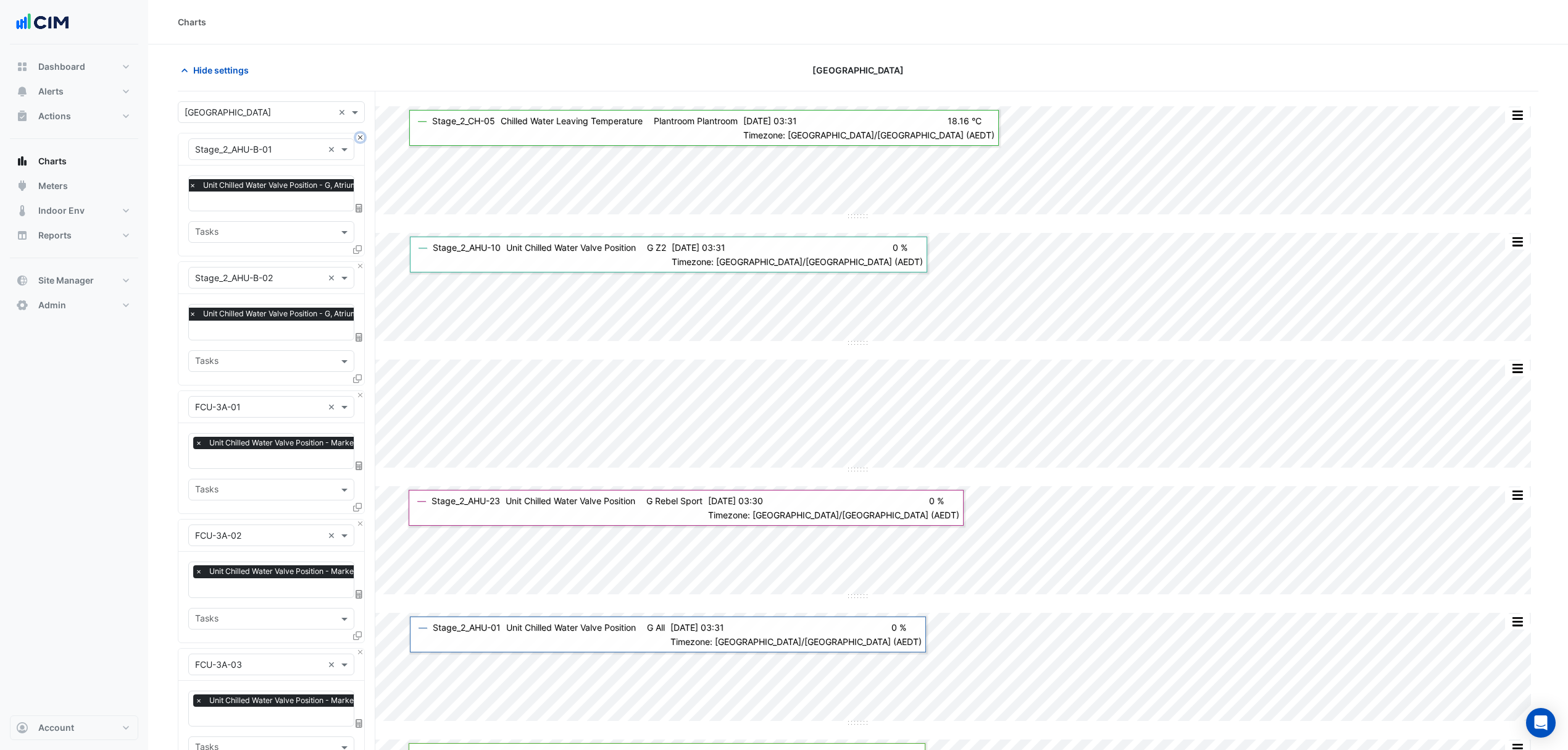
click at [360, 137] on button "Close" at bounding box center [360, 137] width 8 height 8
click at [360, 262] on button "Close" at bounding box center [360, 266] width 8 height 8
click at [360, 137] on button "Close" at bounding box center [360, 137] width 8 height 8
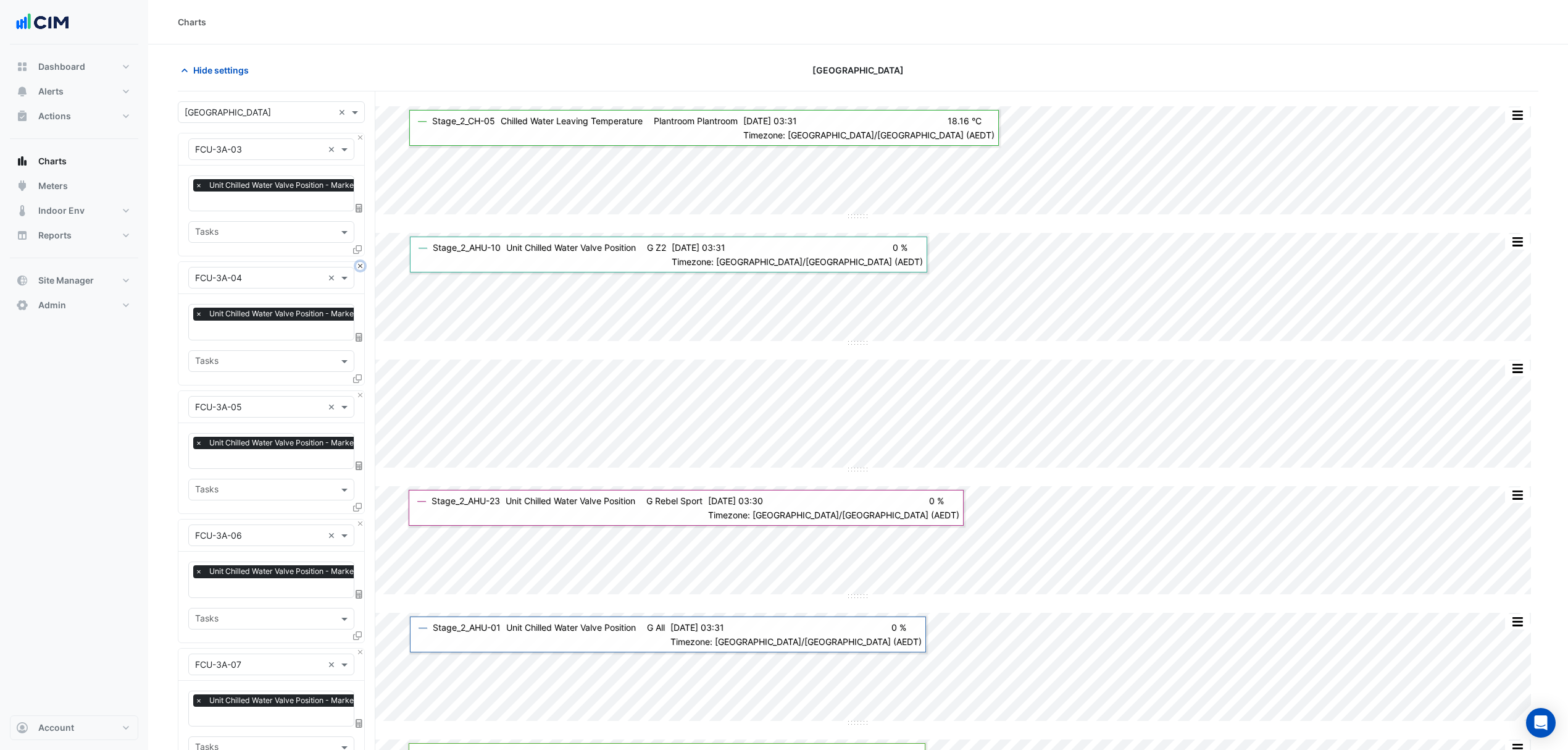
click at [360, 262] on button "Close" at bounding box center [360, 266] width 8 height 8
click at [360, 137] on button "Close" at bounding box center [360, 137] width 8 height 8
click at [360, 262] on button "Close" at bounding box center [360, 266] width 8 height 8
click at [360, 137] on button "Close" at bounding box center [360, 137] width 8 height 8
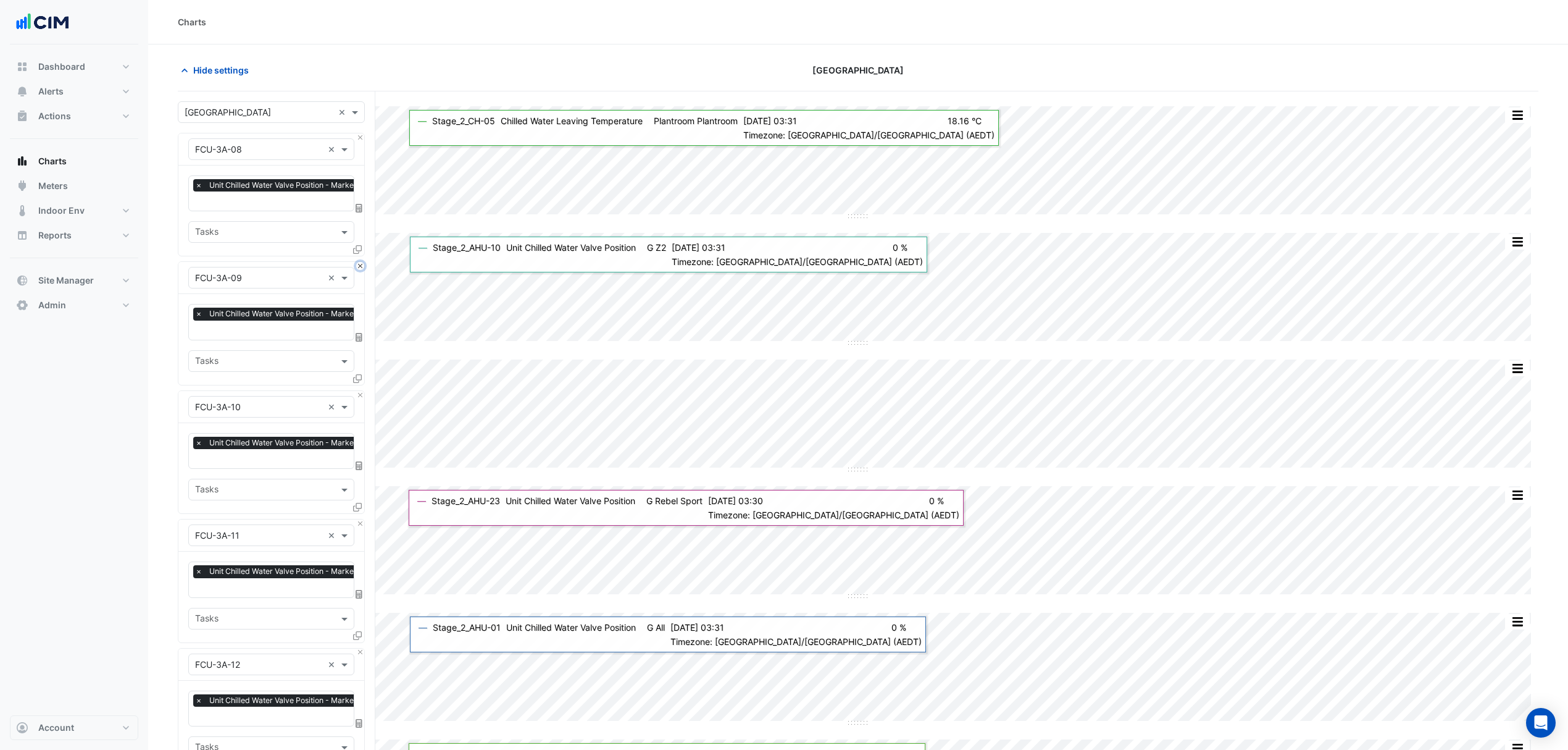
click at [360, 262] on button "Close" at bounding box center [360, 266] width 8 height 8
click at [360, 137] on button "Close" at bounding box center [360, 137] width 8 height 8
click at [360, 262] on button "Close" at bounding box center [360, 266] width 8 height 8
click at [360, 137] on button "Close" at bounding box center [360, 137] width 8 height 8
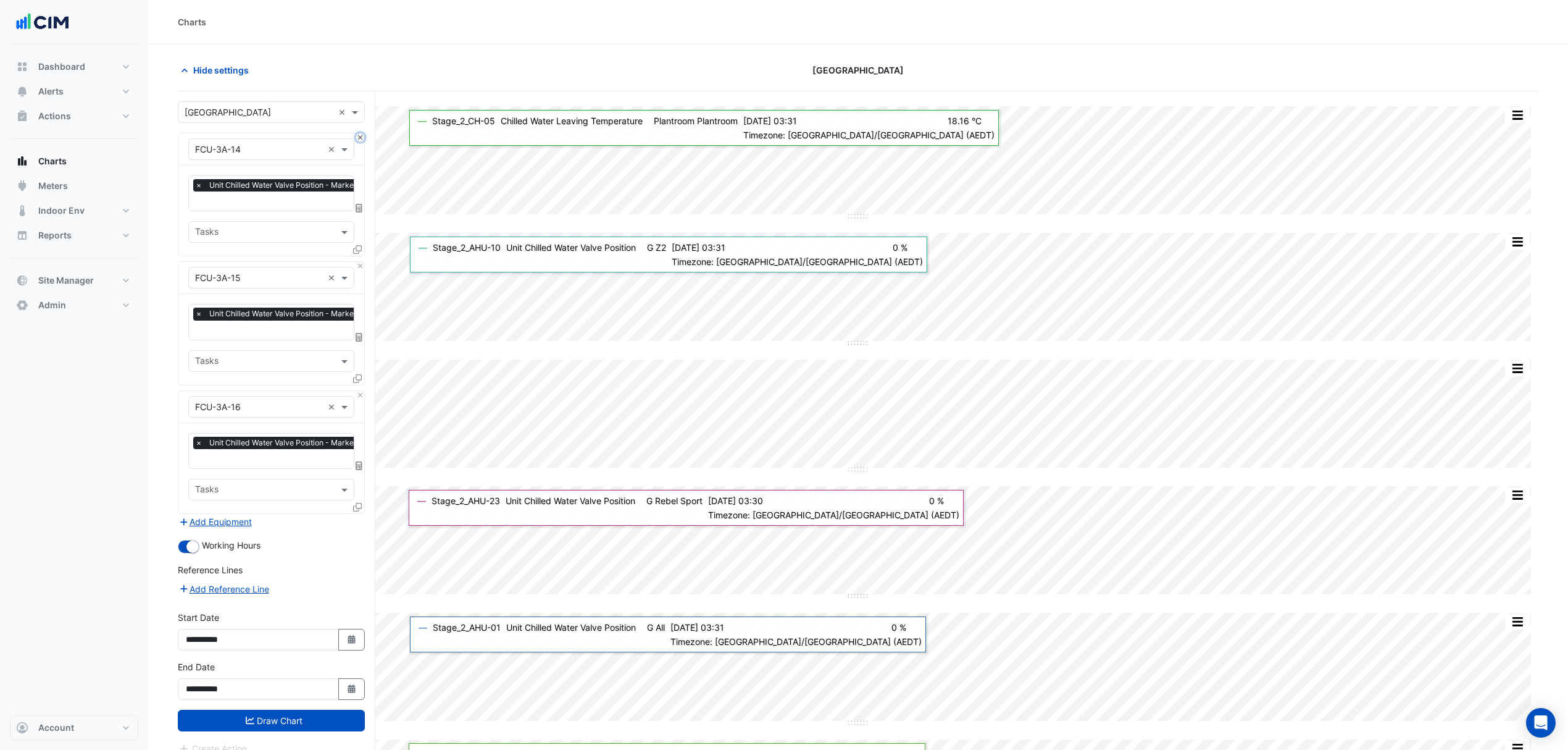
click at [360, 137] on button "Close" at bounding box center [360, 137] width 8 height 8
click at [360, 262] on button "Close" at bounding box center [360, 266] width 8 height 8
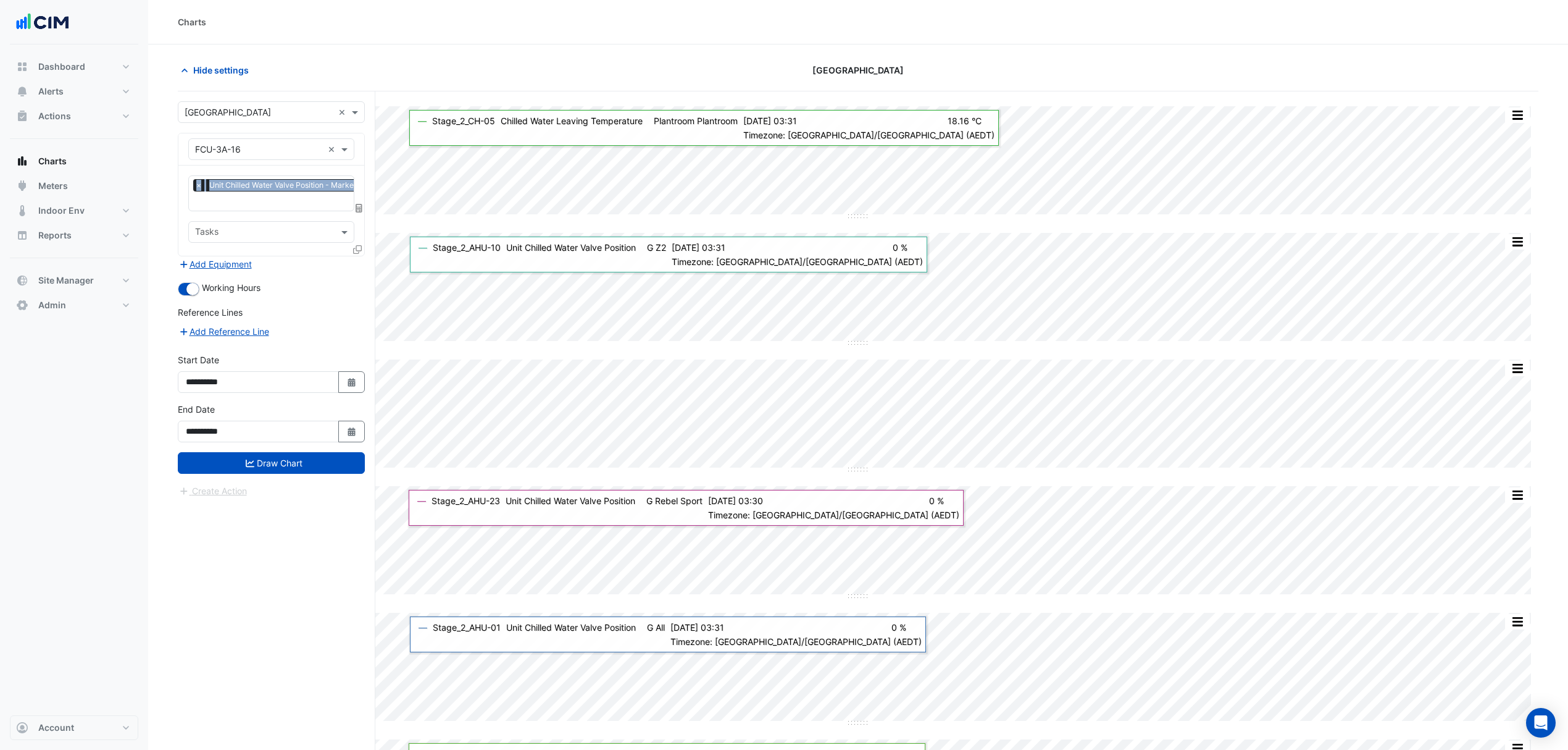
click at [360, 137] on div "Equipment × FCU-3A-16 ×" at bounding box center [271, 149] width 186 height 32
click at [201, 186] on span "×" at bounding box center [199, 185] width 11 height 13
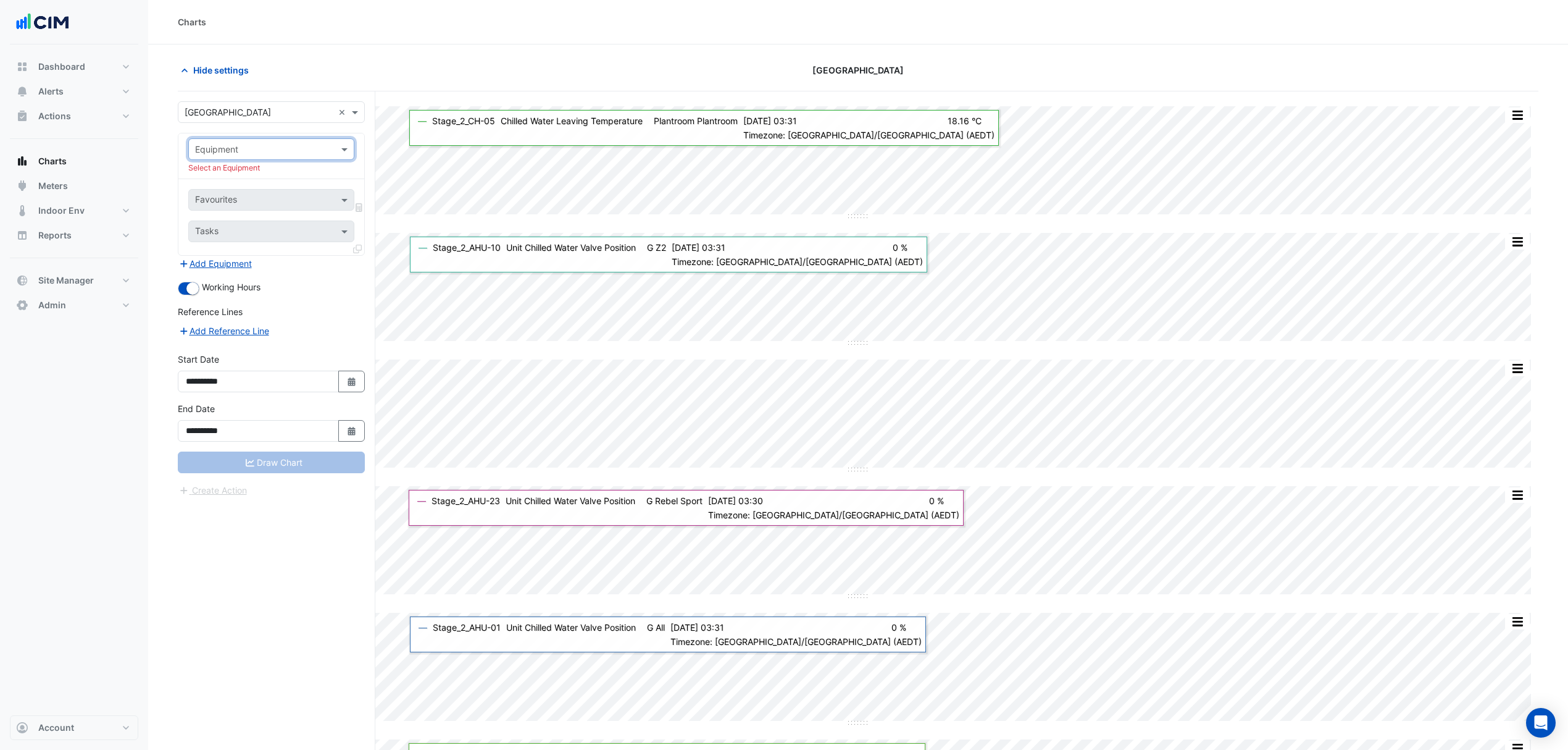
click at [290, 149] on input "text" at bounding box center [259, 150] width 128 height 13
type input "*******"
click at [260, 176] on span "Stage_2_AHU-01" at bounding box center [232, 176] width 68 height 11
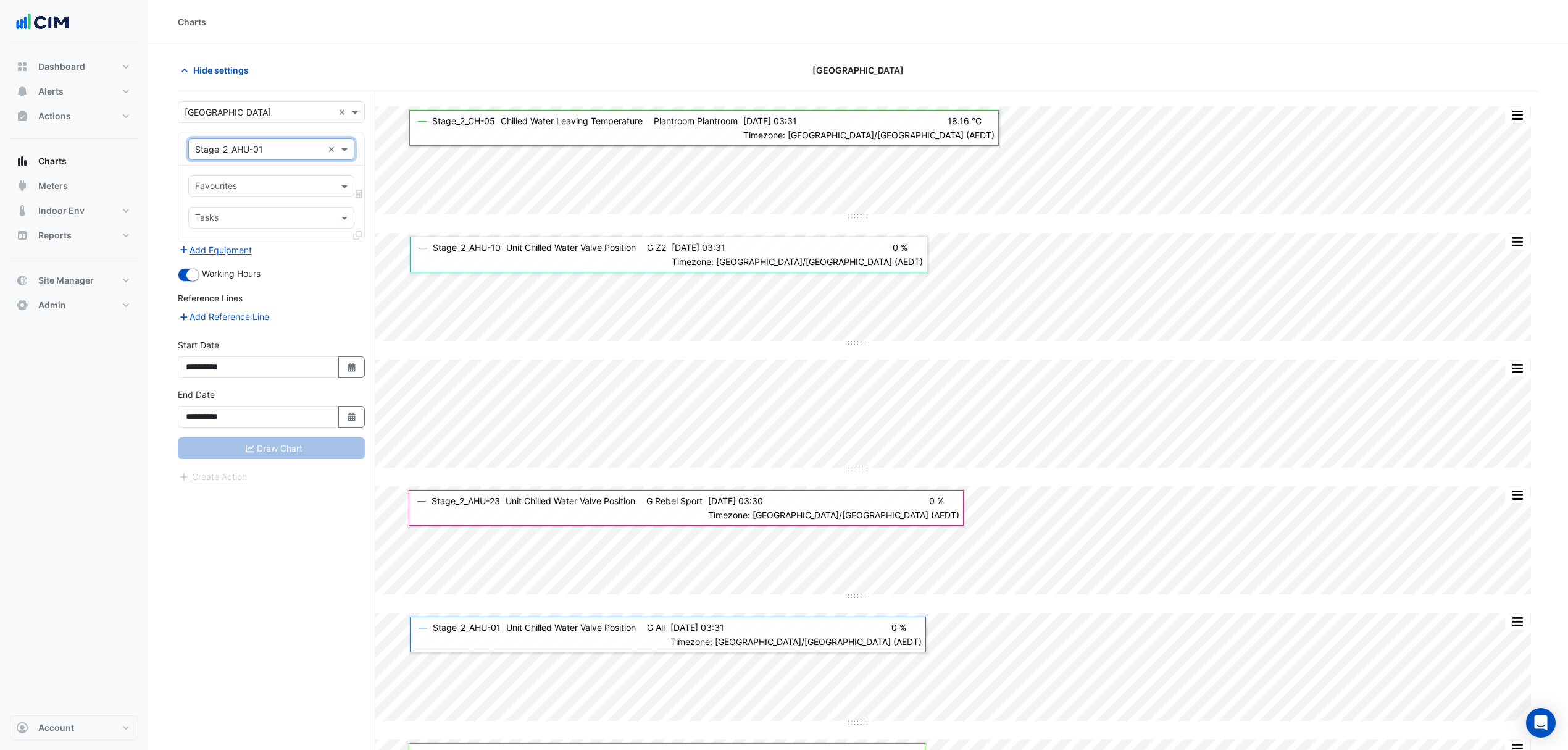
click at [321, 180] on div "Favourites" at bounding box center [261, 186] width 145 height 19
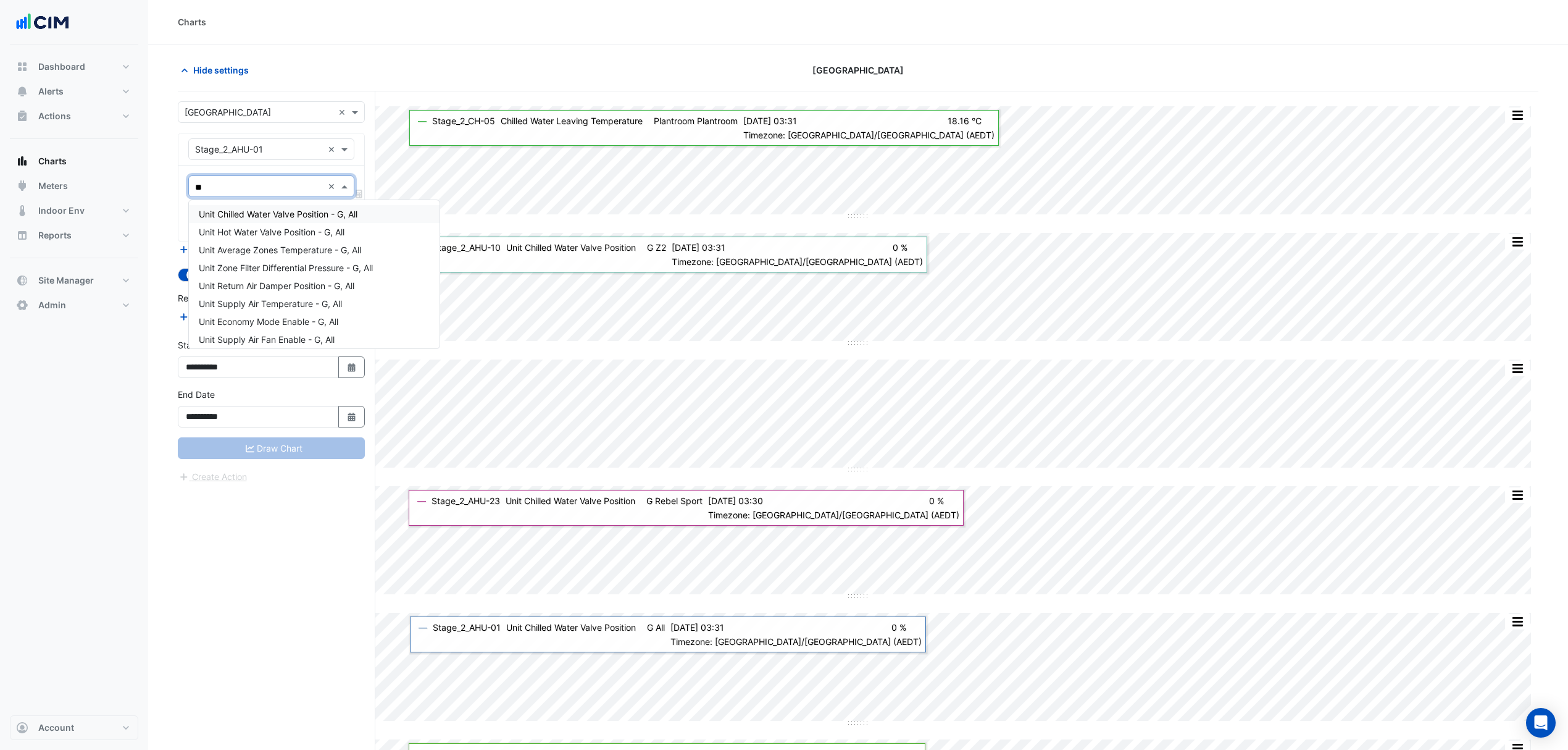
type input "***"
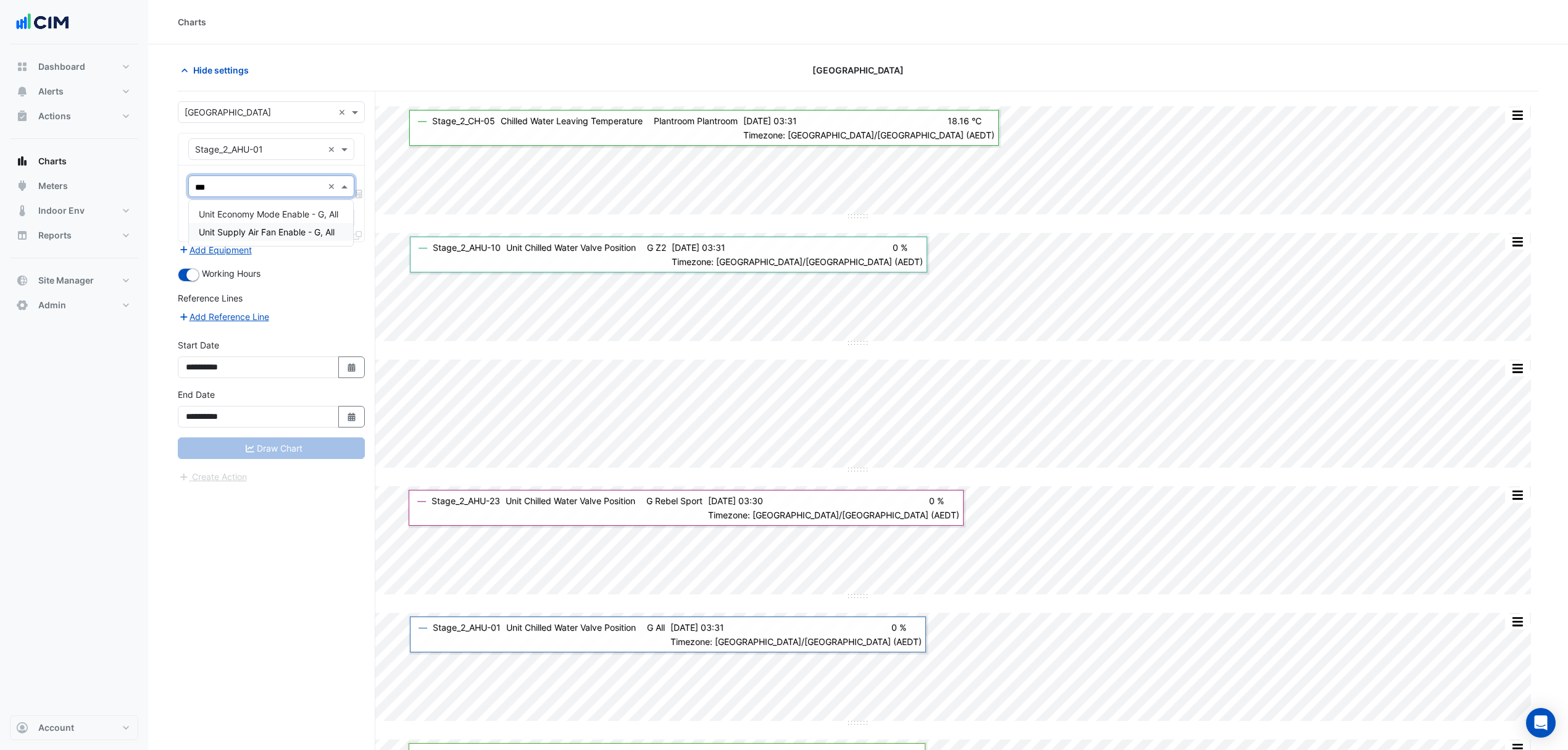
click at [292, 234] on span "Unit Supply Air Fan Enable - G, All" at bounding box center [267, 232] width 136 height 11
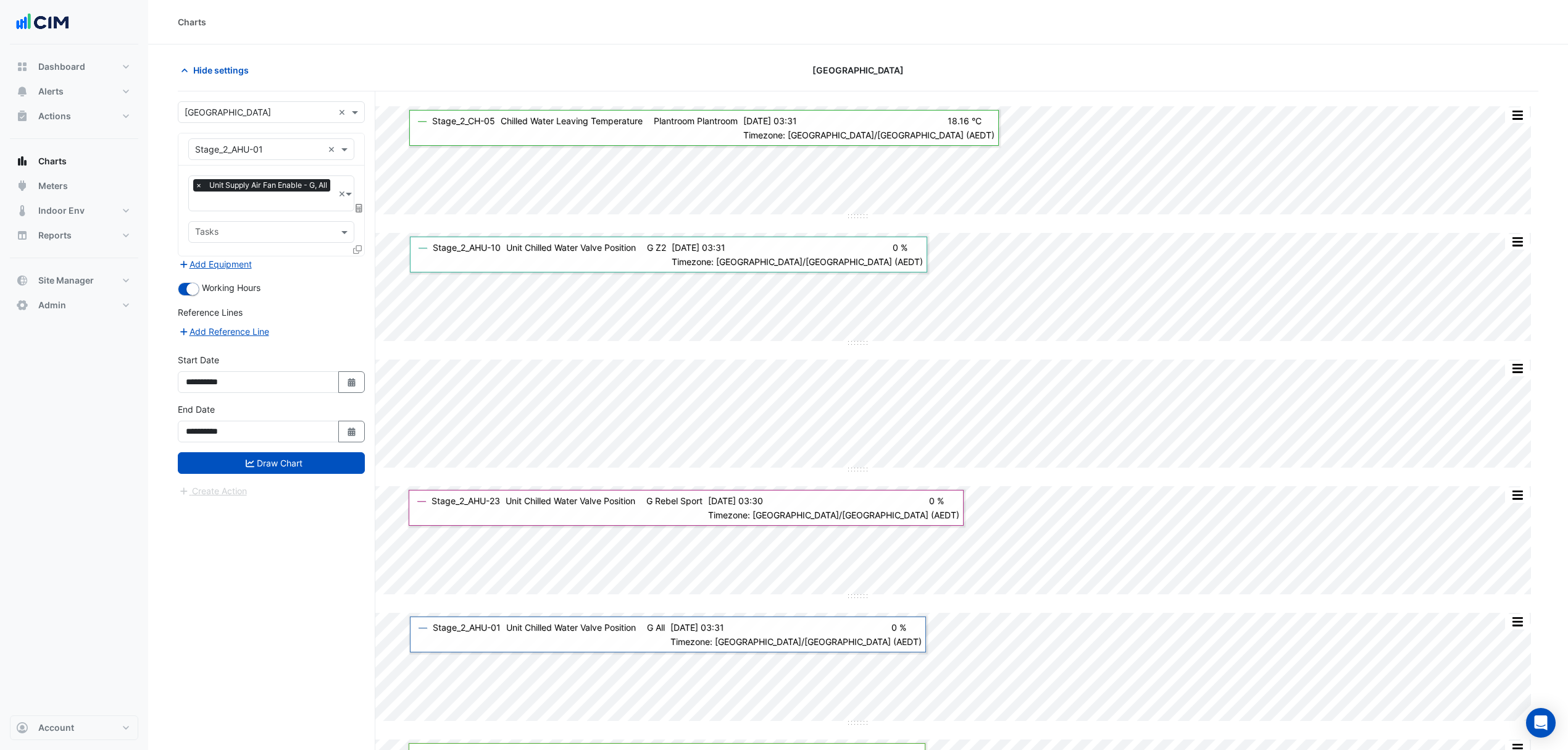
click at [356, 247] on icon at bounding box center [357, 249] width 9 height 9
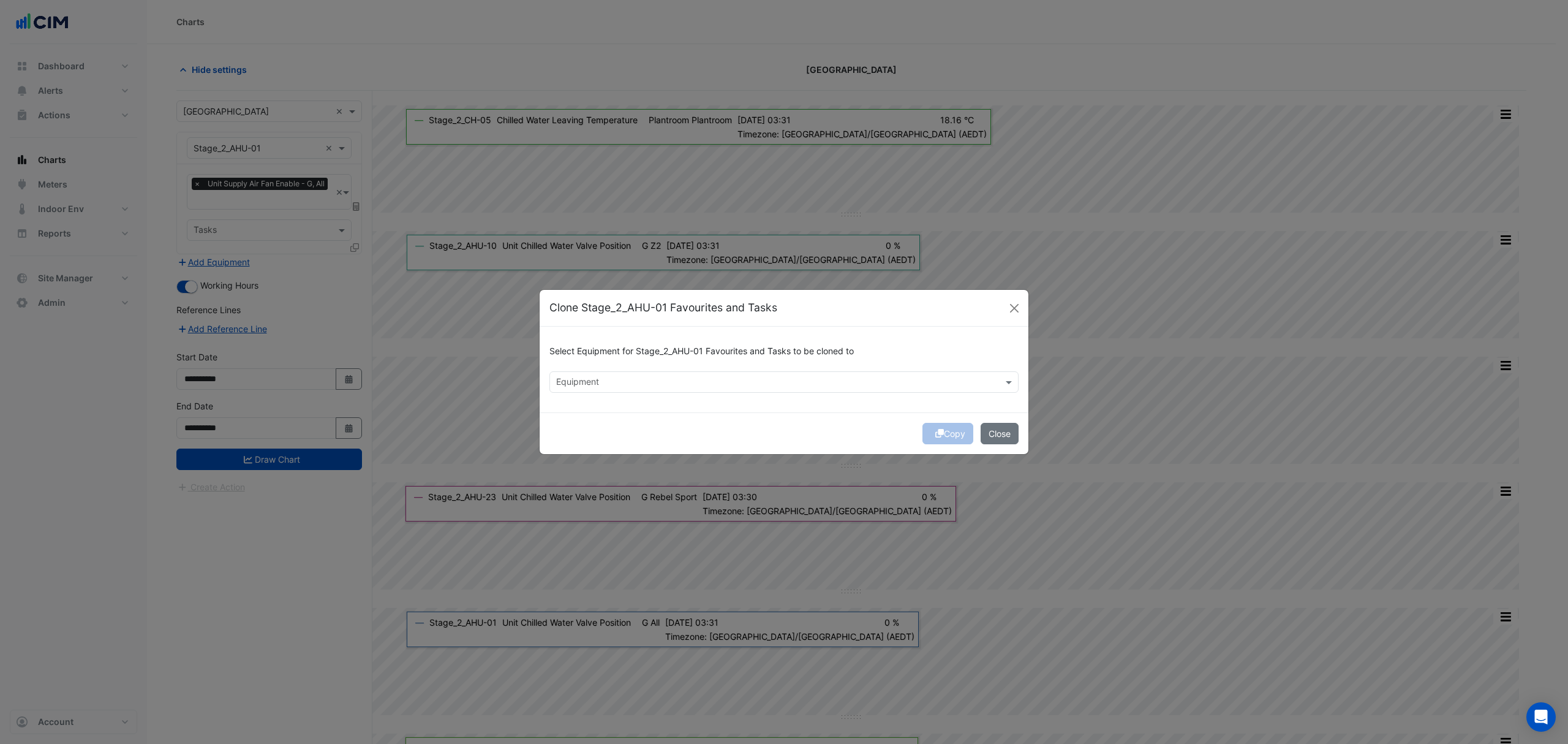
click at [598, 385] on input "text" at bounding box center [776, 383] width 442 height 13
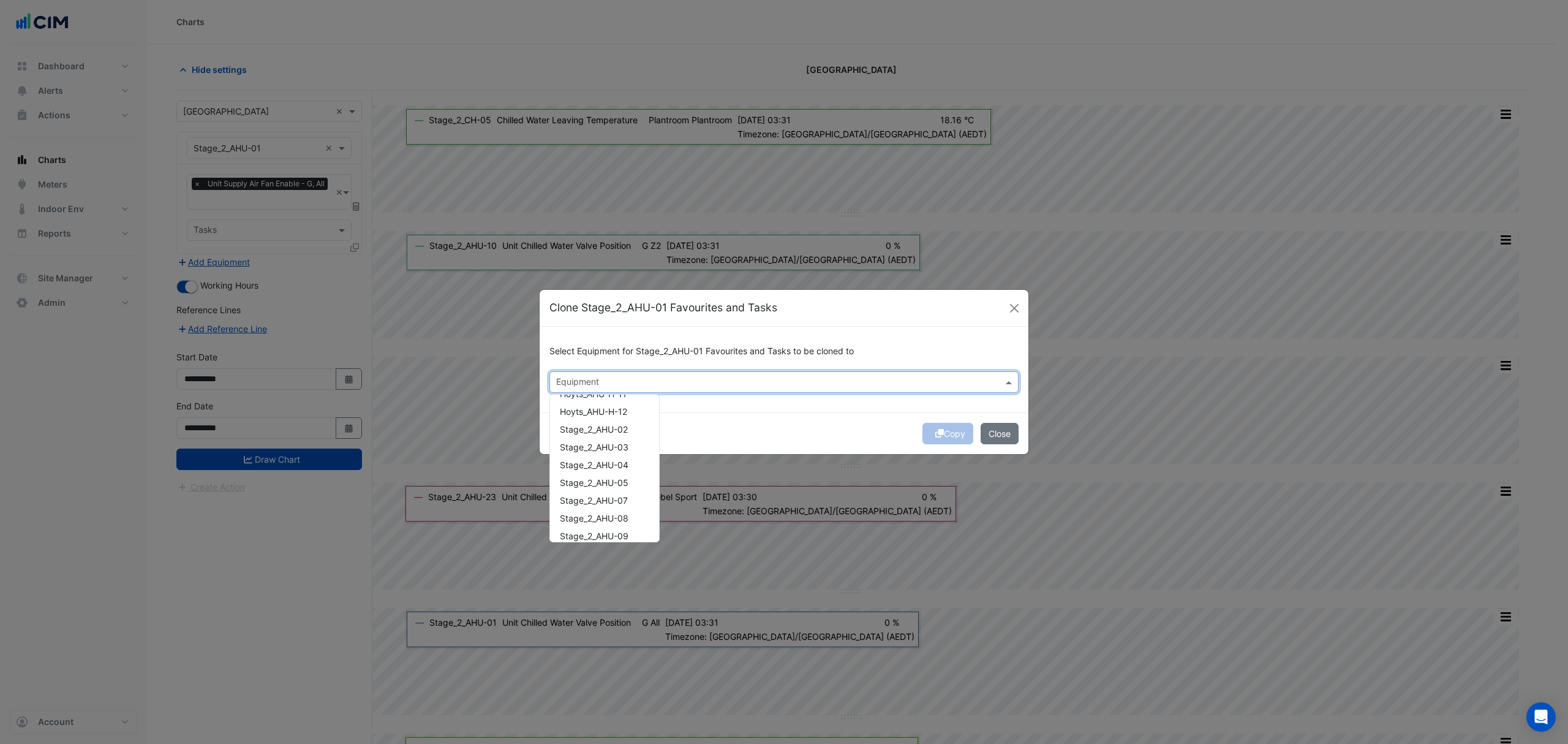
scroll to position [929, 0]
click at [613, 456] on span "Stage_2_AHU-02" at bounding box center [594, 457] width 68 height 10
click at [605, 476] on span "Stage_2_AHU-03" at bounding box center [594, 475] width 69 height 10
drag, startPoint x: 594, startPoint y: 491, endPoint x: 593, endPoint y: 502, distance: 11.0
click at [593, 500] on div "Stage_2_AHU-04" at bounding box center [604, 492] width 109 height 18
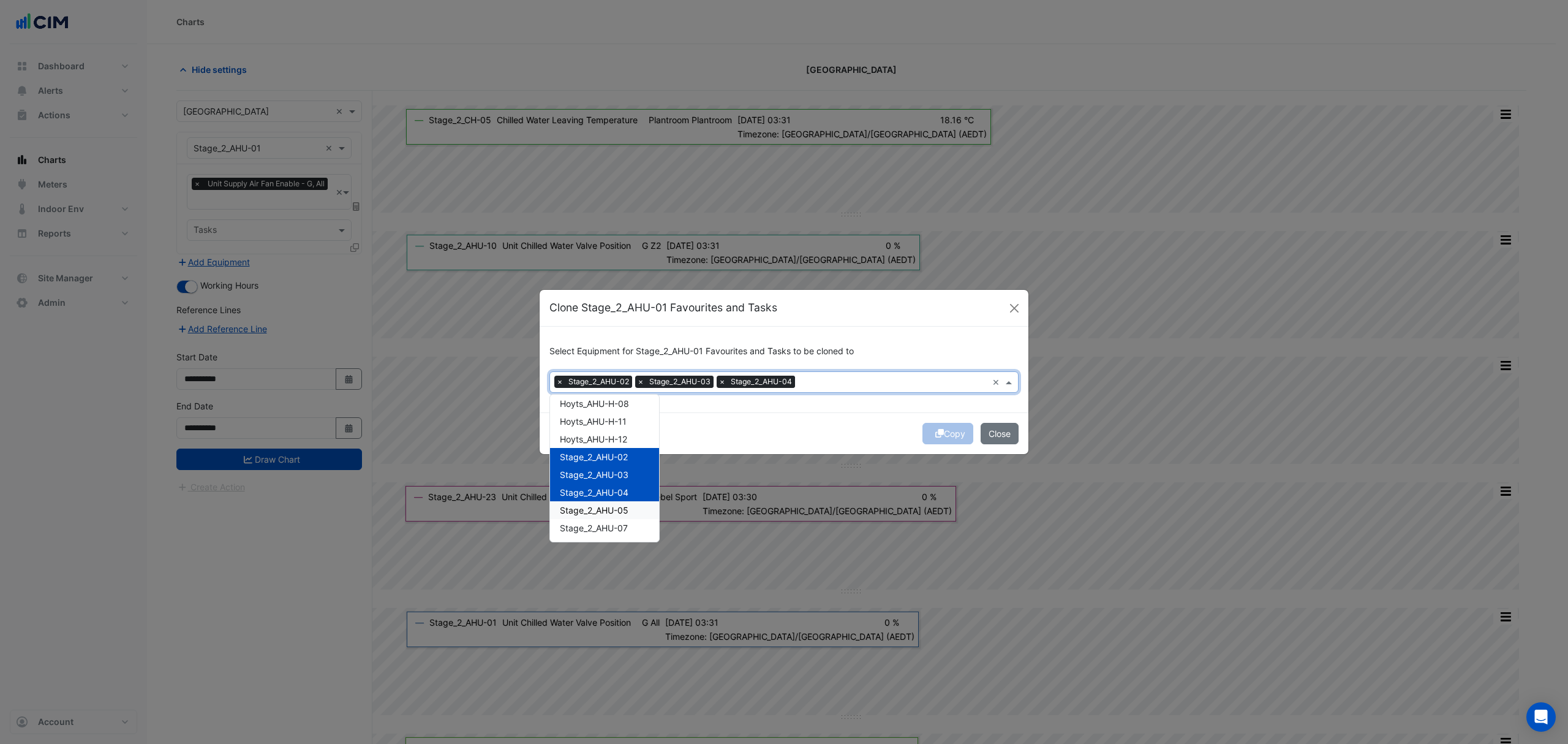
click at [593, 510] on span "Stage_2_AHU-05" at bounding box center [594, 510] width 69 height 10
click at [588, 525] on span "Stage_2_AHU-07" at bounding box center [594, 528] width 68 height 10
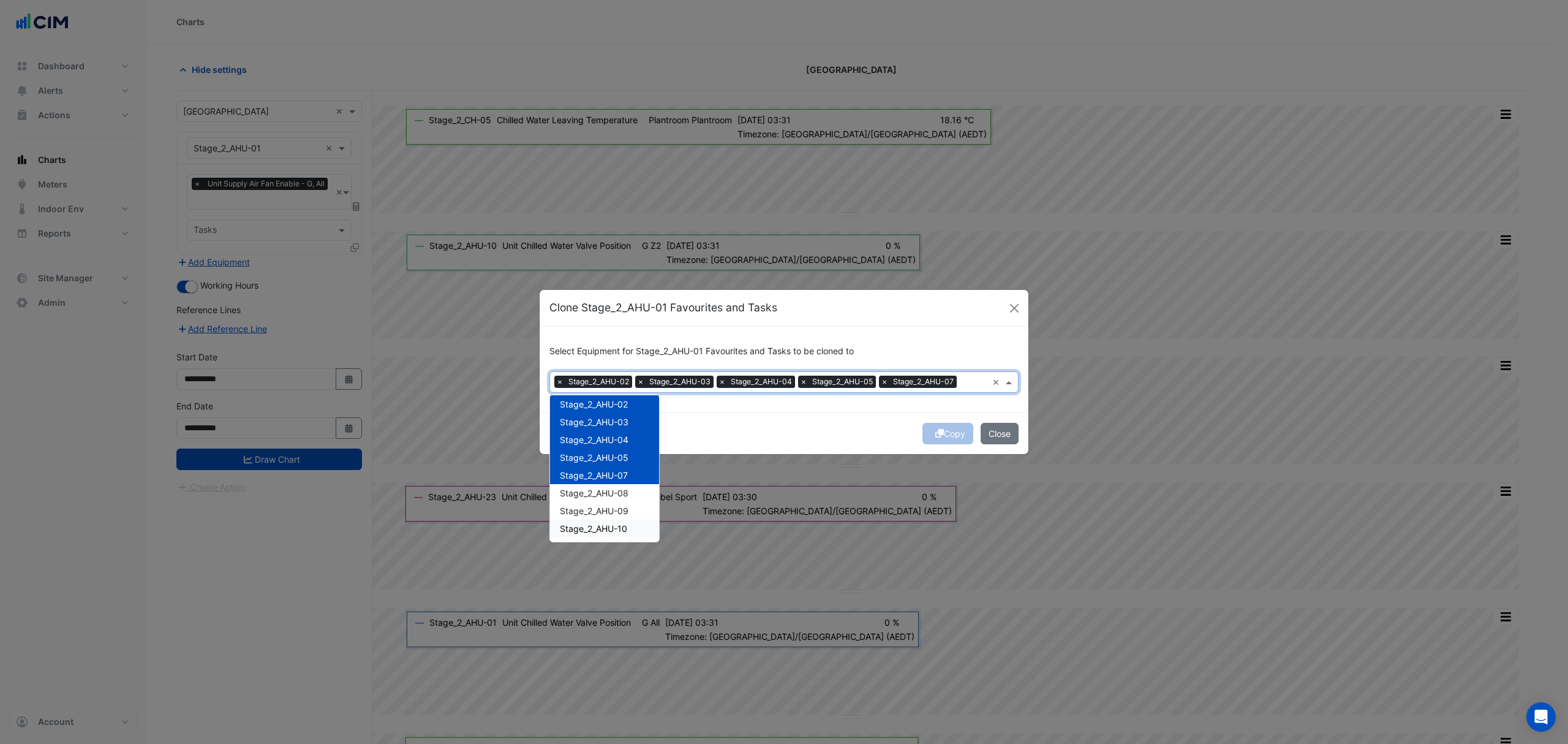
scroll to position [1011, 0]
drag, startPoint x: 599, startPoint y: 464, endPoint x: 599, endPoint y: 471, distance: 7.0
click at [599, 464] on span "Stage_2_AHU-08" at bounding box center [594, 464] width 69 height 10
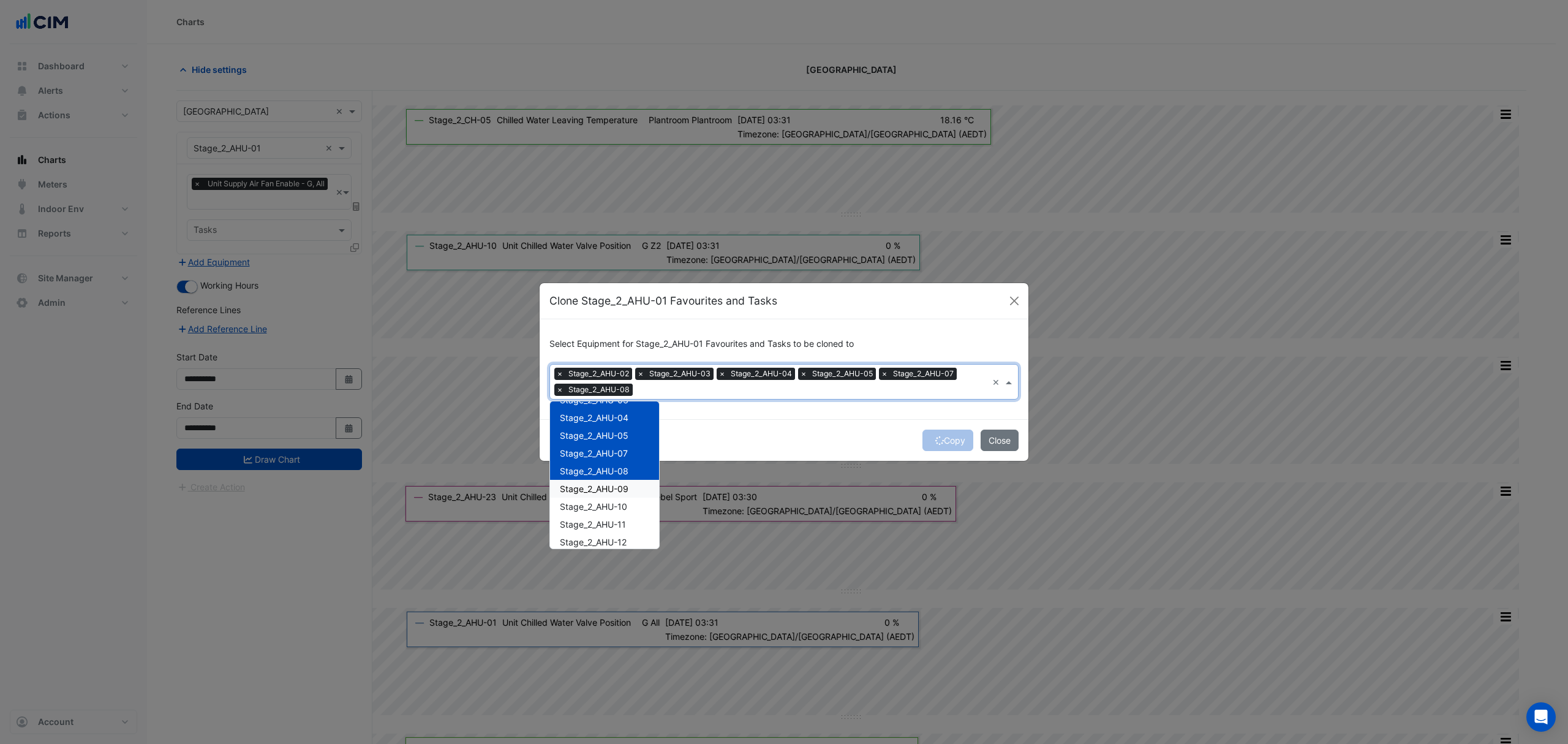
drag, startPoint x: 598, startPoint y: 490, endPoint x: 596, endPoint y: 511, distance: 21.1
click at [598, 491] on span "Stage_2_AHU-09" at bounding box center [594, 489] width 69 height 10
click at [596, 515] on div "Stage_2_AHU-11" at bounding box center [604, 524] width 109 height 18
click at [599, 509] on span "Stage_2_AHU-10" at bounding box center [593, 506] width 67 height 10
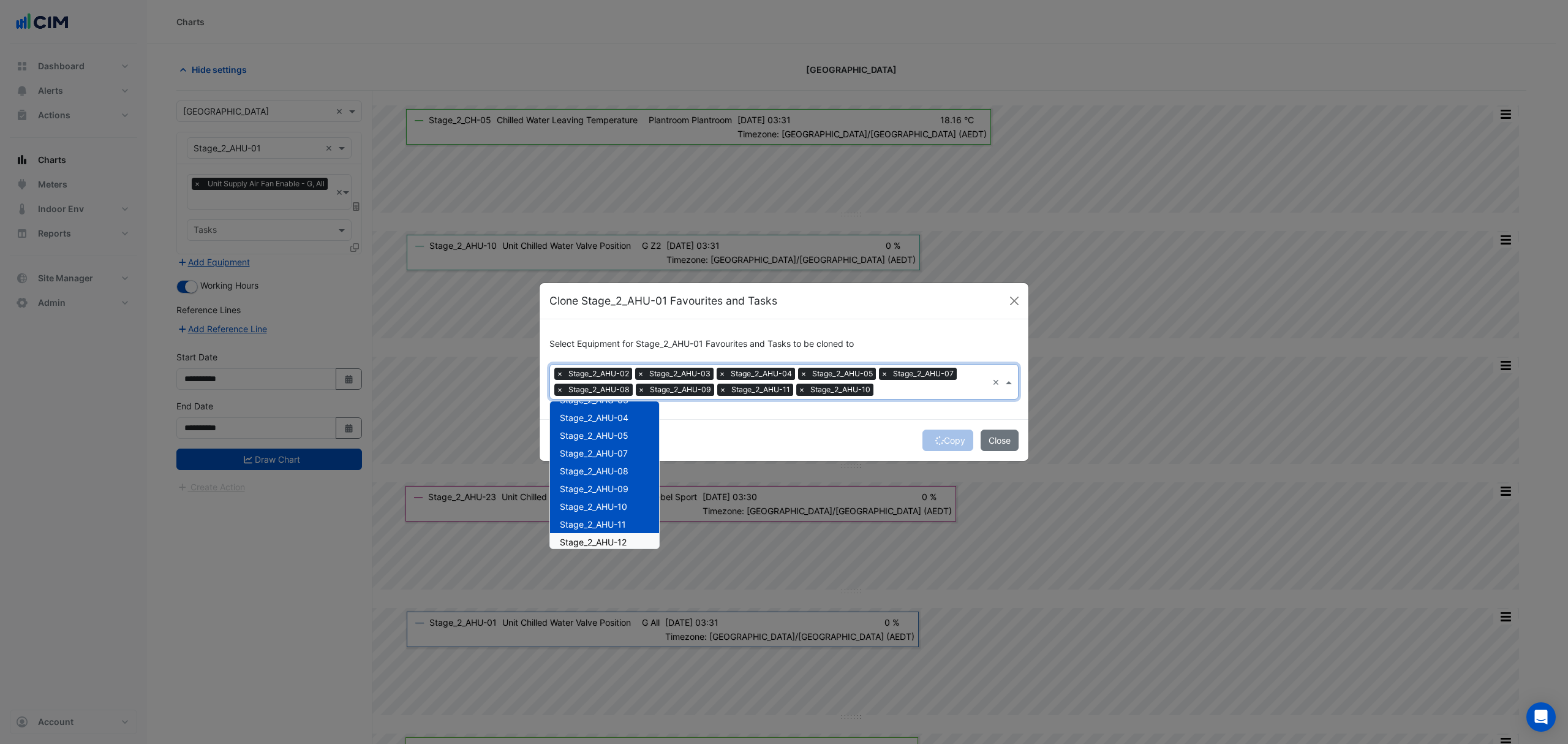
click at [591, 540] on span "Stage_2_AHU-12" at bounding box center [593, 542] width 67 height 10
click at [601, 483] on span "Stage_2_AHU-13" at bounding box center [593, 478] width 67 height 10
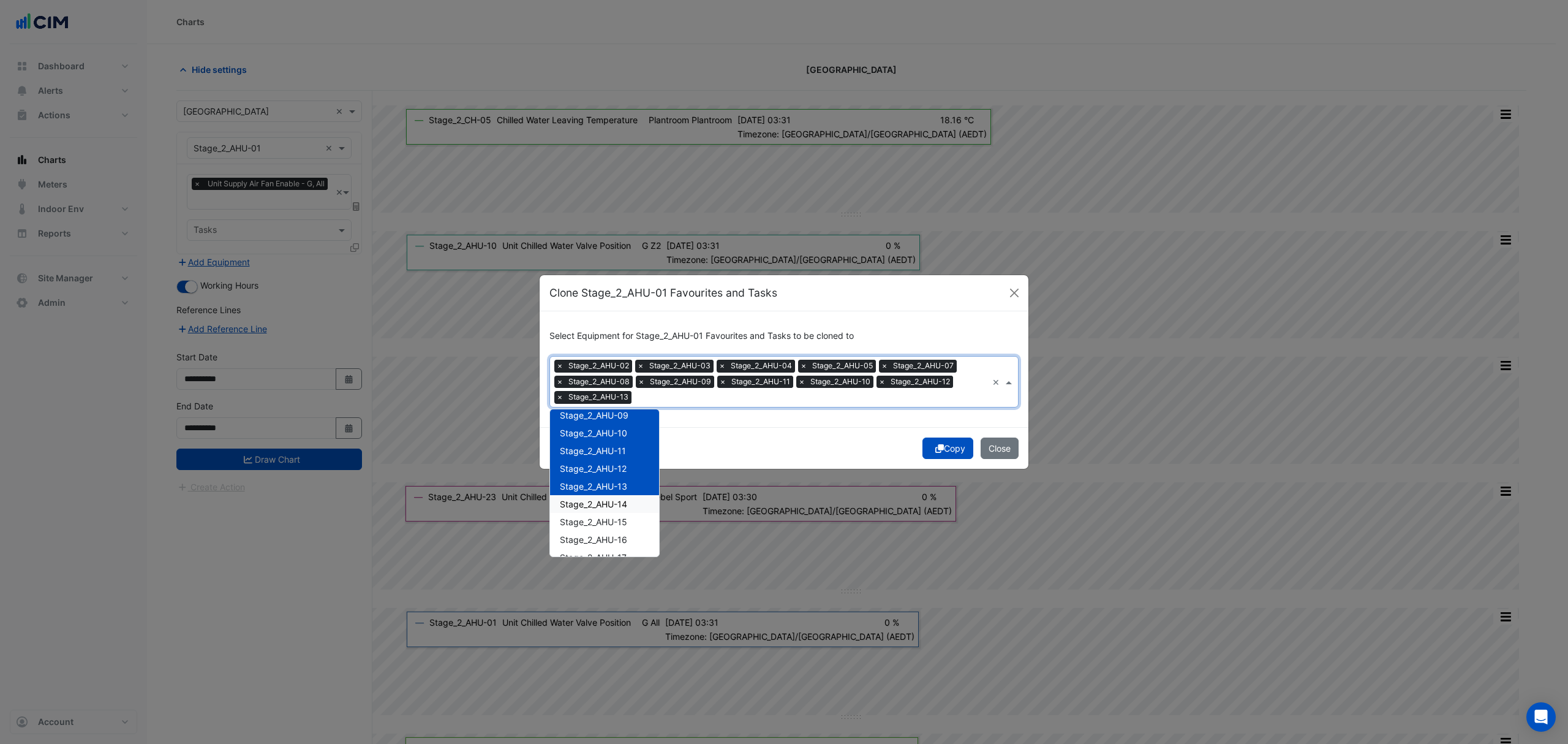
click at [600, 504] on span "Stage_2_AHU-14" at bounding box center [593, 504] width 67 height 10
click at [587, 517] on span "Stage_2_AHU-15" at bounding box center [593, 522] width 67 height 10
click at [585, 533] on div "Stage_2_AHU-16" at bounding box center [604, 539] width 109 height 18
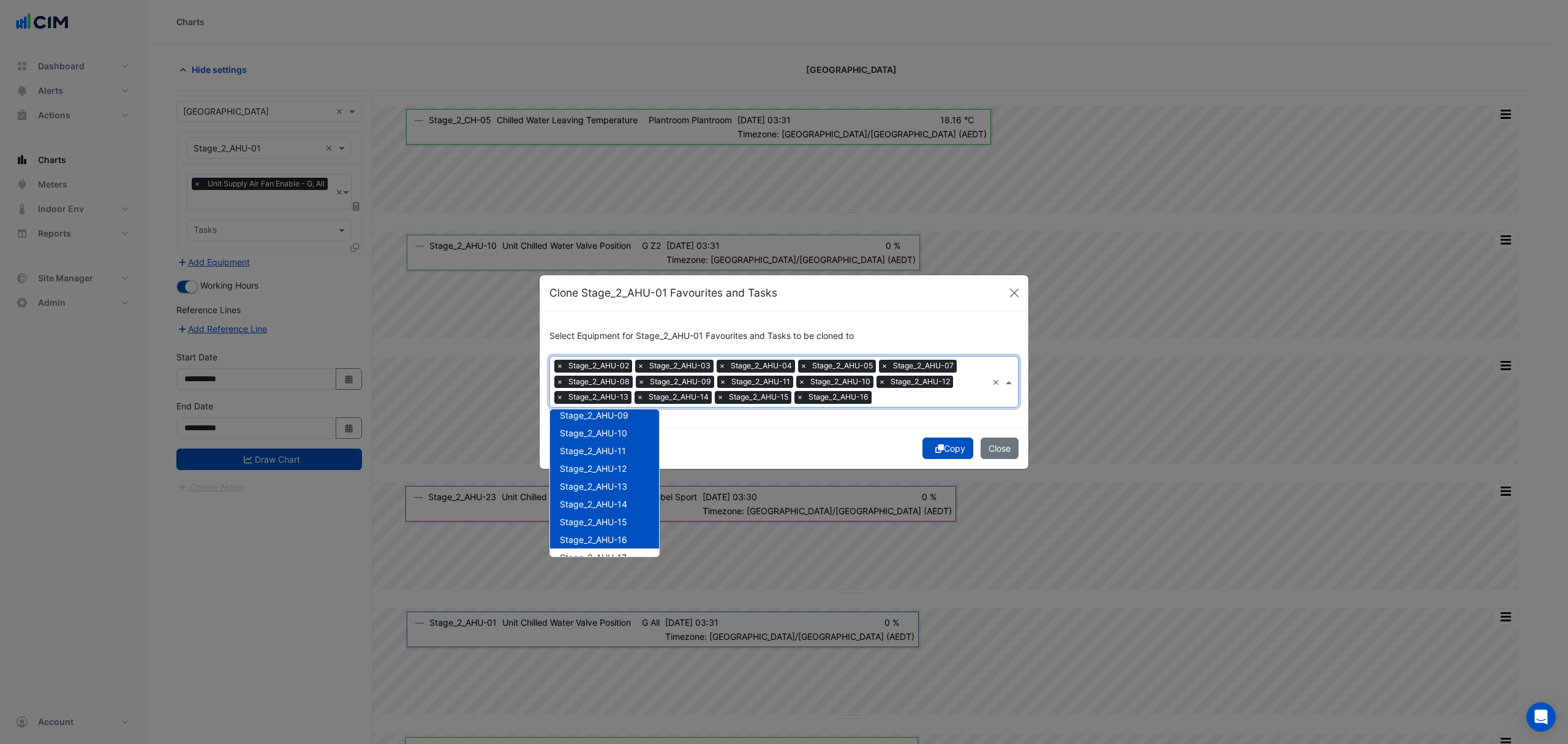
scroll to position [1174, 0]
click at [615, 478] on span "Stage_2_AHU-17" at bounding box center [593, 475] width 67 height 10
click at [606, 493] on span "Stage_2_AHU-18" at bounding box center [593, 493] width 67 height 10
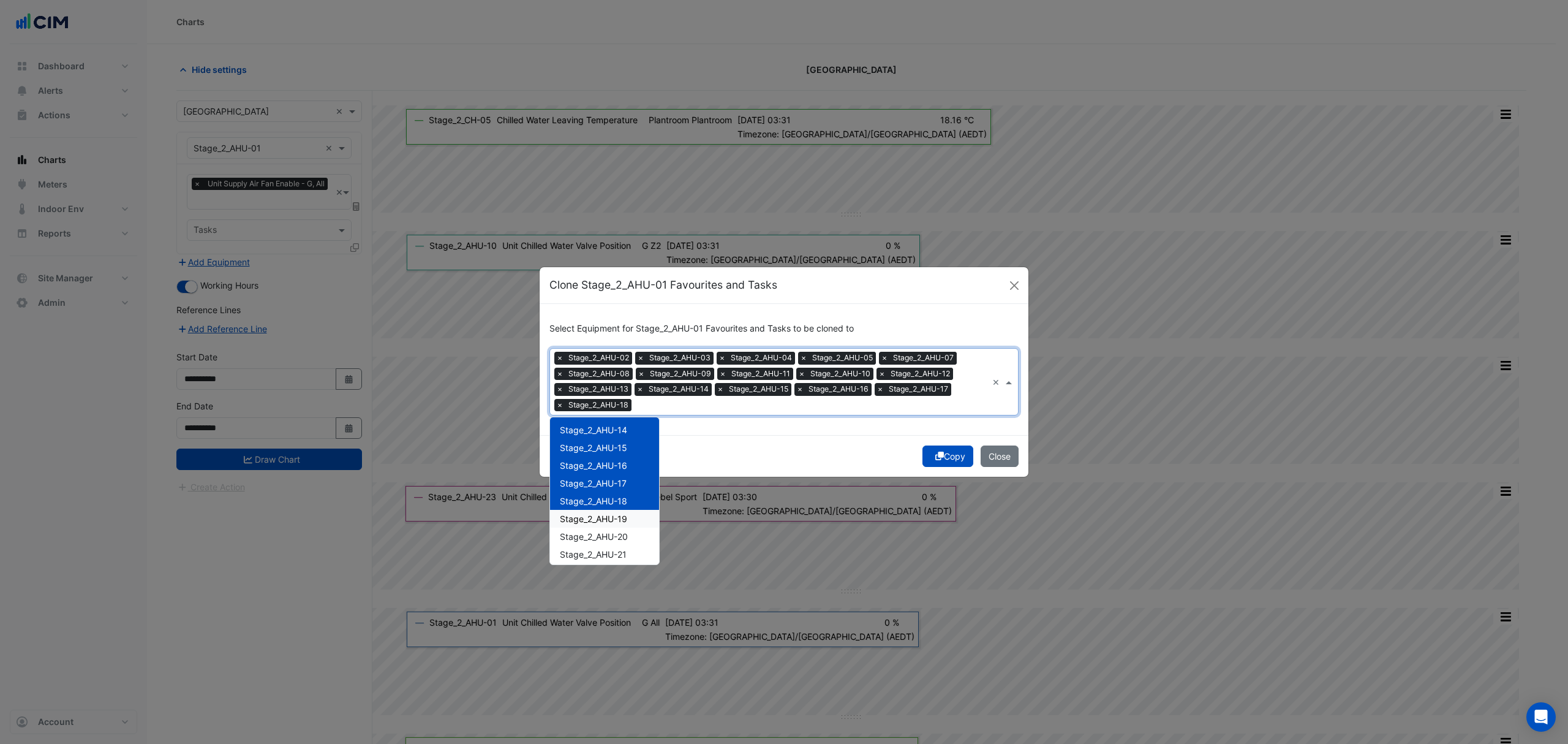
click at [606, 517] on span "Stage_2_AHU-19" at bounding box center [593, 519] width 67 height 10
click at [603, 535] on span "Stage_2_AHU-20" at bounding box center [594, 536] width 68 height 10
click at [602, 560] on div "Stage_2_AHU-21" at bounding box center [604, 554] width 109 height 18
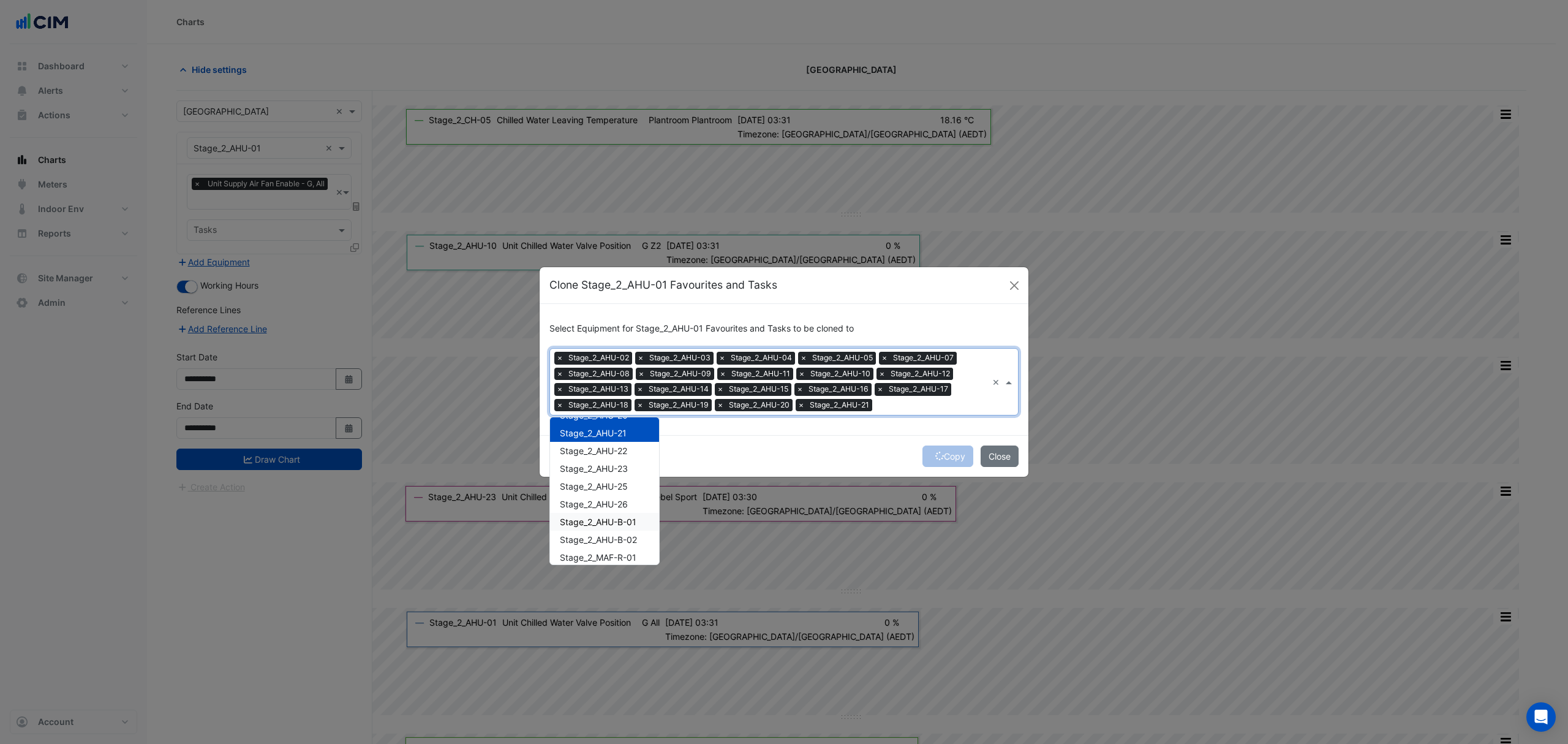
scroll to position [1256, 0]
click at [616, 493] on span "Stage_2_AHU-22" at bounding box center [593, 491] width 67 height 10
click at [608, 506] on span "Stage_2_AHU-23" at bounding box center [594, 508] width 68 height 10
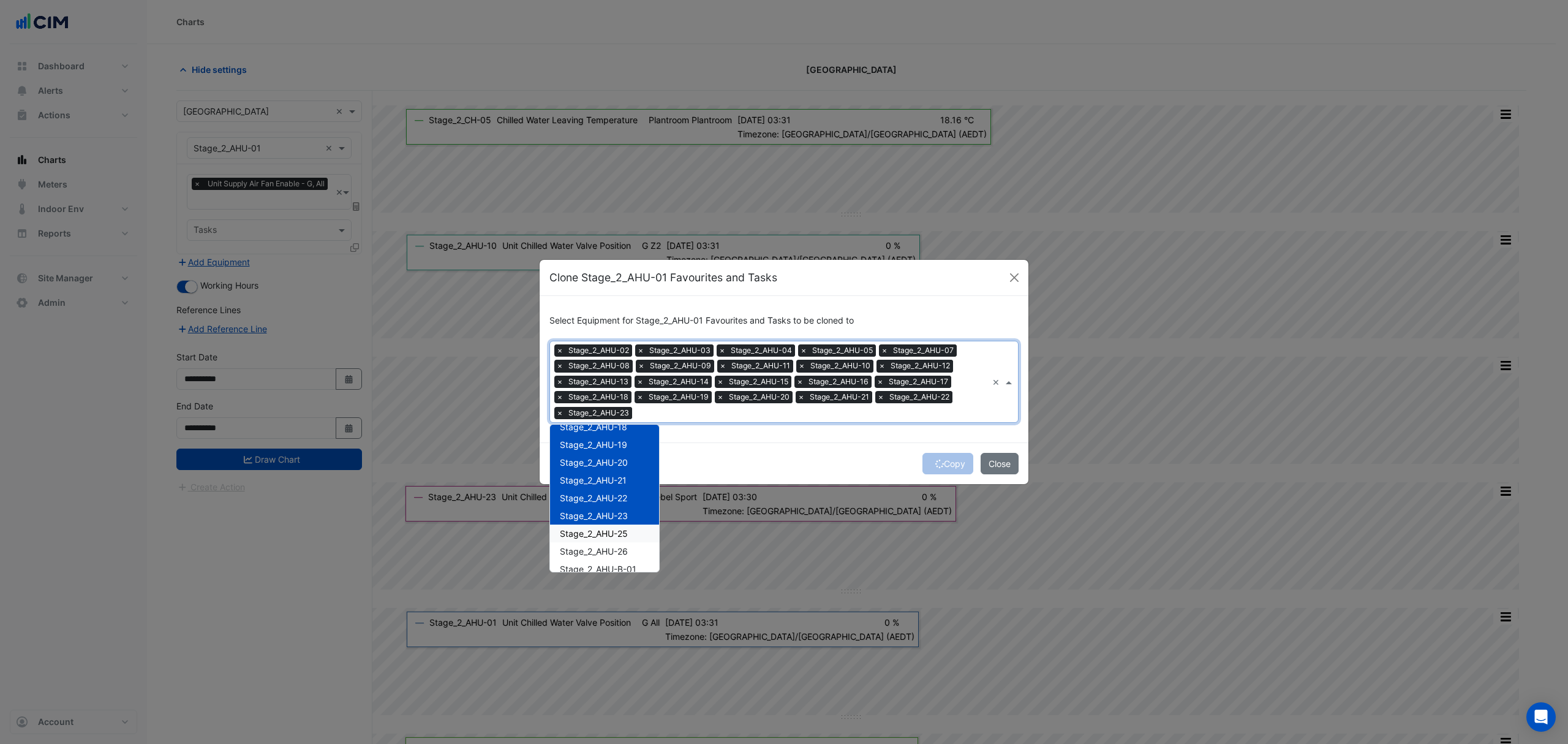
drag, startPoint x: 594, startPoint y: 528, endPoint x: 593, endPoint y: 537, distance: 9.1
click at [594, 529] on span "Stage_2_AHU-25" at bounding box center [594, 533] width 68 height 10
click at [586, 548] on span "Stage_2_AHU-26" at bounding box center [594, 551] width 68 height 10
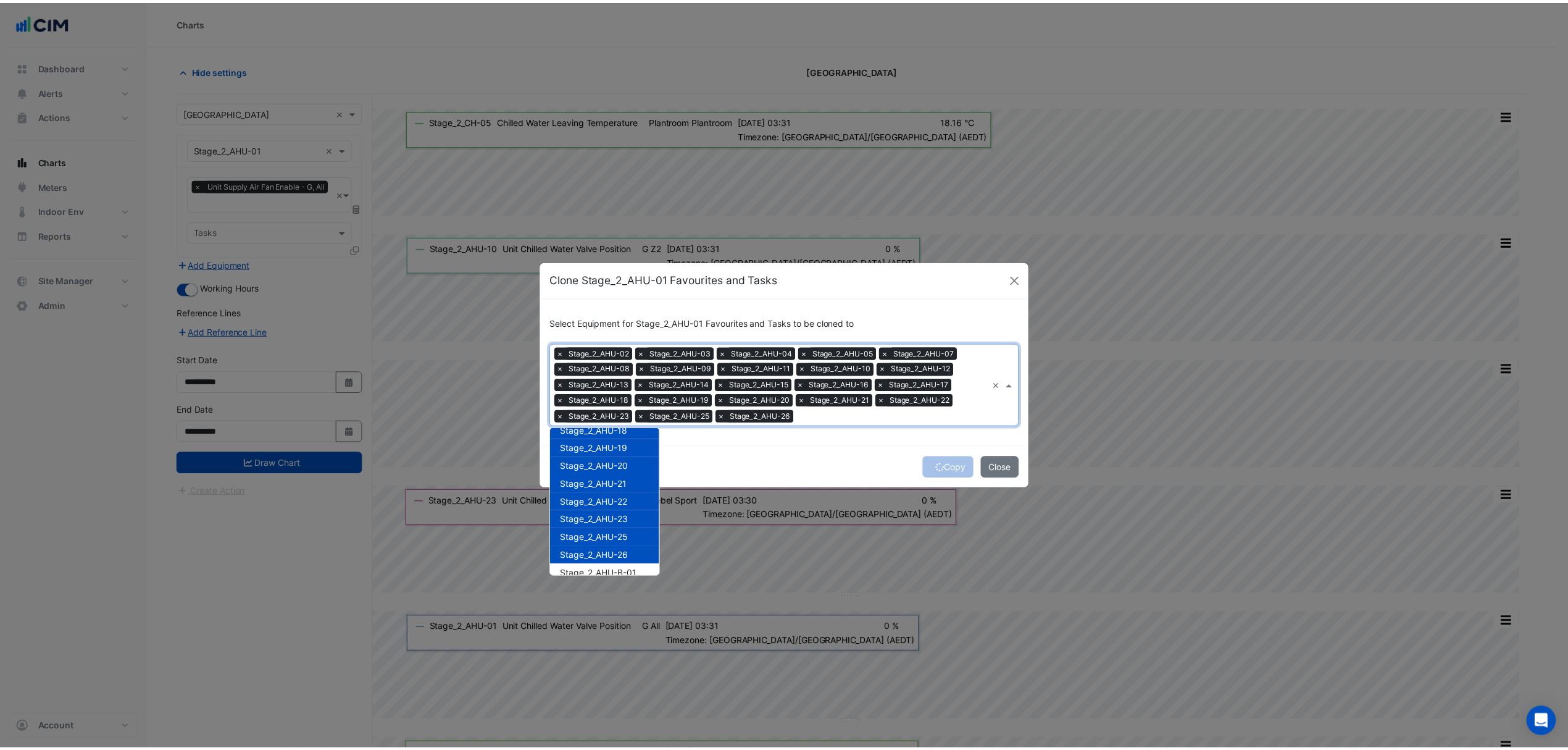
scroll to position [1347, 0]
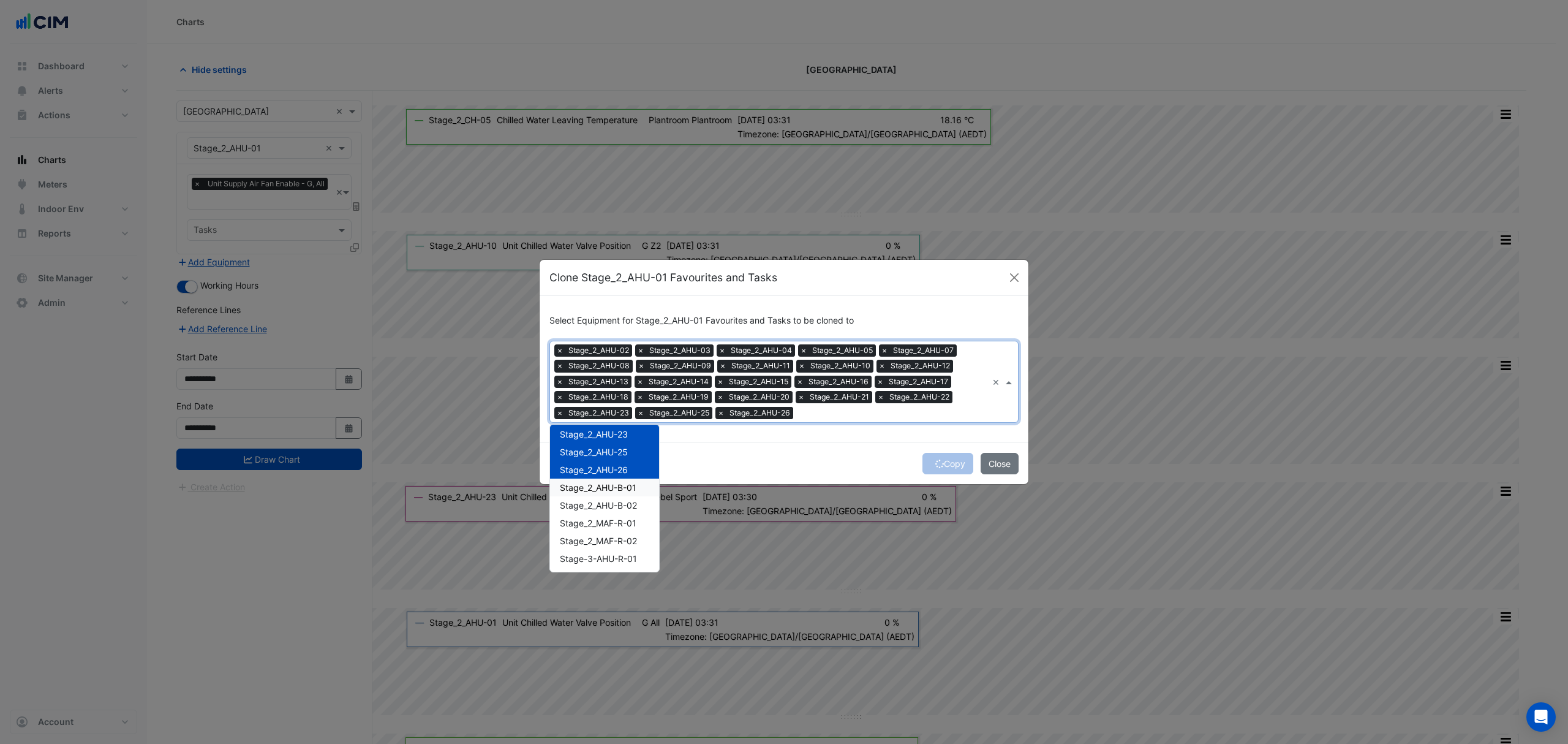
click at [606, 483] on span "Stage_2_AHU-B-01" at bounding box center [598, 487] width 77 height 10
click at [606, 505] on span "Stage_2_AHU-B-02" at bounding box center [598, 505] width 77 height 10
click at [605, 520] on span "Stage_2_MAF-R-01" at bounding box center [598, 523] width 77 height 10
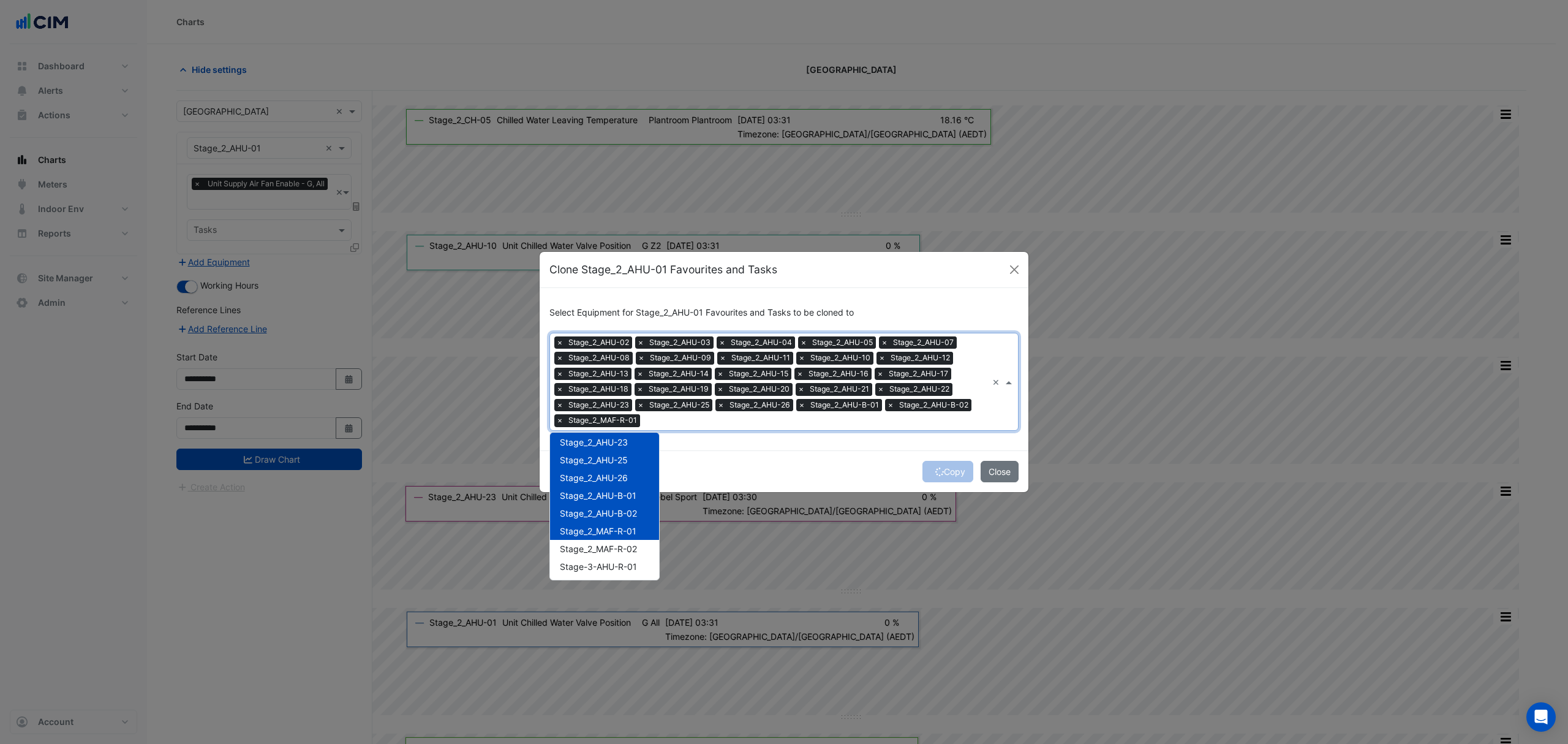
click at [619, 528] on span "Stage_2_MAF-R-01" at bounding box center [598, 531] width 77 height 10
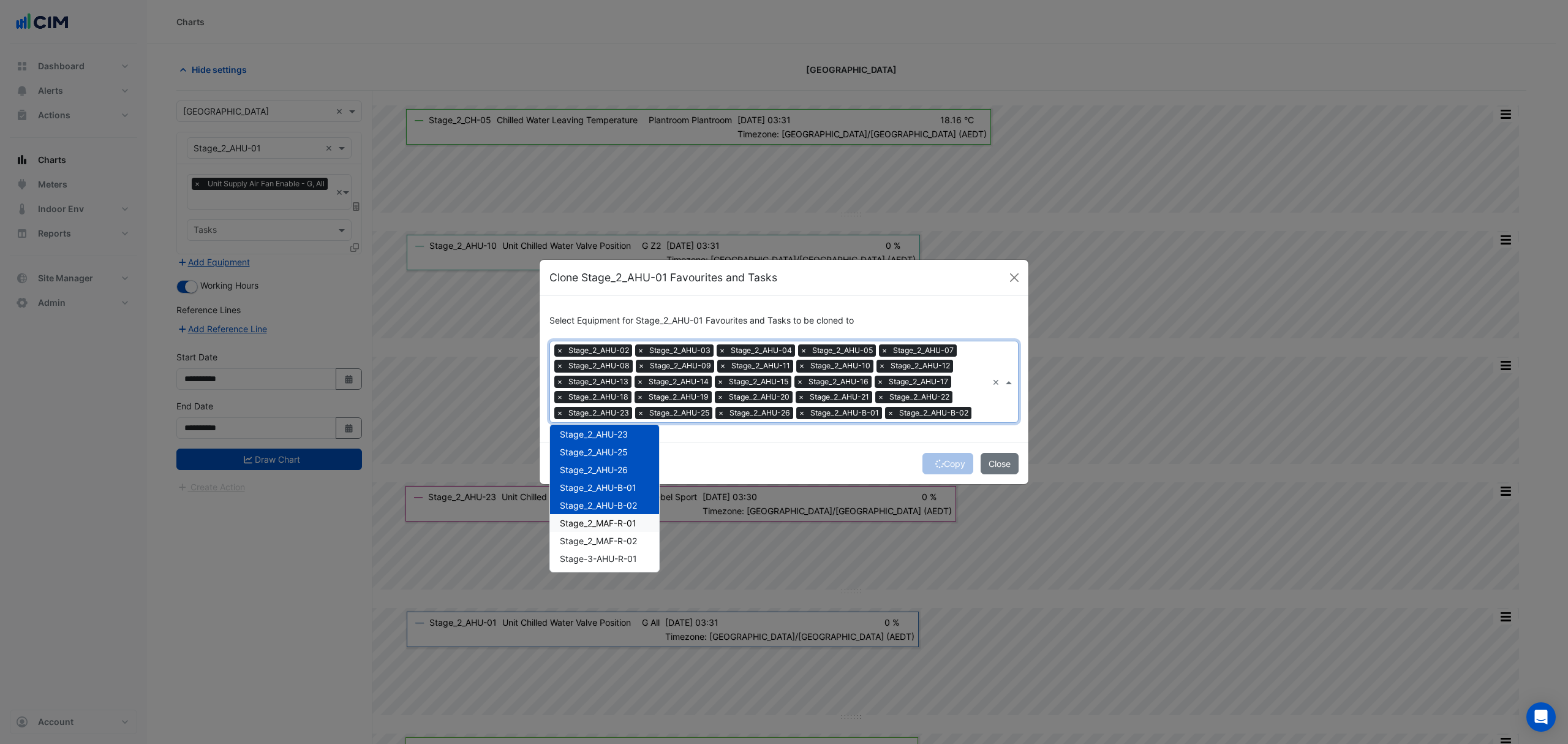
click at [731, 461] on div "Copy Close" at bounding box center [784, 463] width 489 height 42
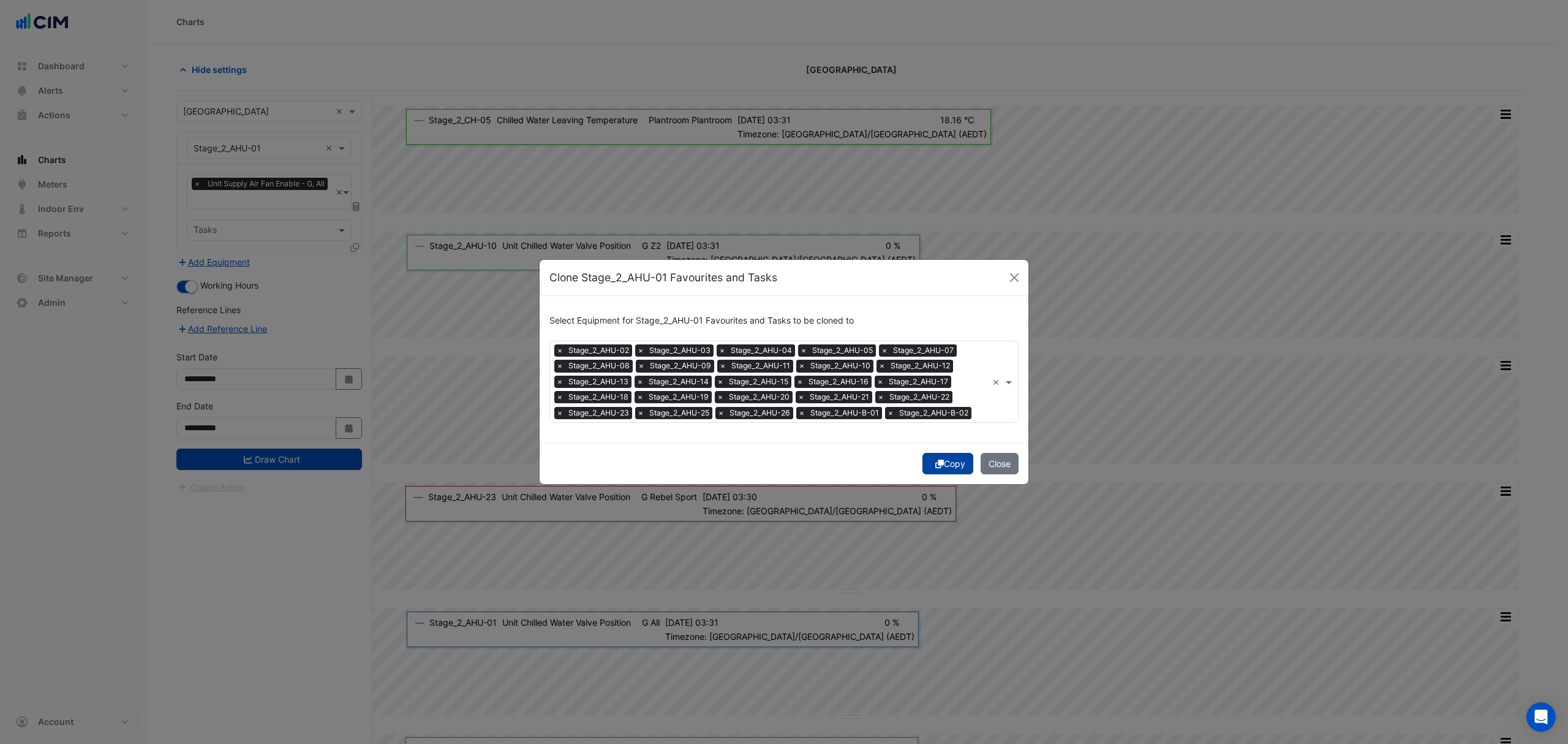
click at [945, 463] on button "Copy" at bounding box center [948, 463] width 51 height 22
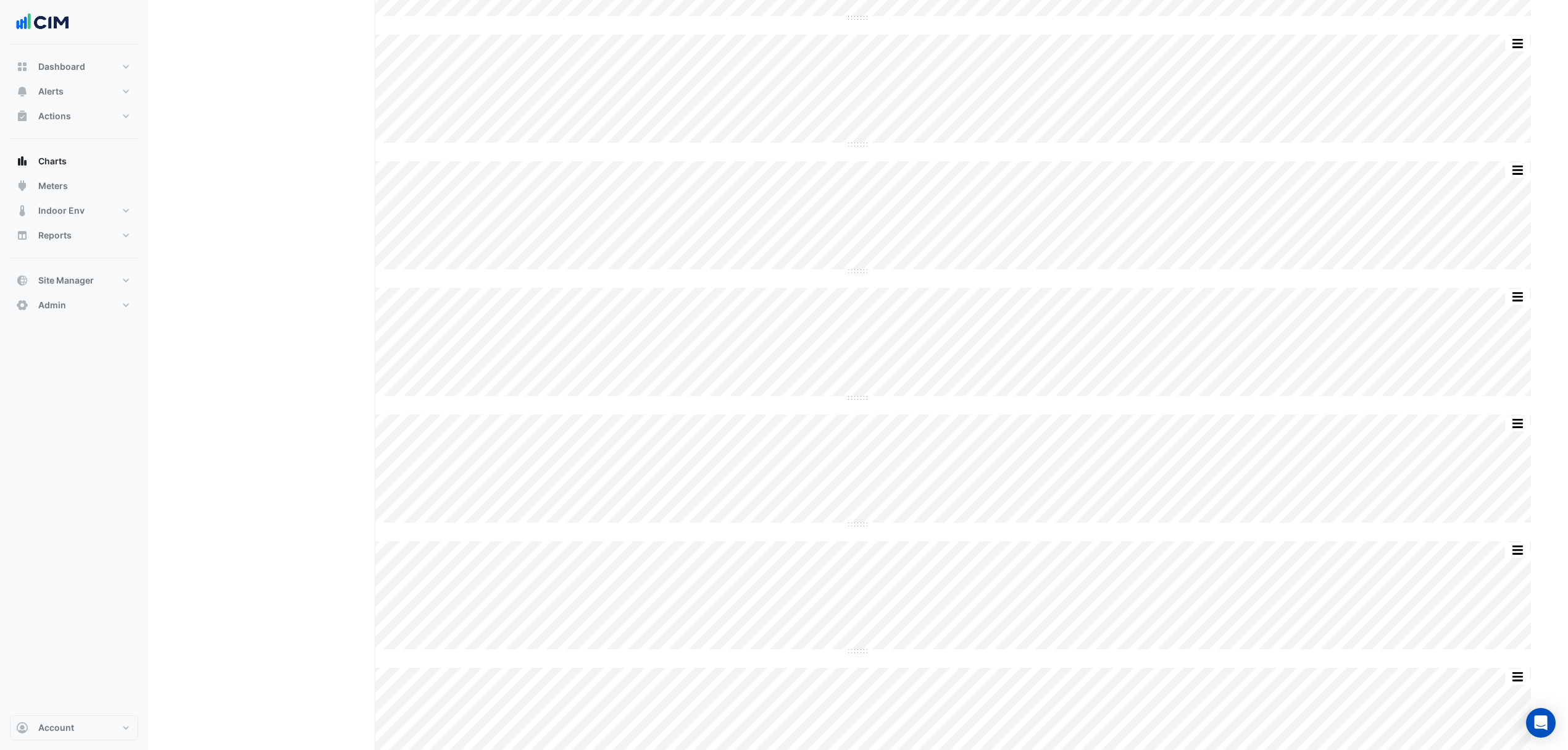
scroll to position [3459, 0]
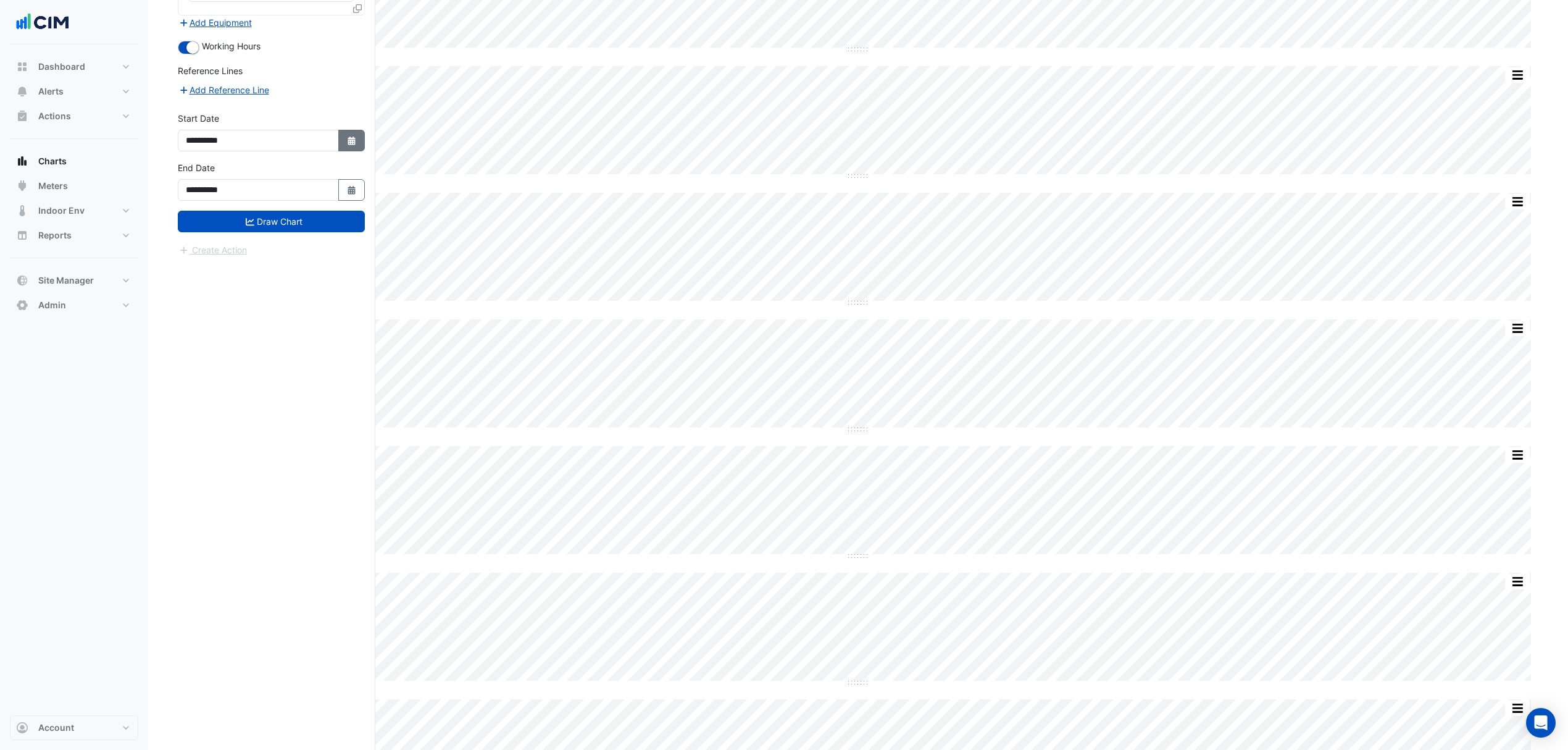
click at [342, 139] on button "Select Date" at bounding box center [352, 140] width 27 height 22
select select "****"
click at [238, 198] on div "1" at bounding box center [238, 201] width 20 height 20
type input "**********"
click at [343, 184] on button "Select Date" at bounding box center [352, 189] width 27 height 22
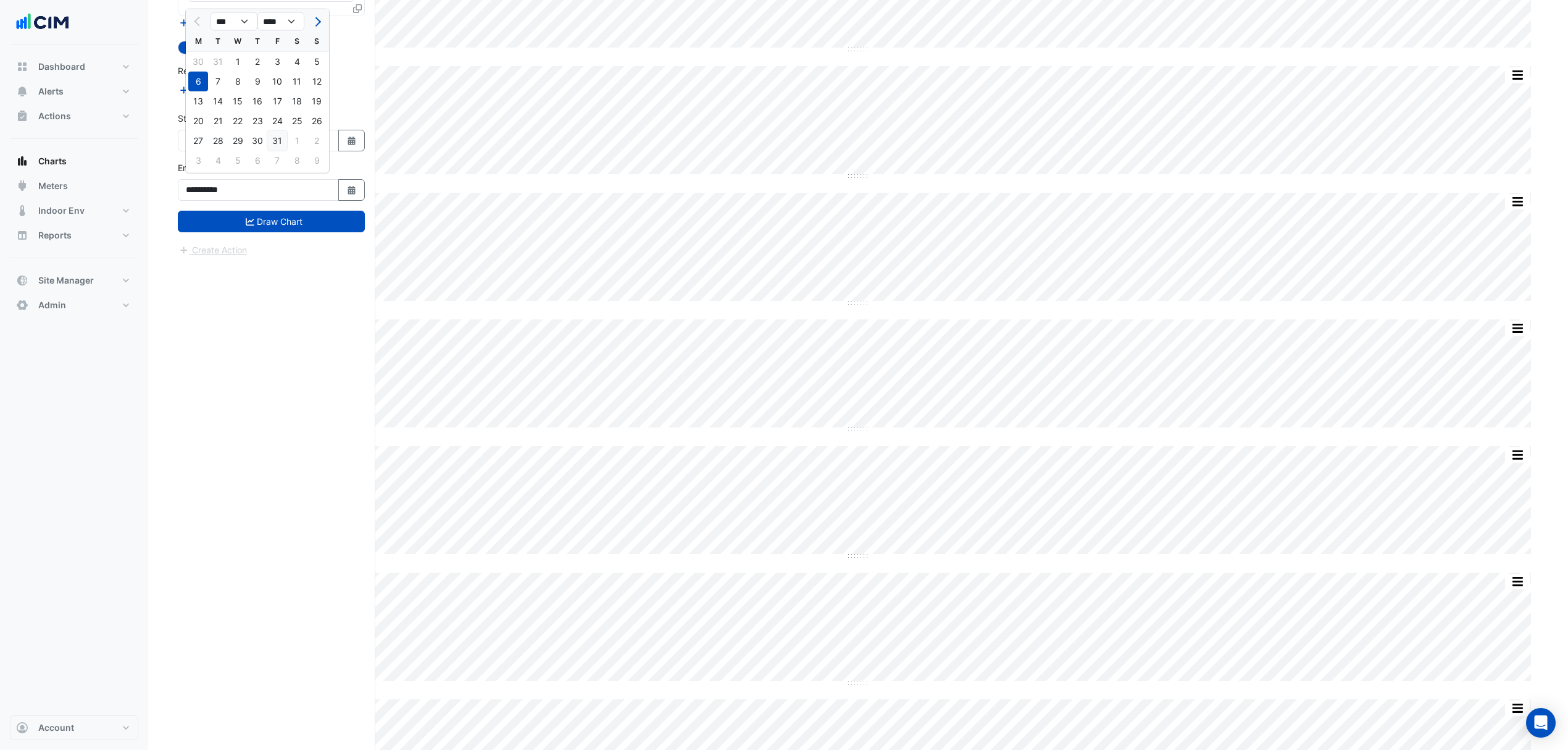
click at [275, 136] on div "31" at bounding box center [277, 141] width 20 height 20
type input "**********"
click at [261, 216] on button "Draw Chart" at bounding box center [271, 221] width 187 height 22
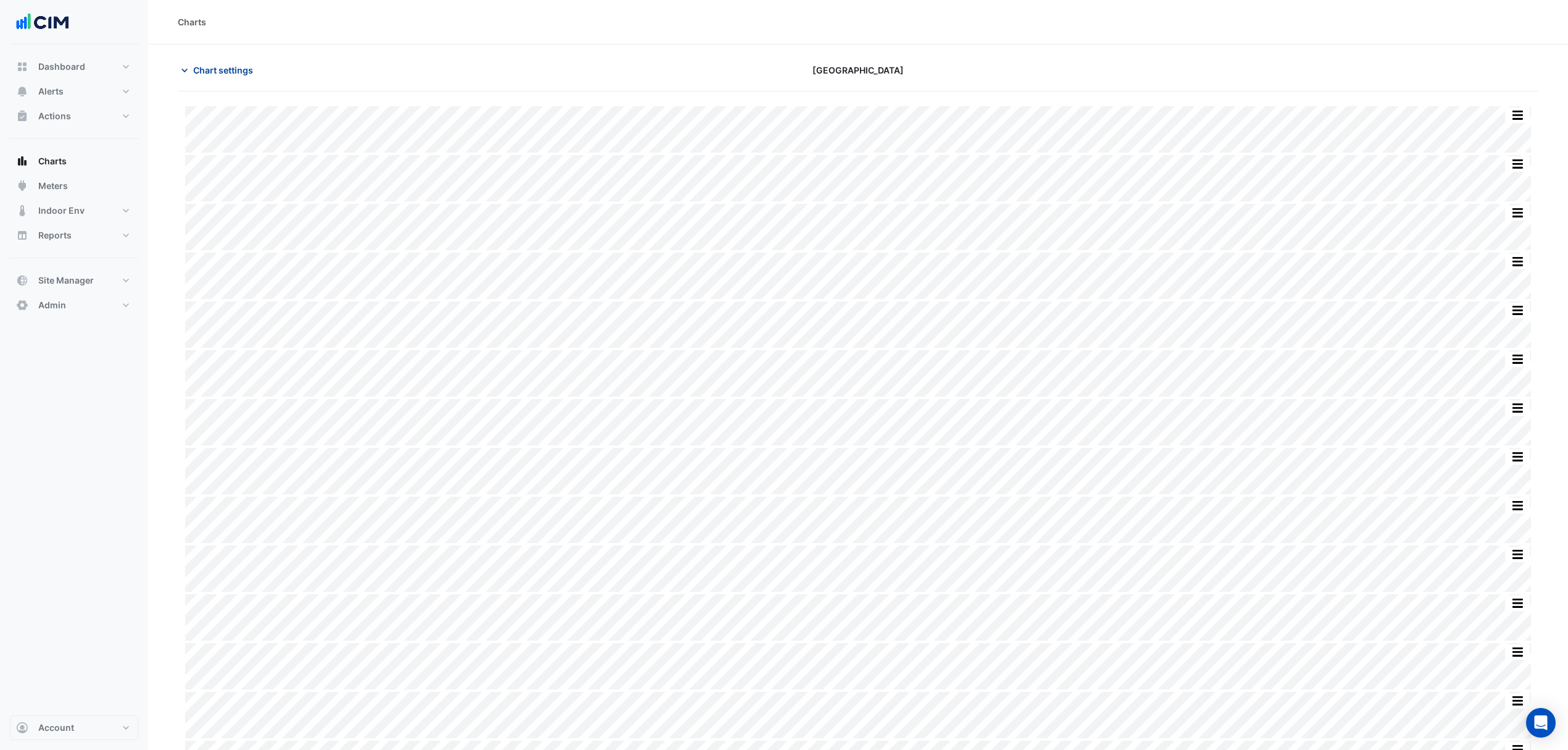
click at [227, 79] on button "Chart settings" at bounding box center [219, 70] width 83 height 22
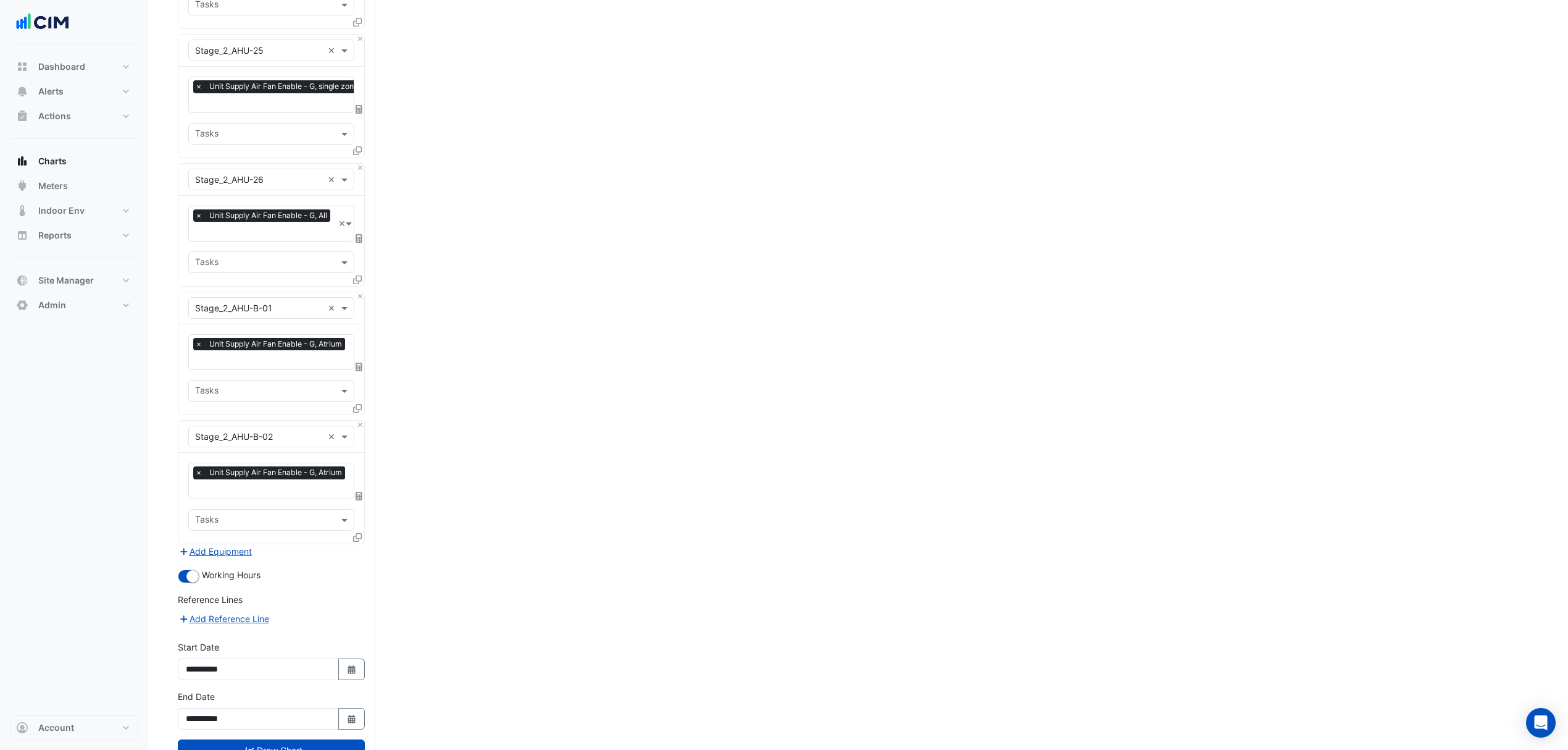
scroll to position [2972, 0]
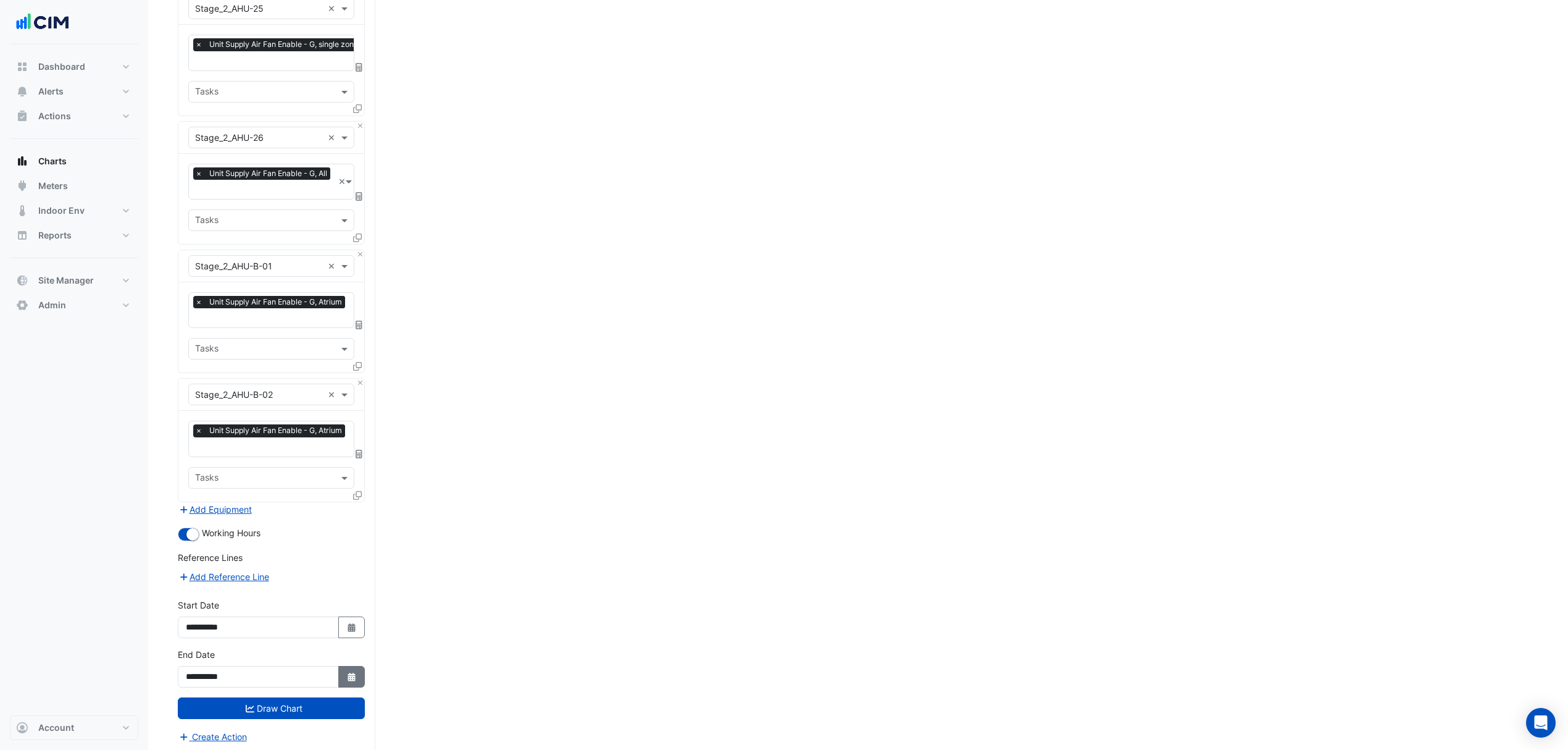
click at [356, 666] on button "Select Date" at bounding box center [352, 677] width 27 height 22
click at [319, 505] on span "Next month" at bounding box center [316, 508] width 9 height 9
click at [319, 505] on span "Next month" at bounding box center [316, 508] width 9 height 9
select select "*"
click at [195, 644] on div "31" at bounding box center [198, 647] width 20 height 20
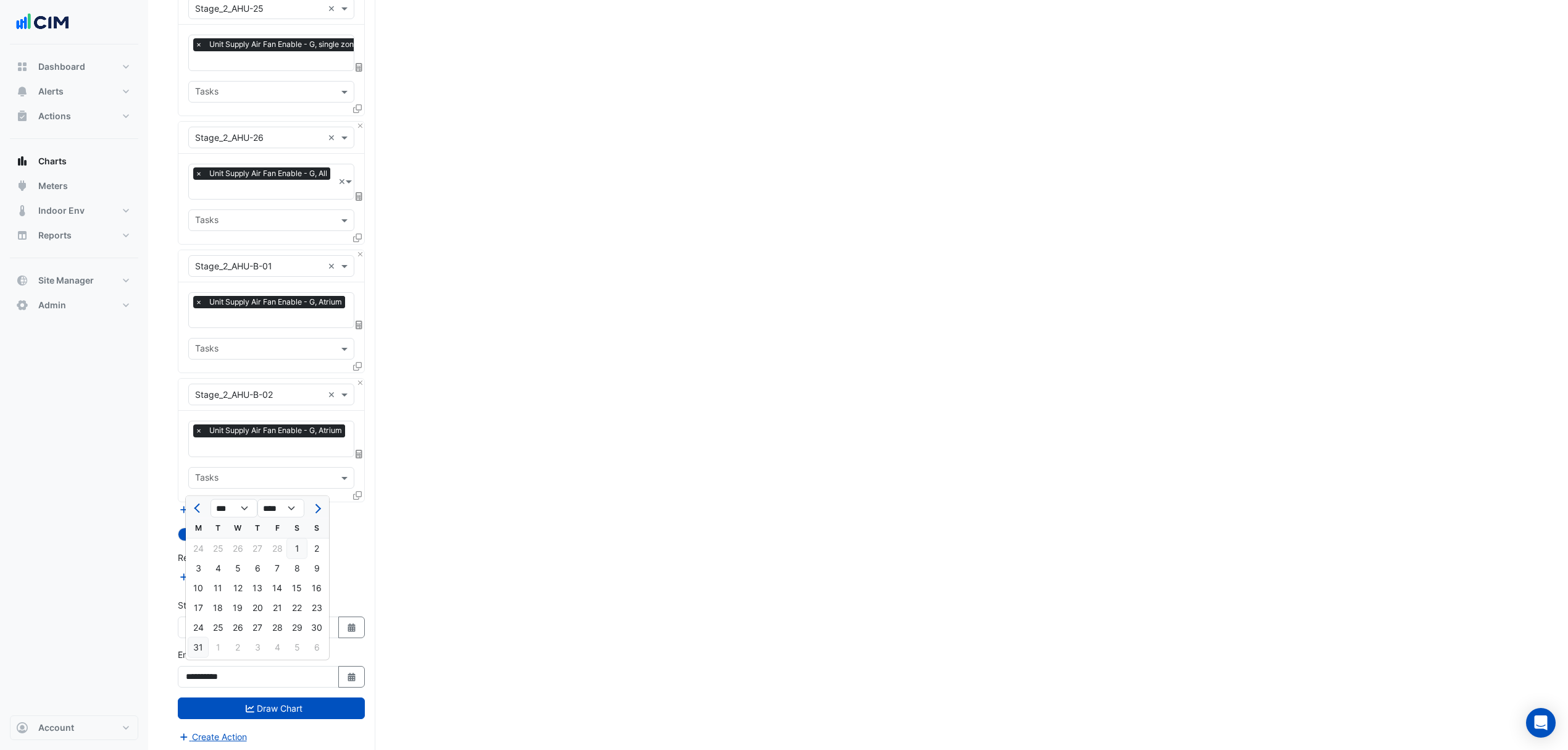
type input "**********"
click at [215, 707] on button "Draw Chart" at bounding box center [271, 708] width 187 height 22
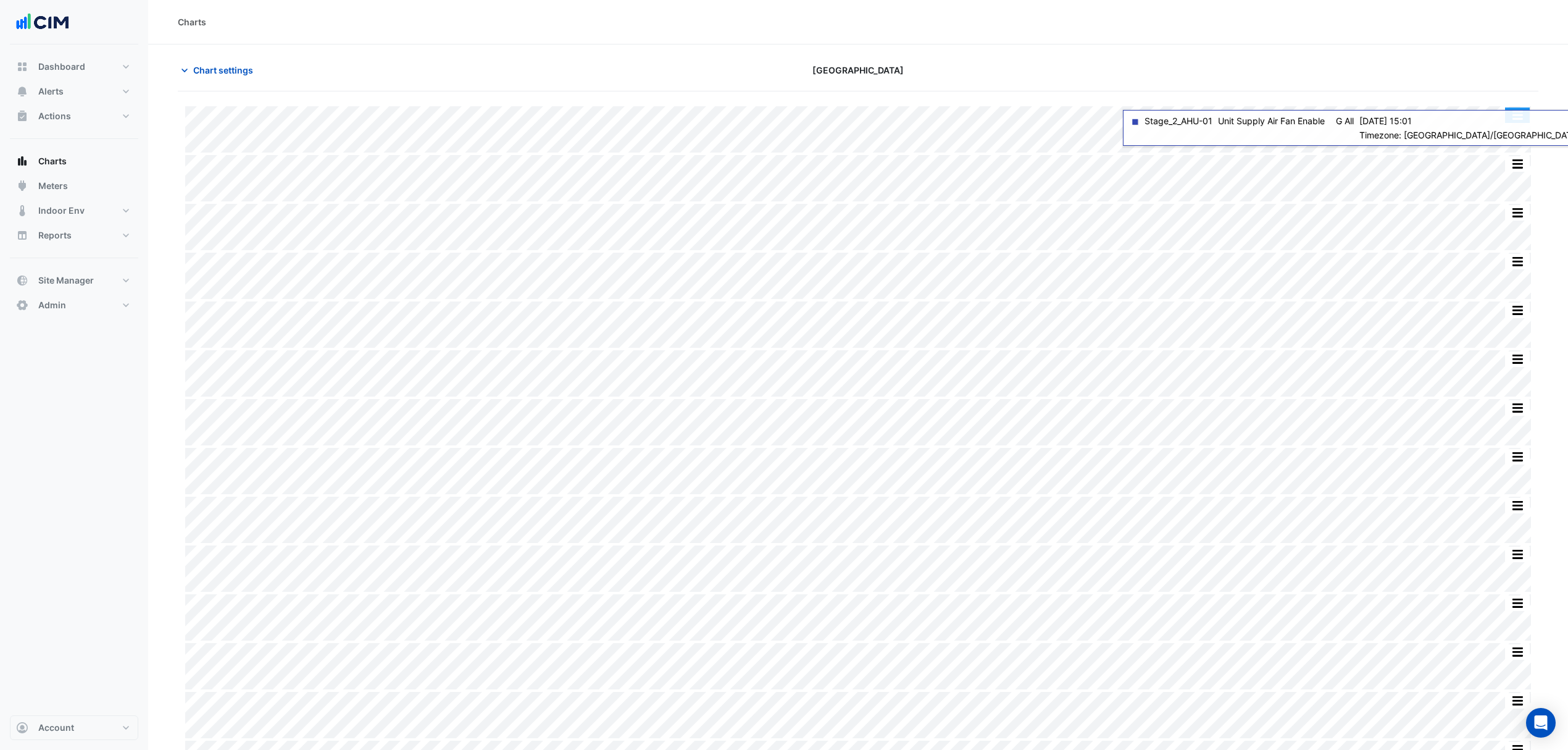
click at [1521, 117] on button "button" at bounding box center [1517, 115] width 24 height 15
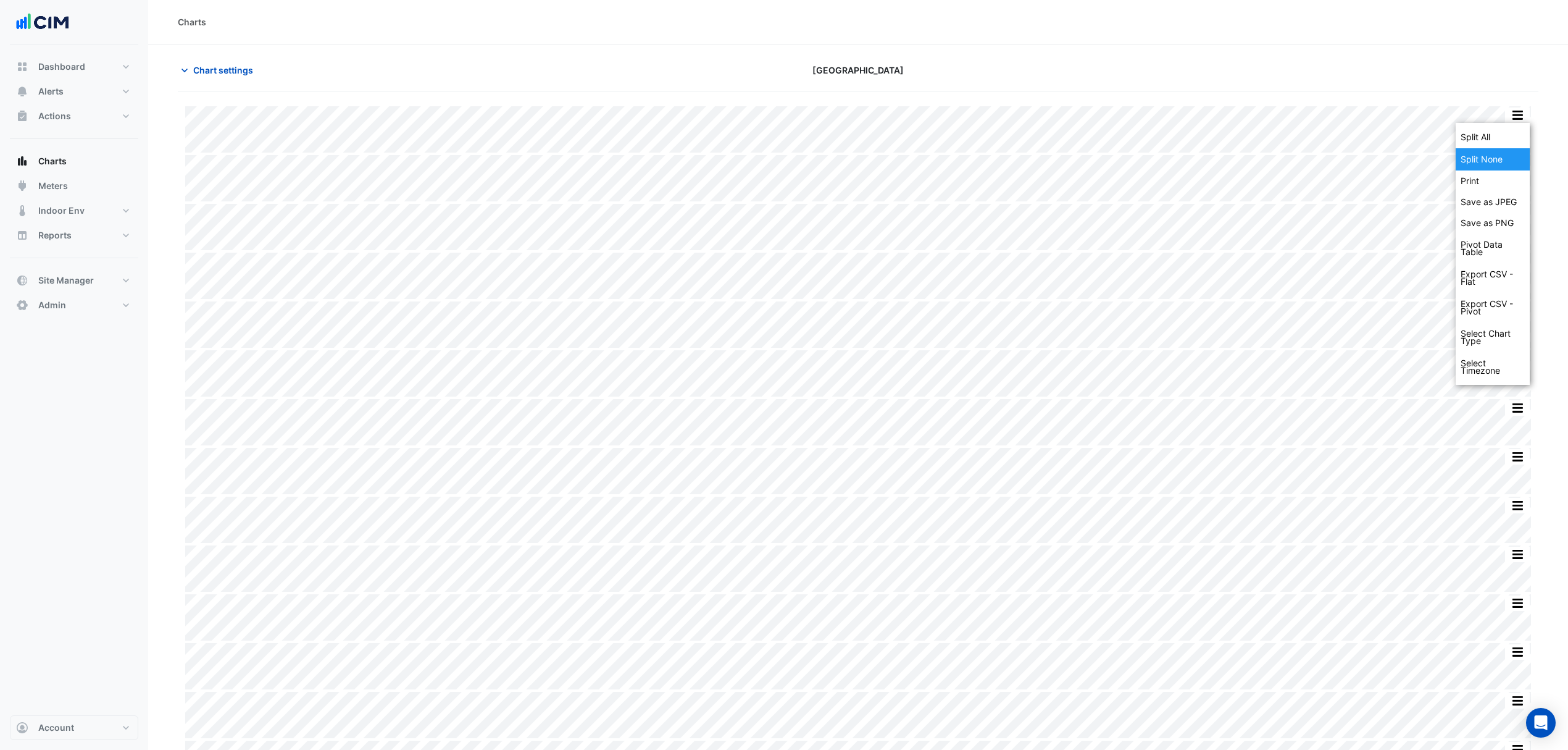
click at [1472, 153] on div "Split None" at bounding box center [1493, 160] width 74 height 22
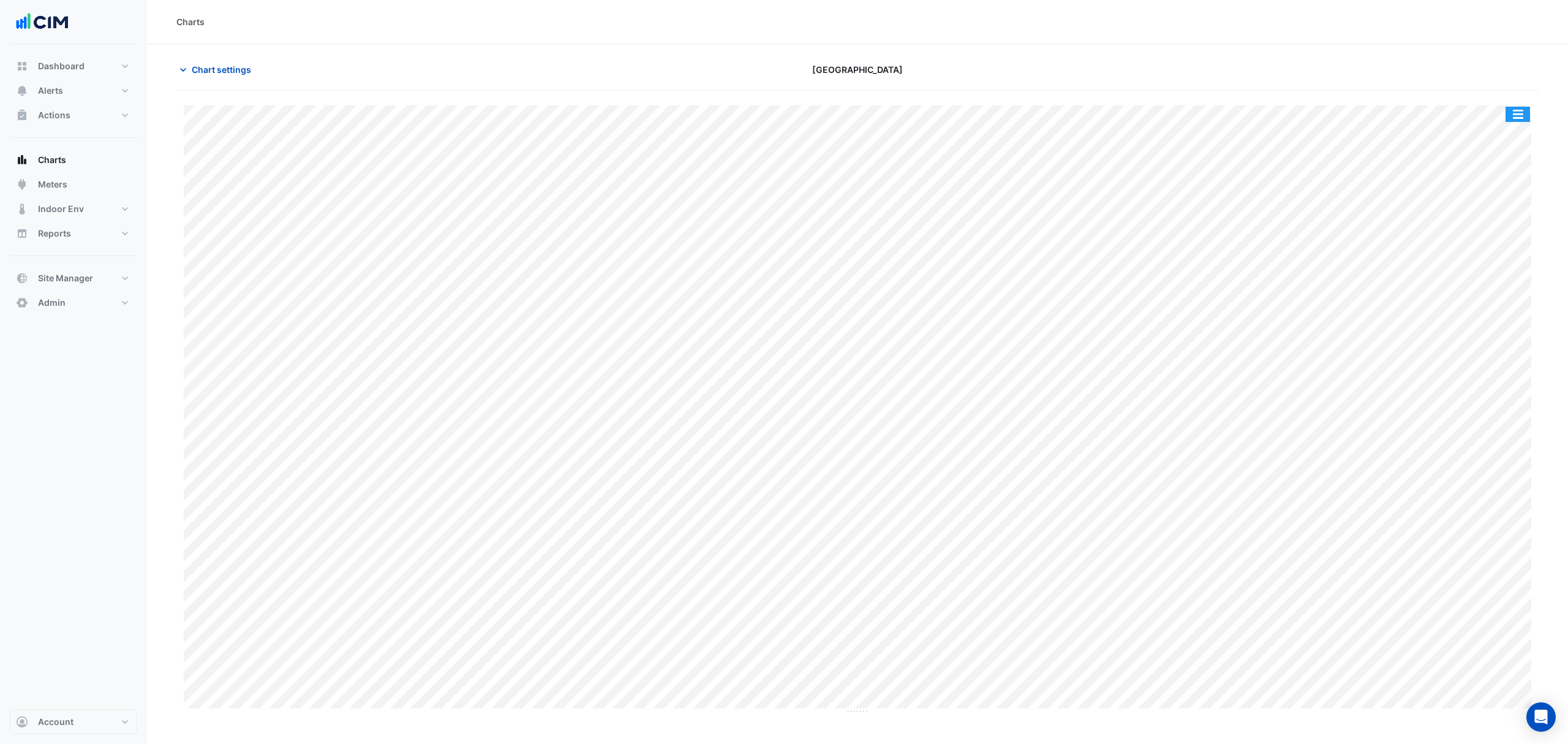
click at [1512, 120] on button "button" at bounding box center [1518, 114] width 24 height 15
click at [1516, 107] on button "button" at bounding box center [1518, 114] width 24 height 15
click at [1503, 305] on div "Export CSV - Pivot" at bounding box center [1493, 305] width 73 height 29
click at [1490, 301] on div "Export CSV - Pivot" at bounding box center [1493, 305] width 73 height 29
click at [1487, 304] on div "Export CSV - Pivot" at bounding box center [1493, 305] width 73 height 29
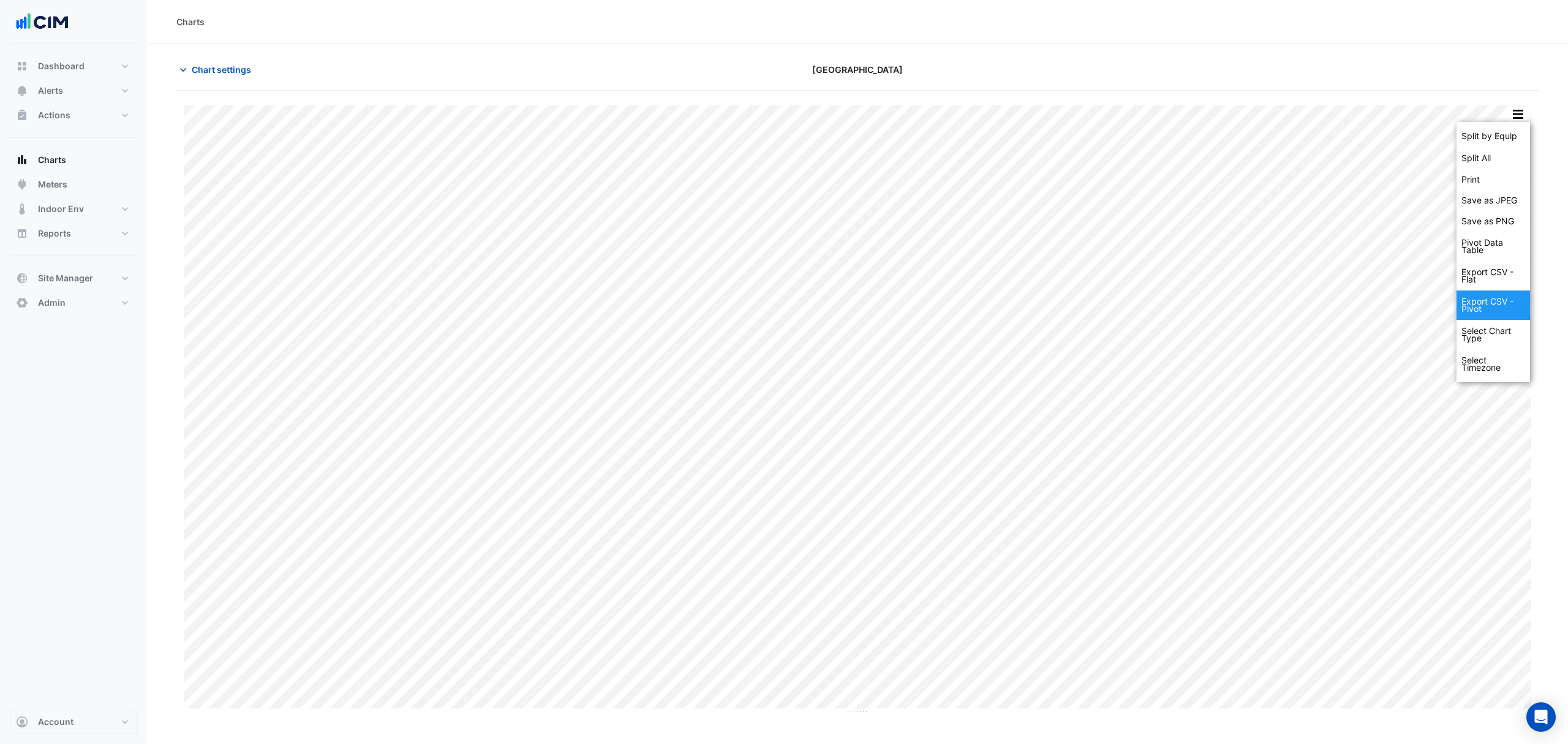
click at [1495, 307] on div "Export CSV - Pivot" at bounding box center [1493, 305] width 73 height 29
click at [1520, 111] on button "button" at bounding box center [1518, 114] width 24 height 15
click at [1489, 304] on div "Export CSV - Pivot" at bounding box center [1493, 305] width 73 height 29
click at [1486, 305] on div "Export CSV - Pivot" at bounding box center [1493, 305] width 73 height 29
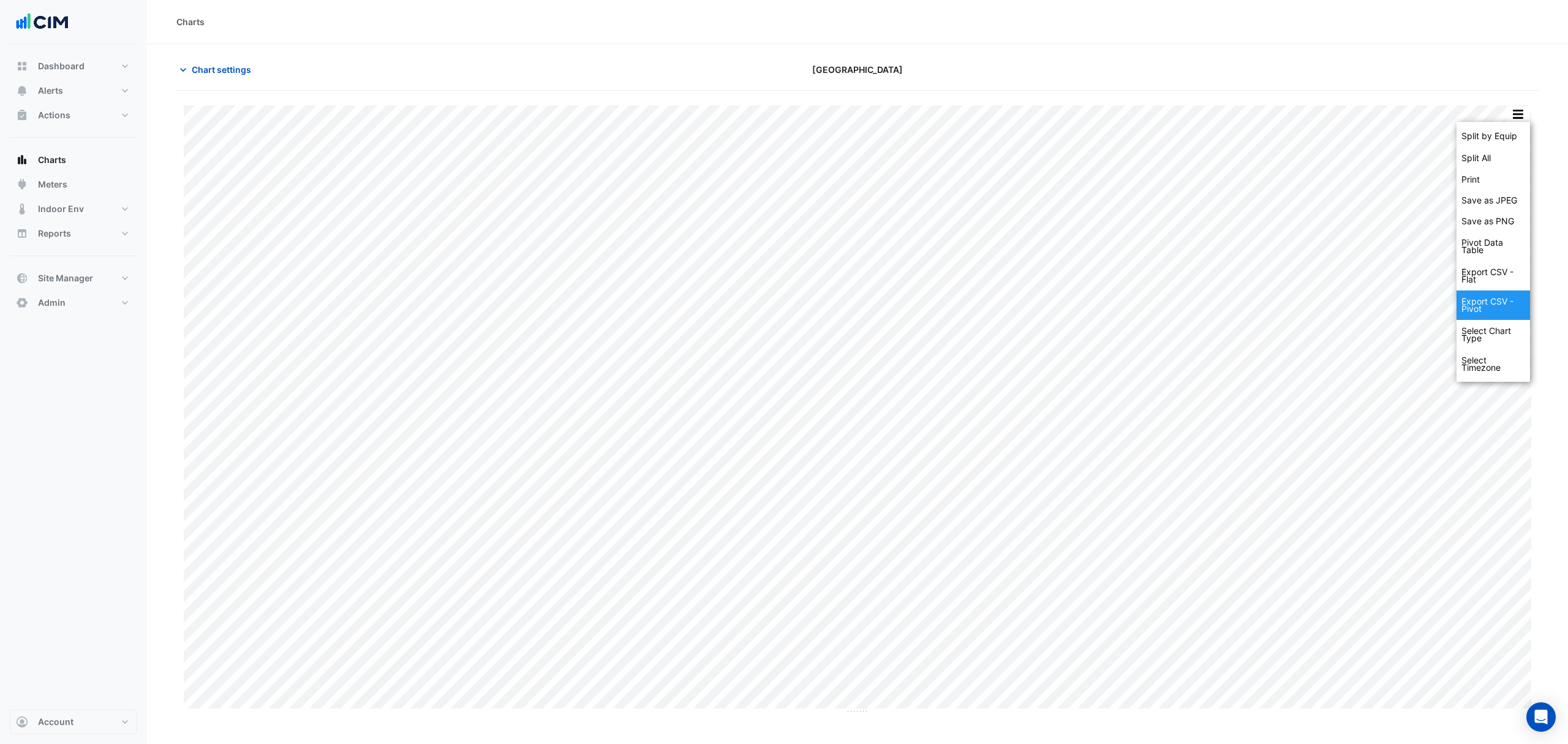
click at [1486, 305] on div "Export CSV - Pivot" at bounding box center [1493, 305] width 73 height 29
click at [179, 67] on icon "button" at bounding box center [183, 69] width 12 height 12
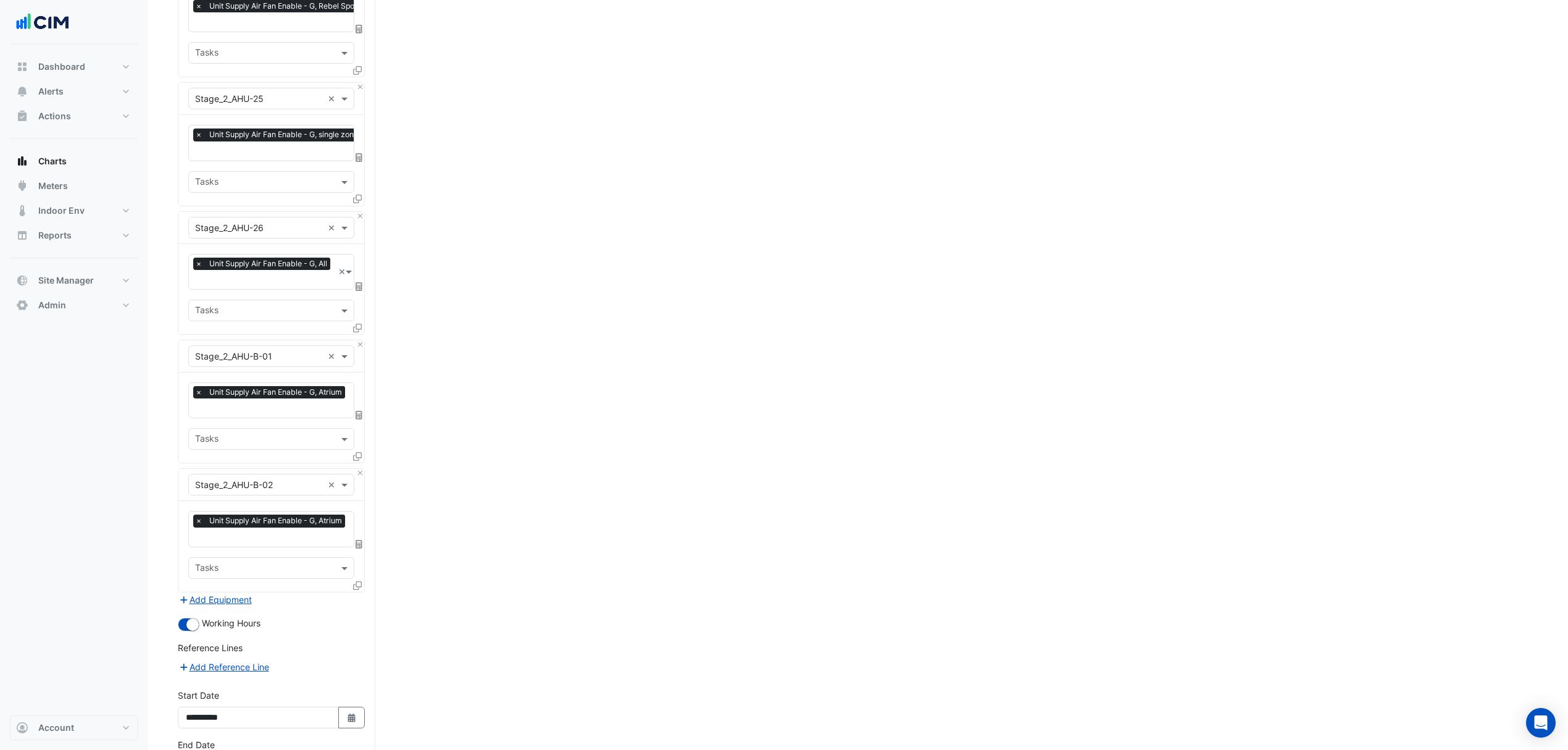
scroll to position [2972, 0]
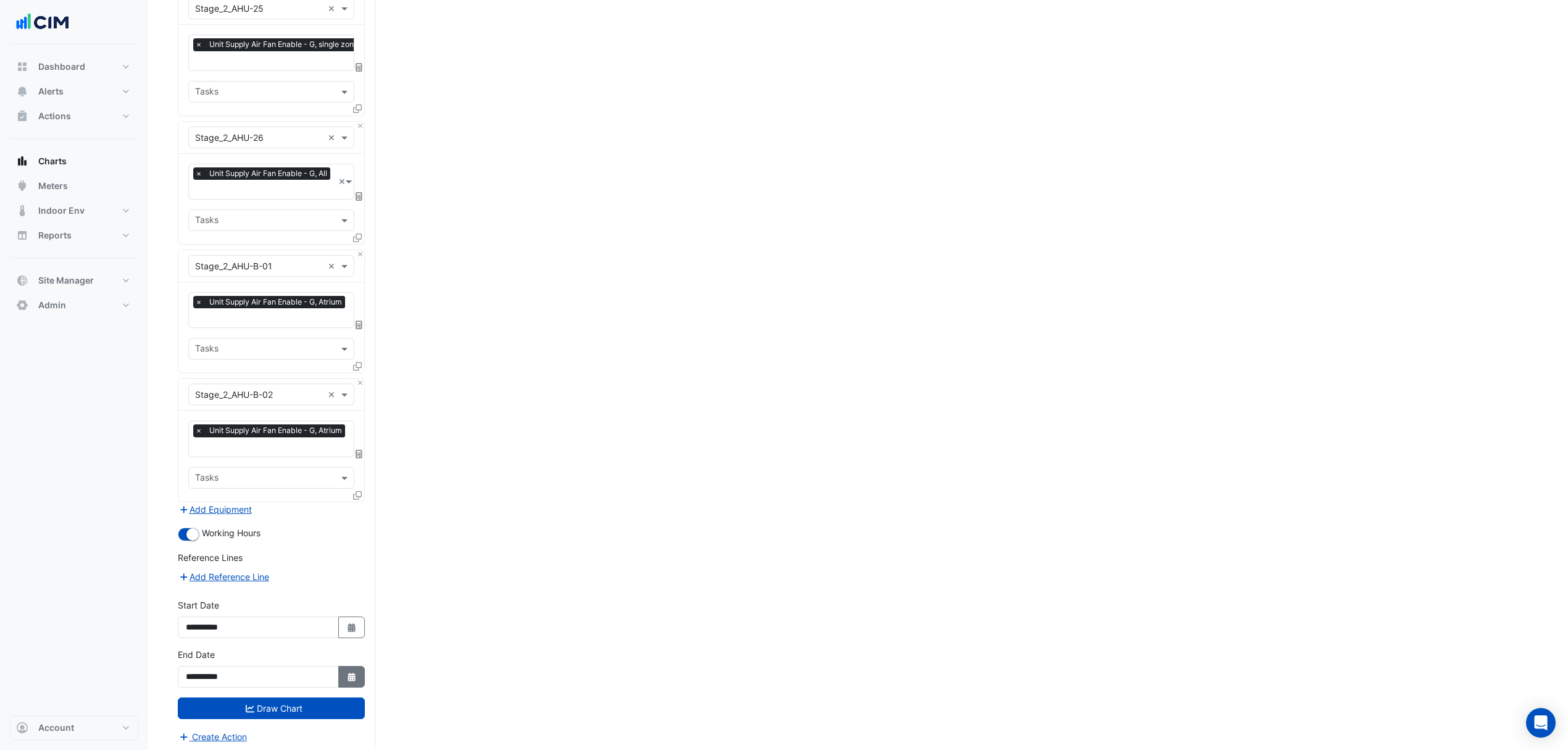
click at [340, 683] on button "Select Date" at bounding box center [352, 677] width 27 height 22
click at [203, 512] on button "Previous month" at bounding box center [198, 508] width 15 height 20
select select "*"
click at [280, 624] on div "28" at bounding box center [277, 628] width 20 height 20
type input "**********"
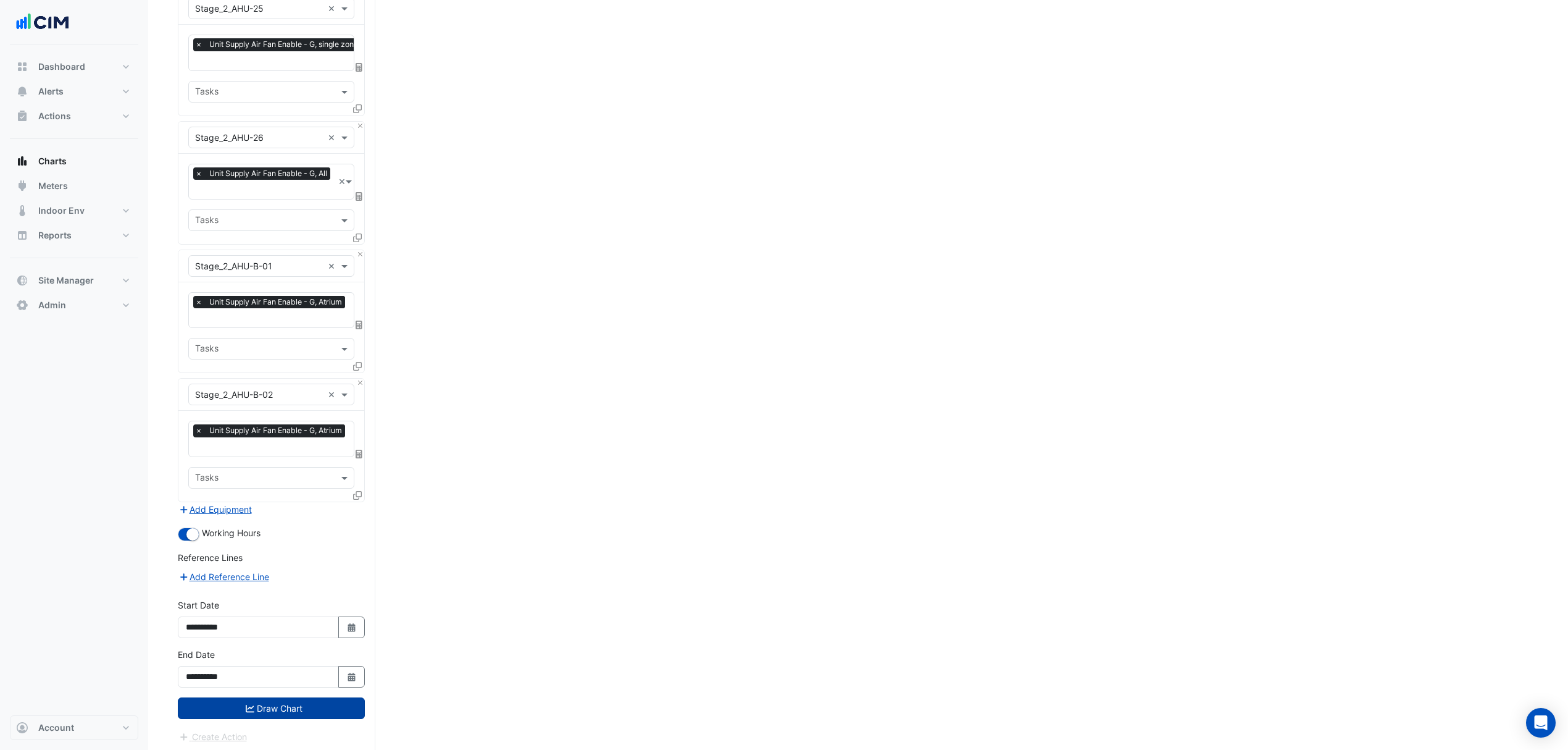
click at [264, 706] on button "Draw Chart" at bounding box center [271, 708] width 187 height 22
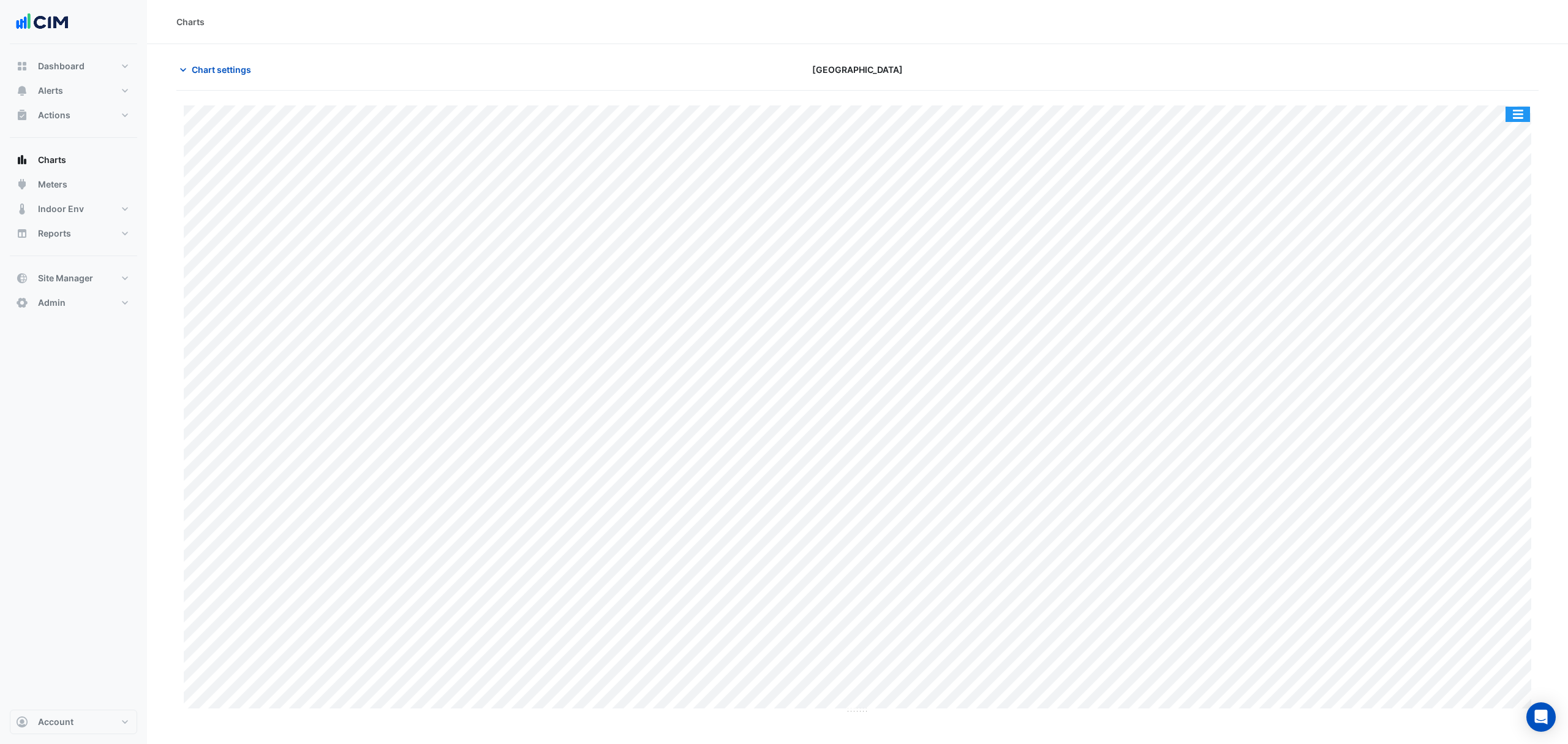
click at [1516, 113] on button "button" at bounding box center [1518, 114] width 24 height 15
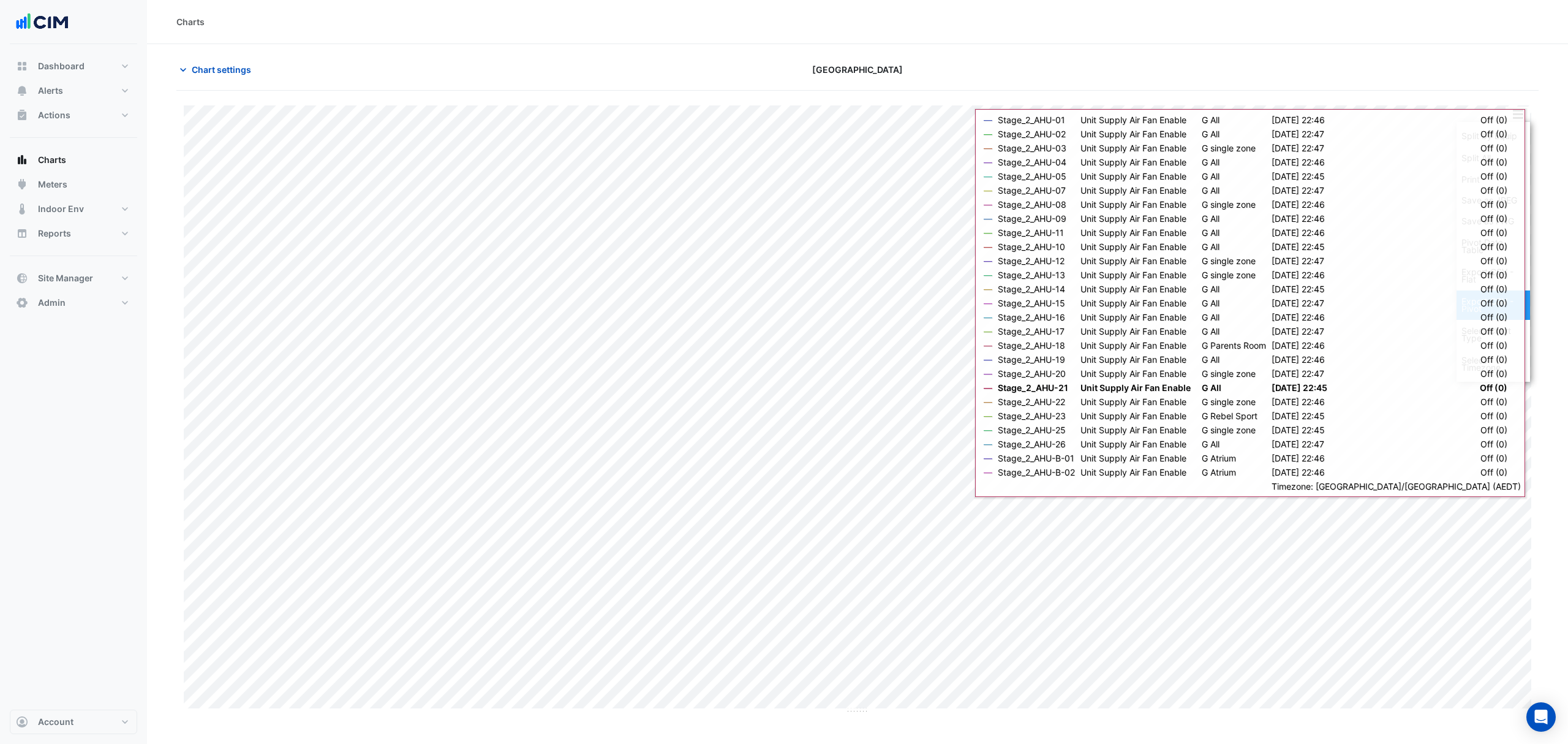
click at [1480, 303] on div "Export CSV - Pivot" at bounding box center [1493, 305] width 73 height 29
click at [1472, 298] on div "Export CSV - Pivot" at bounding box center [1493, 305] width 73 height 29
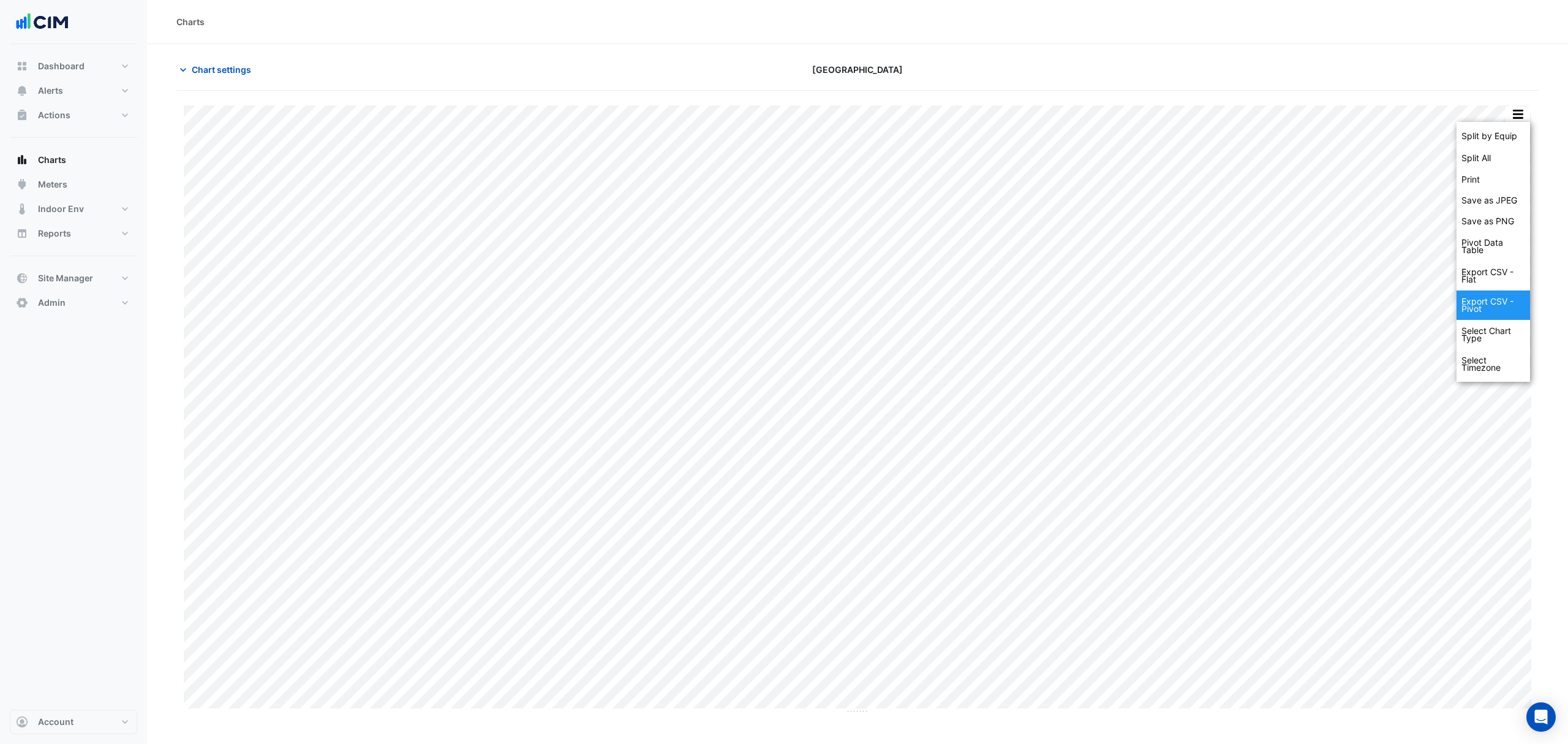
click at [1495, 307] on div "Export CSV - Pivot" at bounding box center [1493, 305] width 73 height 29
click at [1510, 110] on button "button" at bounding box center [1518, 114] width 24 height 15
click at [1495, 307] on div "Export CSV - Pivot" at bounding box center [1493, 305] width 73 height 29
click at [241, 70] on span "Chart settings" at bounding box center [221, 69] width 60 height 13
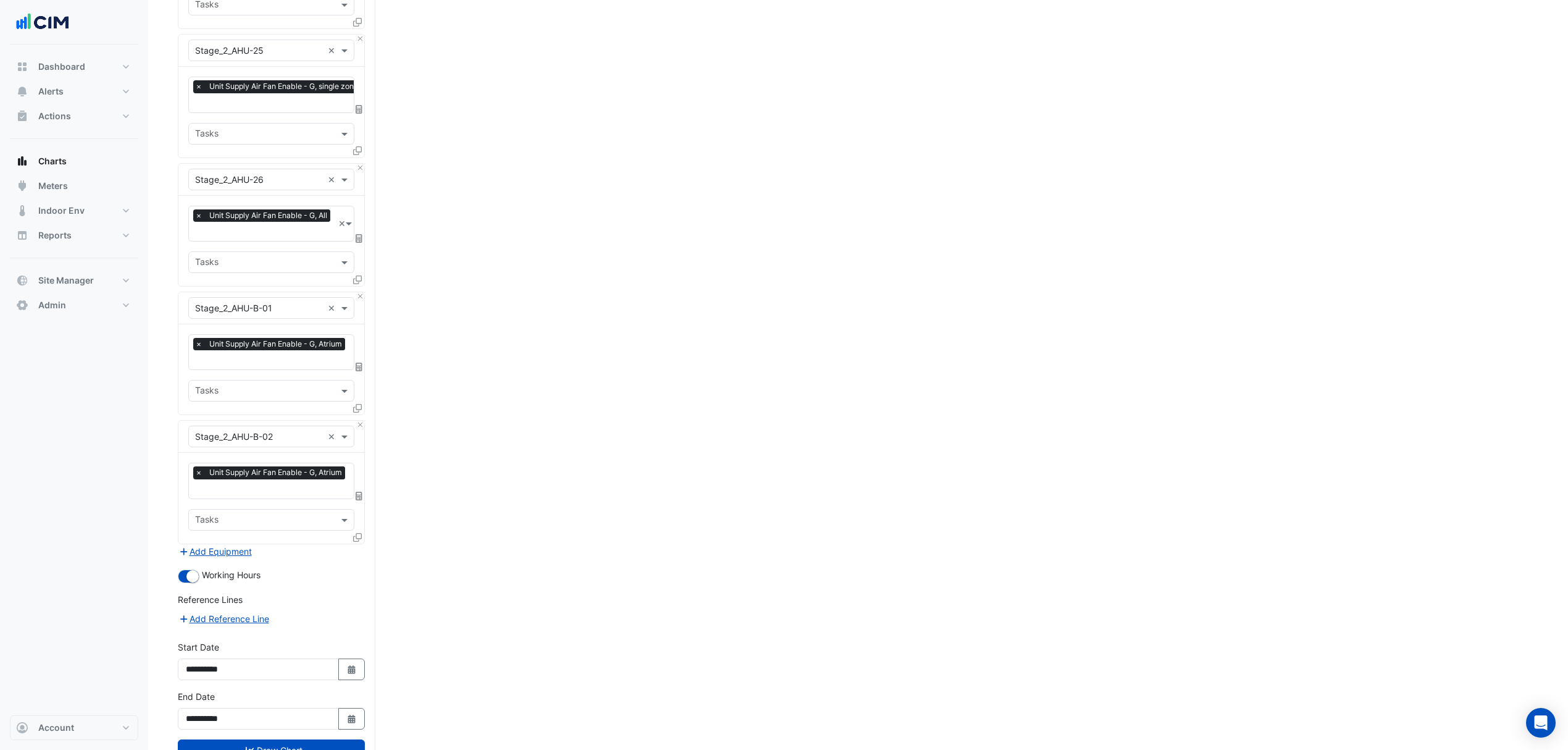
scroll to position [2972, 0]
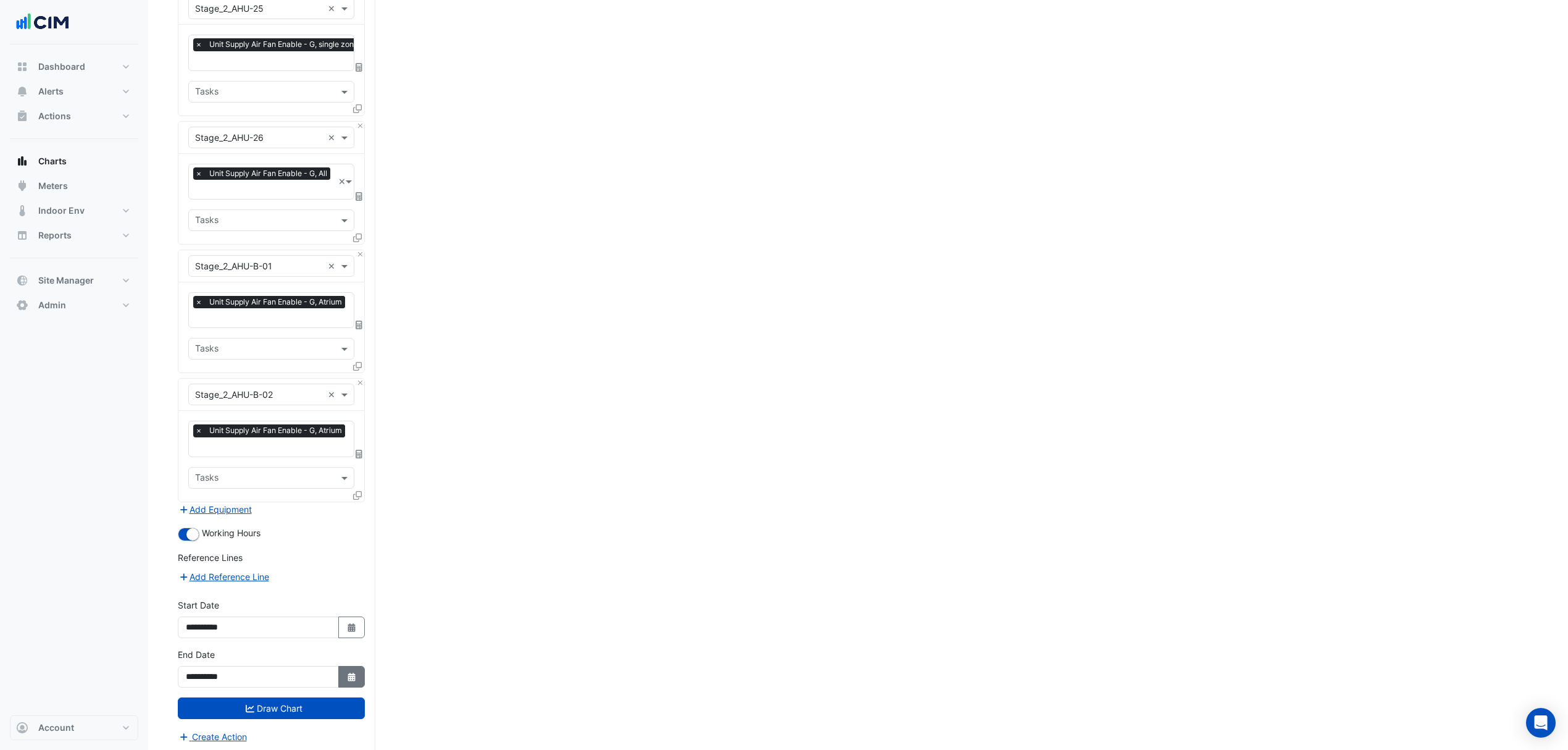
click at [350, 666] on button "Select Date" at bounding box center [352, 677] width 27 height 22
select select "*"
click at [282, 549] on div "31" at bounding box center [277, 549] width 20 height 20
type input "**********"
click at [274, 700] on button "Draw Chart" at bounding box center [271, 708] width 187 height 22
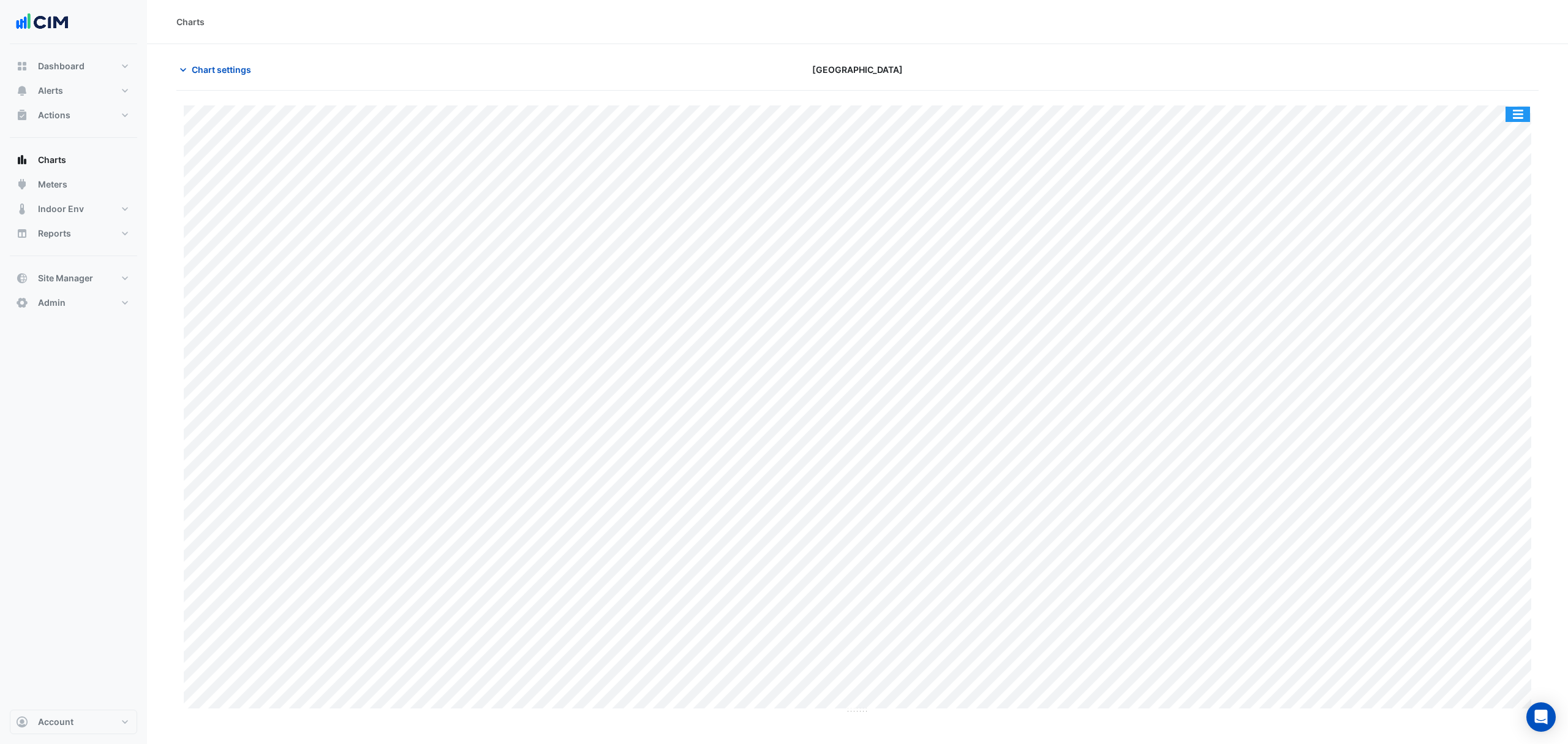
click at [1512, 115] on button "button" at bounding box center [1518, 114] width 24 height 15
click at [1482, 300] on div "Export CSV - Pivot" at bounding box center [1493, 305] width 73 height 29
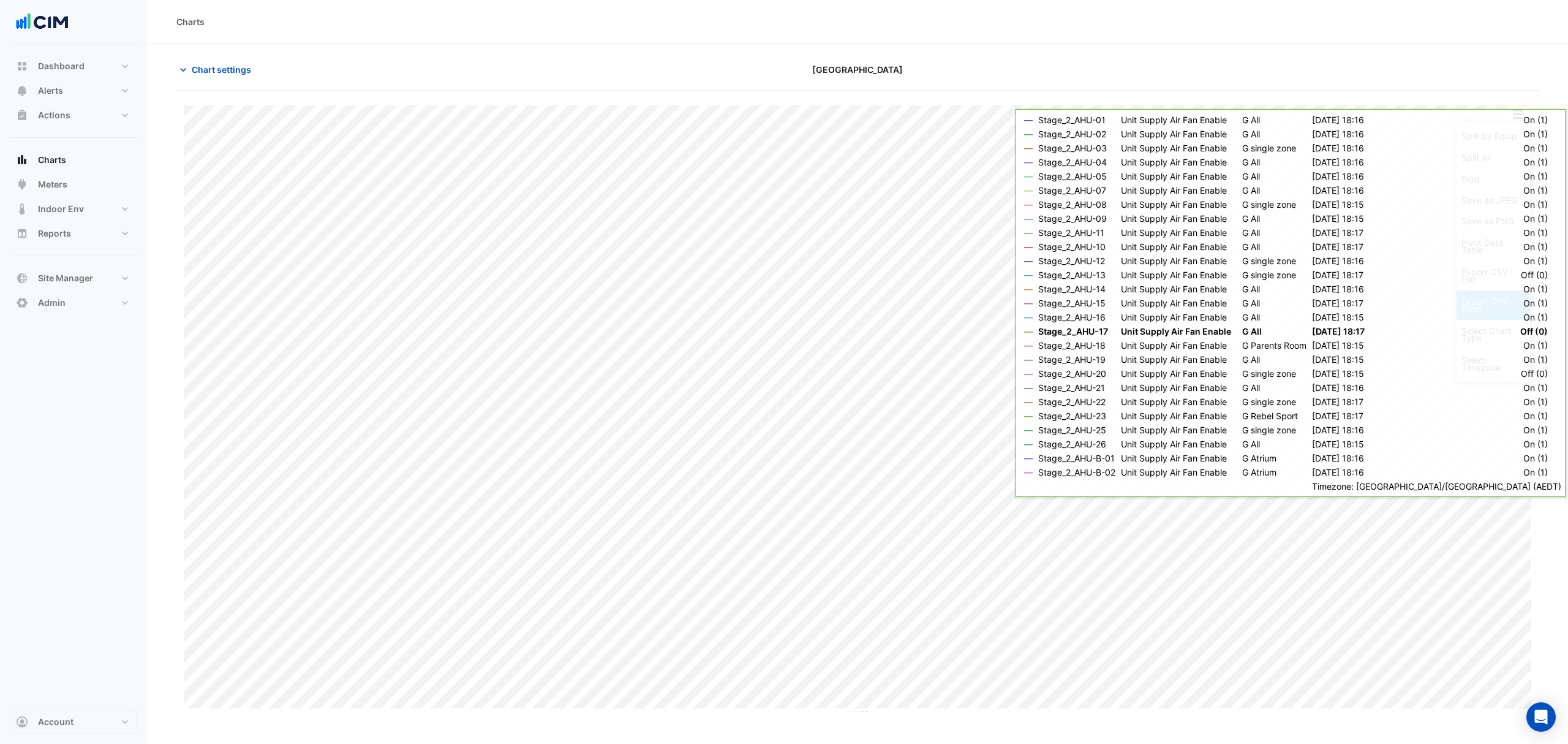
click at [1480, 308] on div "Export CSV - Pivot" at bounding box center [1493, 305] width 73 height 29
click at [1482, 307] on div "Export CSV - Pivot" at bounding box center [1493, 305] width 73 height 29
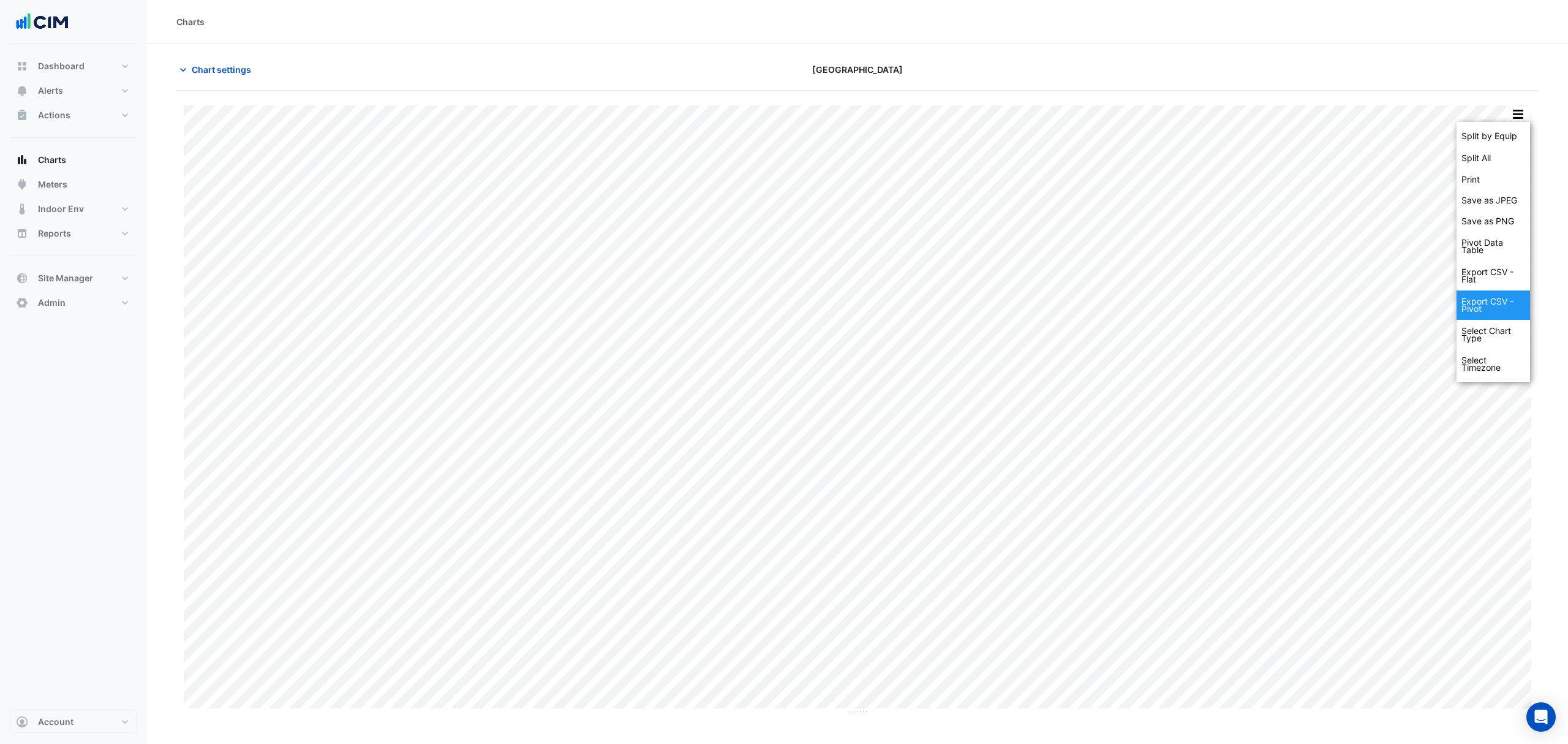
click at [1483, 305] on div "Export CSV - Pivot" at bounding box center [1493, 305] width 73 height 29
click at [208, 72] on span "Chart settings" at bounding box center [221, 69] width 60 height 13
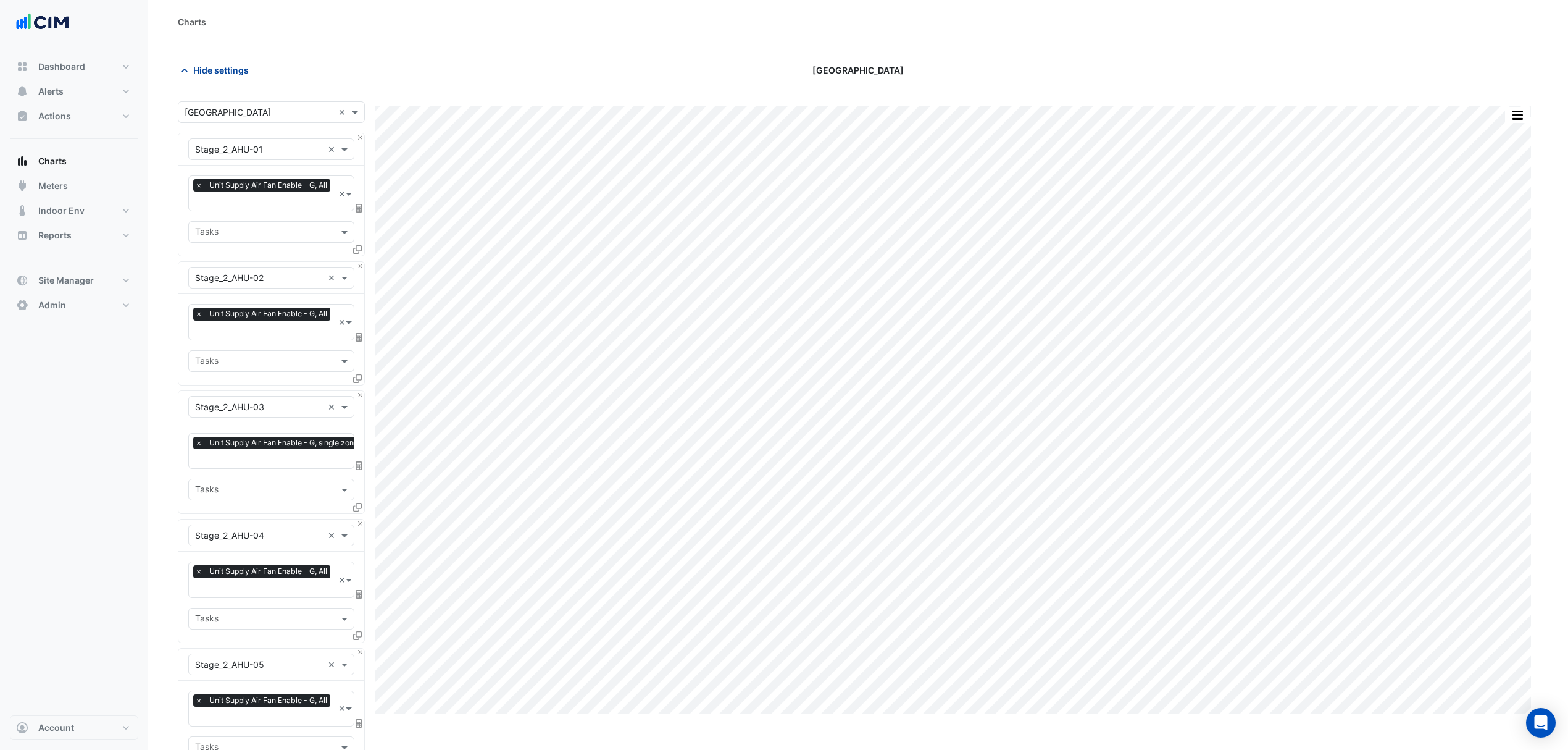
click at [210, 73] on span "Hide settings" at bounding box center [221, 70] width 55 height 13
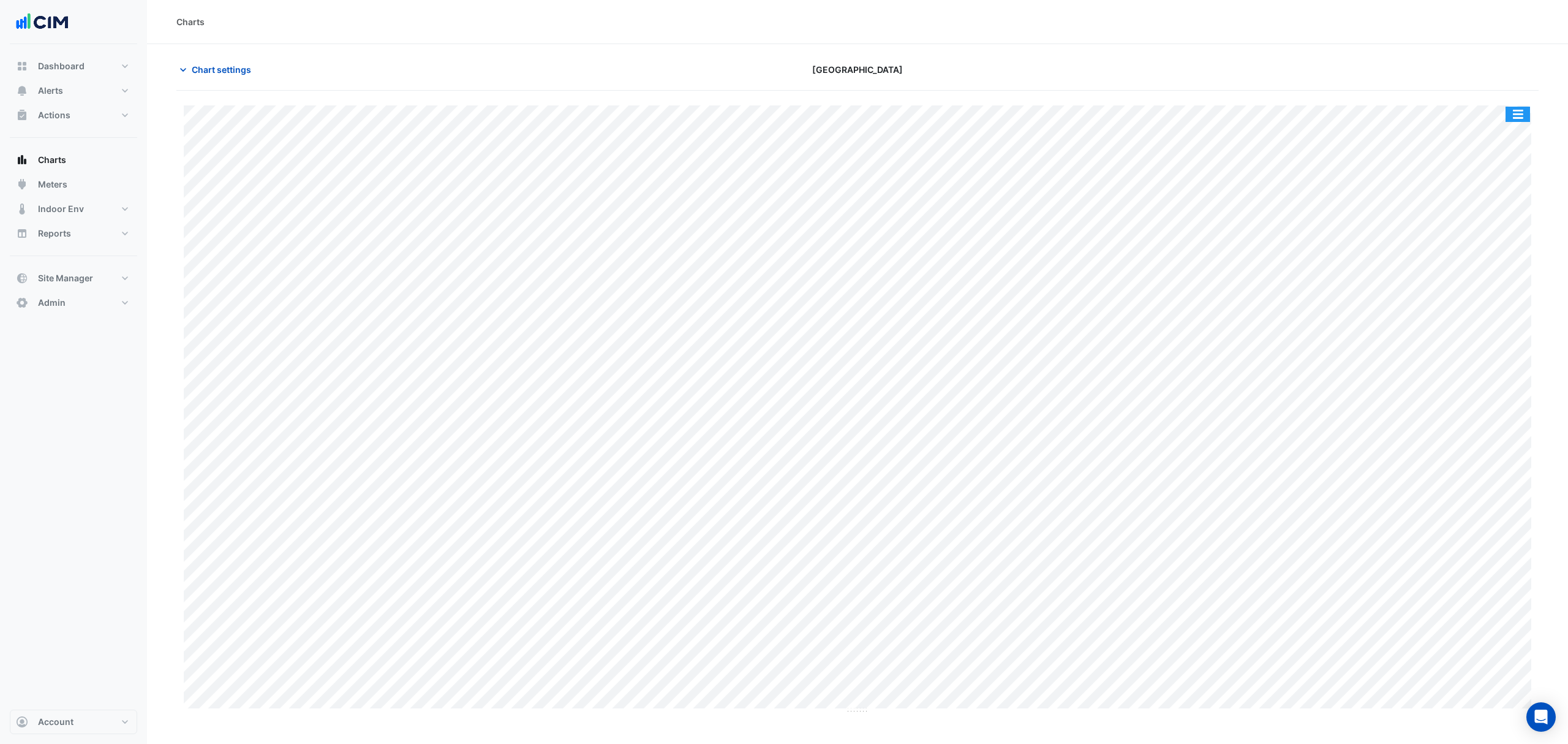
click at [1510, 117] on button "button" at bounding box center [1518, 114] width 24 height 15
click at [1481, 128] on div "Split by Equip" at bounding box center [1493, 136] width 73 height 22
click at [1529, 101] on section "Chart settings Watergardens Town Centre Split by Equip Split All Print Save as …" at bounding box center [858, 379] width 1421 height 670
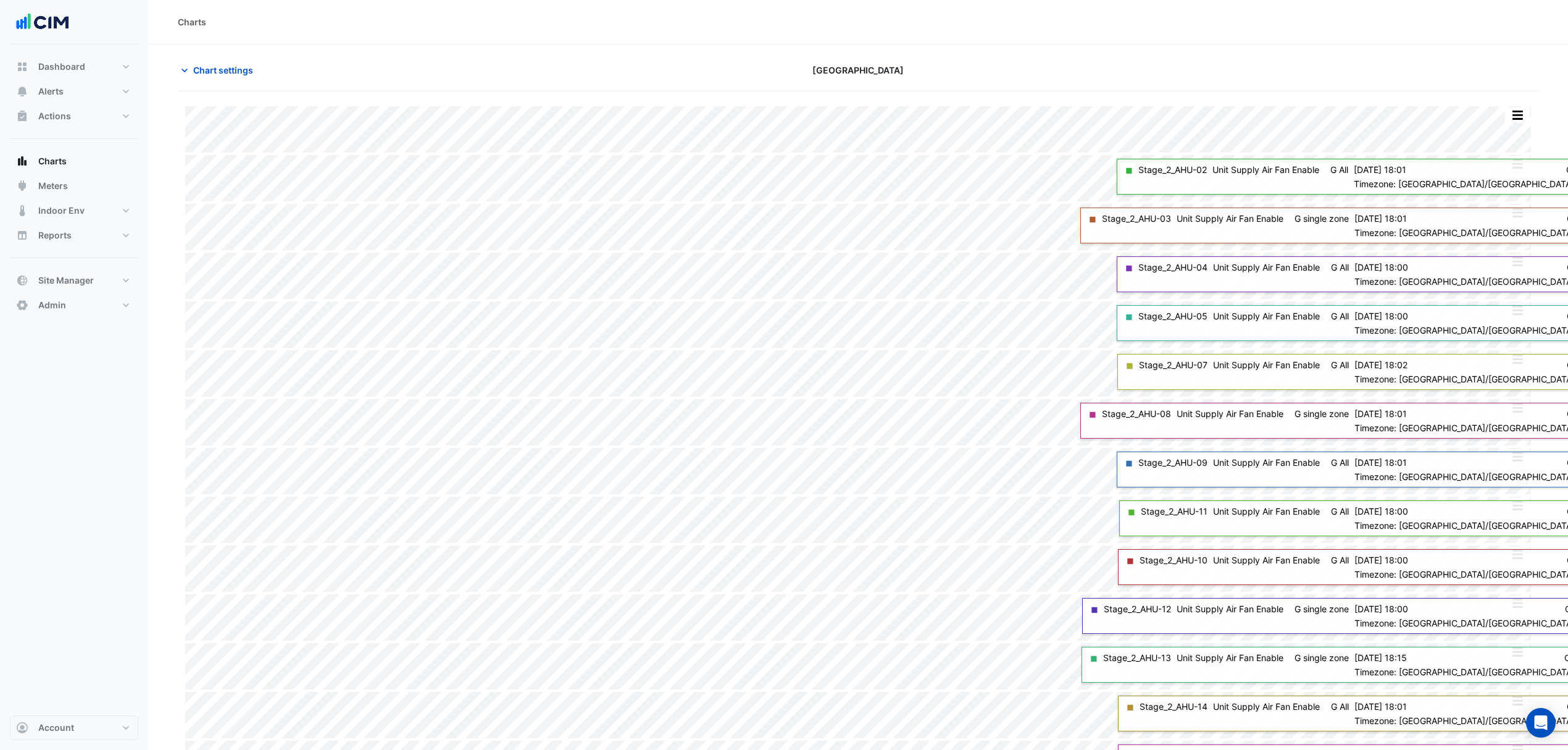
click at [1522, 92] on div "Split All Split None Print Save as JPEG Save as PNG Pivot Data Table Export CSV…" at bounding box center [858, 733] width 1361 height 1283
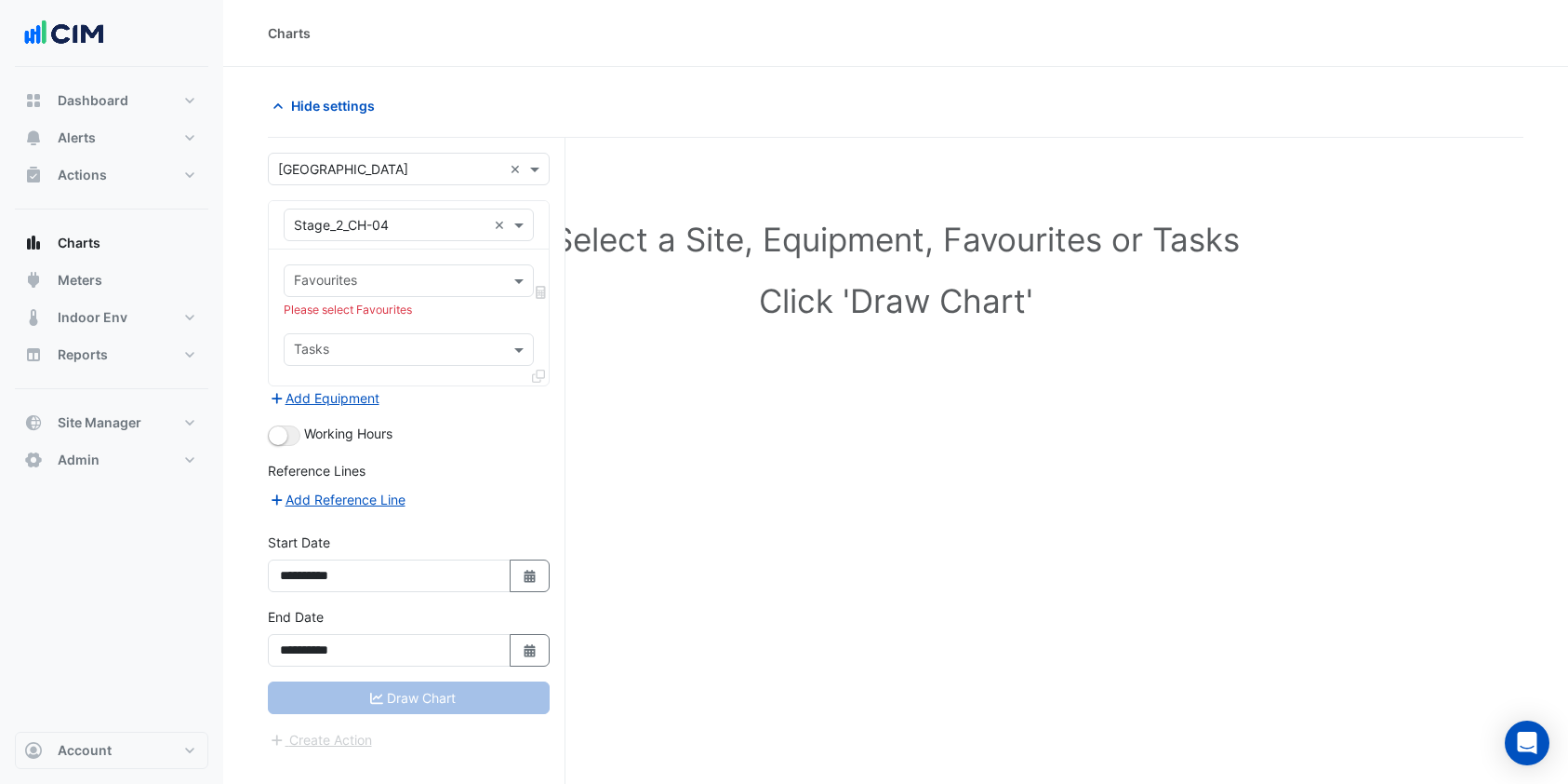
scroll to position [70, 0]
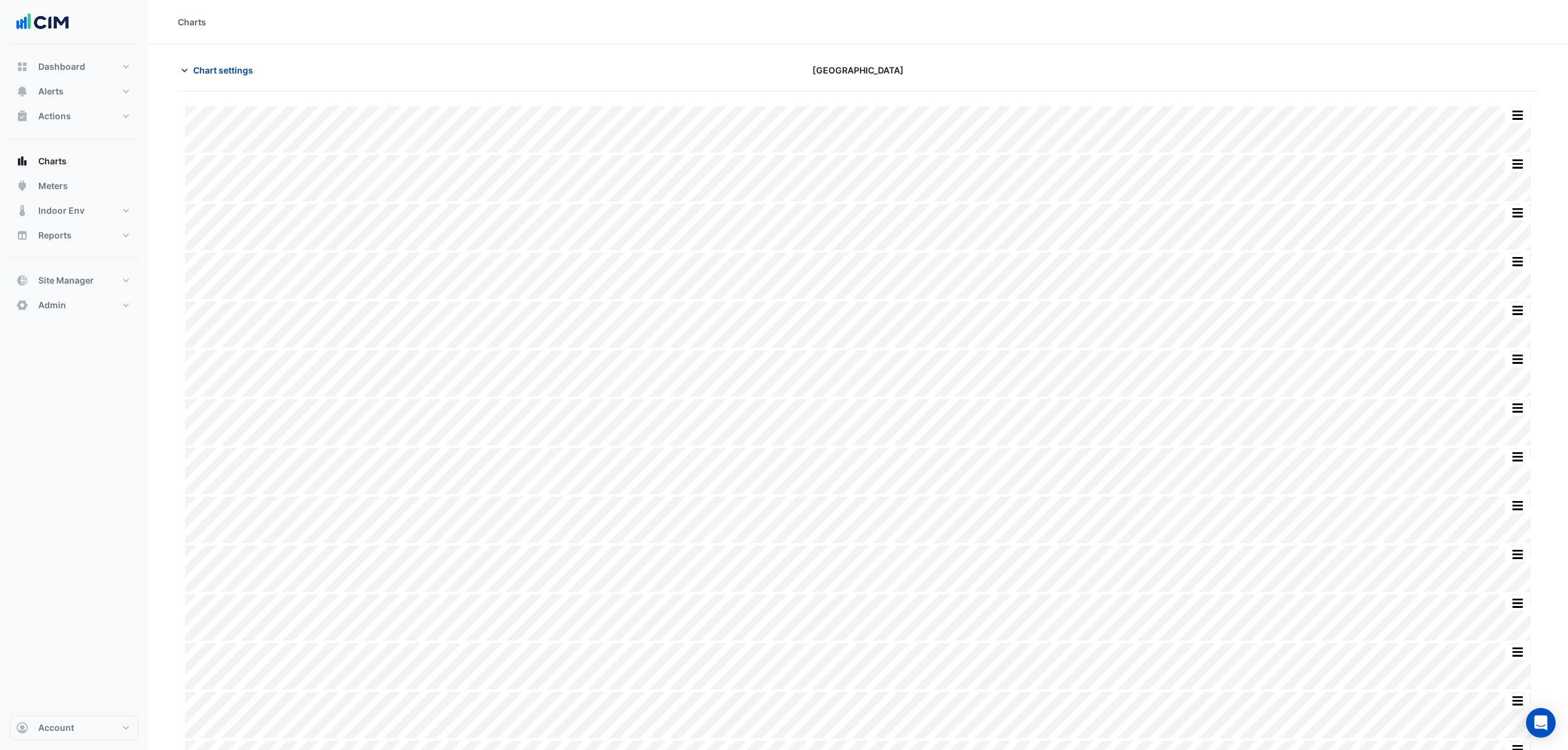
click at [211, 70] on span "Chart settings" at bounding box center [223, 70] width 60 height 13
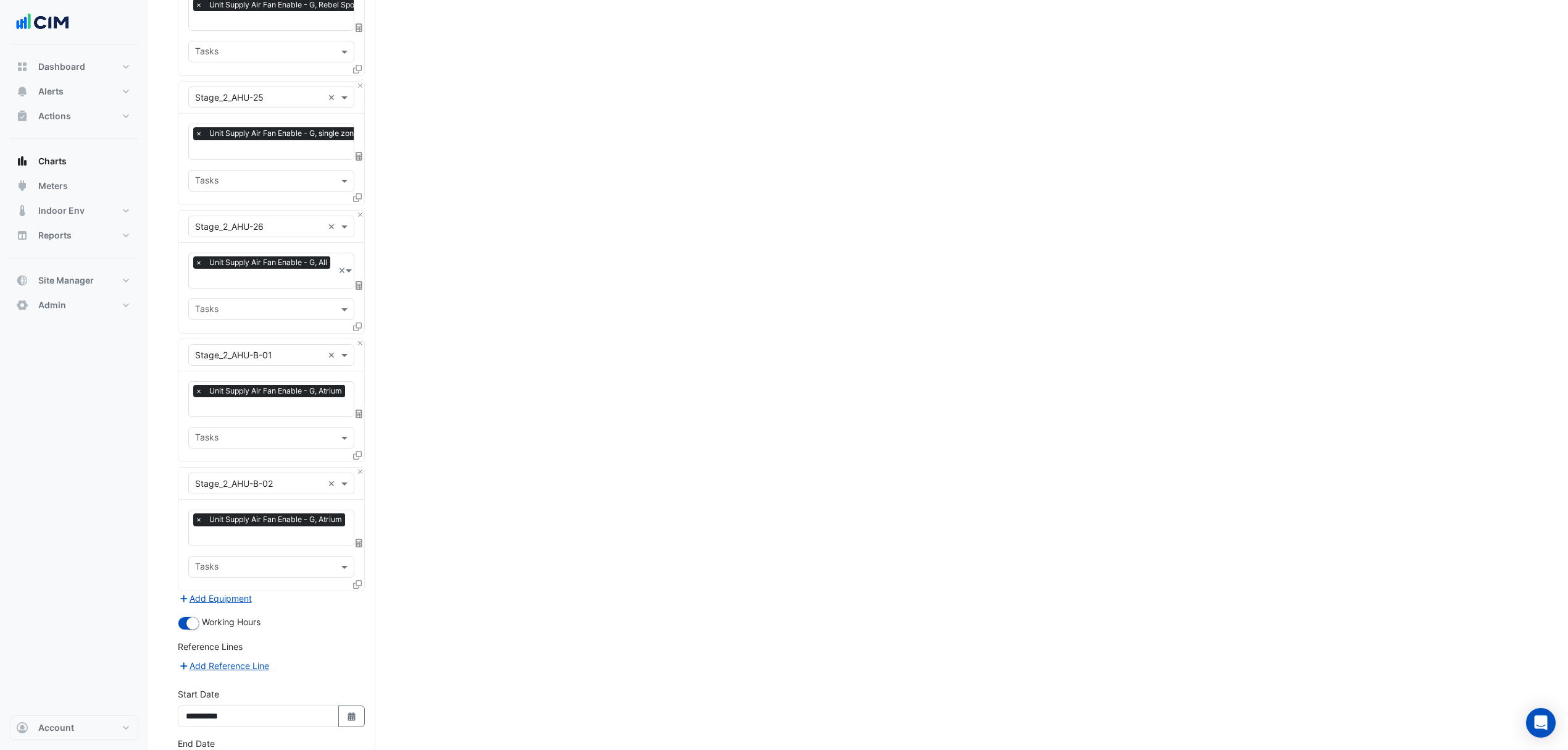
scroll to position [2972, 0]
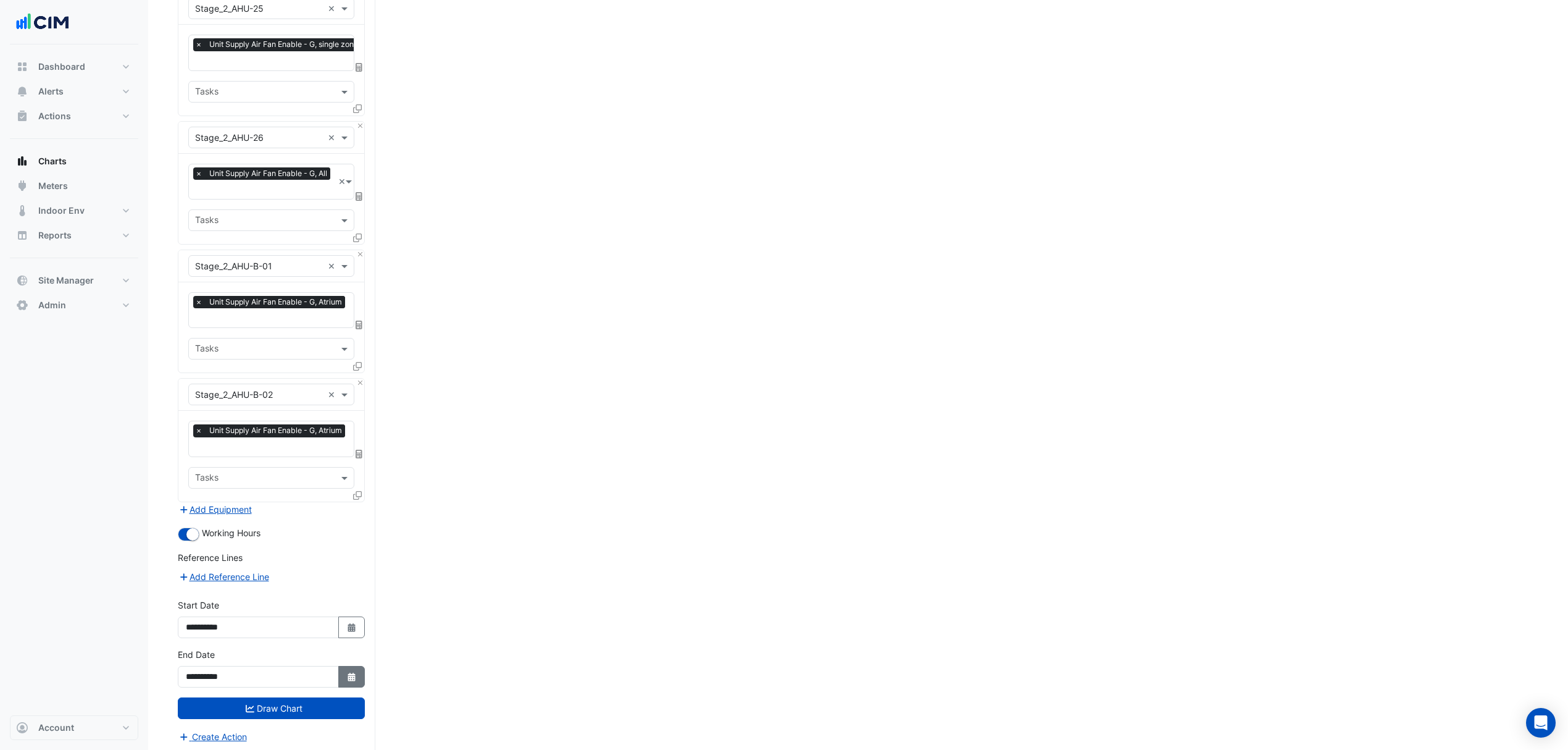
click at [339, 667] on button "Select Date" at bounding box center [352, 677] width 27 height 22
click at [319, 503] on button "Next month" at bounding box center [317, 508] width 15 height 20
select select "*"
click at [205, 645] on div "31" at bounding box center [198, 647] width 20 height 20
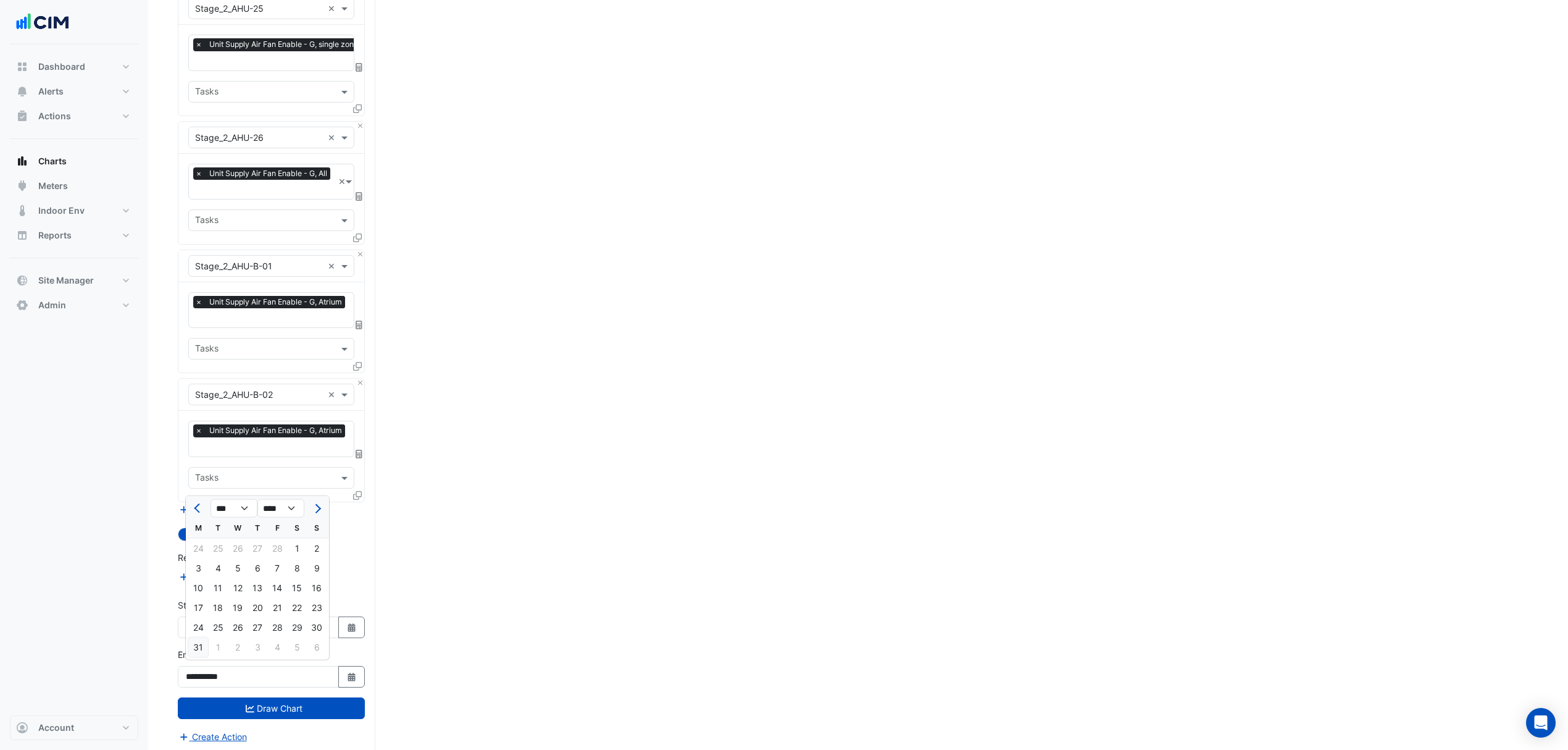
type input "**********"
click at [237, 700] on button "Draw Chart" at bounding box center [271, 708] width 187 height 22
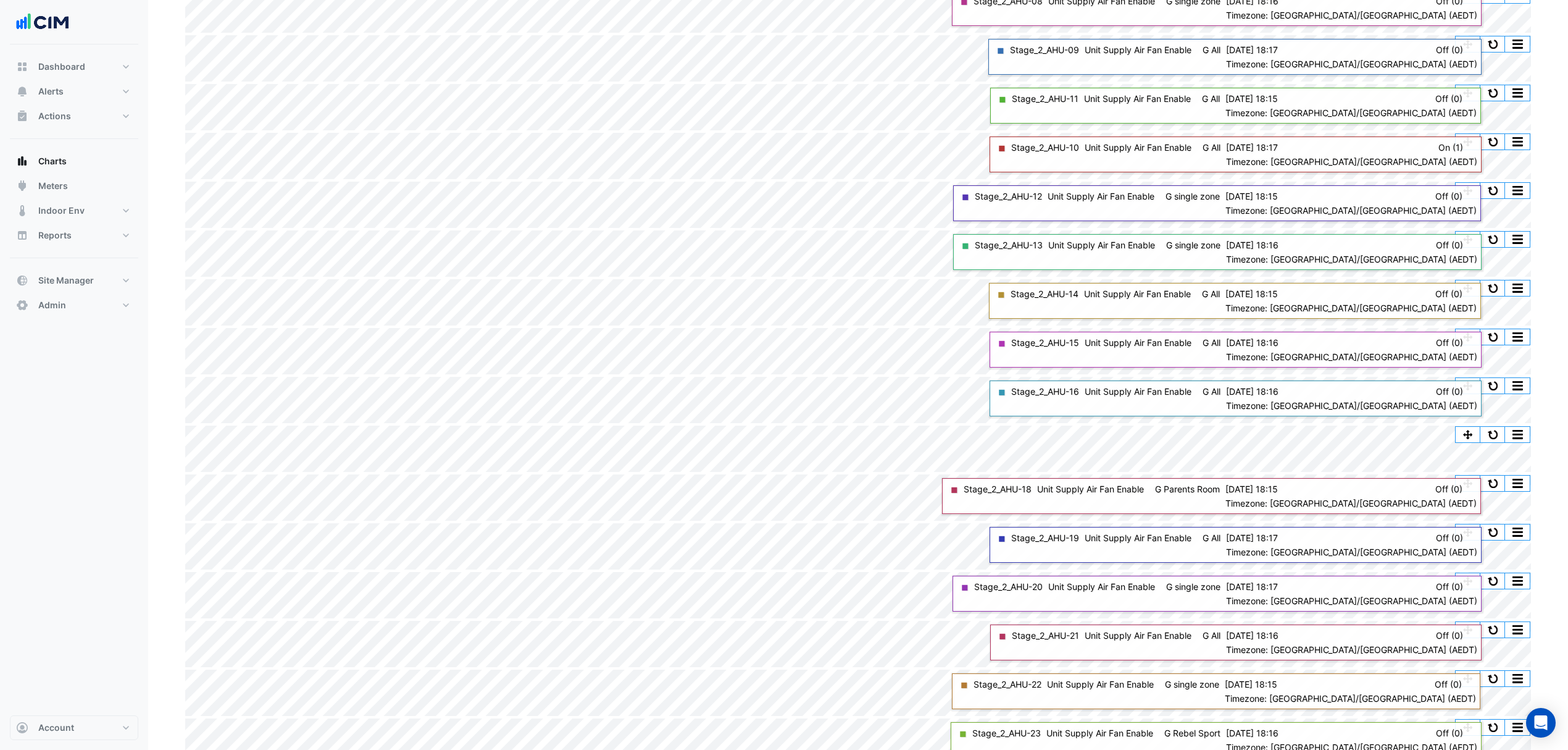
scroll to position [625, 0]
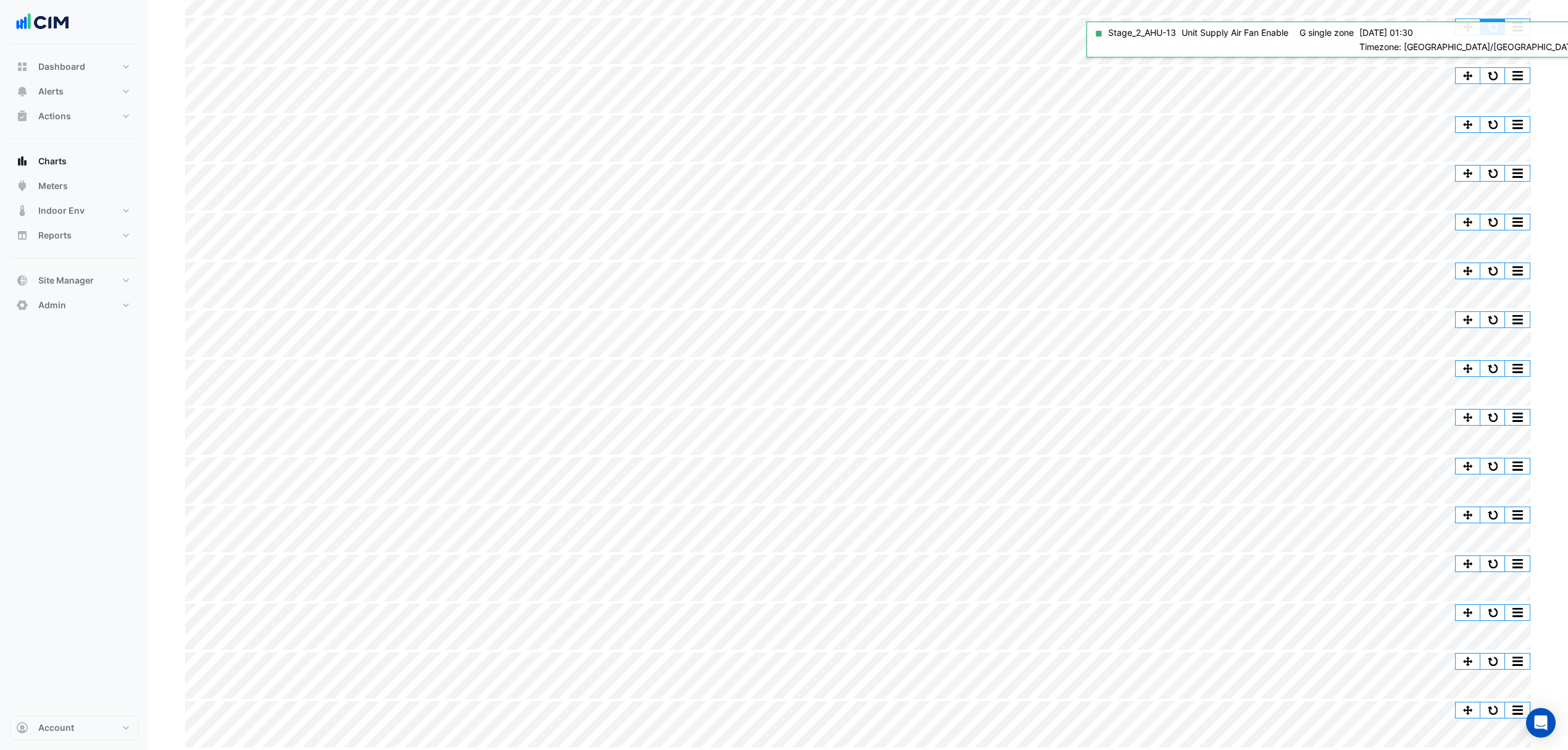
click at [1493, 31] on button "button" at bounding box center [1492, 26] width 24 height 15
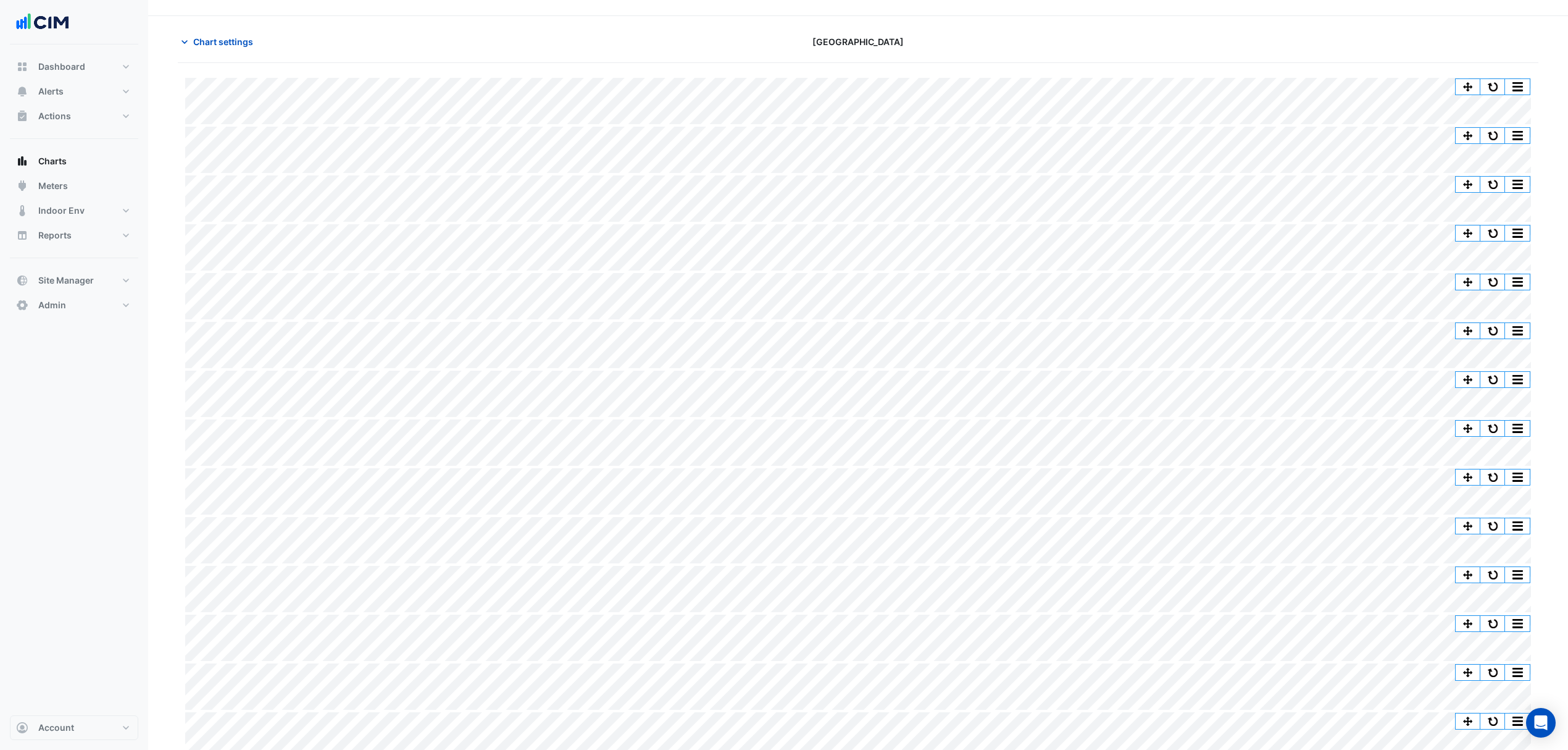
scroll to position [0, 0]
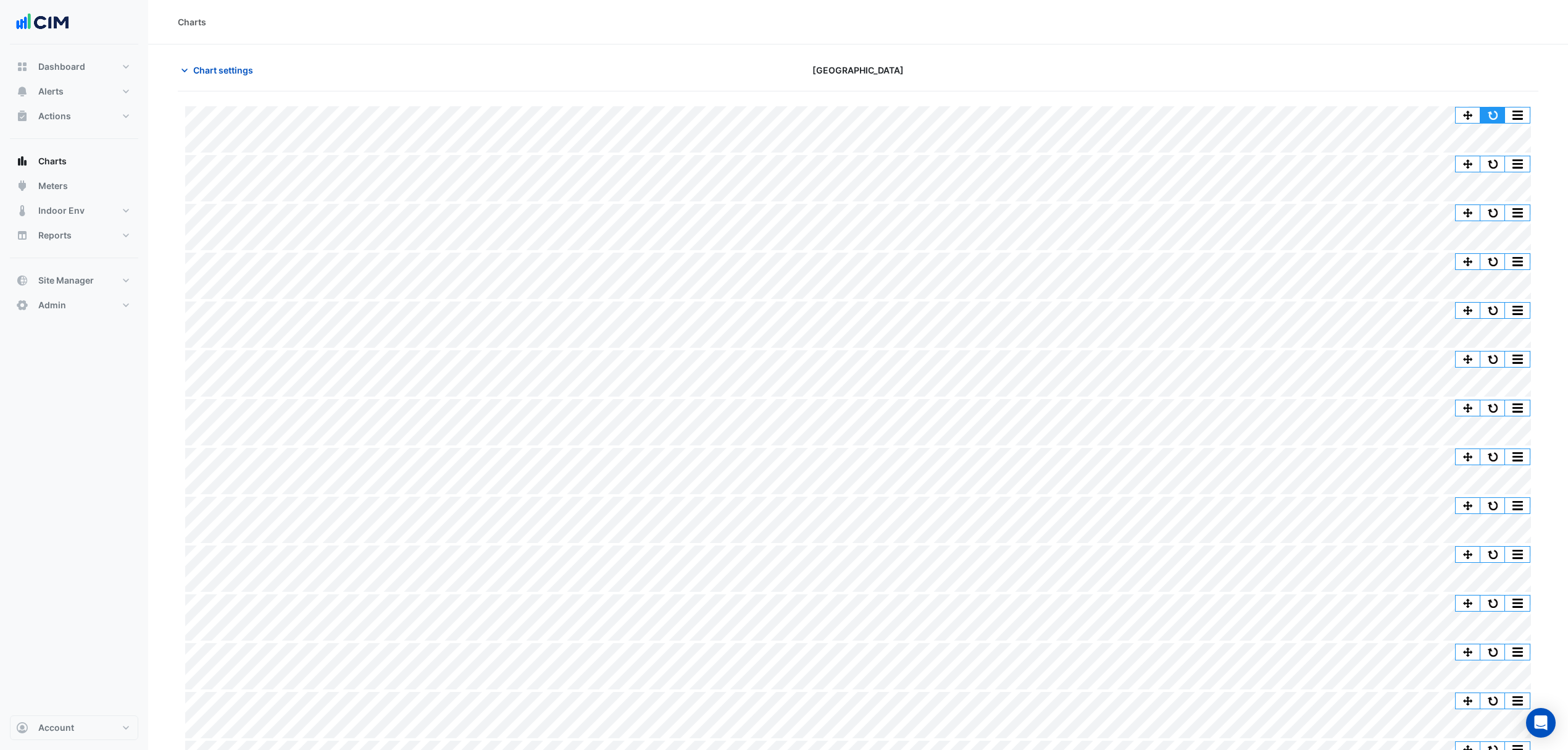
click at [1483, 117] on button "button" at bounding box center [1492, 115] width 24 height 15
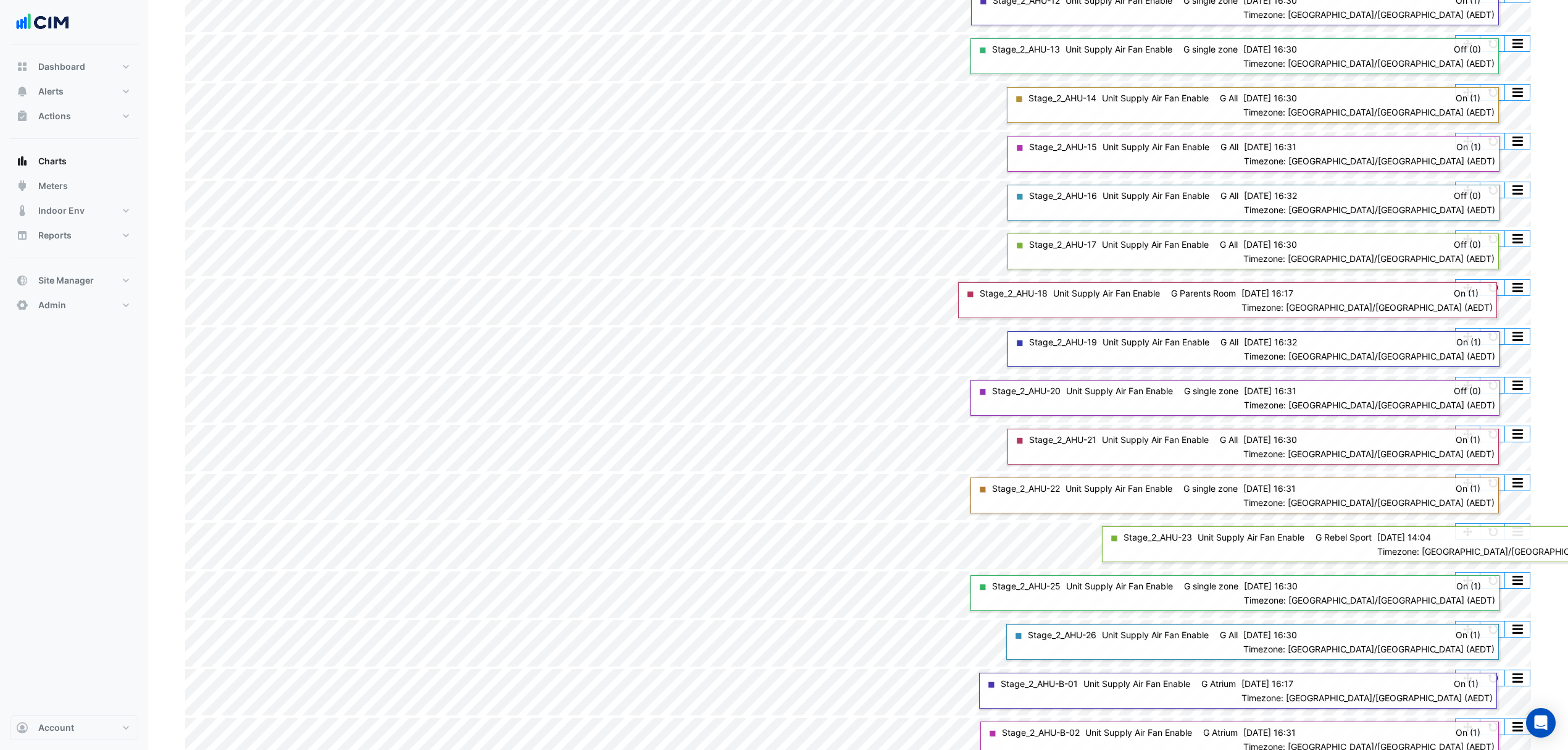
scroll to position [625, 0]
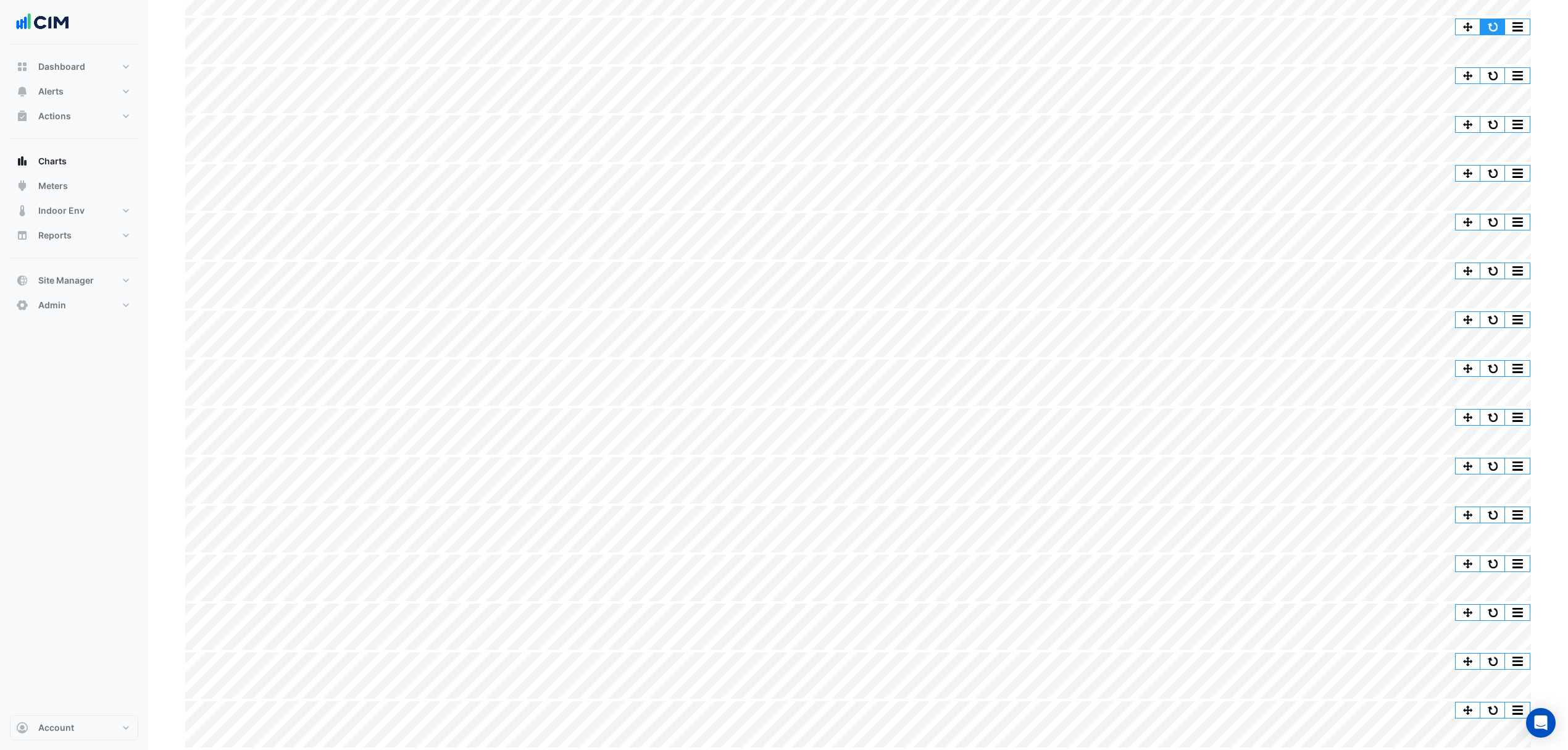
click at [1487, 24] on button "button" at bounding box center [1492, 26] width 24 height 15
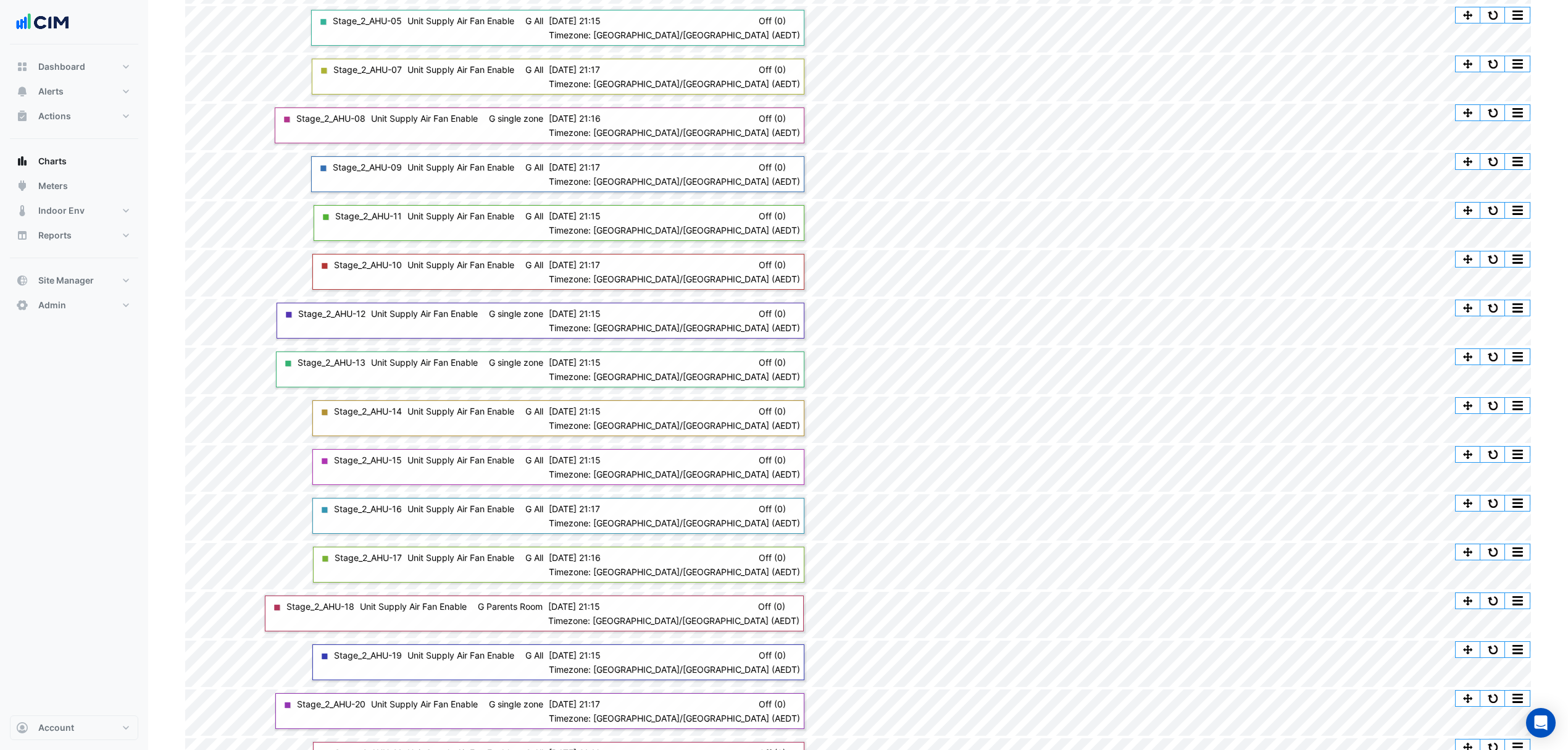
scroll to position [0, 0]
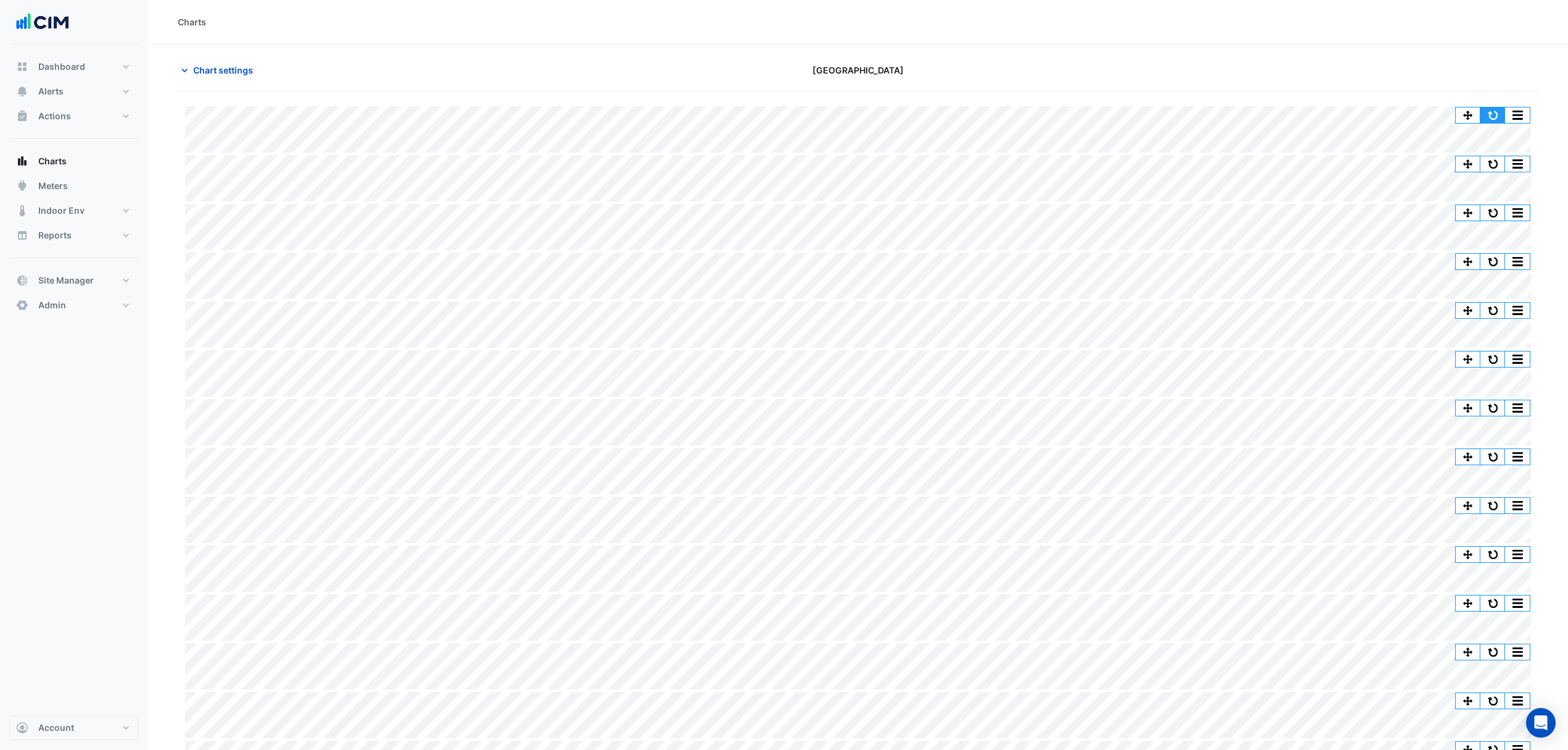
click at [1495, 116] on button "button" at bounding box center [1492, 115] width 24 height 15
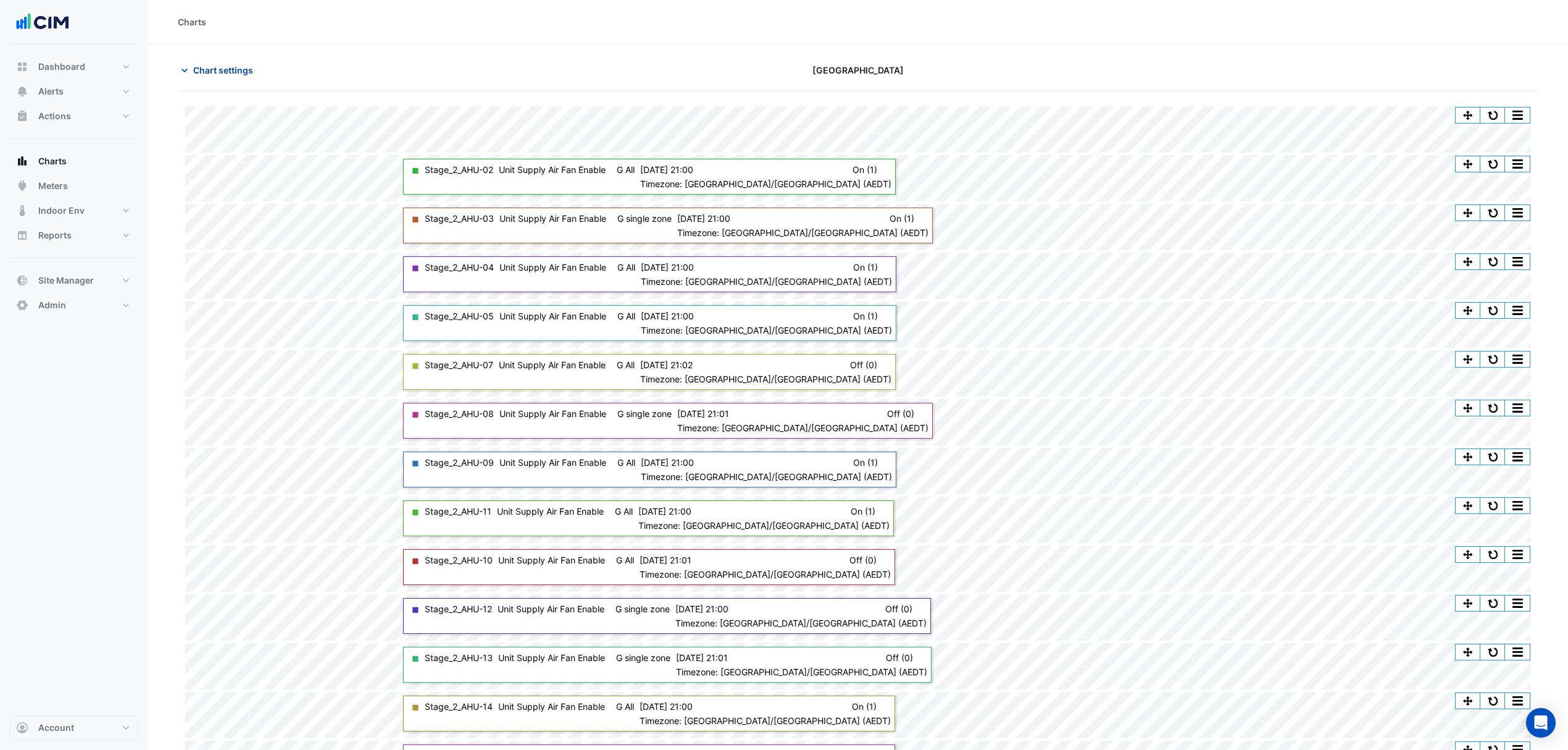
click at [223, 65] on span "Chart settings" at bounding box center [223, 70] width 60 height 13
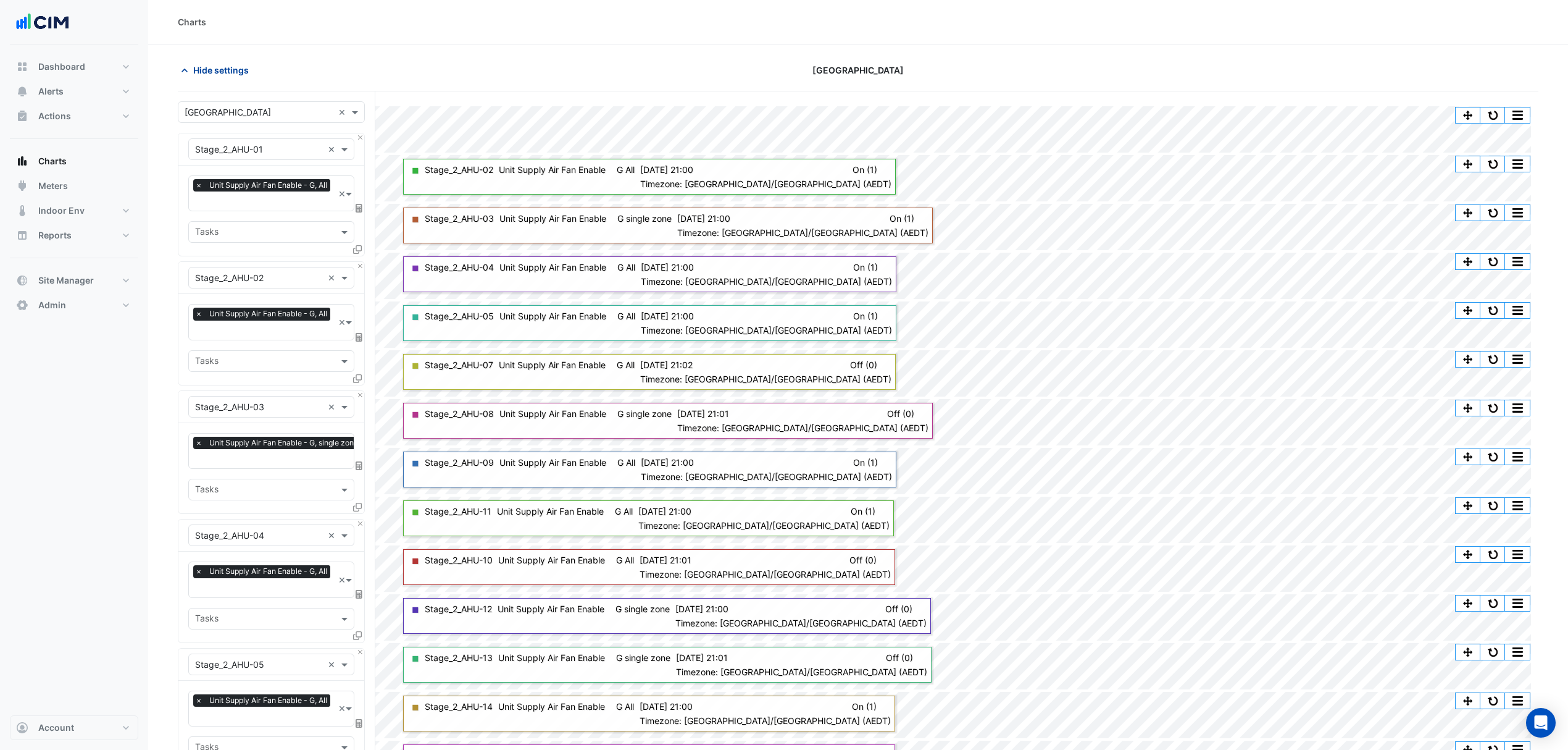
click at [203, 61] on button "Hide settings" at bounding box center [217, 70] width 79 height 22
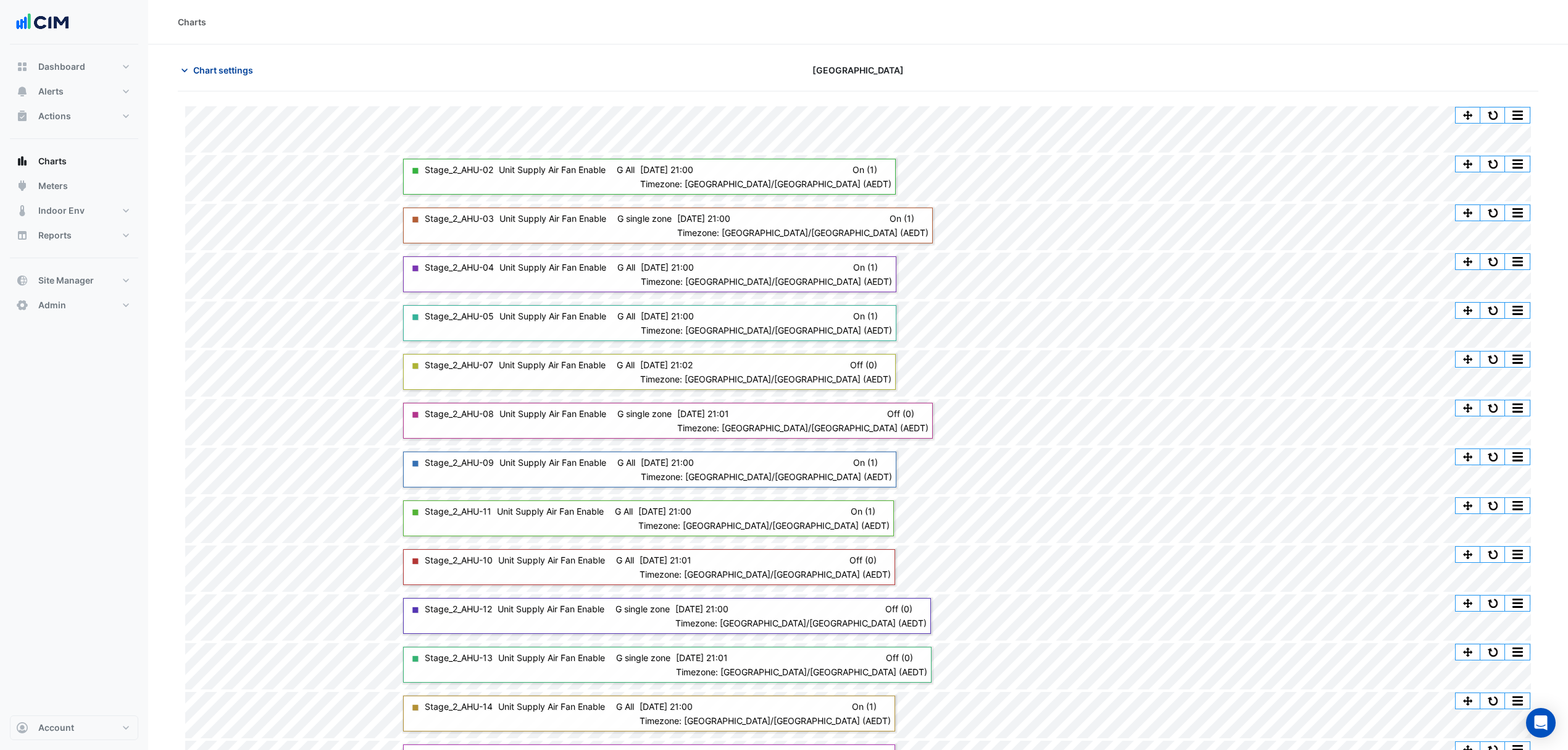
click at [203, 61] on button "Chart settings" at bounding box center [219, 70] width 83 height 22
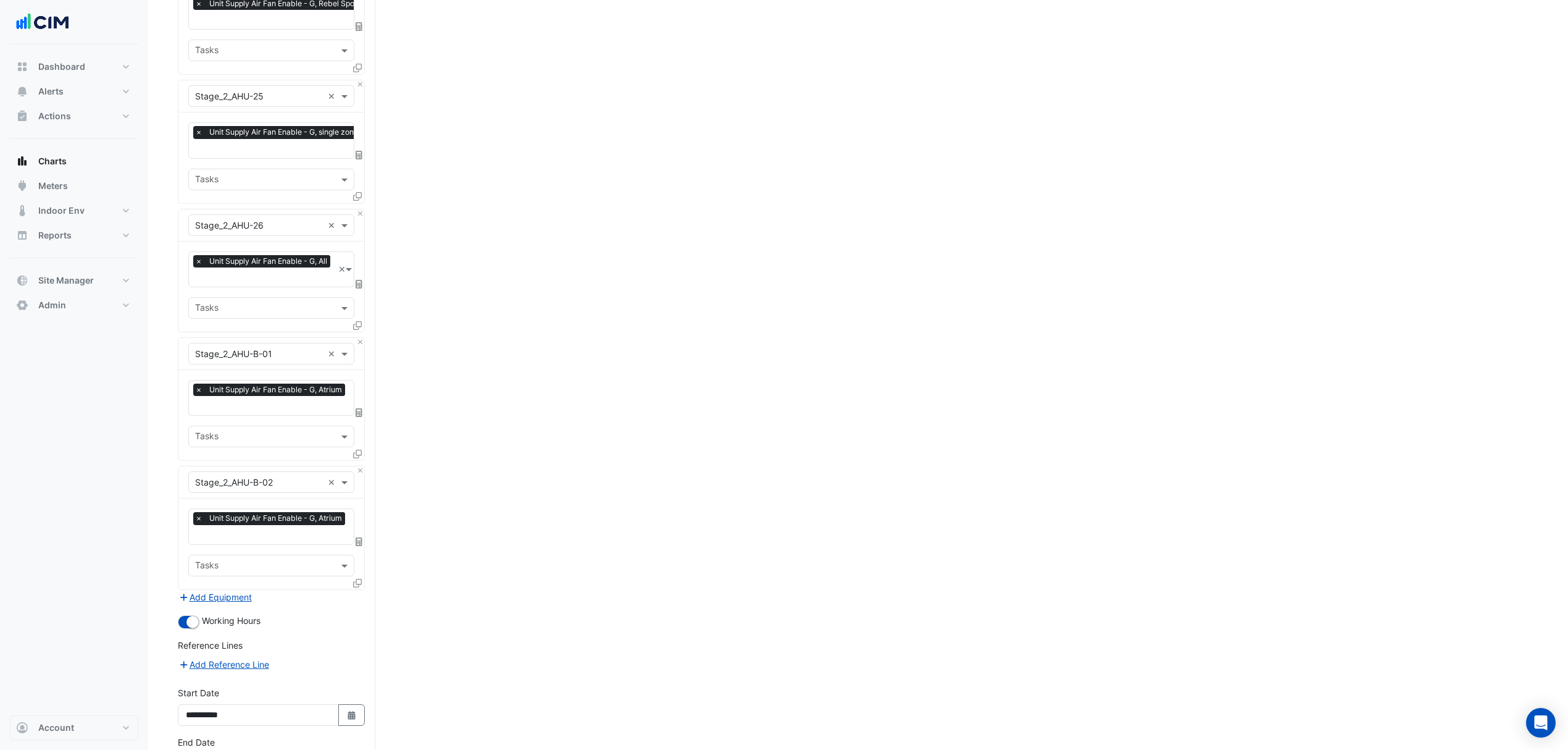
scroll to position [2972, 0]
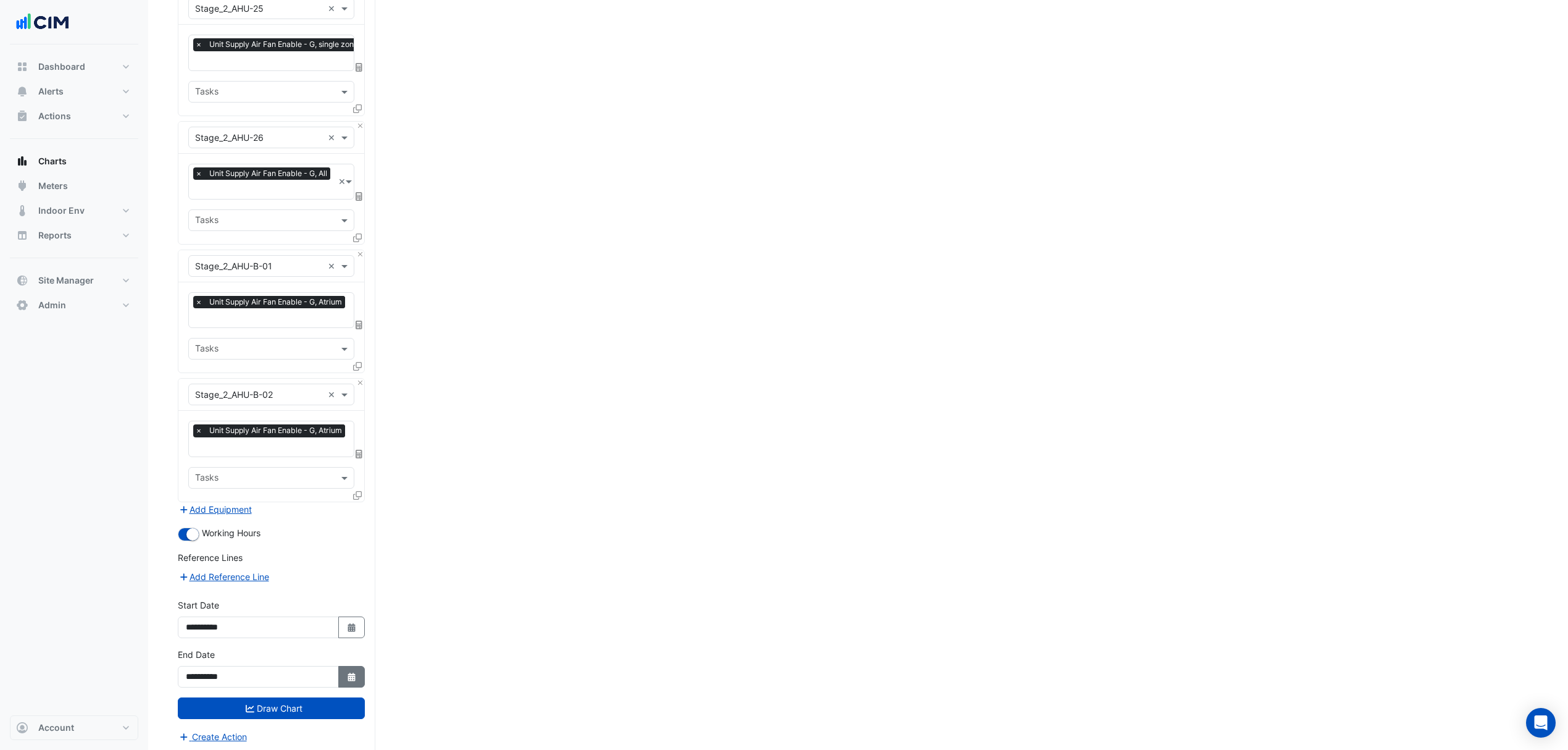
click at [346, 666] on button "Select Date" at bounding box center [352, 677] width 27 height 22
select select "*"
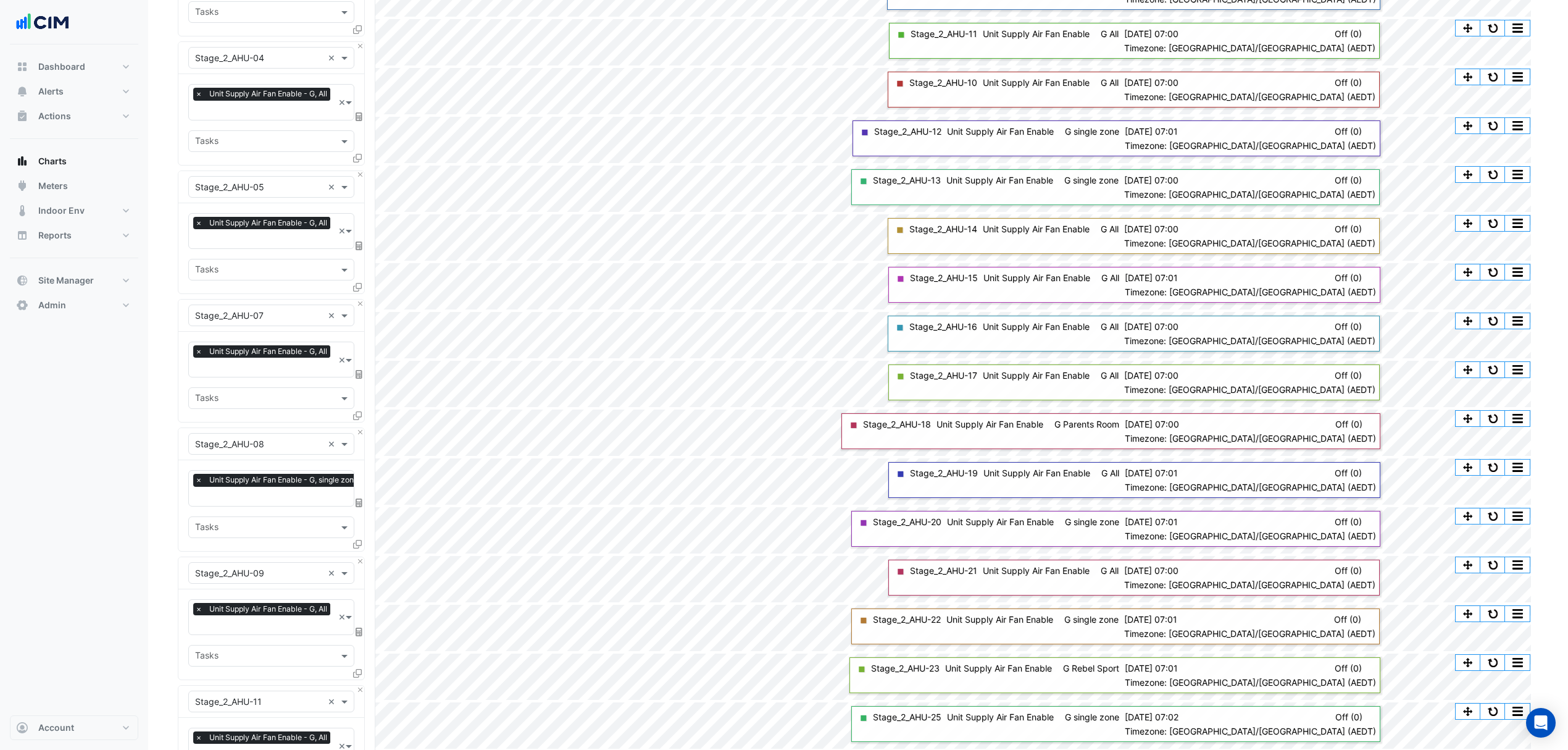
scroll to position [337, 0]
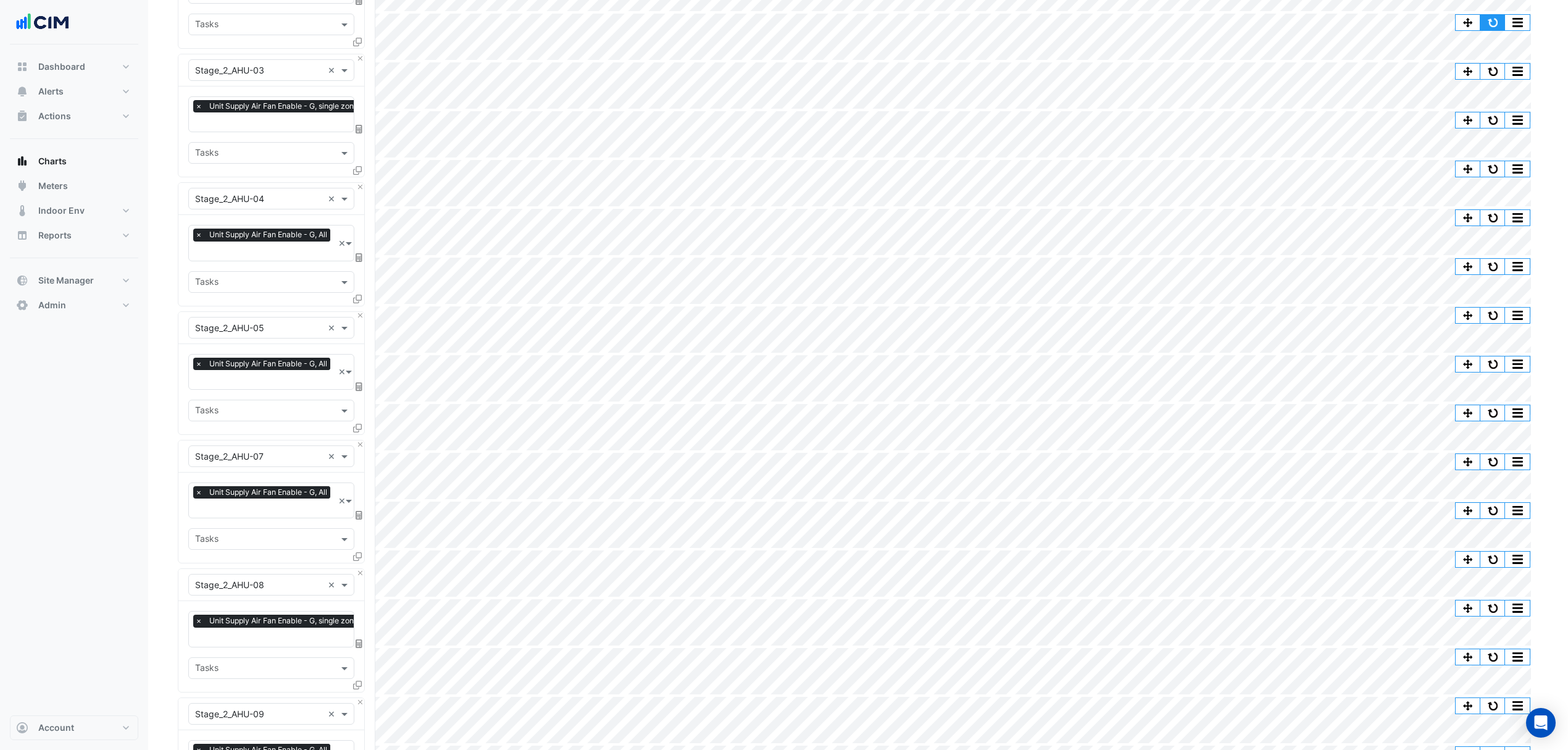
click at [1488, 23] on button "button" at bounding box center [1492, 22] width 24 height 15
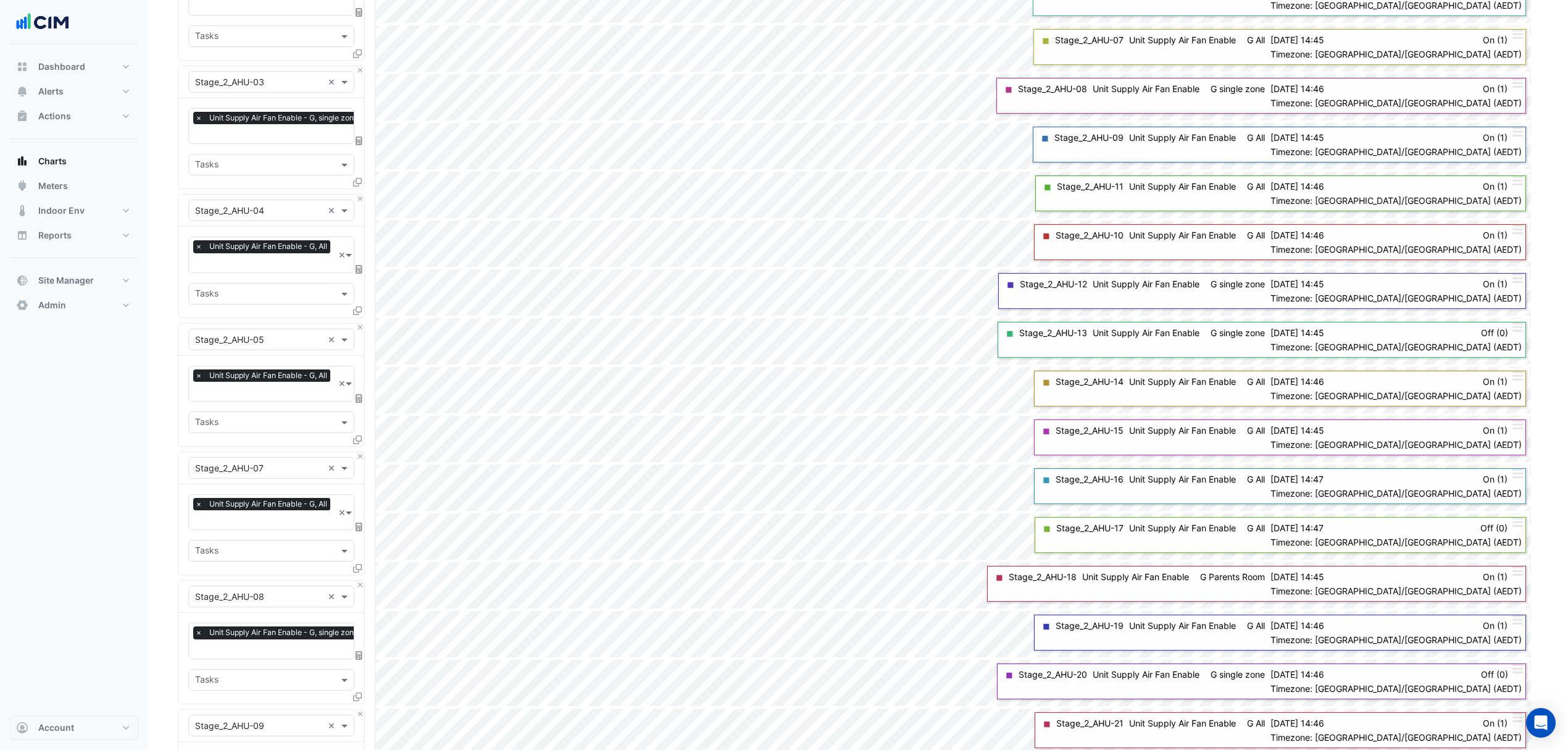
scroll to position [0, 0]
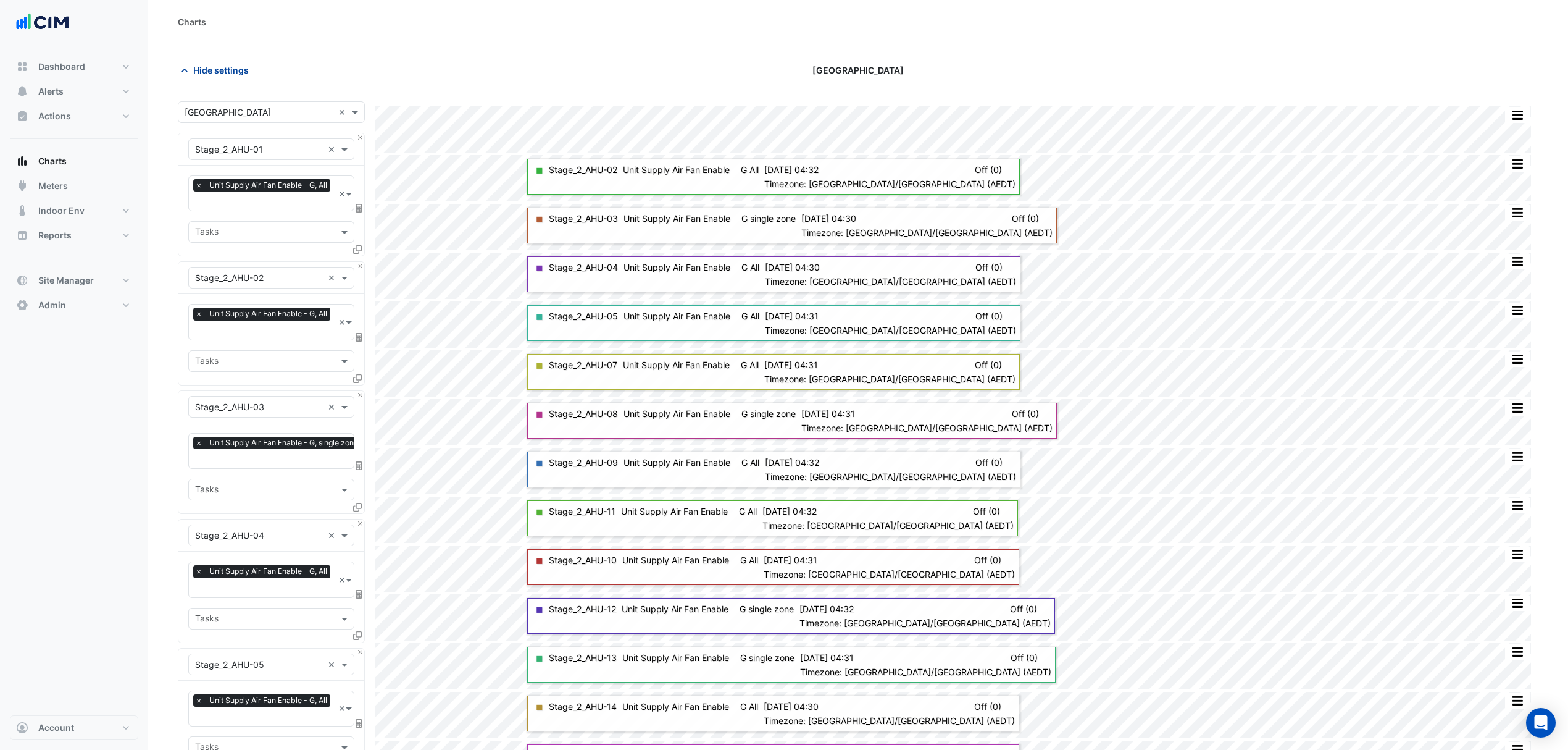
click at [228, 62] on button "Hide settings" at bounding box center [217, 70] width 79 height 22
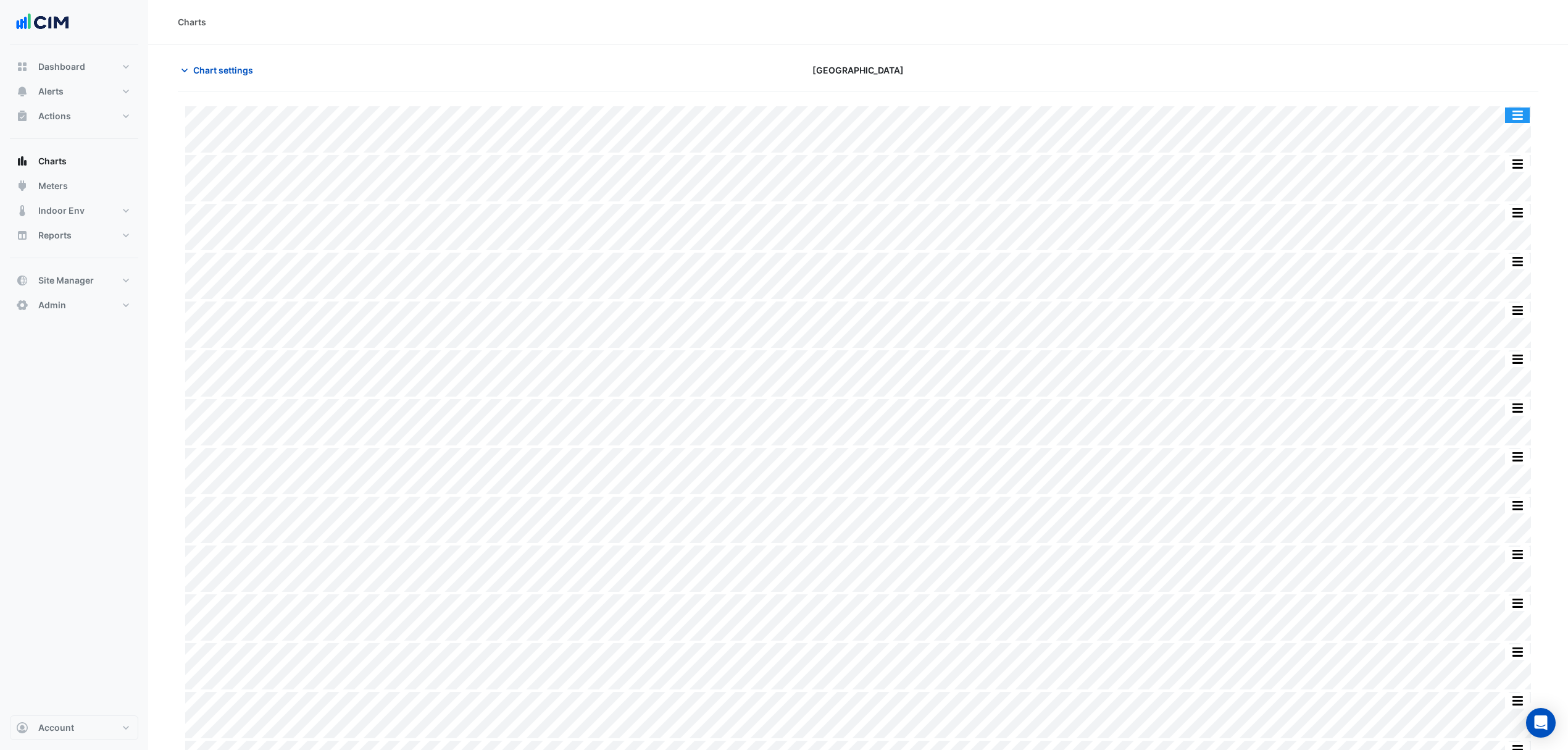
click at [1515, 119] on button "button" at bounding box center [1517, 115] width 24 height 15
click at [1486, 284] on div "Export CSV - Flat" at bounding box center [1493, 278] width 74 height 30
